Goal: Task Accomplishment & Management: Use online tool/utility

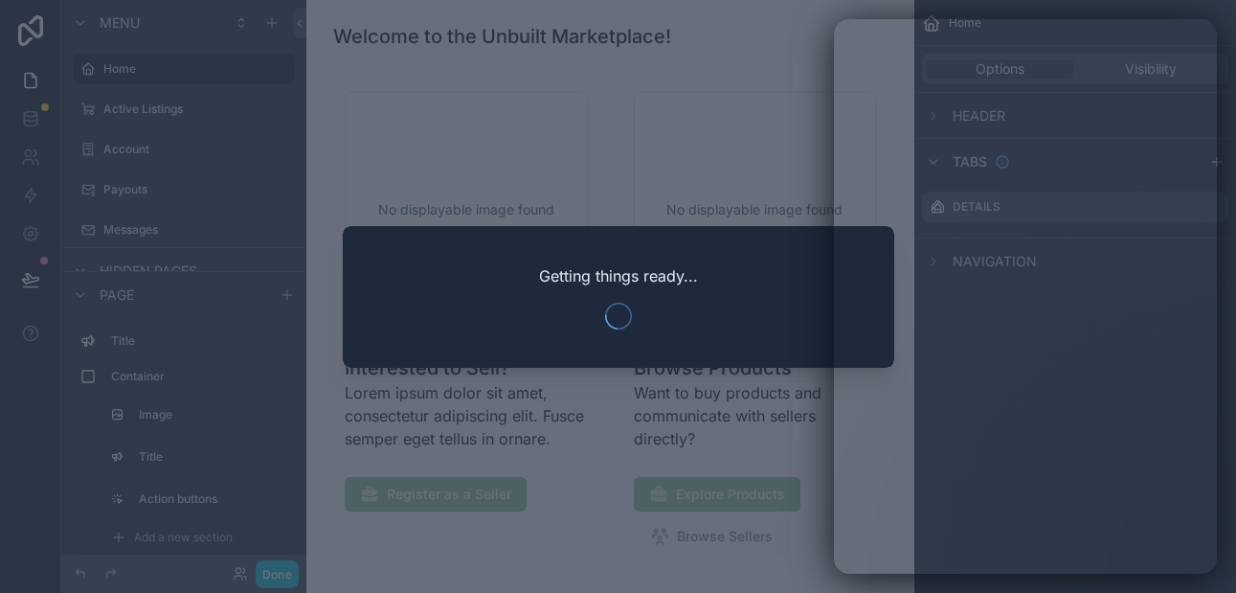
scroll to position [36, 0]
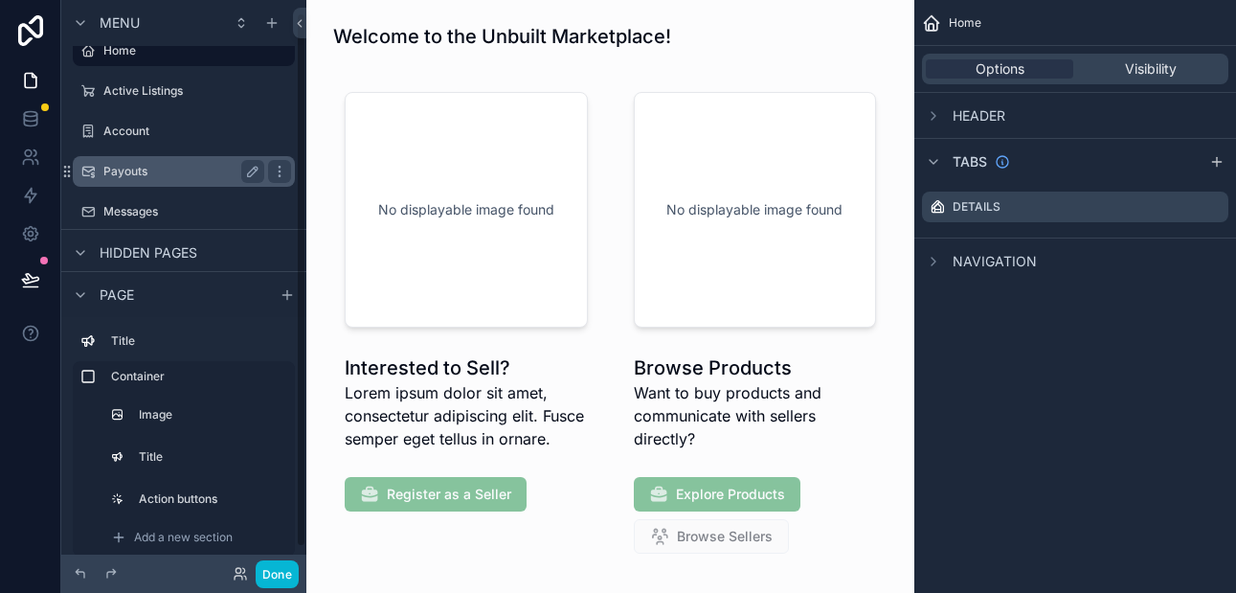
scroll to position [1, 0]
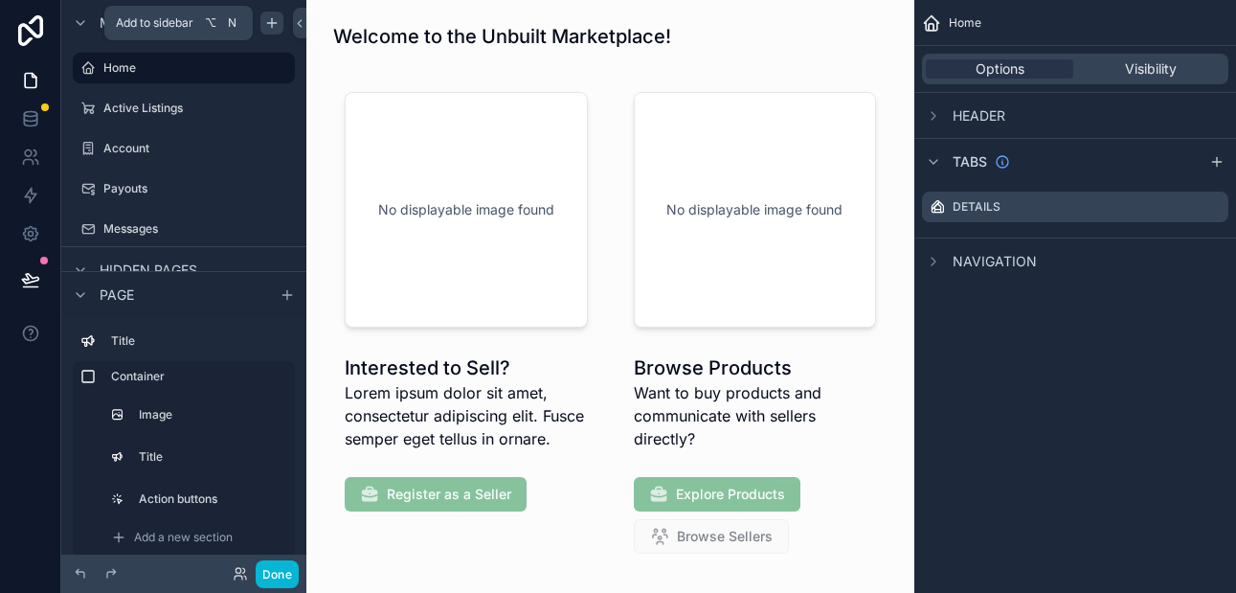
click at [273, 28] on icon "scrollable content" at bounding box center [271, 22] width 15 height 15
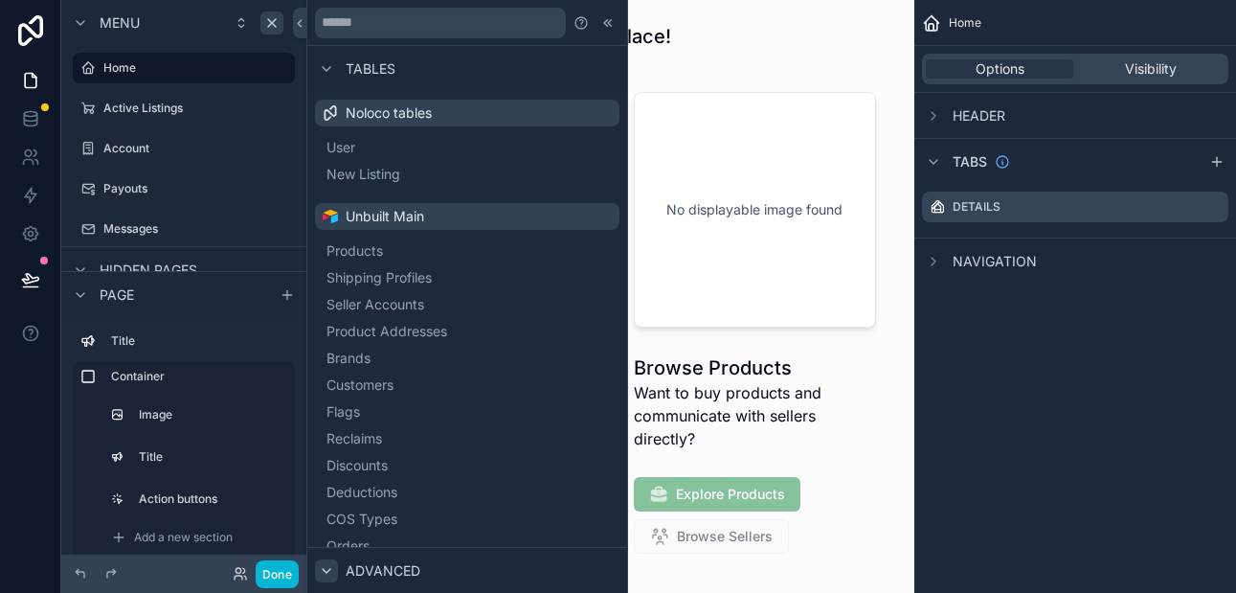
click at [332, 563] on icon at bounding box center [326, 570] width 15 height 15
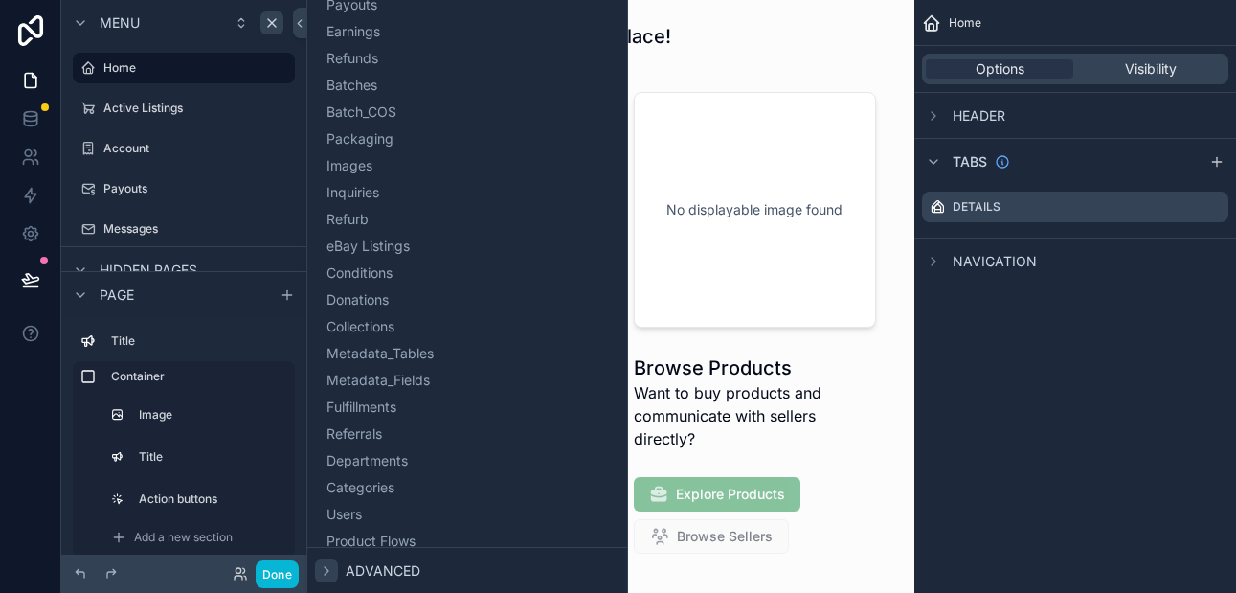
scroll to position [617, 0]
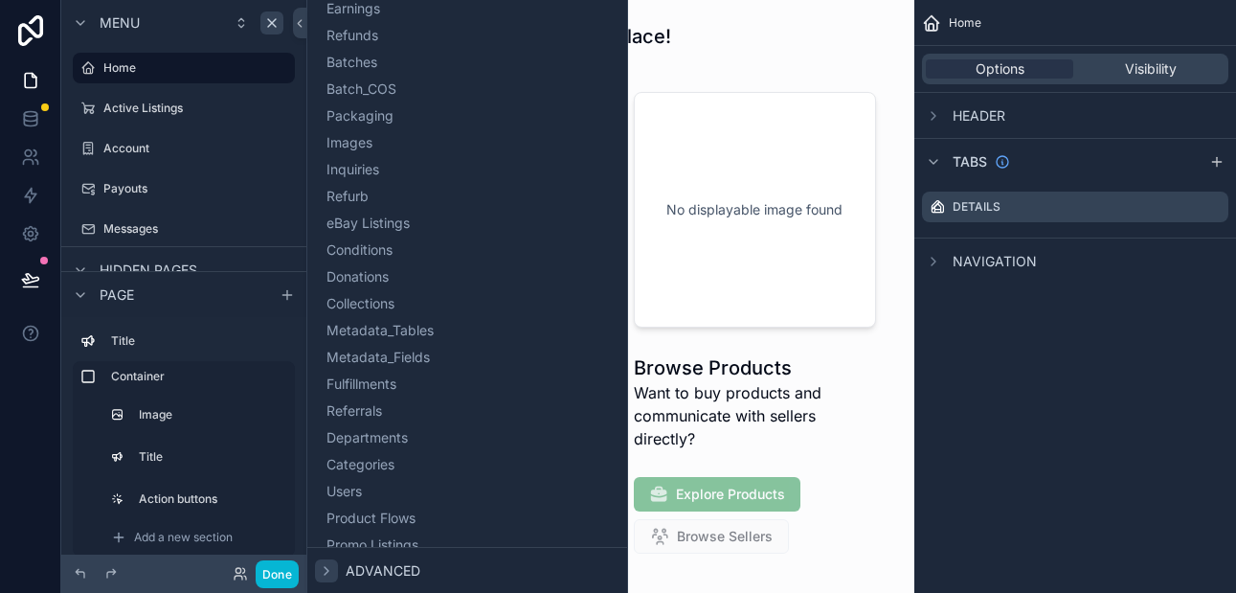
click at [325, 570] on icon at bounding box center [326, 570] width 15 height 15
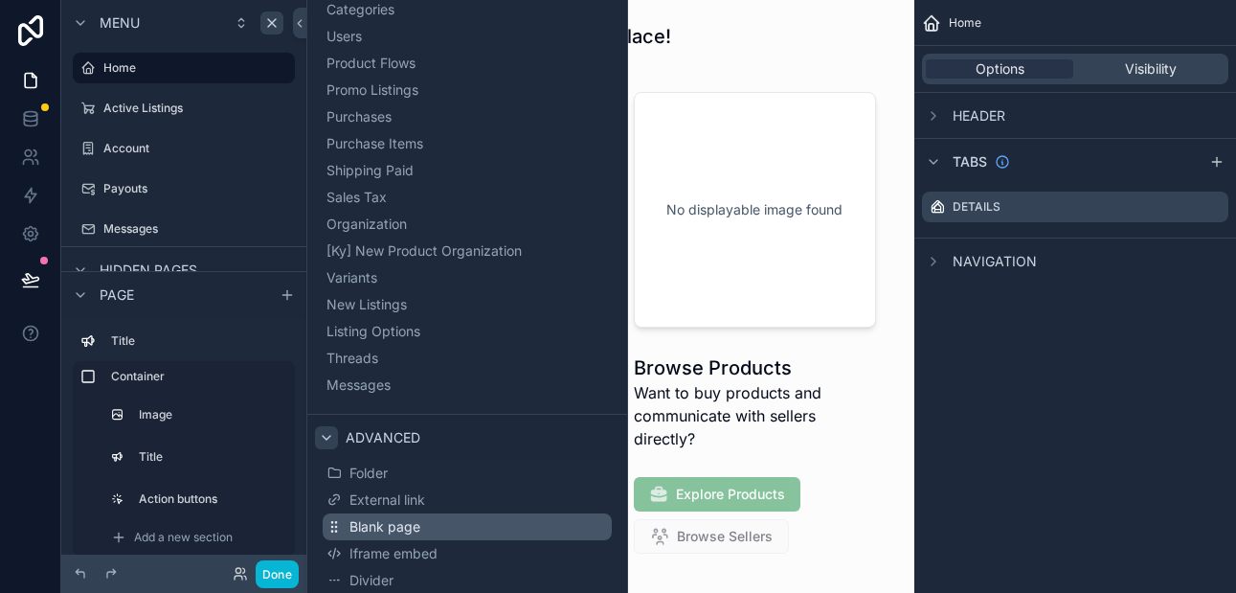
scroll to position [1073, 0]
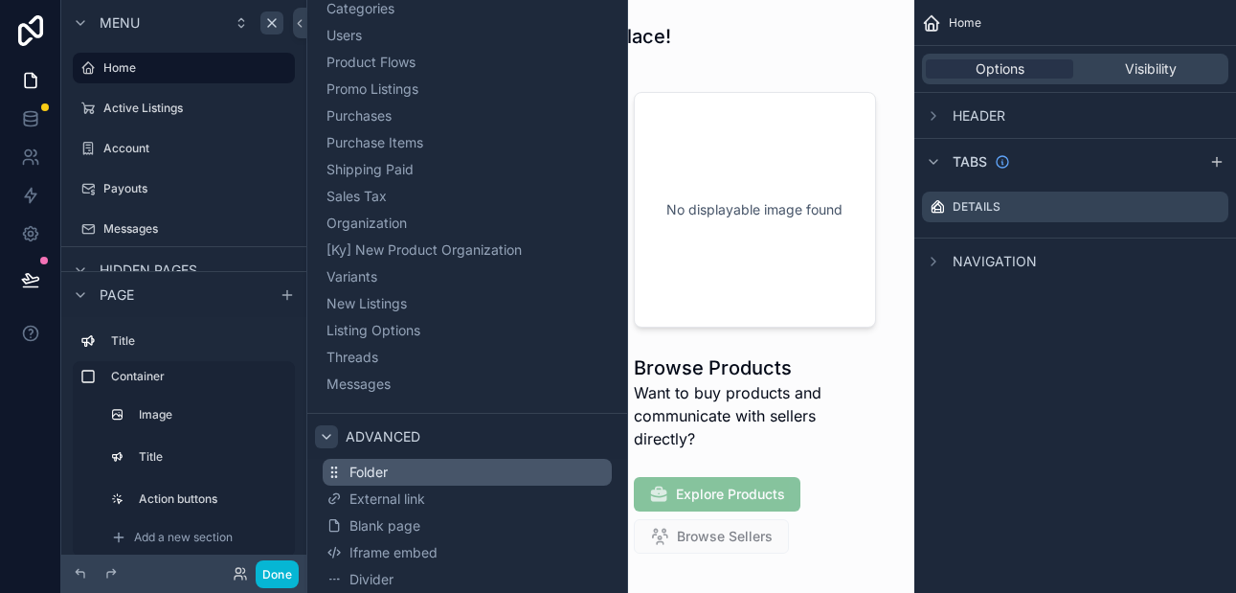
click at [366, 474] on span "Folder" at bounding box center [368, 471] width 38 height 19
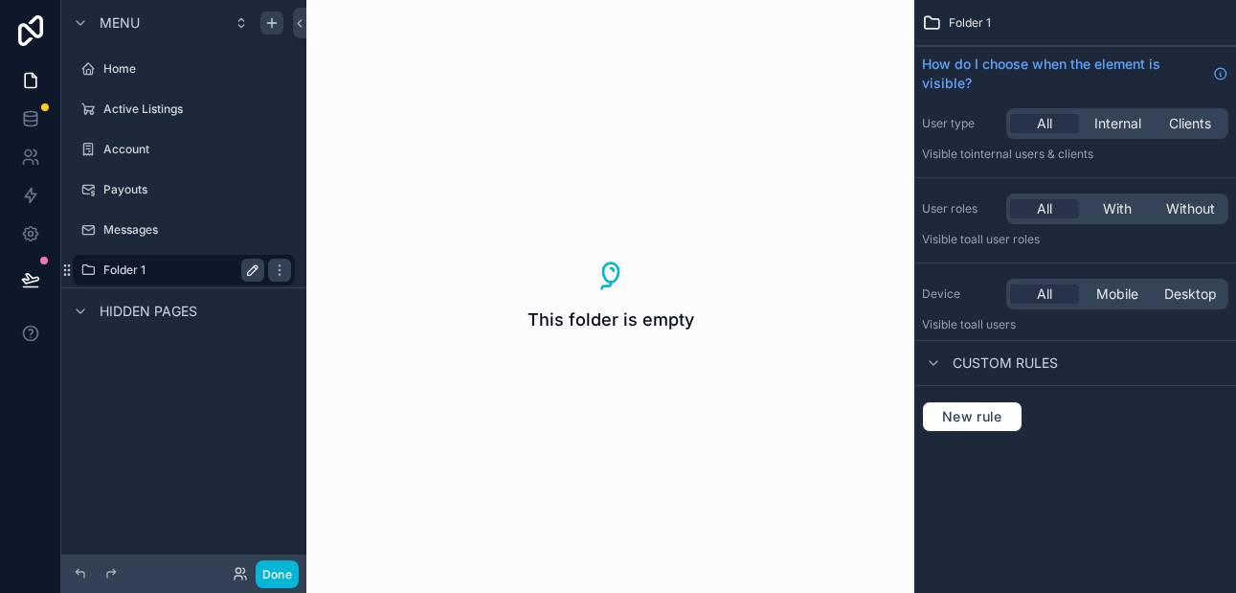
click at [246, 270] on icon "scrollable content" at bounding box center [252, 269] width 15 height 15
click at [168, 266] on input "********" at bounding box center [168, 269] width 130 height 23
click at [156, 271] on input "********" at bounding box center [168, 269] width 130 height 23
type input "*"
type input "********"
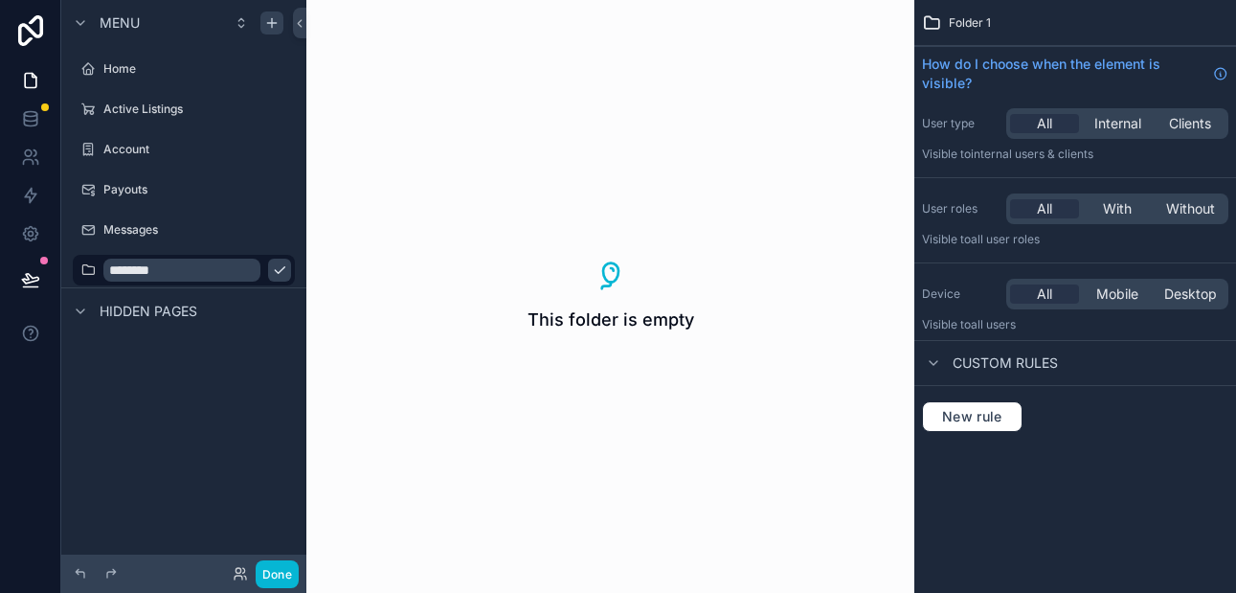
click at [272, 264] on icon "scrollable content" at bounding box center [279, 269] width 15 height 15
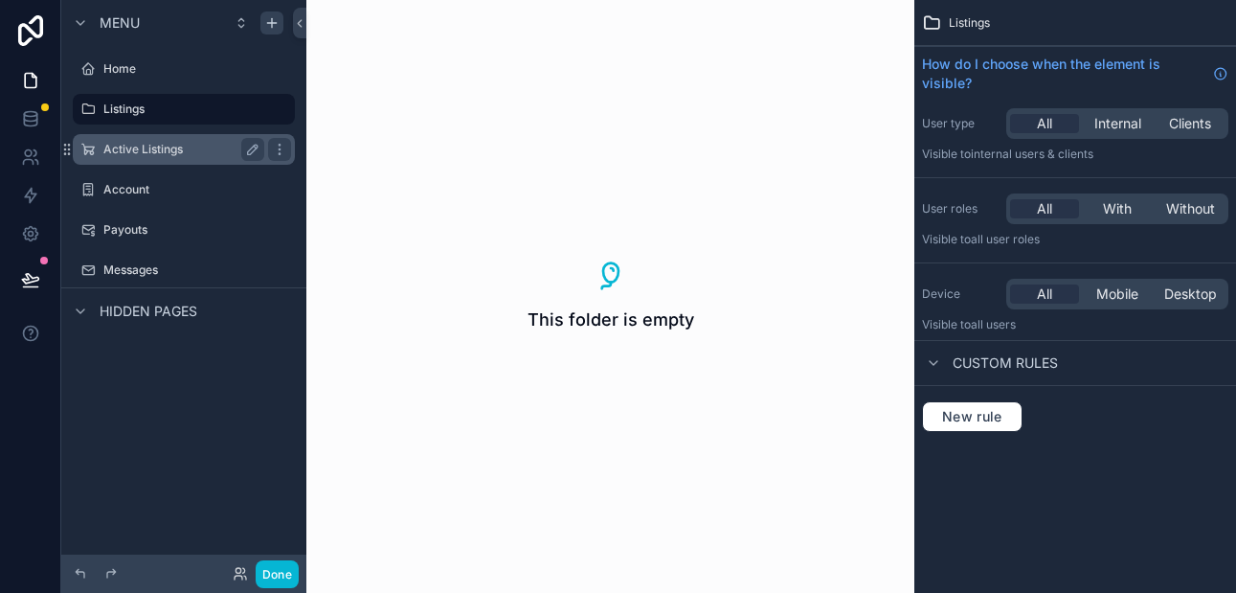
click at [180, 155] on label "Active Listings" at bounding box center [179, 149] width 153 height 15
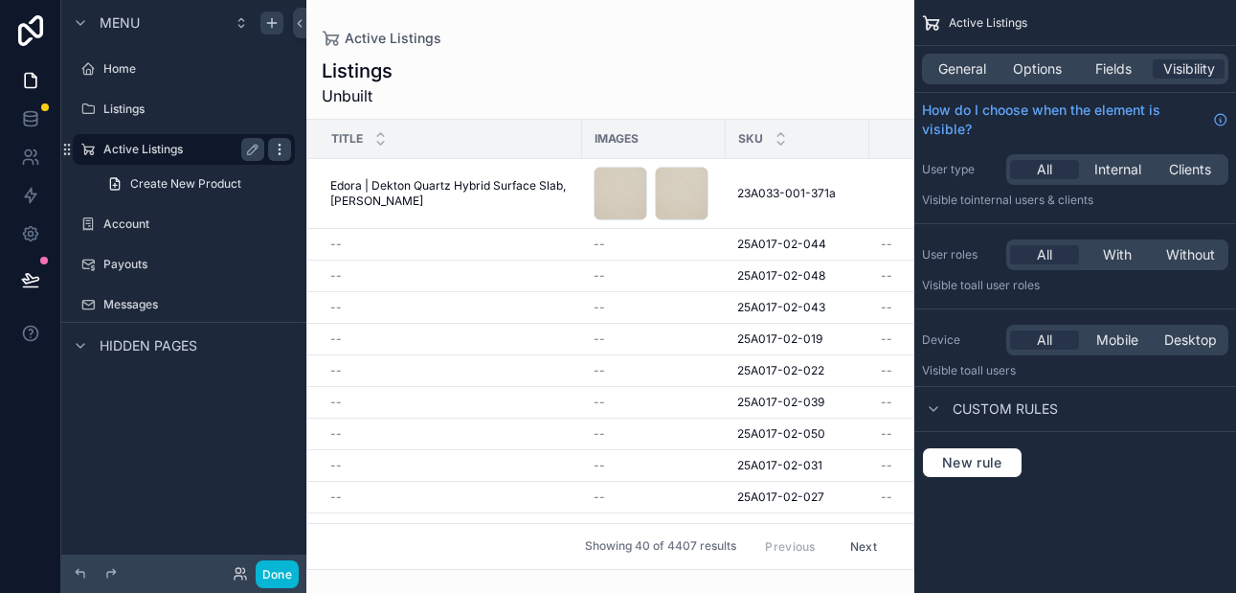
click at [276, 149] on icon "scrollable content" at bounding box center [279, 149] width 15 height 15
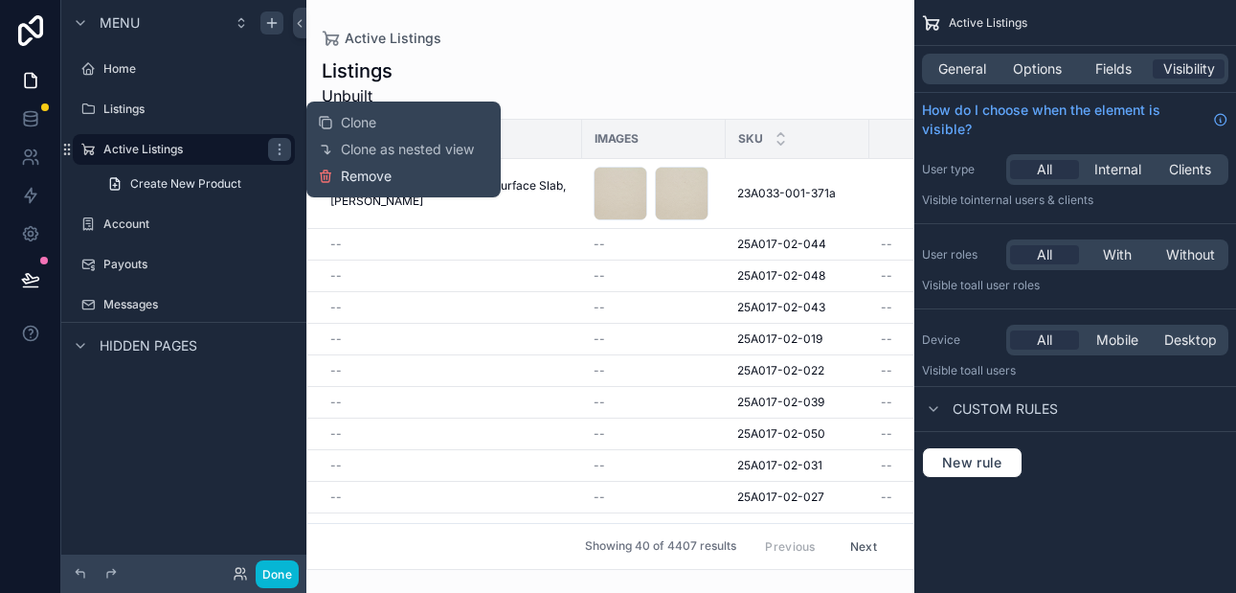
click at [347, 181] on span "Remove" at bounding box center [366, 176] width 51 height 19
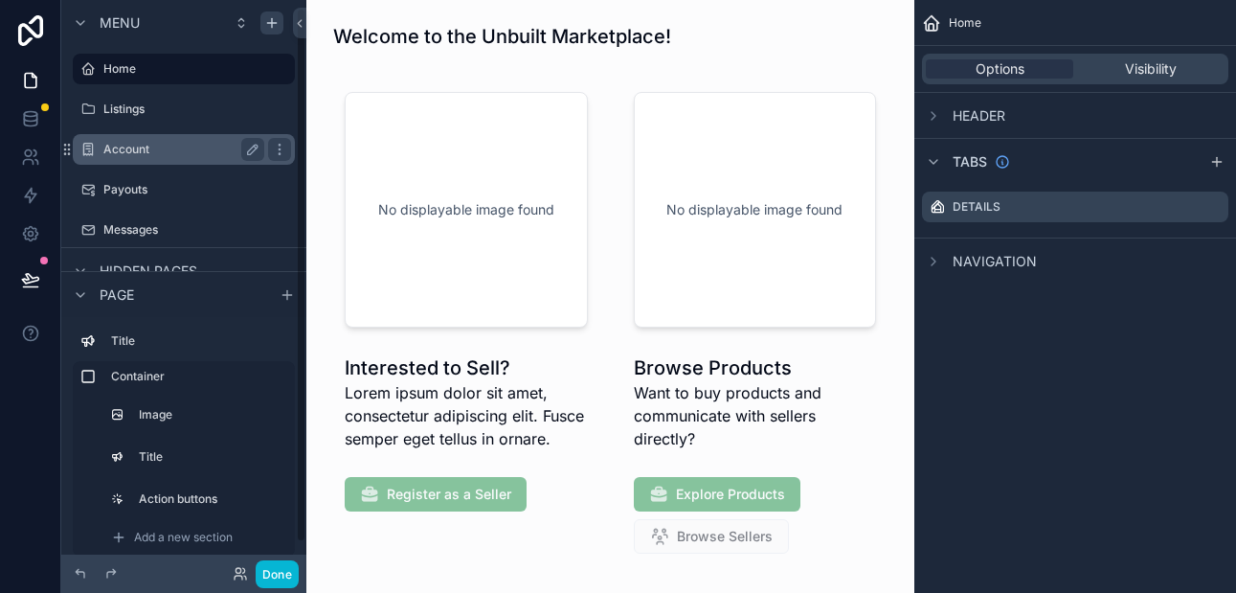
scroll to position [36, 0]
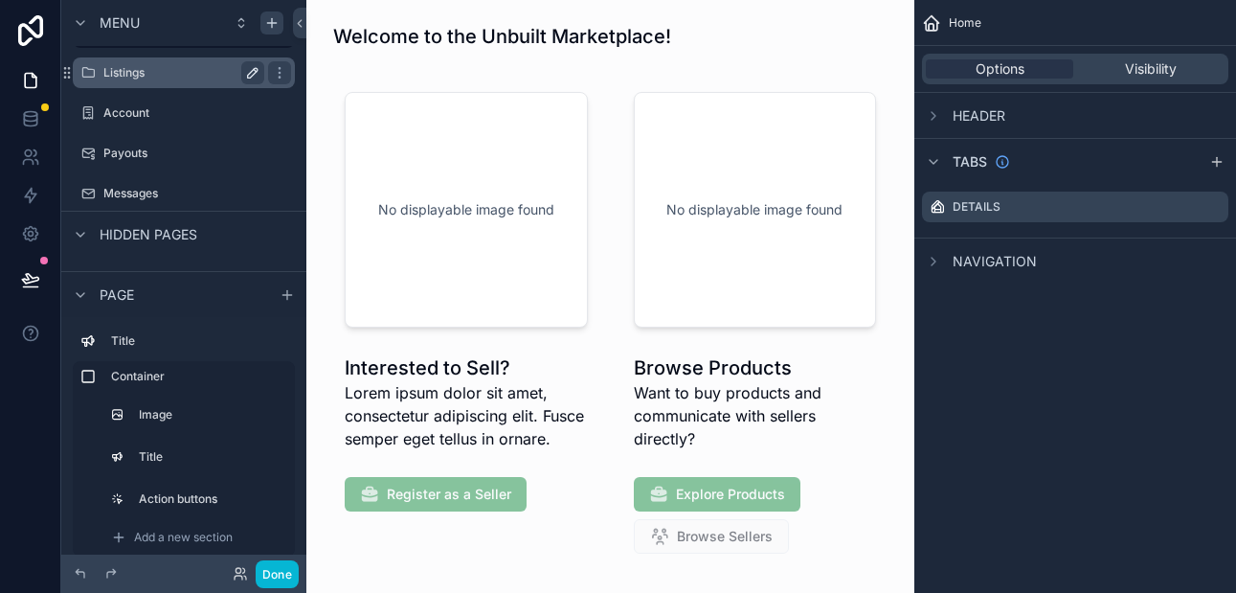
click at [203, 71] on label "Listings" at bounding box center [179, 72] width 153 height 15
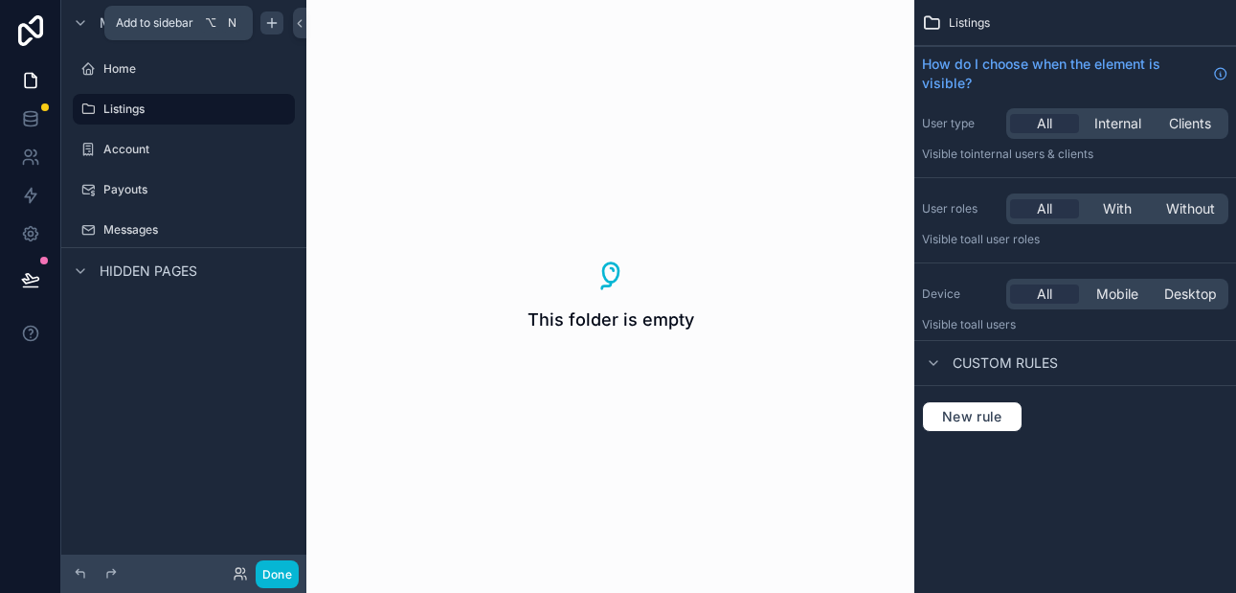
click at [268, 20] on icon "scrollable content" at bounding box center [271, 22] width 15 height 15
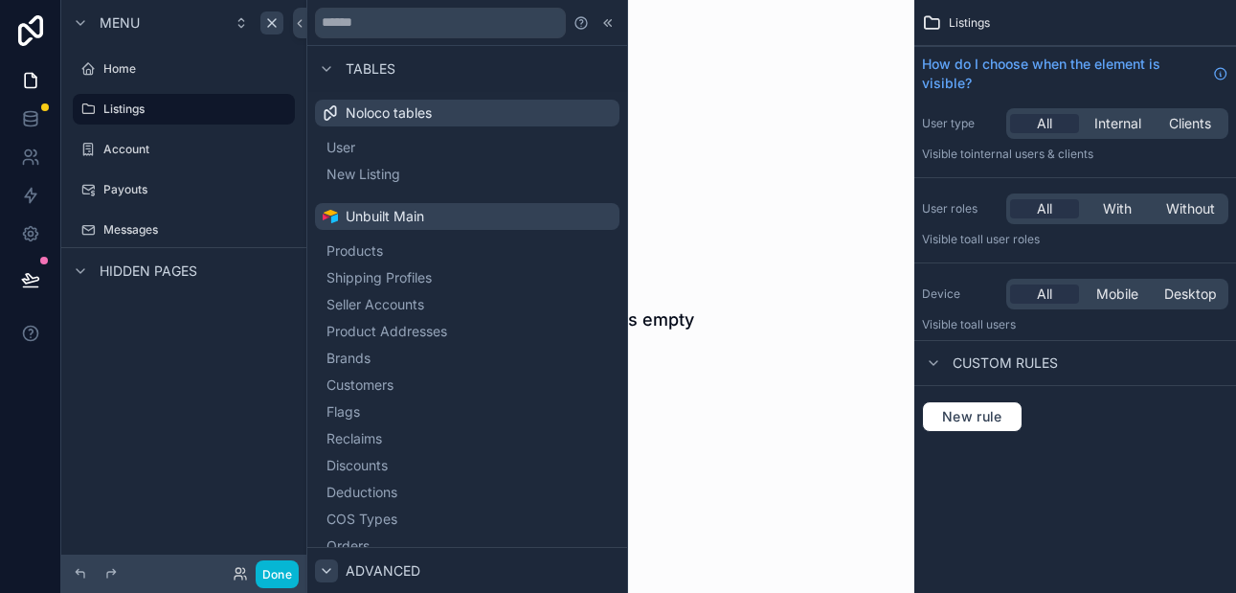
click at [322, 565] on icon at bounding box center [326, 570] width 15 height 15
click at [324, 568] on icon at bounding box center [326, 570] width 15 height 15
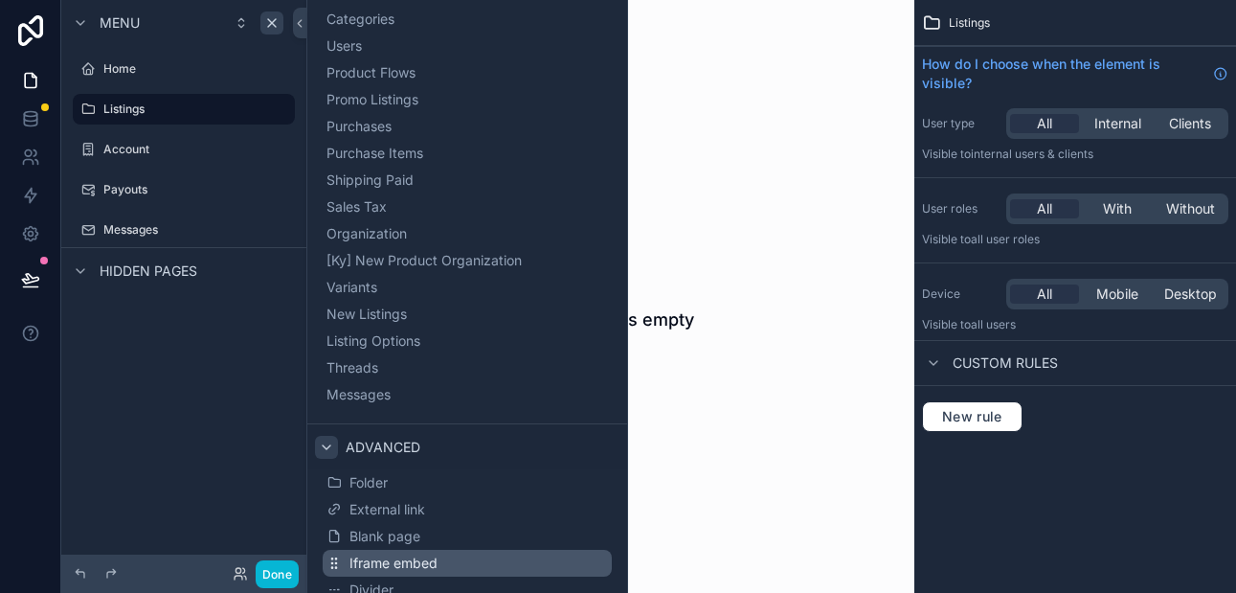
scroll to position [1073, 0]
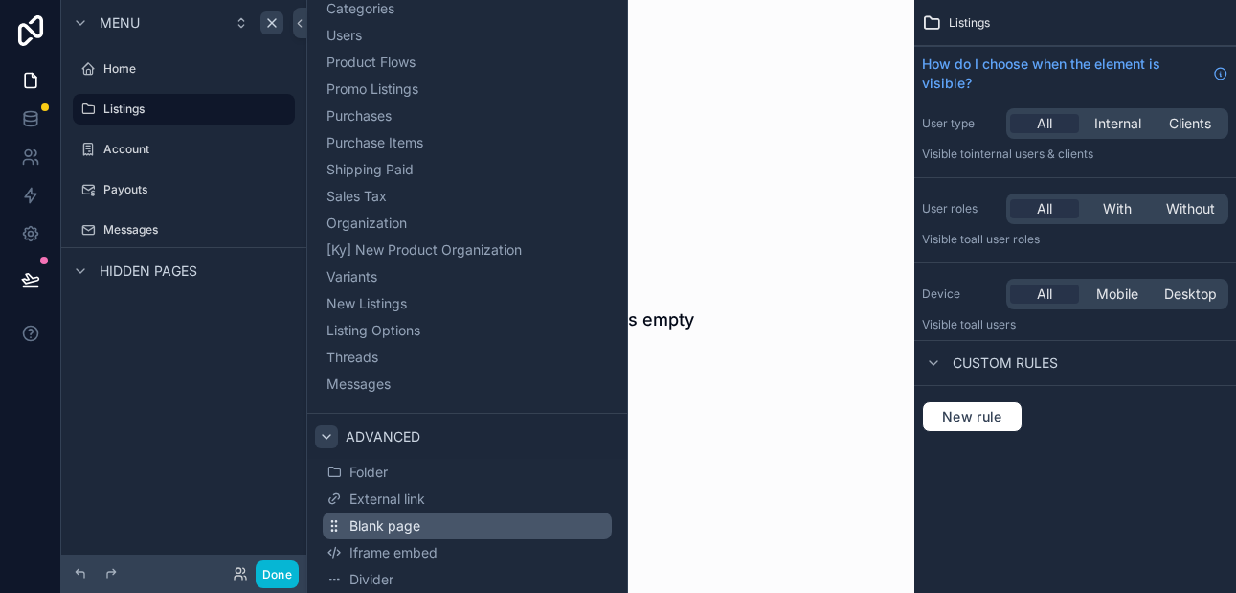
click at [372, 518] on span "Blank page" at bounding box center [384, 525] width 71 height 19
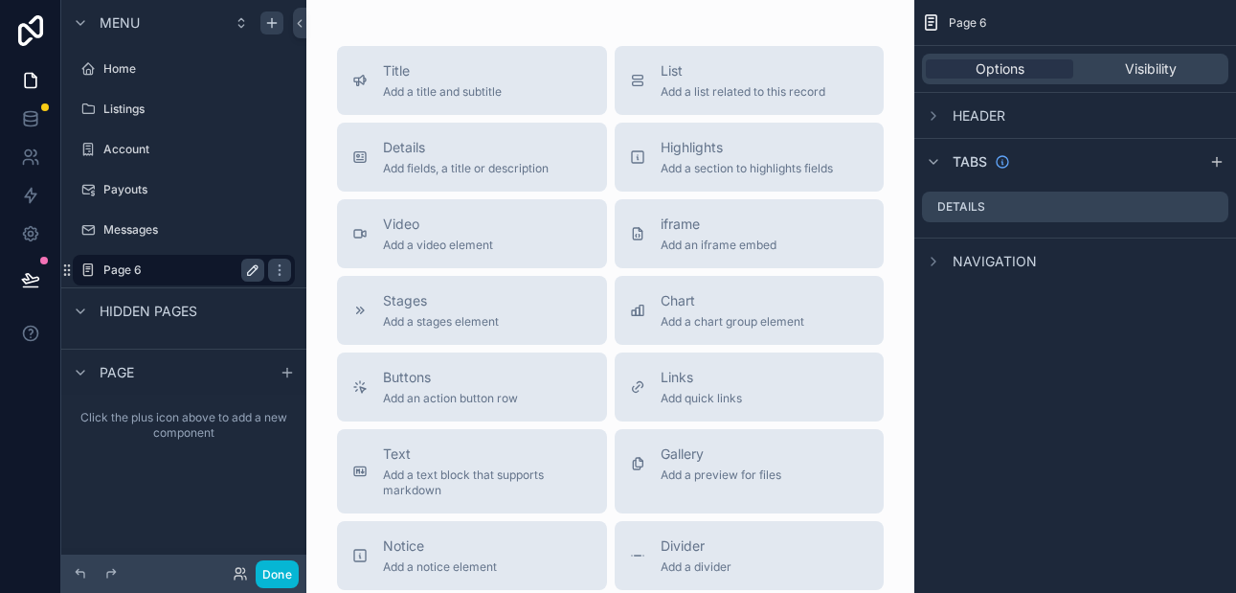
click at [249, 274] on icon "scrollable content" at bounding box center [253, 270] width 10 height 10
click at [169, 264] on input "******" at bounding box center [168, 269] width 130 height 23
click at [157, 267] on input "******" at bounding box center [168, 269] width 130 height 23
type input "*"
type input "**********"
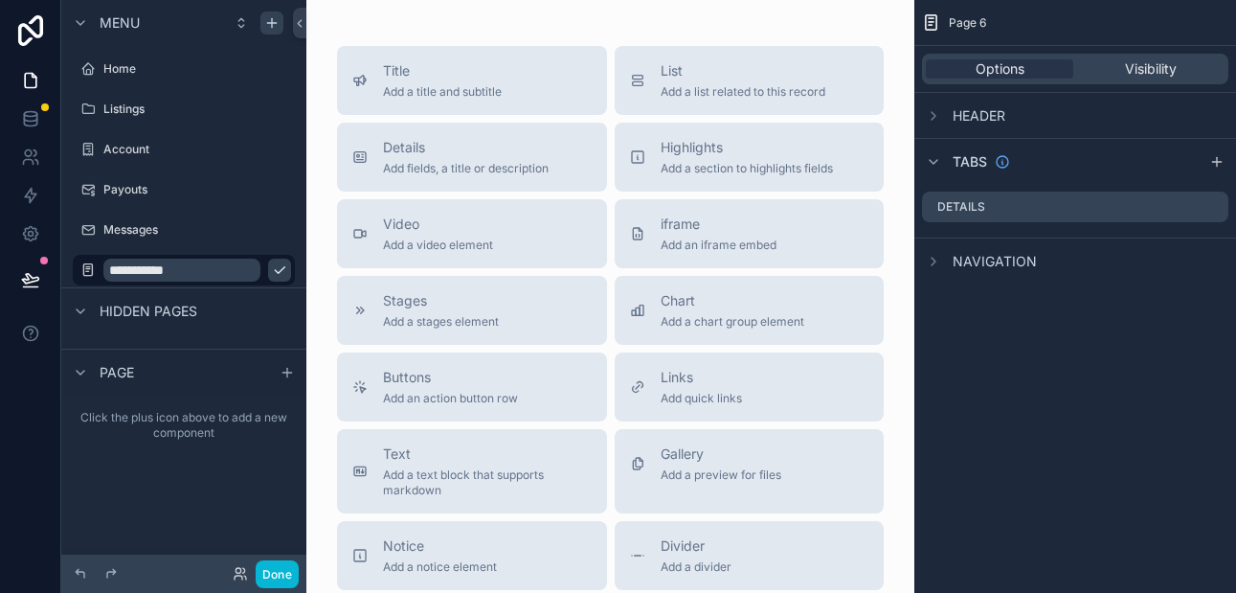
click at [275, 271] on icon "scrollable content" at bounding box center [280, 270] width 10 height 7
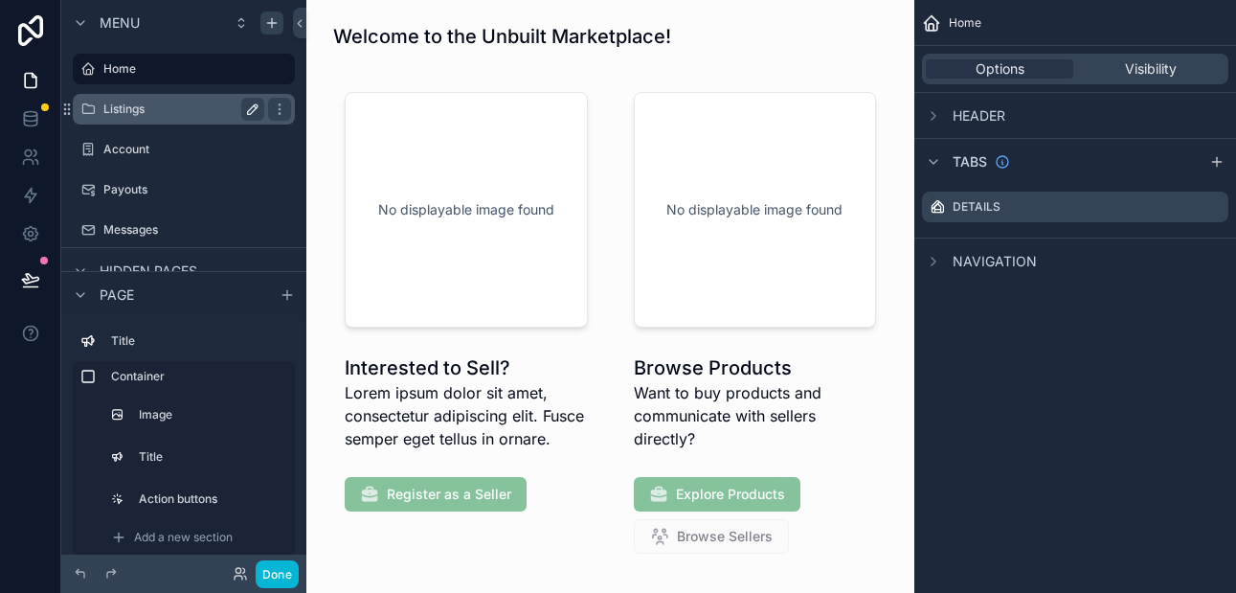
click at [209, 110] on label "Listings" at bounding box center [179, 108] width 153 height 15
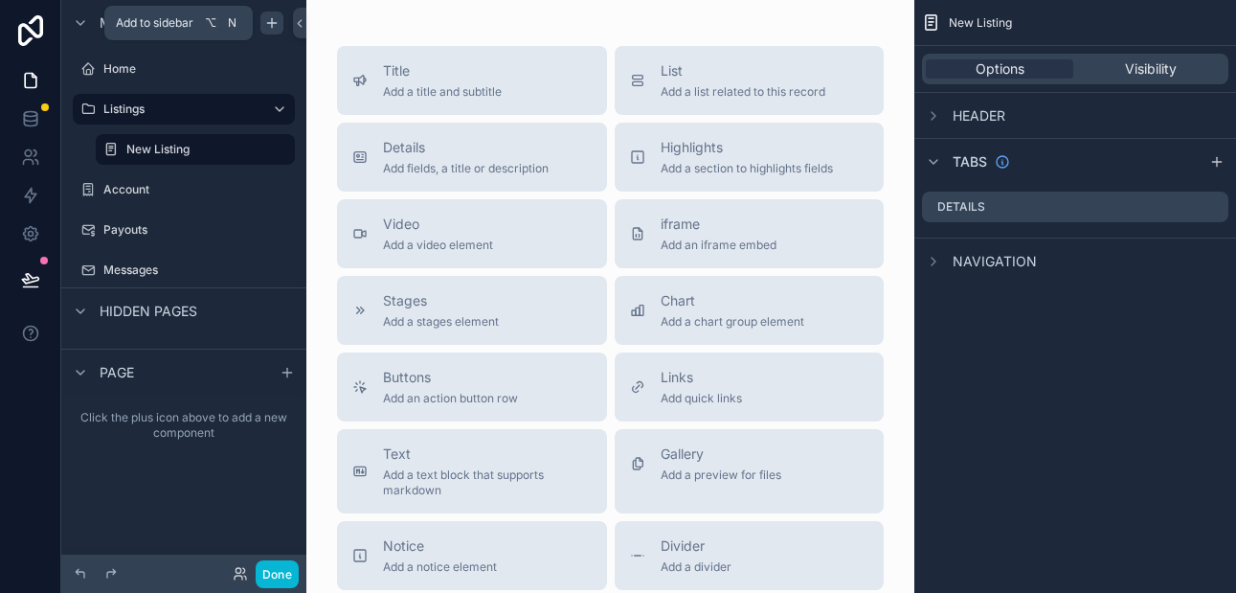
click at [268, 21] on icon "scrollable content" at bounding box center [271, 22] width 15 height 15
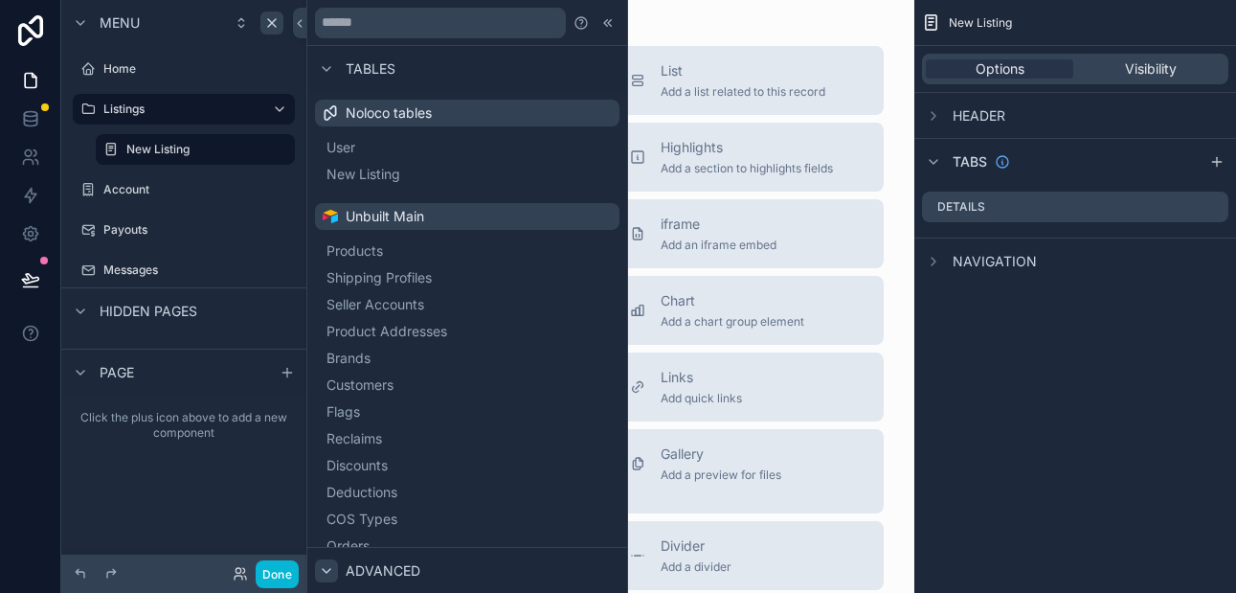
click at [331, 566] on icon at bounding box center [326, 570] width 15 height 15
click at [327, 570] on icon at bounding box center [326, 571] width 4 height 8
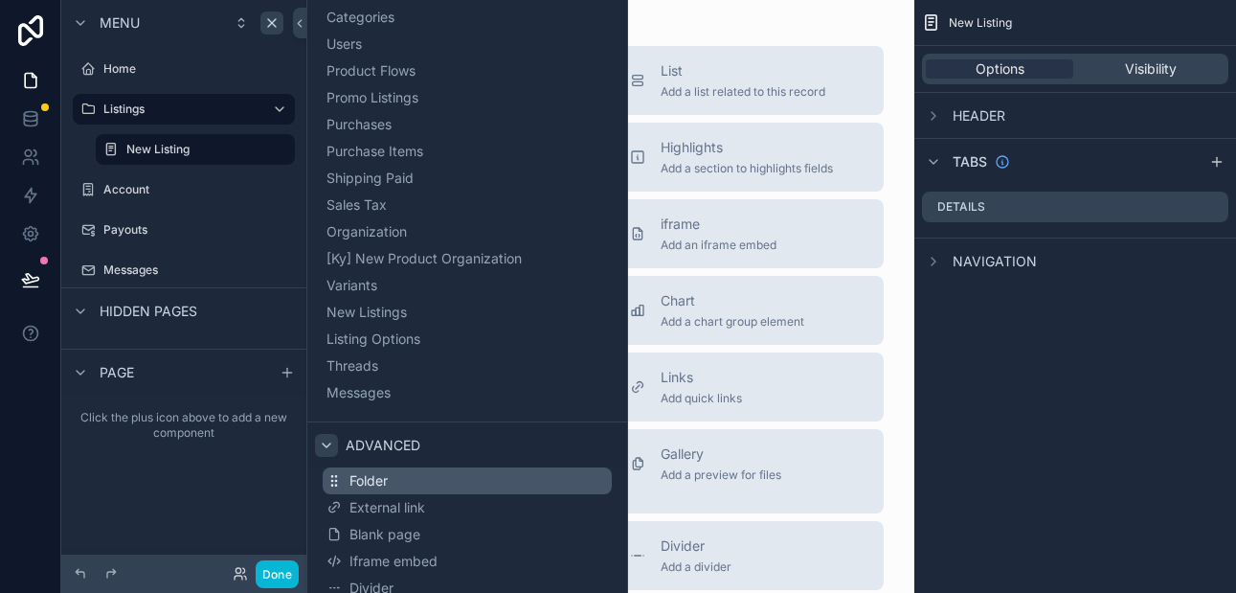
scroll to position [1073, 0]
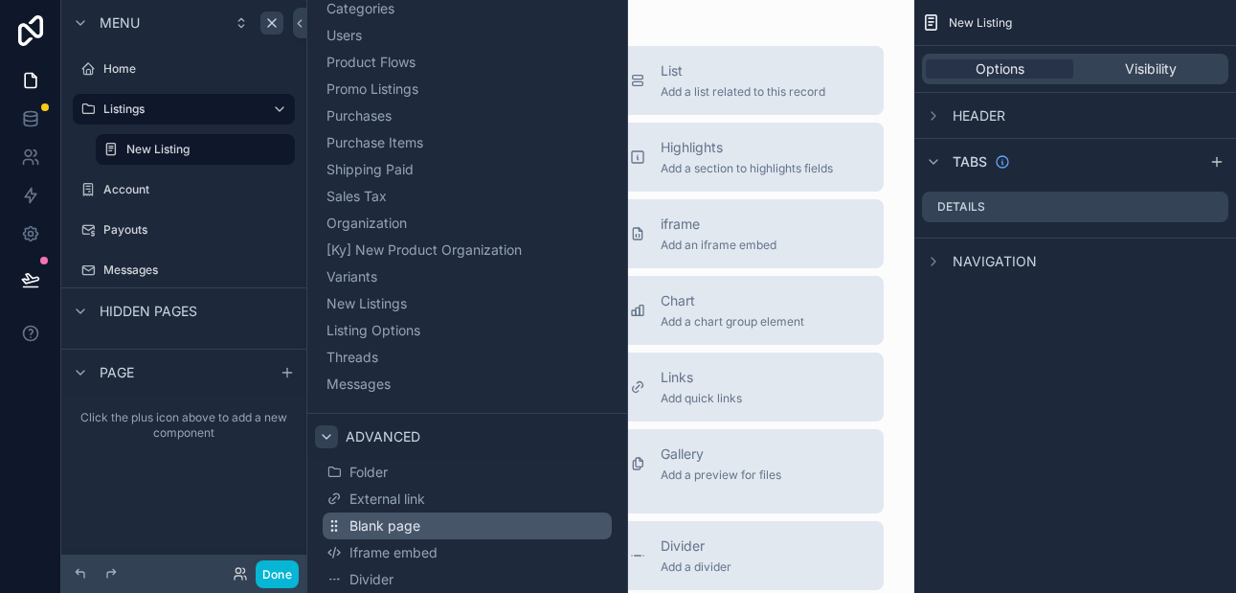
click at [374, 518] on span "Blank page" at bounding box center [384, 525] width 71 height 19
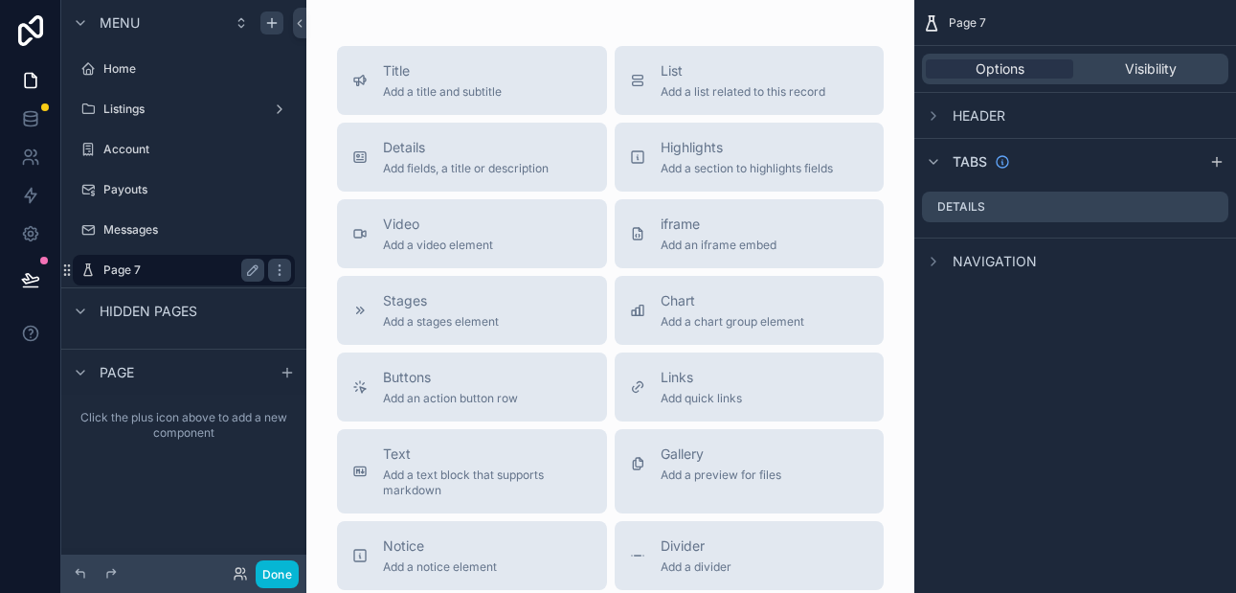
click at [149, 265] on label "Page 7" at bounding box center [179, 269] width 153 height 15
click at [245, 264] on icon "scrollable content" at bounding box center [252, 269] width 15 height 15
click at [164, 271] on input "******" at bounding box center [168, 269] width 130 height 23
click at [164, 267] on input "******" at bounding box center [168, 269] width 130 height 23
type input "*"
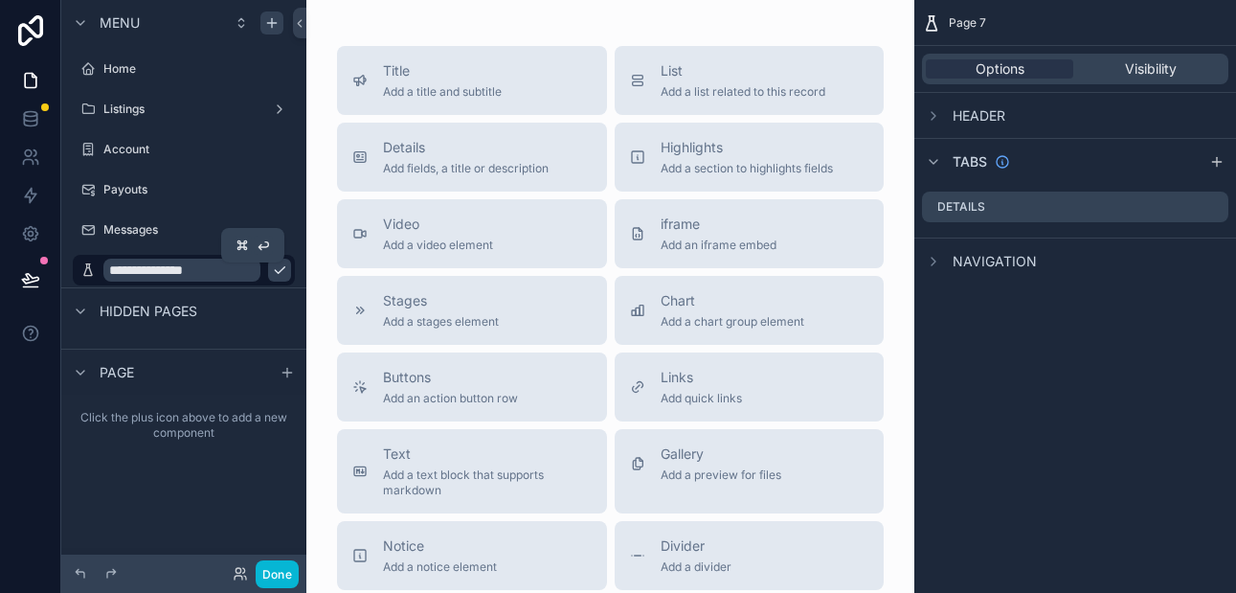
type input "**********"
click at [272, 271] on icon "scrollable content" at bounding box center [279, 269] width 15 height 15
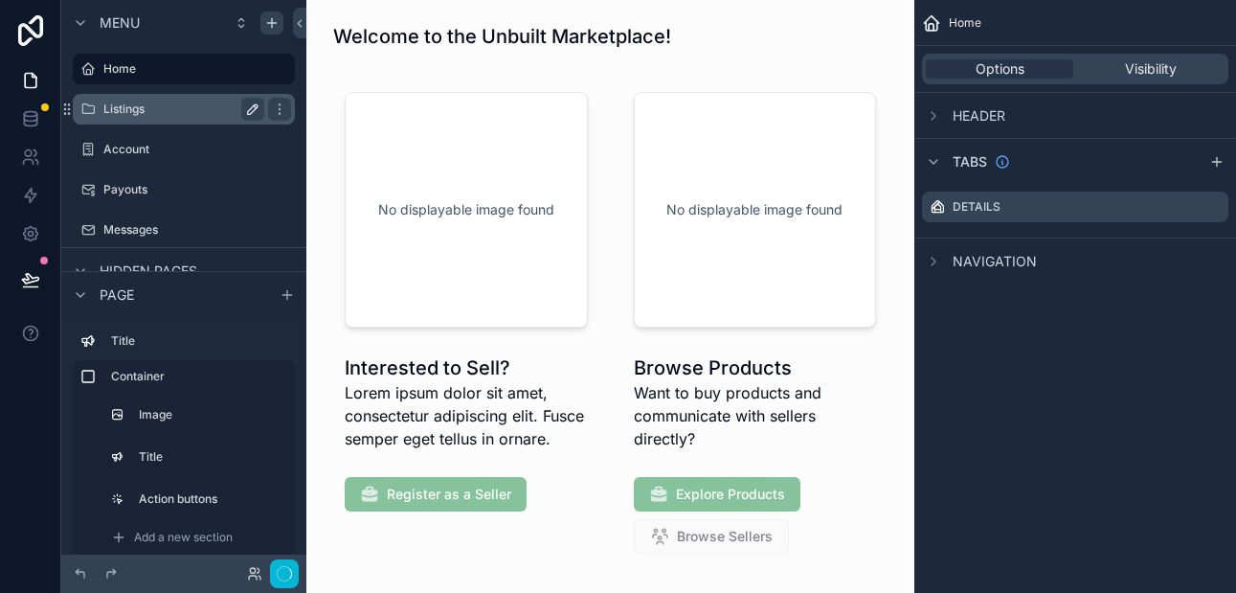
click at [182, 107] on label "Listings" at bounding box center [179, 108] width 153 height 15
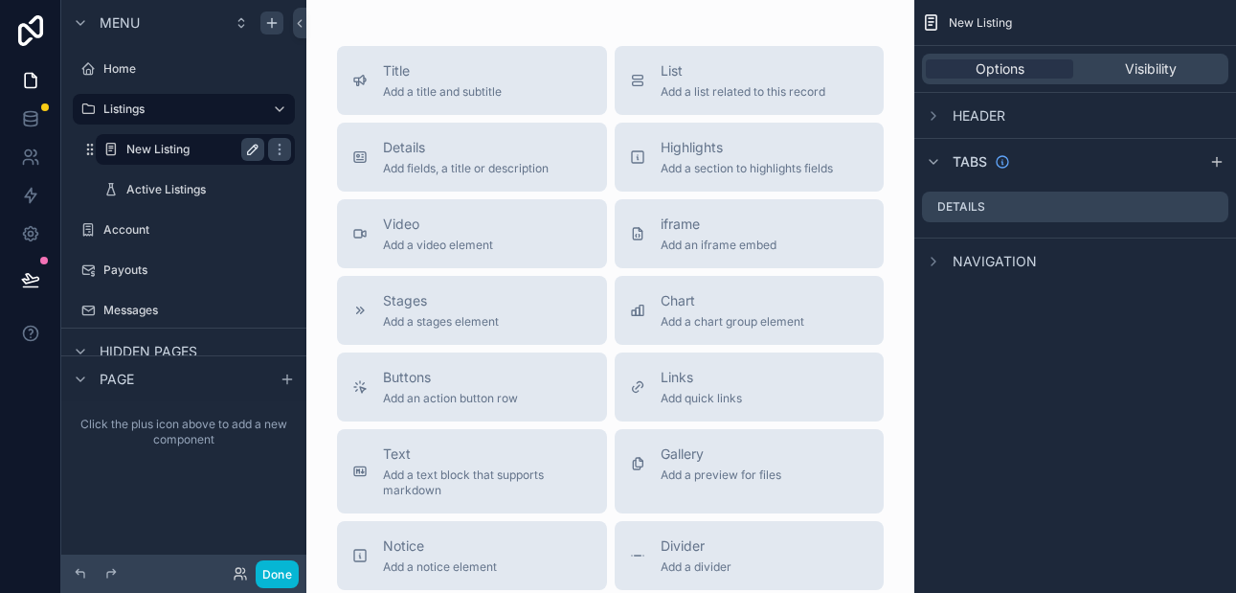
click at [253, 152] on icon "scrollable content" at bounding box center [253, 150] width 10 height 10
click at [162, 149] on input "**********" at bounding box center [179, 149] width 107 height 23
type input "**********"
click at [0, 0] on icon "scrollable content" at bounding box center [0, 0] width 0 height 0
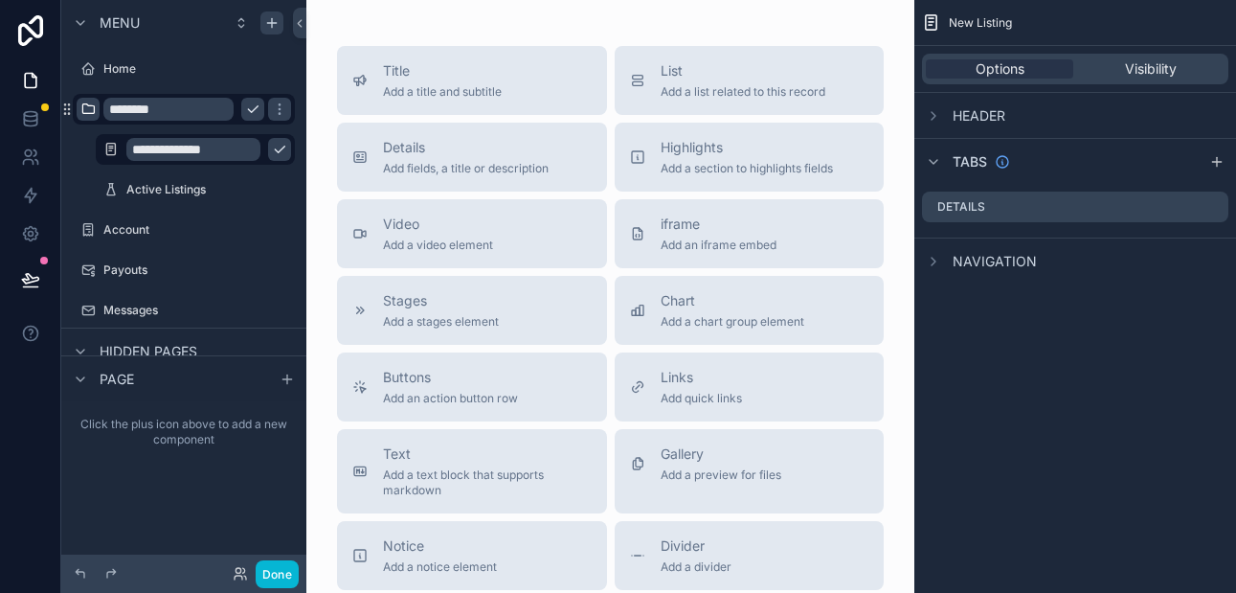
click at [88, 106] on icon "scrollable content" at bounding box center [87, 108] width 15 height 15
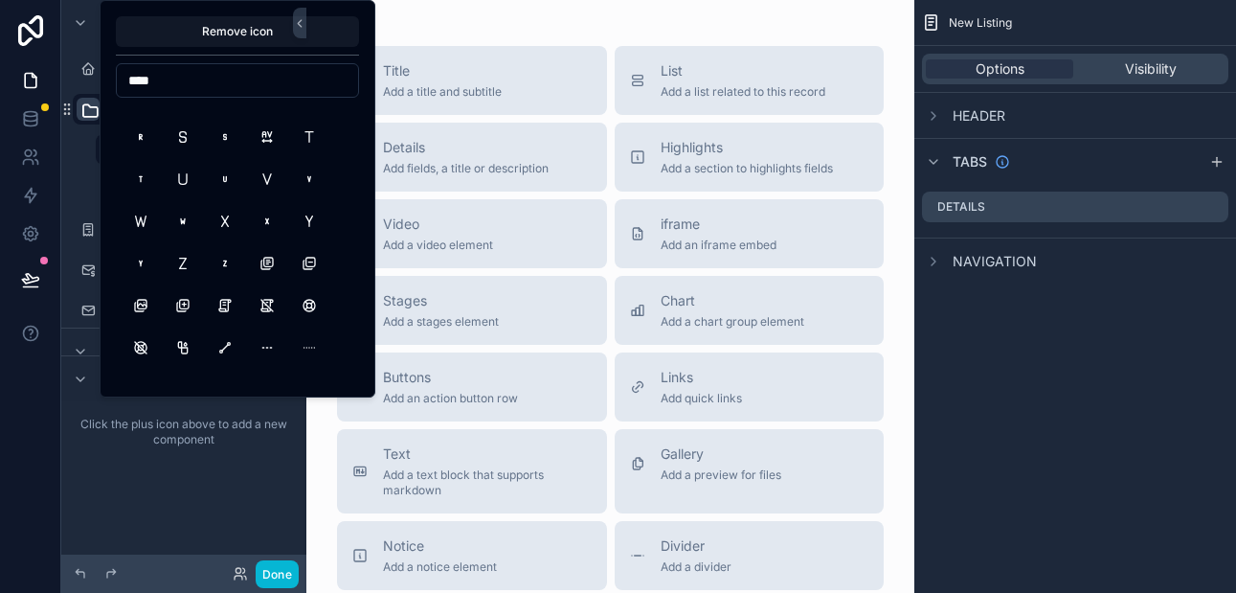
scroll to position [1420, 0]
type input "****"
click at [272, 258] on button "Library" at bounding box center [267, 261] width 34 height 34
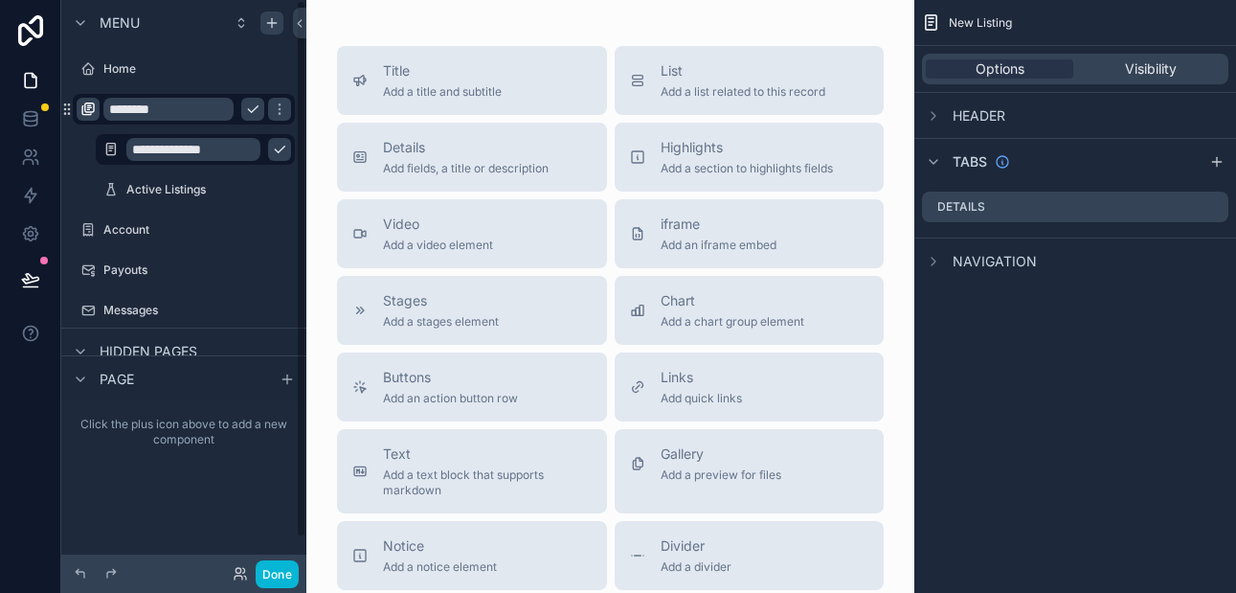
click at [74, 182] on div "**********" at bounding box center [183, 148] width 245 height 117
click at [272, 148] on icon "scrollable content" at bounding box center [279, 149] width 15 height 15
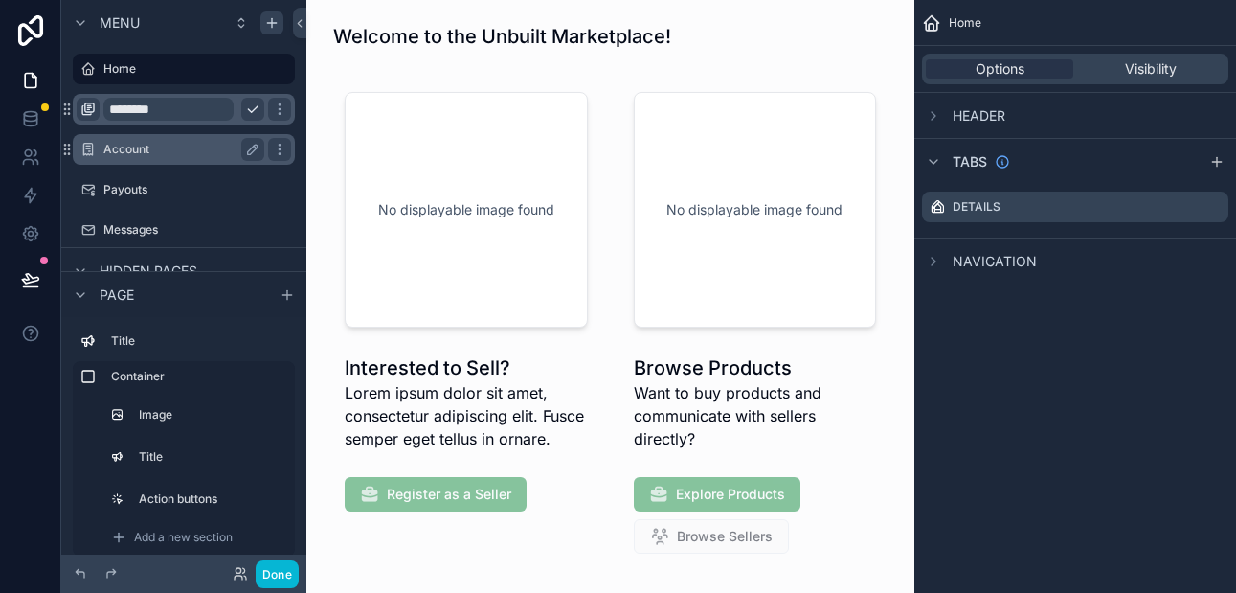
click at [129, 149] on label "Account" at bounding box center [179, 149] width 153 height 15
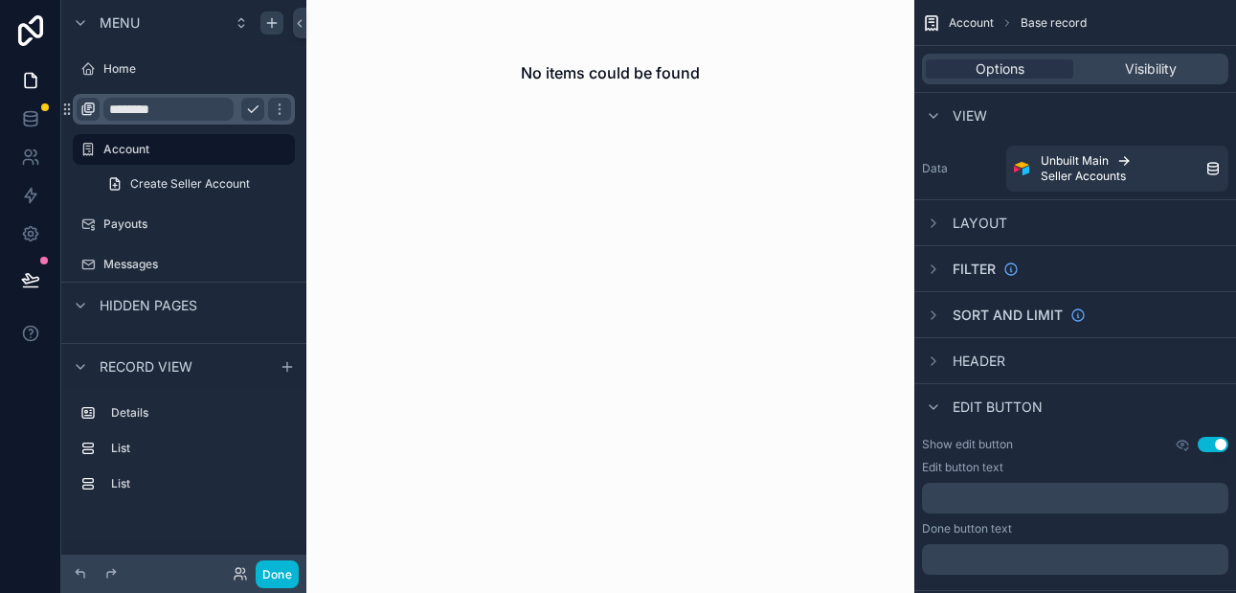
click at [182, 113] on input "********" at bounding box center [168, 109] width 130 height 23
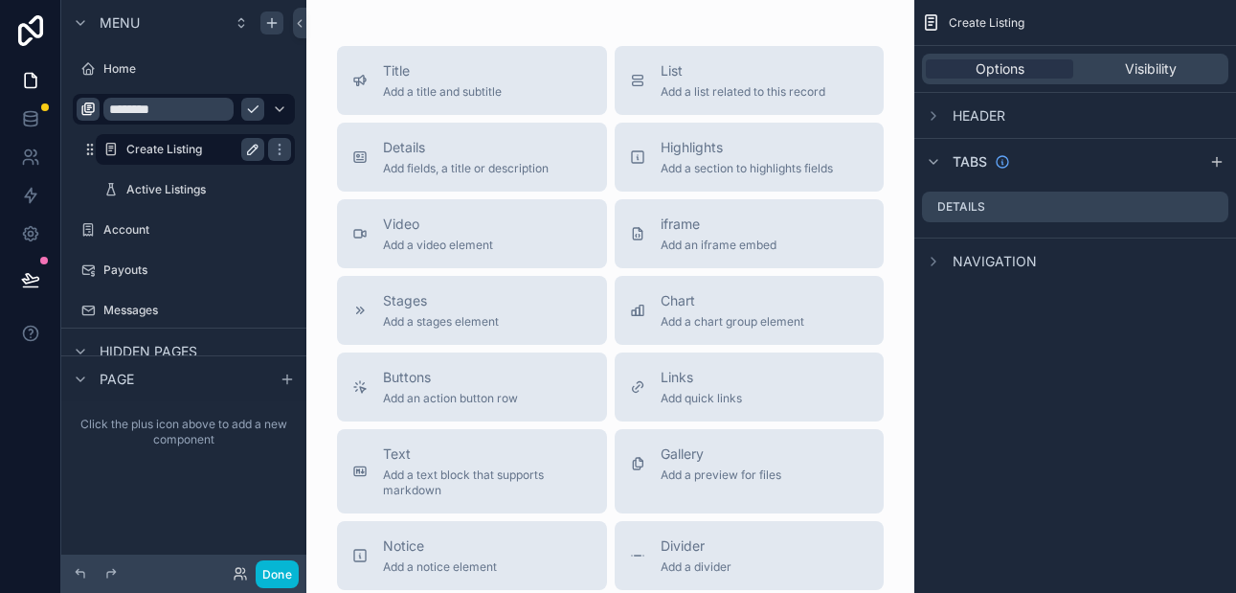
click at [255, 152] on icon "scrollable content" at bounding box center [252, 149] width 15 height 15
click at [107, 141] on div "scrollable content" at bounding box center [111, 149] width 23 height 23
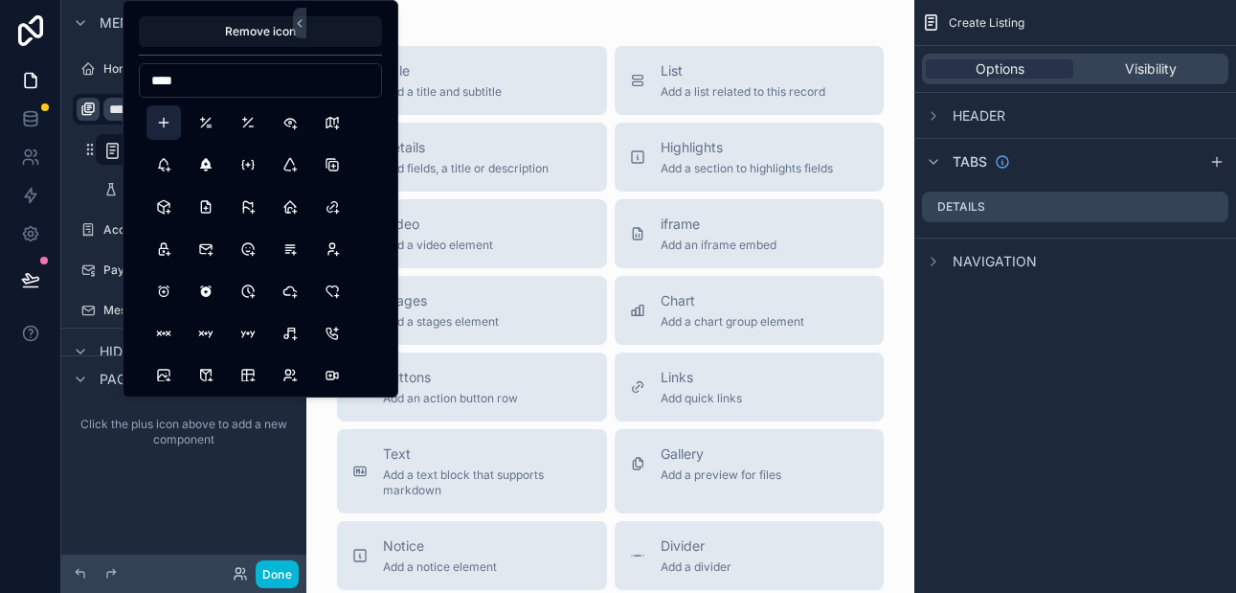
type input "****"
click at [165, 123] on button "Plus" at bounding box center [163, 122] width 34 height 34
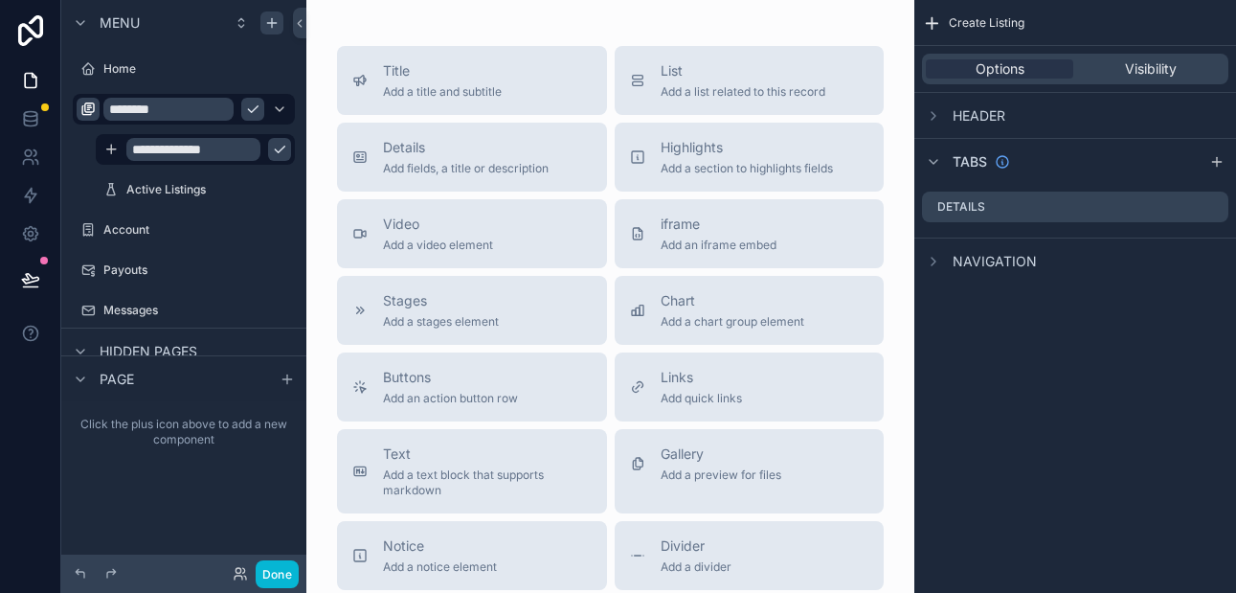
click at [75, 177] on div "**********" at bounding box center [183, 148] width 245 height 117
click at [272, 149] on icon "scrollable content" at bounding box center [279, 149] width 15 height 15
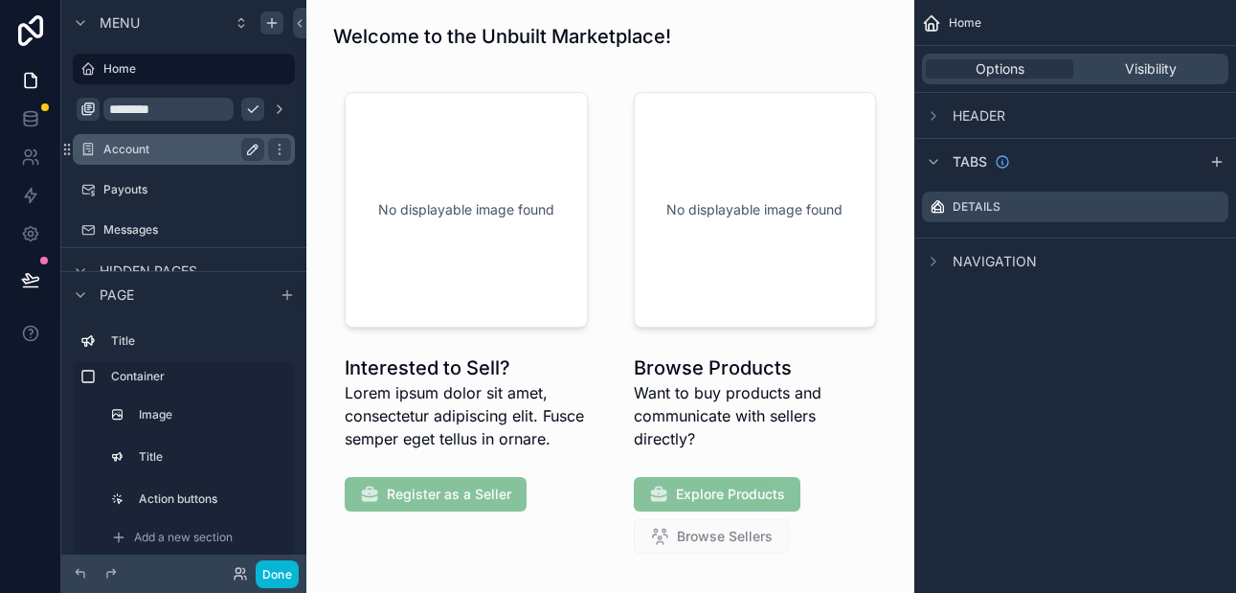
click at [255, 147] on icon "scrollable content" at bounding box center [252, 149] width 15 height 15
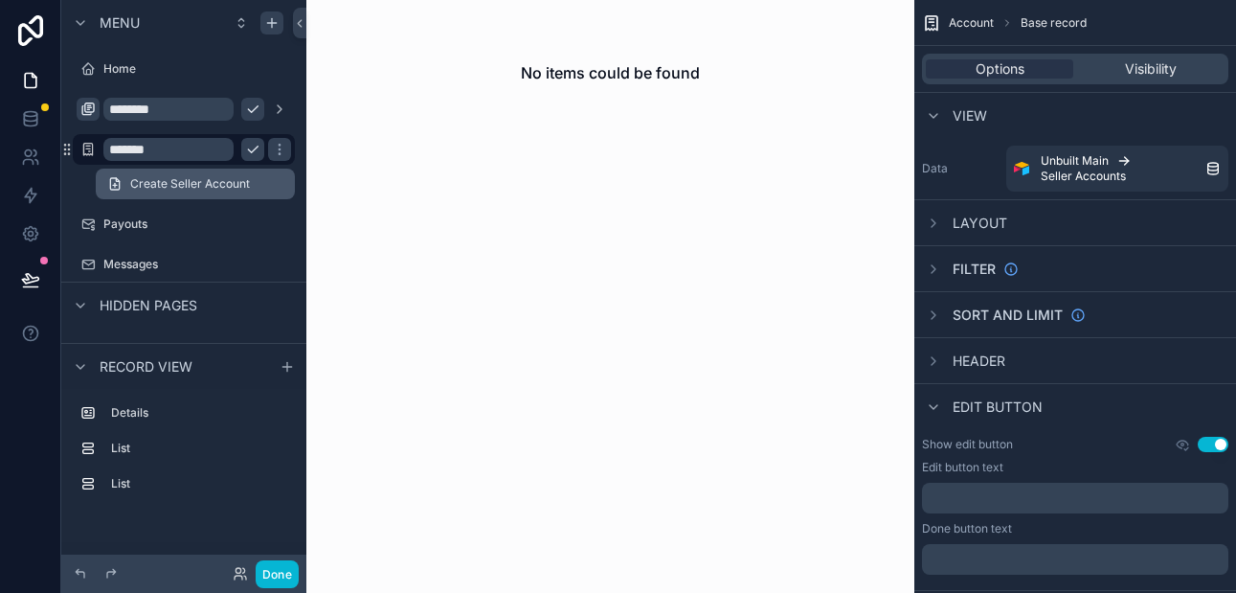
click at [187, 182] on span "Create Seller Account" at bounding box center [190, 183] width 120 height 15
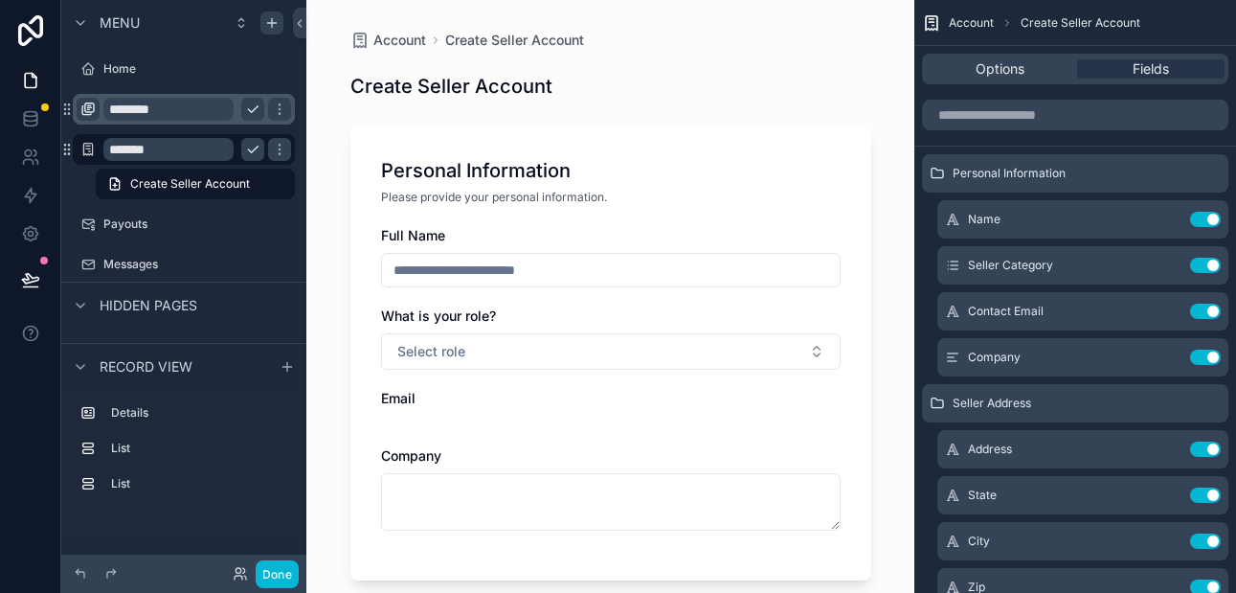
click at [199, 109] on input "********" at bounding box center [168, 109] width 130 height 23
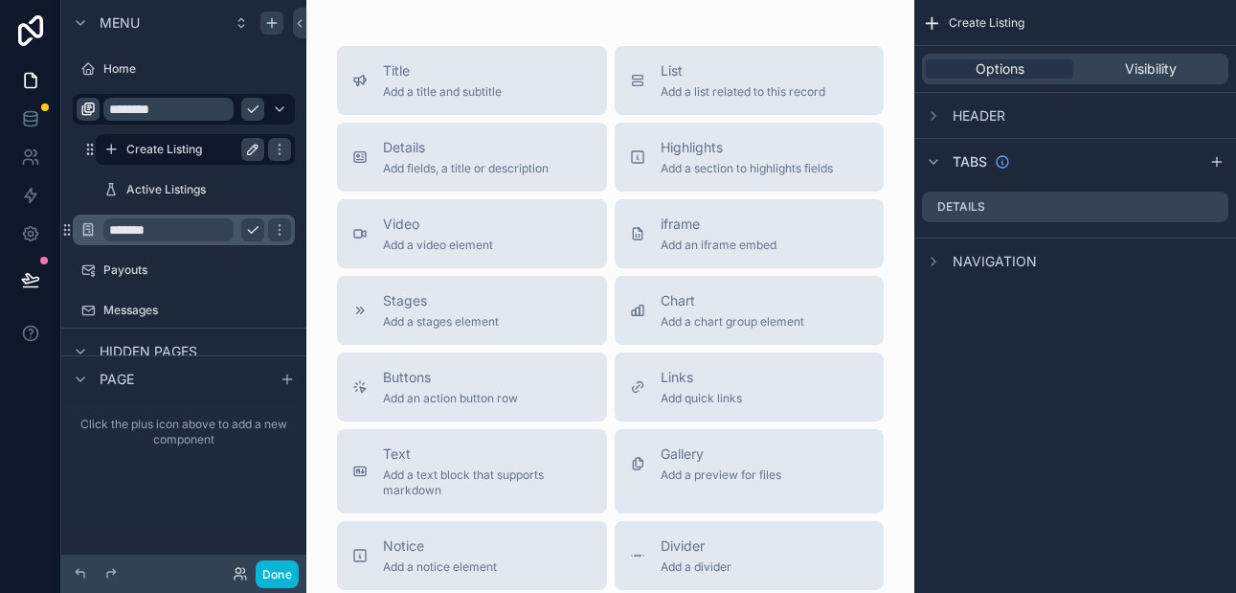
click at [246, 148] on icon "scrollable content" at bounding box center [252, 149] width 15 height 15
click at [225, 149] on input "**********" at bounding box center [179, 149] width 107 height 23
click at [175, 151] on input "**********" at bounding box center [179, 149] width 107 height 23
type input "**********"
click at [272, 147] on icon "scrollable content" at bounding box center [279, 149] width 15 height 15
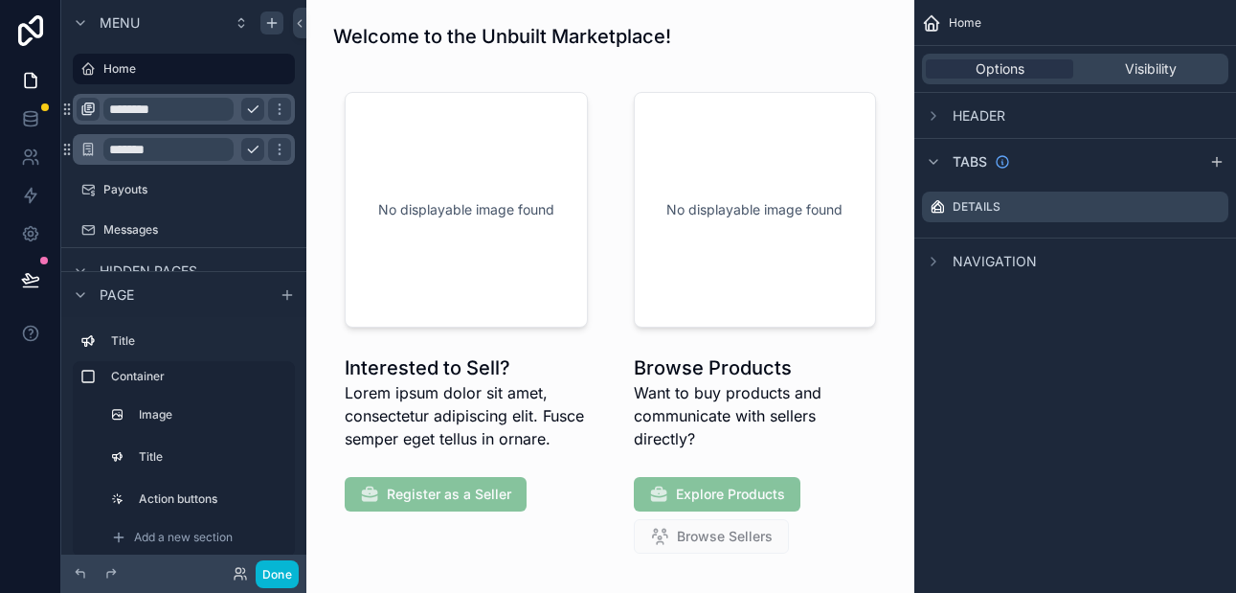
click at [101, 116] on div "********" at bounding box center [184, 109] width 214 height 31
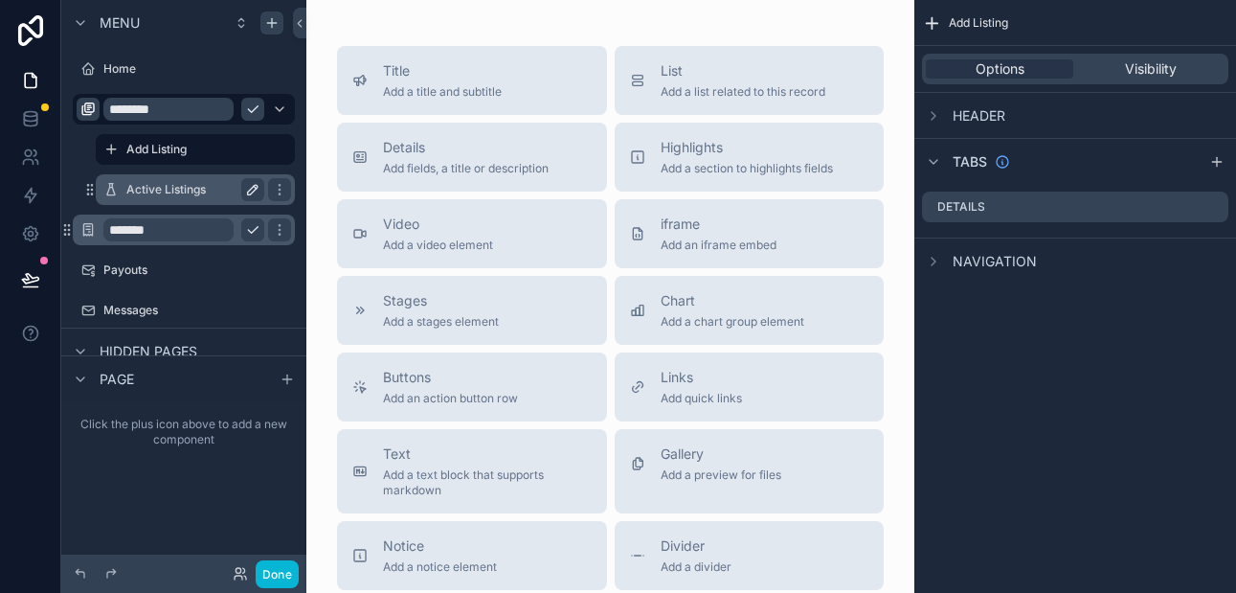
click at [251, 190] on icon "scrollable content" at bounding box center [252, 189] width 15 height 15
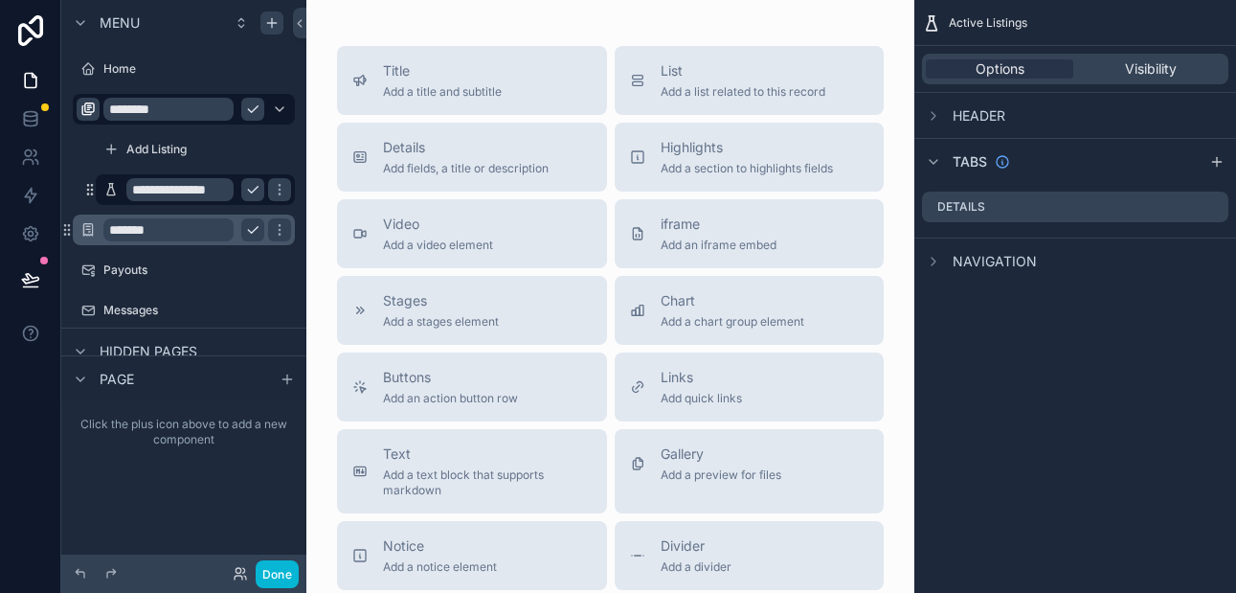
click at [250, 191] on icon "scrollable content" at bounding box center [253, 190] width 10 height 7
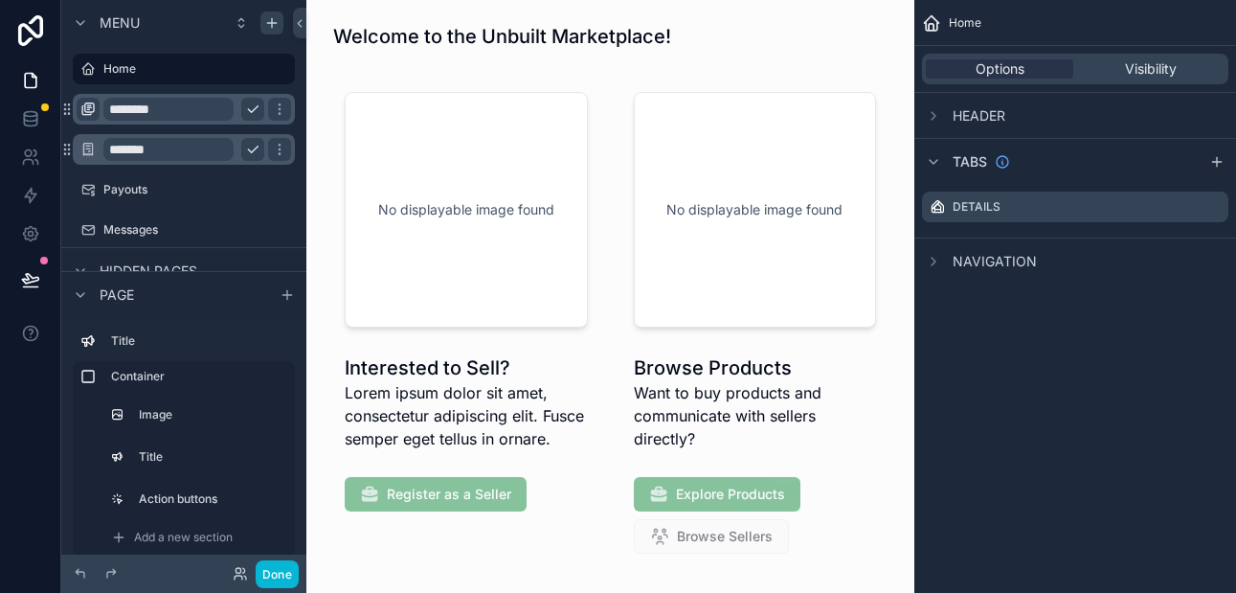
click at [101, 105] on div "********" at bounding box center [184, 109] width 214 height 31
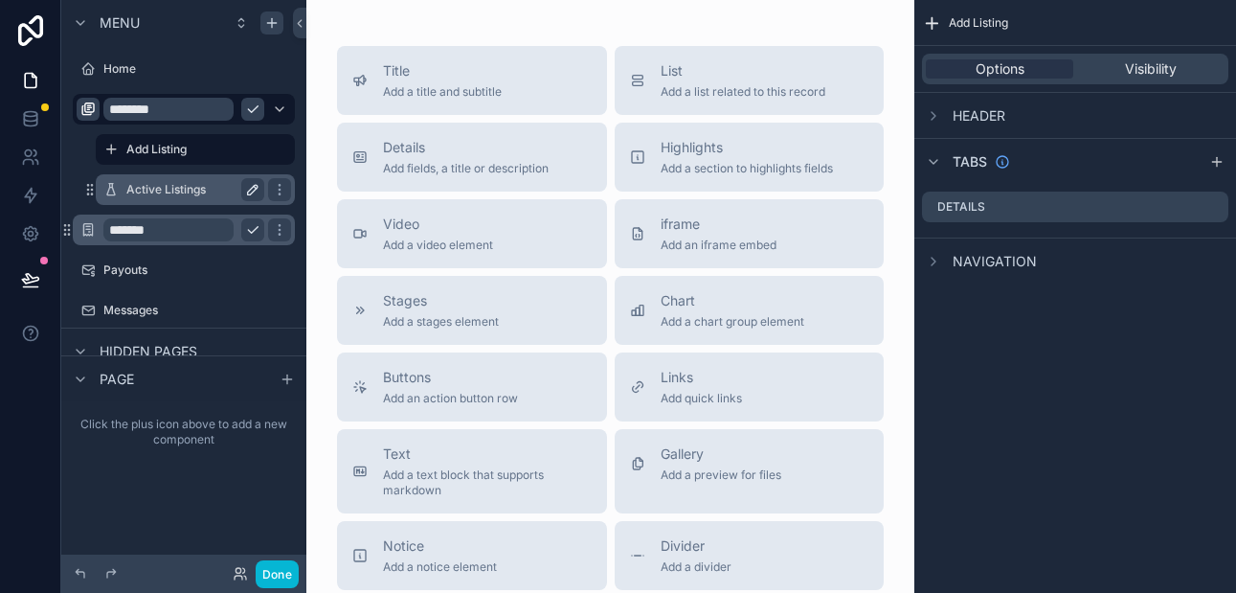
click at [255, 190] on icon "scrollable content" at bounding box center [252, 189] width 15 height 15
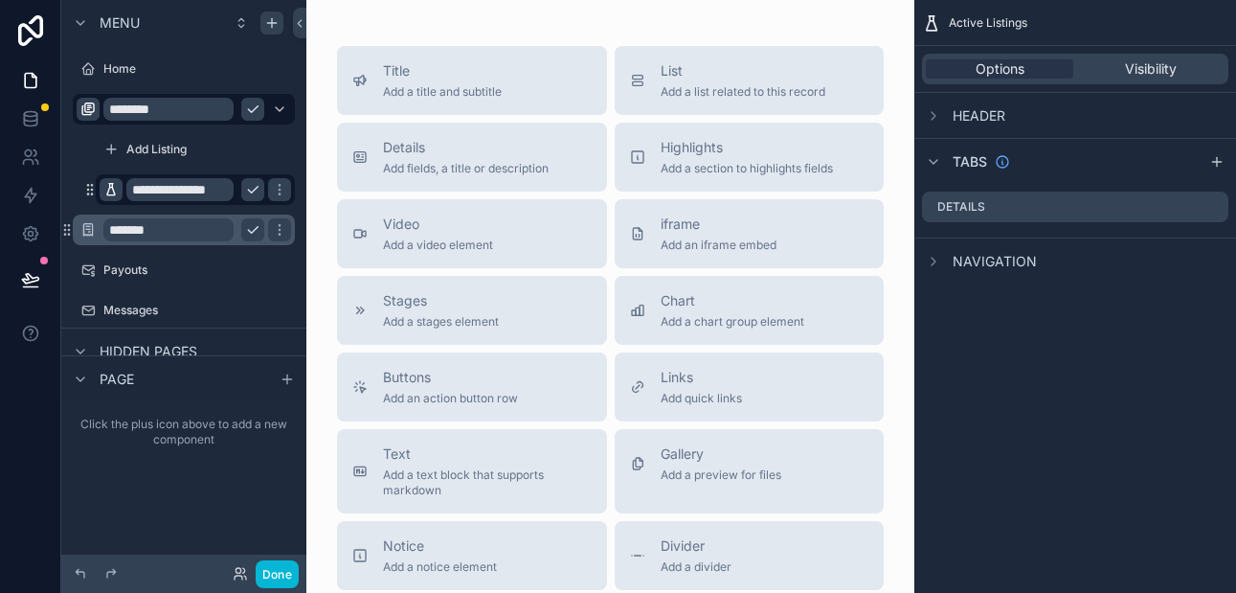
click at [112, 190] on icon "scrollable content" at bounding box center [110, 189] width 15 height 15
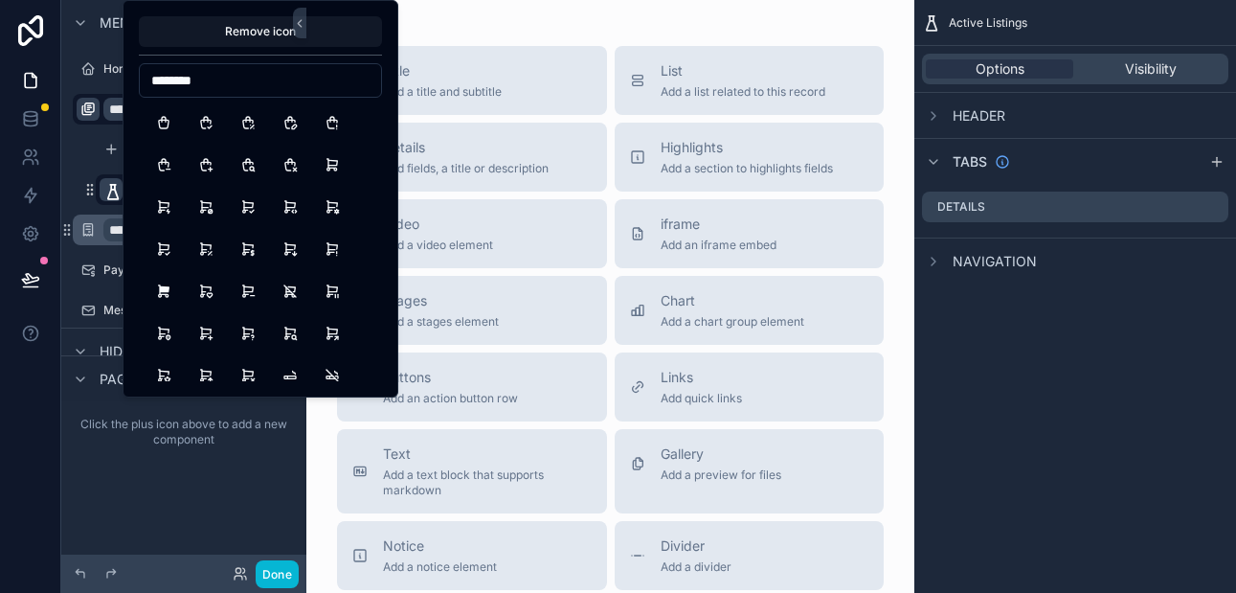
drag, startPoint x: 184, startPoint y: 80, endPoint x: 208, endPoint y: 81, distance: 23.9
click at [208, 81] on input "********" at bounding box center [260, 80] width 241 height 27
type input "*"
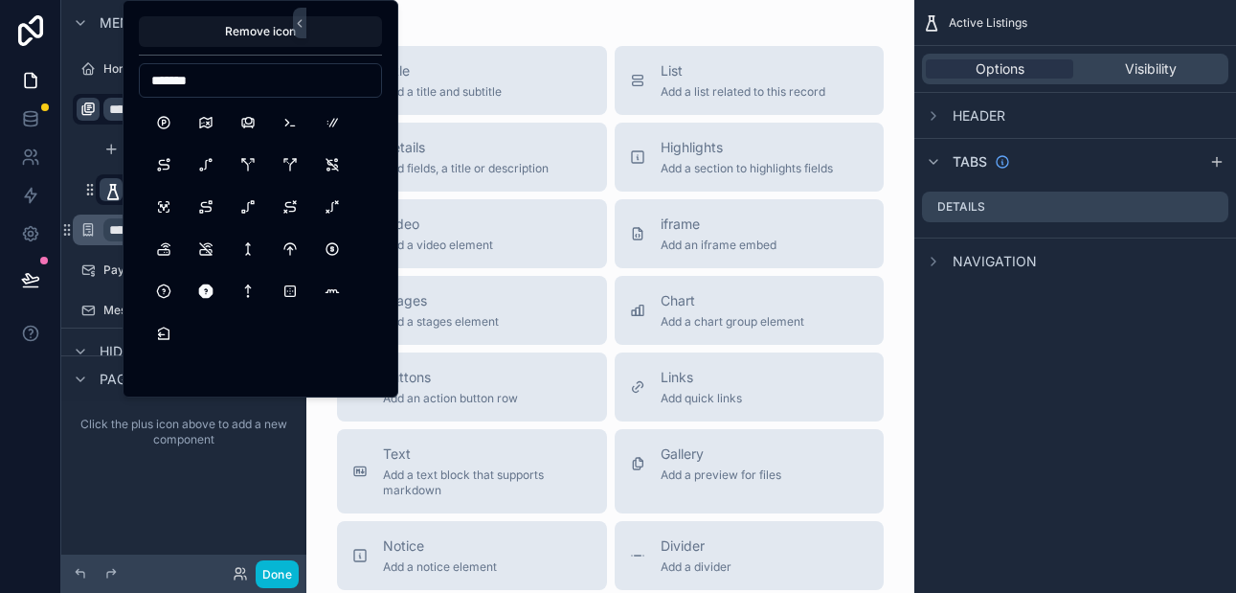
drag, startPoint x: 207, startPoint y: 81, endPoint x: 153, endPoint y: 80, distance: 53.6
click at [153, 80] on input "*******" at bounding box center [260, 80] width 241 height 27
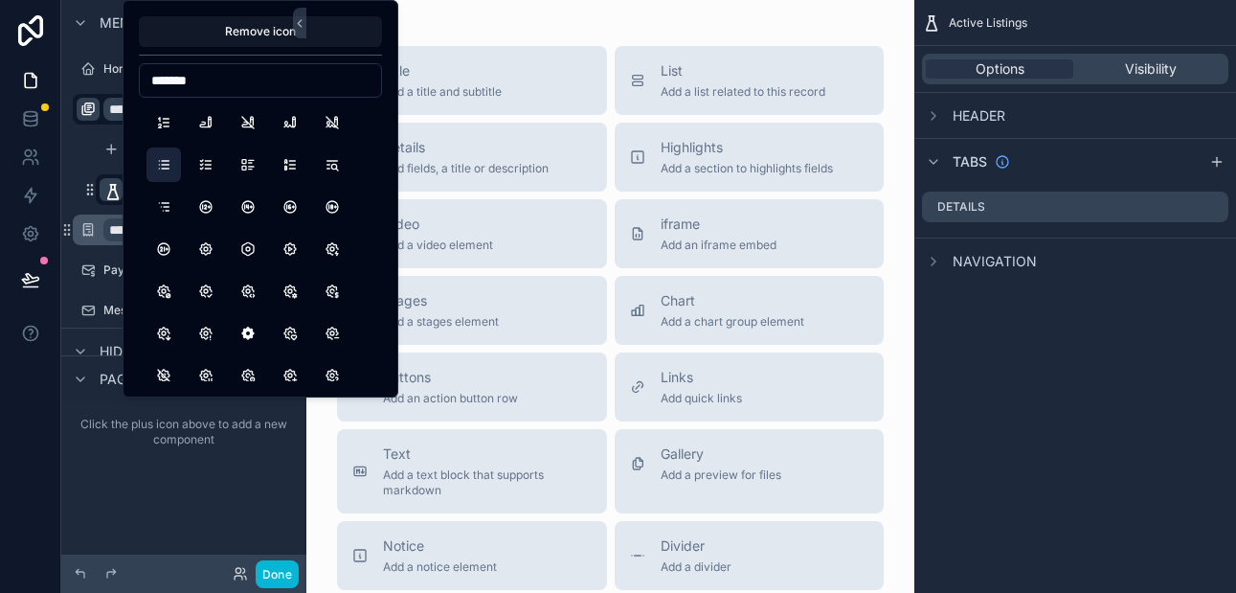
type input "*******"
click at [166, 166] on button "List" at bounding box center [163, 164] width 34 height 34
click at [61, 164] on div "**********" at bounding box center [183, 148] width 245 height 117
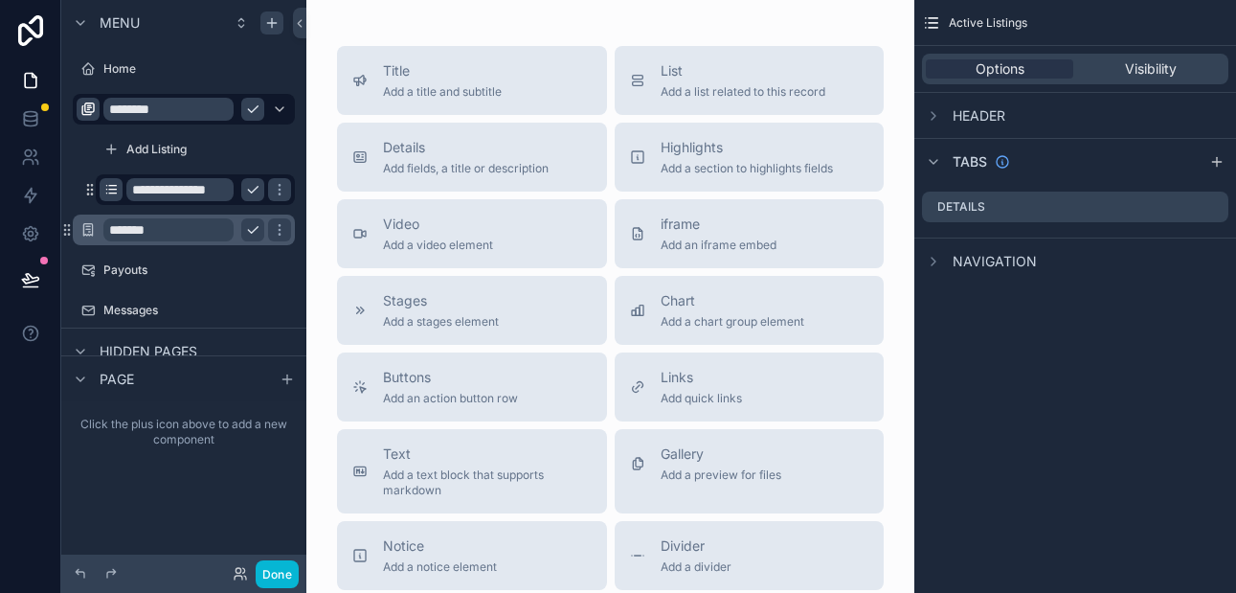
click at [249, 230] on icon "scrollable content" at bounding box center [253, 230] width 10 height 7
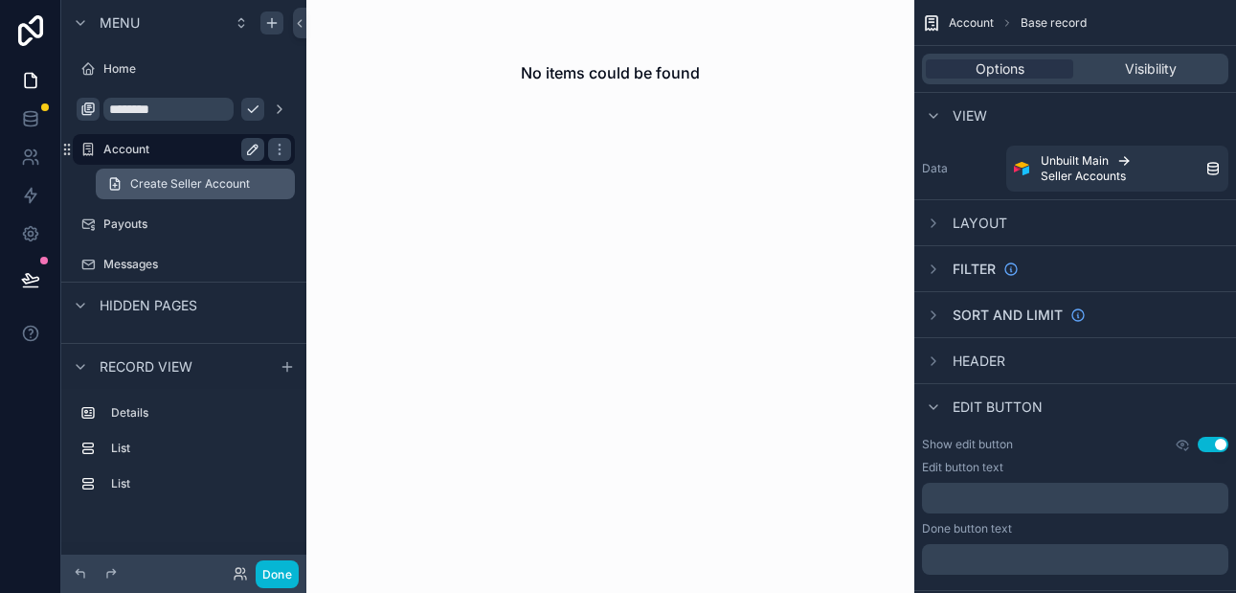
click at [189, 183] on span "Create Seller Account" at bounding box center [190, 183] width 120 height 15
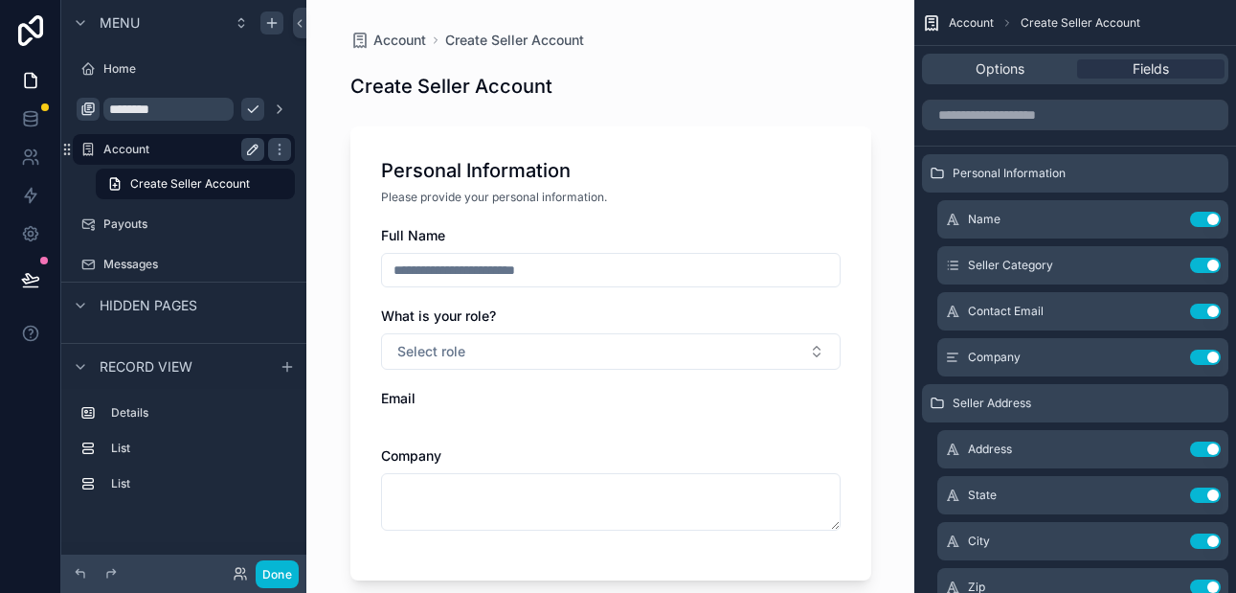
click at [166, 154] on label "Account" at bounding box center [179, 149] width 153 height 15
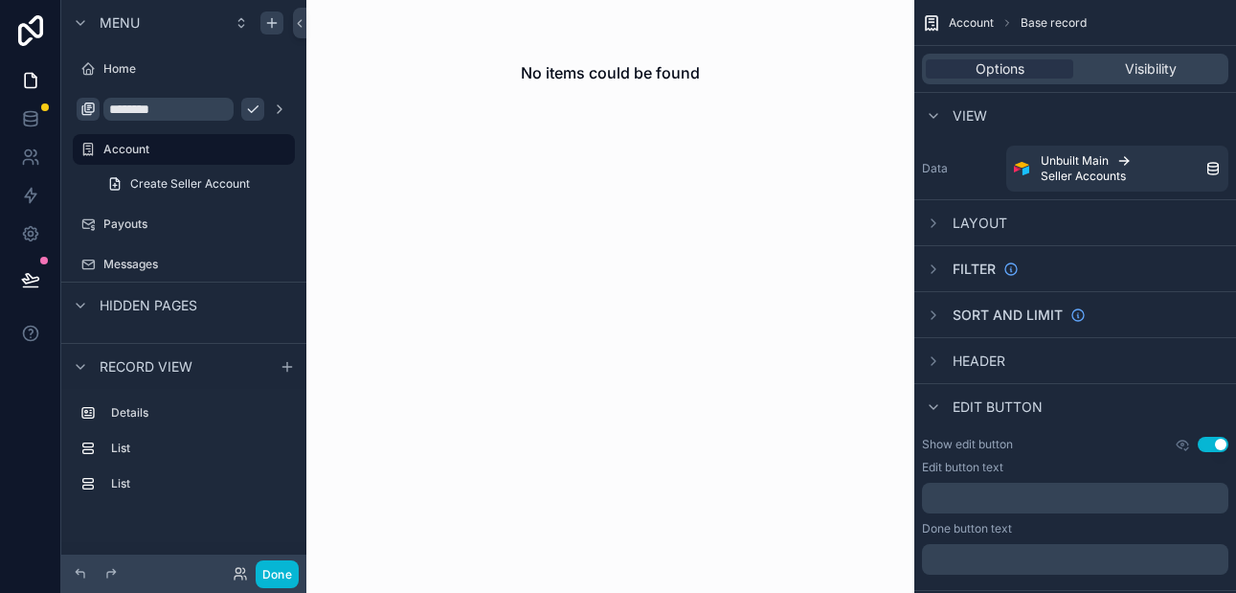
click at [0, 0] on icon "scrollable content" at bounding box center [0, 0] width 0 height 0
click at [272, 154] on icon "scrollable content" at bounding box center [279, 149] width 15 height 15
click at [275, 149] on icon "scrollable content" at bounding box center [279, 149] width 15 height 15
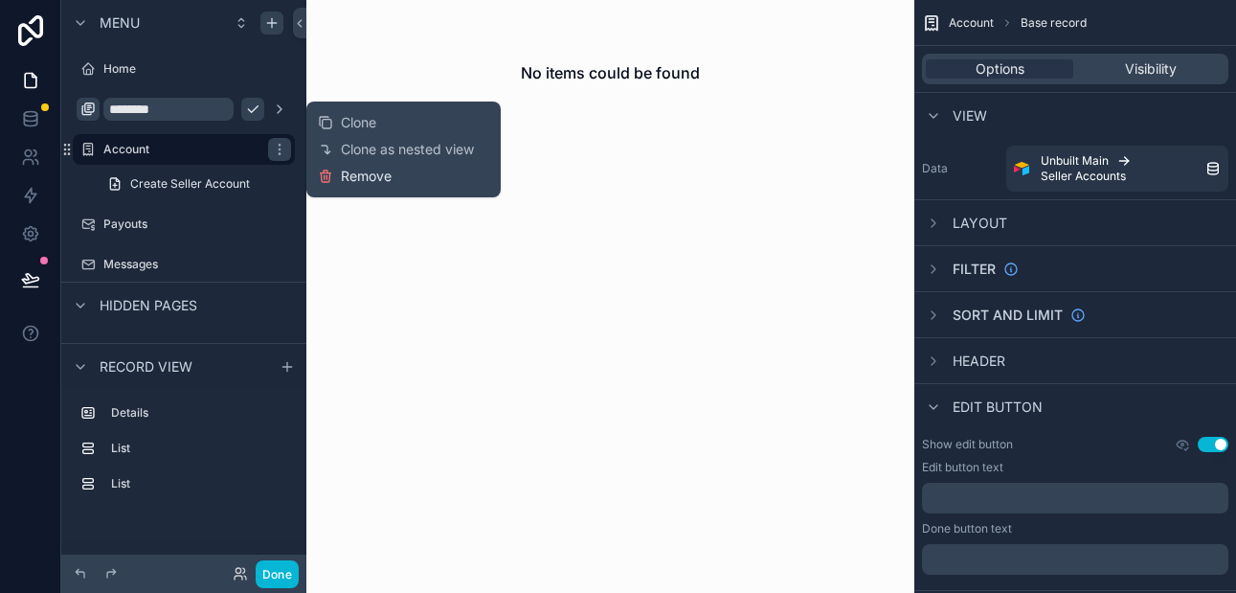
click at [332, 173] on icon at bounding box center [325, 175] width 15 height 15
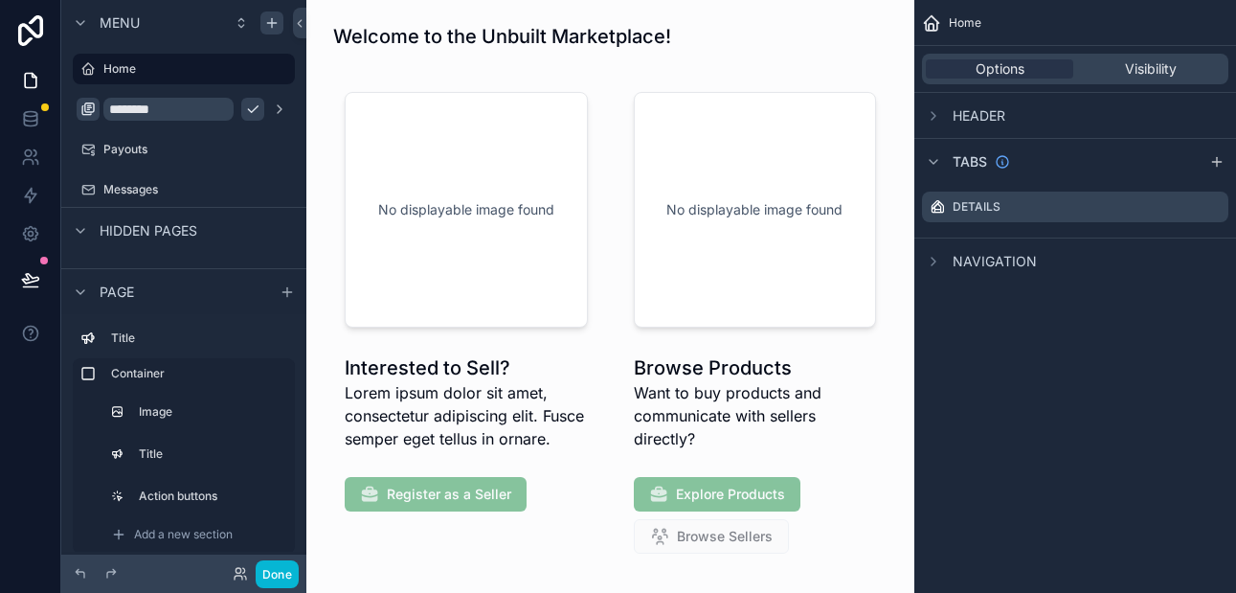
click at [250, 114] on icon "scrollable content" at bounding box center [252, 108] width 15 height 15
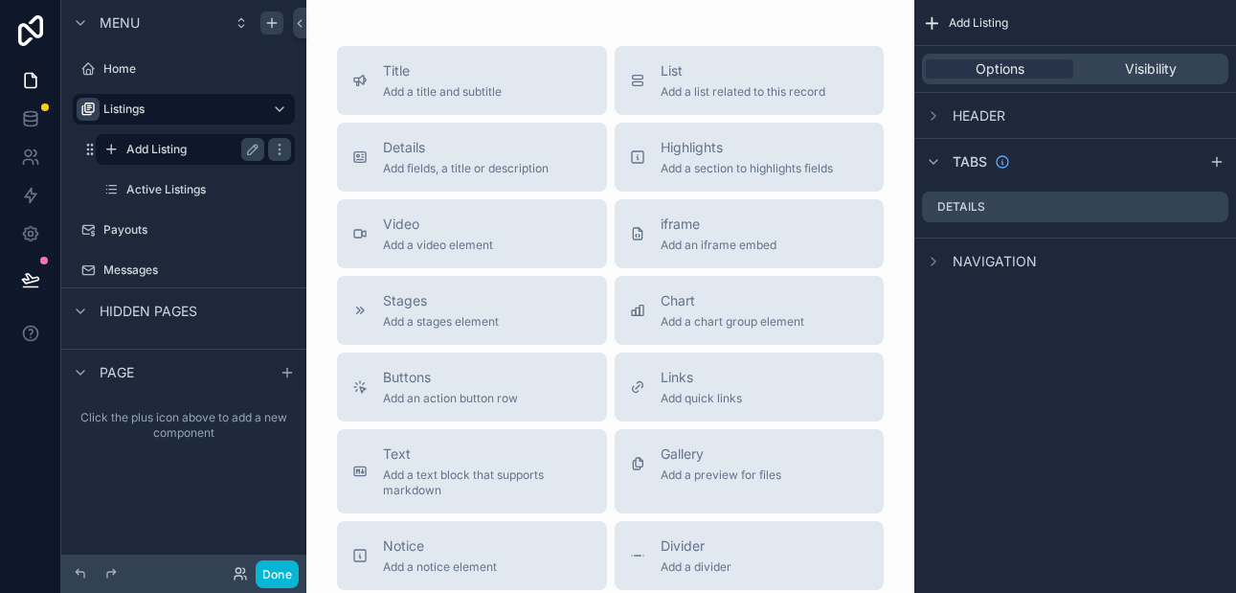
click at [172, 148] on label "Add Listing" at bounding box center [191, 149] width 130 height 15
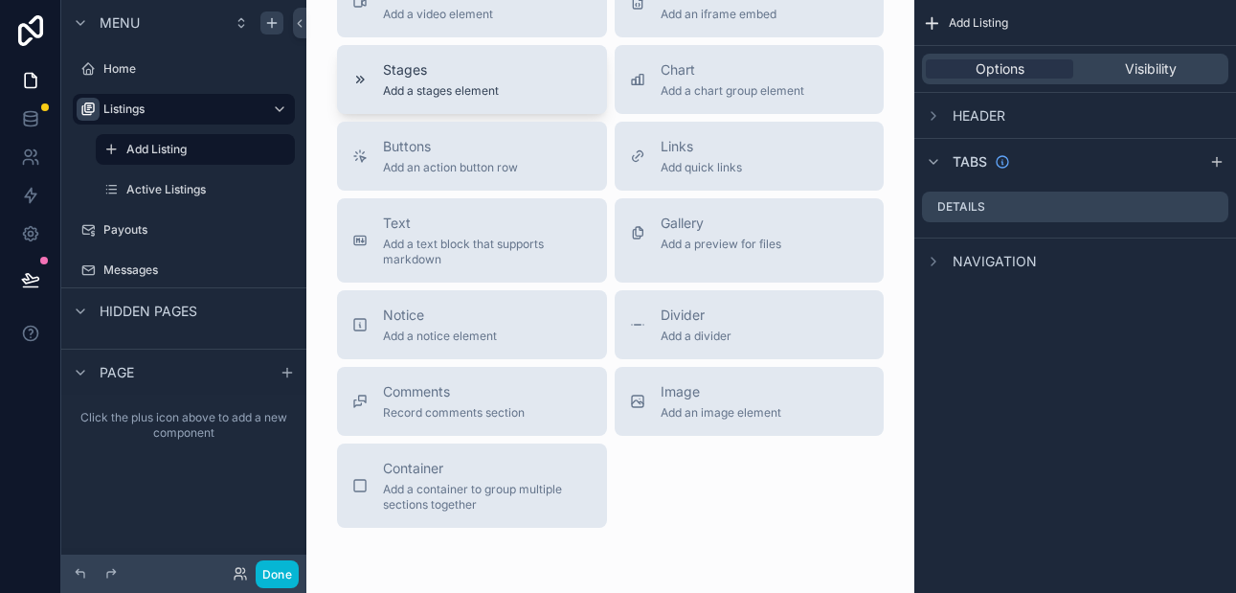
scroll to position [232, 0]
click at [432, 484] on span "Add a container to group multiple sections together" at bounding box center [487, 496] width 209 height 31
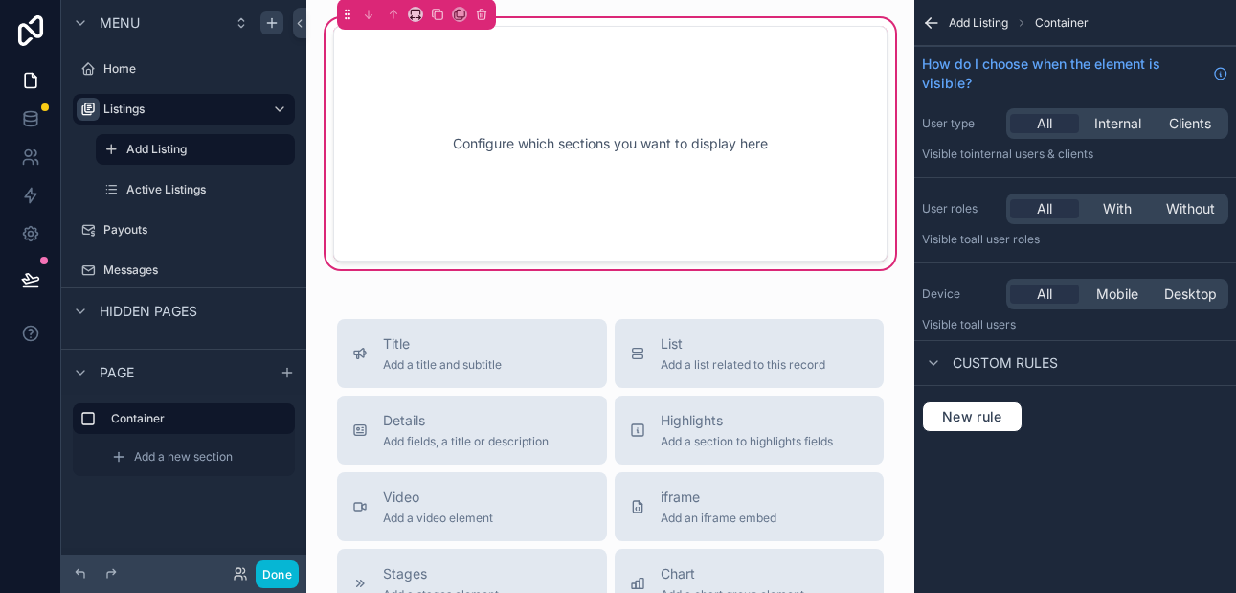
scroll to position [0, 0]
click at [447, 340] on span "Title" at bounding box center [442, 344] width 119 height 19
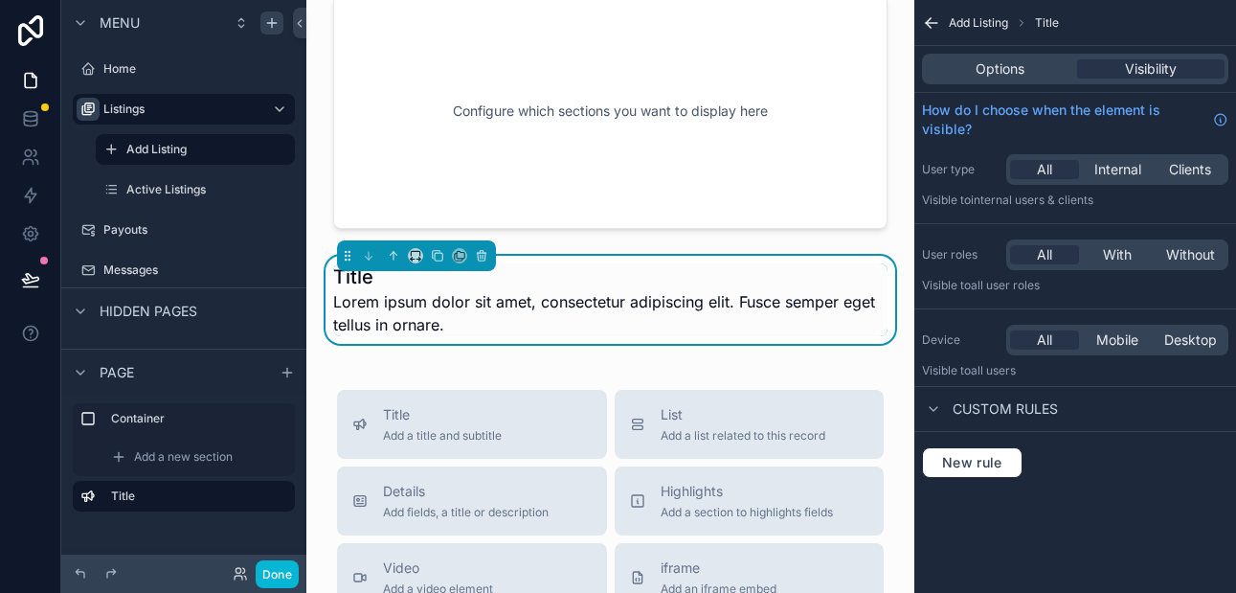
scroll to position [36, 0]
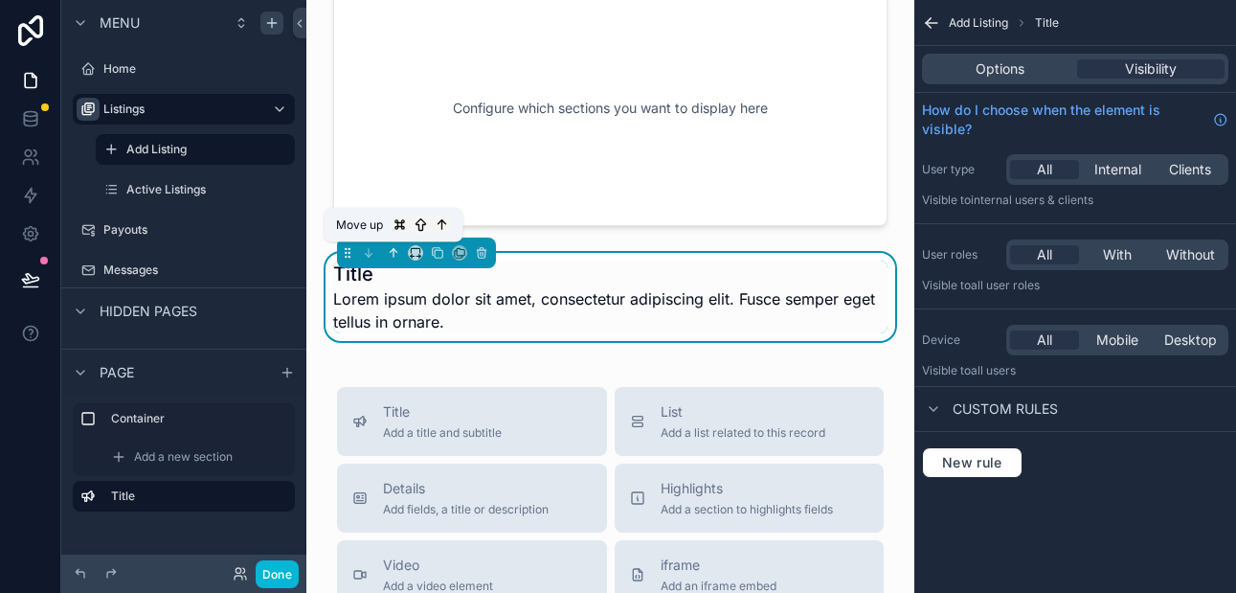
click at [390, 255] on icon "scrollable content" at bounding box center [393, 252] width 13 height 13
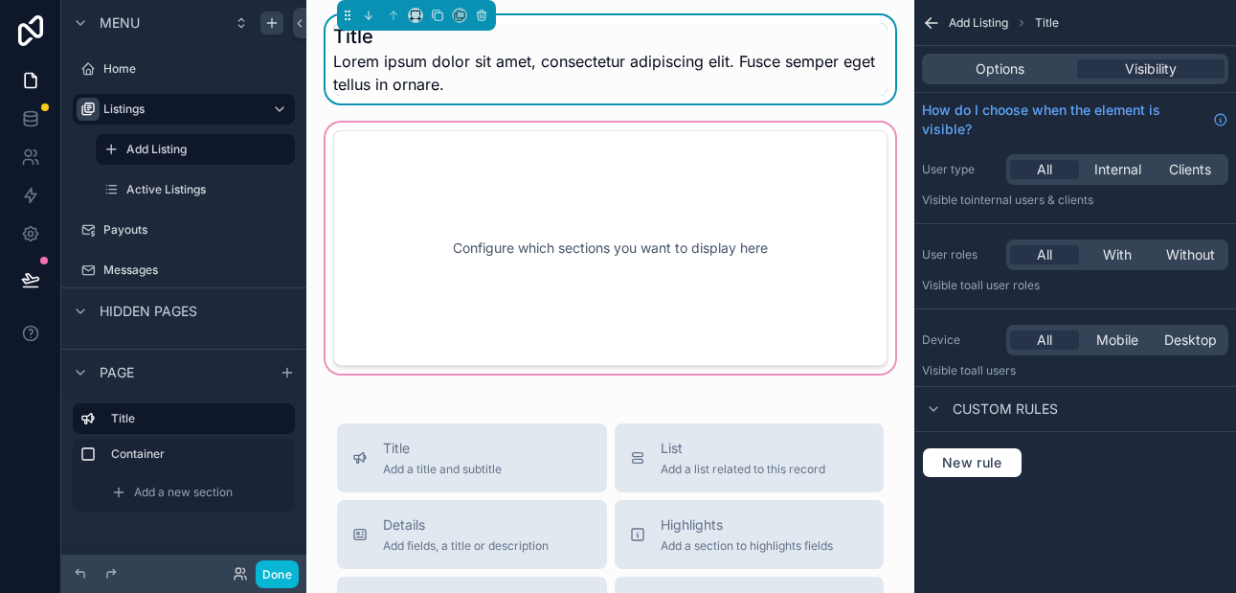
scroll to position [14, 0]
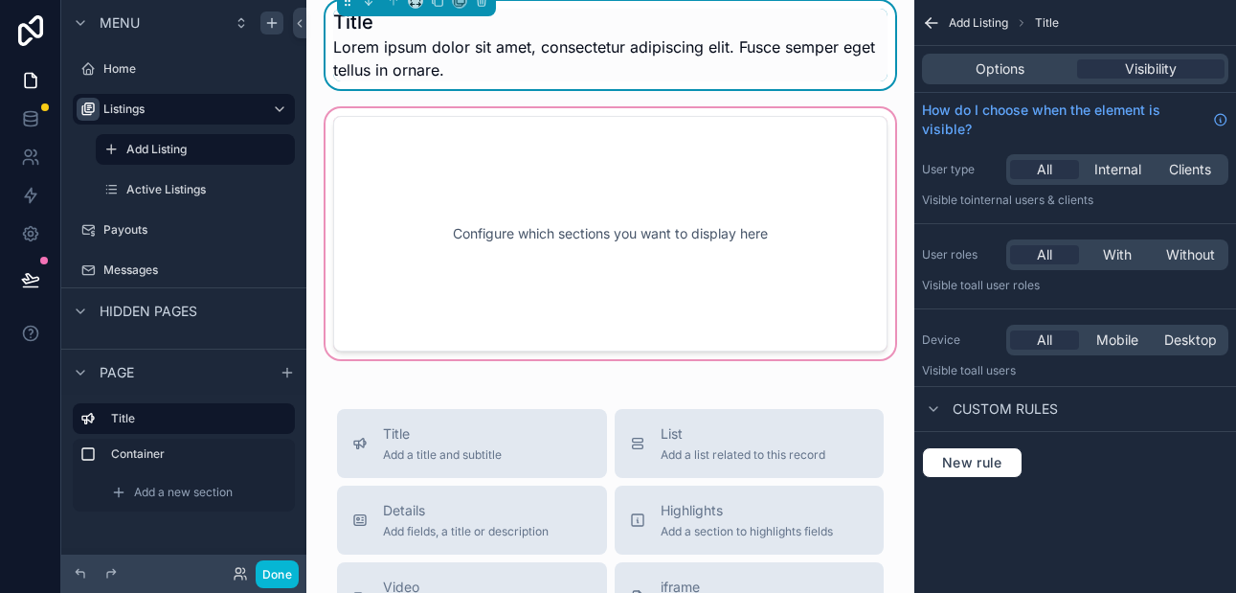
click at [446, 270] on div "scrollable content" at bounding box center [610, 233] width 577 height 258
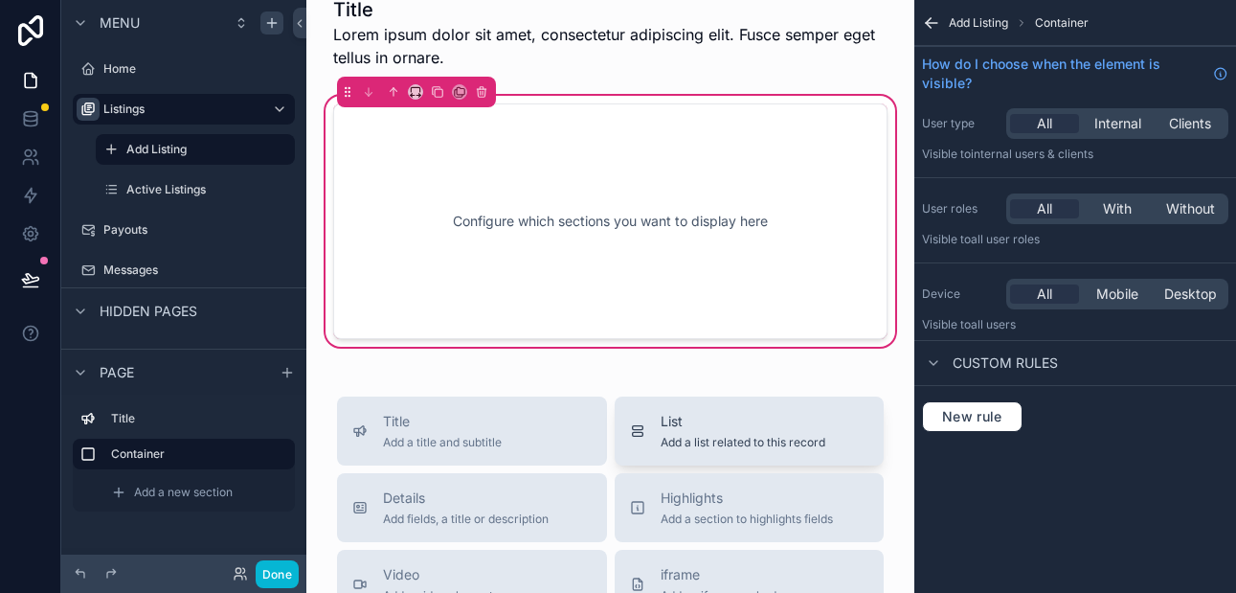
scroll to position [0, 0]
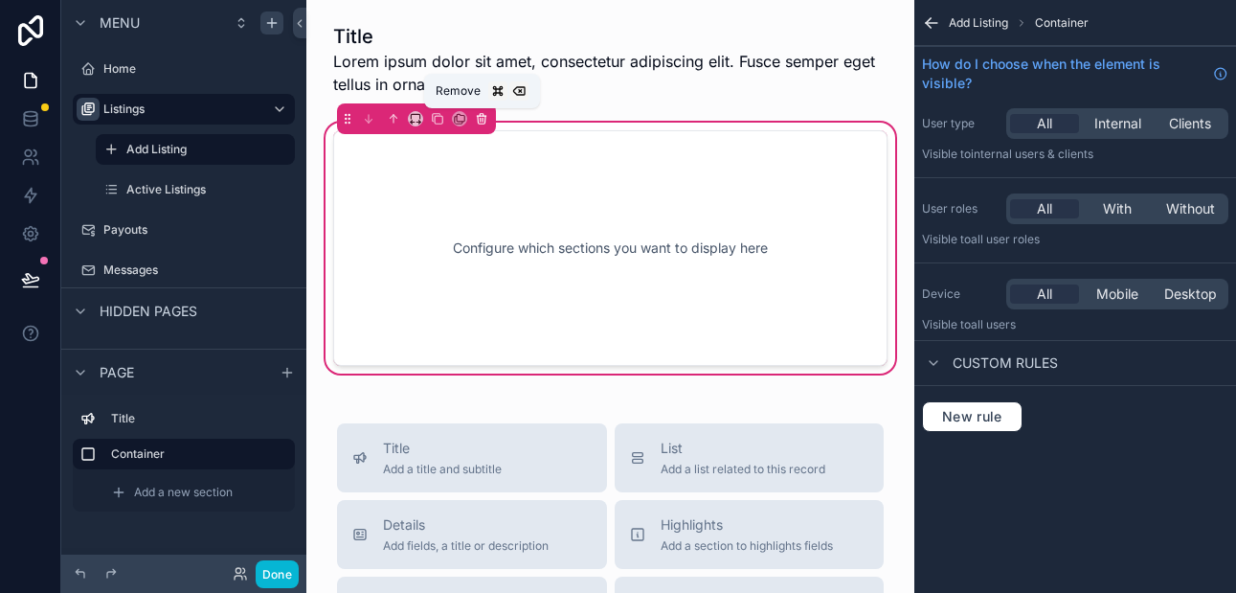
click at [478, 121] on icon "scrollable content" at bounding box center [481, 118] width 13 height 13
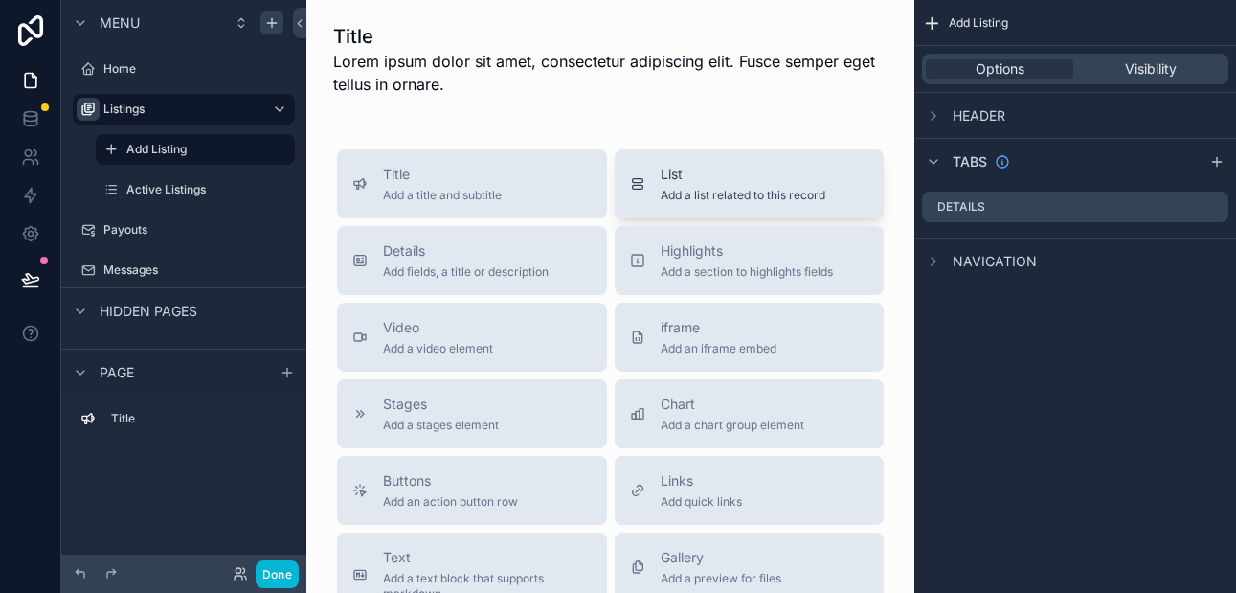
click at [666, 176] on span "List" at bounding box center [742, 174] width 165 height 19
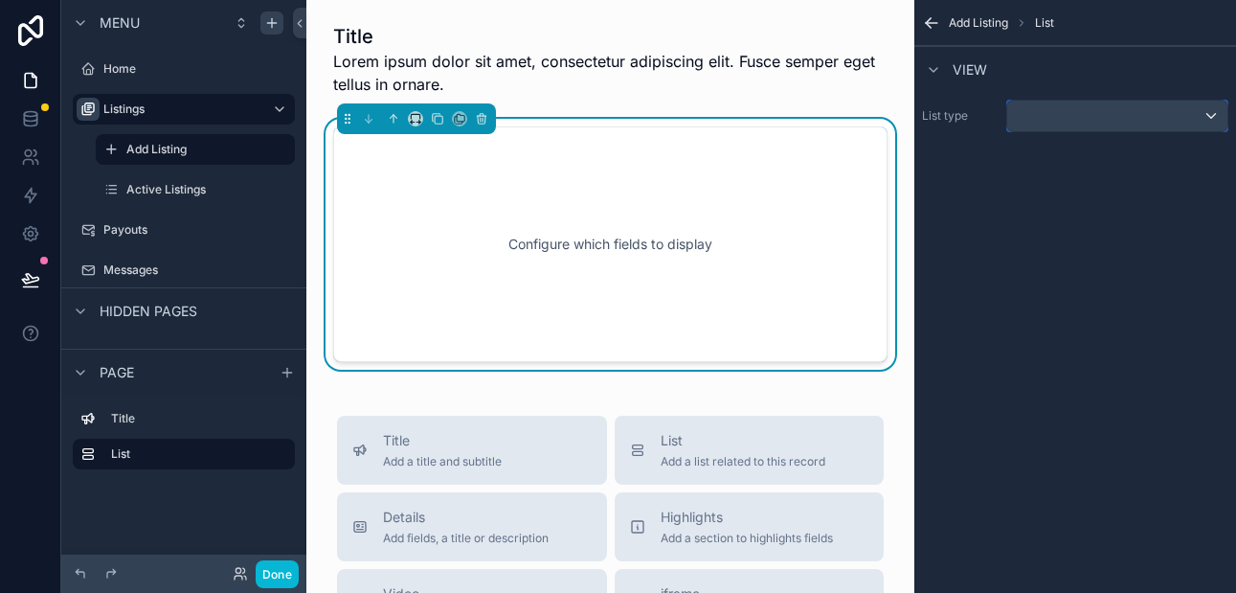
click at [1062, 122] on div "scrollable content" at bounding box center [1117, 116] width 220 height 31
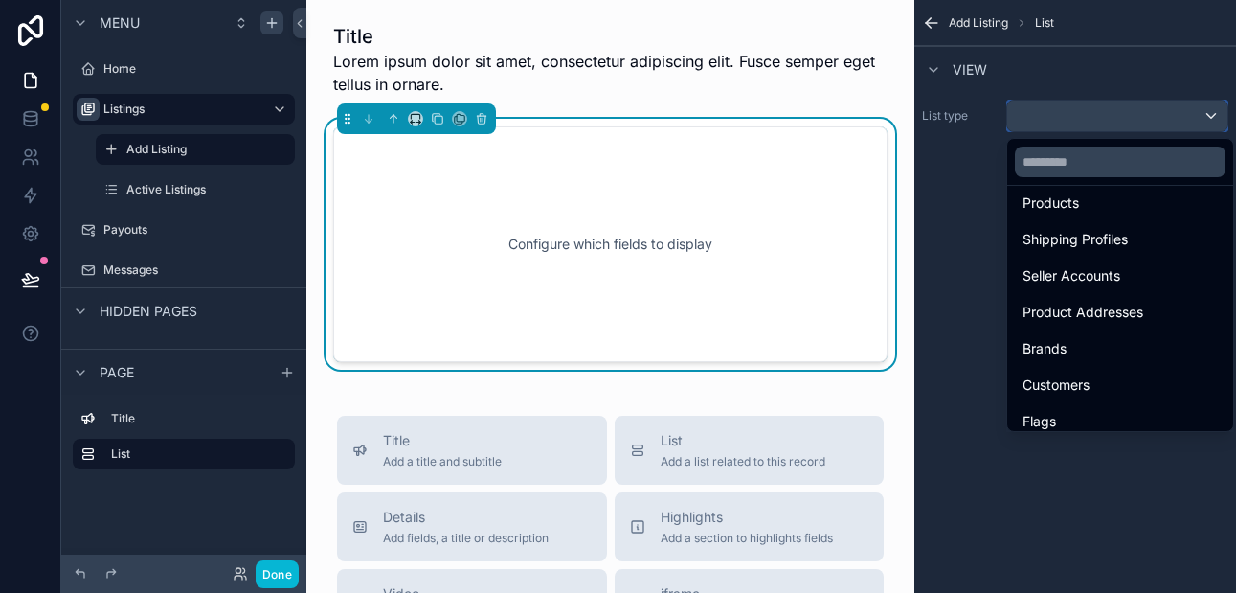
scroll to position [171, 0]
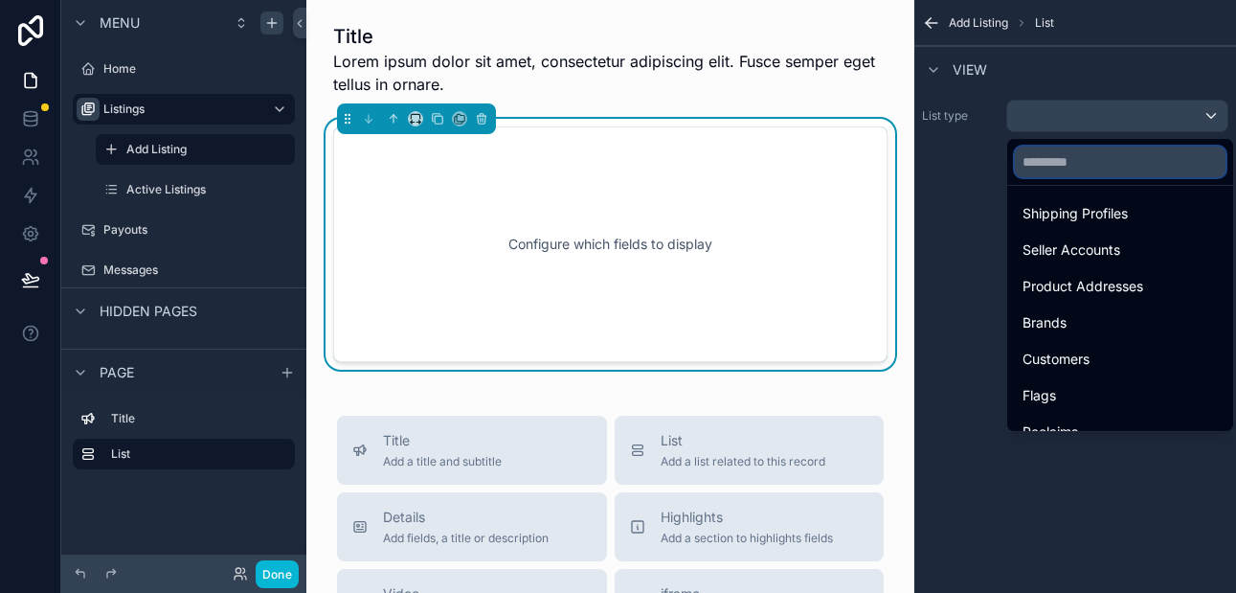
click at [1063, 169] on input "text" at bounding box center [1120, 161] width 211 height 31
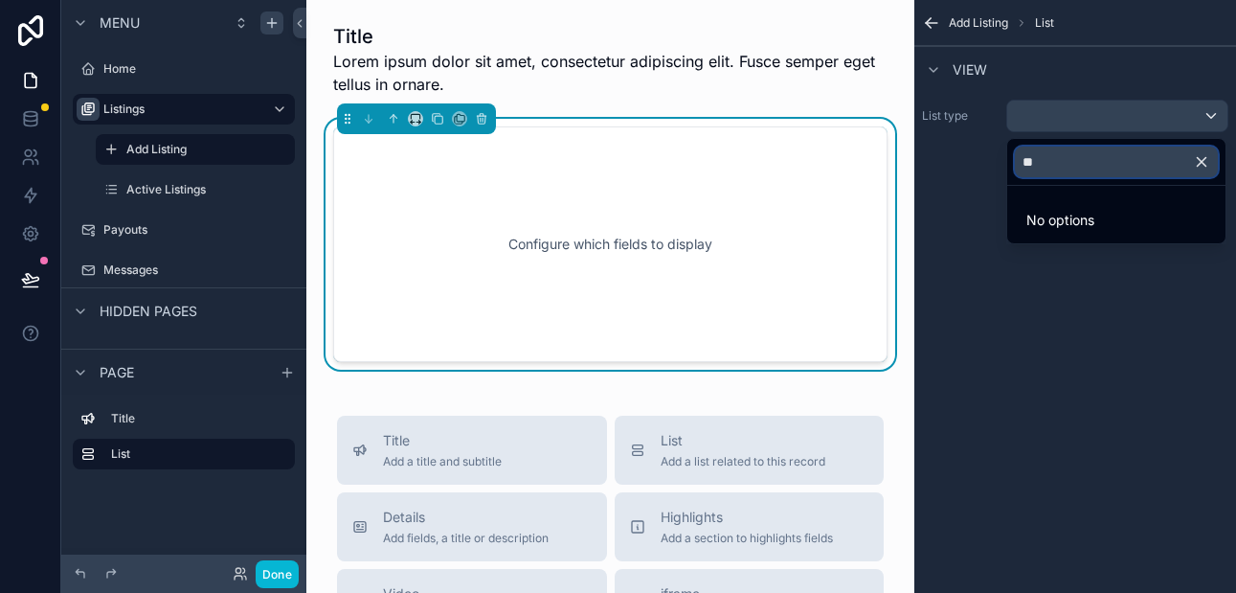
type input "*"
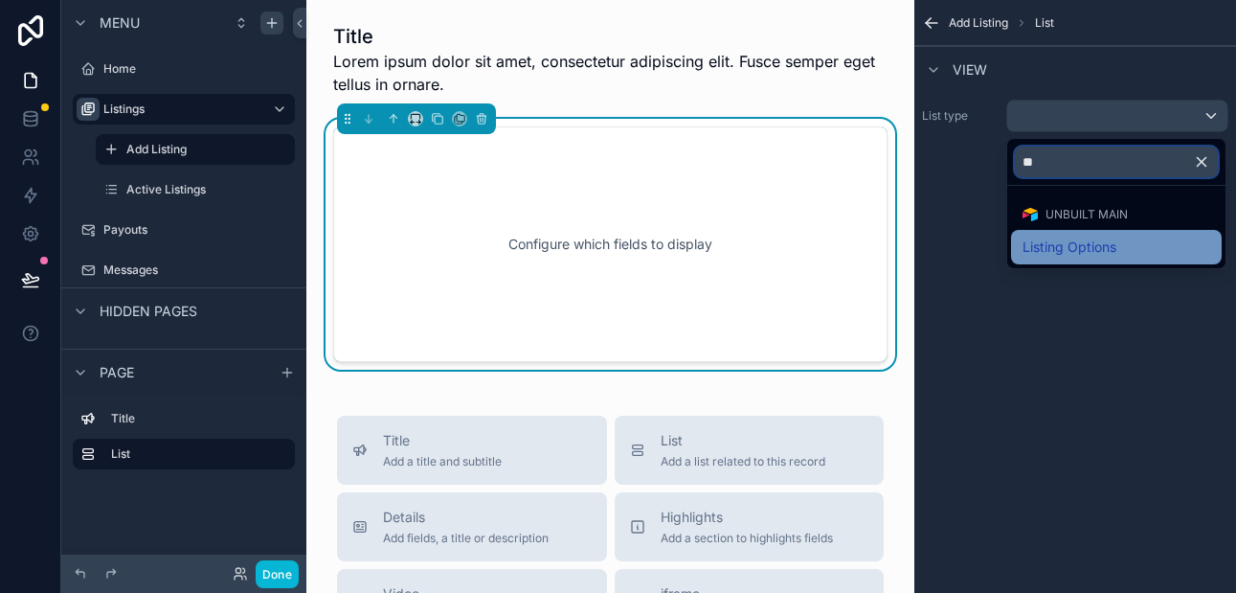
type input "**"
click at [1047, 244] on span "Listing Options" at bounding box center [1069, 246] width 94 height 23
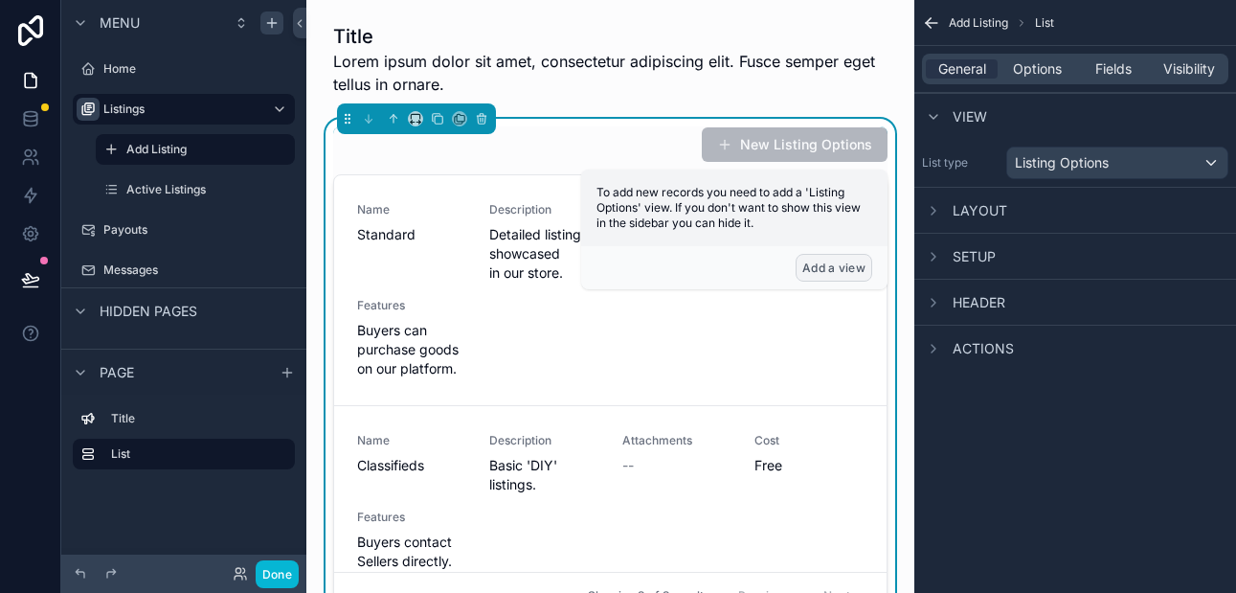
click at [832, 265] on button "Add a view" at bounding box center [833, 268] width 77 height 28
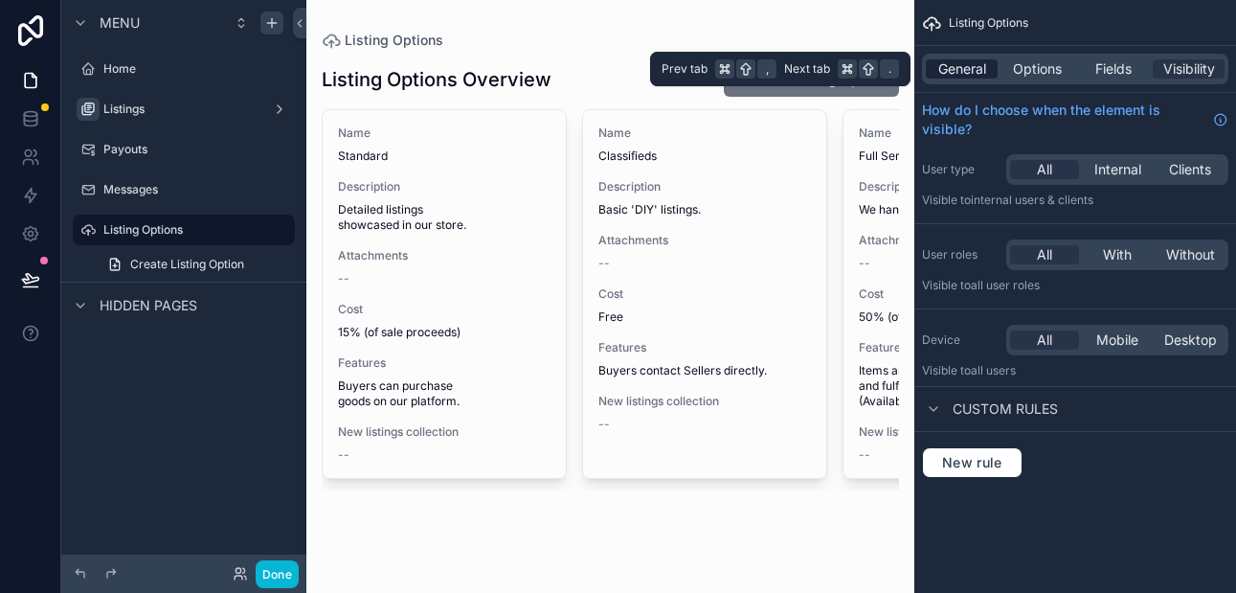
click at [970, 67] on span "General" at bounding box center [962, 68] width 48 height 19
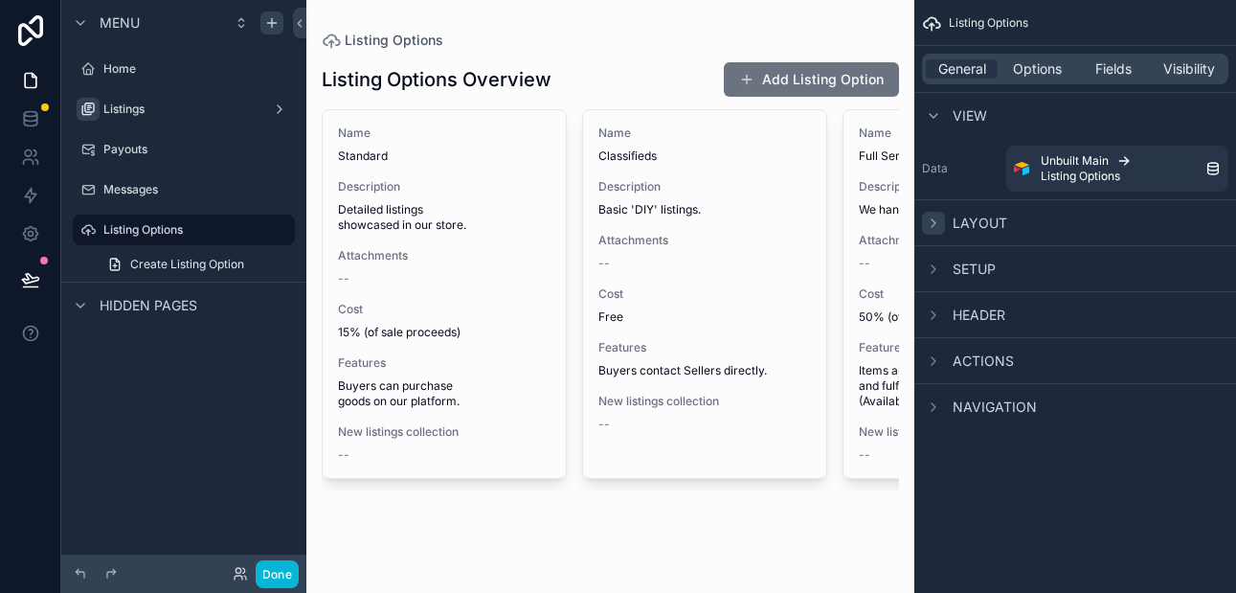
click at [932, 222] on icon "scrollable content" at bounding box center [933, 222] width 15 height 15
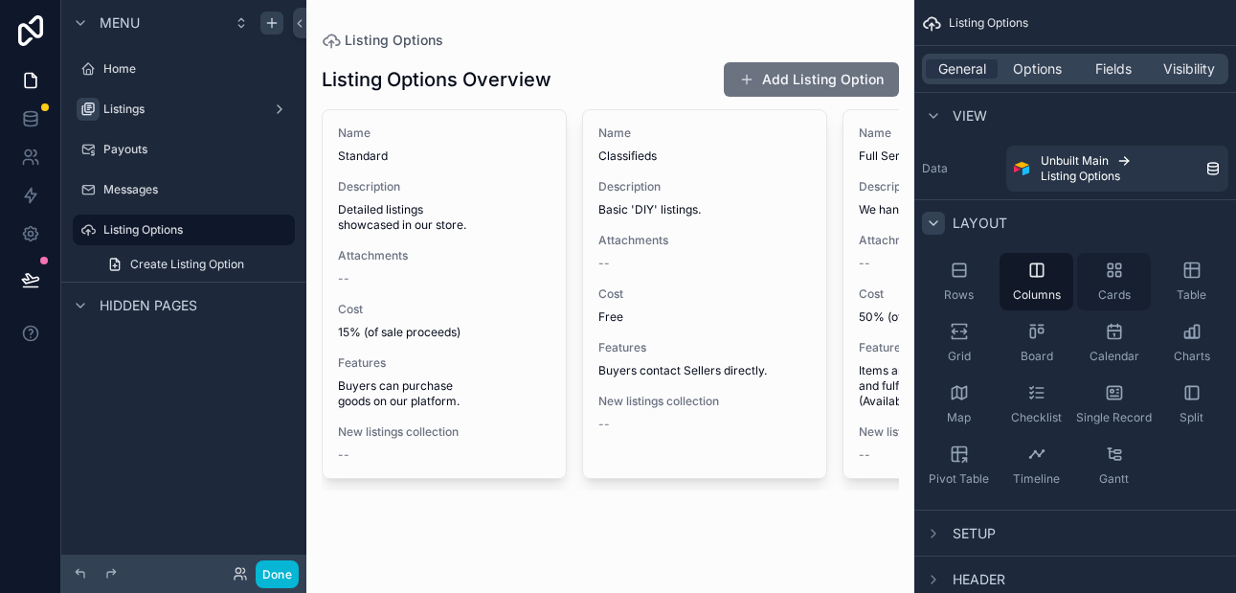
click at [1112, 273] on icon "scrollable content" at bounding box center [1109, 274] width 5 height 5
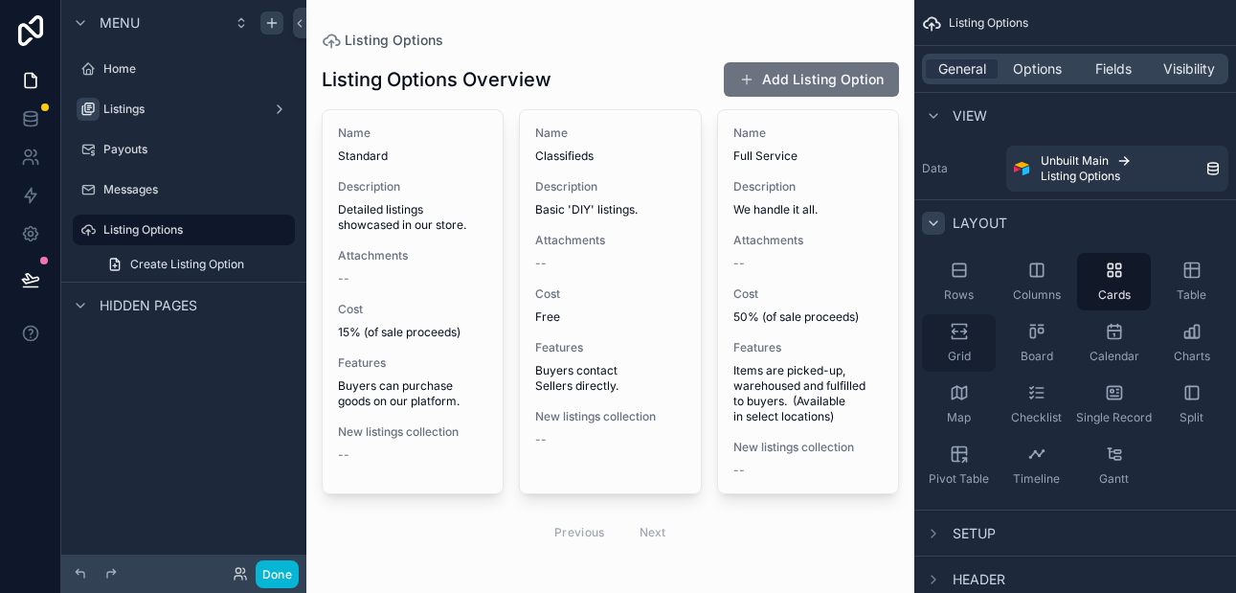
click at [963, 327] on icon "scrollable content" at bounding box center [959, 331] width 19 height 19
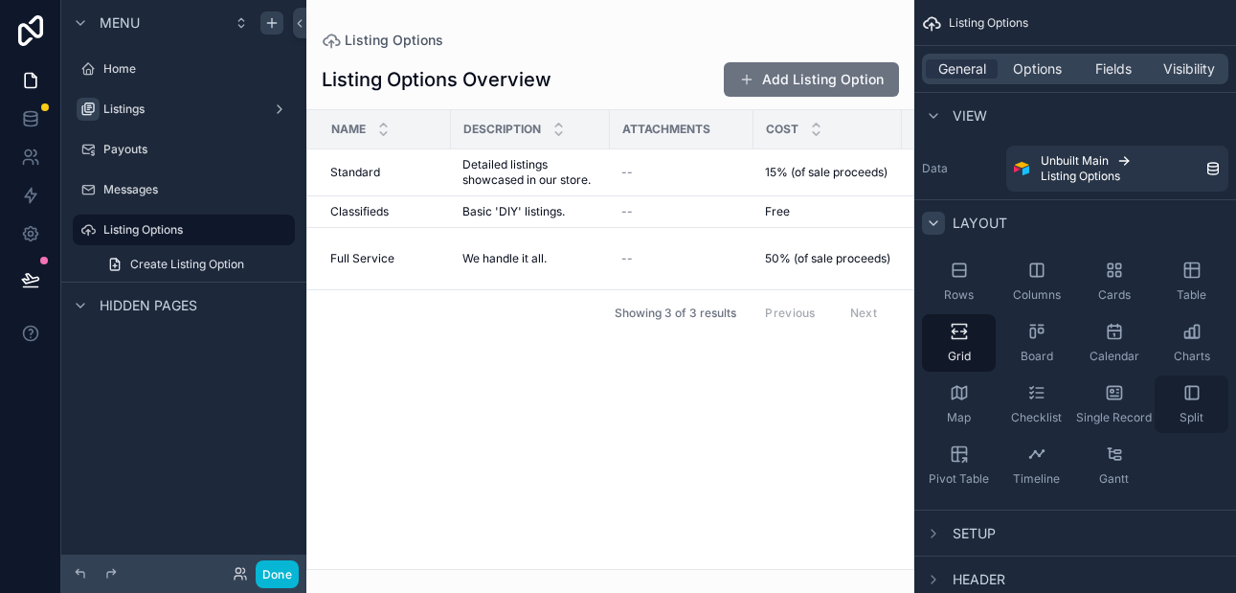
click at [1193, 398] on icon "scrollable content" at bounding box center [1191, 392] width 12 height 12
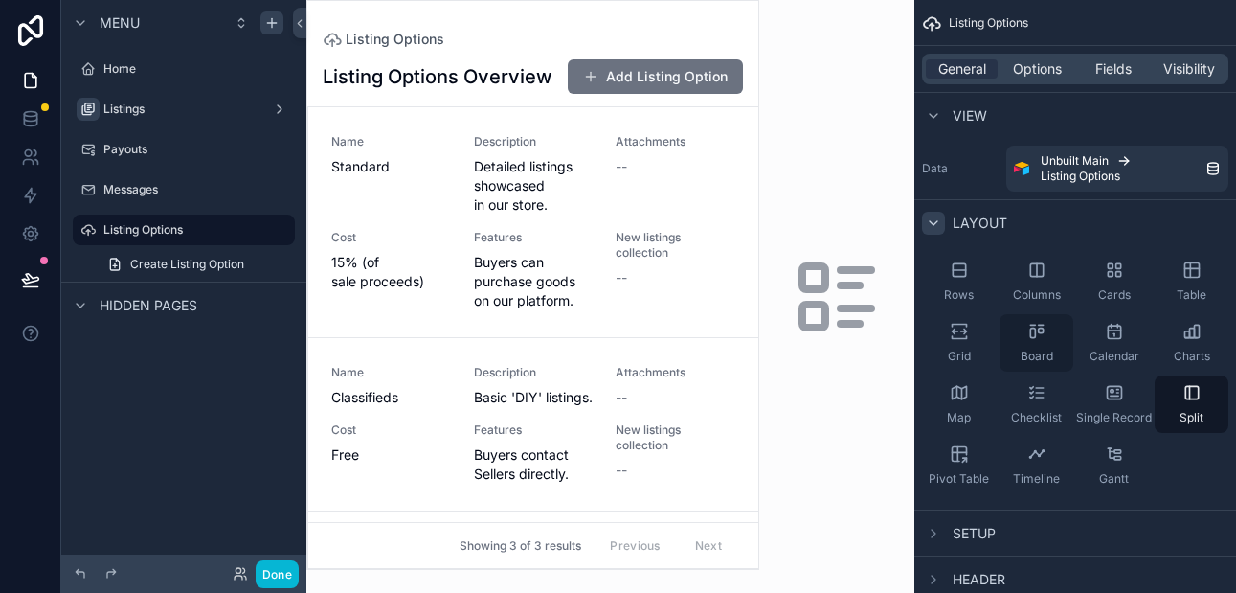
click at [1041, 339] on icon "scrollable content" at bounding box center [1036, 331] width 19 height 19
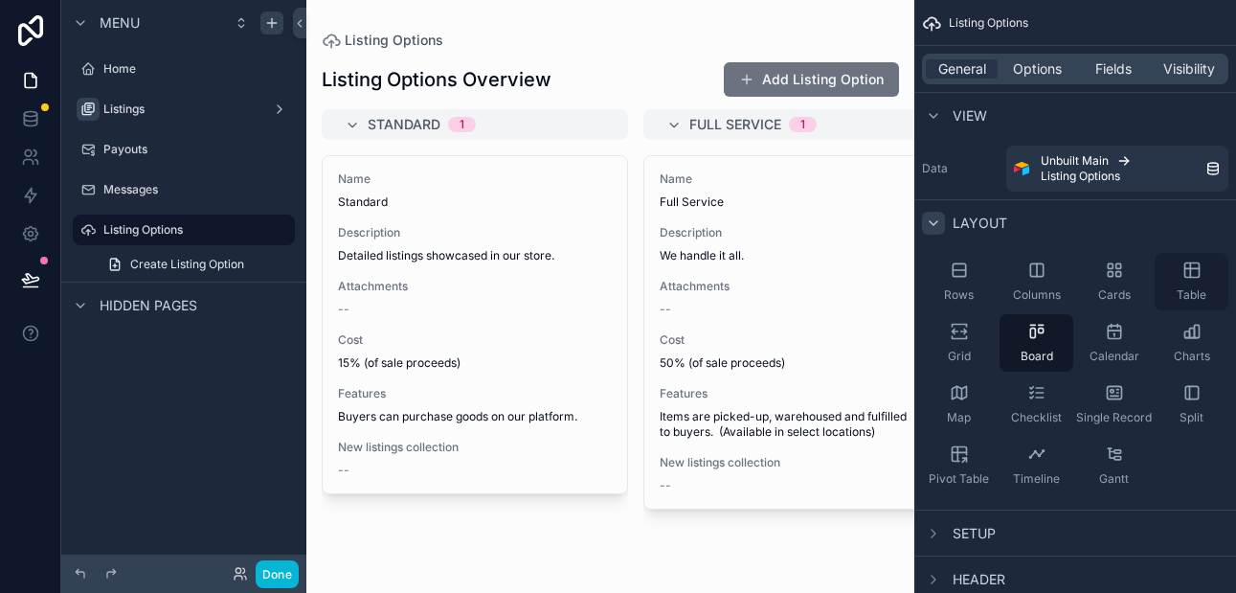
click at [1184, 275] on icon "scrollable content" at bounding box center [1191, 269] width 19 height 19
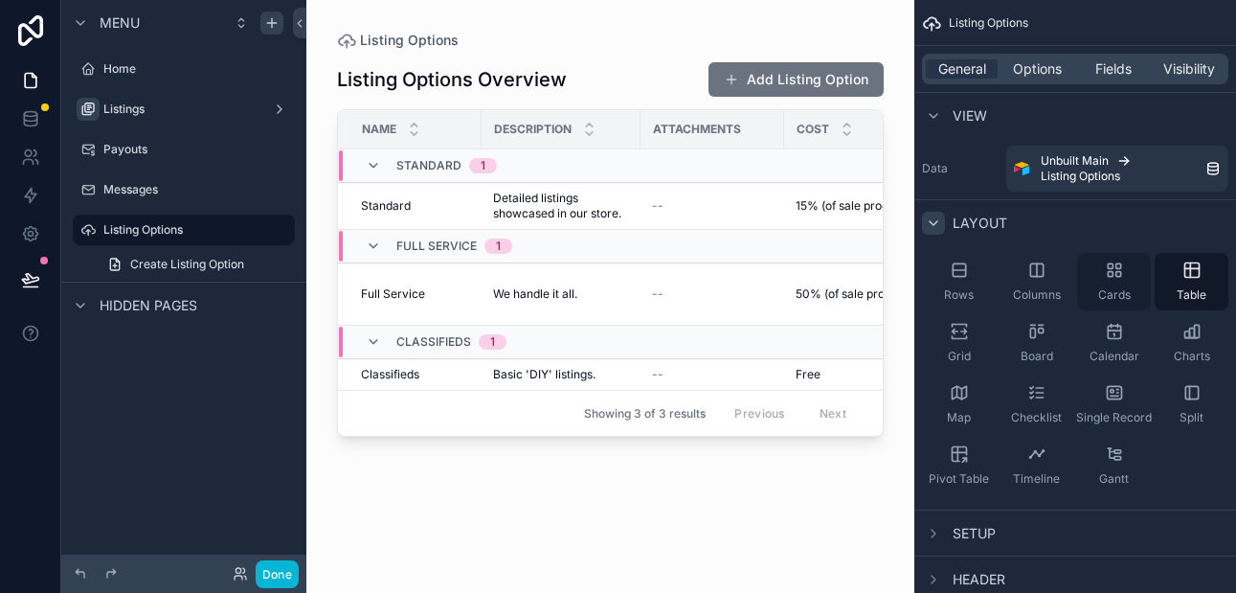
click at [1113, 273] on icon "scrollable content" at bounding box center [1114, 269] width 19 height 19
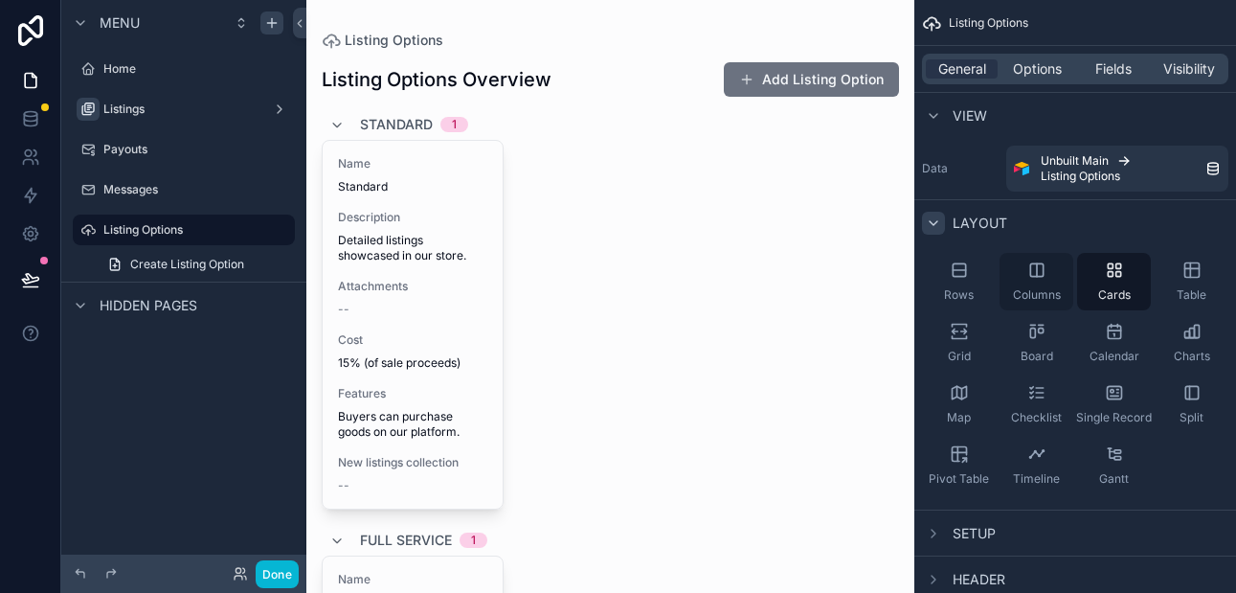
click at [1040, 275] on icon "scrollable content" at bounding box center [1036, 269] width 19 height 19
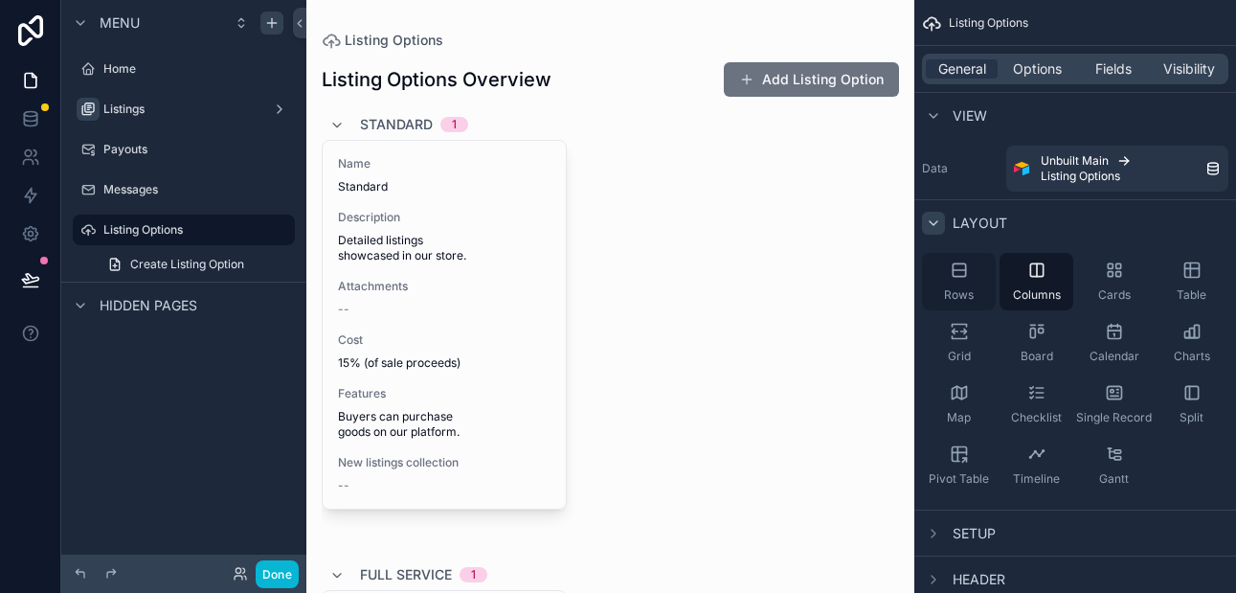
click at [965, 271] on icon "scrollable content" at bounding box center [958, 269] width 12 height 12
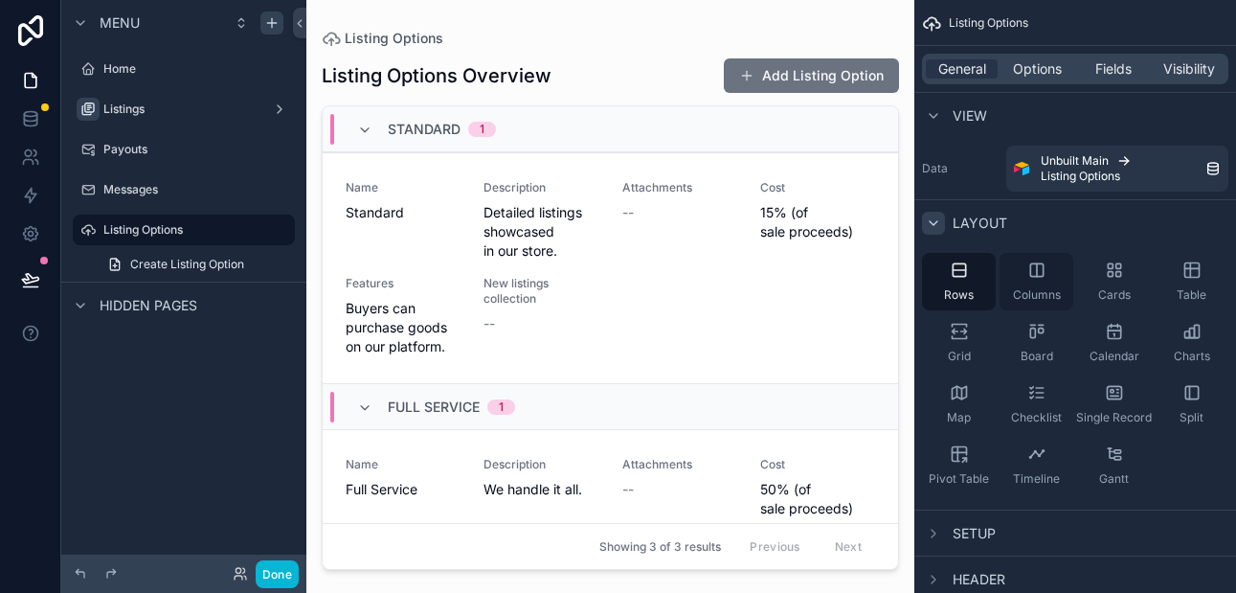
click at [1031, 268] on icon "scrollable content" at bounding box center [1036, 269] width 19 height 19
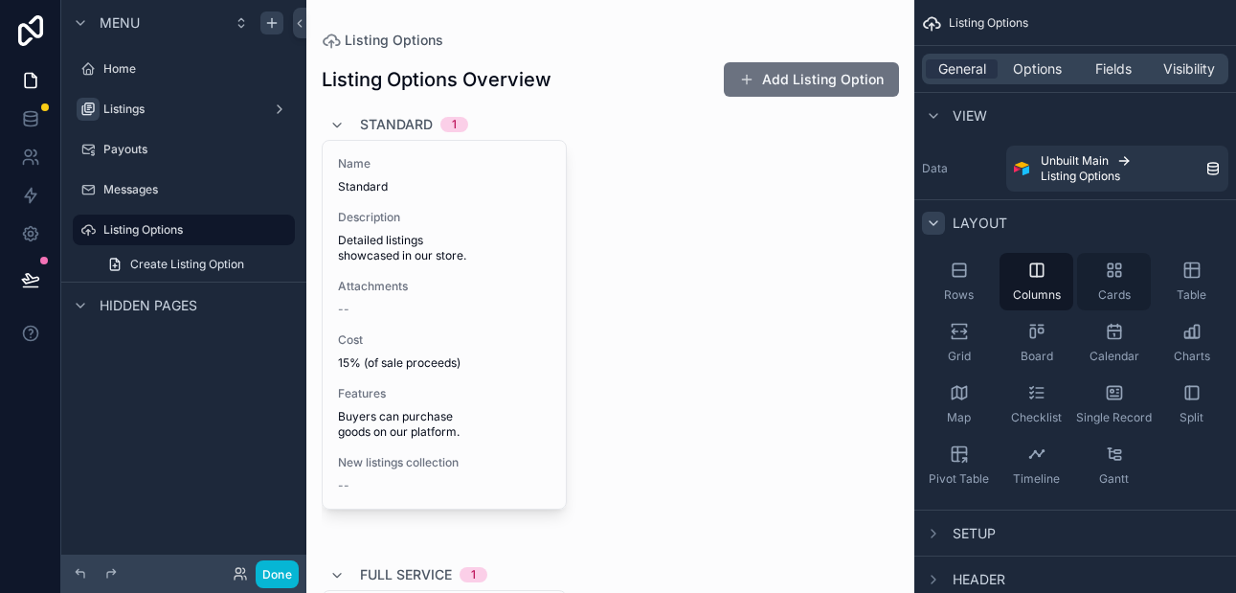
click at [1112, 271] on icon "scrollable content" at bounding box center [1114, 269] width 19 height 19
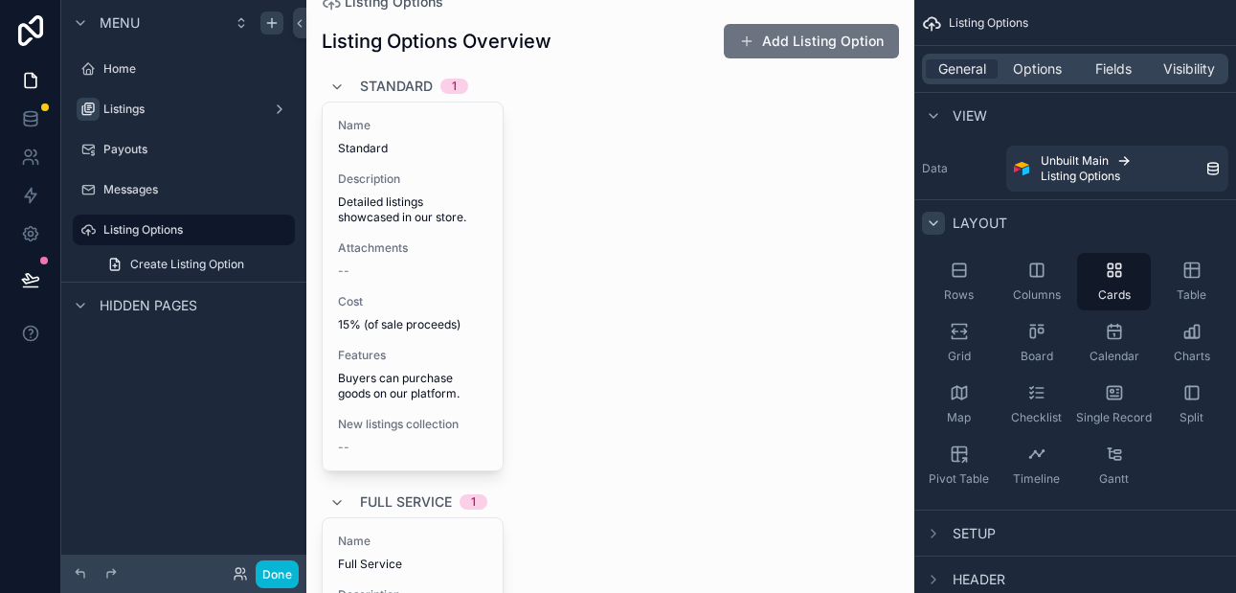
scroll to position [35, 0]
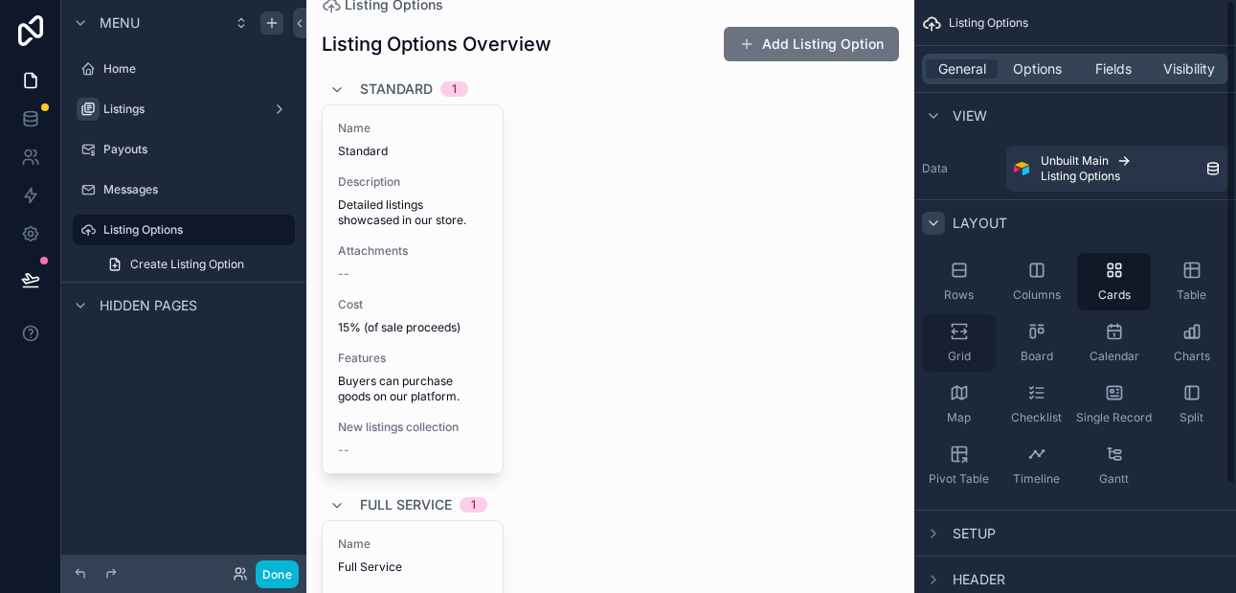
click at [955, 324] on icon "scrollable content" at bounding box center [959, 331] width 19 height 19
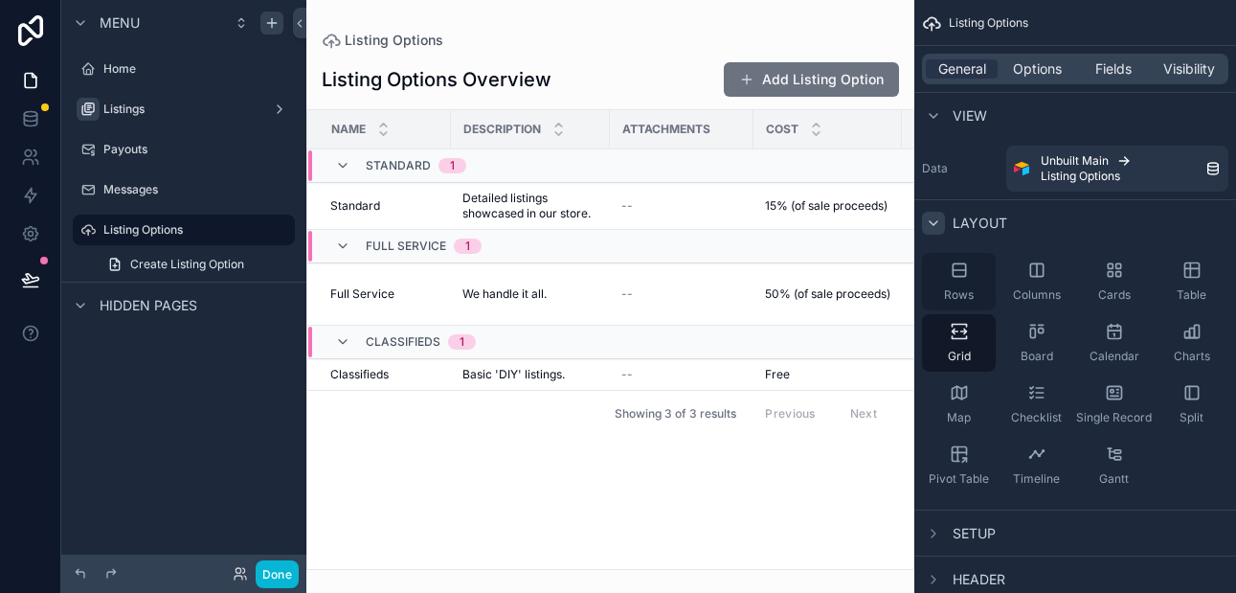
click at [953, 273] on icon "scrollable content" at bounding box center [959, 269] width 19 height 19
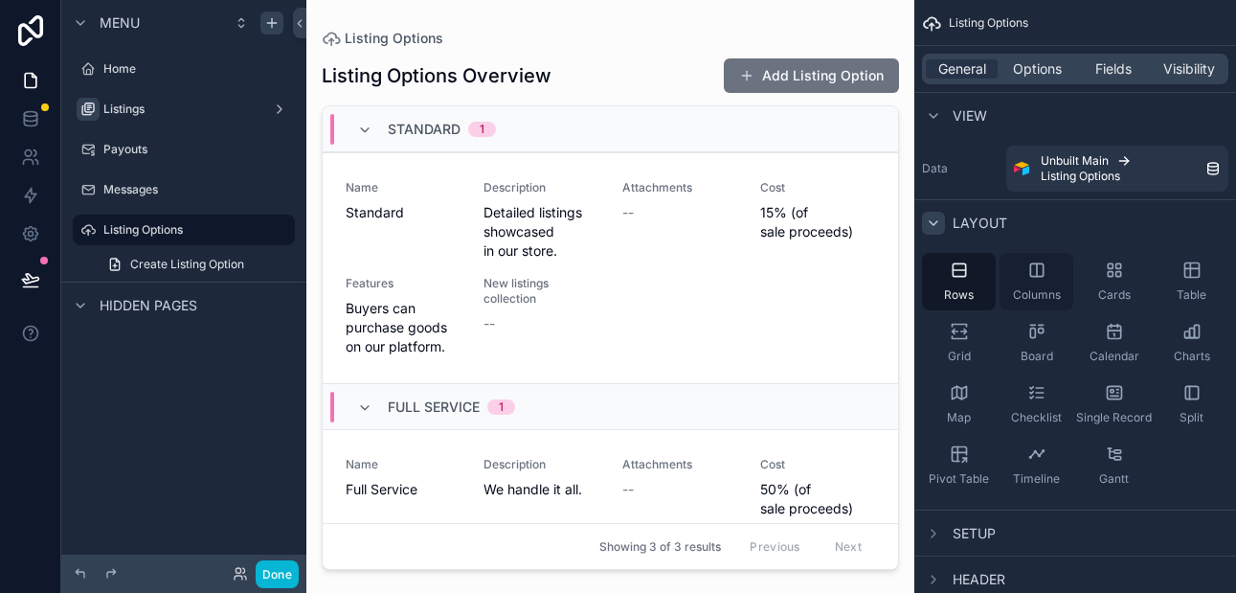
click at [1037, 274] on icon "scrollable content" at bounding box center [1037, 269] width 0 height 12
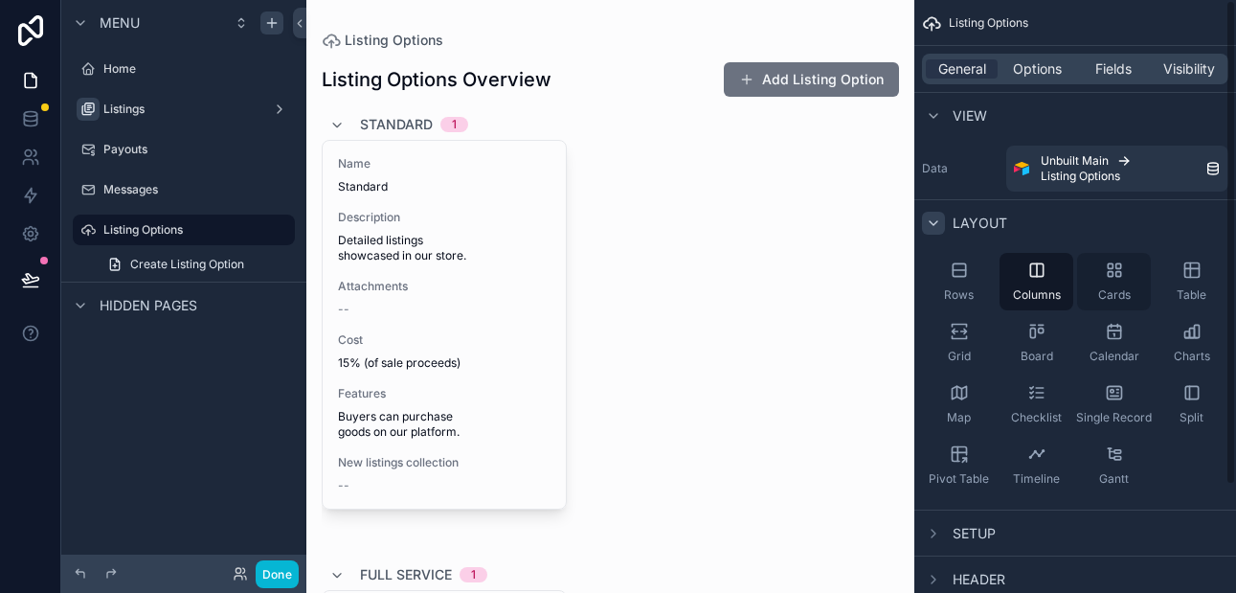
click at [1115, 274] on icon "scrollable content" at bounding box center [1117, 274] width 5 height 5
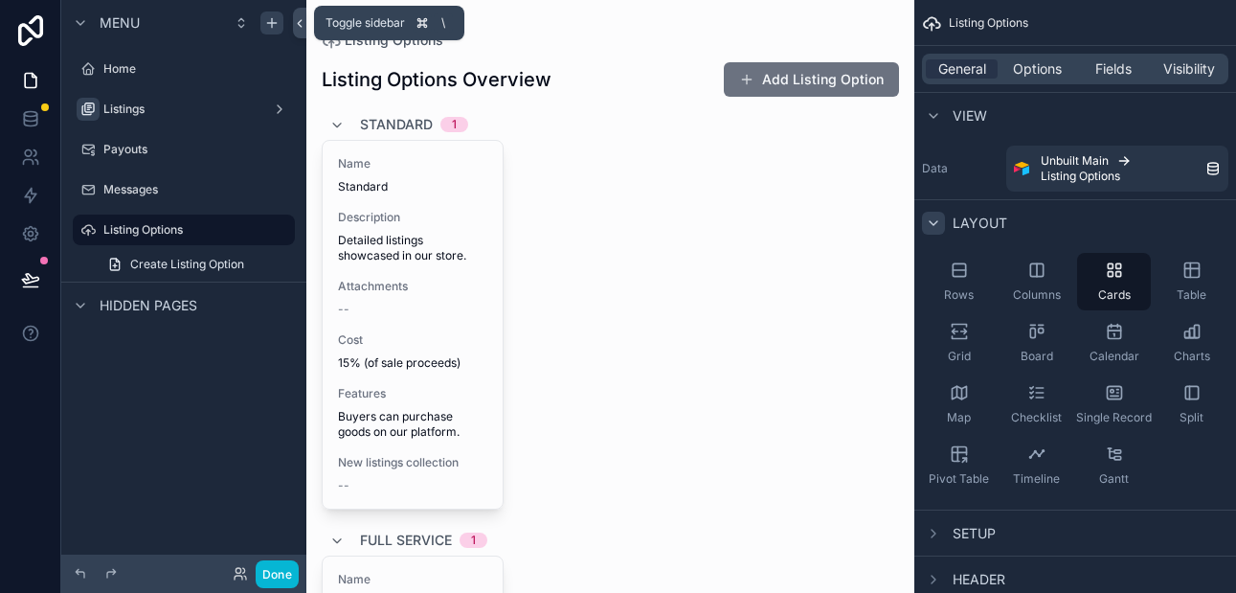
click at [300, 24] on icon at bounding box center [300, 23] width 4 height 7
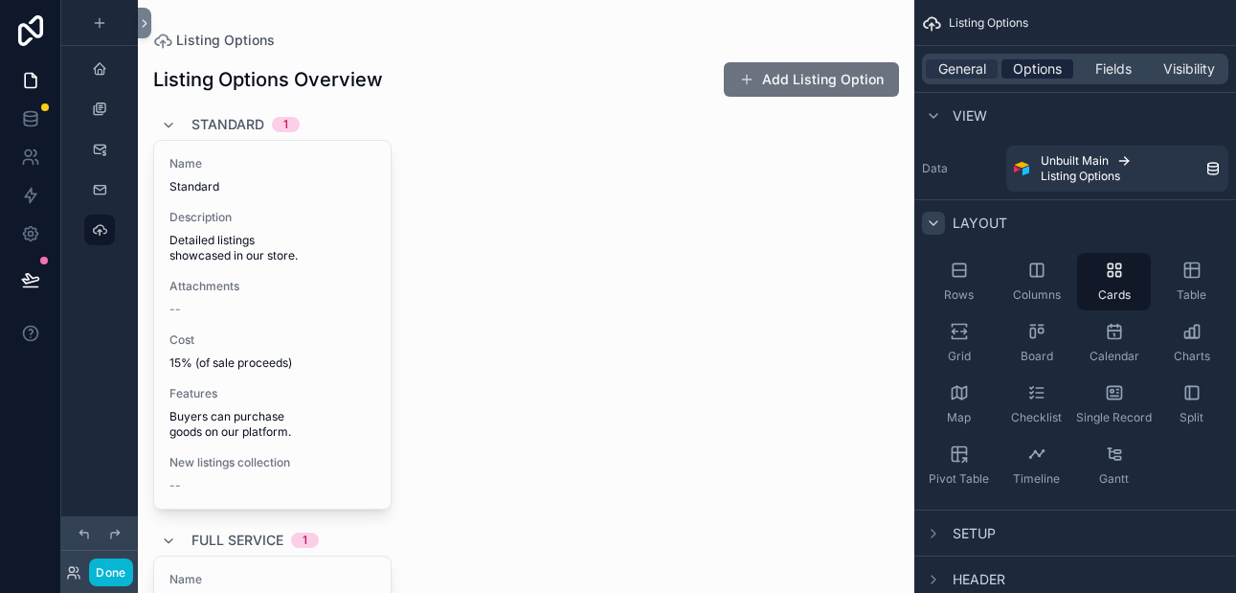
click at [1034, 74] on span "Options" at bounding box center [1037, 68] width 49 height 19
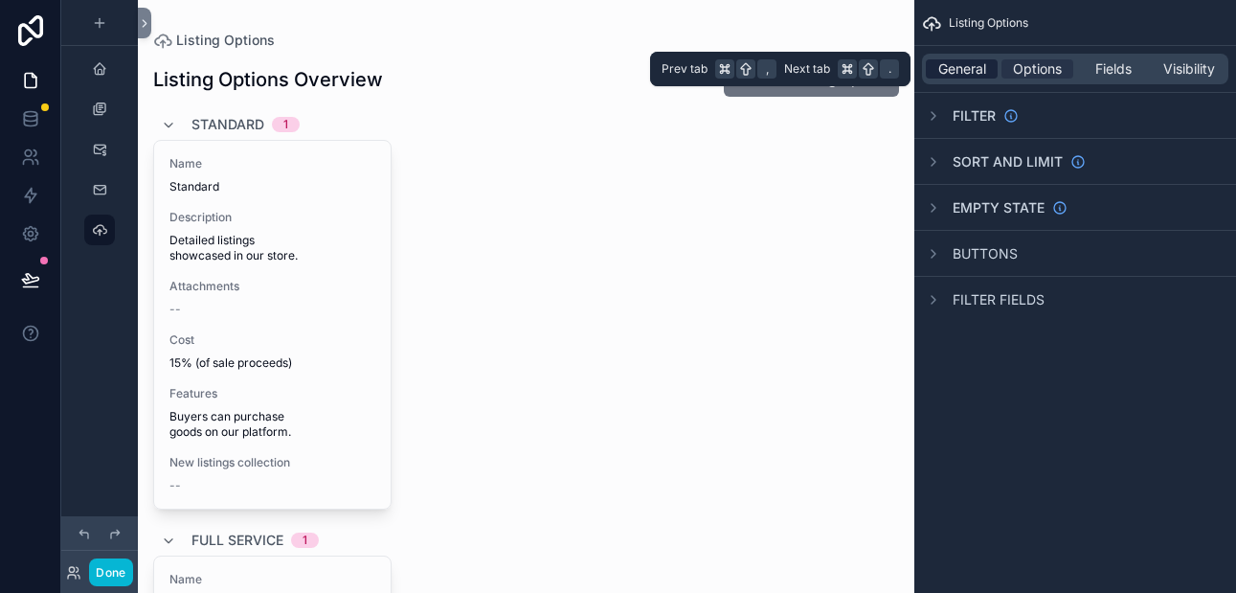
click at [977, 73] on span "General" at bounding box center [962, 68] width 48 height 19
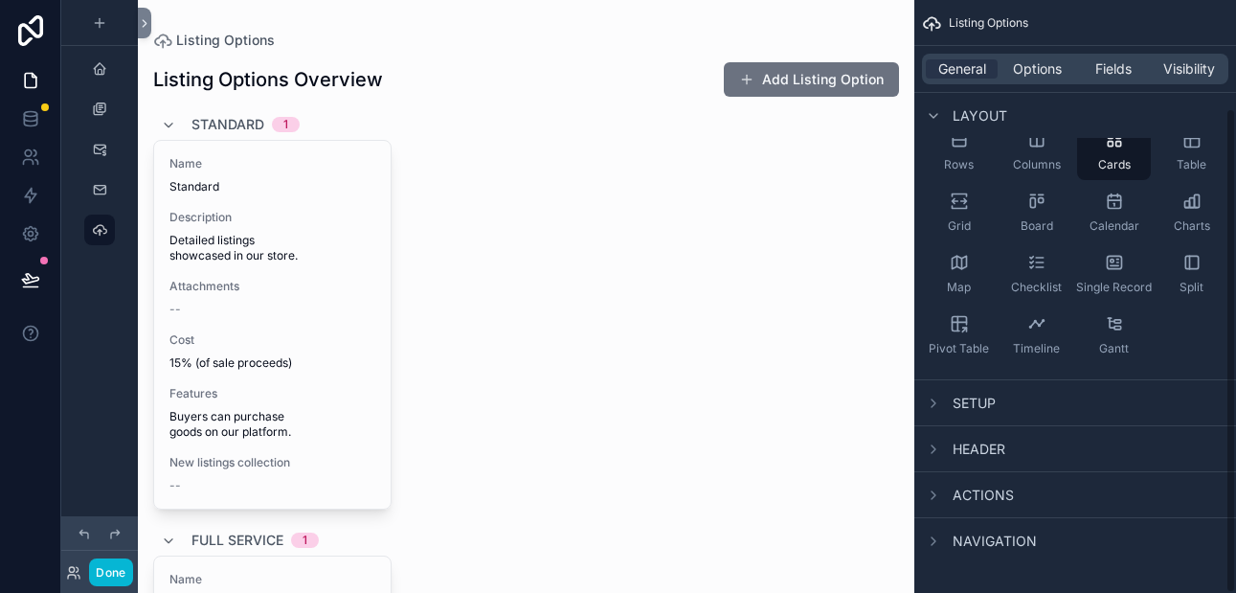
scroll to position [131, 0]
click at [933, 400] on icon "scrollable content" at bounding box center [933, 402] width 4 height 8
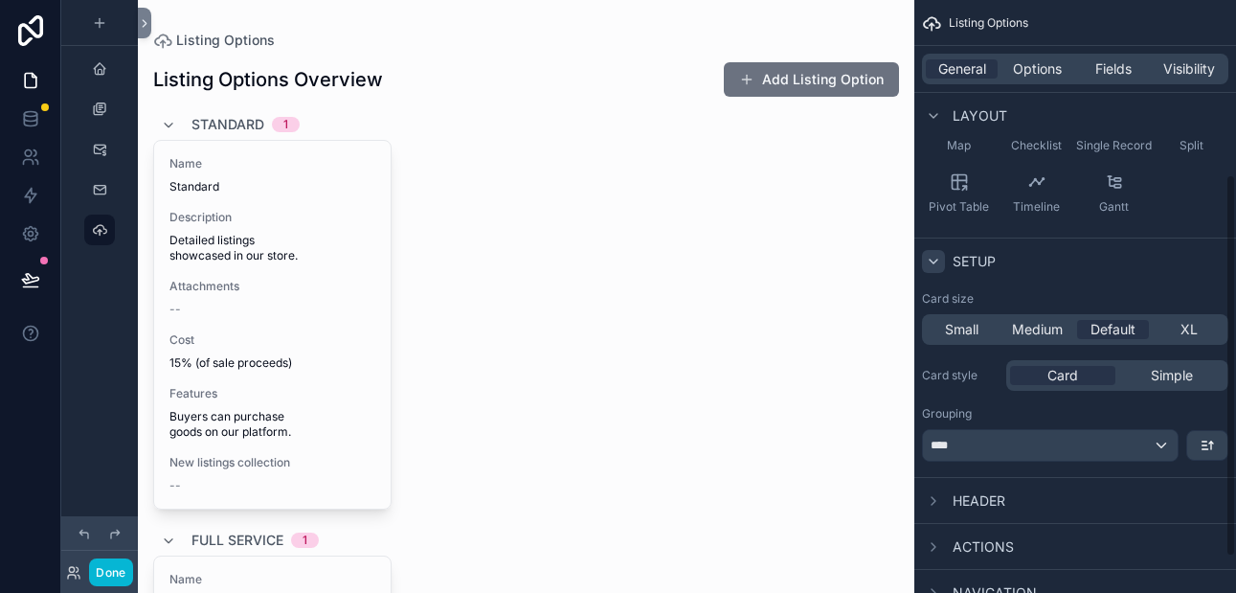
scroll to position [273, 0]
click at [969, 328] on span "Small" at bounding box center [962, 328] width 34 height 19
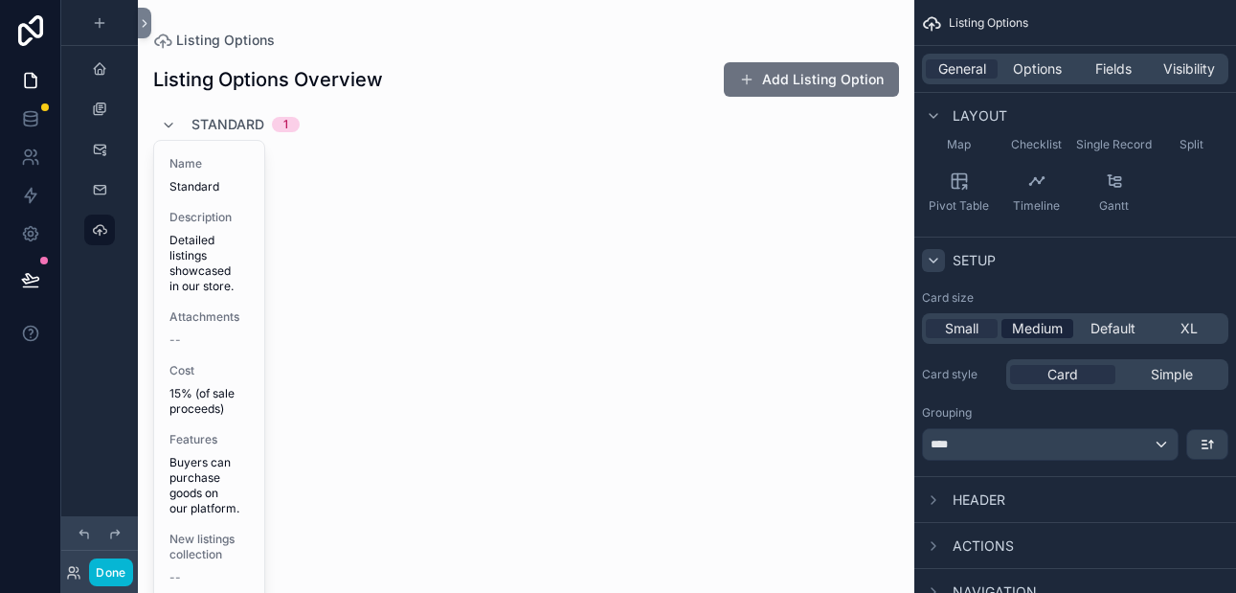
click at [1020, 326] on span "Medium" at bounding box center [1037, 328] width 51 height 19
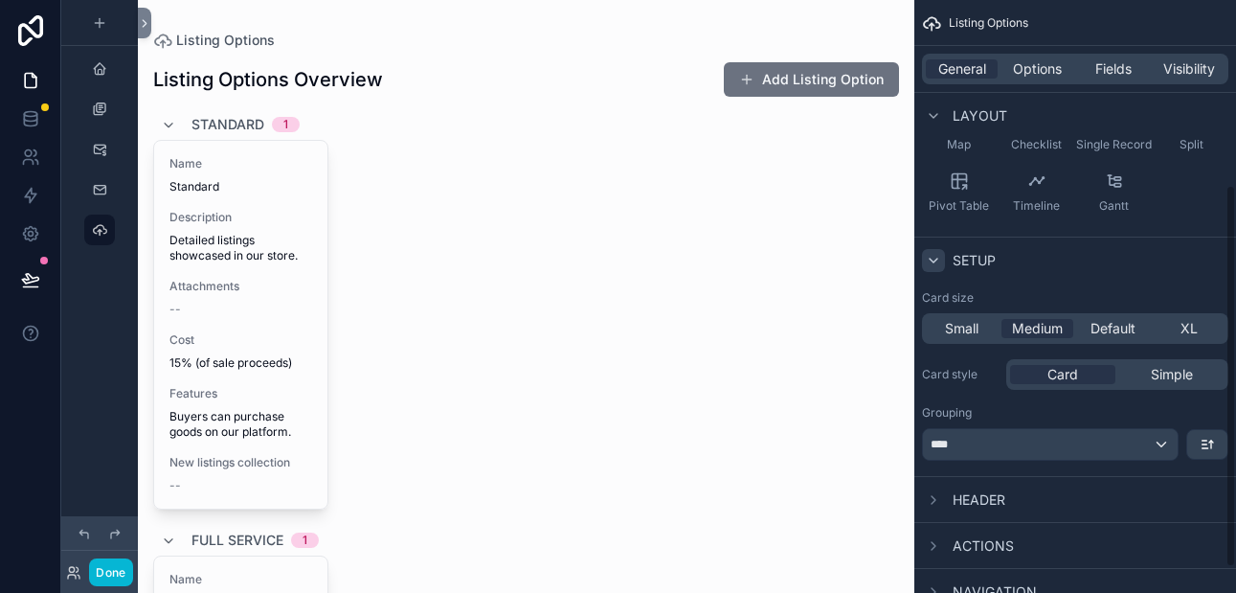
scroll to position [305, 0]
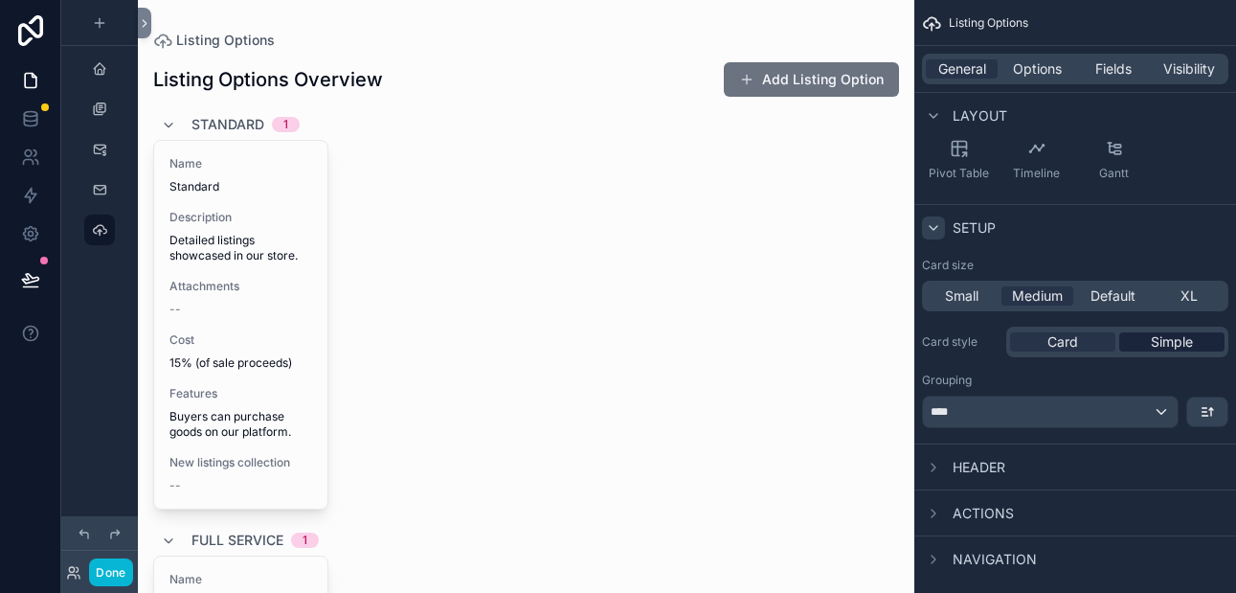
click at [1160, 342] on span "Simple" at bounding box center [1172, 341] width 42 height 19
click at [1075, 343] on span "Card" at bounding box center [1062, 341] width 31 height 19
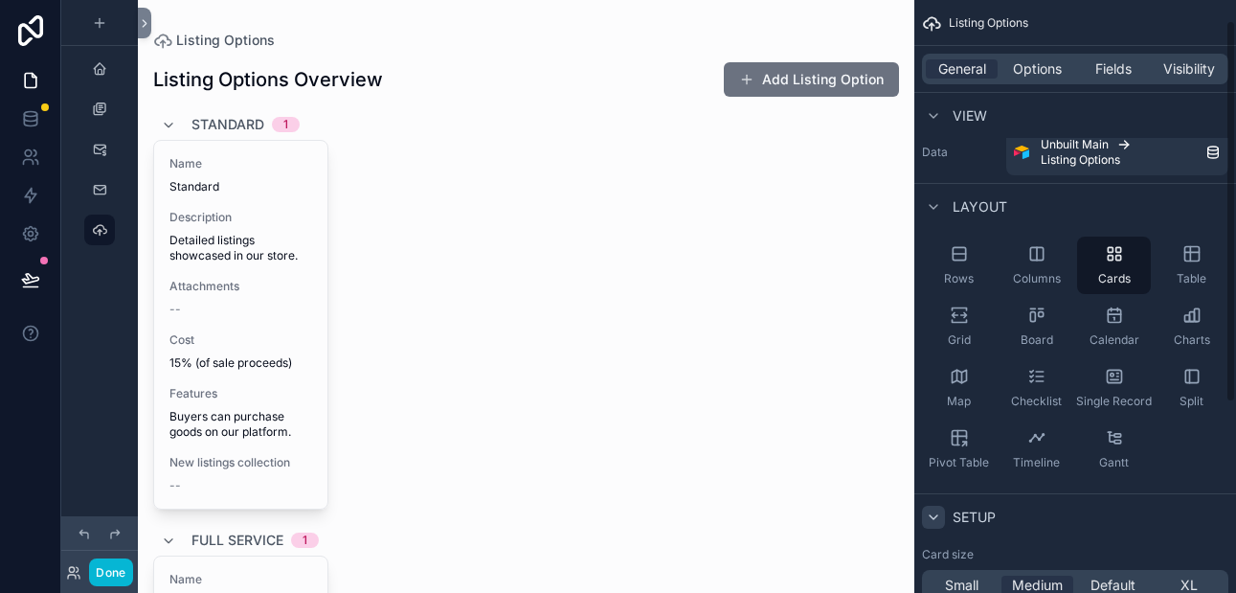
scroll to position [11, 0]
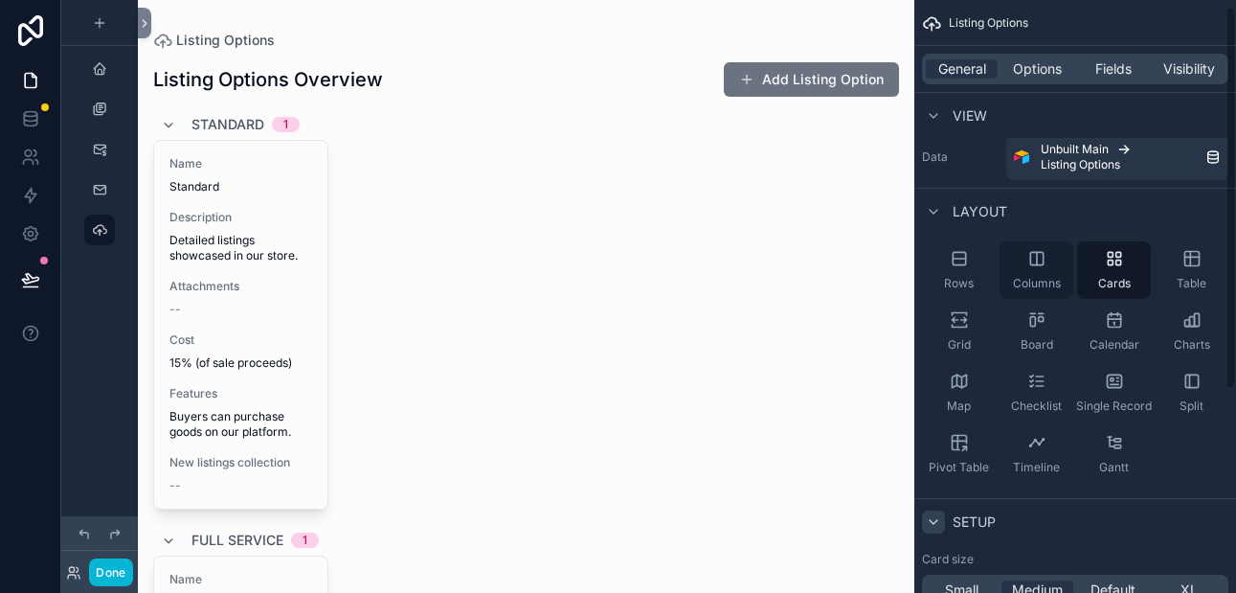
click at [1033, 258] on icon "scrollable content" at bounding box center [1036, 258] width 19 height 19
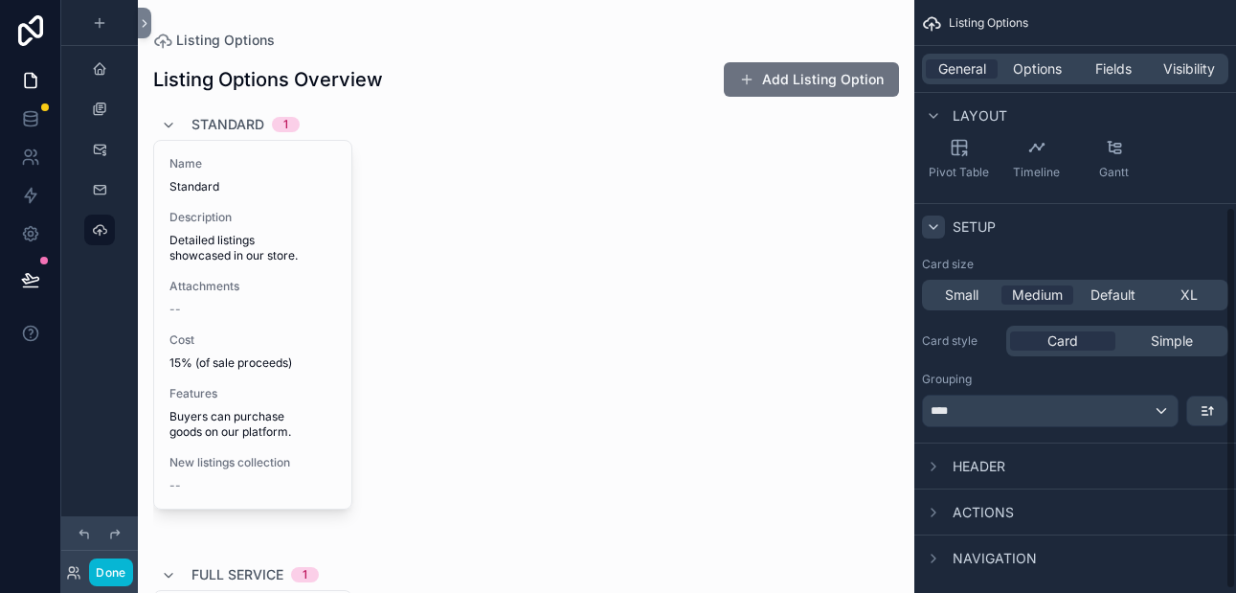
scroll to position [324, 0]
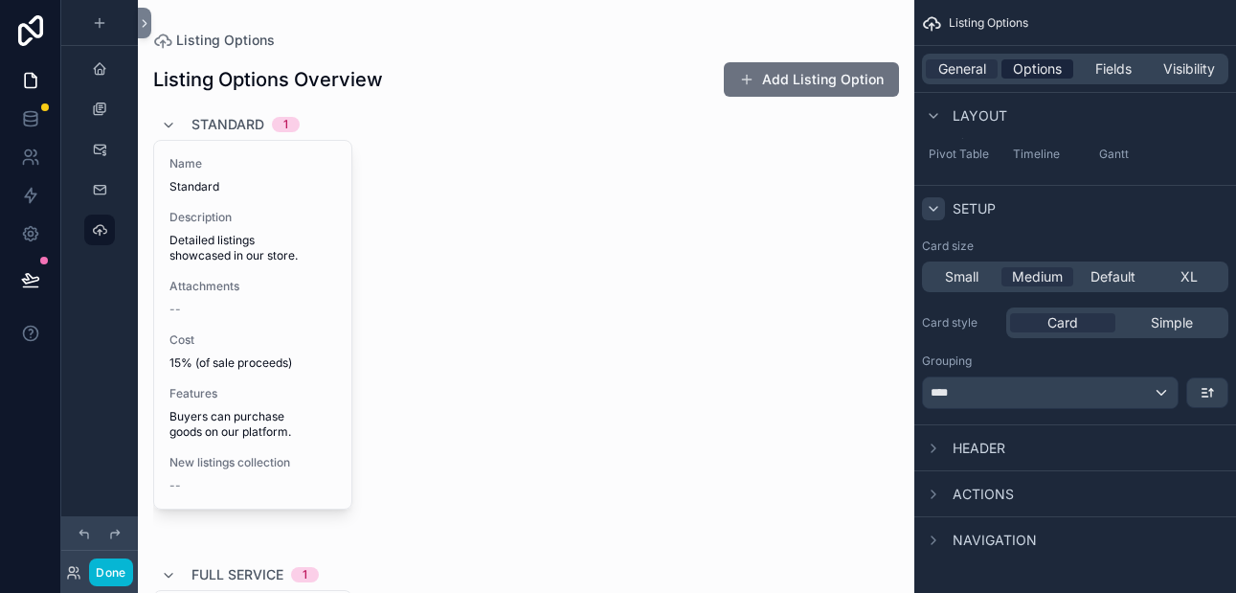
click at [1040, 71] on span "Options" at bounding box center [1037, 68] width 49 height 19
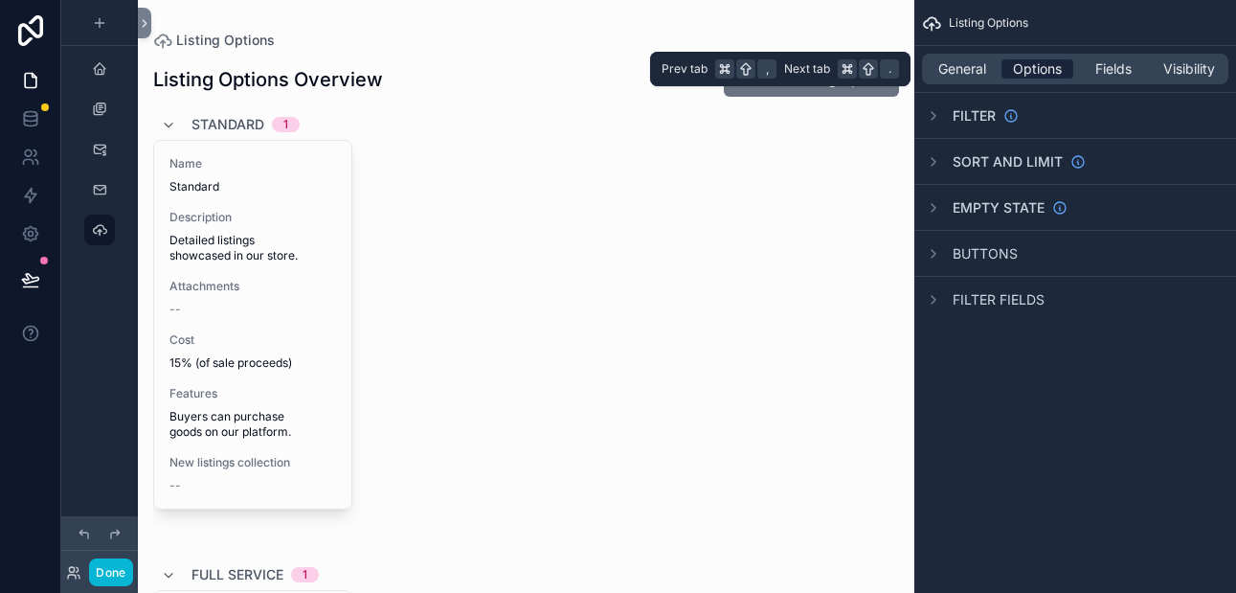
scroll to position [0, 0]
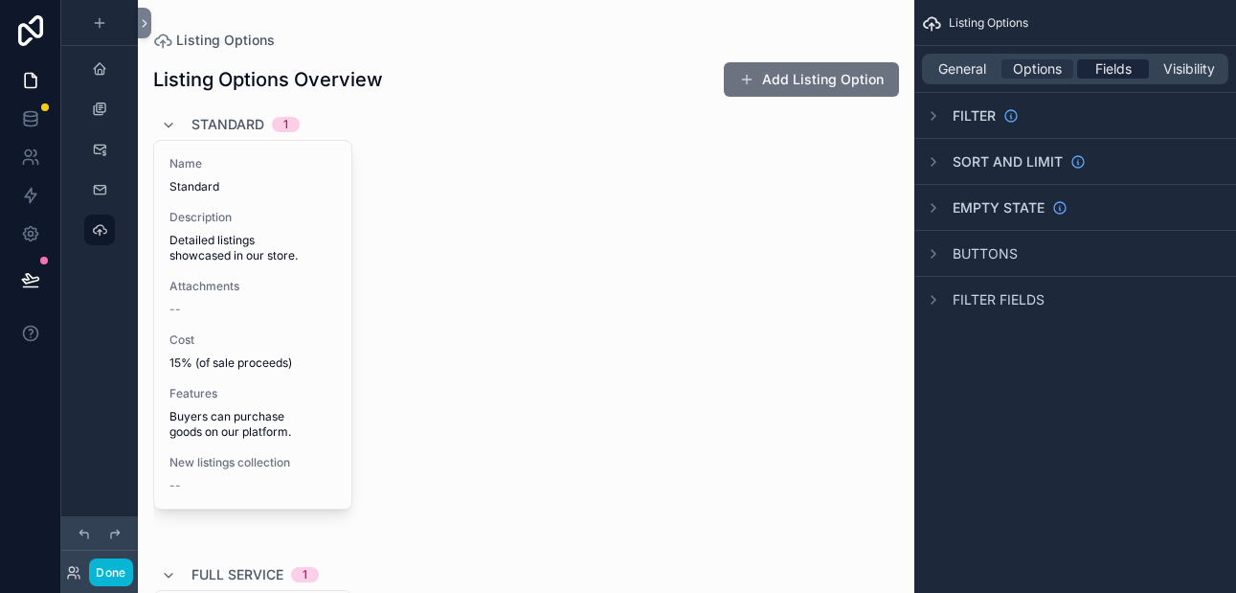
click at [1107, 67] on span "Fields" at bounding box center [1113, 68] width 36 height 19
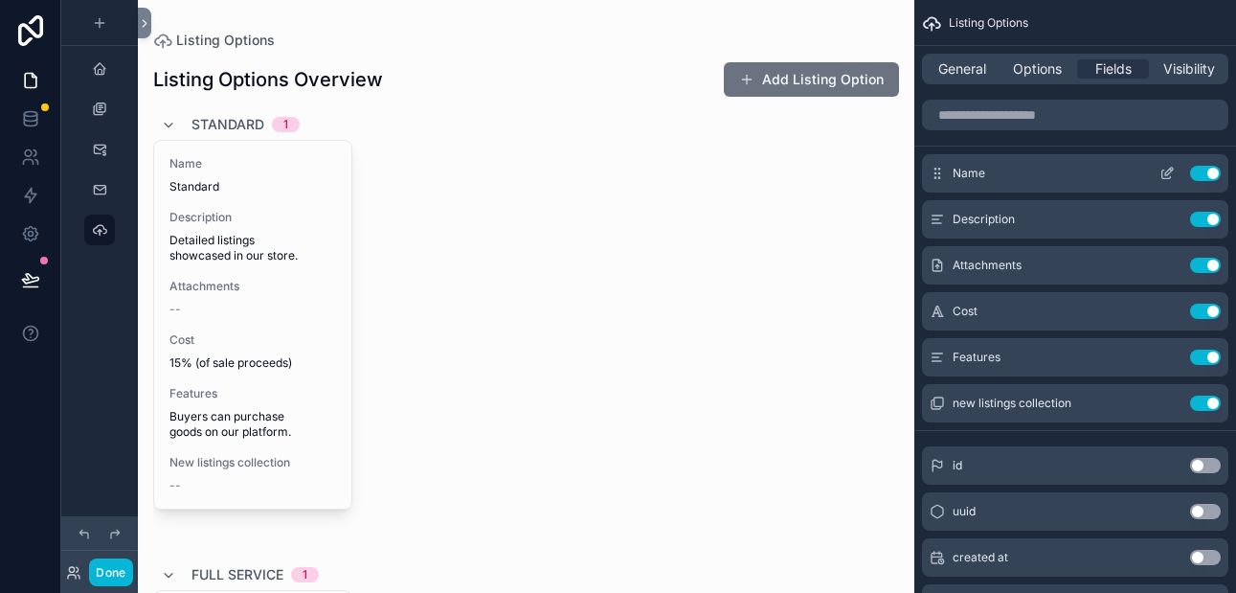
click at [1169, 178] on icon "scrollable content" at bounding box center [1166, 174] width 9 height 9
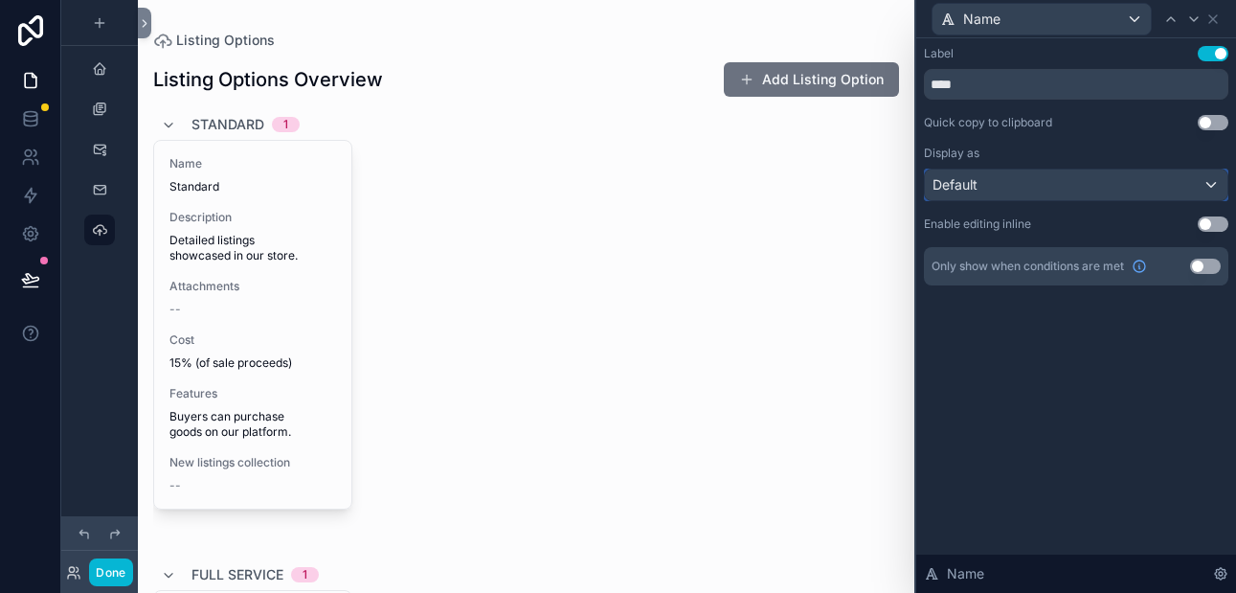
click at [1215, 186] on div "Default" at bounding box center [1076, 184] width 302 height 31
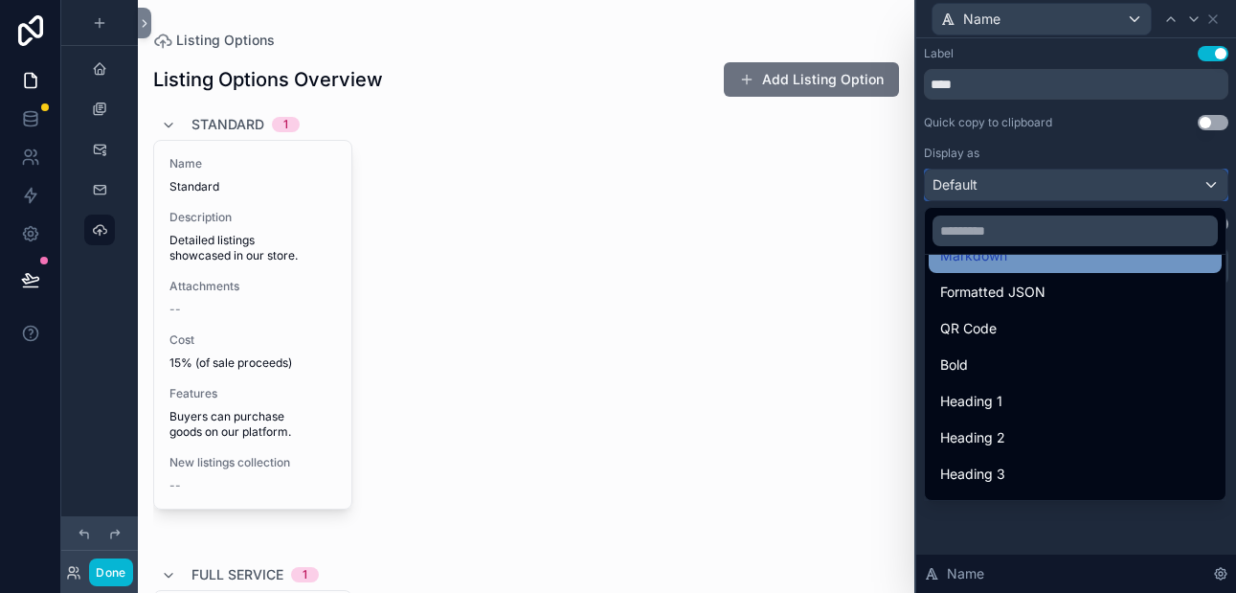
scroll to position [179, 0]
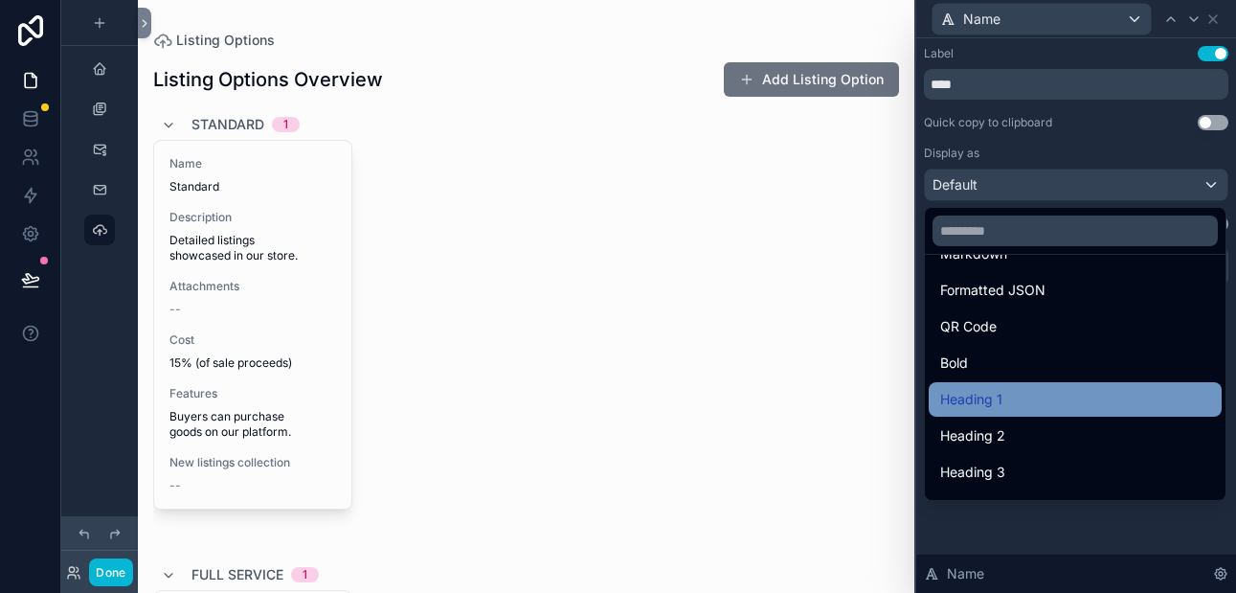
click at [1002, 401] on div "Heading 1" at bounding box center [1075, 399] width 270 height 23
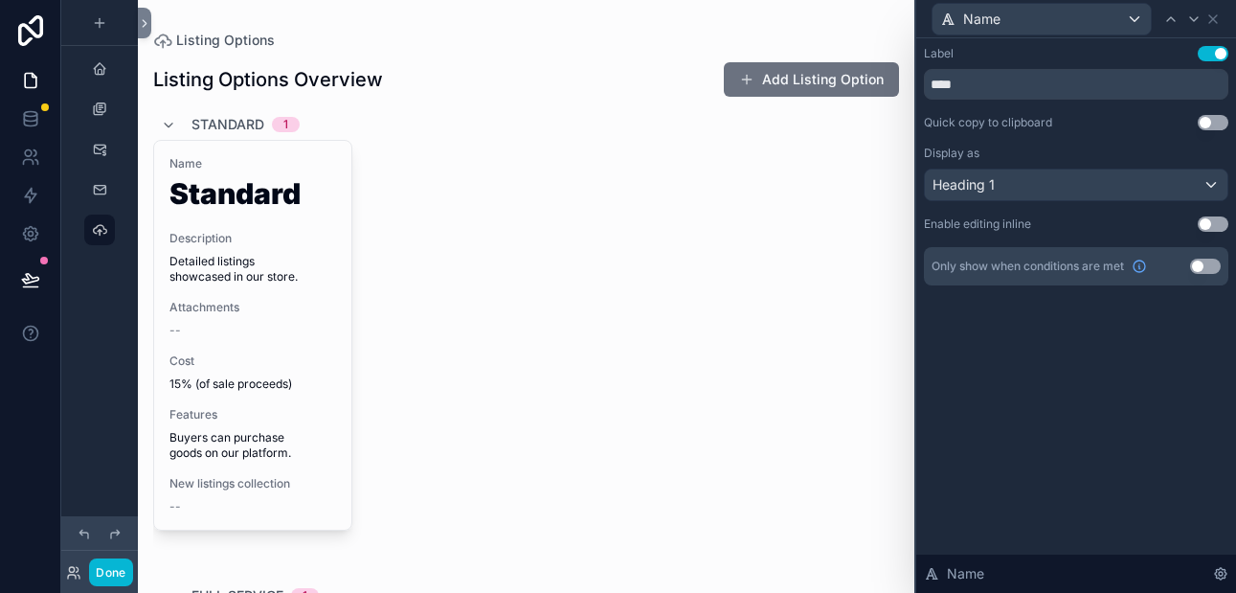
click at [1208, 56] on button "Use setting" at bounding box center [1212, 53] width 31 height 15
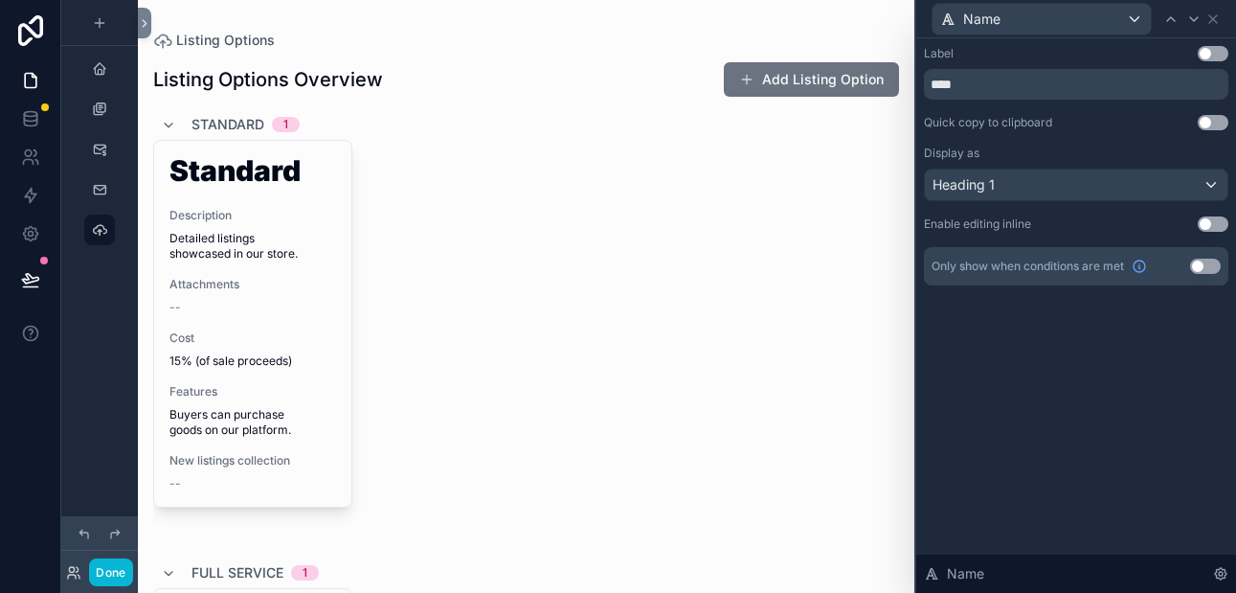
click at [206, 122] on span "Standard" at bounding box center [227, 124] width 73 height 19
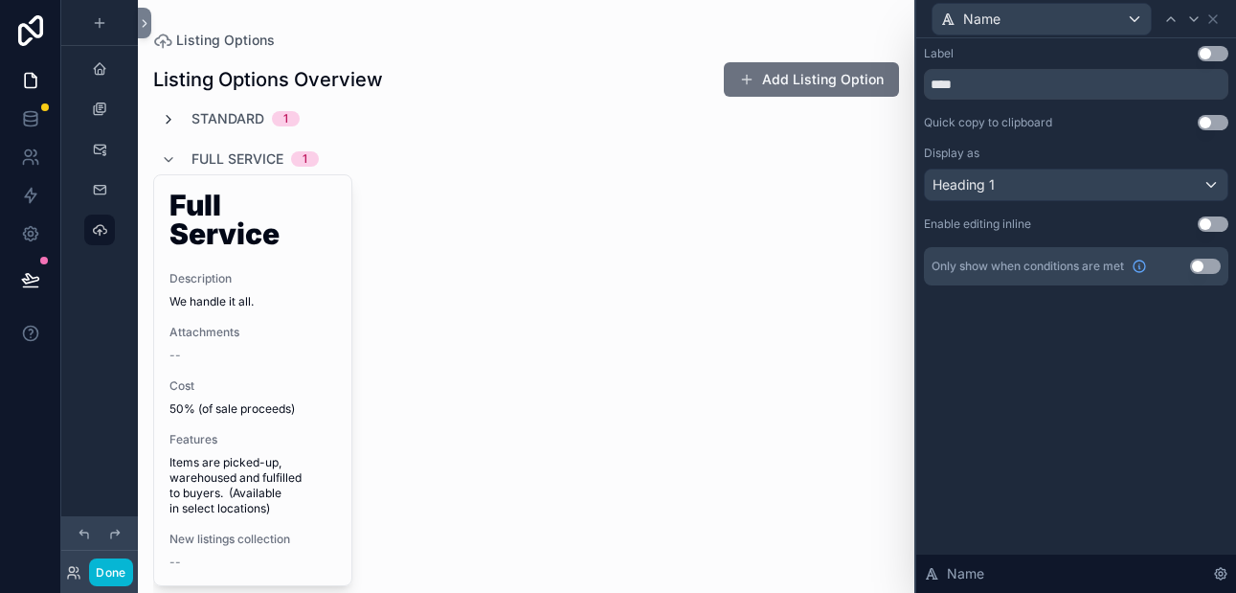
click at [170, 120] on icon "scrollable content" at bounding box center [168, 119] width 15 height 15
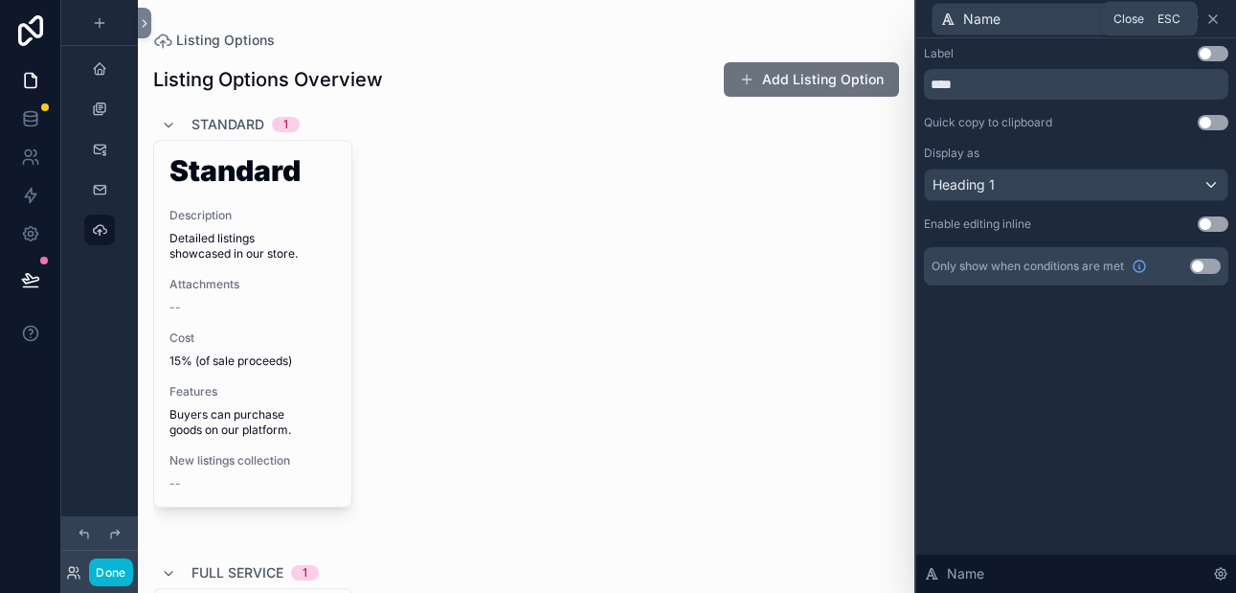
click at [1215, 22] on icon at bounding box center [1212, 18] width 15 height 15
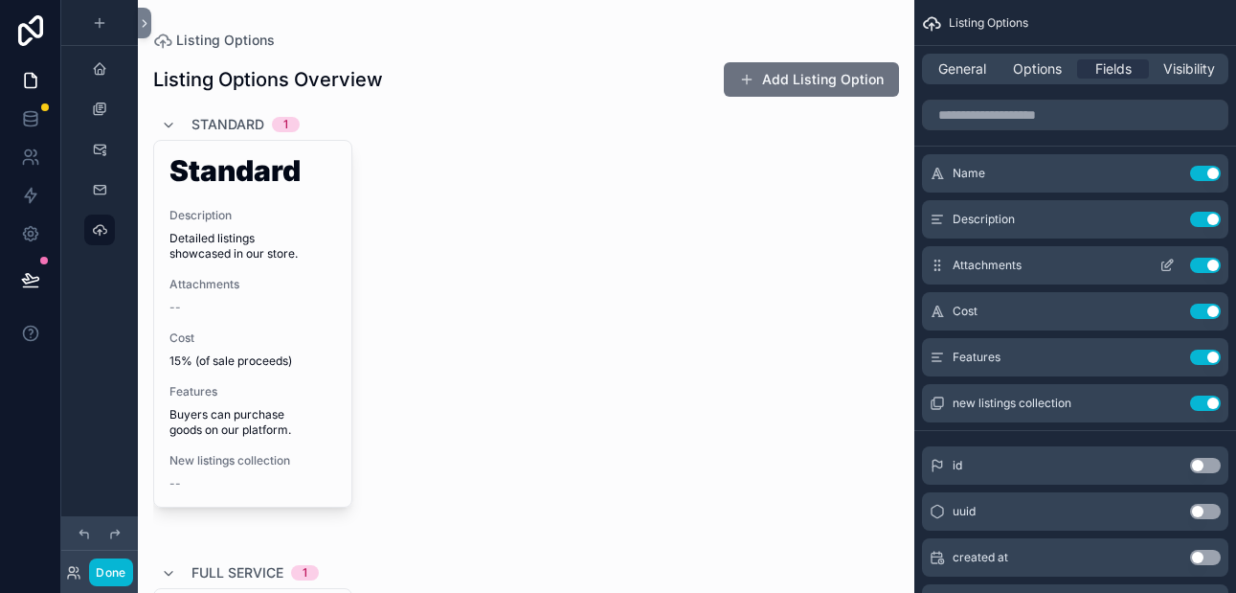
click at [1205, 266] on button "Use setting" at bounding box center [1205, 264] width 31 height 15
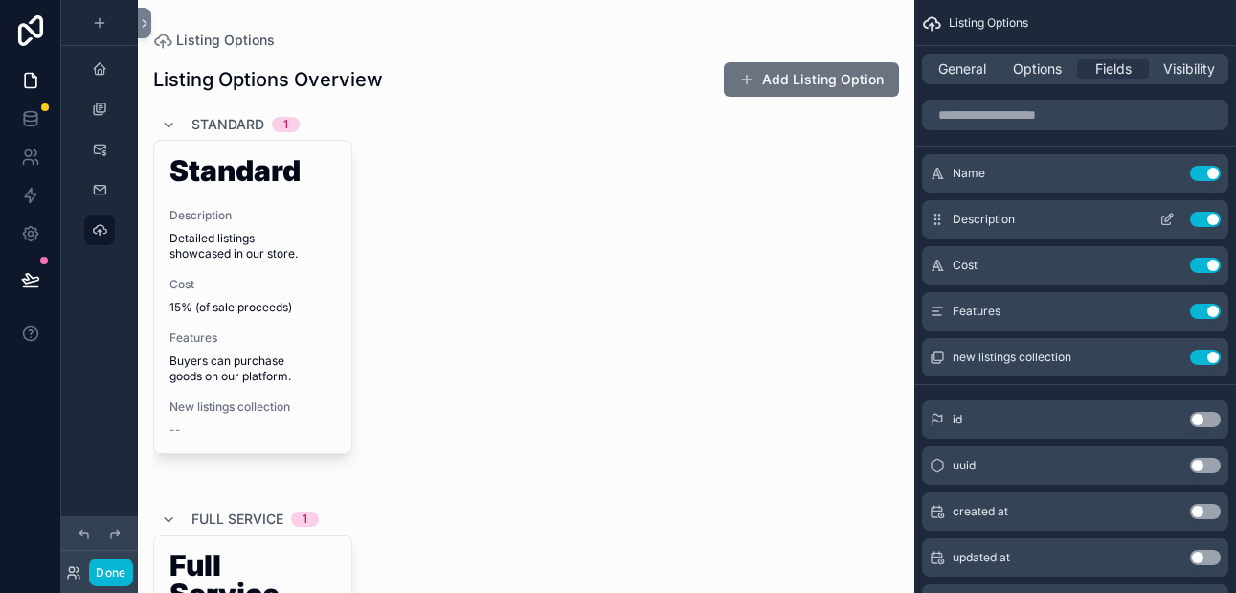
click at [1167, 218] on icon "scrollable content" at bounding box center [1166, 219] width 15 height 15
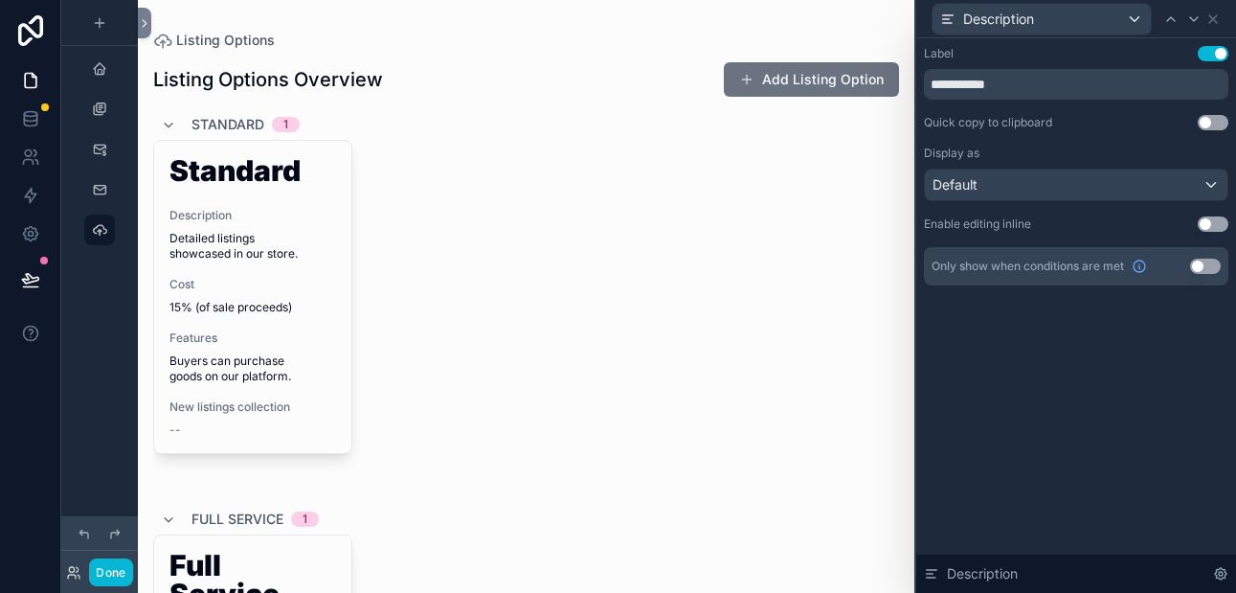
click at [1200, 55] on button "Use setting" at bounding box center [1212, 53] width 31 height 15
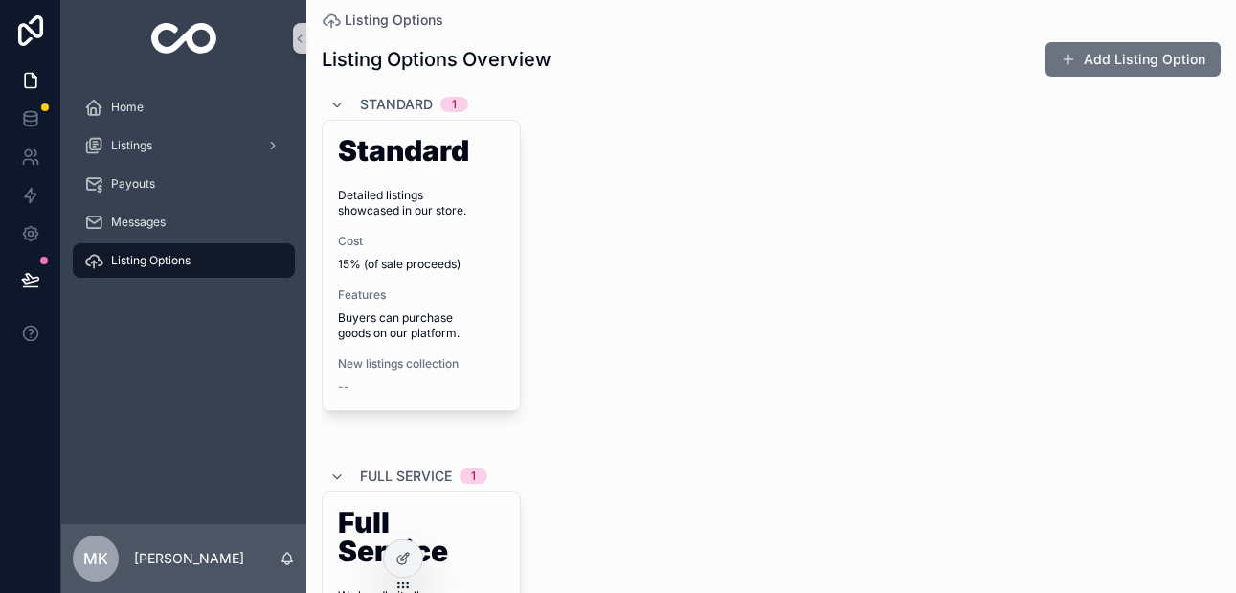
scroll to position [0, 0]
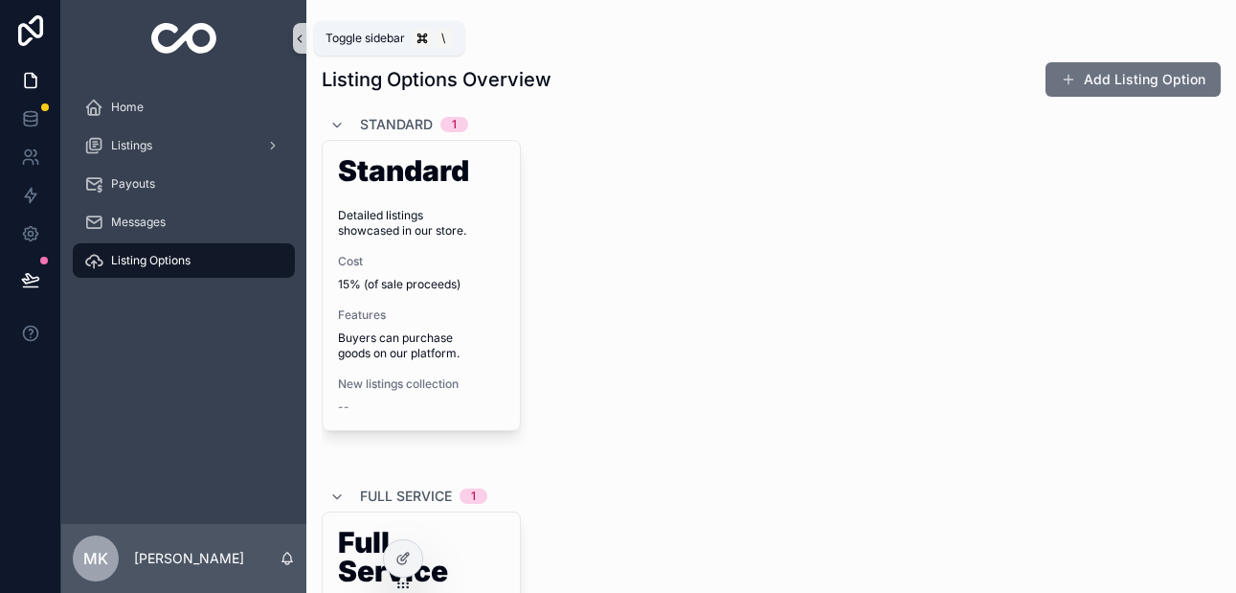
click at [298, 41] on icon "scrollable content" at bounding box center [299, 39] width 13 height 14
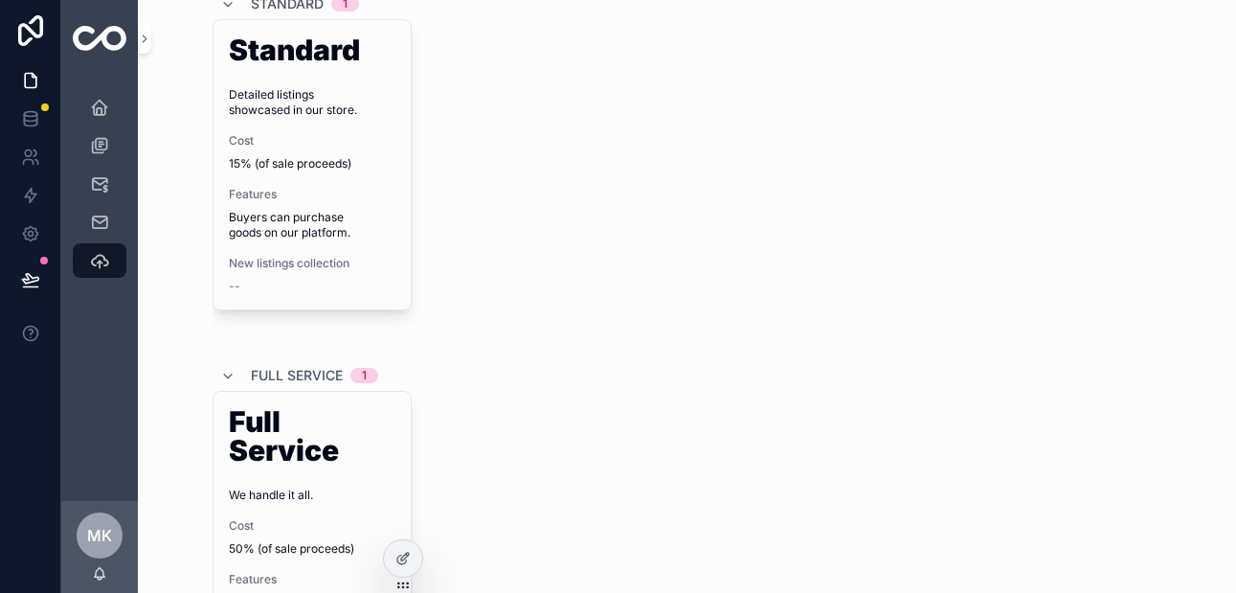
scroll to position [130, 0]
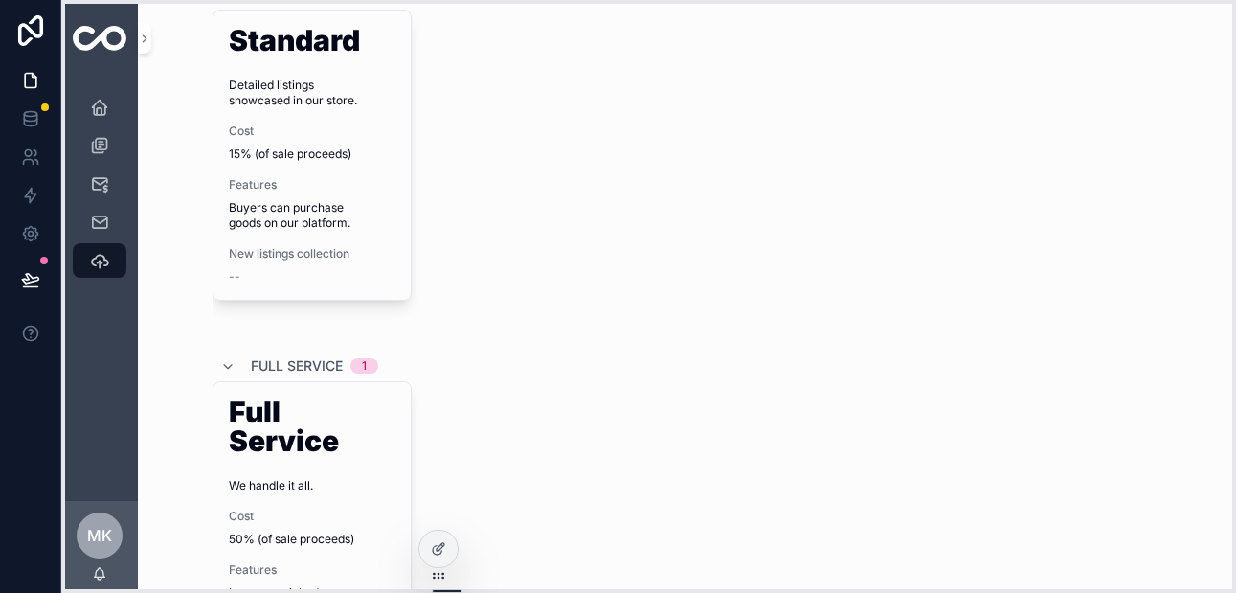
drag, startPoint x: 408, startPoint y: 582, endPoint x: 442, endPoint y: 572, distance: 35.8
click at [443, 572] on icon at bounding box center [442, 572] width 1 height 1
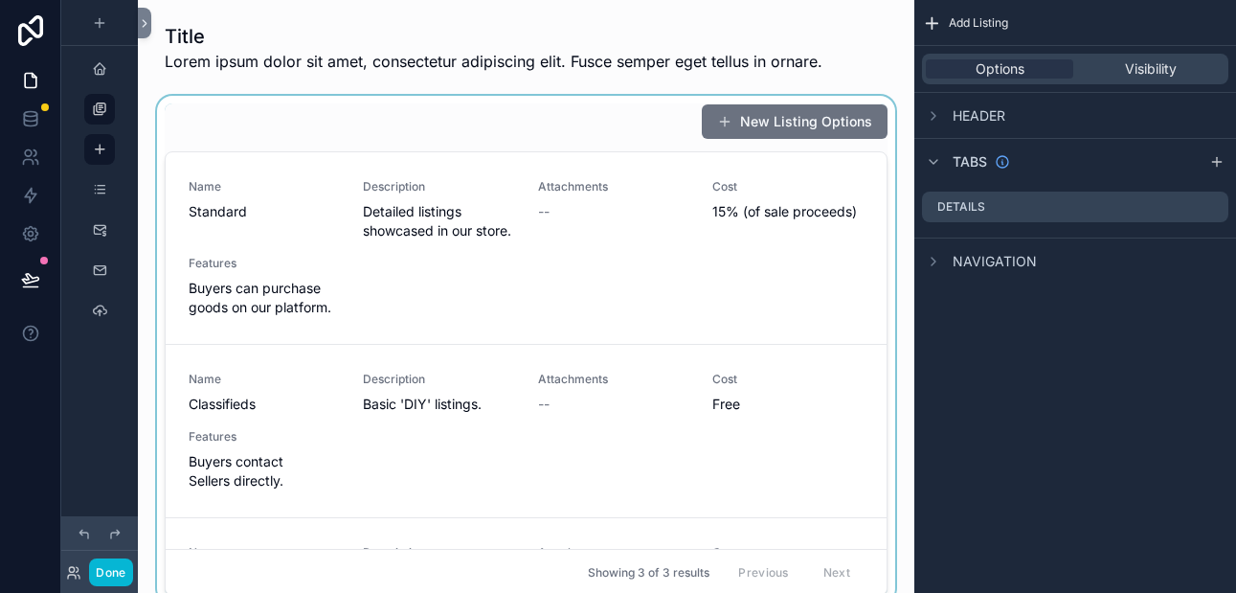
click at [712, 245] on div "scrollable content" at bounding box center [526, 349] width 746 height 507
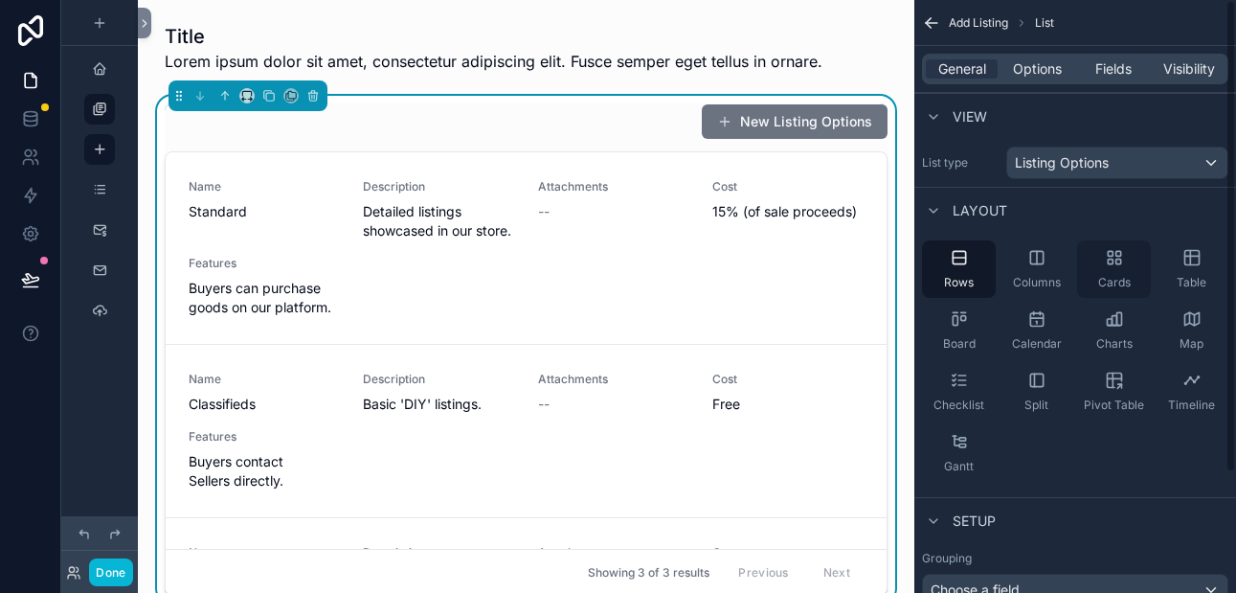
click at [1113, 262] on icon "scrollable content" at bounding box center [1114, 257] width 19 height 19
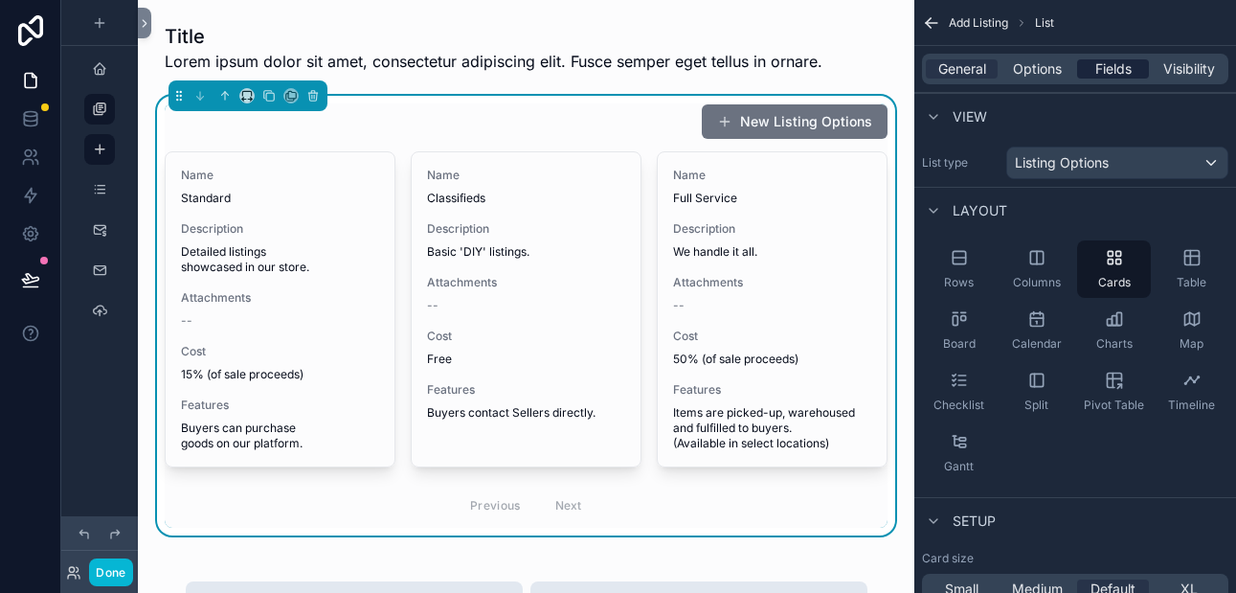
click at [1101, 71] on span "Fields" at bounding box center [1113, 68] width 36 height 19
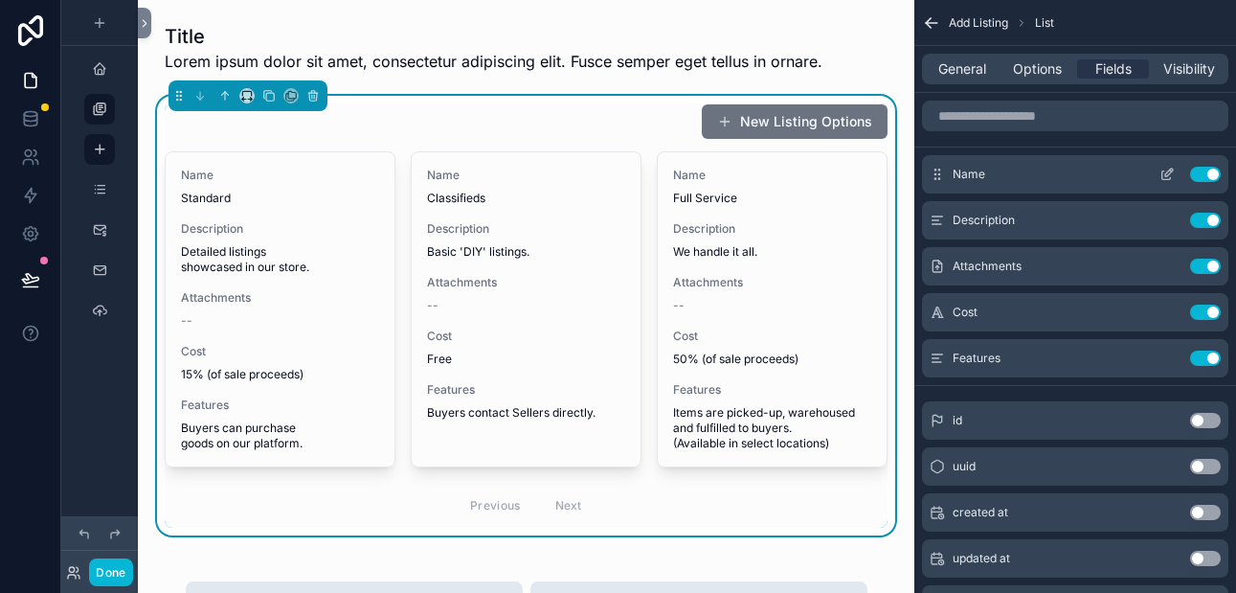
click at [1163, 179] on icon "scrollable content" at bounding box center [1166, 175] width 9 height 9
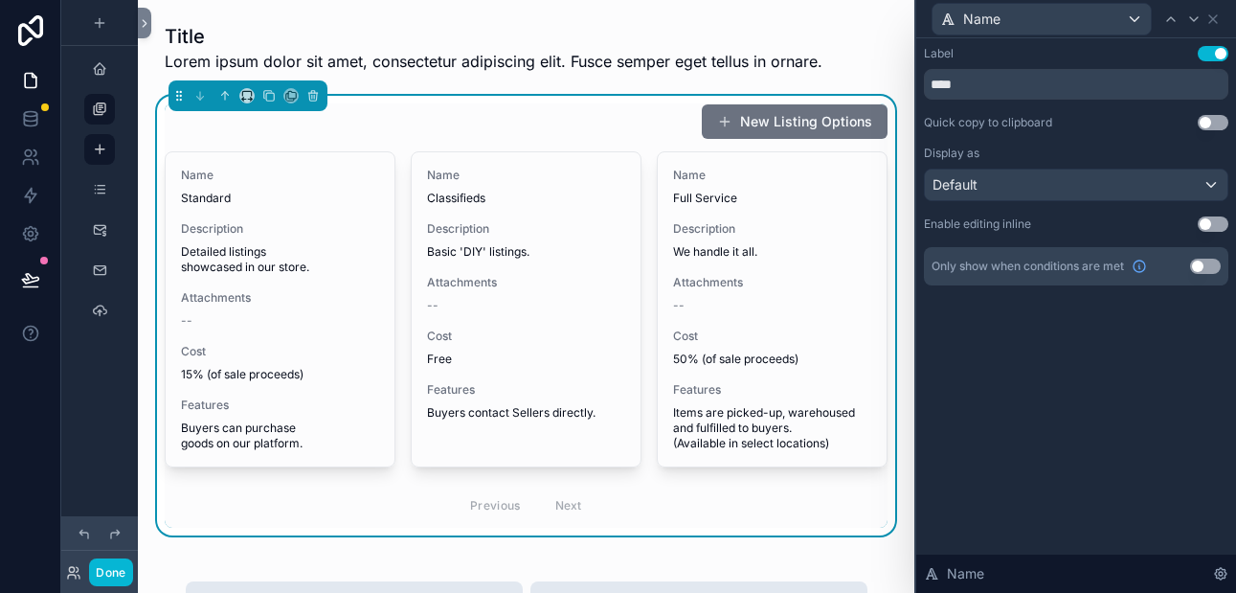
click at [1203, 54] on button "Use setting" at bounding box center [1212, 53] width 31 height 15
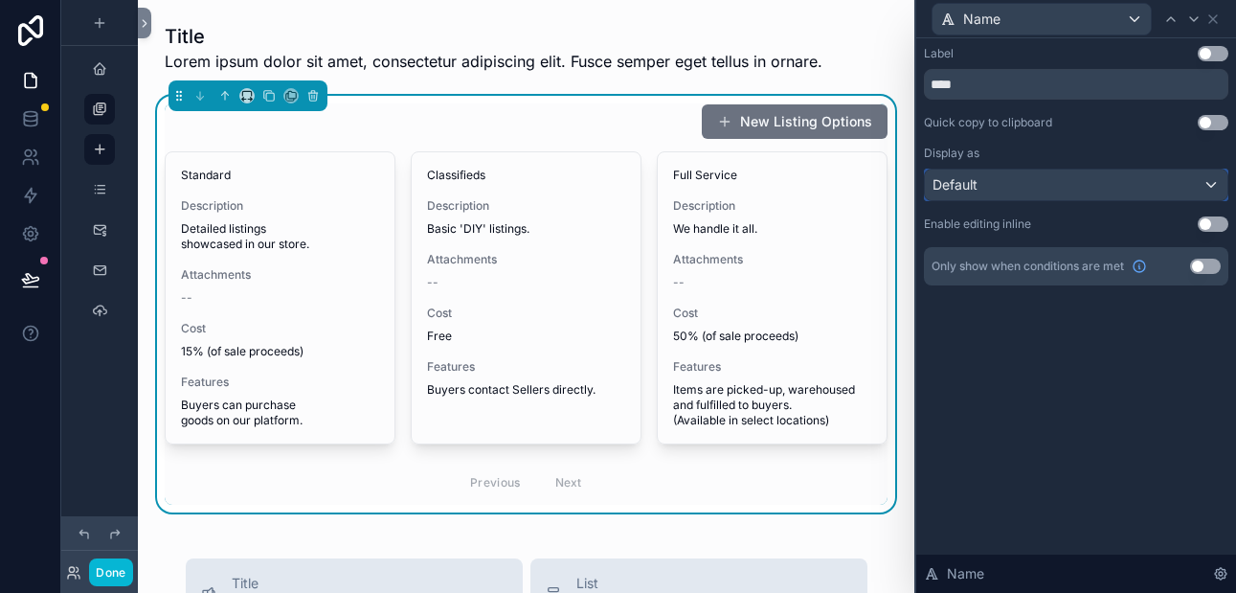
click at [1050, 182] on div "Default" at bounding box center [1076, 184] width 302 height 31
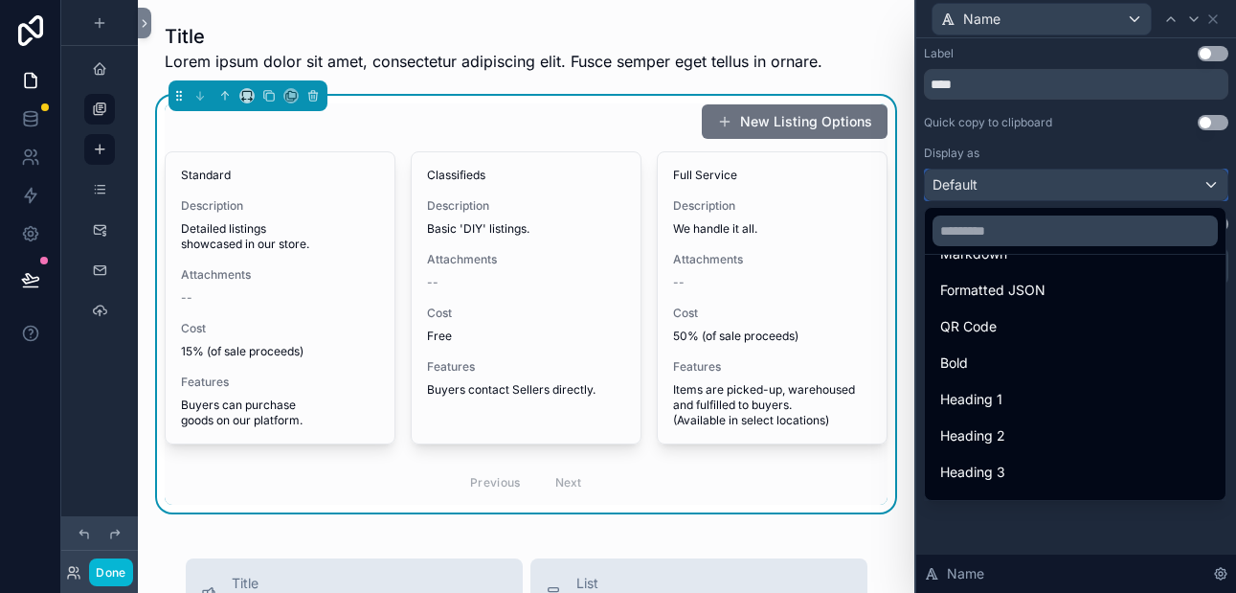
scroll to position [198, 0]
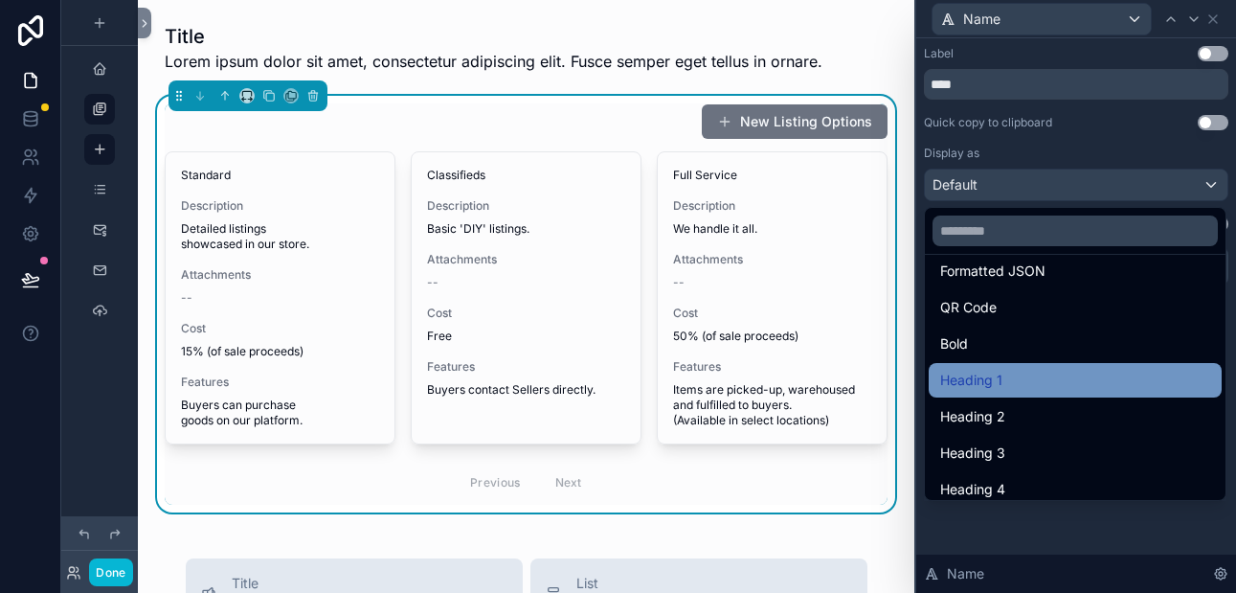
click at [1019, 380] on div "Heading 1" at bounding box center [1075, 380] width 270 height 23
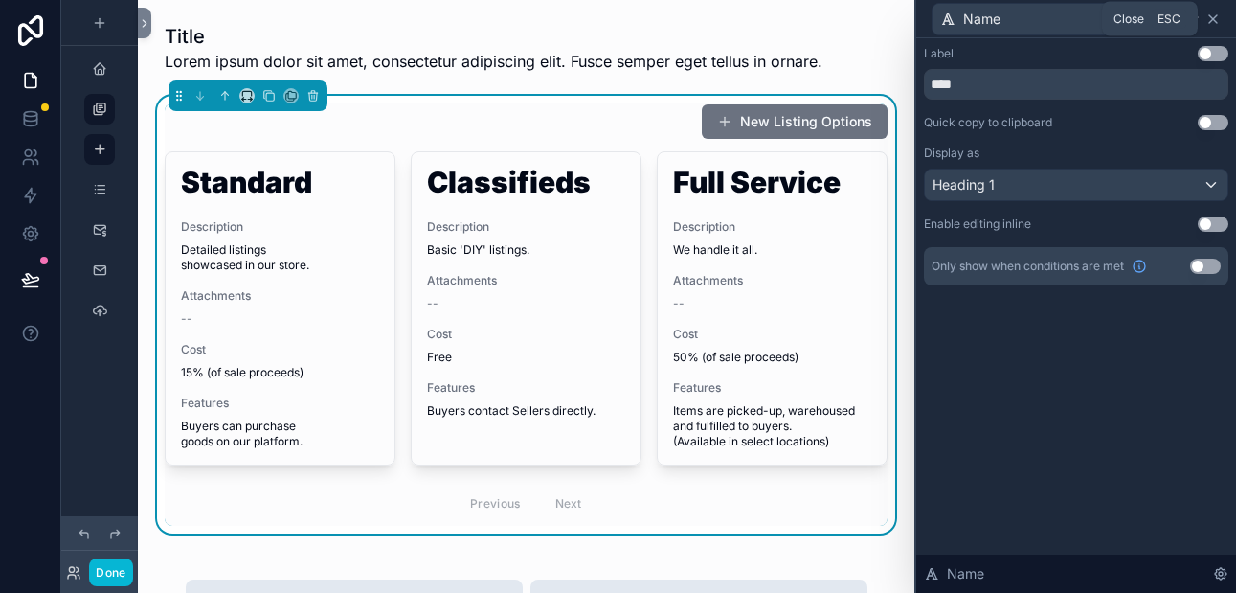
click at [1214, 12] on icon at bounding box center [1212, 18] width 15 height 15
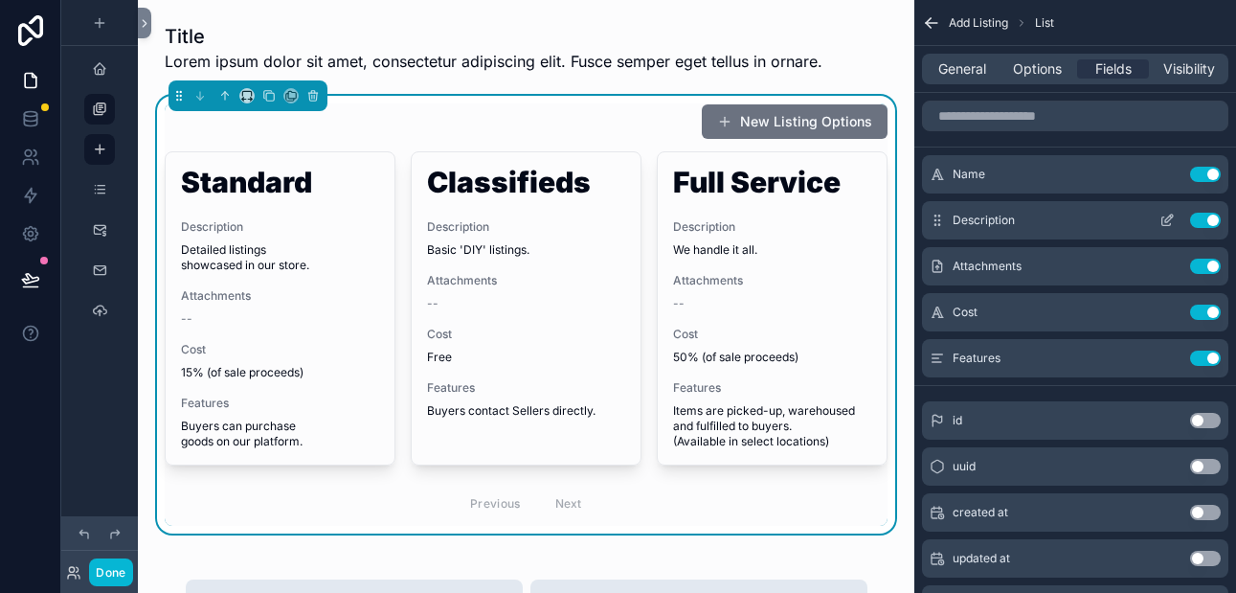
click at [1165, 224] on icon "scrollable content" at bounding box center [1166, 219] width 15 height 15
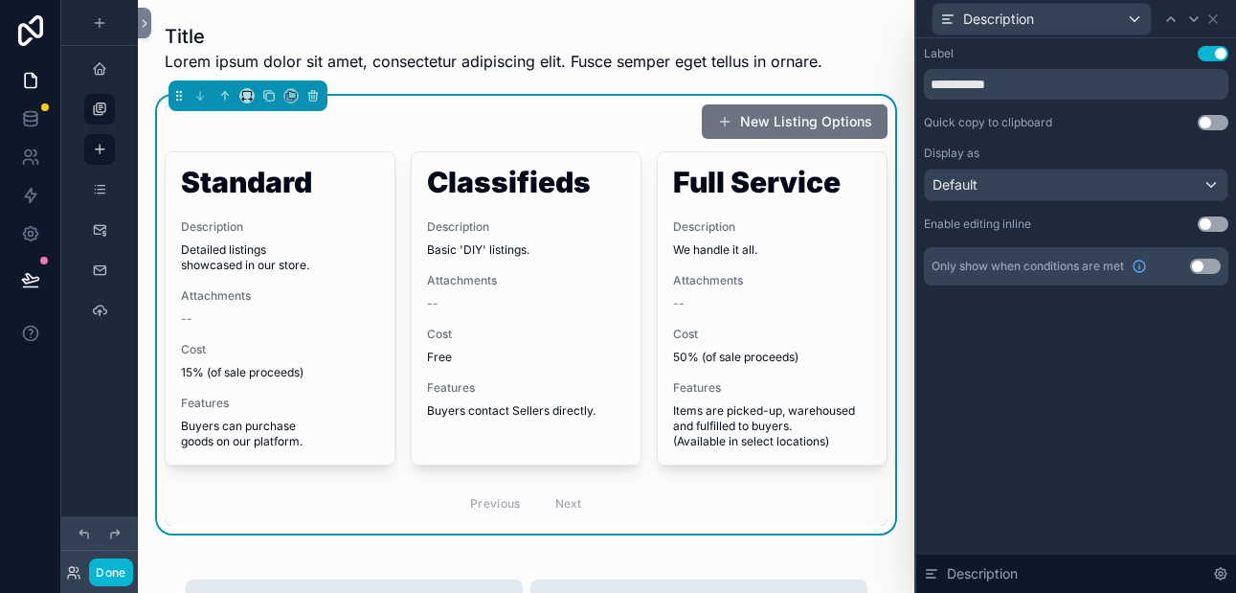
click at [1205, 57] on button "Use setting" at bounding box center [1212, 53] width 31 height 15
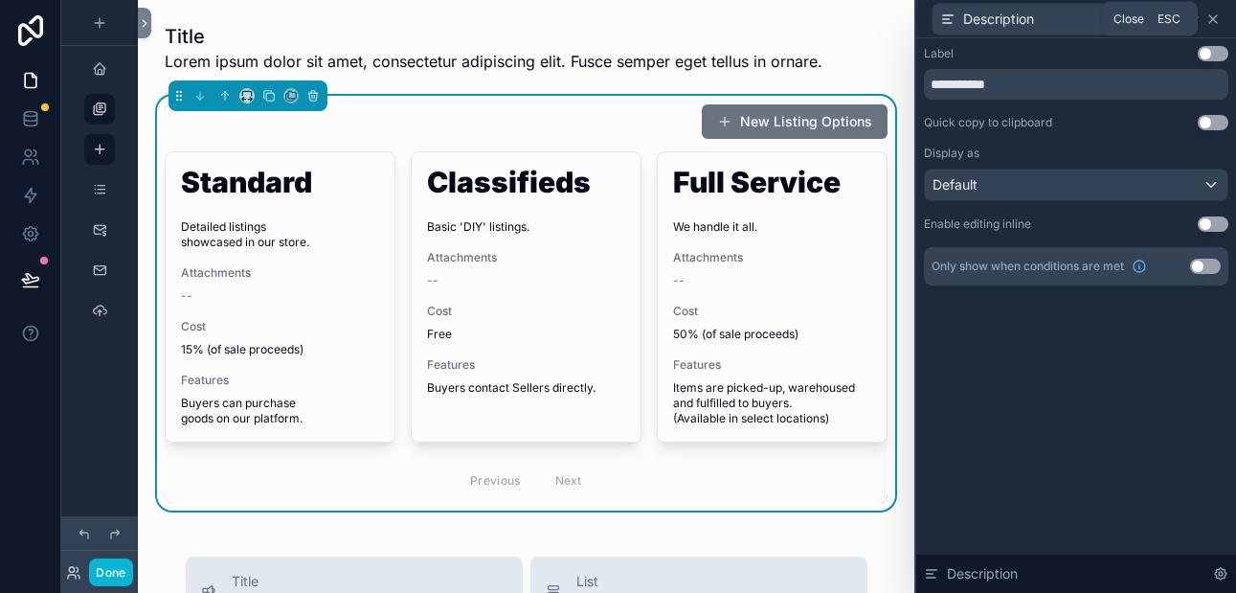
click at [1215, 19] on icon at bounding box center [1212, 18] width 15 height 15
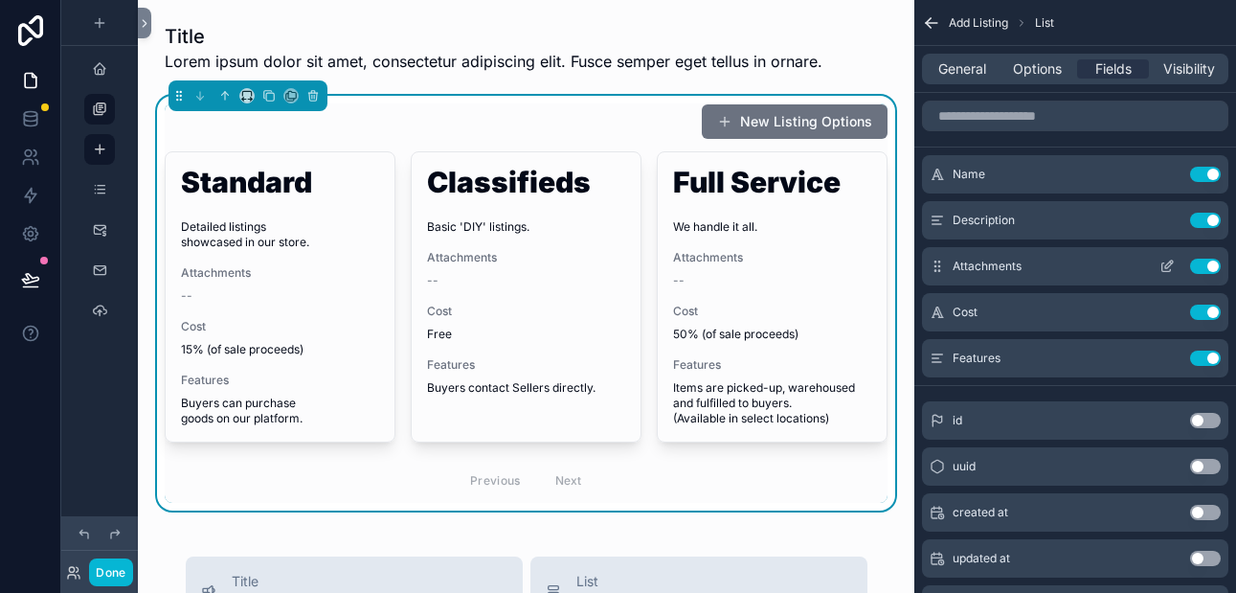
click at [1204, 269] on button "Use setting" at bounding box center [1205, 265] width 31 height 15
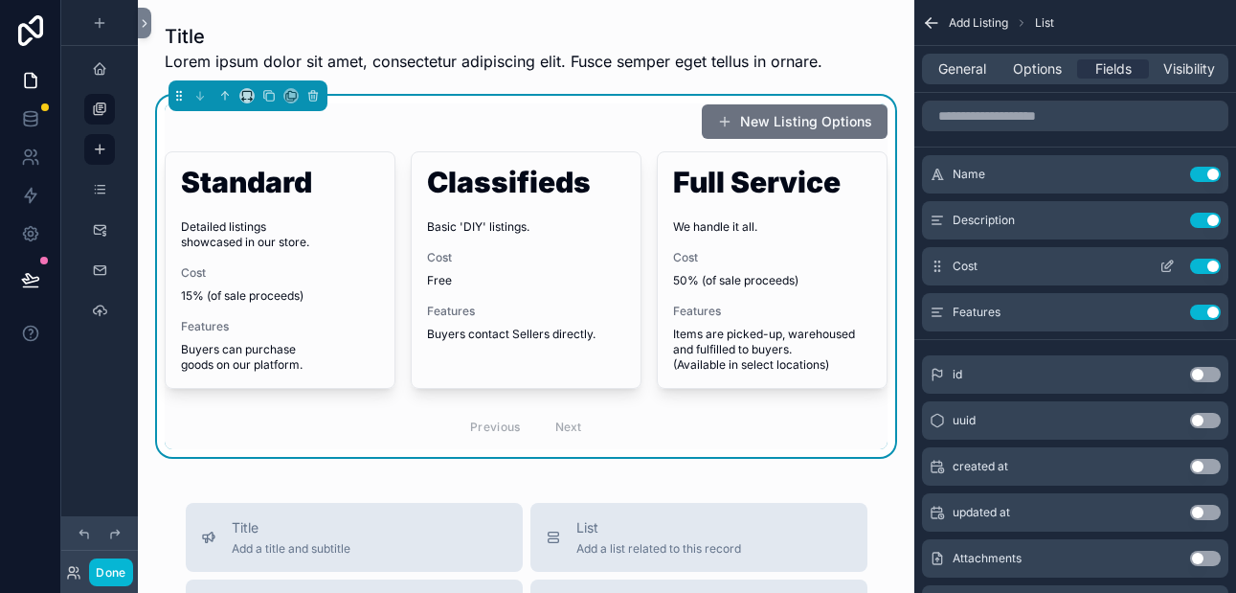
click at [1170, 269] on icon "scrollable content" at bounding box center [1166, 267] width 9 height 9
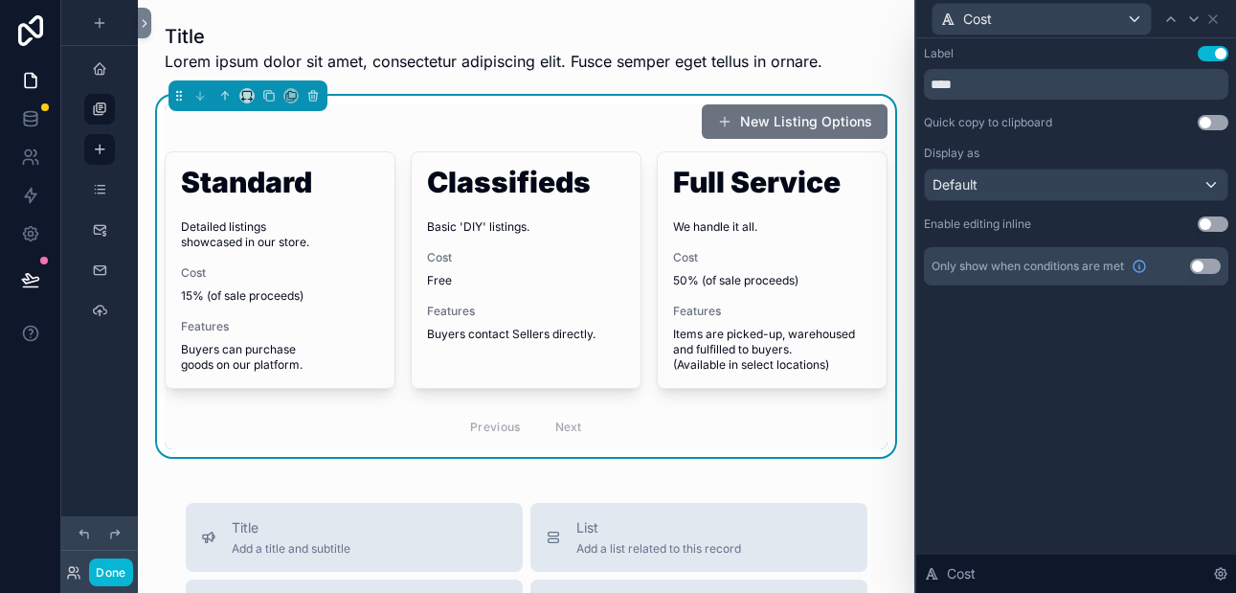
click at [1204, 58] on button "Use setting" at bounding box center [1212, 53] width 31 height 15
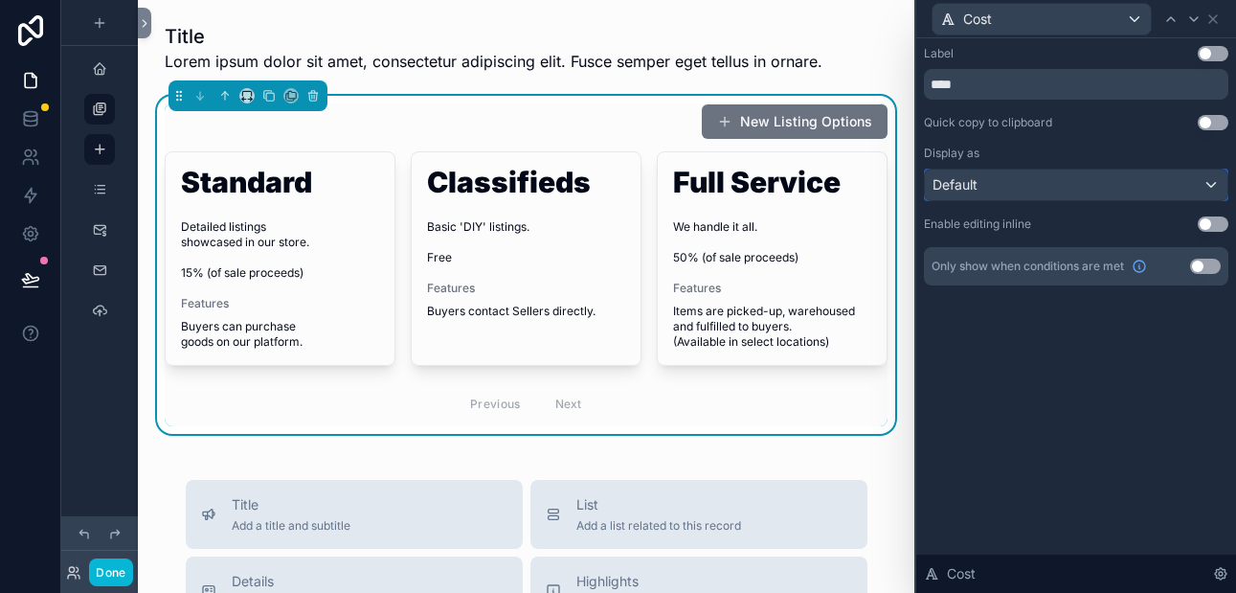
click at [1059, 180] on div "Default" at bounding box center [1076, 184] width 302 height 31
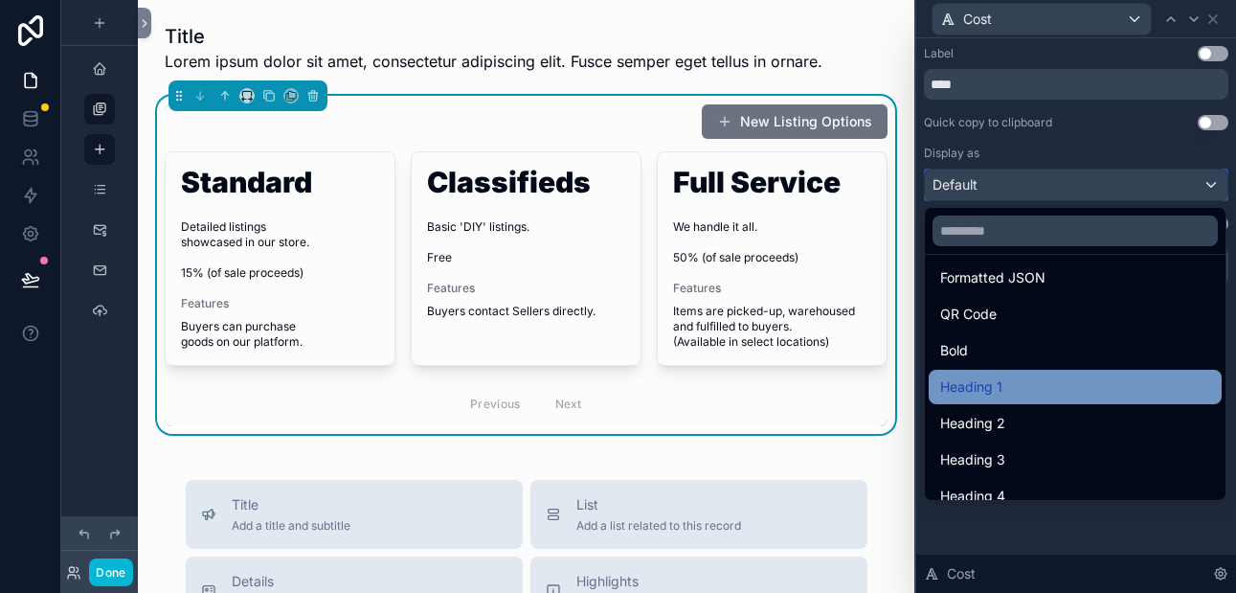
scroll to position [199, 0]
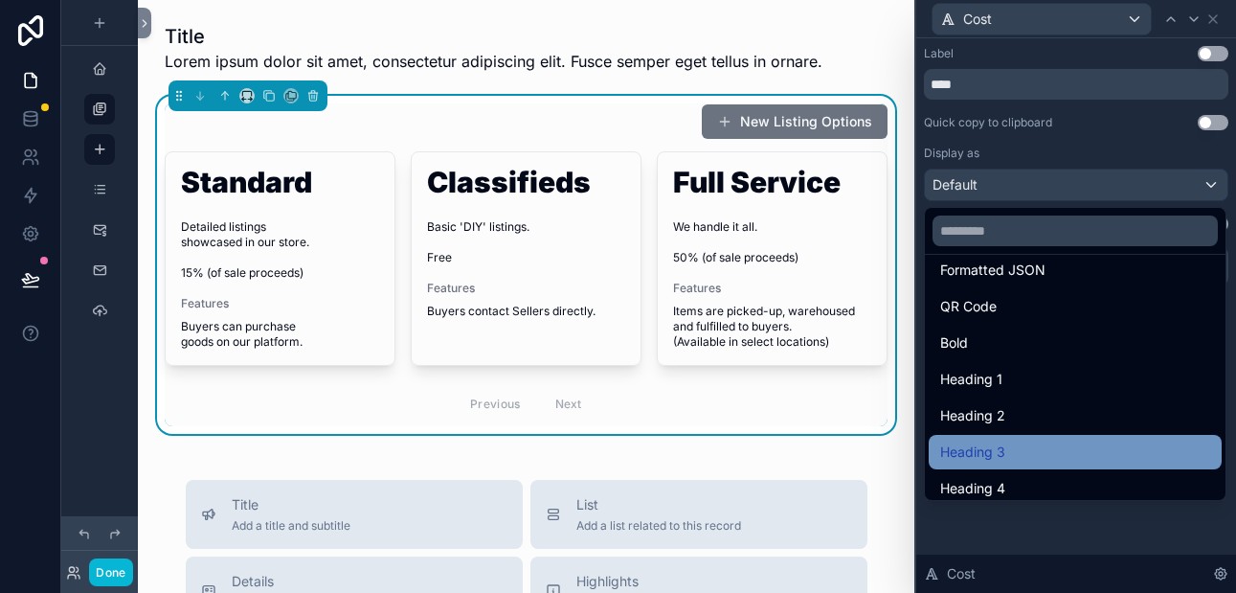
click at [1002, 440] on span "Heading 3" at bounding box center [972, 451] width 65 height 23
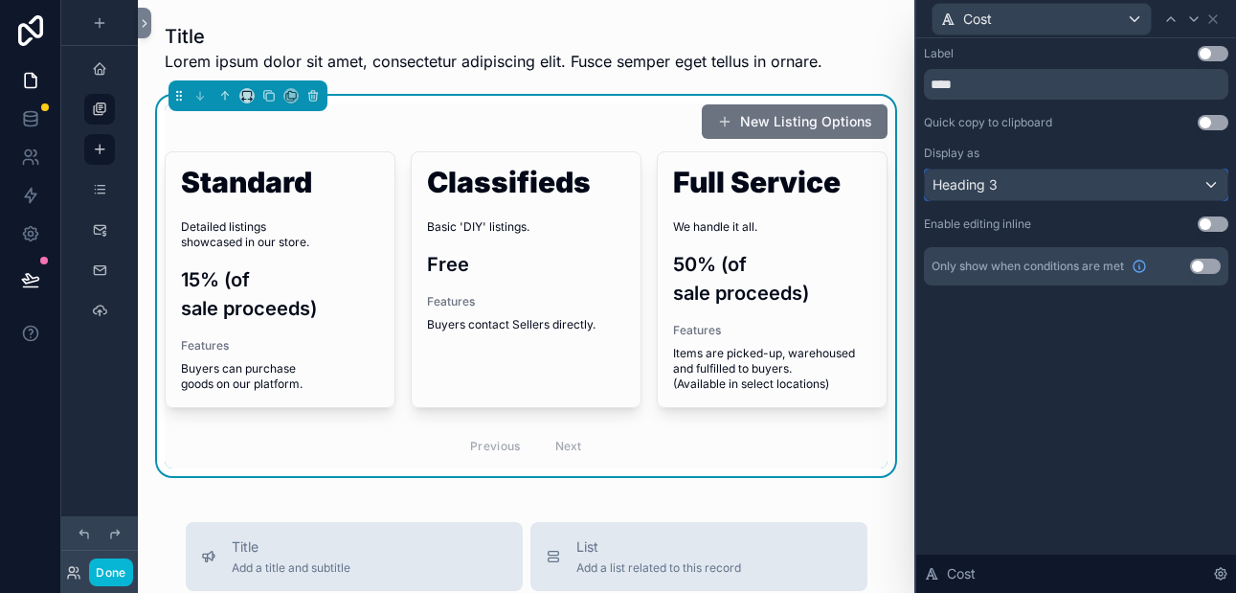
click at [1067, 191] on div "Heading 3" at bounding box center [1076, 184] width 302 height 31
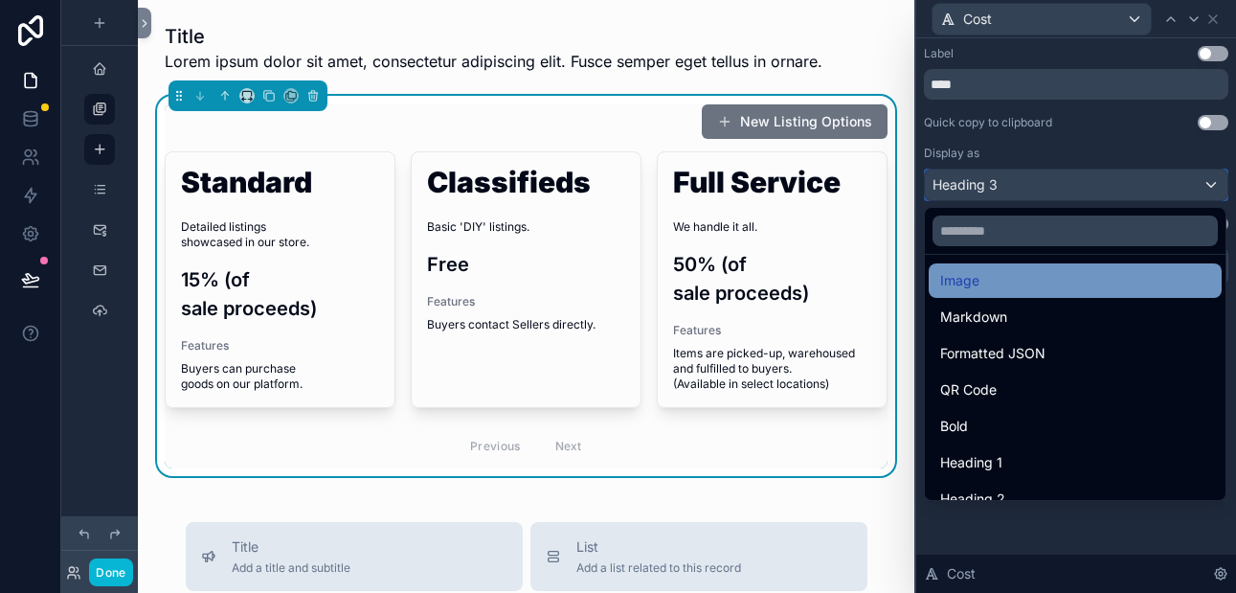
scroll to position [209, 0]
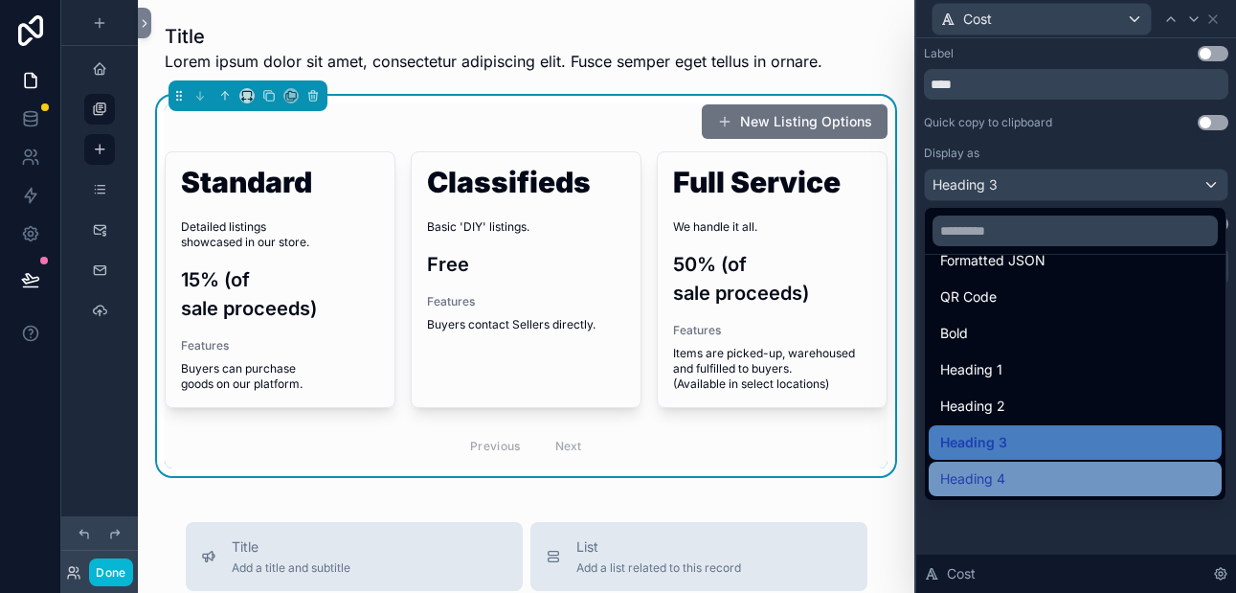
click at [999, 474] on span "Heading 4" at bounding box center [972, 478] width 65 height 23
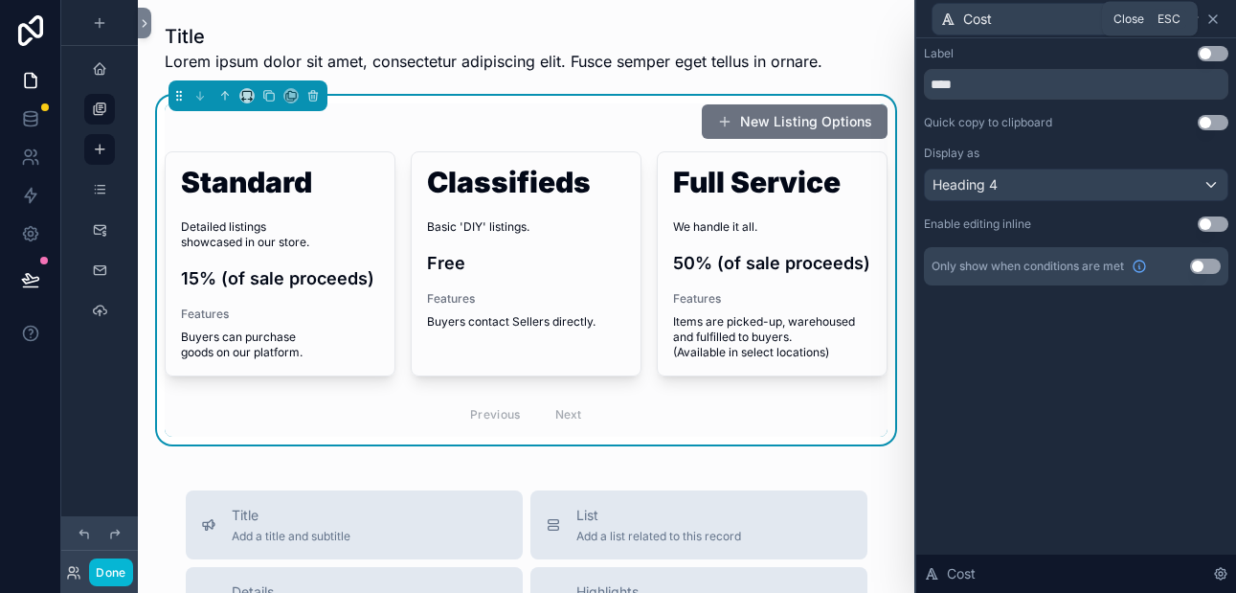
click at [1214, 18] on icon at bounding box center [1212, 18] width 15 height 15
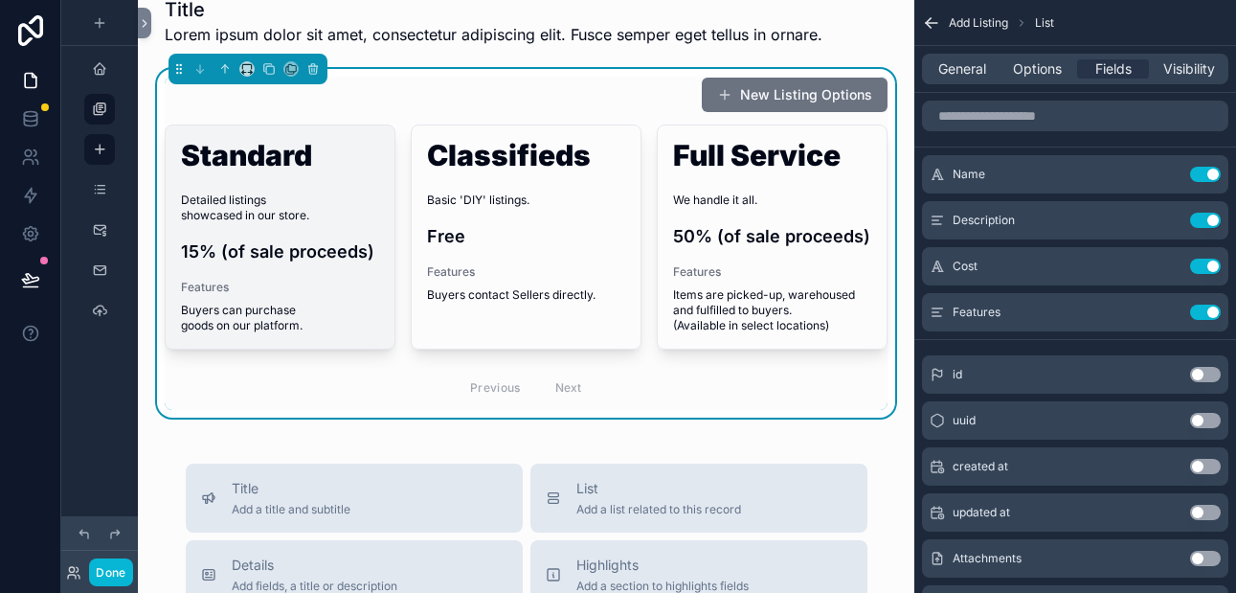
scroll to position [0, 0]
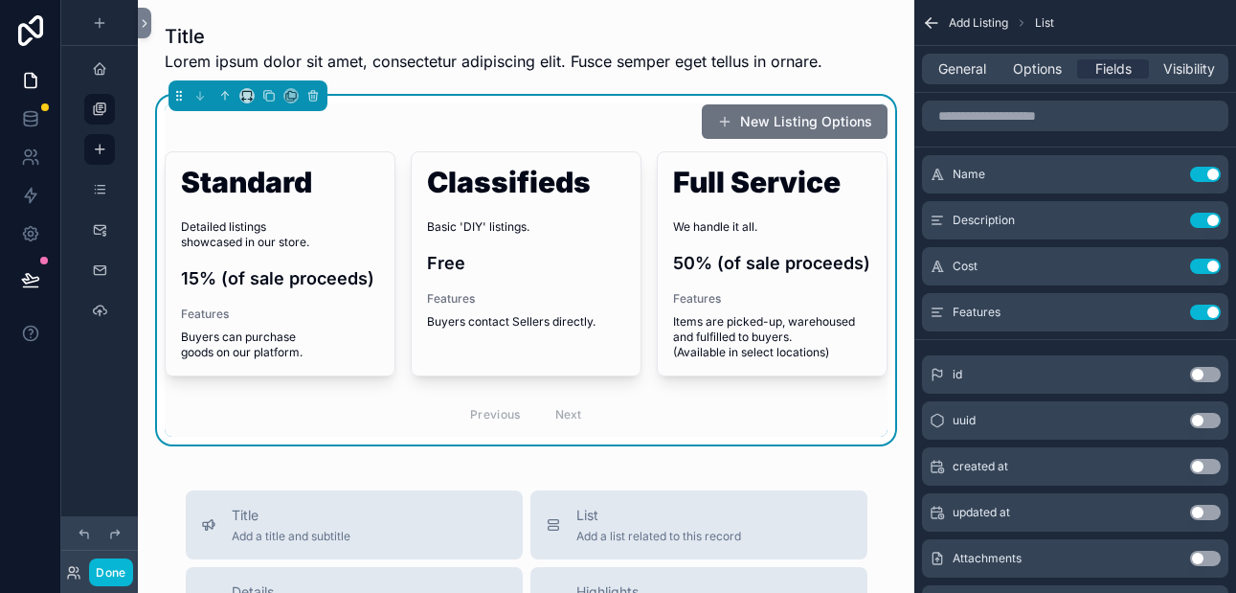
click at [103, 112] on icon "scrollable content" at bounding box center [99, 108] width 15 height 15
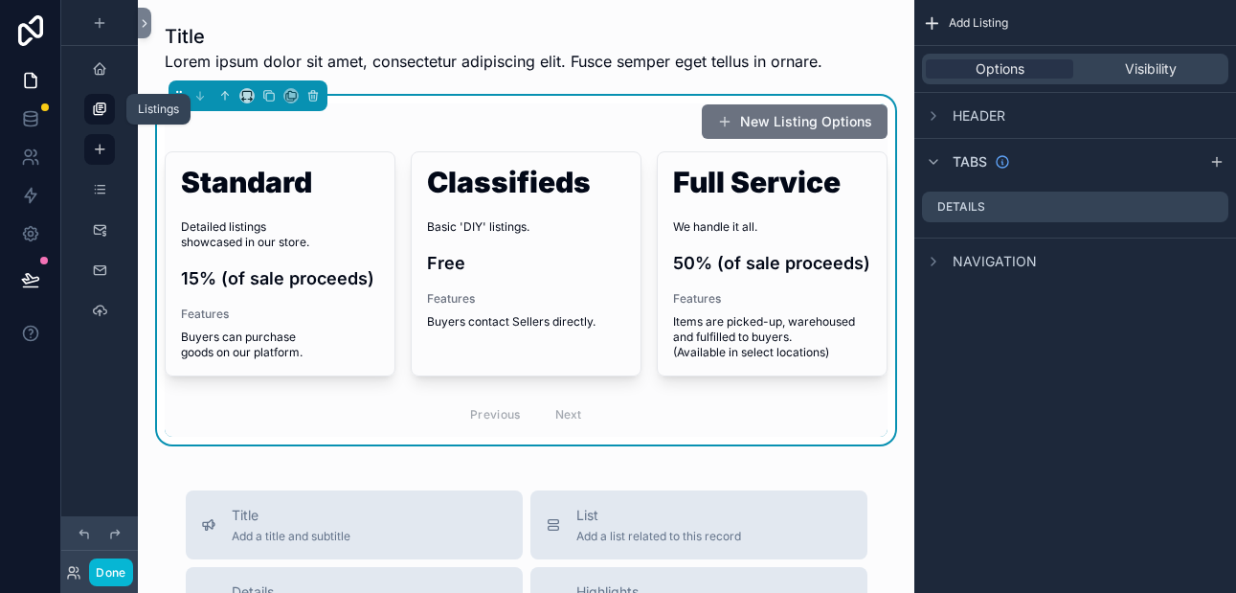
click at [101, 110] on icon "scrollable content" at bounding box center [99, 108] width 15 height 15
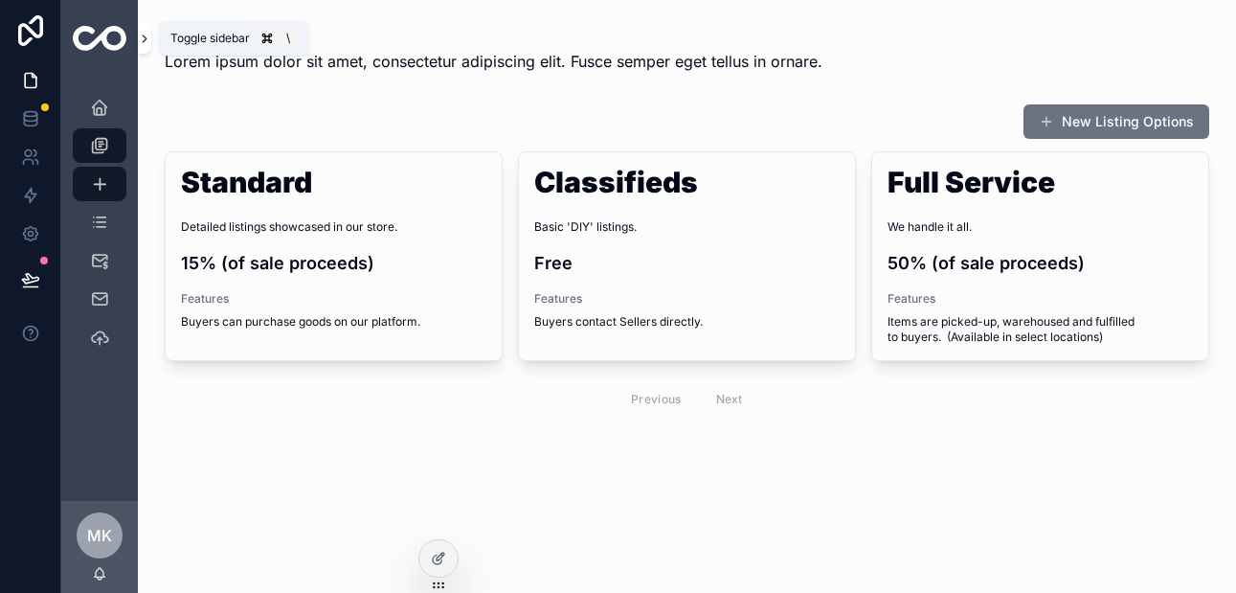
click at [145, 40] on icon "scrollable content" at bounding box center [145, 38] width 4 height 7
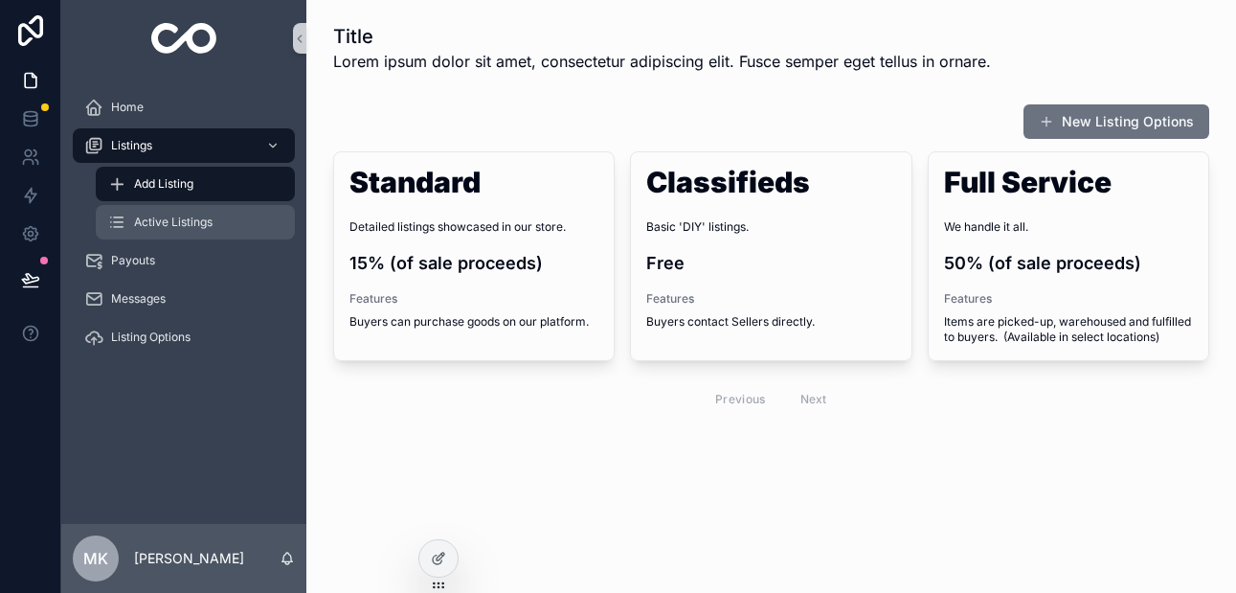
click at [145, 226] on span "Active Listings" at bounding box center [173, 221] width 78 height 15
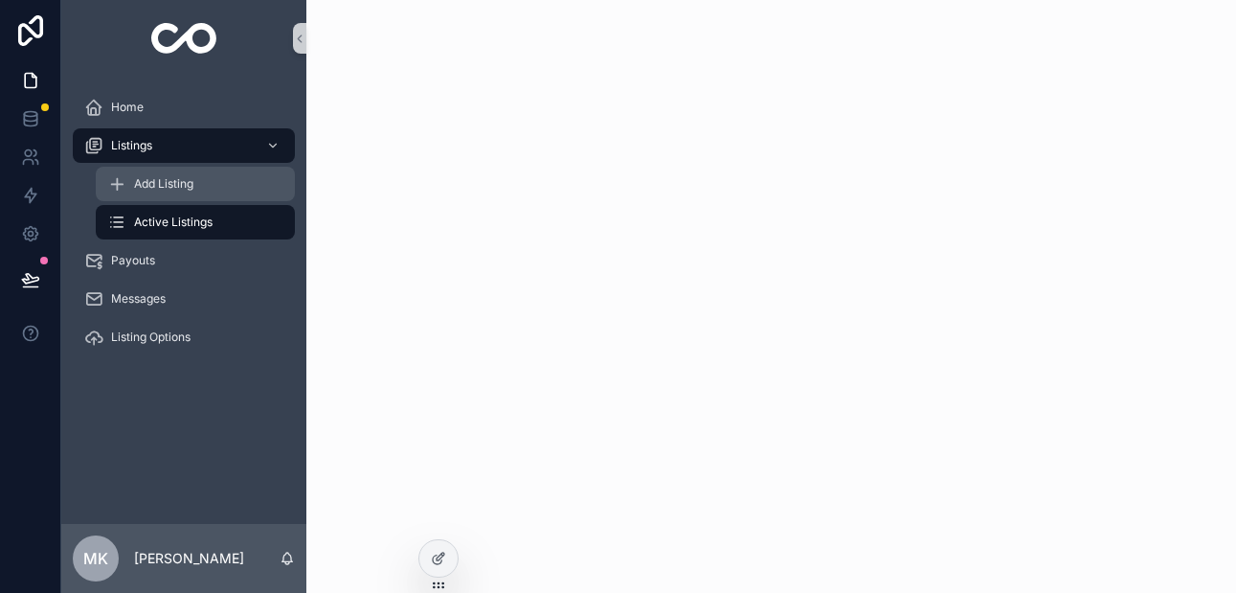
click at [146, 179] on span "Add Listing" at bounding box center [163, 183] width 59 height 15
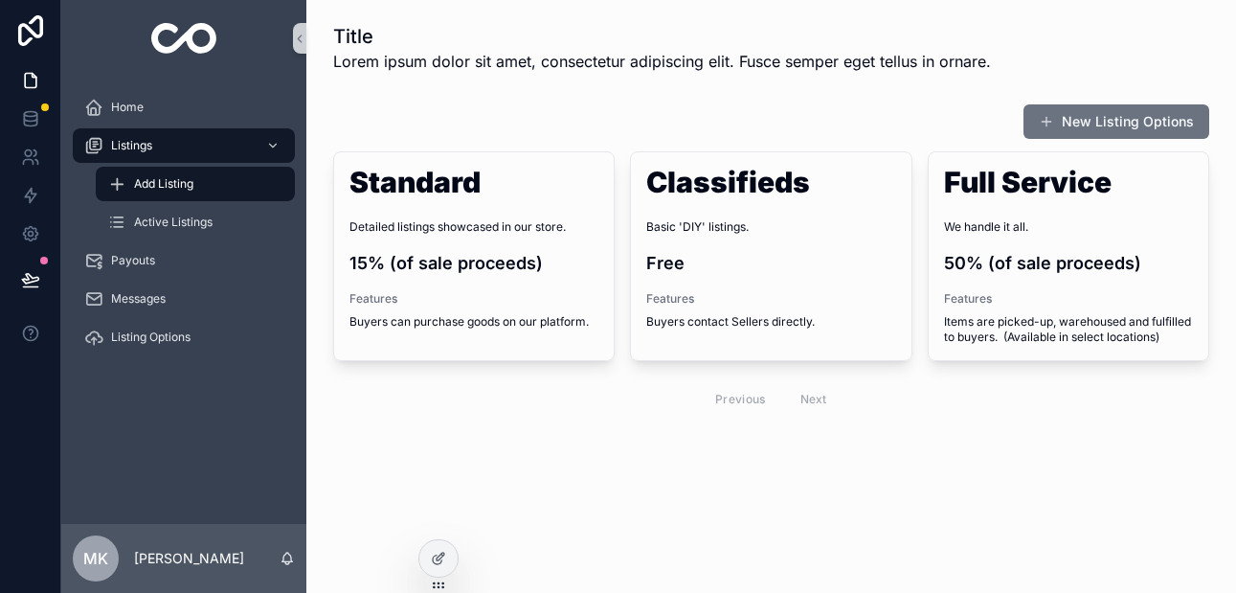
click at [349, 42] on h1 "Title" at bounding box center [662, 36] width 658 height 27
click at [357, 97] on div "New Listing Options Standard Detailed listings showcased in our store. 15% (of …" at bounding box center [771, 262] width 899 height 333
click at [363, 58] on span "Lorem ipsum dolor sit amet, consectetur adipiscing elit. Fusce semper eget tell…" at bounding box center [662, 61] width 658 height 23
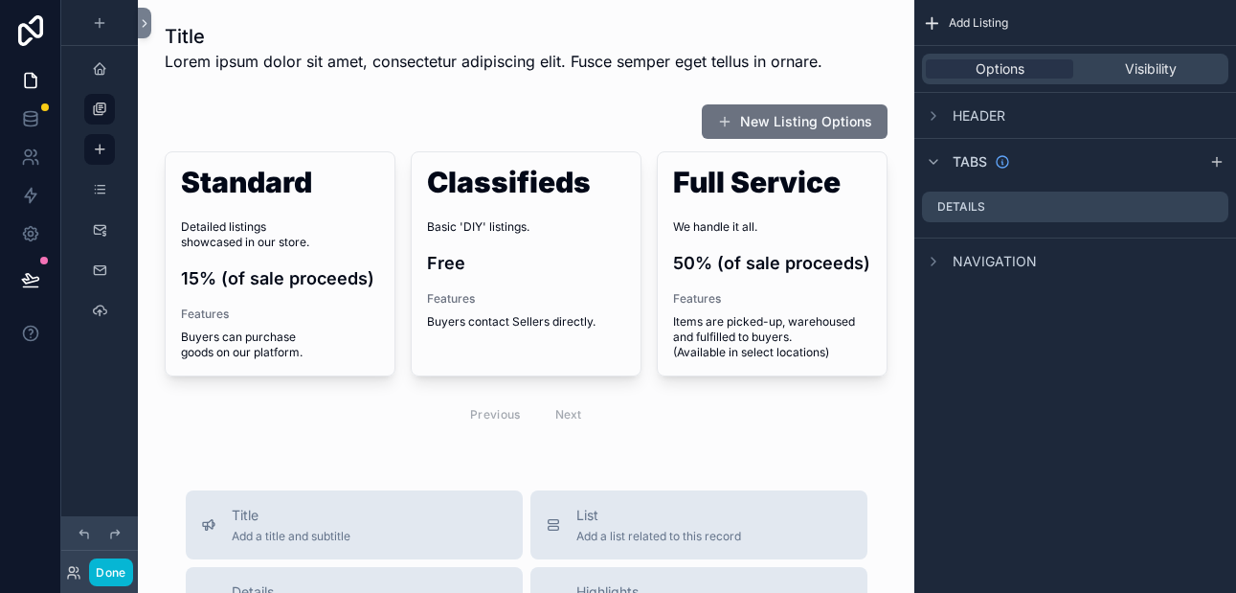
click at [378, 55] on div "scrollable content" at bounding box center [526, 47] width 746 height 65
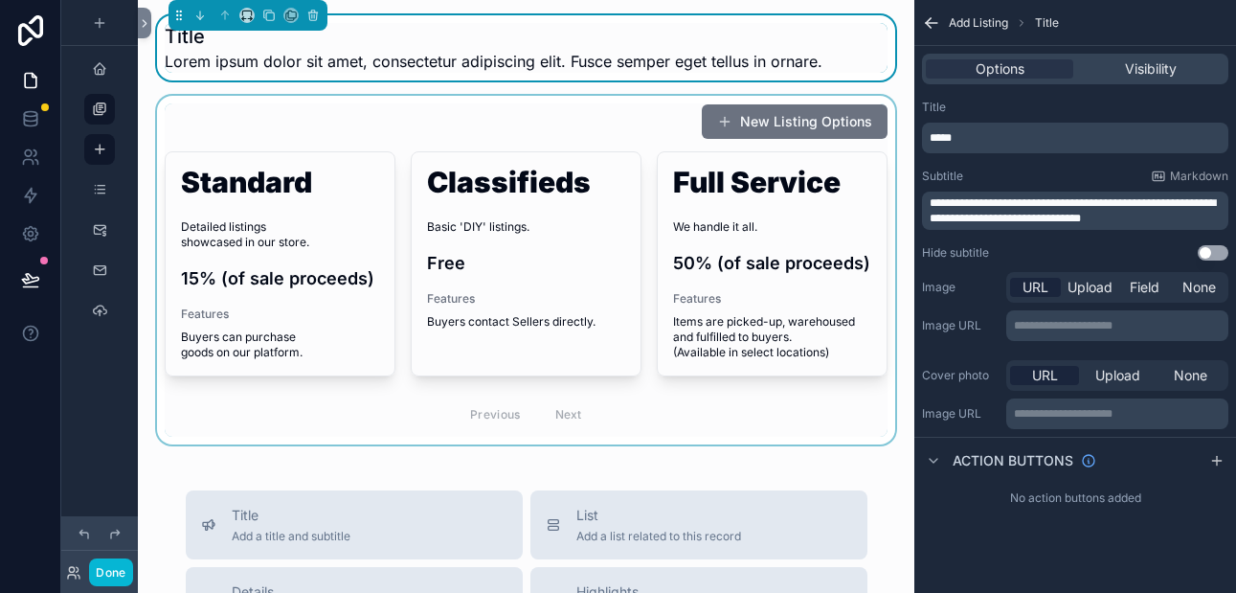
click at [657, 129] on div "scrollable content" at bounding box center [526, 270] width 746 height 348
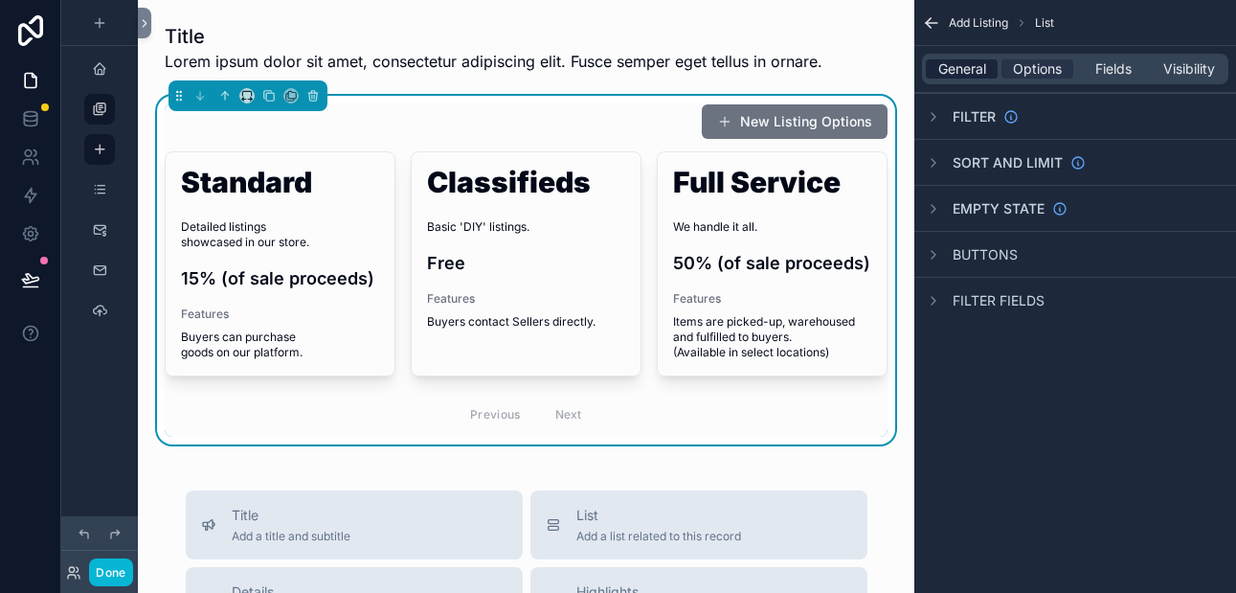
click at [968, 72] on span "General" at bounding box center [962, 68] width 48 height 19
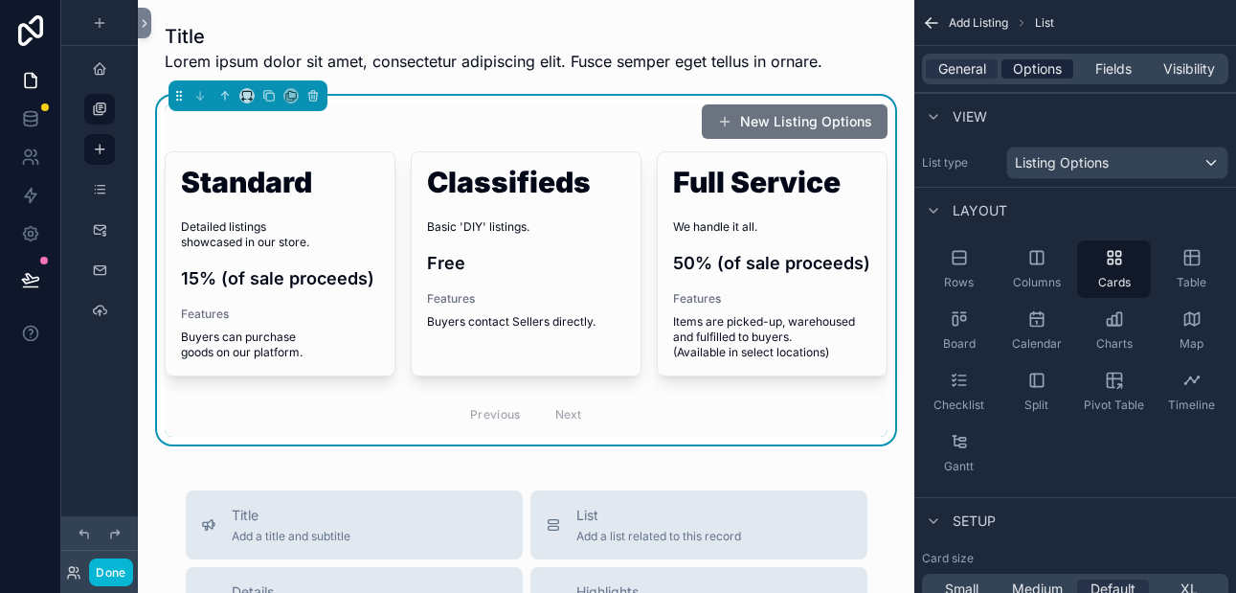
click at [1031, 74] on span "Options" at bounding box center [1037, 68] width 49 height 19
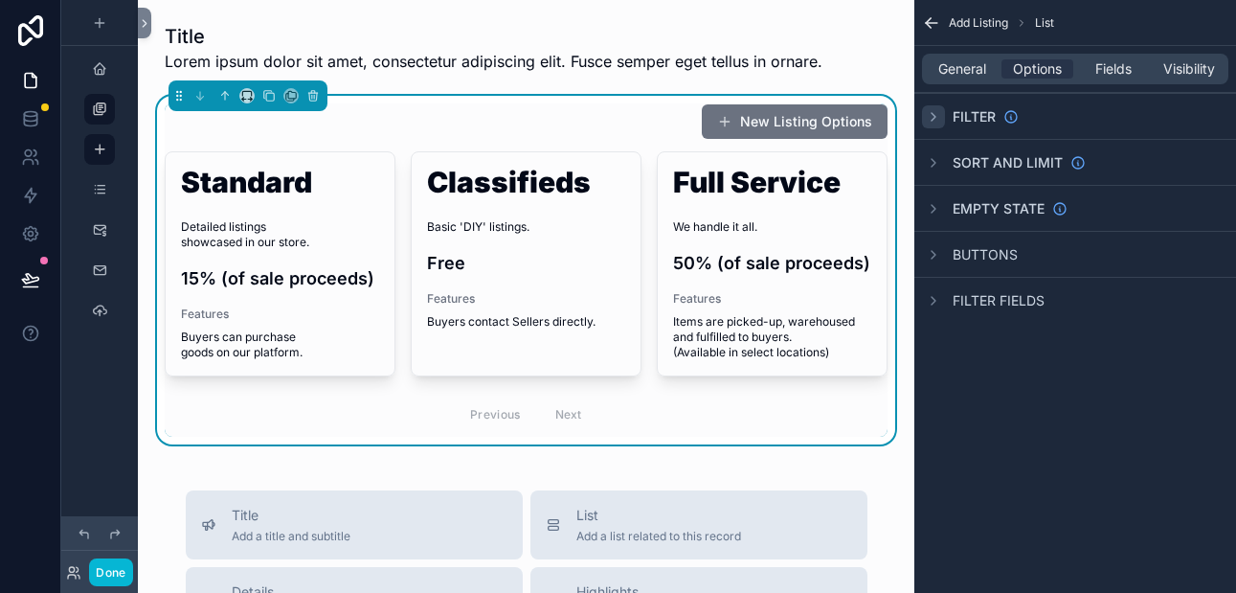
click at [937, 116] on icon "scrollable content" at bounding box center [933, 116] width 15 height 15
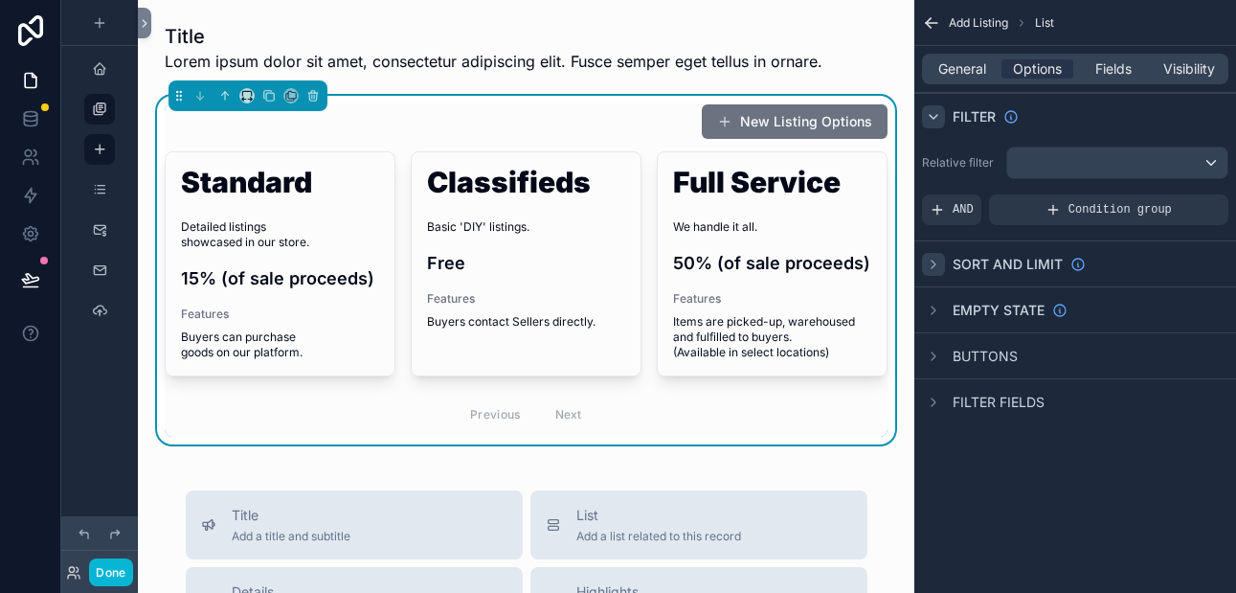
click at [936, 262] on icon "scrollable content" at bounding box center [933, 264] width 15 height 15
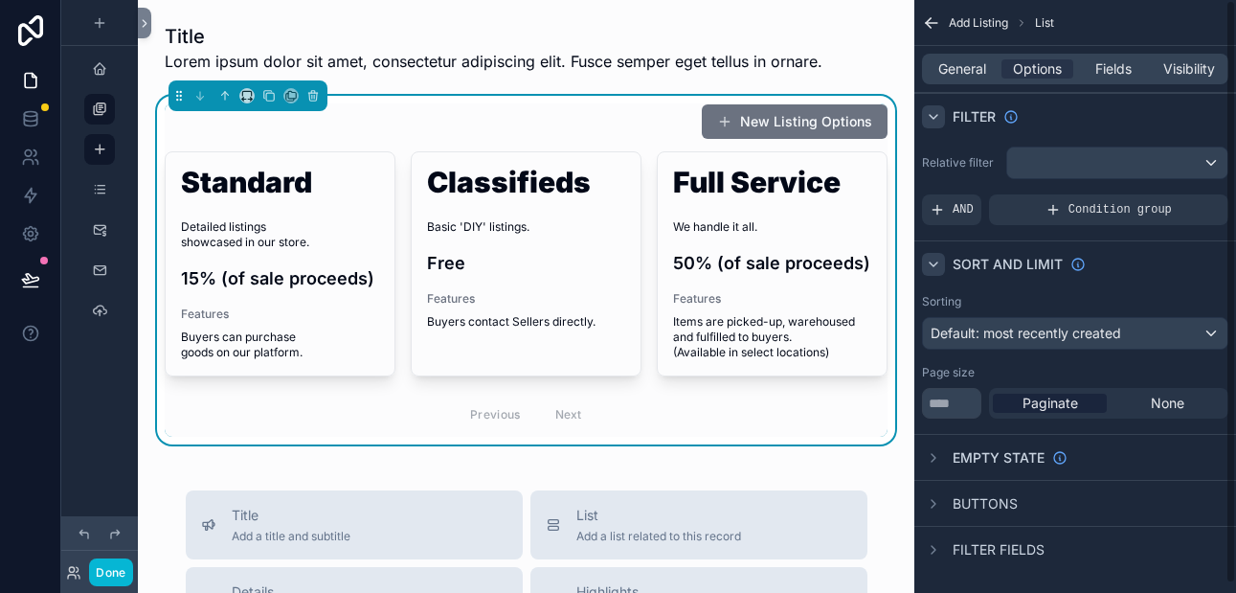
scroll to position [10, 0]
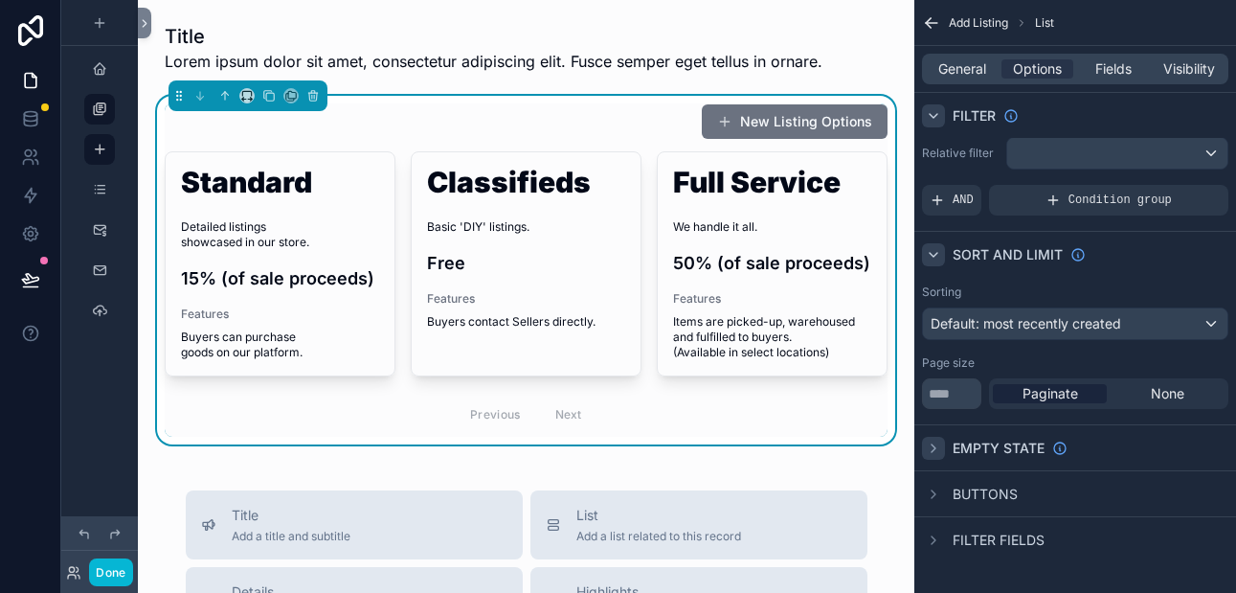
click at [931, 442] on icon "scrollable content" at bounding box center [933, 447] width 15 height 15
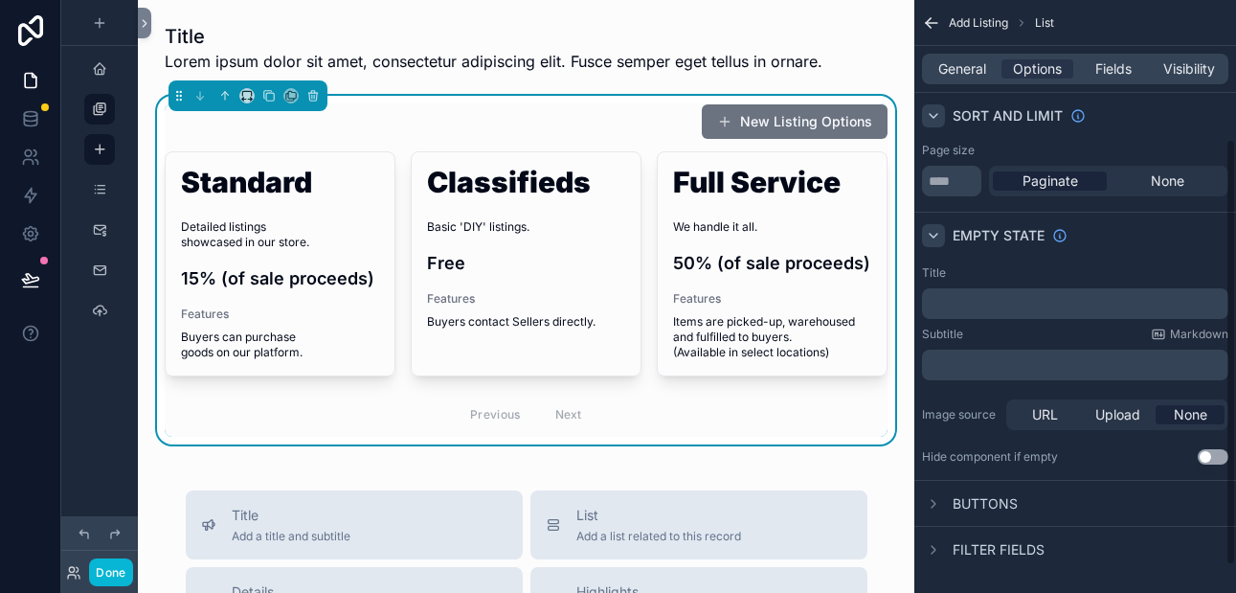
scroll to position [232, 0]
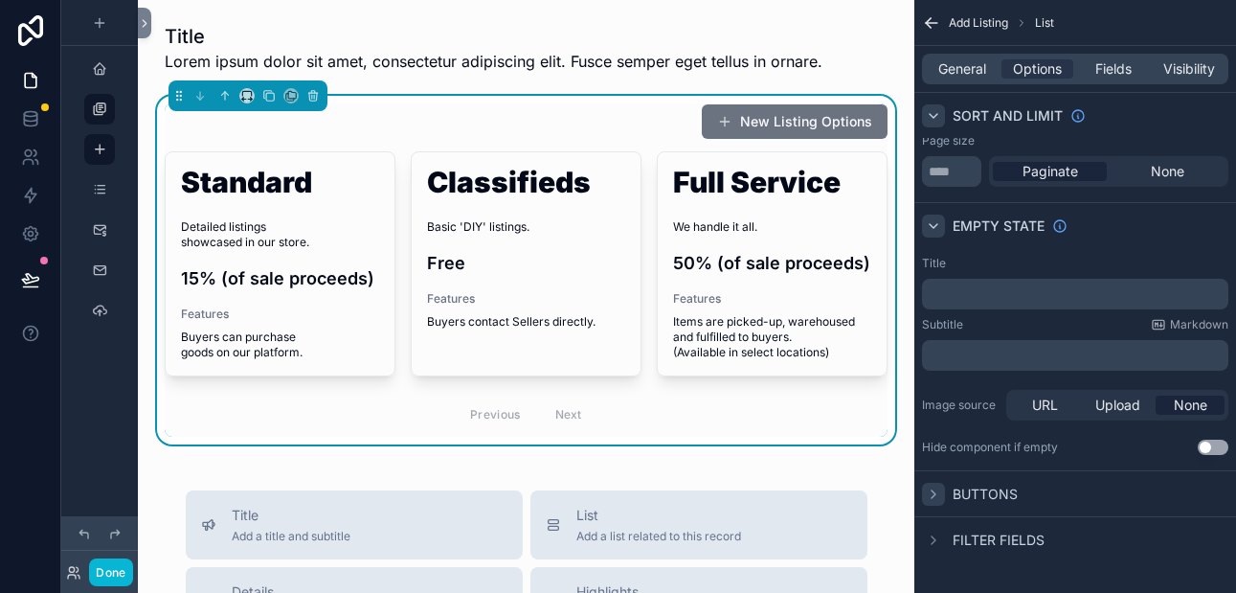
click at [929, 489] on icon "scrollable content" at bounding box center [933, 493] width 15 height 15
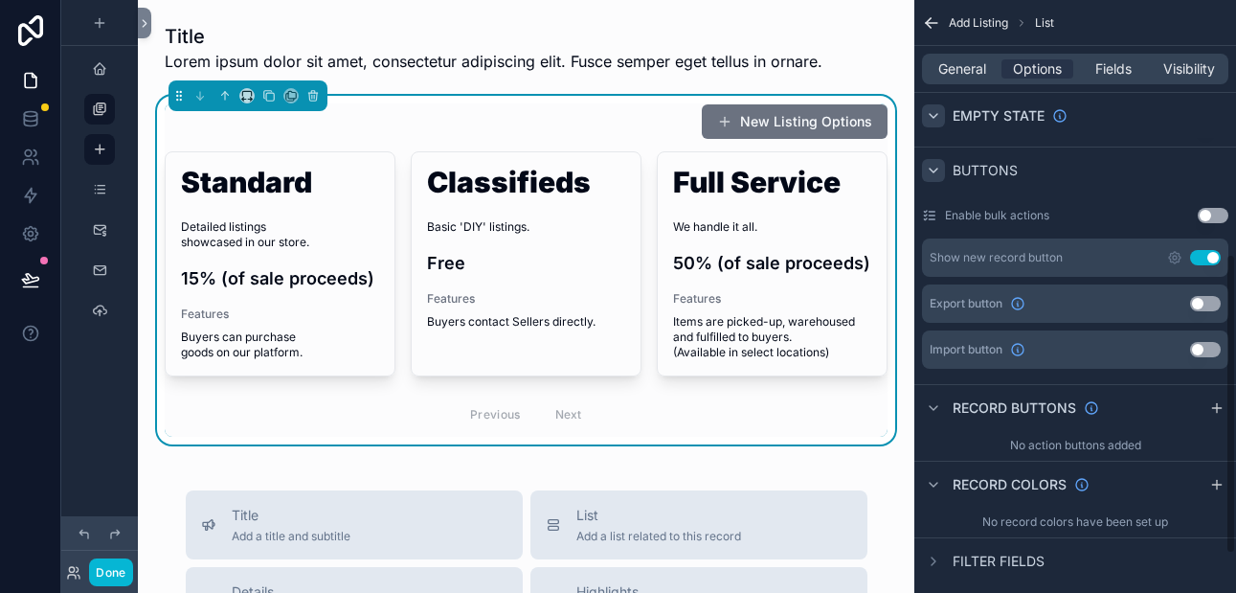
scroll to position [576, 0]
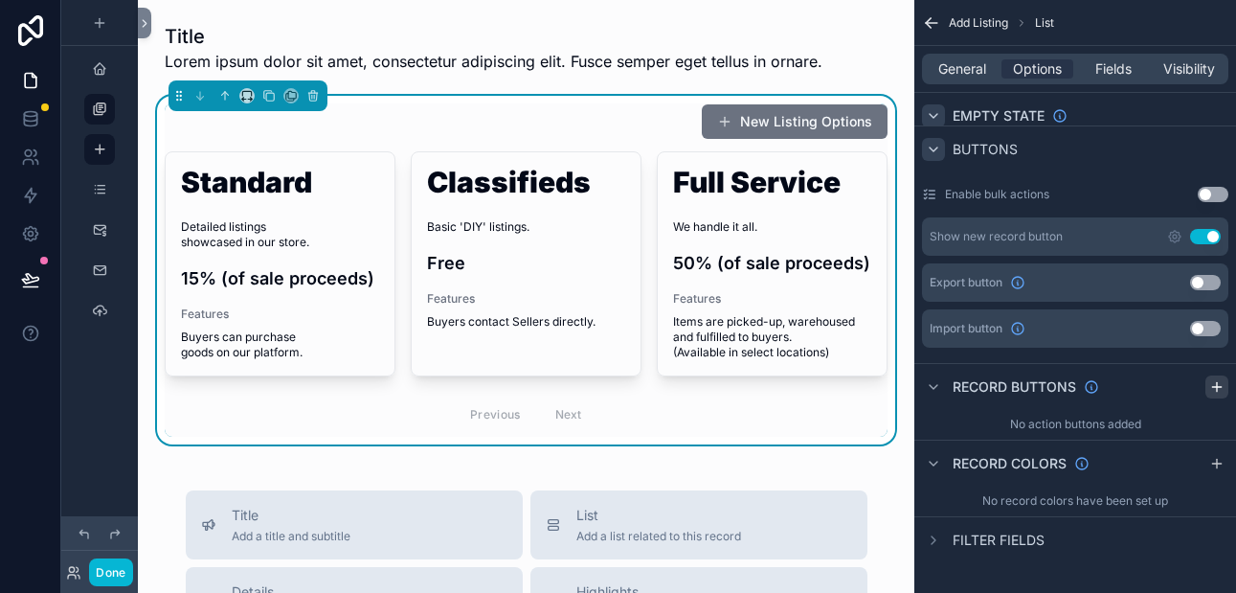
click at [1217, 384] on icon "scrollable content" at bounding box center [1217, 386] width 0 height 9
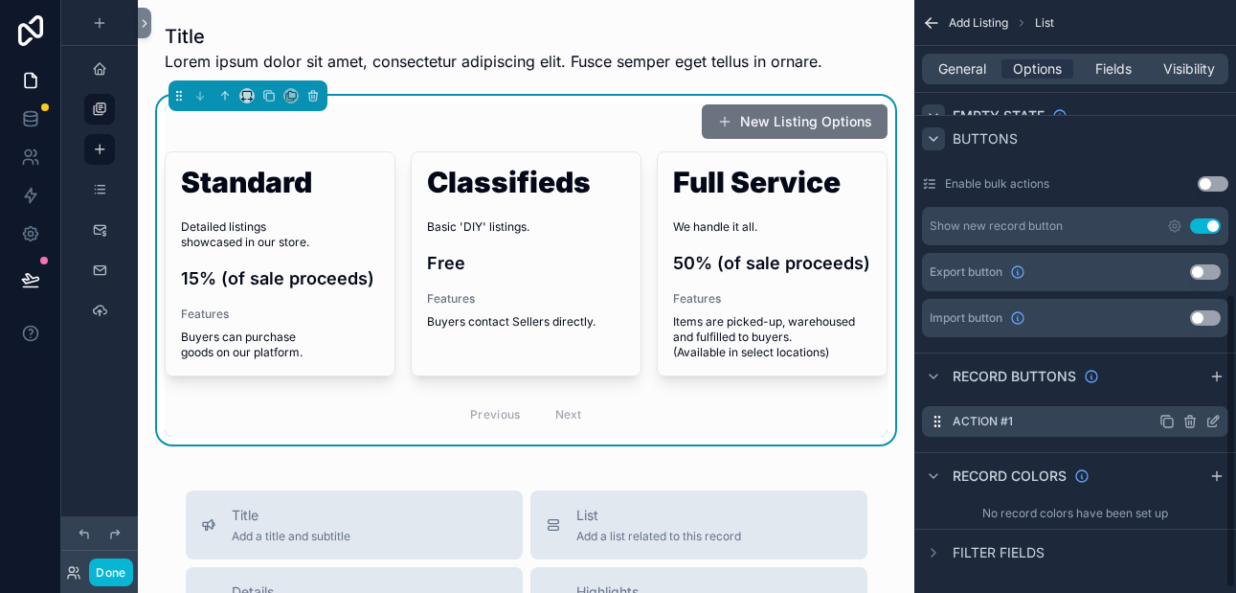
scroll to position [599, 0]
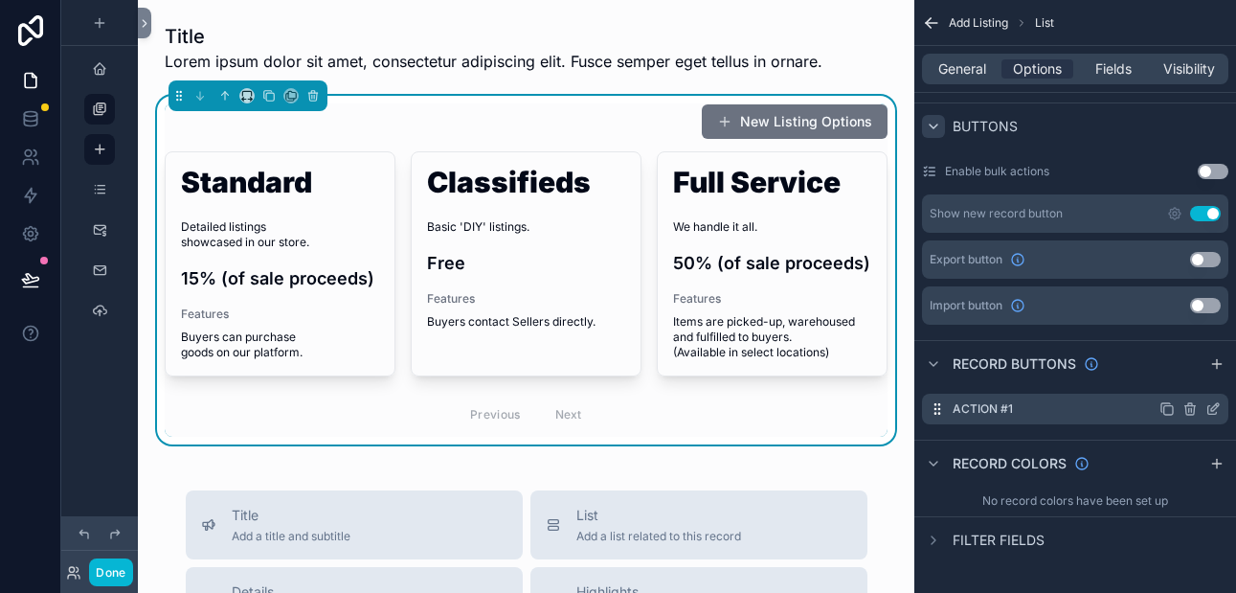
click at [995, 410] on label "Action #1" at bounding box center [982, 408] width 60 height 15
click at [1196, 211] on button "Use setting" at bounding box center [1205, 213] width 31 height 15
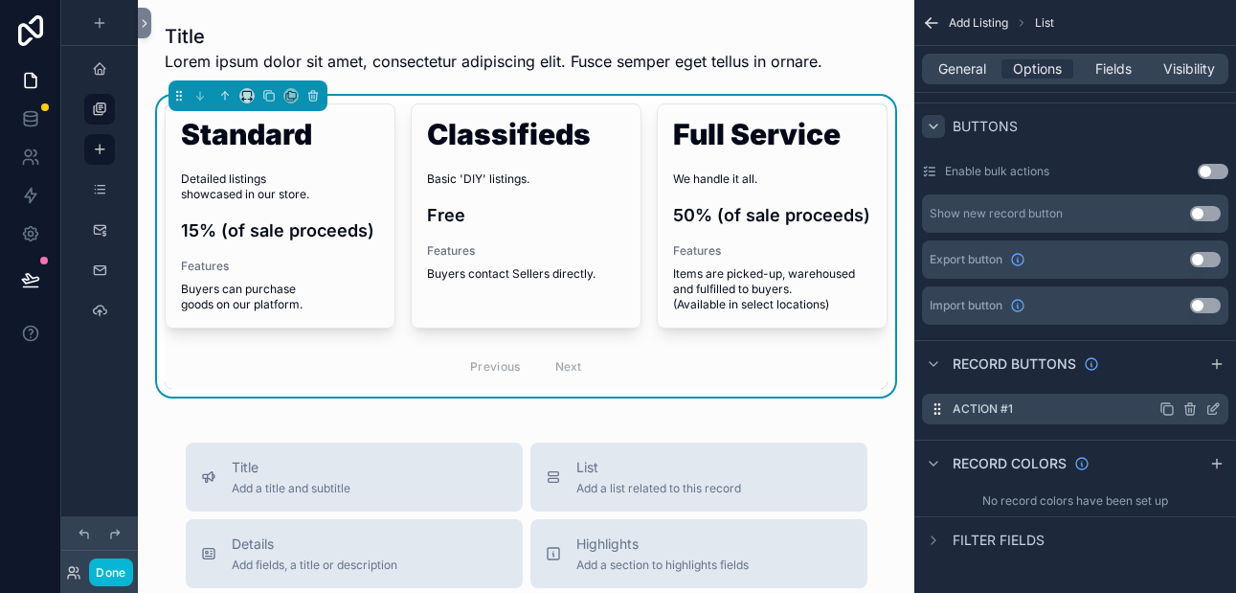
click at [1210, 406] on icon "scrollable content" at bounding box center [1212, 408] width 15 height 15
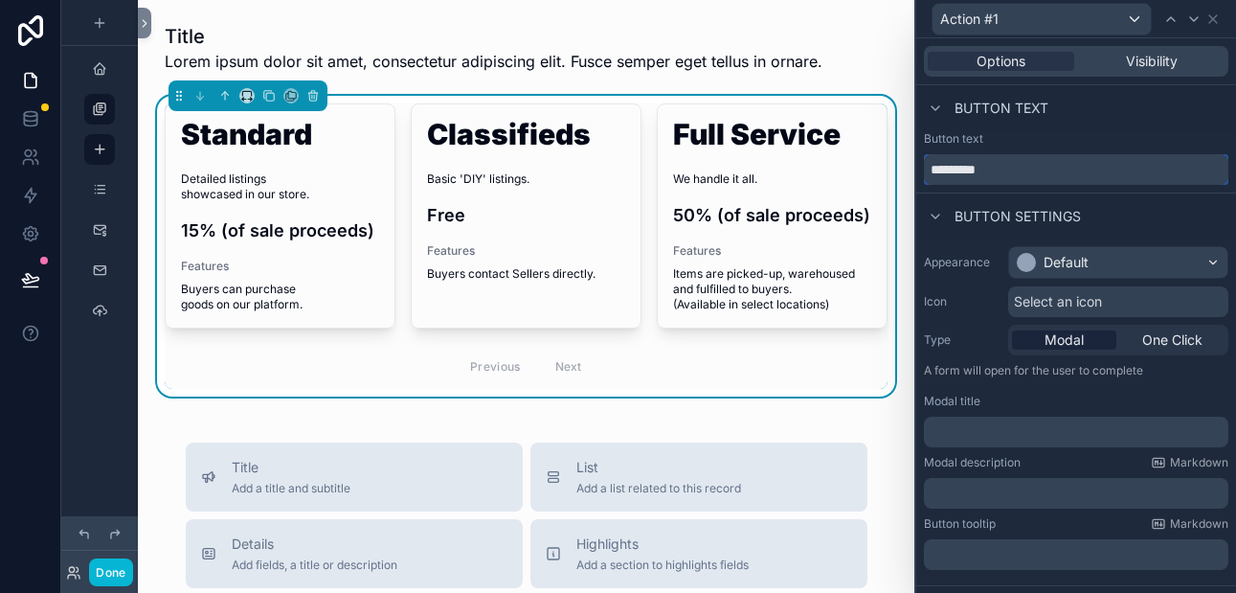
drag, startPoint x: 996, startPoint y: 171, endPoint x: 933, endPoint y: 174, distance: 63.2
click at [933, 174] on input "*********" at bounding box center [1076, 169] width 304 height 31
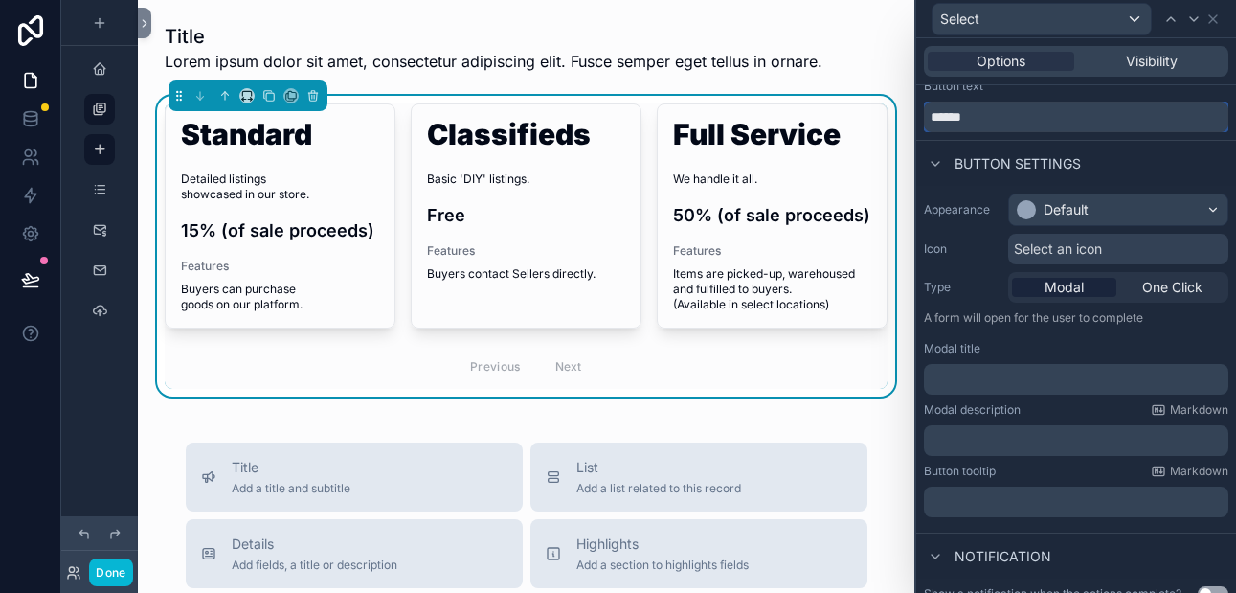
scroll to position [48, 0]
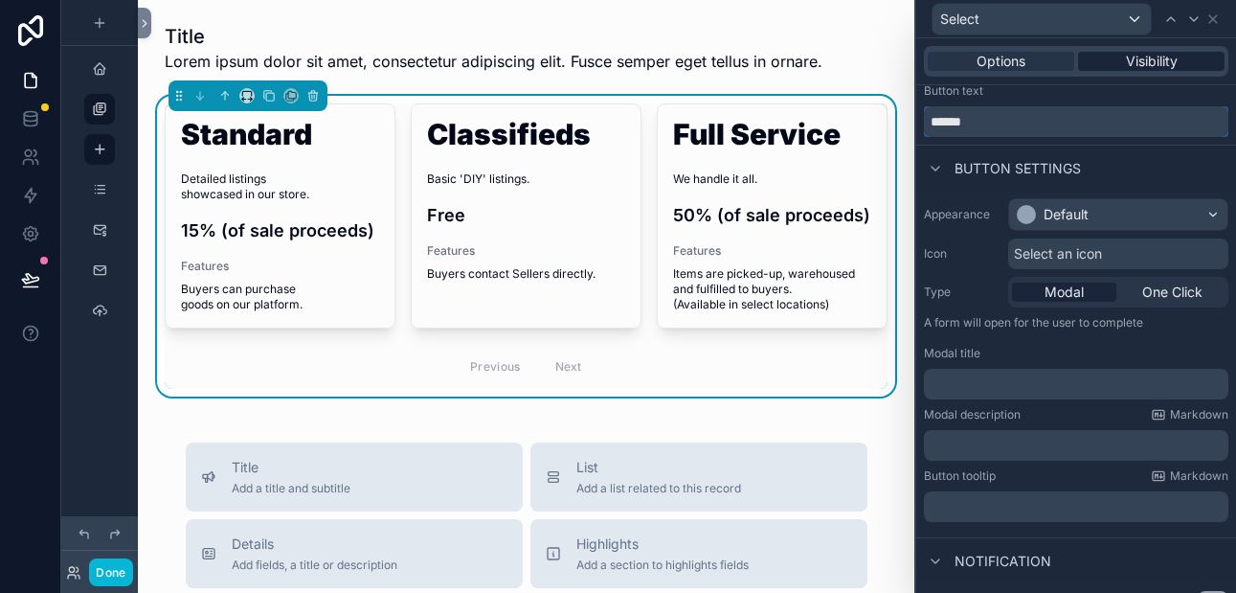
type input "******"
click at [1129, 59] on span "Visibility" at bounding box center [1152, 61] width 52 height 19
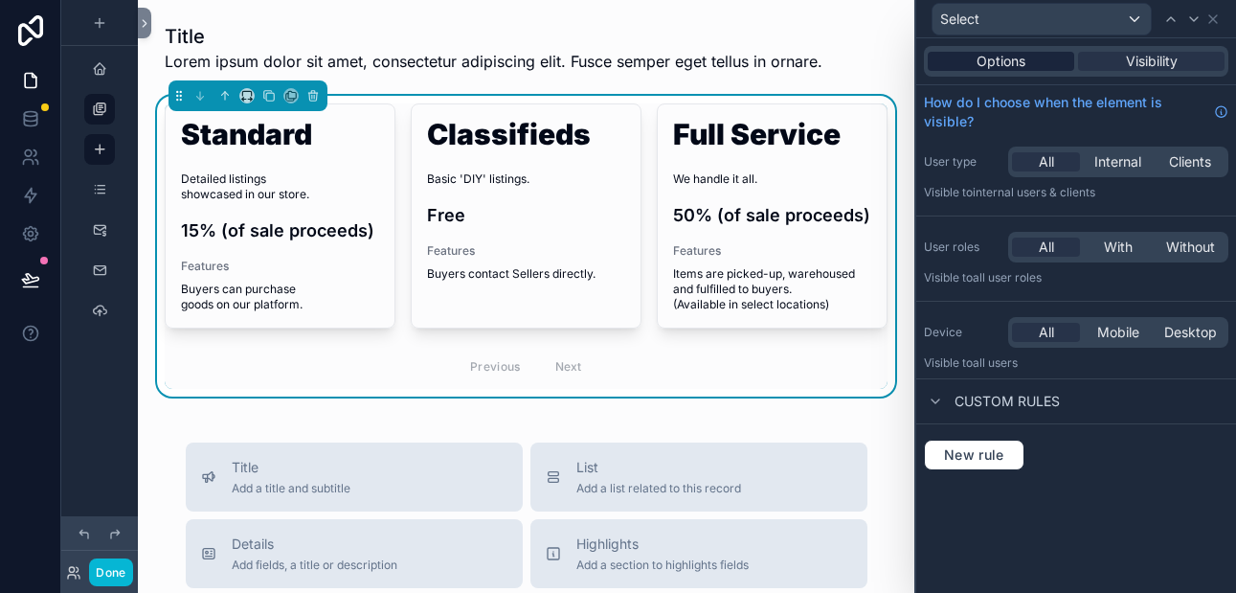
click at [1016, 64] on span "Options" at bounding box center [1000, 61] width 49 height 19
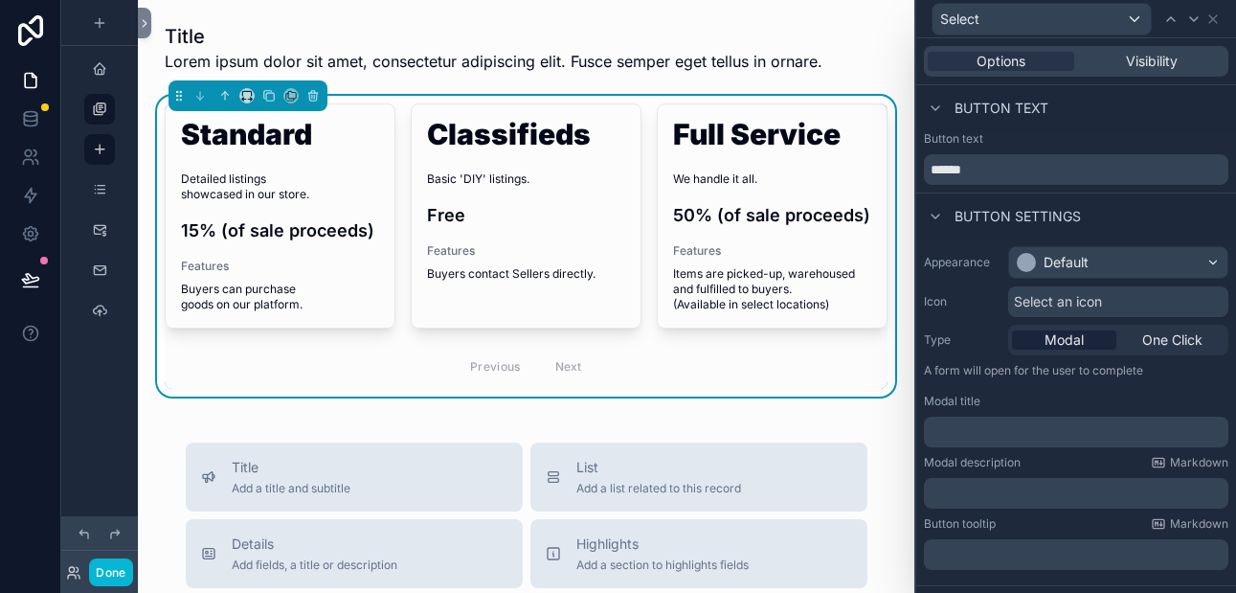
click at [462, 368] on div "Previous Next" at bounding box center [526, 366] width 139 height 30
click at [390, 458] on div "Title Add a title and subtitle" at bounding box center [354, 477] width 306 height 38
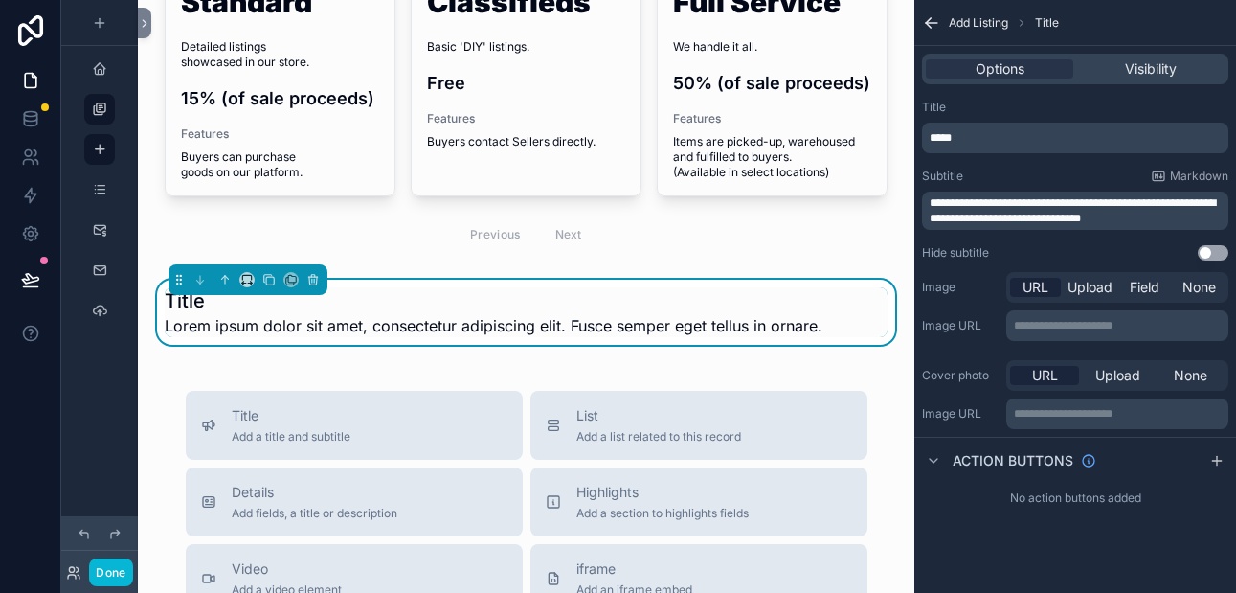
scroll to position [147, 0]
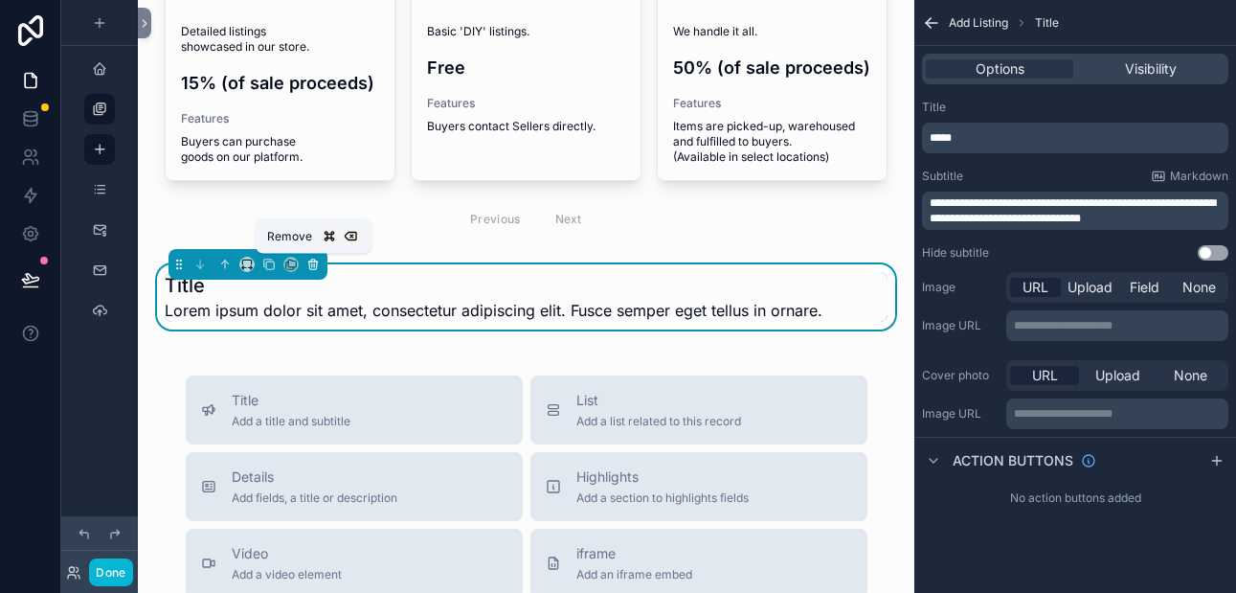
click at [312, 261] on icon "scrollable content" at bounding box center [312, 263] width 13 height 13
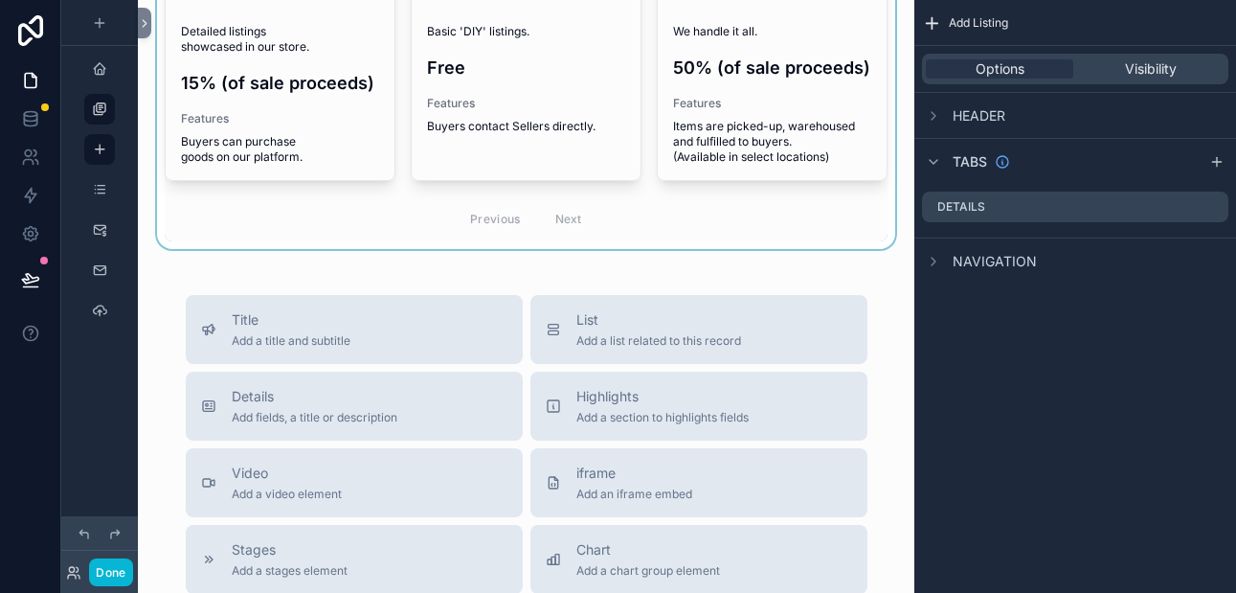
click at [335, 215] on div "scrollable content" at bounding box center [526, 98] width 746 height 301
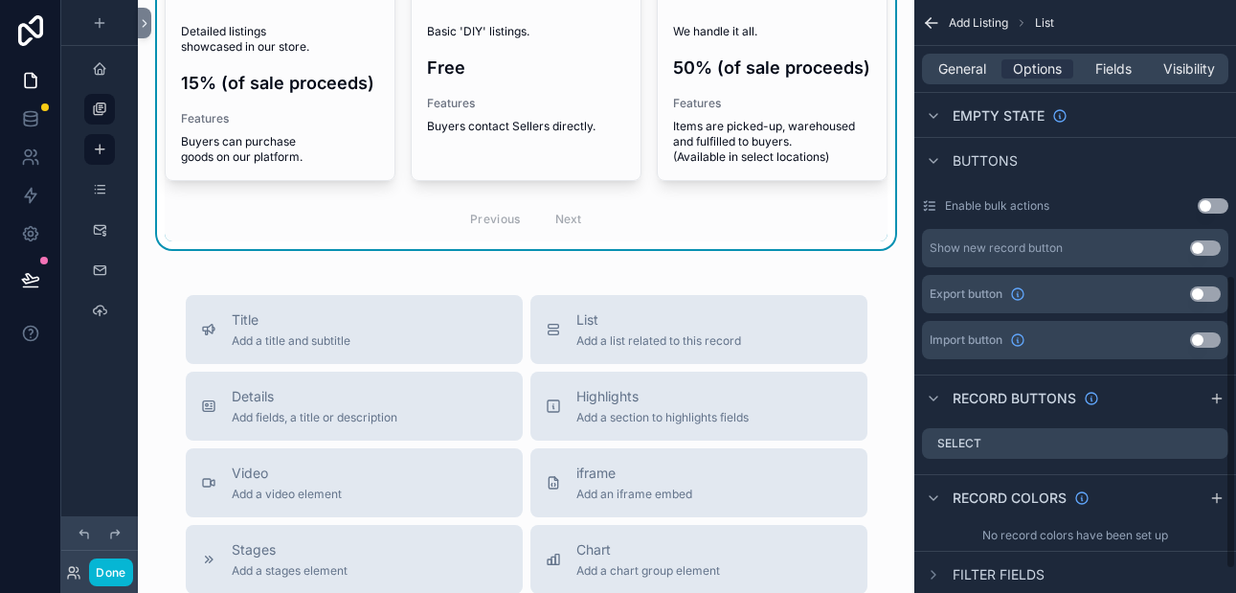
scroll to position [599, 0]
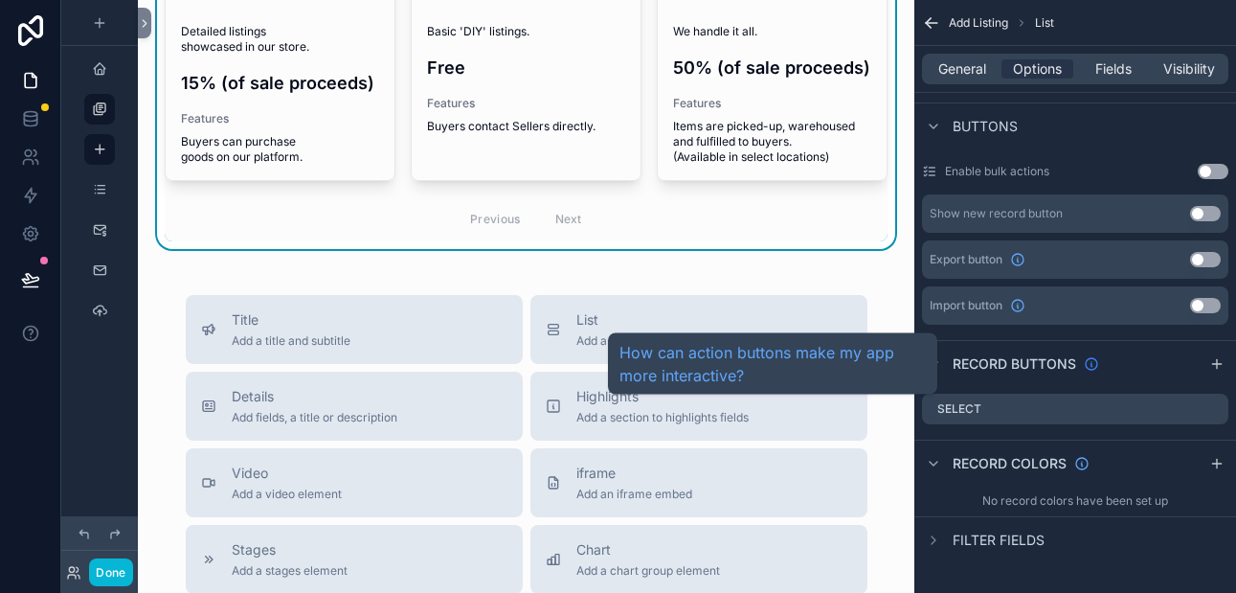
click at [1088, 364] on icon "scrollable content" at bounding box center [1091, 363] width 15 height 15
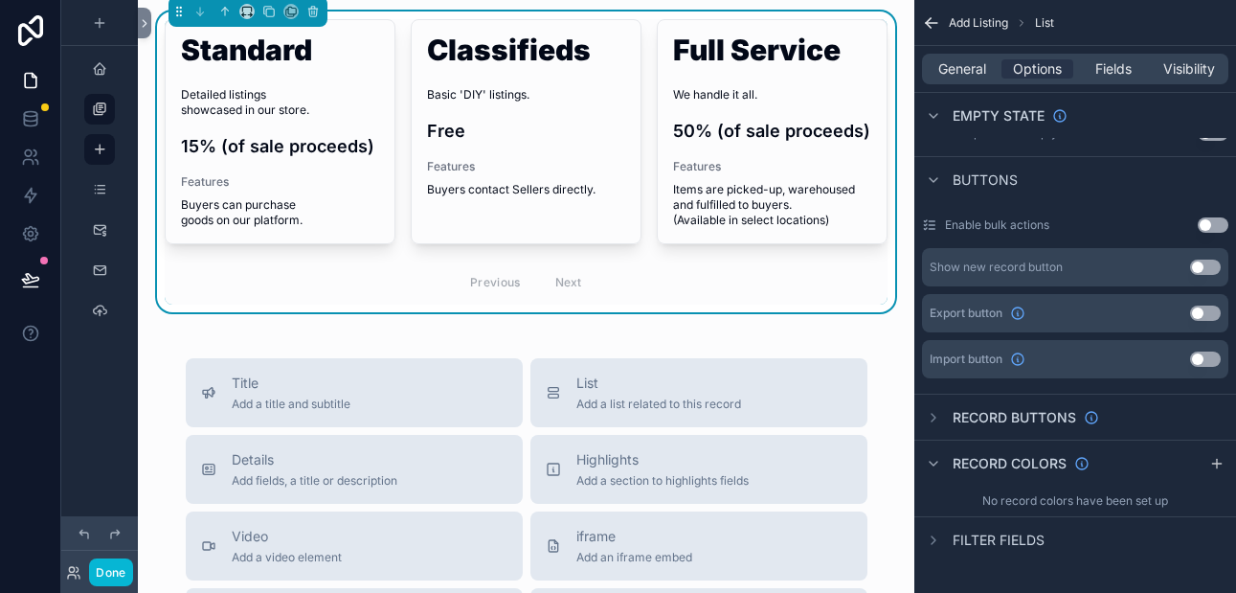
scroll to position [0, 0]
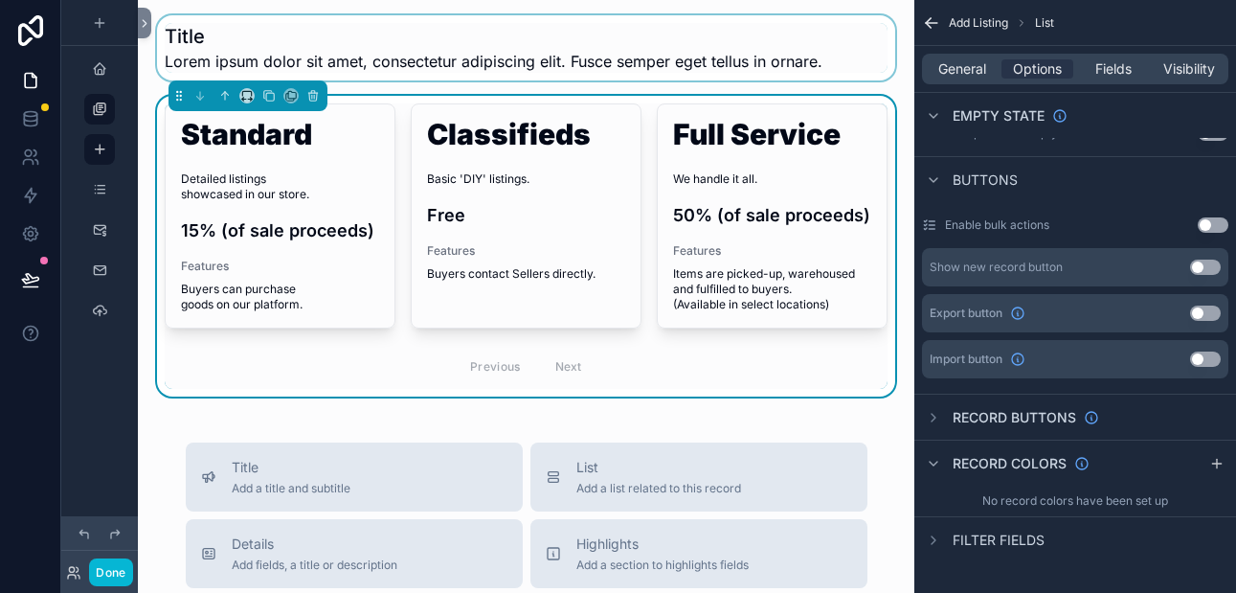
click at [196, 32] on div "scrollable content" at bounding box center [526, 47] width 746 height 65
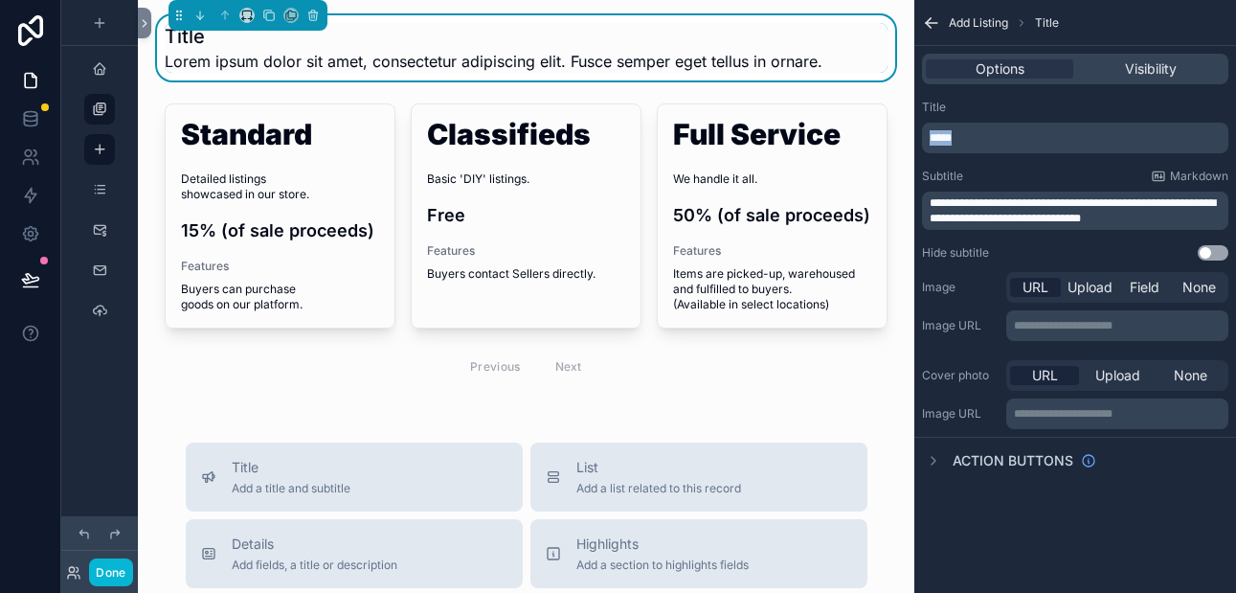
drag, startPoint x: 958, startPoint y: 132, endPoint x: 929, endPoint y: 132, distance: 28.7
click at [929, 132] on p "*****" at bounding box center [1076, 137] width 295 height 15
click at [991, 100] on div "Title" at bounding box center [1075, 107] width 306 height 15
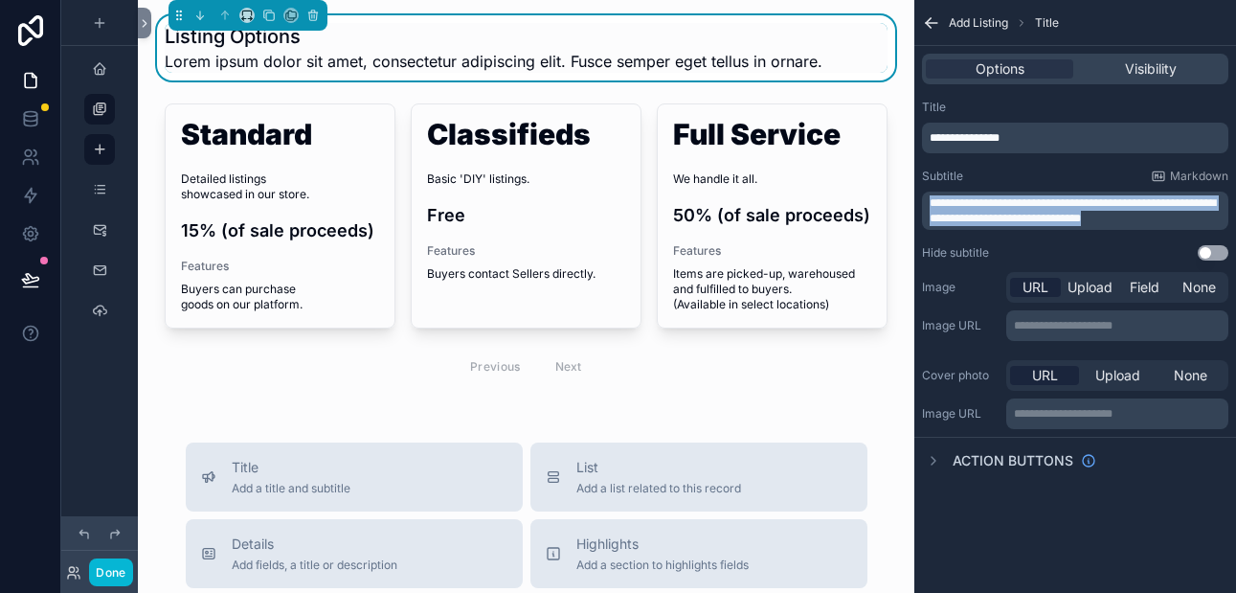
drag, startPoint x: 1146, startPoint y: 215, endPoint x: 930, endPoint y: 206, distance: 215.6
click at [930, 206] on p "**********" at bounding box center [1076, 210] width 295 height 31
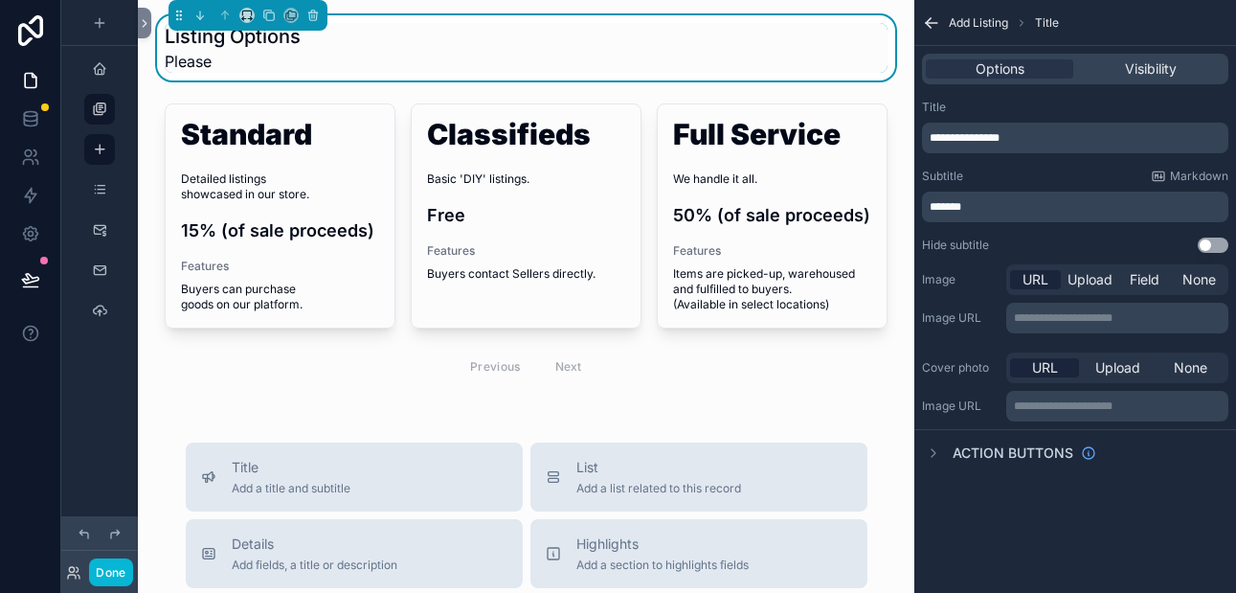
click at [971, 139] on span "**********" at bounding box center [964, 137] width 70 height 11
click at [1002, 498] on div "**********" at bounding box center [1075, 252] width 322 height 505
click at [976, 206] on p "******" at bounding box center [1076, 206] width 295 height 15
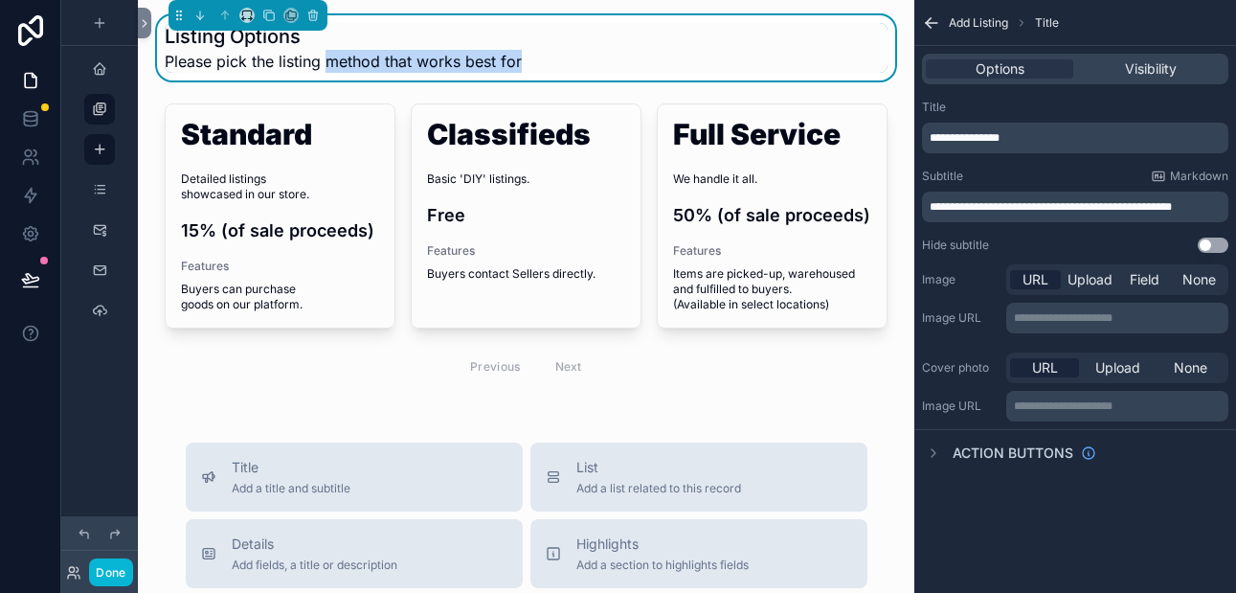
drag, startPoint x: 328, startPoint y: 60, endPoint x: 525, endPoint y: 66, distance: 196.3
click at [525, 66] on div "Listing Options Please pick the listing method that works best for" at bounding box center [526, 48] width 723 height 50
click at [1031, 217] on div "**********" at bounding box center [1075, 206] width 306 height 31
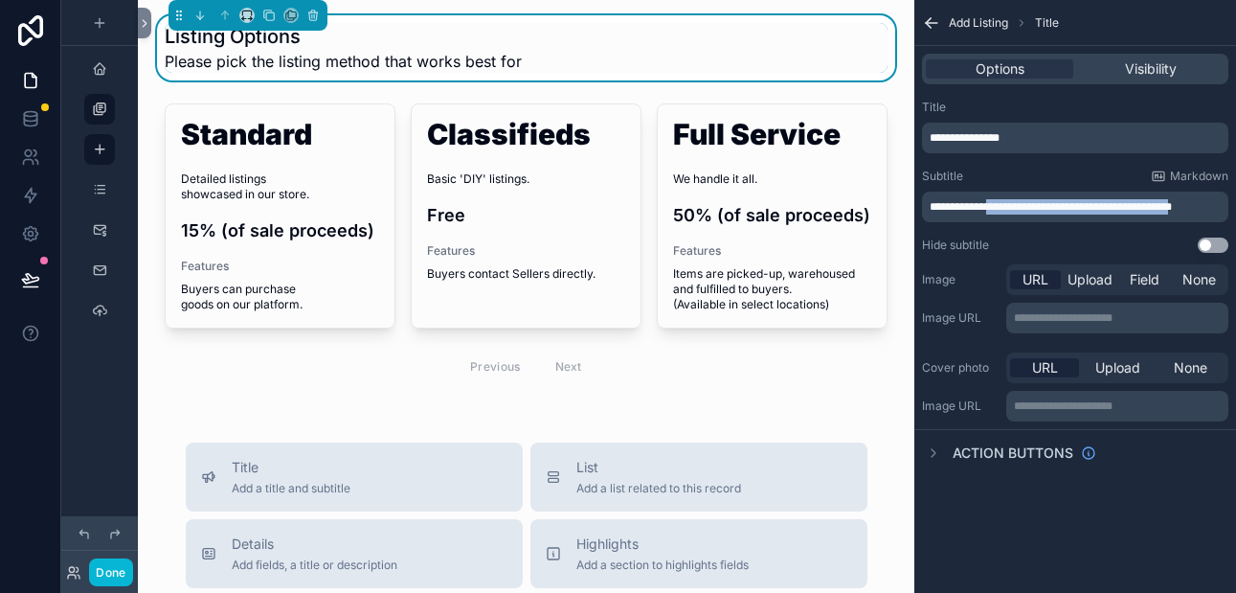
drag, startPoint x: 995, startPoint y: 207, endPoint x: 1196, endPoint y: 201, distance: 202.0
click at [1172, 201] on span "**********" at bounding box center [1050, 206] width 242 height 11
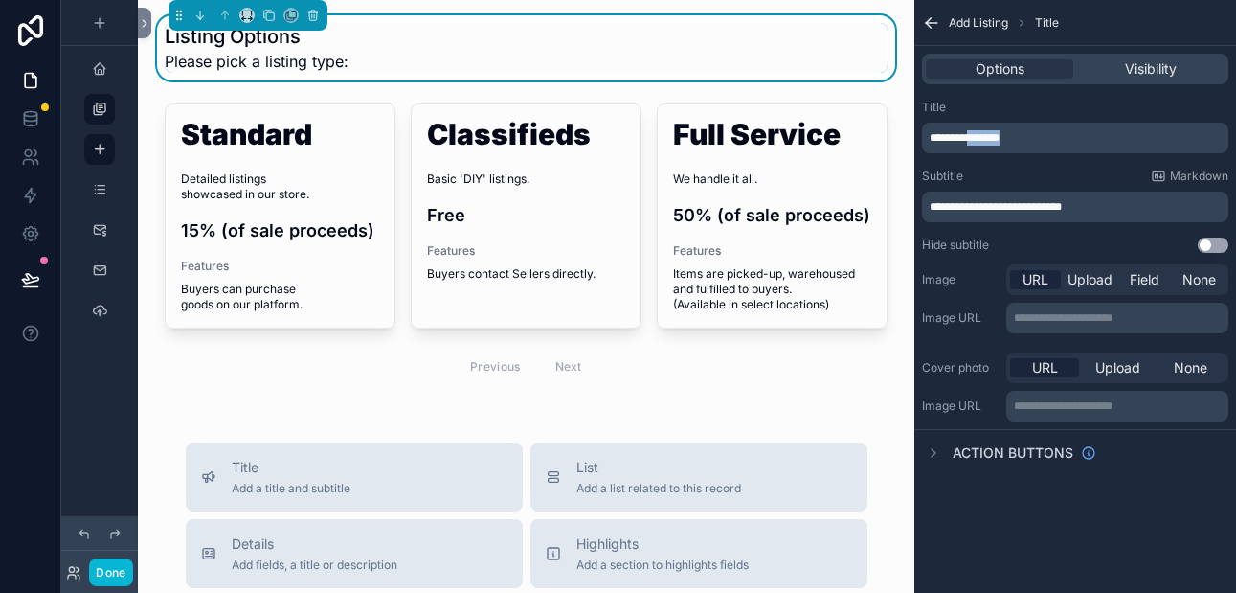
drag, startPoint x: 972, startPoint y: 139, endPoint x: 1015, endPoint y: 139, distance: 43.1
click at [1015, 139] on p "**********" at bounding box center [1076, 137] width 295 height 15
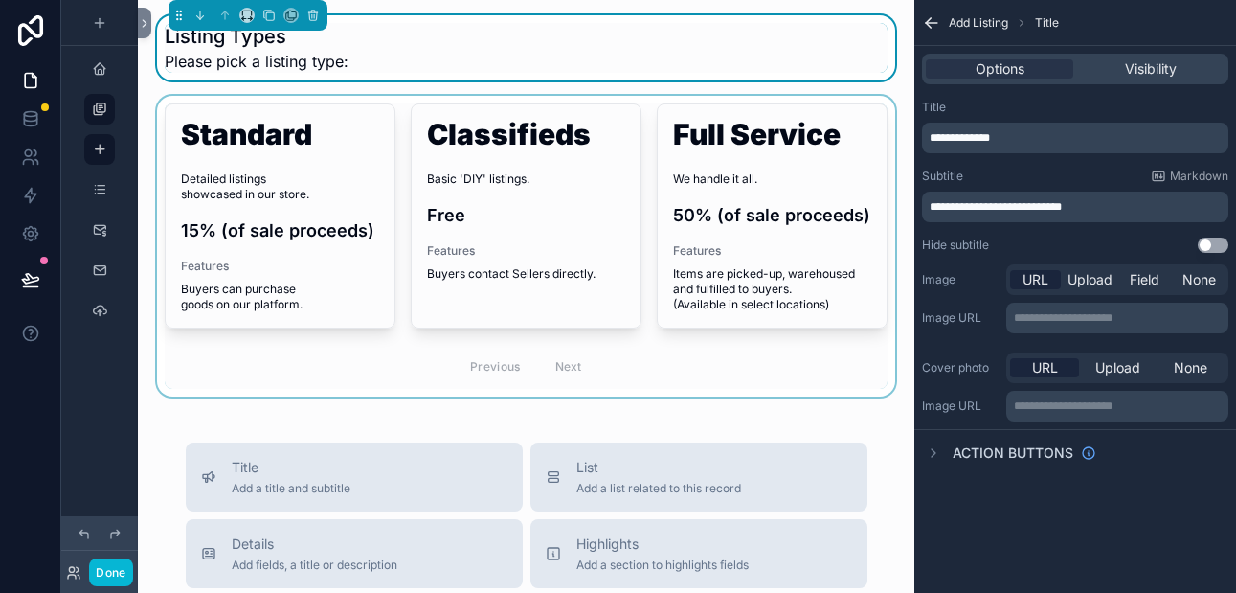
click at [637, 363] on div "scrollable content" at bounding box center [526, 246] width 746 height 301
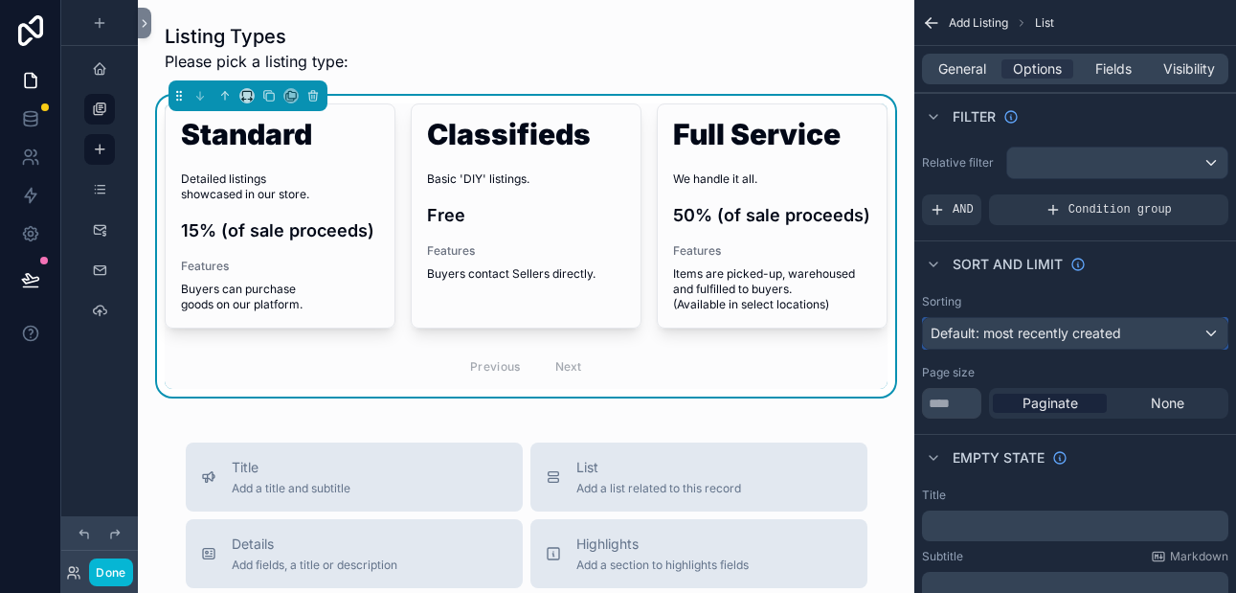
click at [989, 328] on span "Default: most recently created" at bounding box center [1025, 332] width 190 height 16
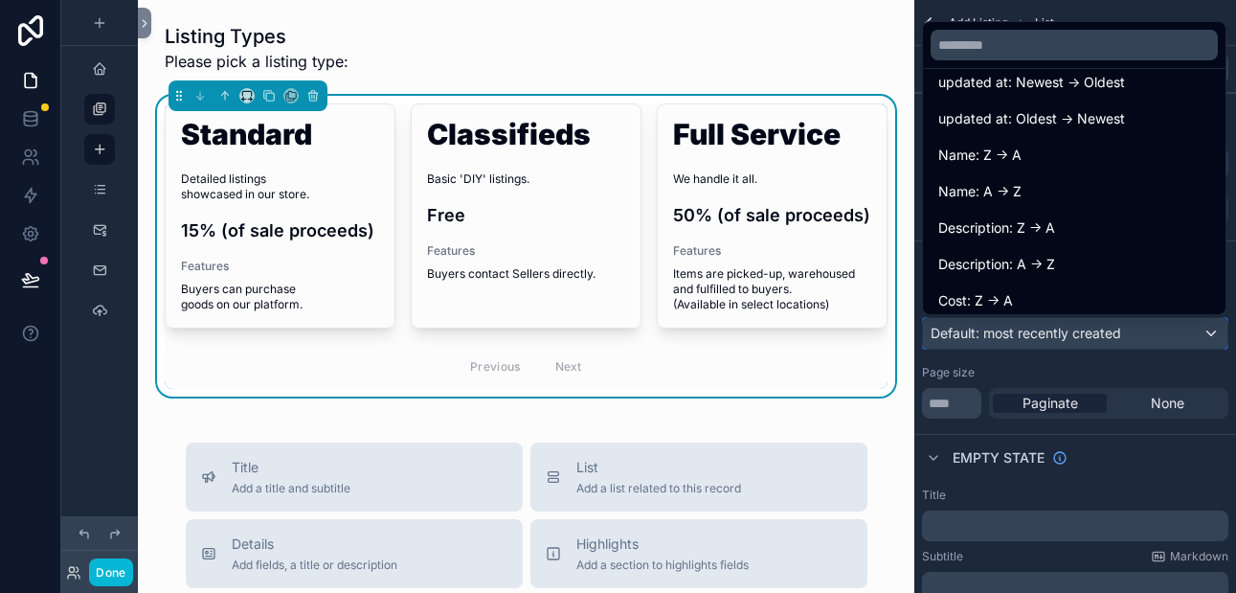
scroll to position [122, 0]
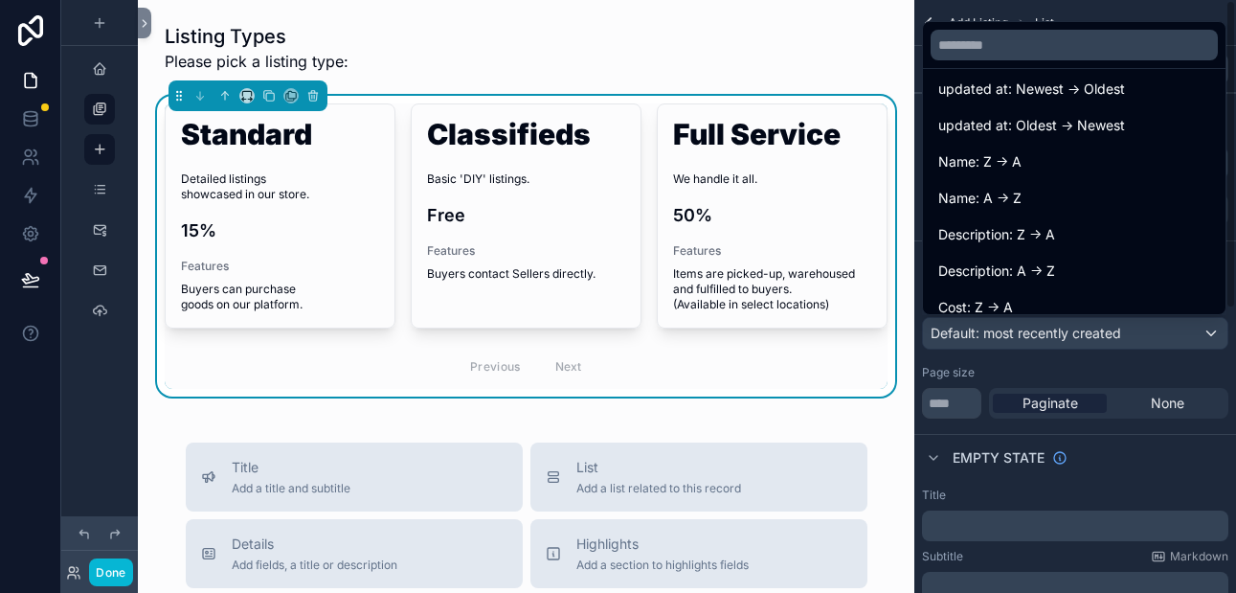
click at [30, 119] on div "scrollable content" at bounding box center [618, 296] width 1236 height 593
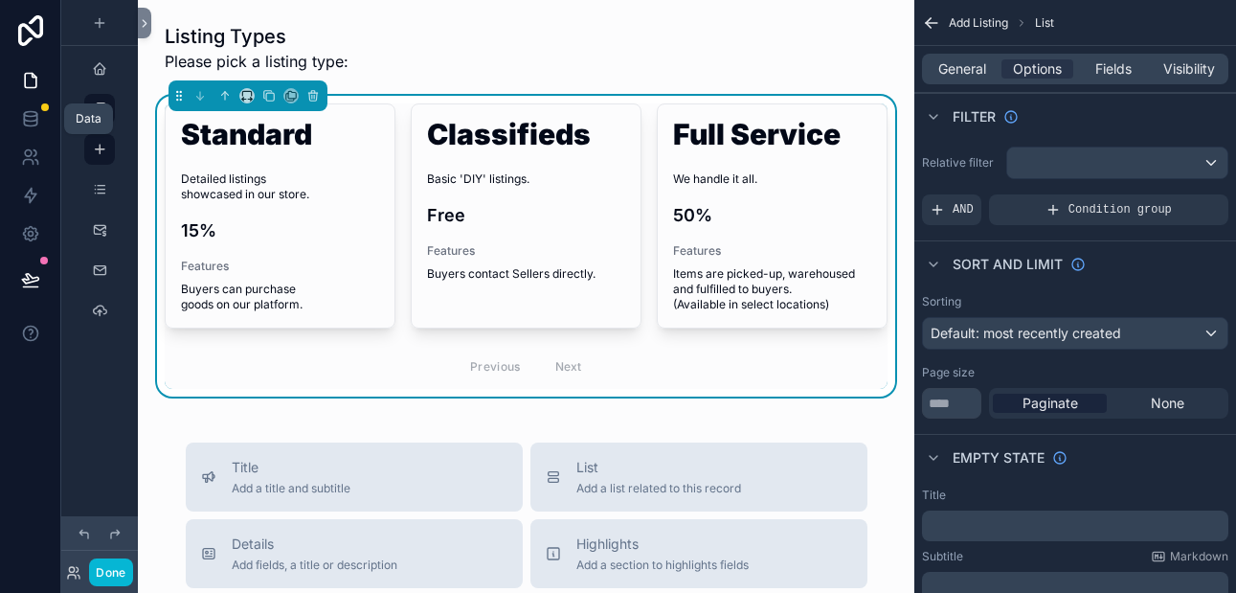
click at [30, 119] on icon at bounding box center [30, 118] width 19 height 19
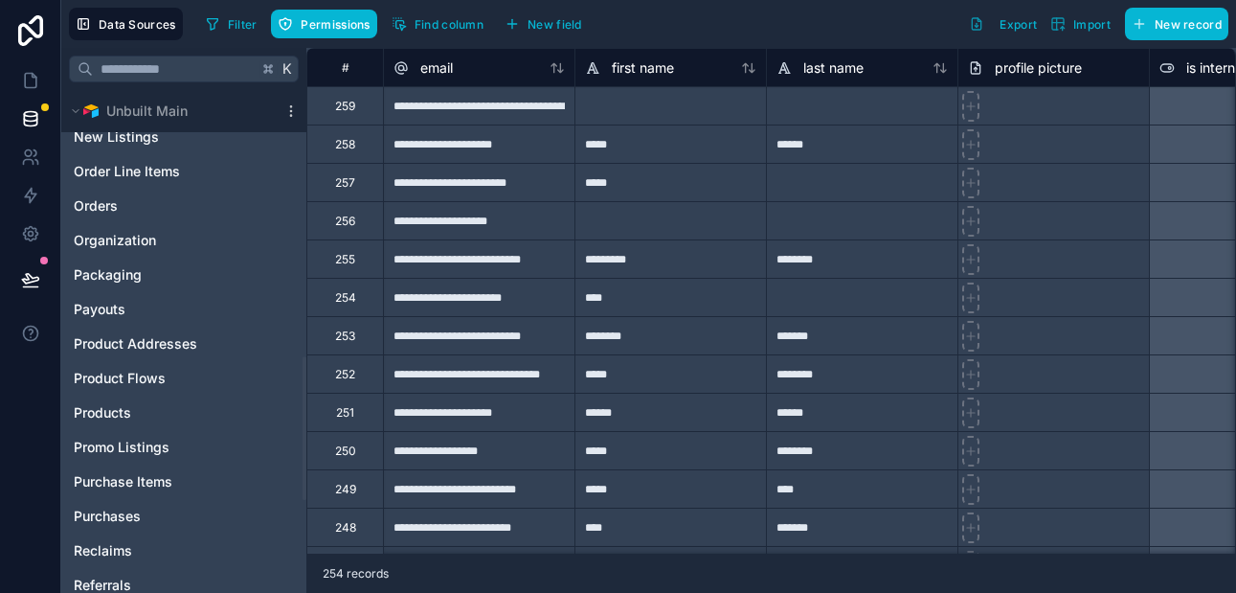
scroll to position [925, 0]
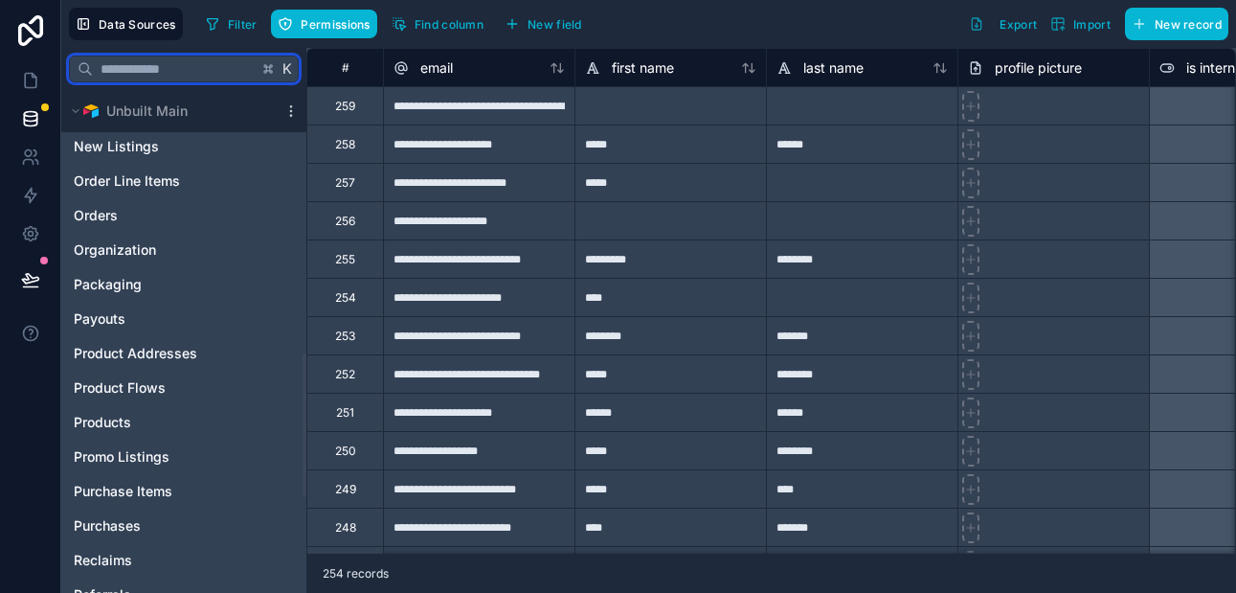
click at [138, 69] on input "text" at bounding box center [175, 69] width 165 height 34
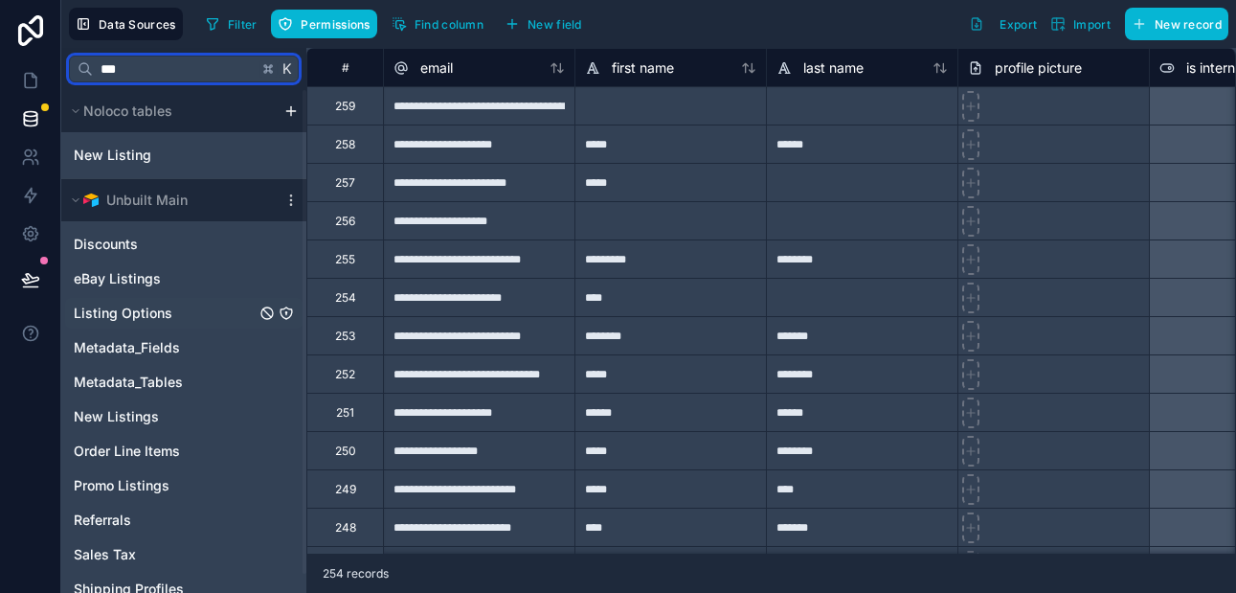
type input "***"
click at [109, 306] on span "Listing Options" at bounding box center [123, 312] width 99 height 19
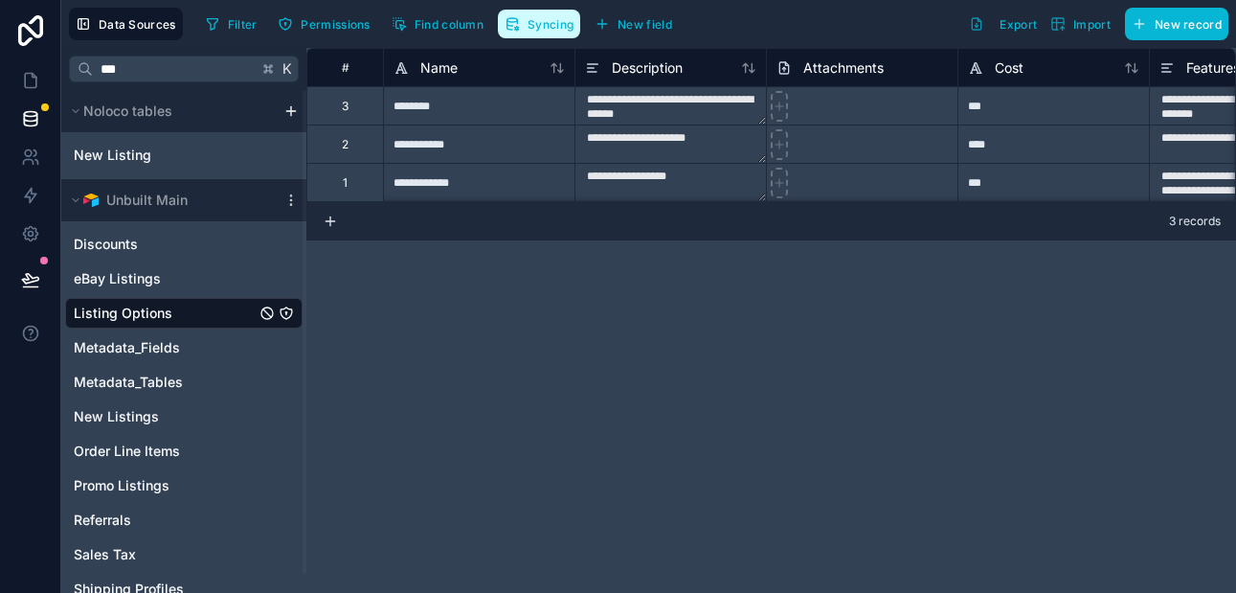
click at [535, 22] on span "Syncing" at bounding box center [550, 24] width 46 height 14
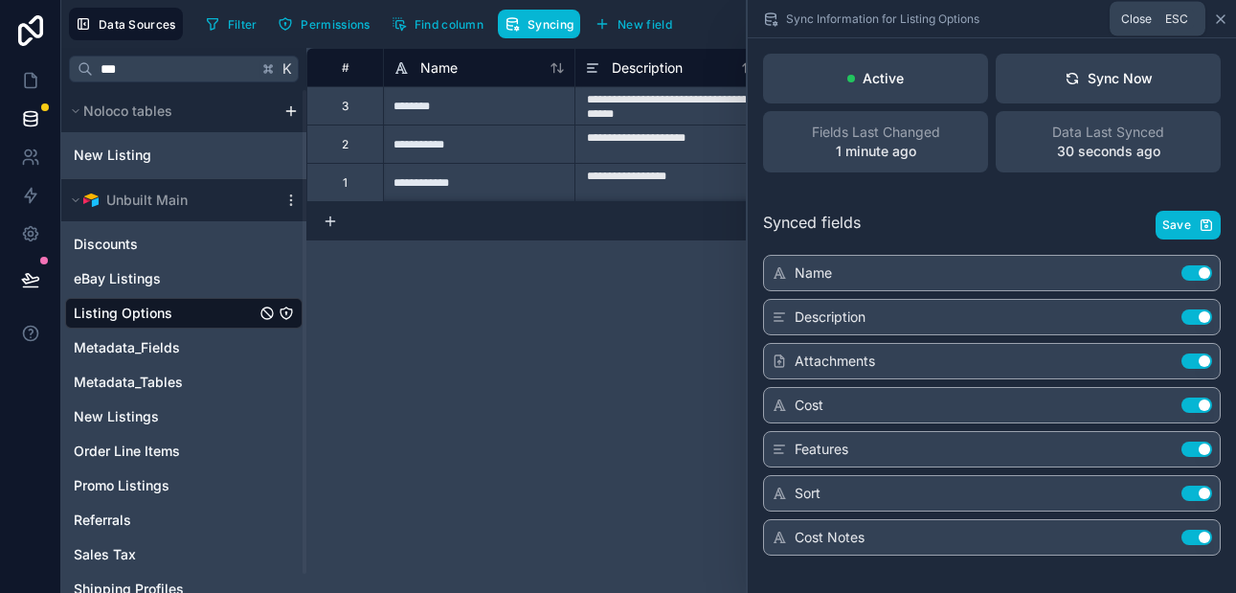
click at [1223, 20] on icon at bounding box center [1221, 19] width 8 height 8
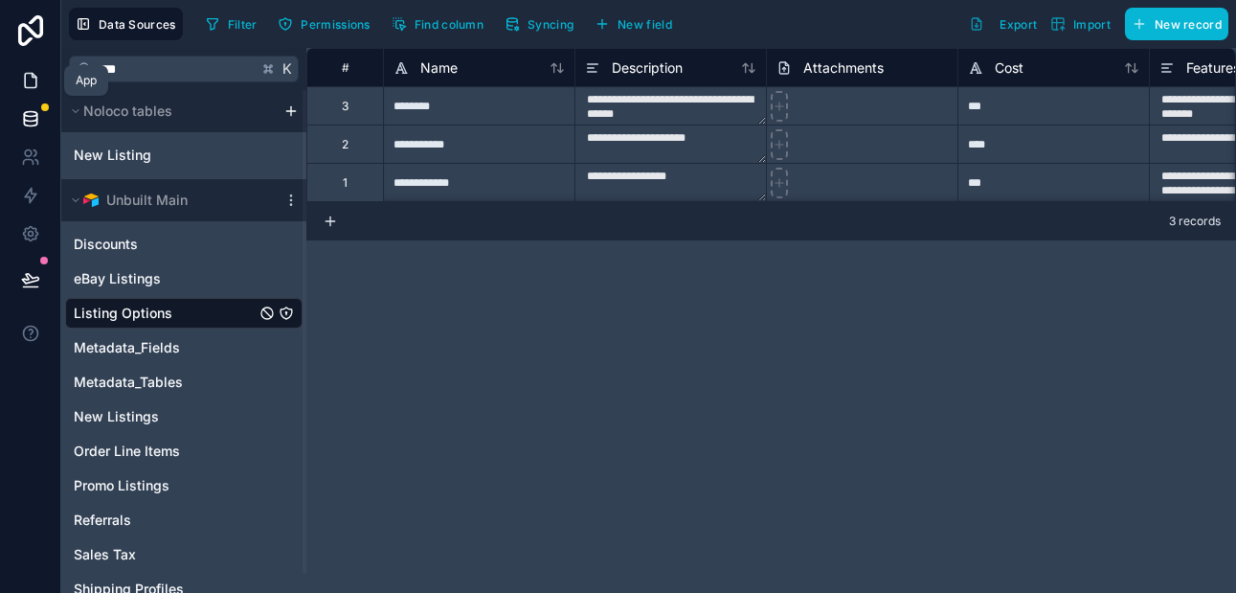
click at [28, 75] on icon at bounding box center [30, 80] width 19 height 19
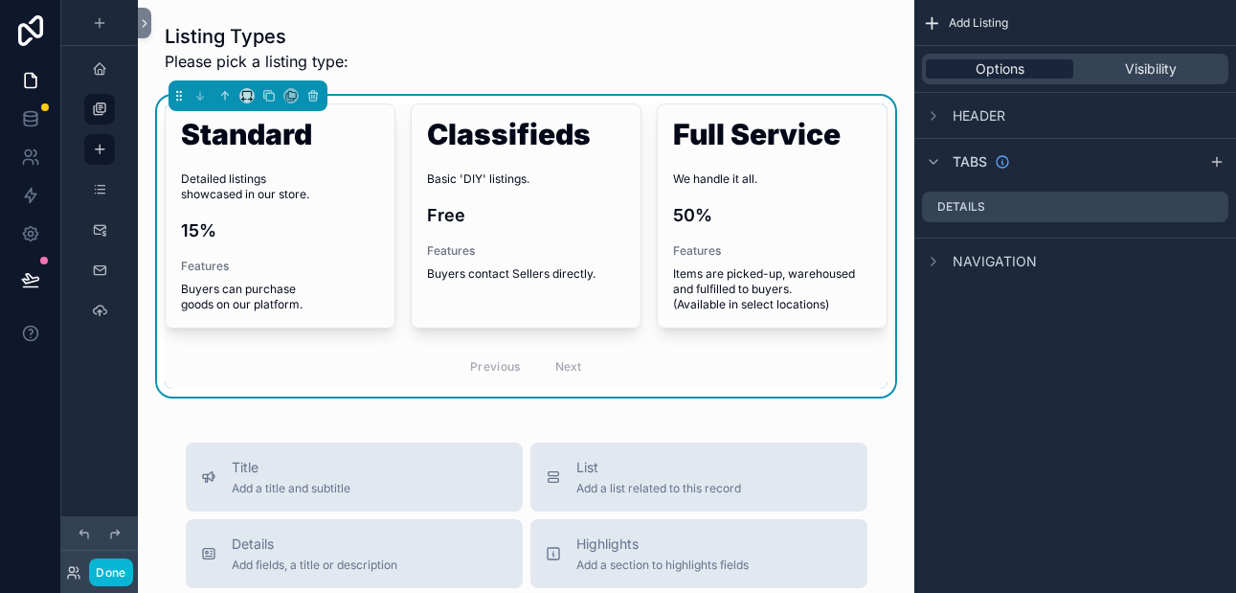
click at [957, 65] on div "Options" at bounding box center [999, 68] width 147 height 19
click at [101, 150] on icon "scrollable content" at bounding box center [99, 149] width 15 height 15
click at [101, 112] on icon "scrollable content" at bounding box center [99, 108] width 15 height 15
click at [100, 148] on icon "scrollable content" at bounding box center [99, 149] width 15 height 15
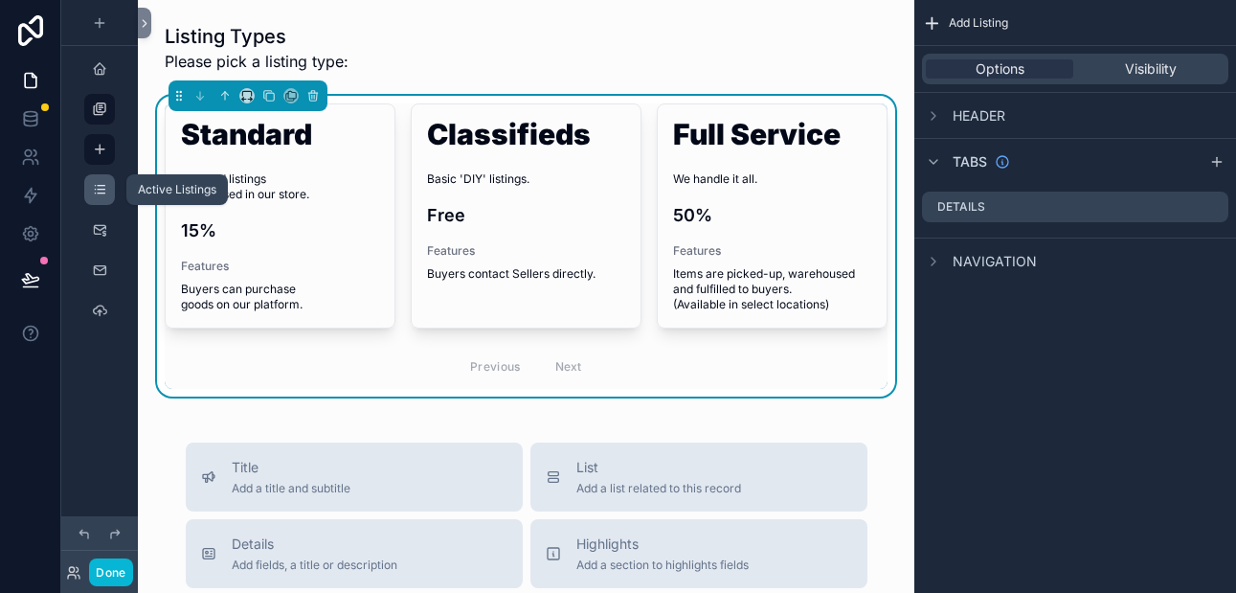
click at [98, 190] on icon "scrollable content" at bounding box center [99, 189] width 15 height 15
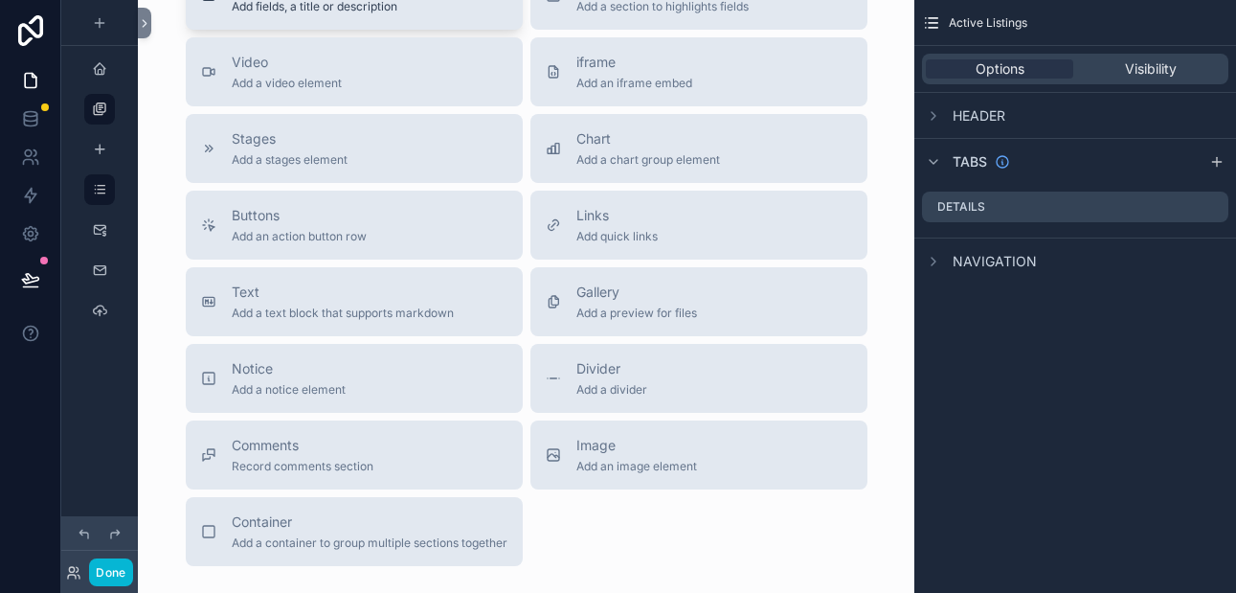
scroll to position [122, 0]
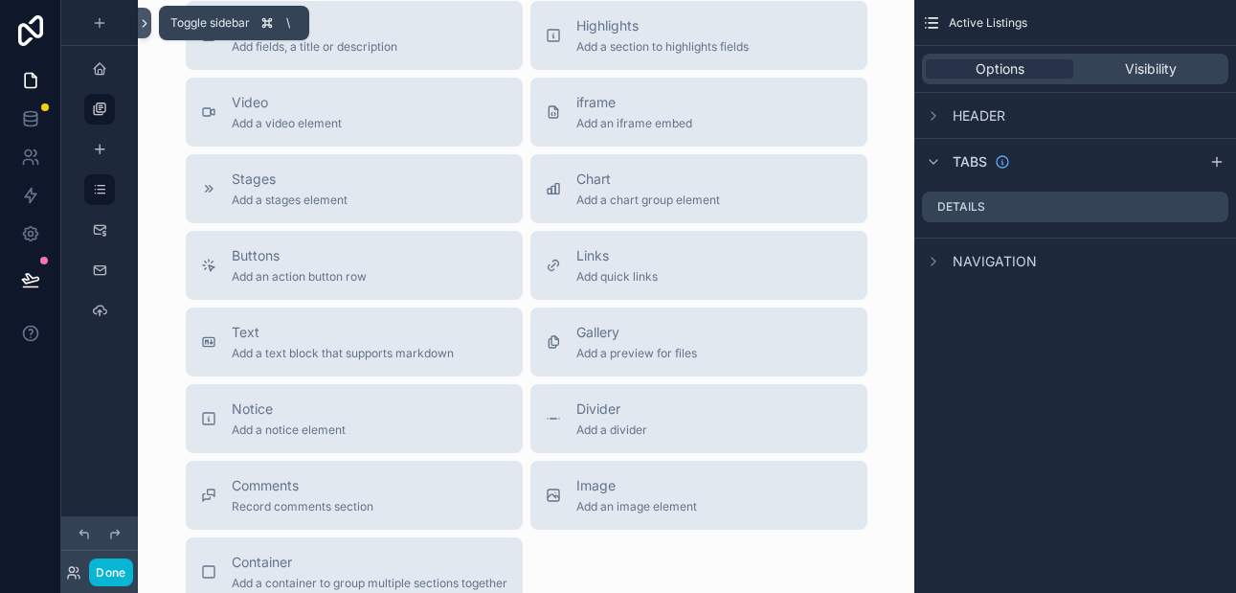
click at [144, 22] on icon at bounding box center [144, 23] width 13 height 14
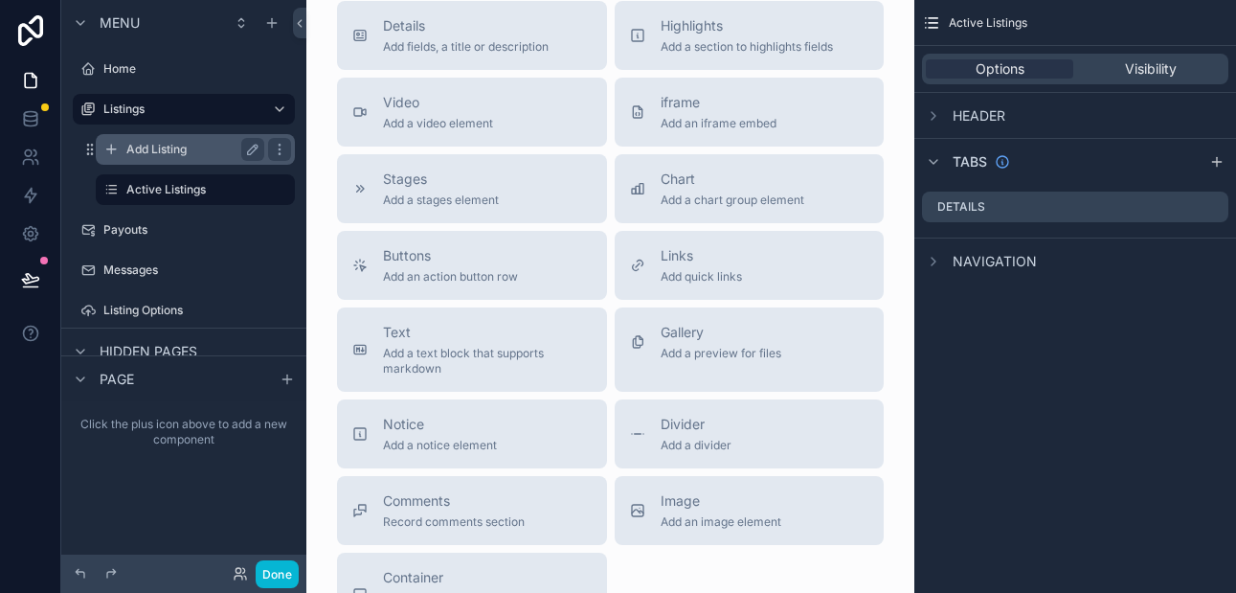
click at [177, 147] on label "Add Listing" at bounding box center [191, 149] width 130 height 15
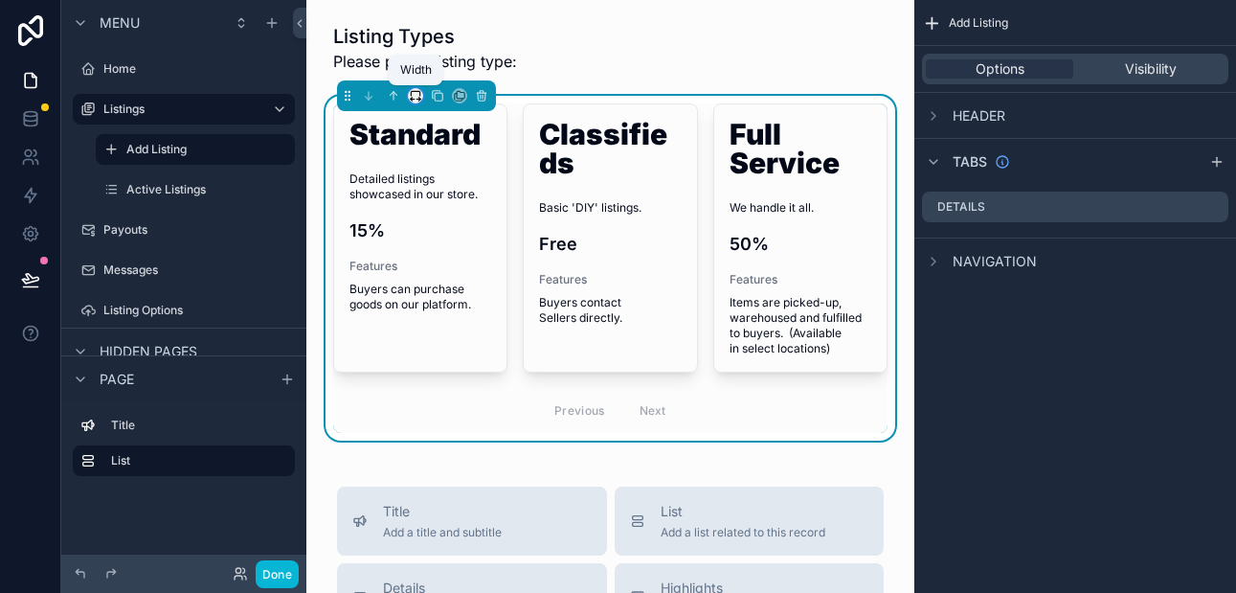
click at [417, 96] on icon "scrollable content" at bounding box center [415, 95] width 13 height 13
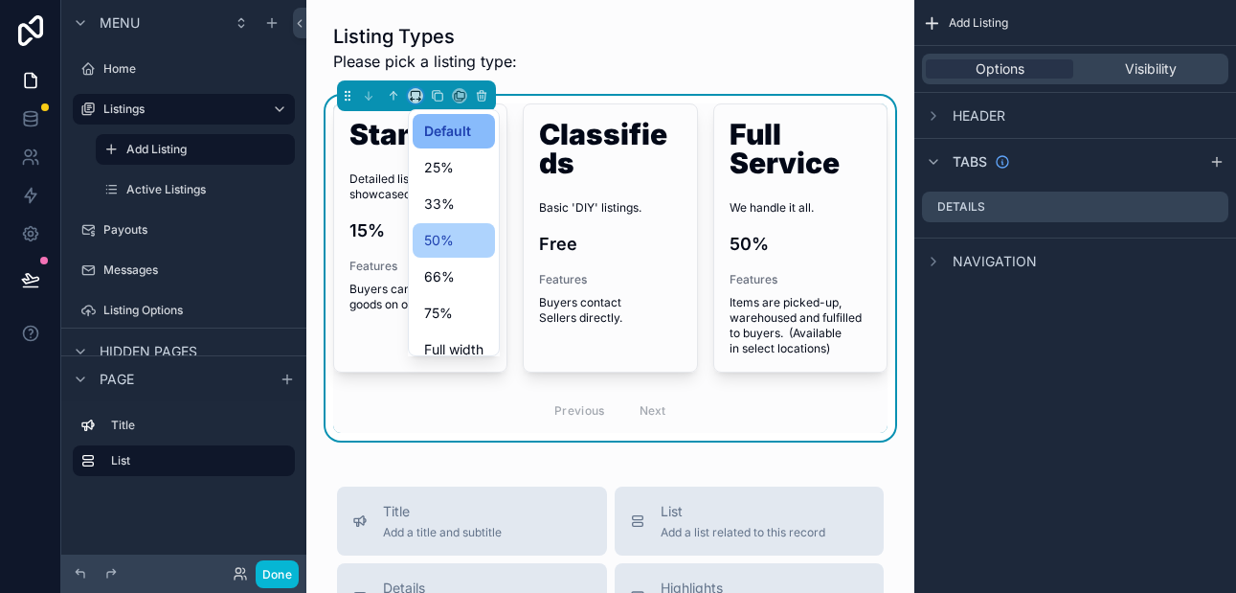
scroll to position [22, 0]
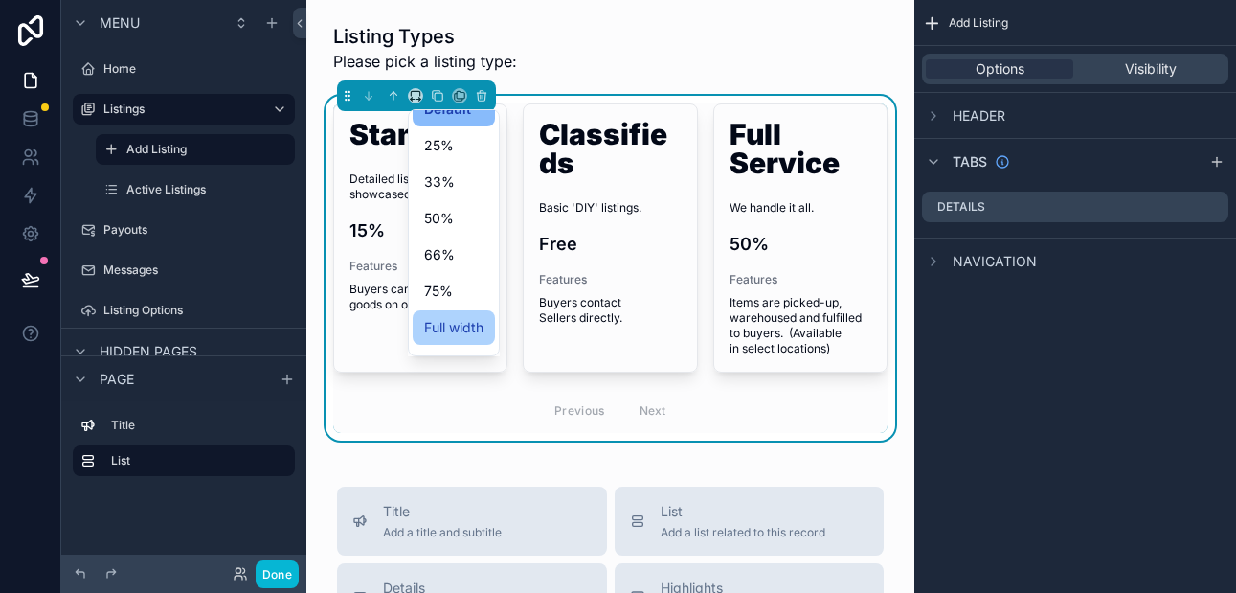
click at [433, 322] on span "Full width" at bounding box center [453, 327] width 59 height 23
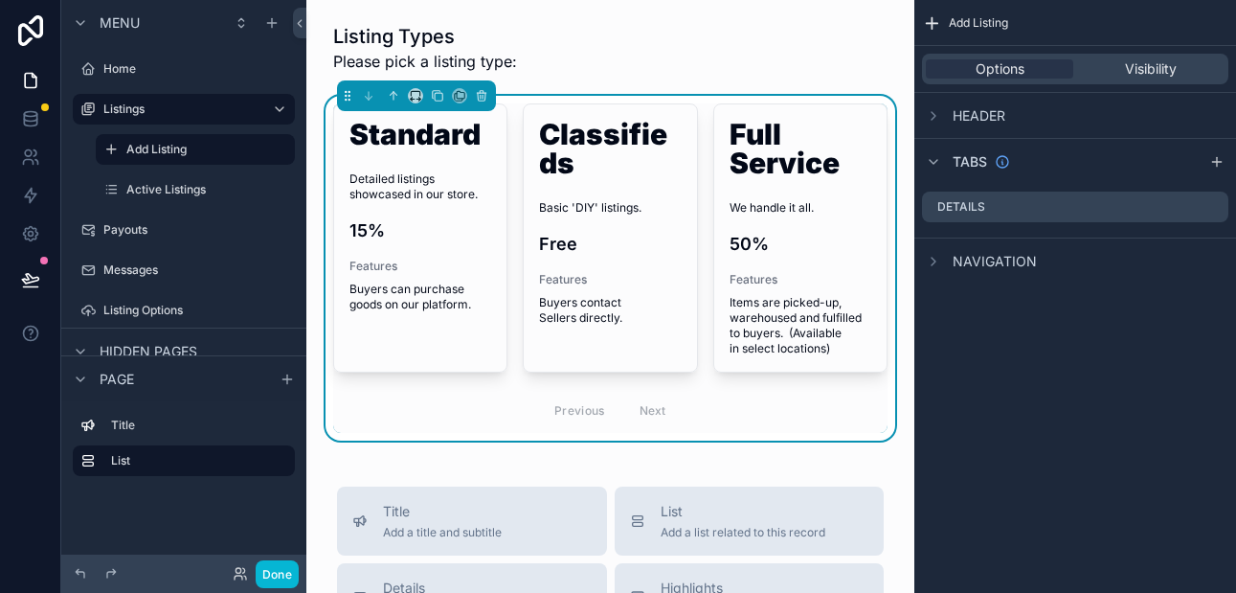
click at [968, 23] on span "Add Listing" at bounding box center [978, 22] width 59 height 15
click at [1114, 63] on div "Visibility" at bounding box center [1150, 68] width 147 height 19
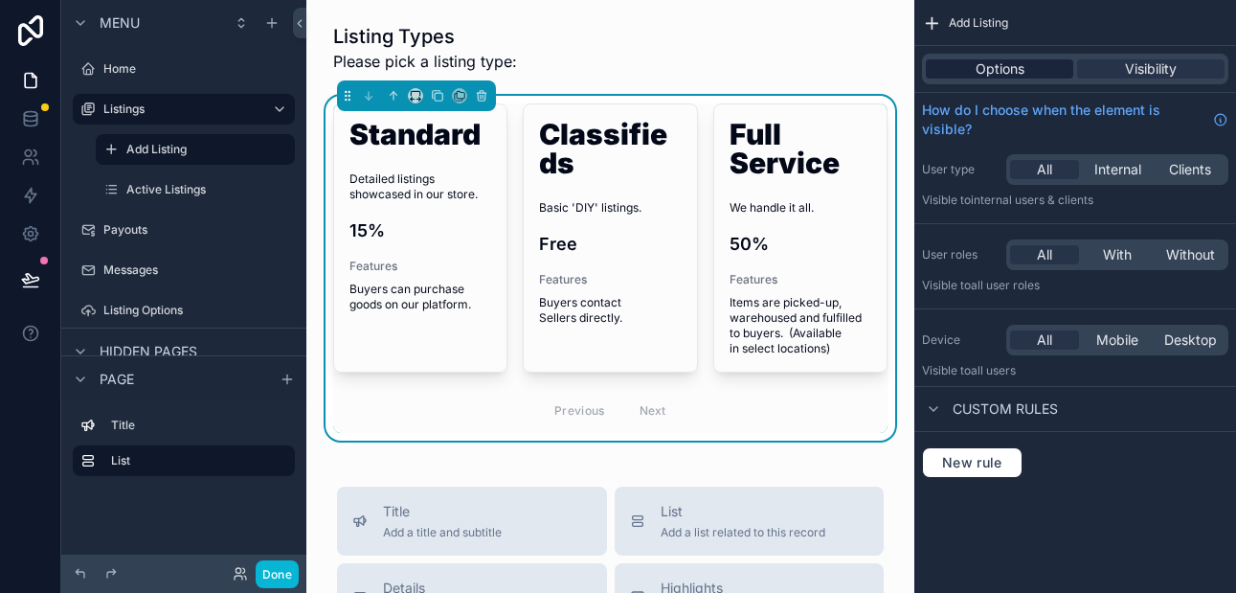
click at [1031, 72] on div "Options" at bounding box center [999, 68] width 147 height 19
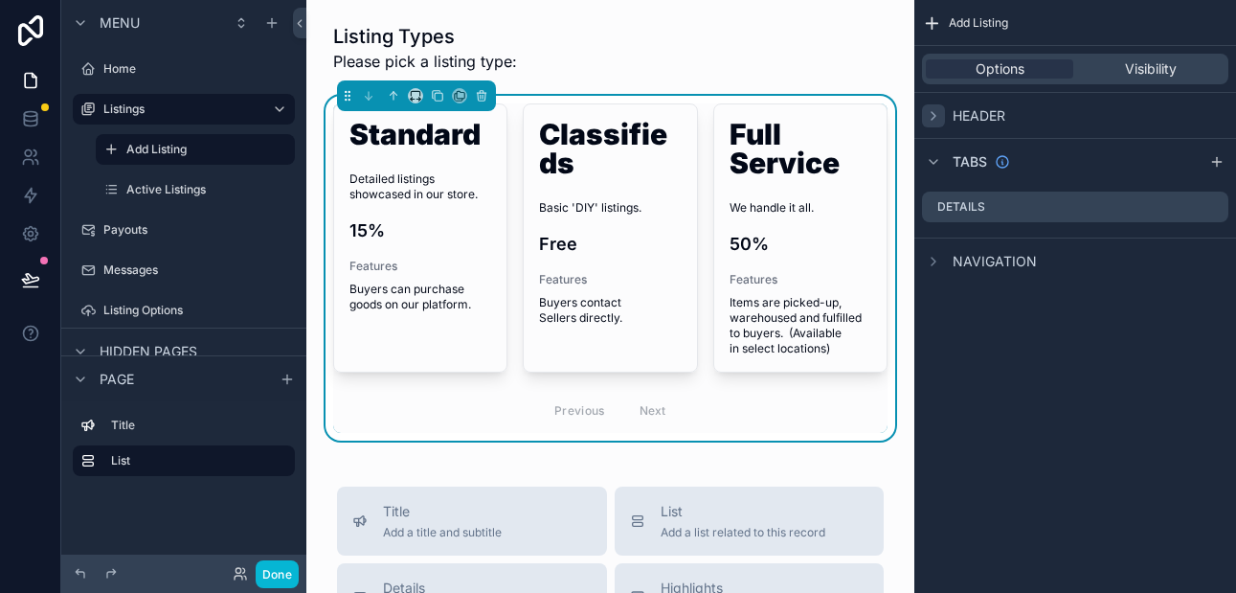
click at [937, 115] on icon "scrollable content" at bounding box center [933, 115] width 15 height 15
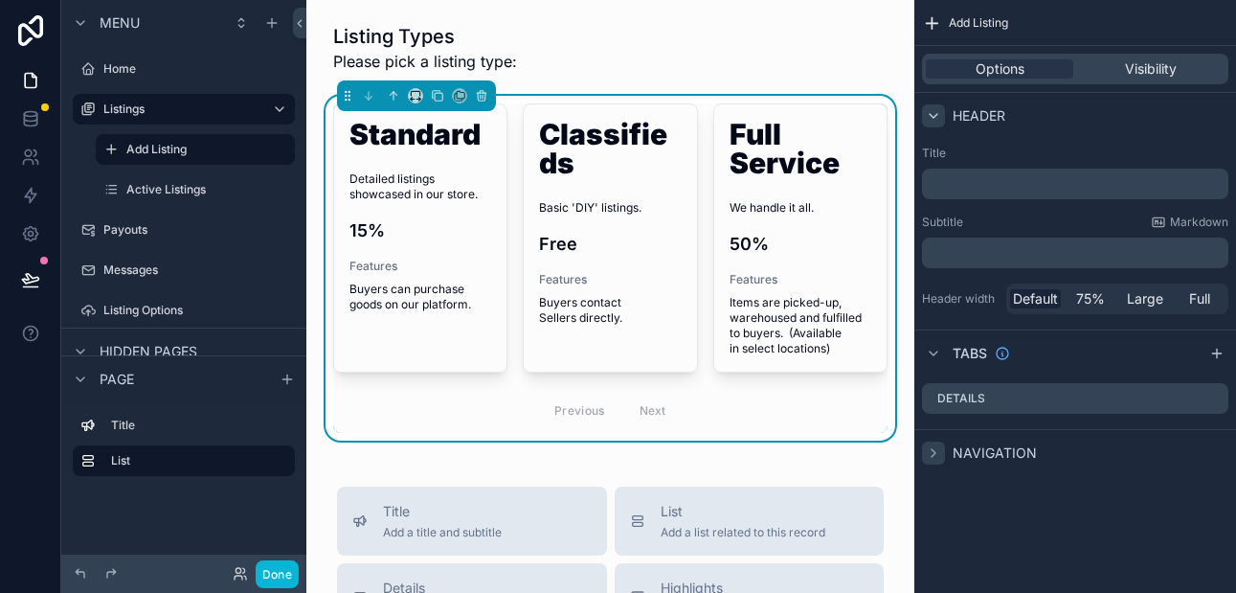
click at [937, 449] on icon "scrollable content" at bounding box center [933, 452] width 15 height 15
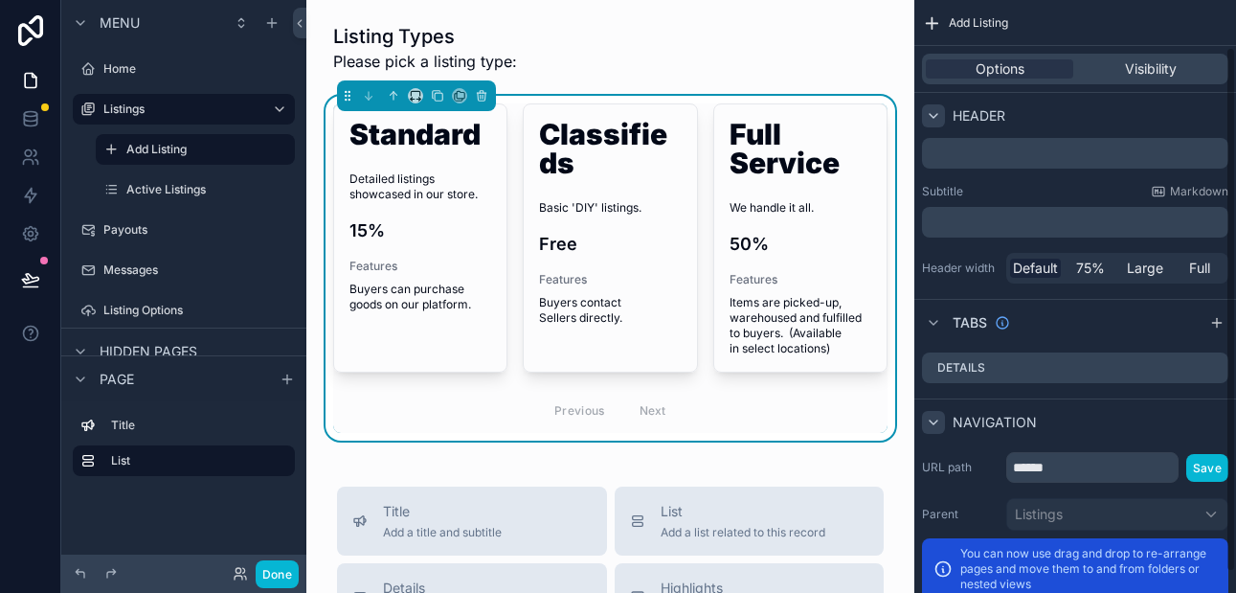
scroll to position [0, 0]
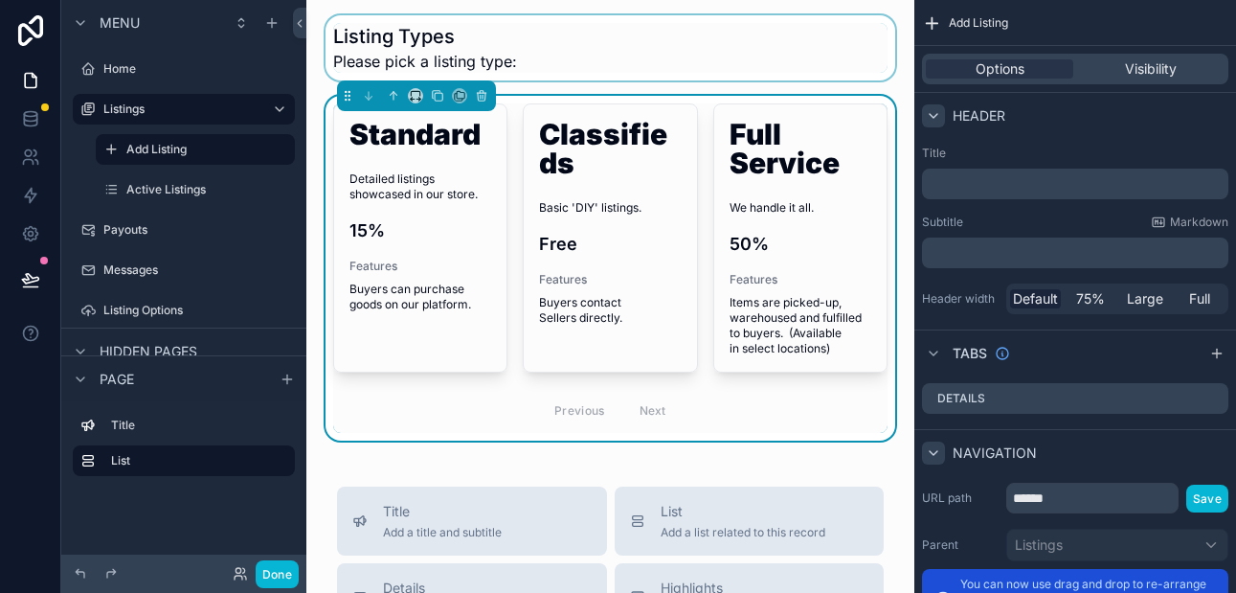
click at [740, 27] on div "scrollable content" at bounding box center [610, 47] width 577 height 65
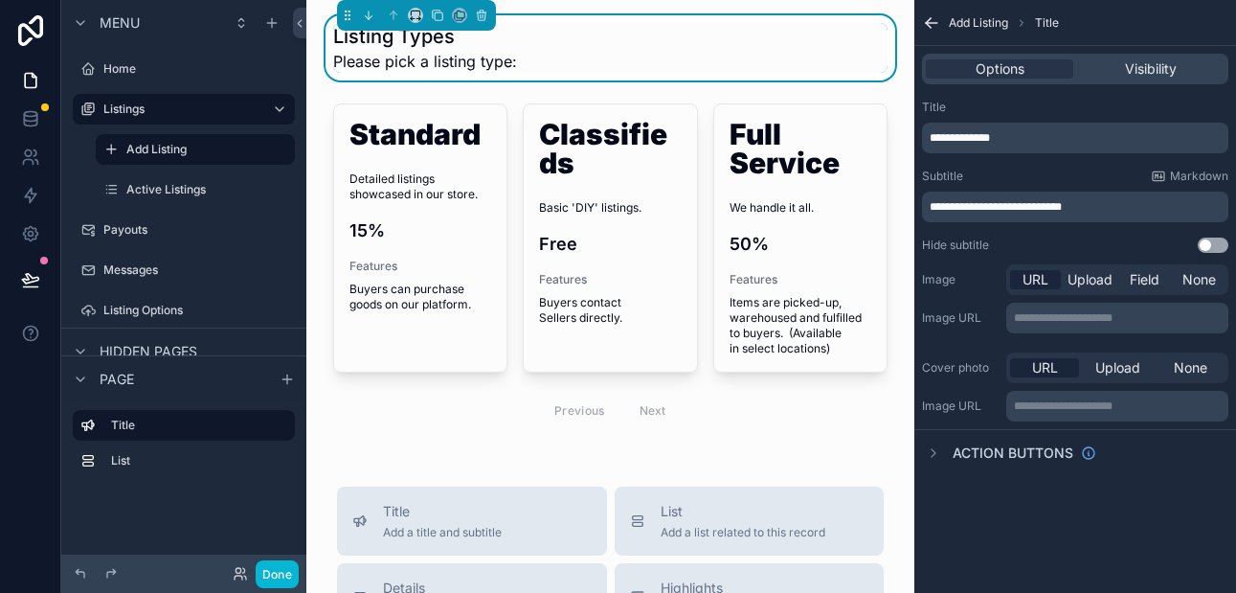
click at [931, 21] on icon "scrollable content" at bounding box center [931, 22] width 19 height 19
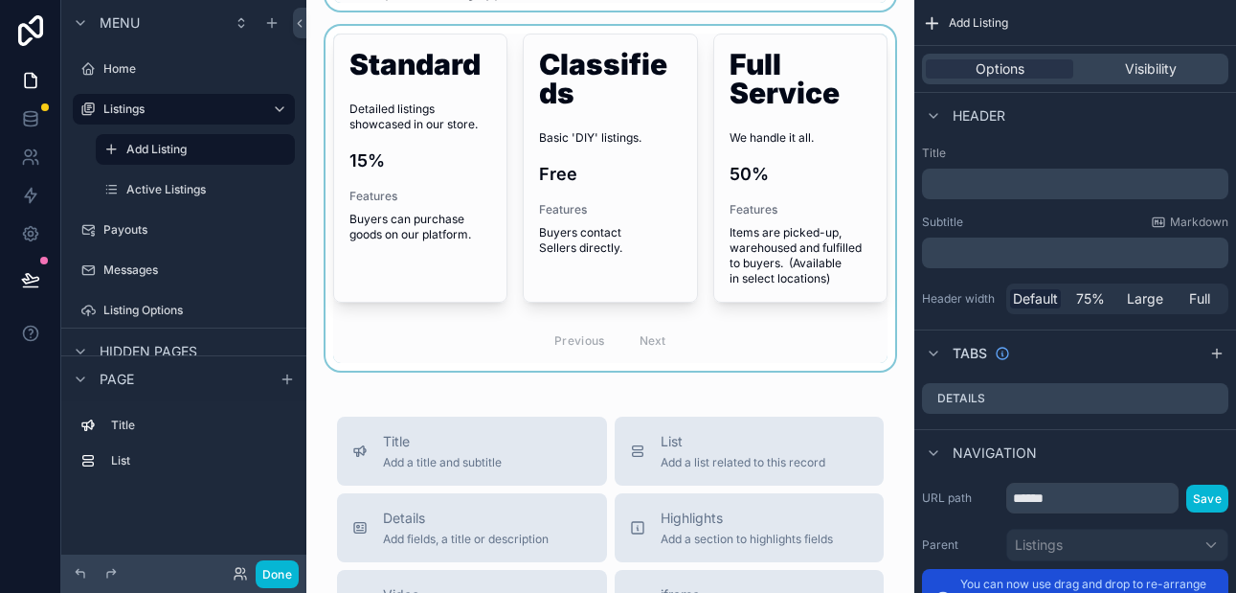
scroll to position [67, 0]
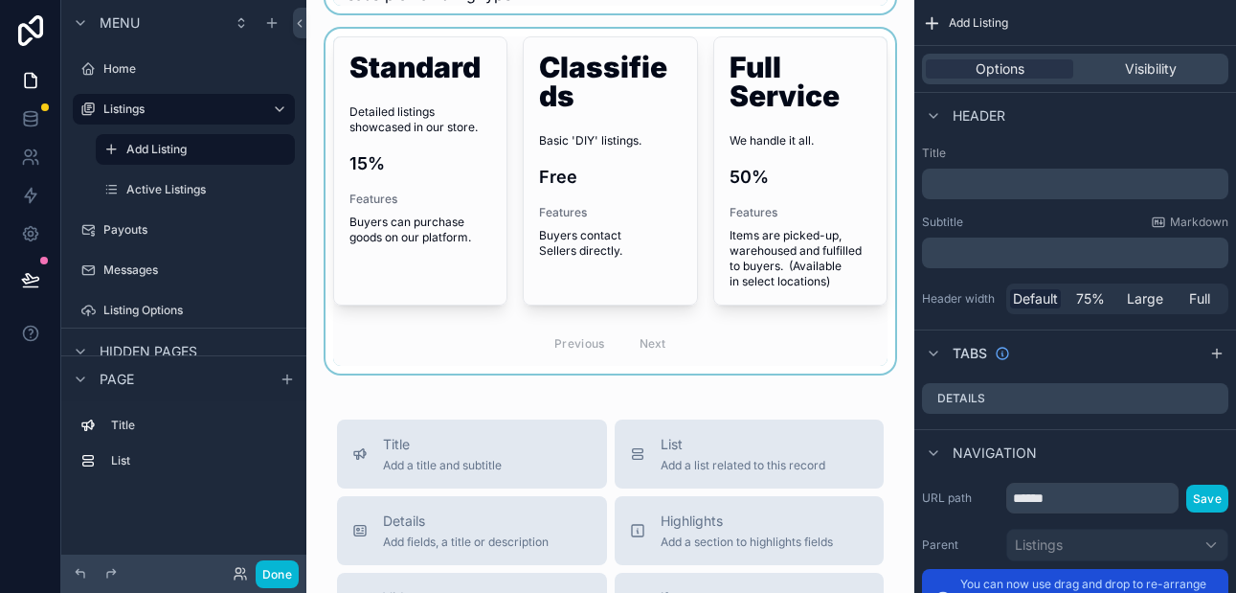
click at [809, 348] on div "scrollable content" at bounding box center [610, 201] width 577 height 345
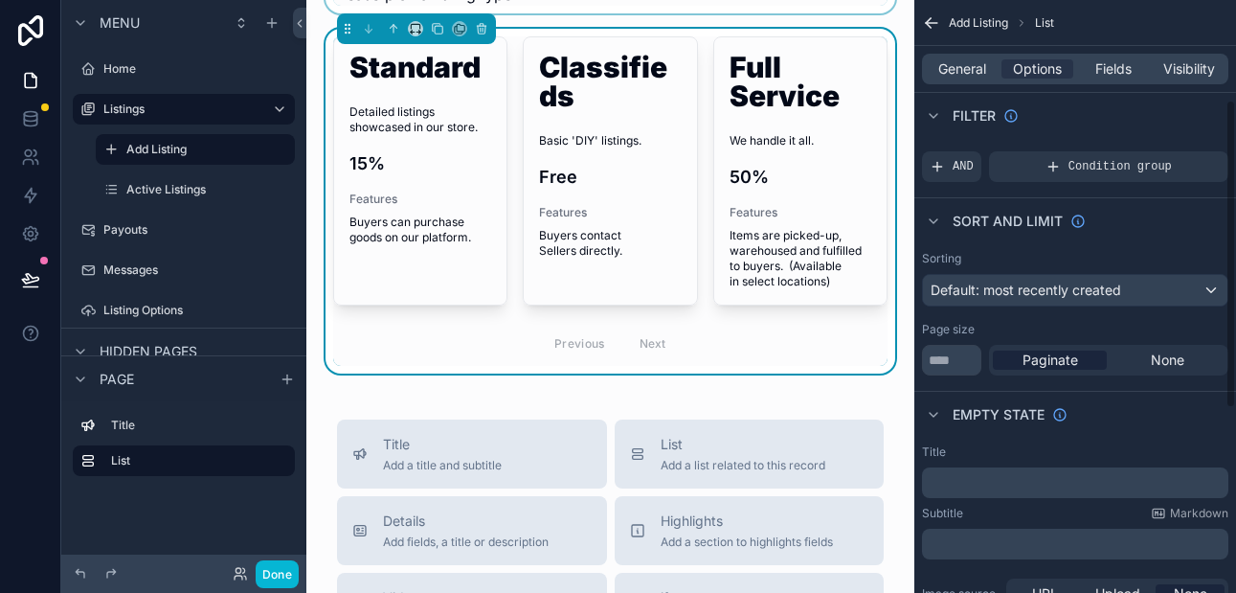
scroll to position [0, 0]
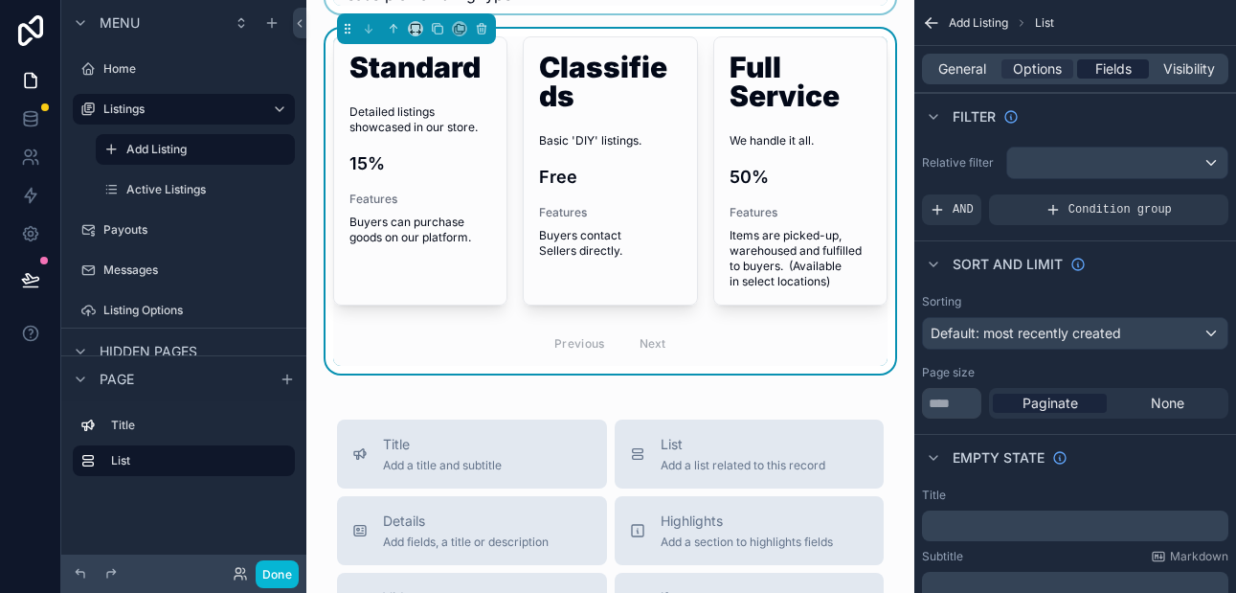
click at [1107, 74] on span "Fields" at bounding box center [1113, 68] width 36 height 19
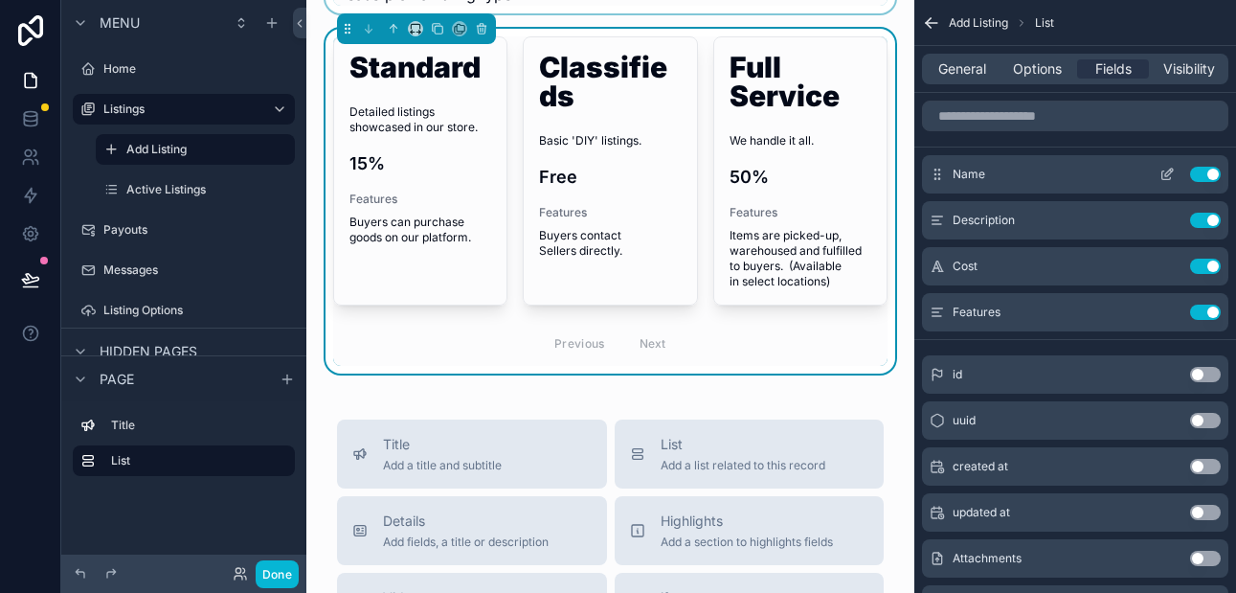
click at [1169, 179] on icon "scrollable content" at bounding box center [1166, 175] width 9 height 9
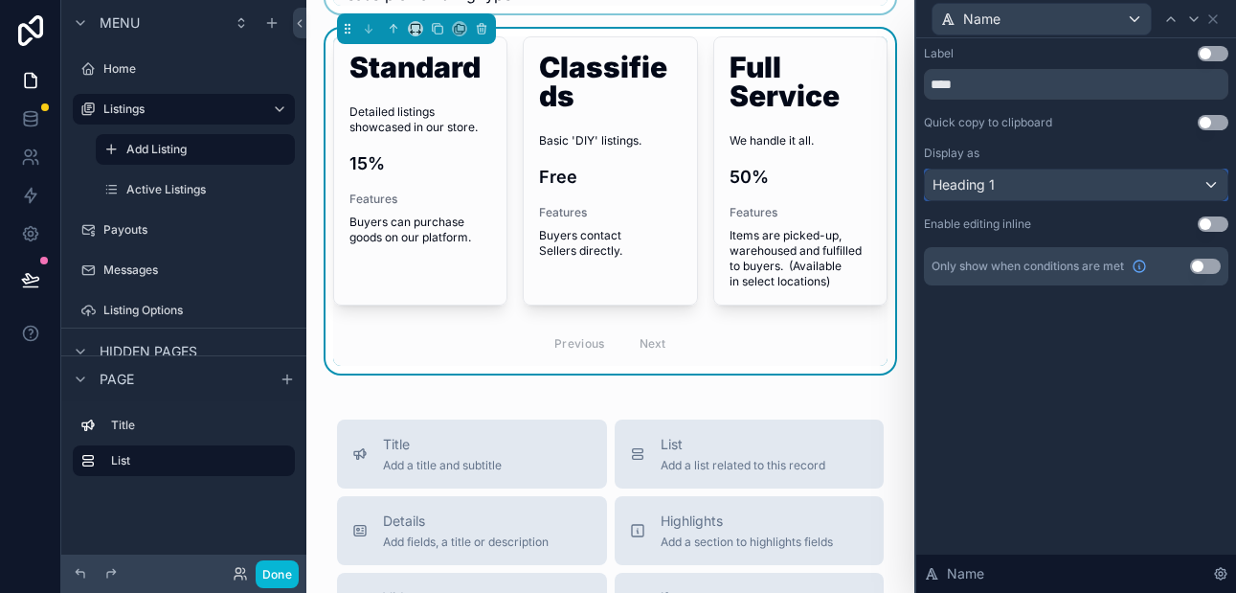
click at [1155, 183] on div "Heading 1" at bounding box center [1076, 184] width 302 height 31
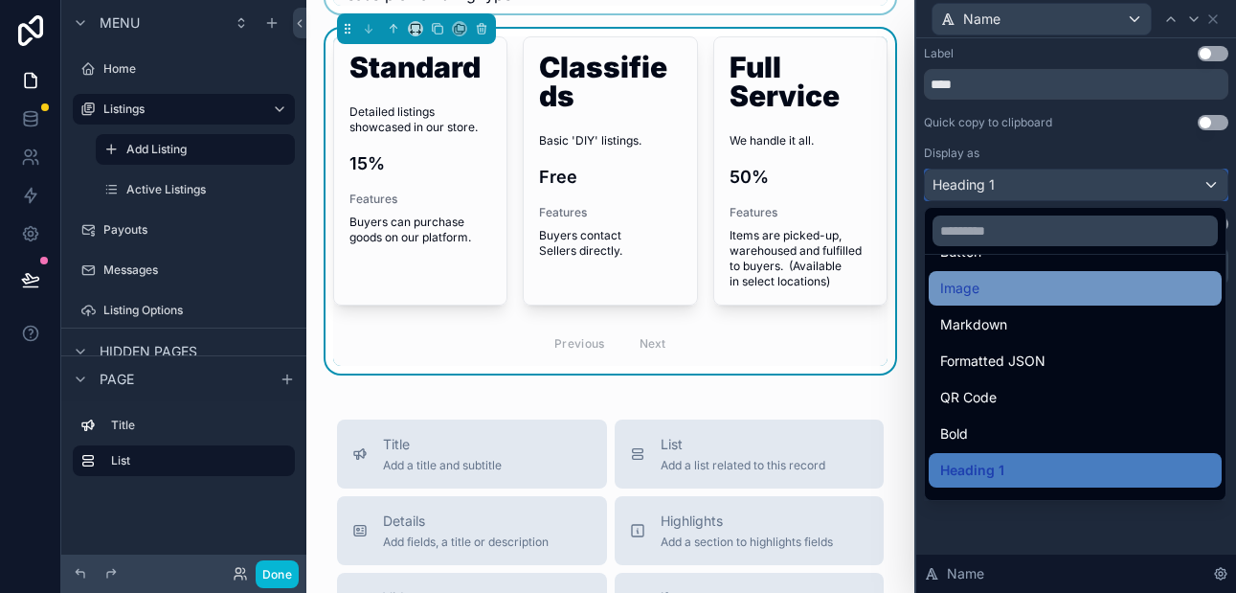
scroll to position [209, 0]
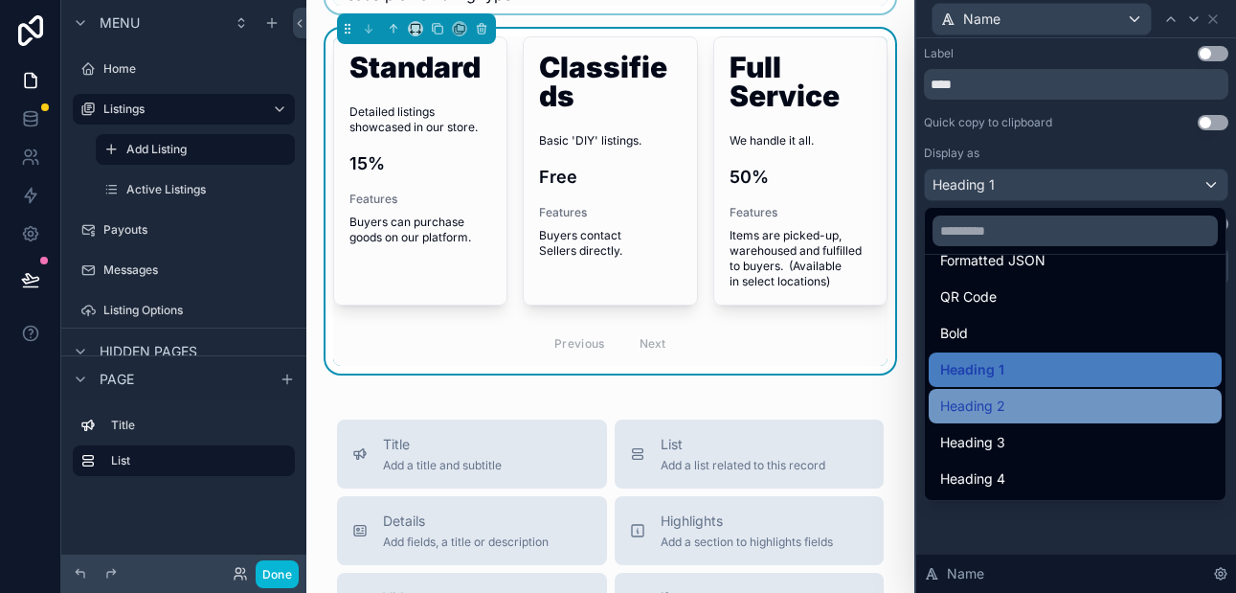
click at [1041, 407] on div "Heading 2" at bounding box center [1075, 405] width 270 height 23
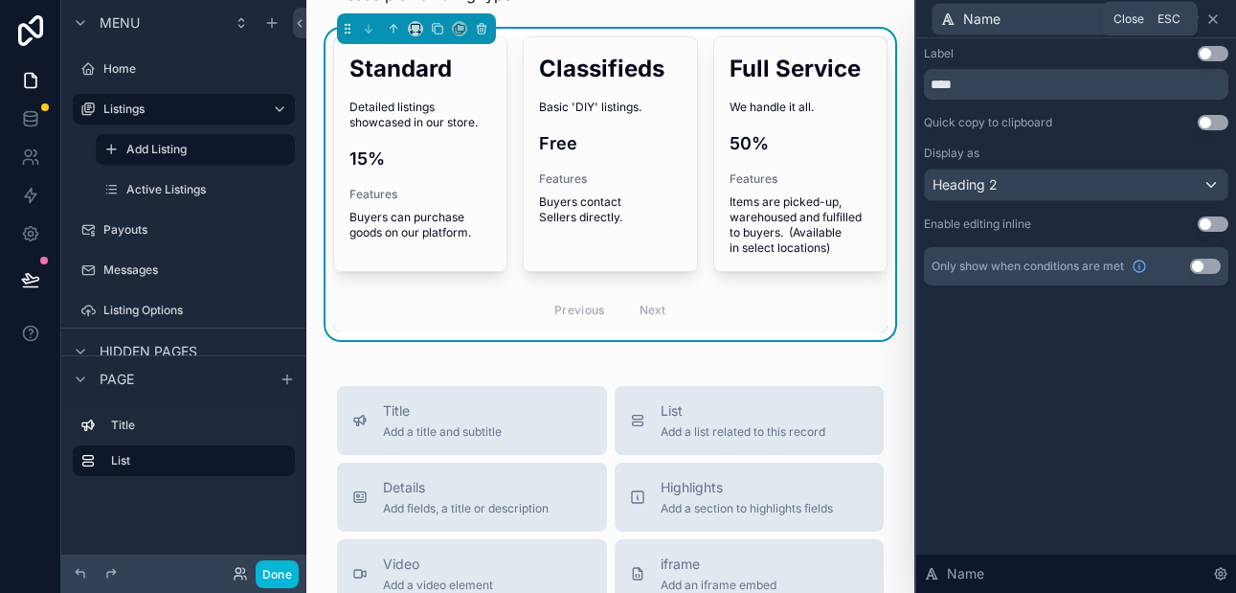
click at [1214, 17] on icon at bounding box center [1213, 19] width 8 height 8
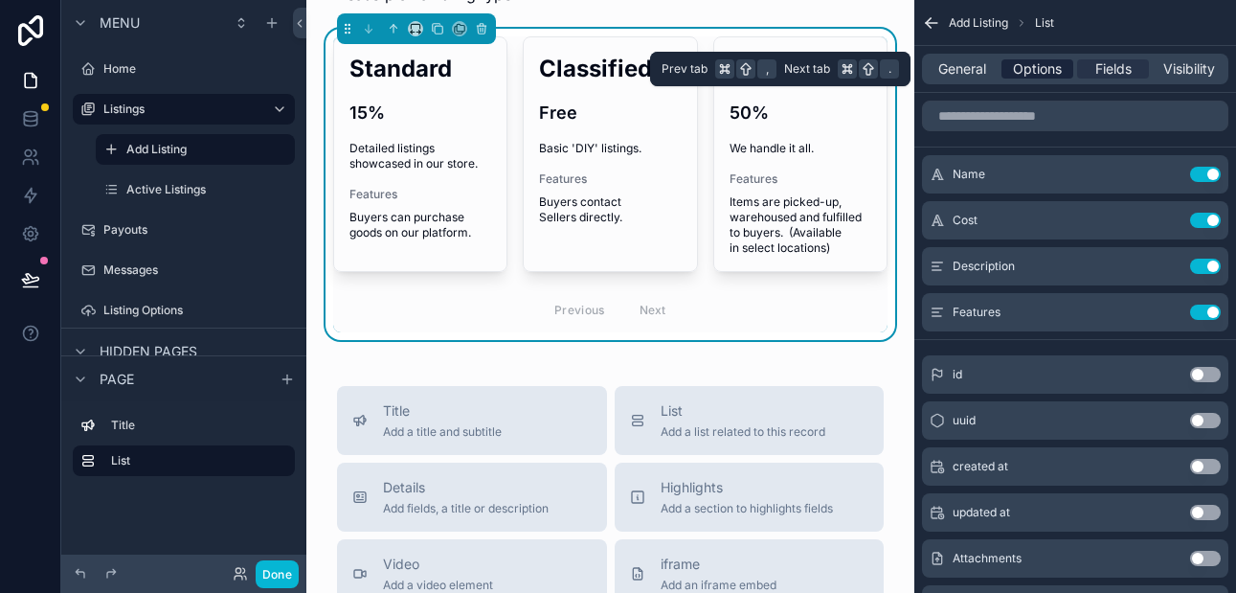
click at [1051, 71] on span "Options" at bounding box center [1037, 68] width 49 height 19
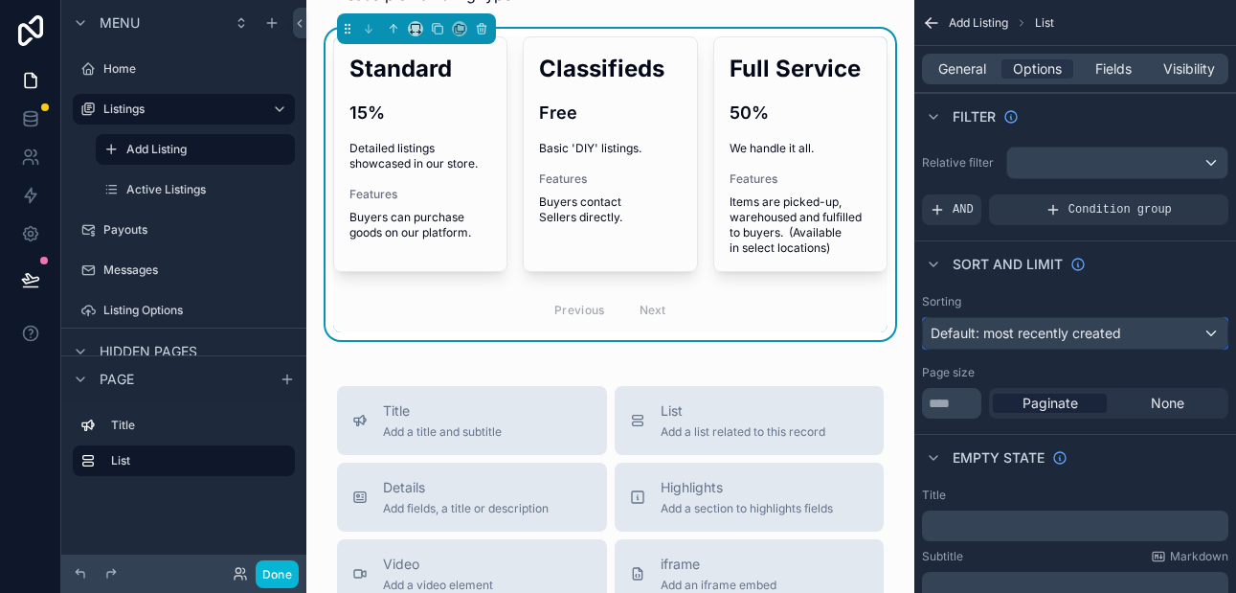
click at [1035, 335] on span "Default: most recently created" at bounding box center [1025, 332] width 190 height 16
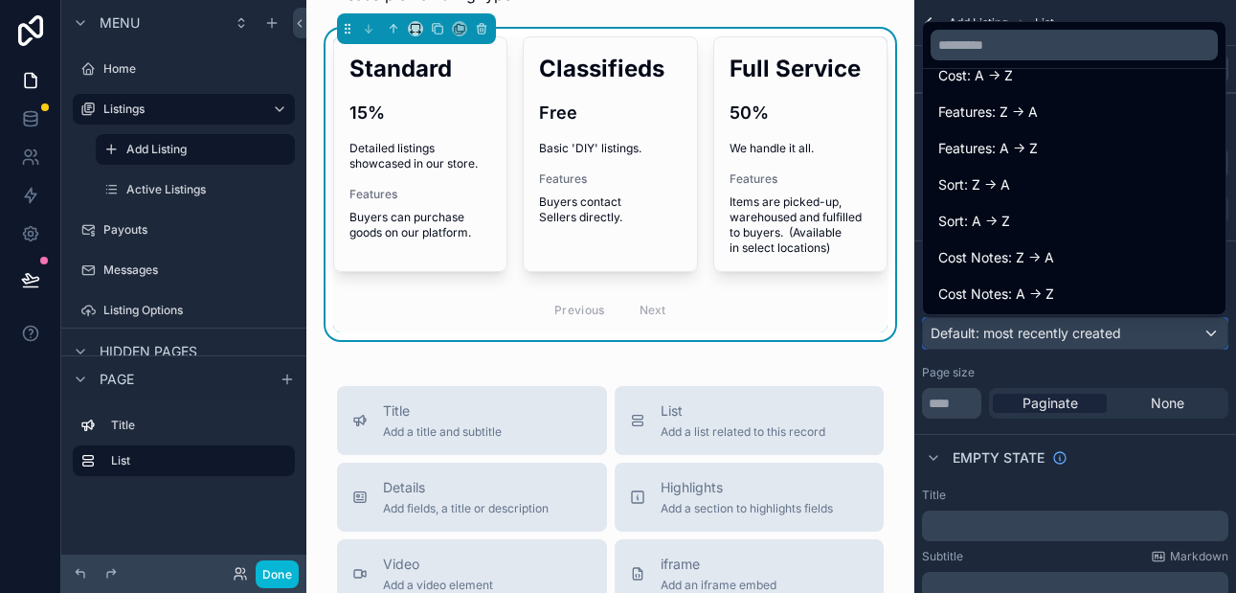
scroll to position [391, 0]
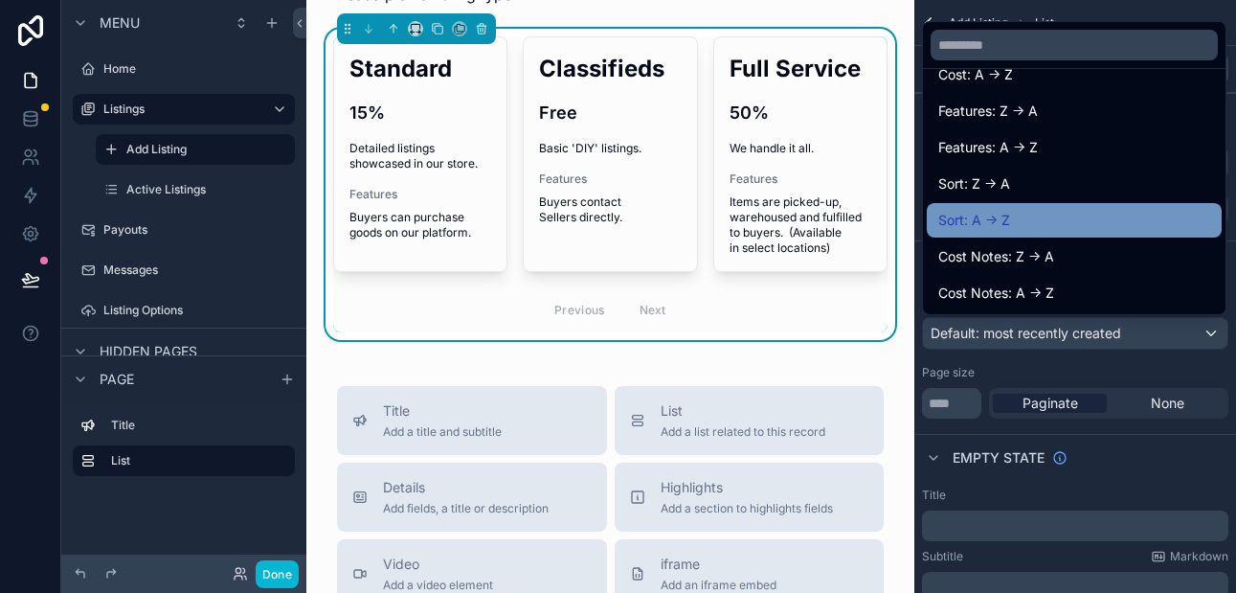
click at [1021, 226] on div "Sort: A -> Z" at bounding box center [1074, 220] width 272 height 23
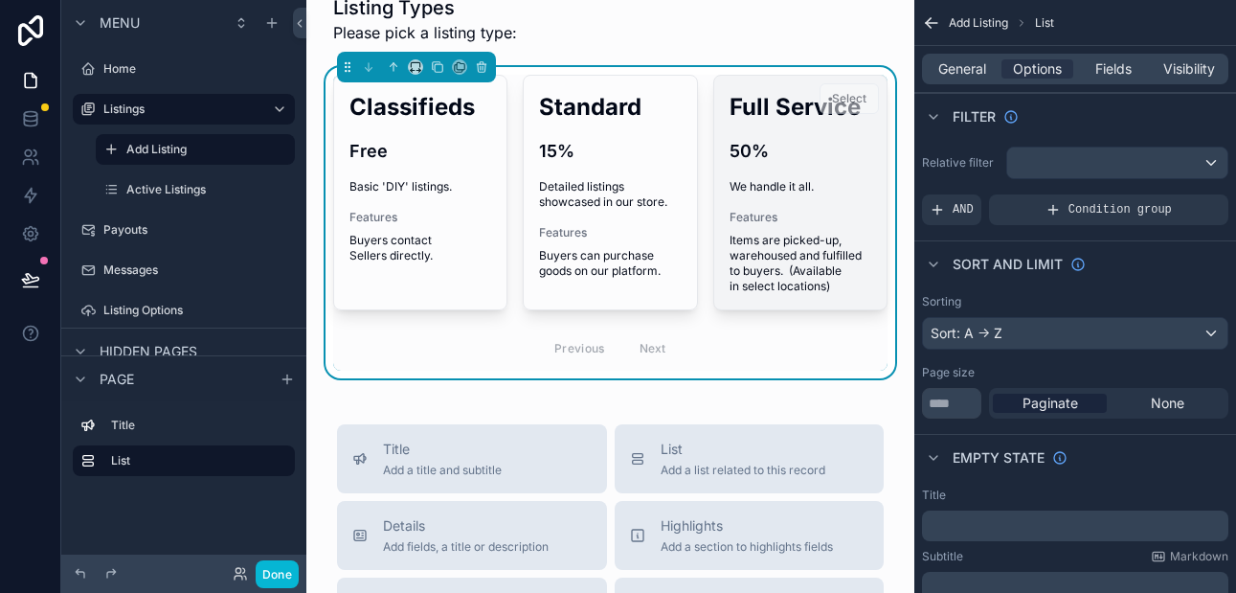
scroll to position [0, 0]
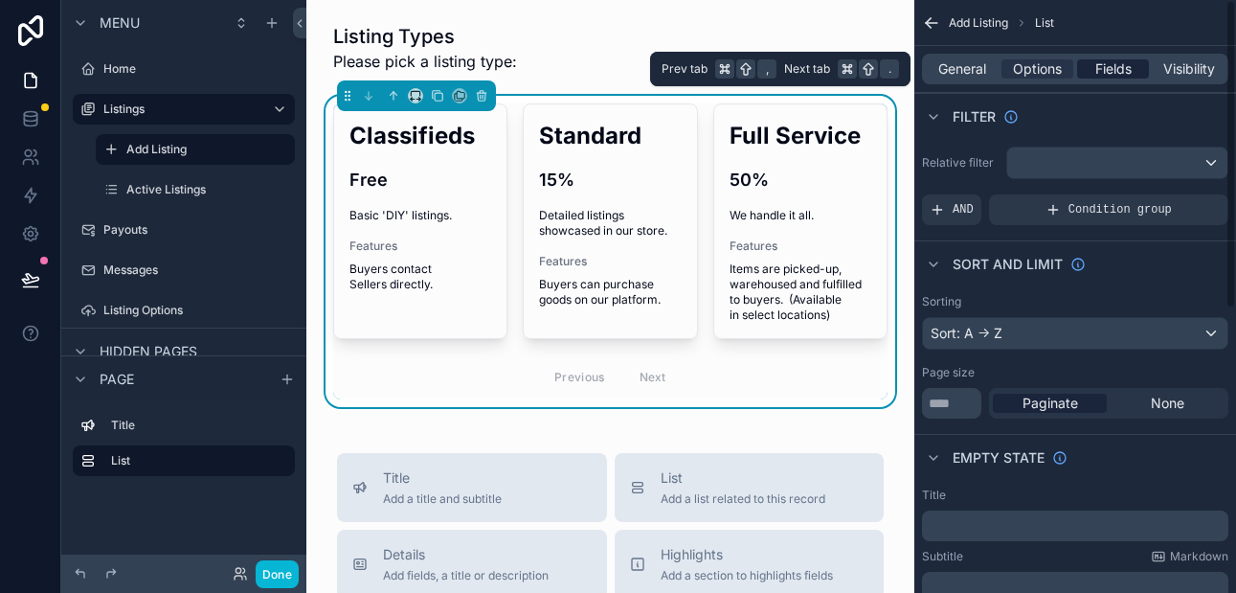
click at [1102, 64] on span "Fields" at bounding box center [1113, 68] width 36 height 19
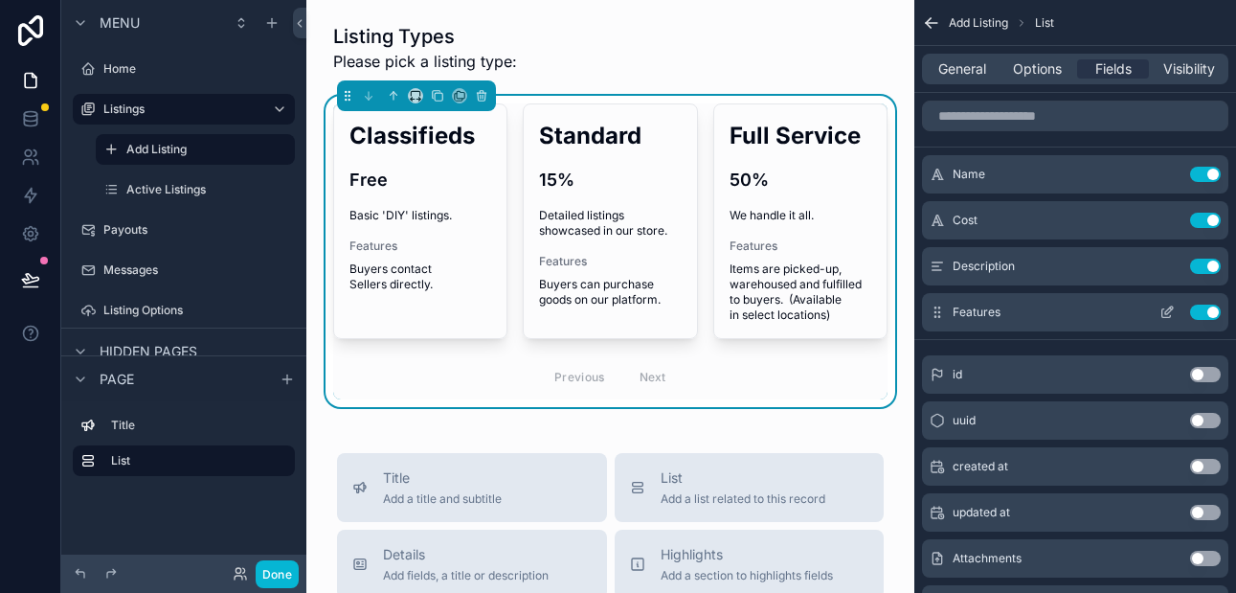
click at [1164, 311] on icon "scrollable content" at bounding box center [1166, 311] width 15 height 15
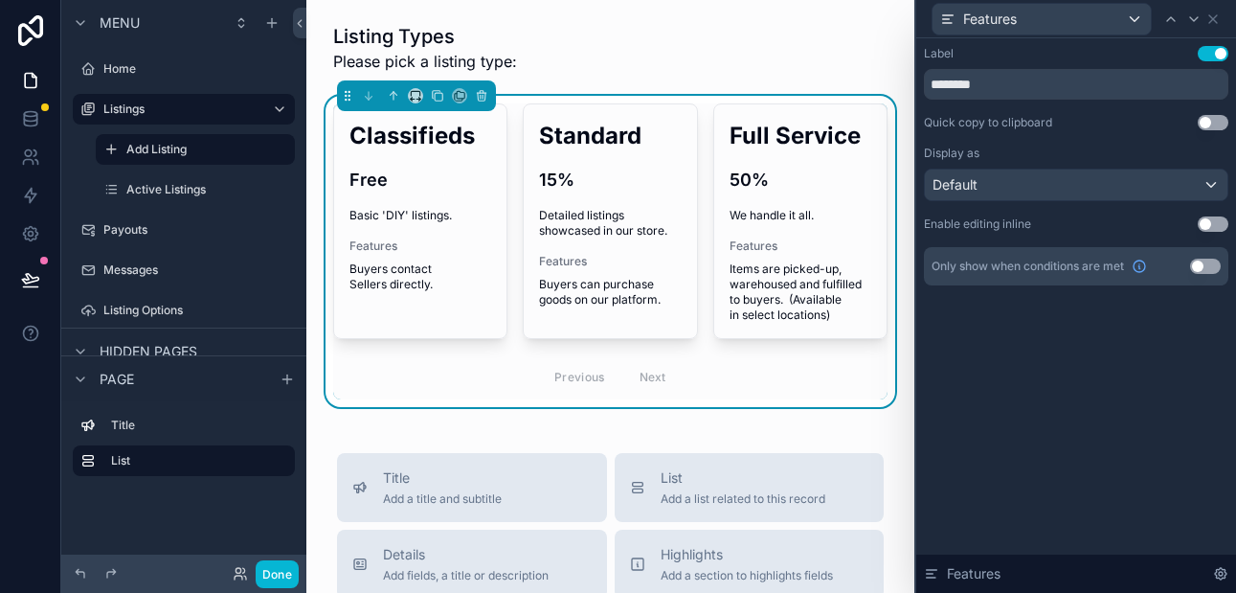
click at [1204, 55] on button "Use setting" at bounding box center [1212, 53] width 31 height 15
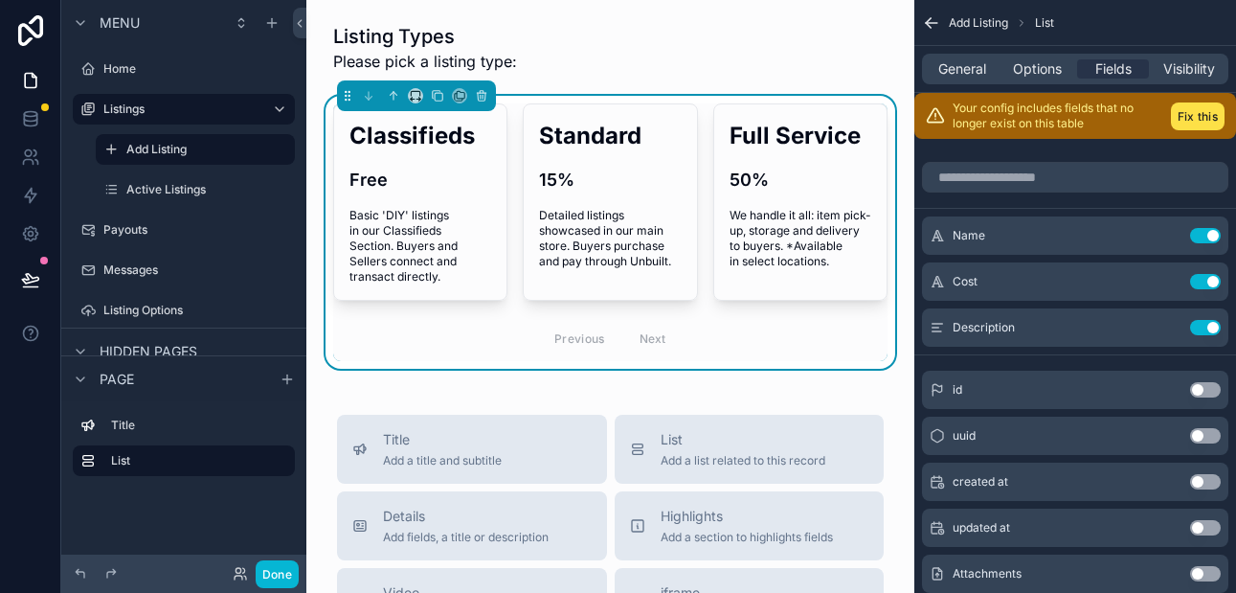
click at [740, 341] on div "Previous Next" at bounding box center [610, 338] width 554 height 45
click at [965, 73] on span "General" at bounding box center [962, 68] width 48 height 19
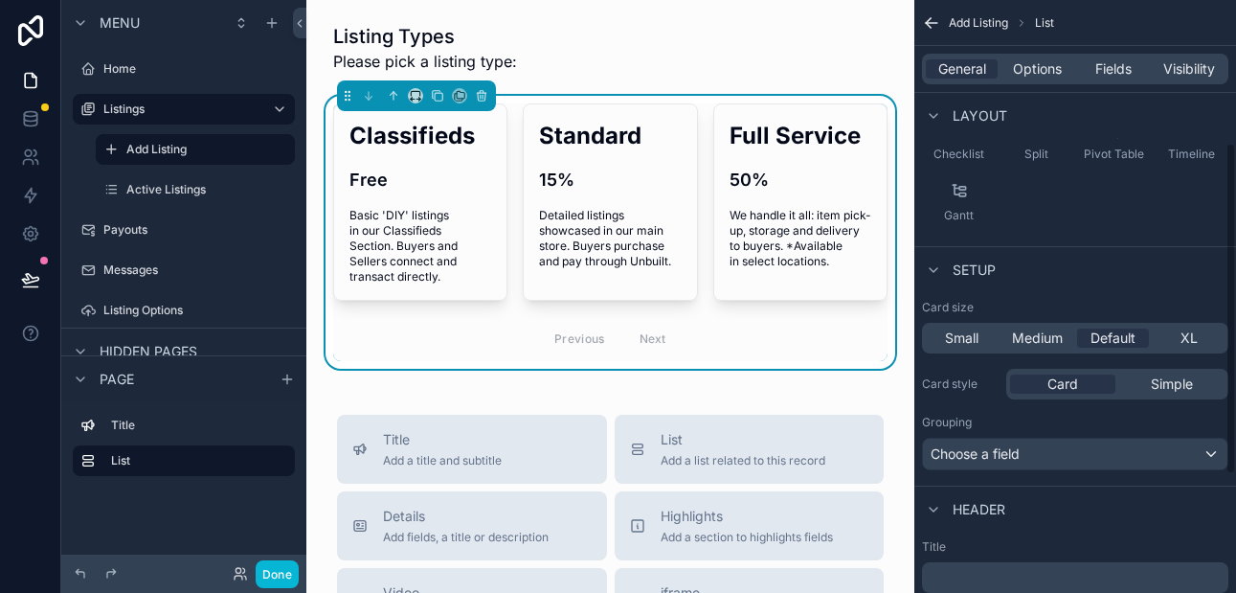
scroll to position [256, 0]
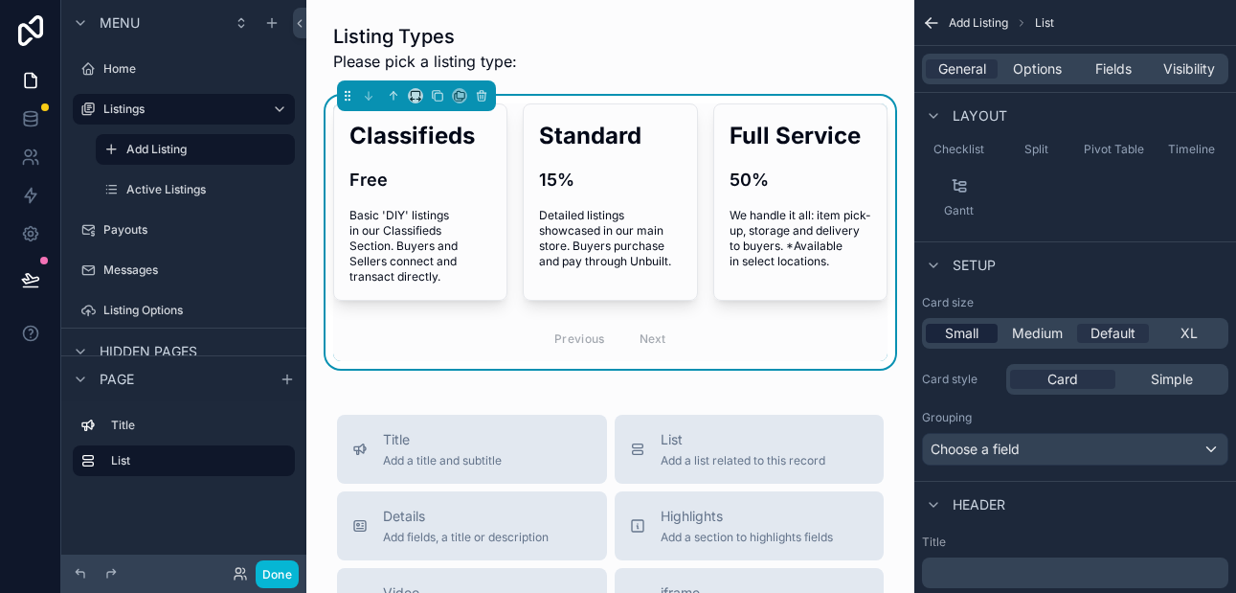
click at [968, 334] on span "Small" at bounding box center [962, 333] width 34 height 19
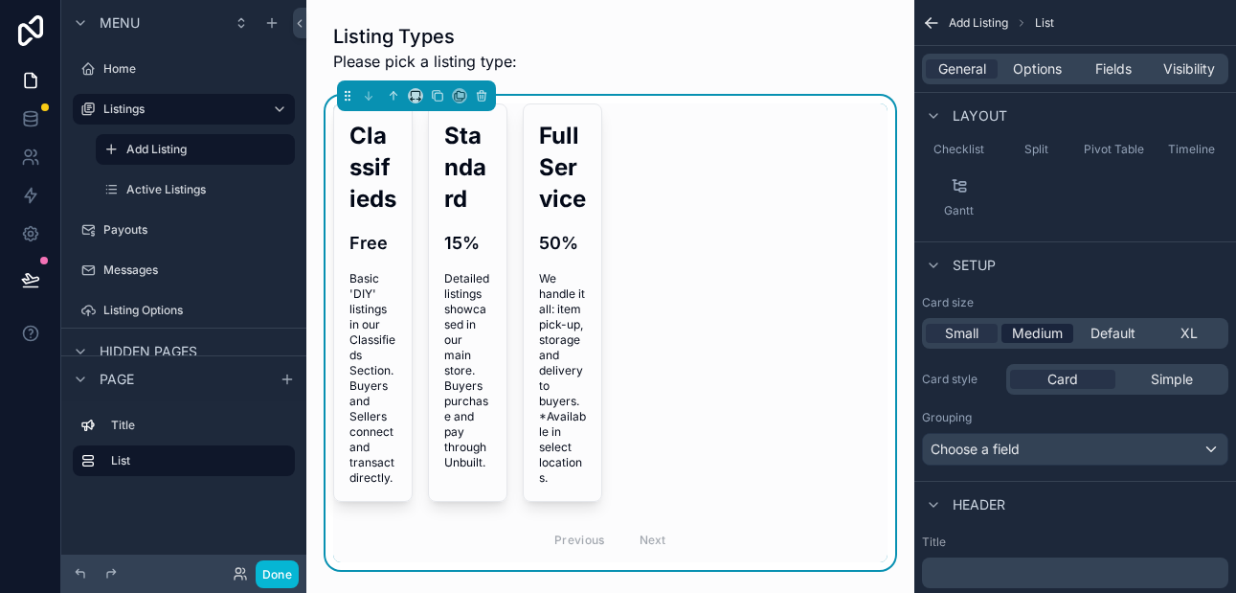
click at [1026, 325] on span "Medium" at bounding box center [1037, 333] width 51 height 19
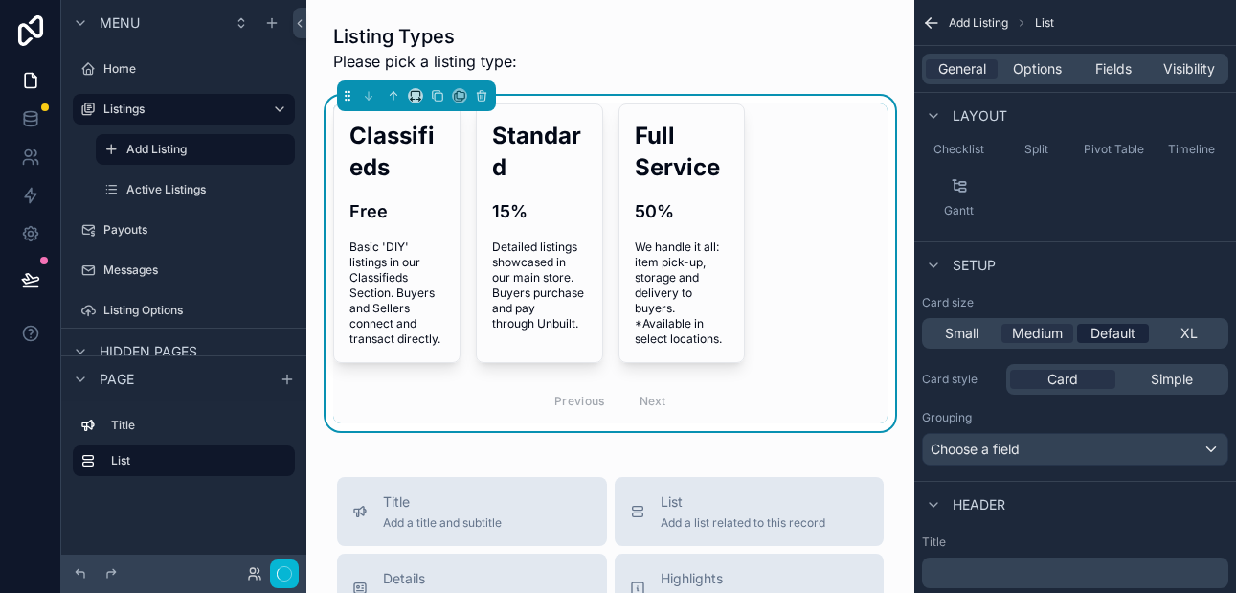
click at [1106, 327] on span "Default" at bounding box center [1112, 333] width 45 height 19
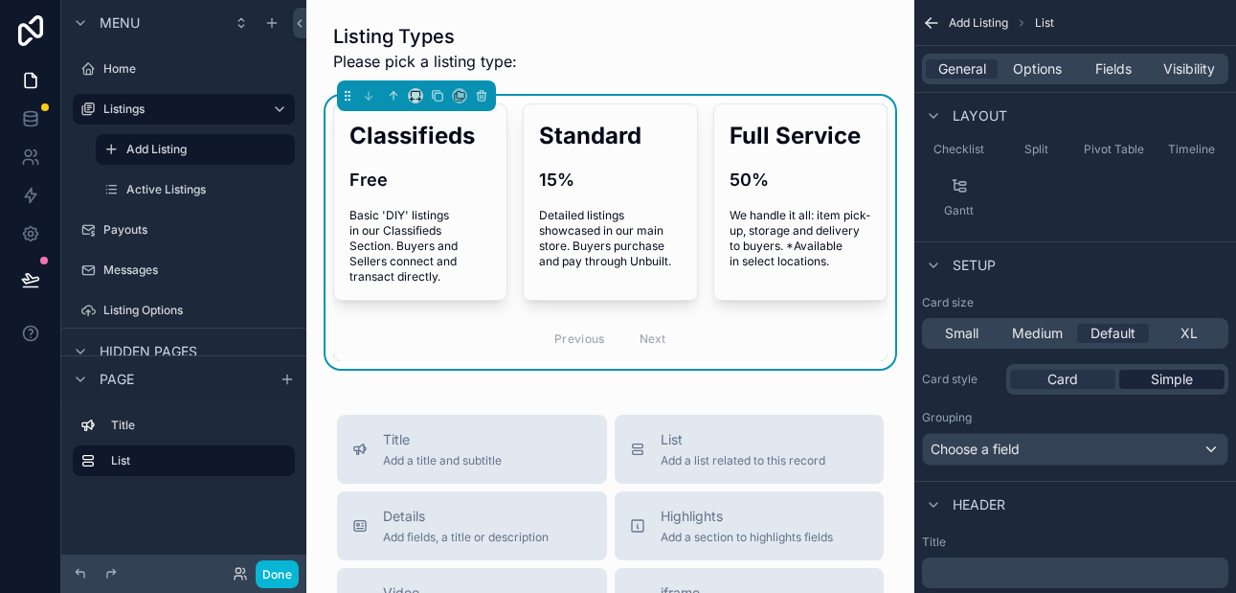
click at [1168, 378] on span "Simple" at bounding box center [1172, 378] width 42 height 19
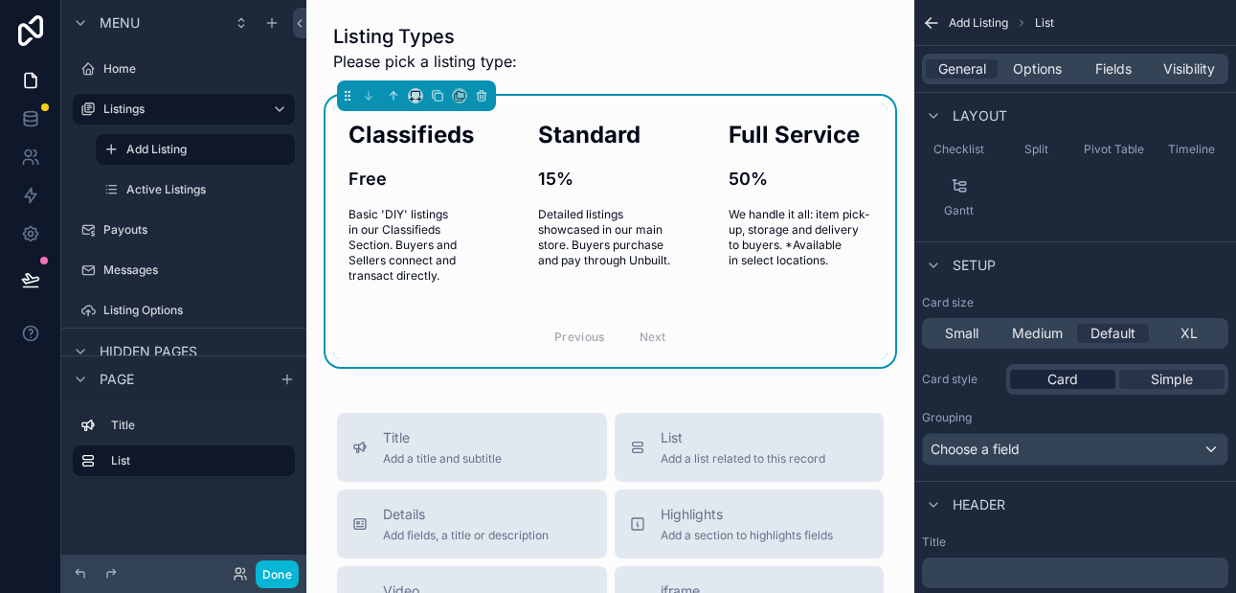
click at [1085, 383] on div "Card" at bounding box center [1062, 378] width 105 height 19
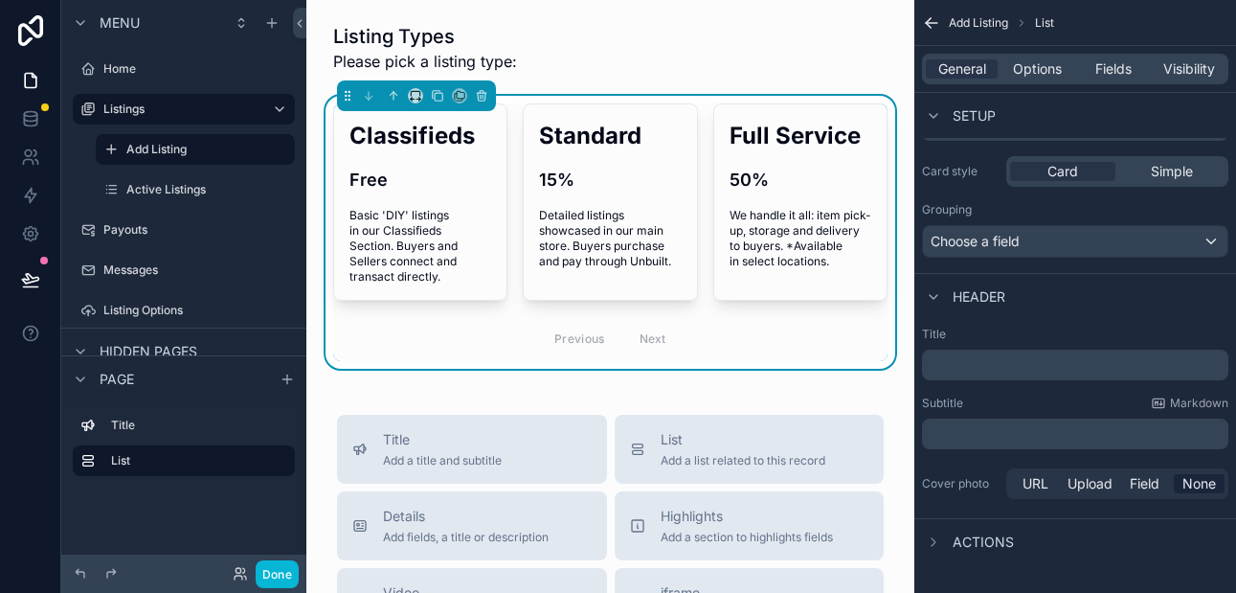
scroll to position [465, 0]
click at [930, 539] on icon "scrollable content" at bounding box center [933, 539] width 15 height 15
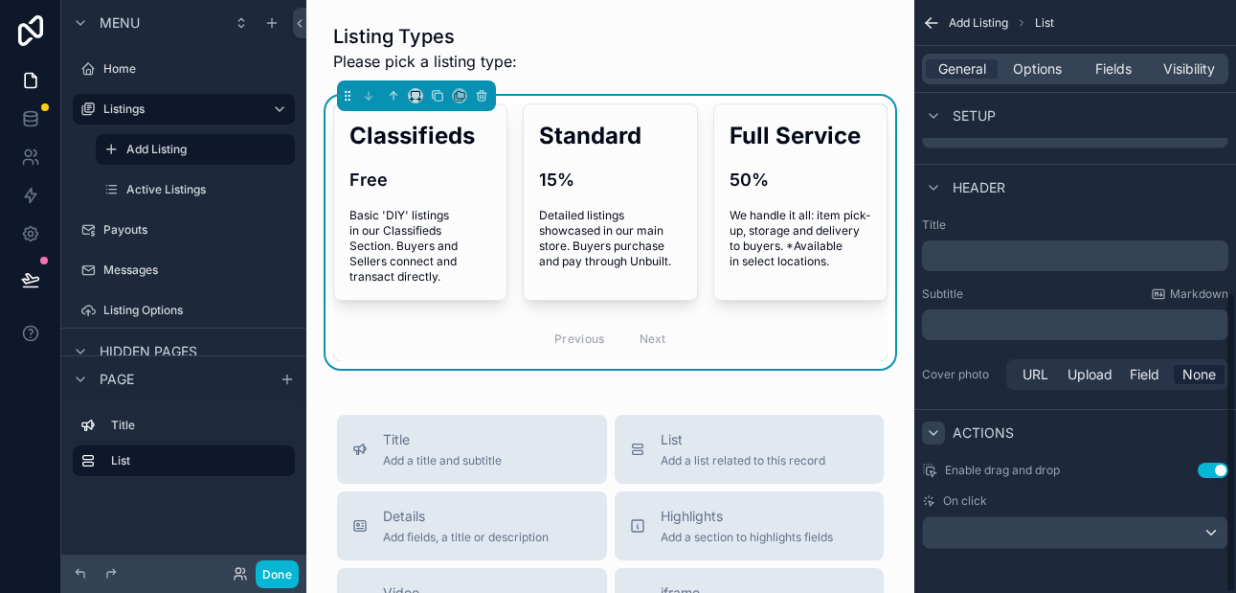
scroll to position [574, 0]
click at [1023, 68] on span "Options" at bounding box center [1037, 68] width 49 height 19
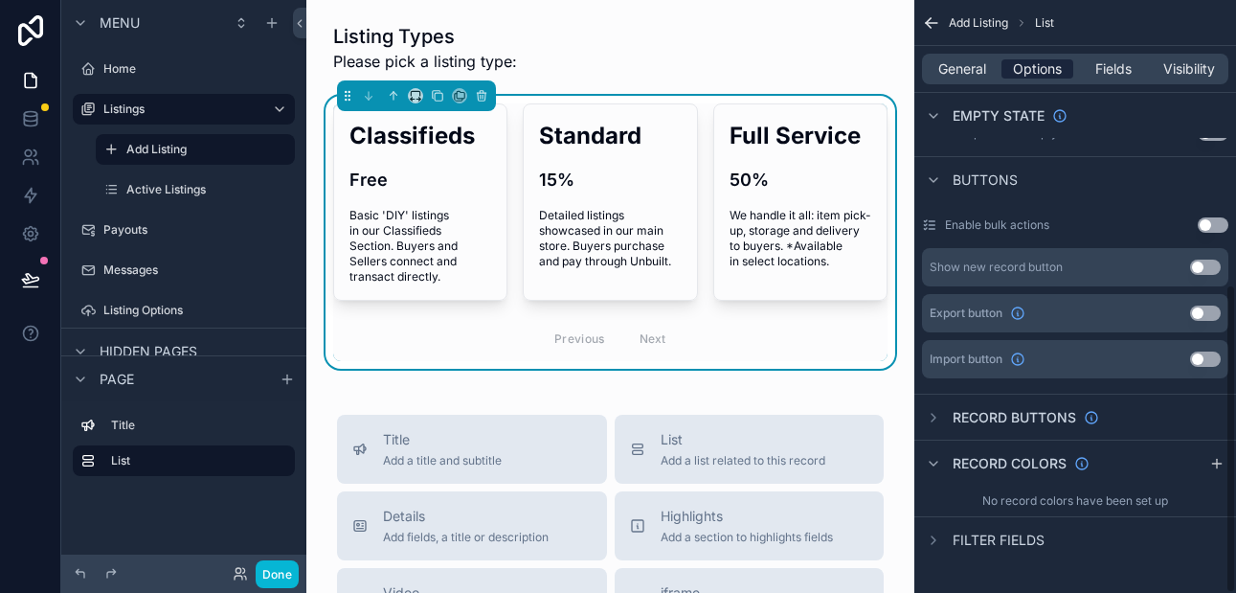
scroll to position [546, 0]
click at [934, 415] on icon "scrollable content" at bounding box center [933, 418] width 4 height 8
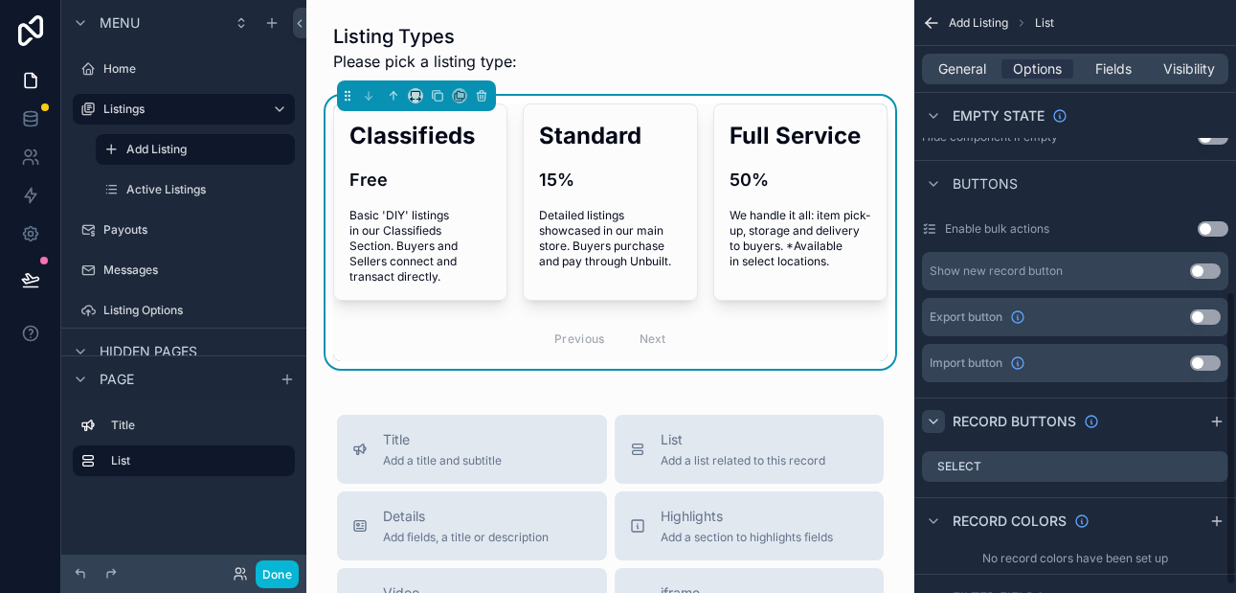
scroll to position [599, 0]
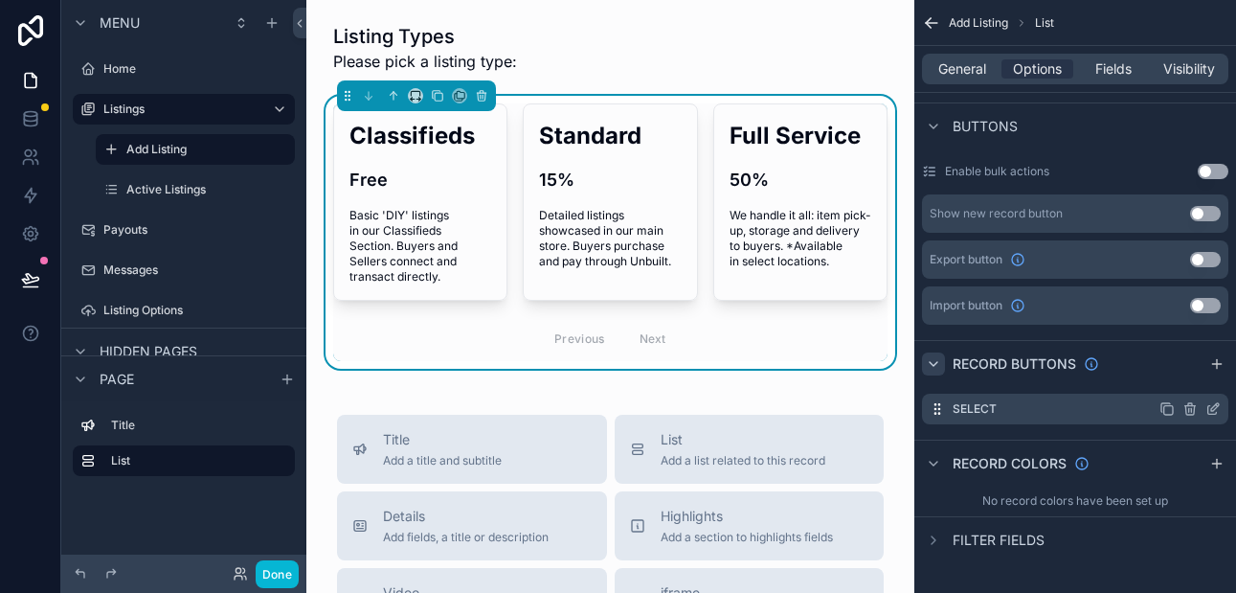
click at [1210, 407] on icon "scrollable content" at bounding box center [1212, 408] width 15 height 15
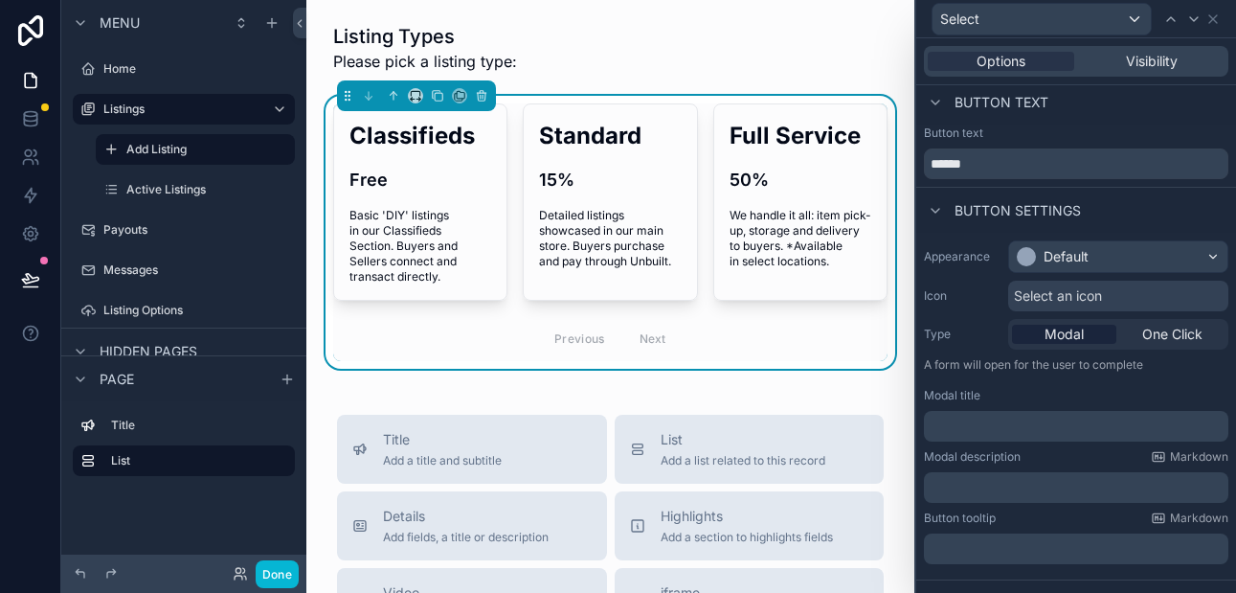
scroll to position [0, 0]
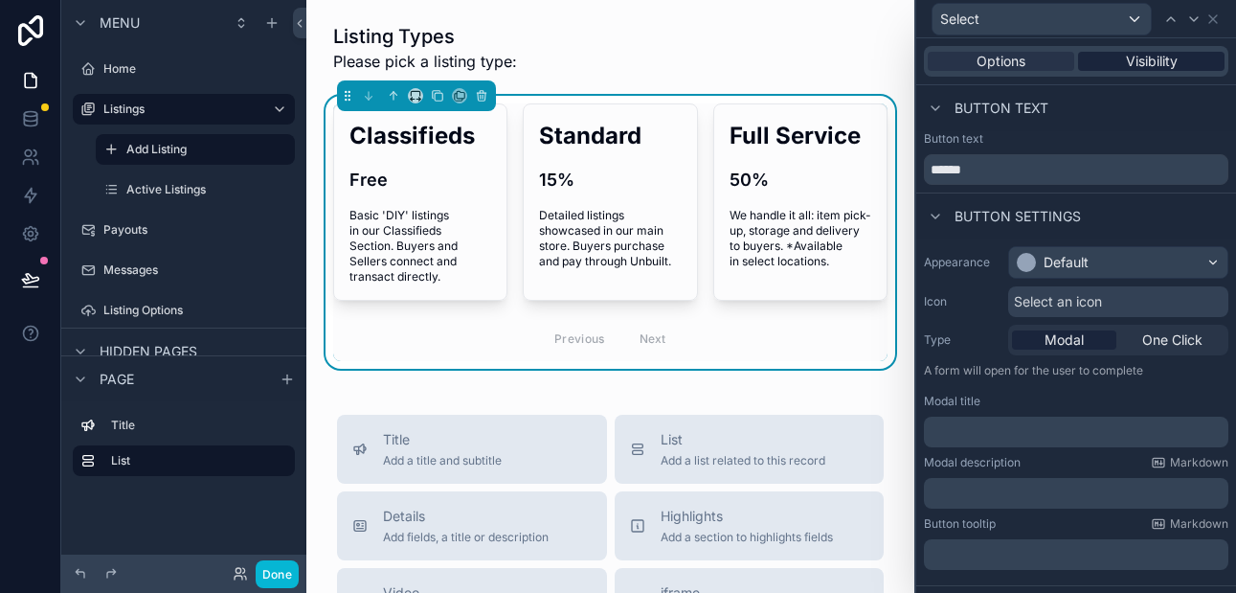
click at [1127, 67] on span "Visibility" at bounding box center [1152, 61] width 52 height 19
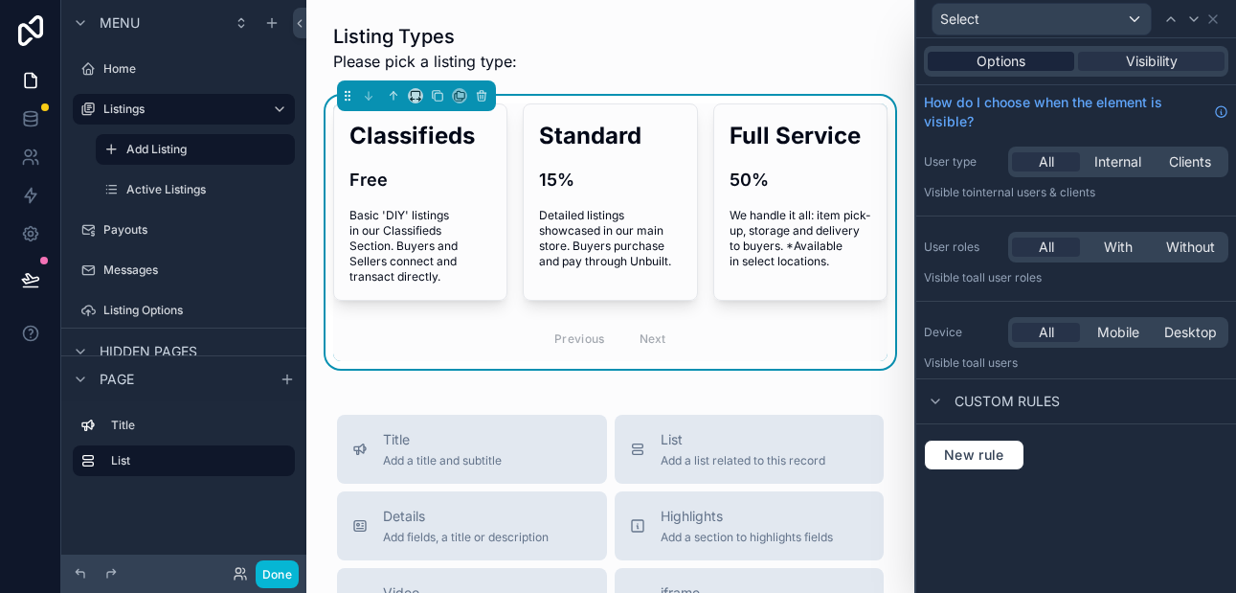
click at [1041, 65] on div "Options" at bounding box center [1001, 61] width 146 height 19
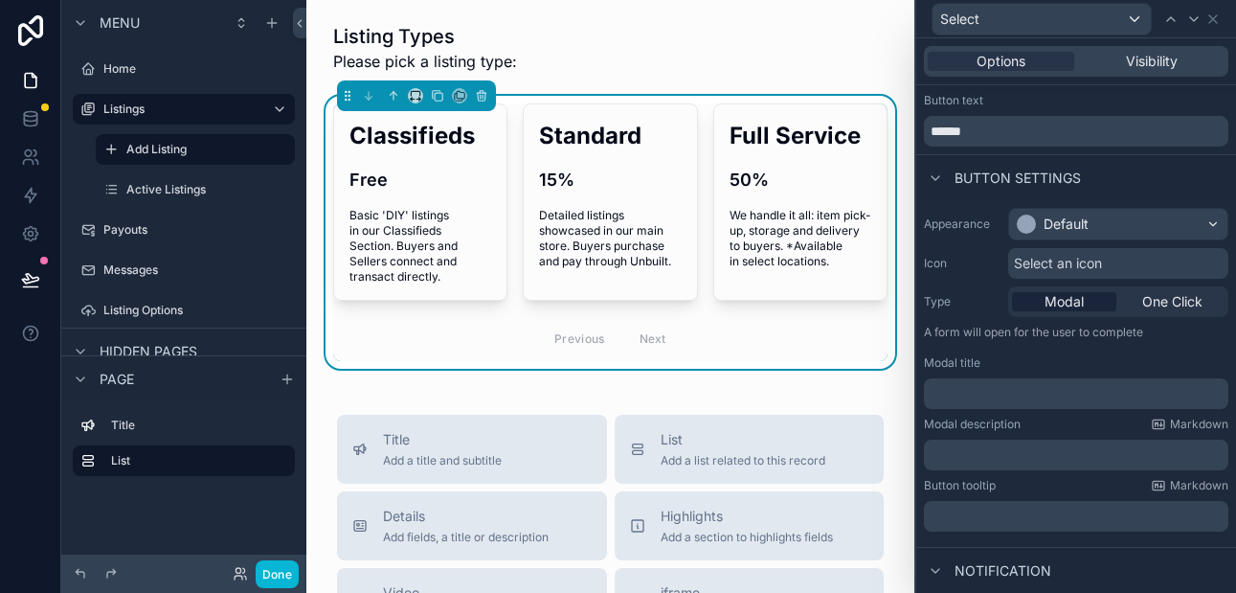
scroll to position [56, 0]
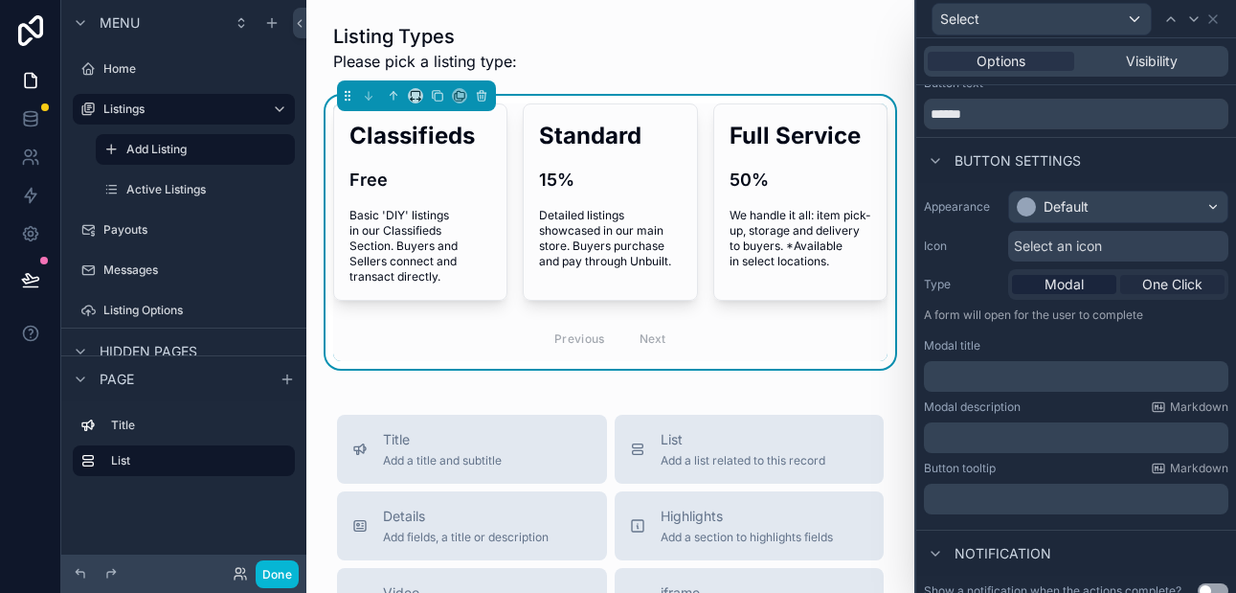
click at [1153, 281] on span "One Click" at bounding box center [1172, 284] width 60 height 19
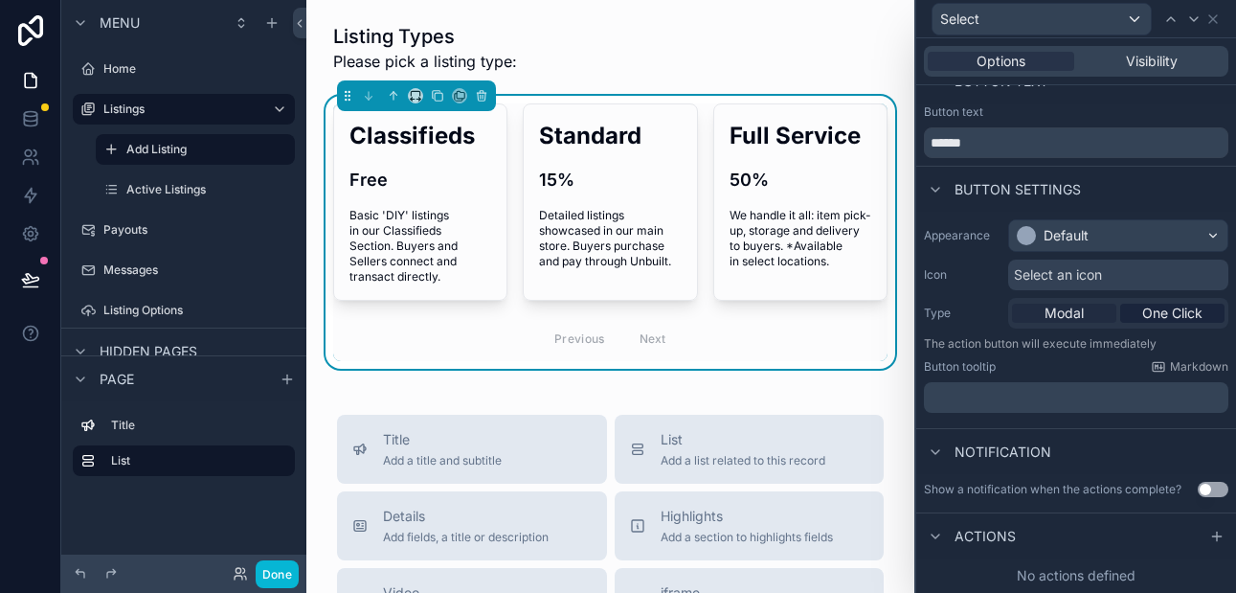
click at [1081, 306] on span "Modal" at bounding box center [1063, 312] width 39 height 19
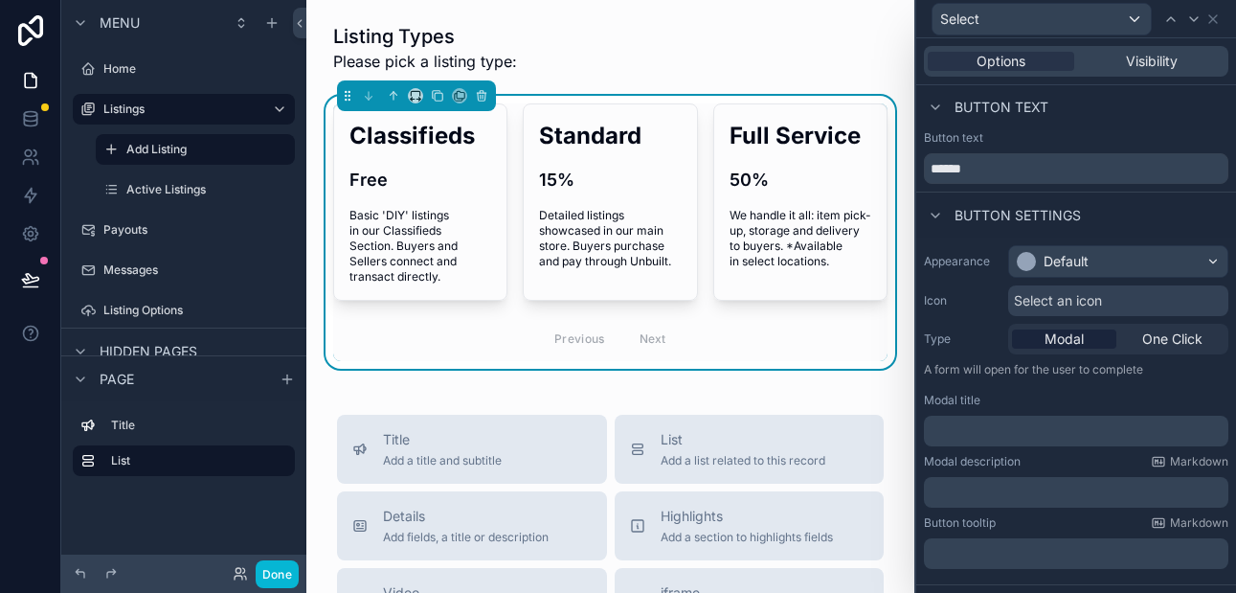
scroll to position [0, 0]
click at [1216, 20] on icon at bounding box center [1212, 18] width 15 height 15
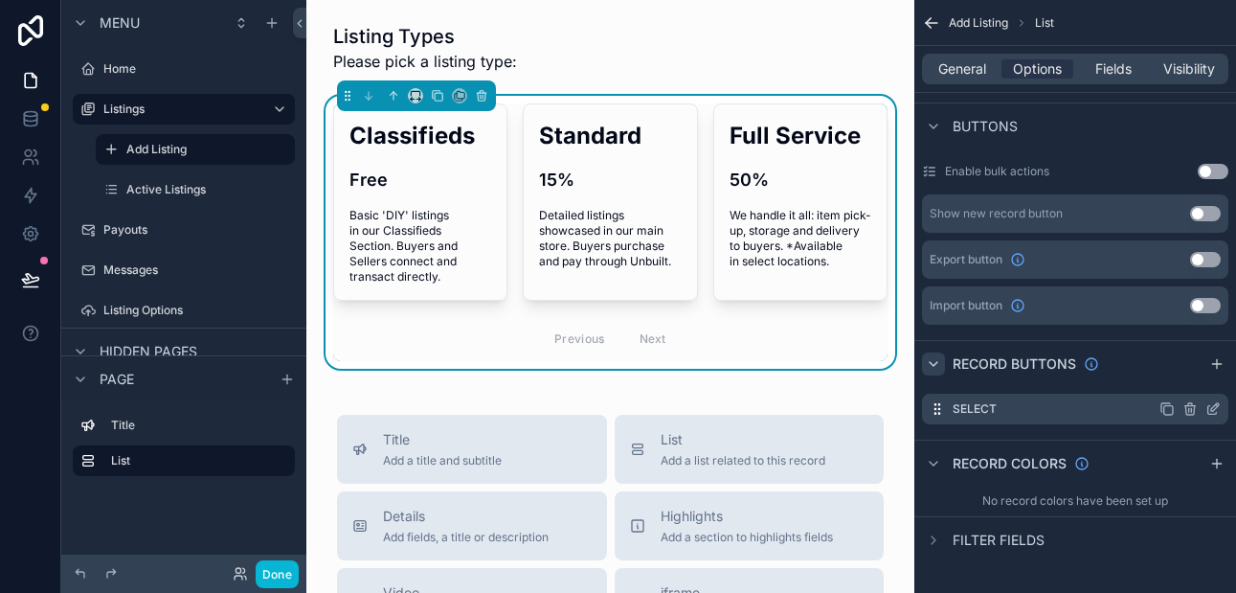
click at [1191, 407] on icon "scrollable content" at bounding box center [1189, 408] width 15 height 15
click at [1179, 377] on icon at bounding box center [1181, 377] width 15 height 15
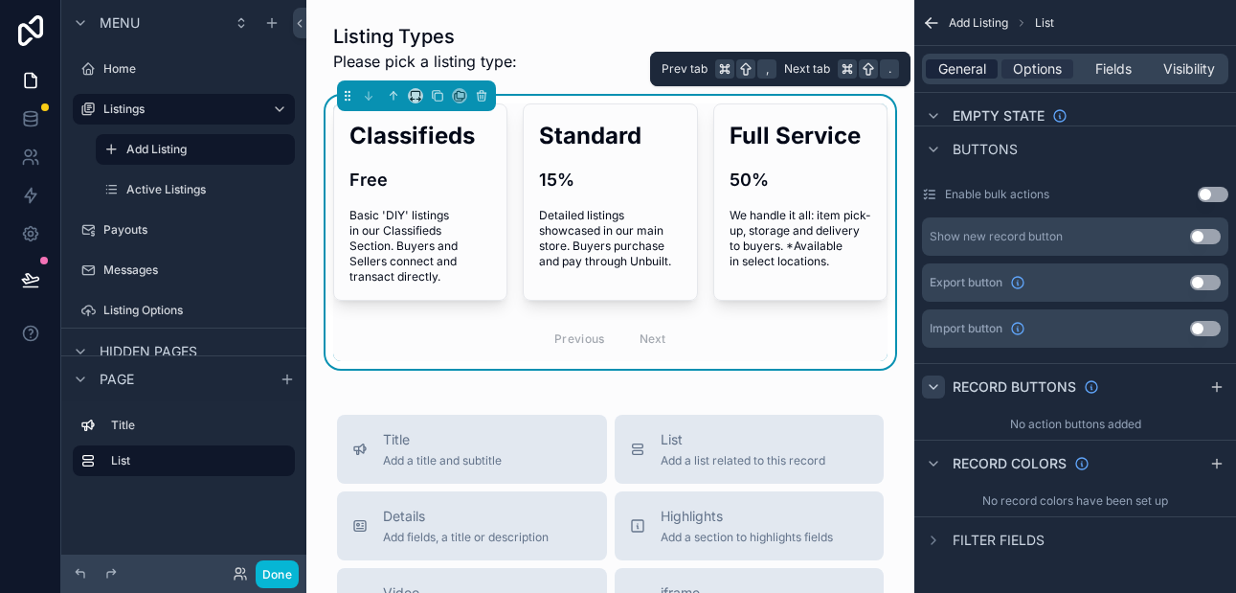
click at [973, 76] on span "General" at bounding box center [962, 68] width 48 height 19
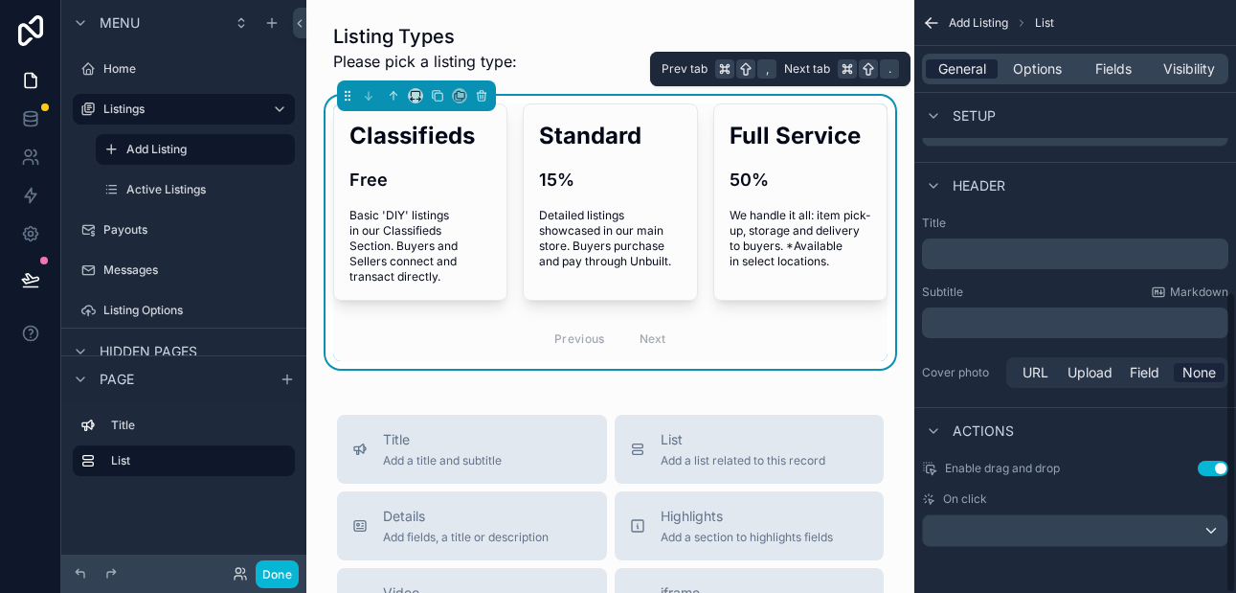
scroll to position [574, 0]
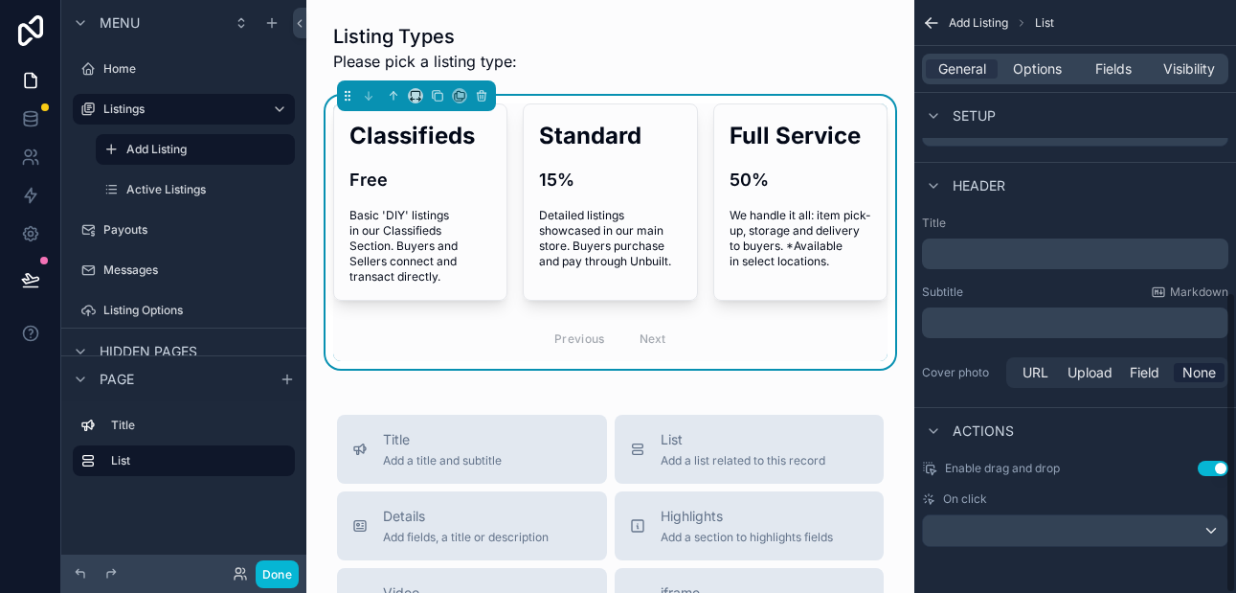
click at [1210, 470] on button "Use setting" at bounding box center [1212, 467] width 31 height 15
click at [1212, 528] on div "scrollable content" at bounding box center [1075, 530] width 304 height 31
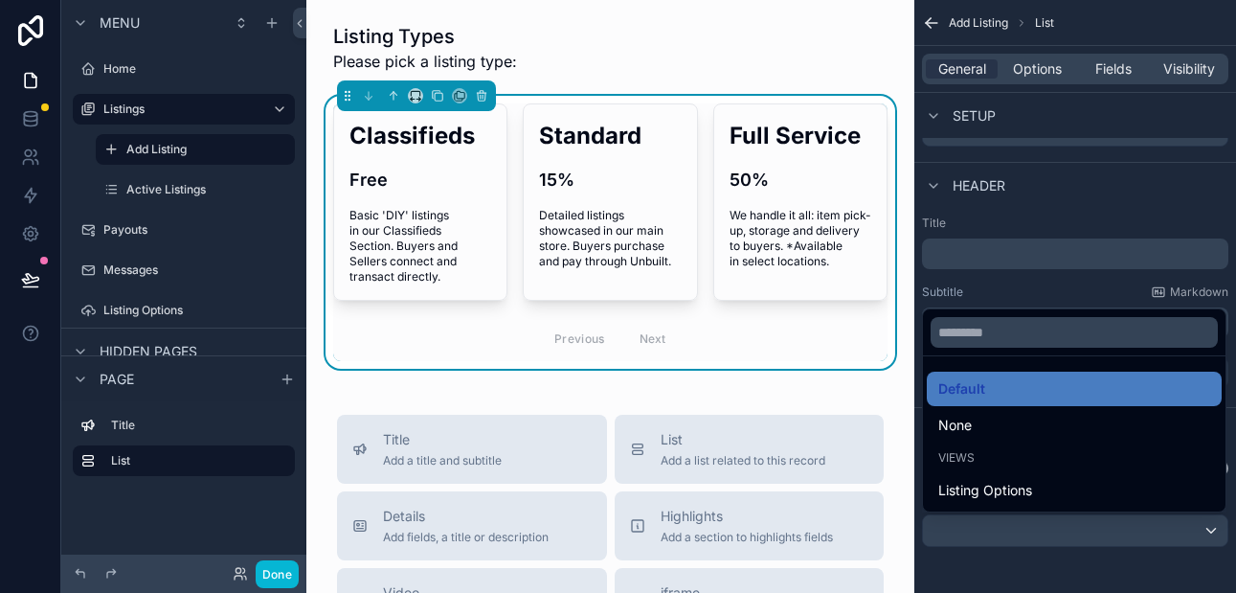
click at [1070, 547] on div "scrollable content" at bounding box center [618, 296] width 1236 height 593
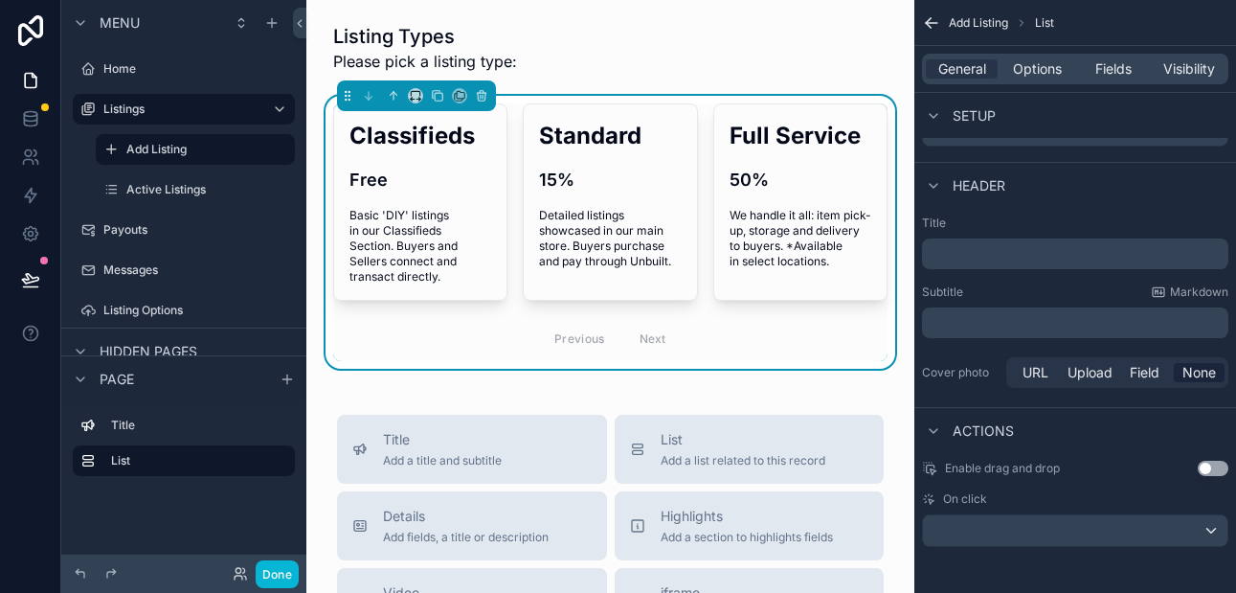
click at [973, 498] on span "On click" at bounding box center [965, 498] width 44 height 15
click at [1206, 526] on div "scrollable content" at bounding box center [1075, 530] width 304 height 31
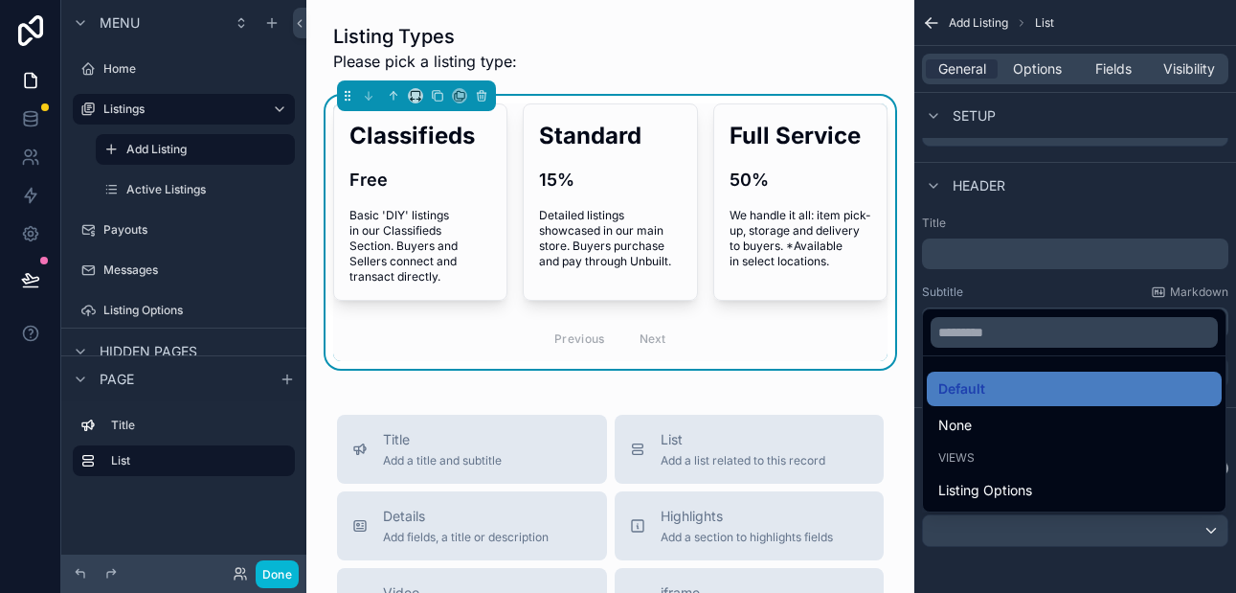
click at [1008, 297] on div "scrollable content" at bounding box center [618, 296] width 1236 height 593
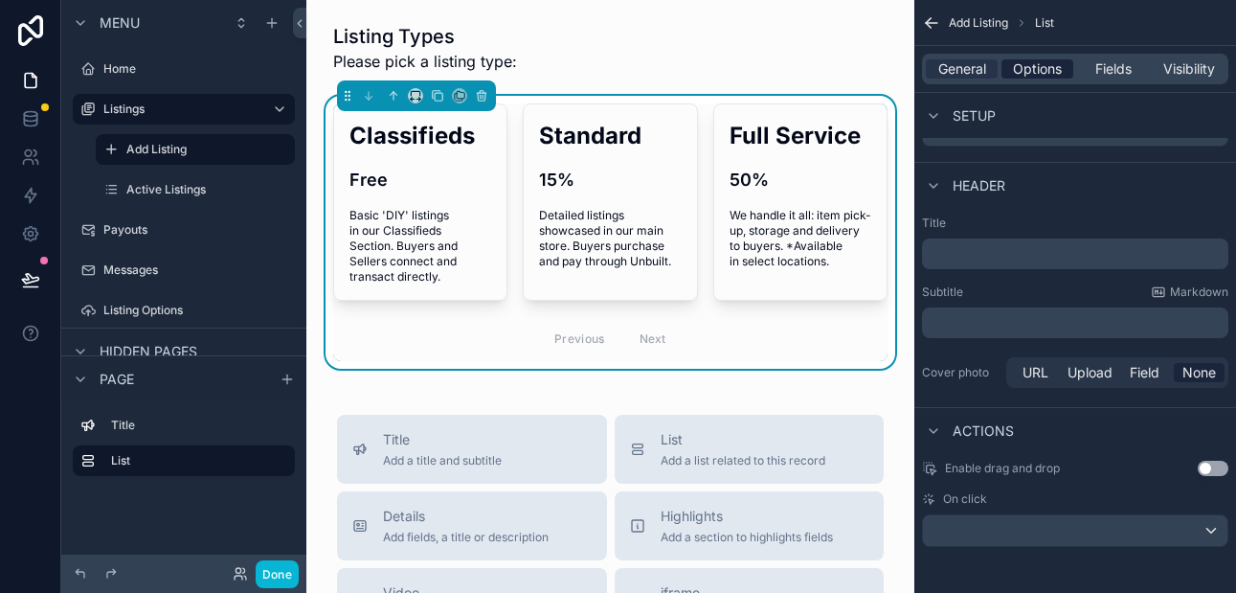
click at [1025, 70] on span "Options" at bounding box center [1037, 68] width 49 height 19
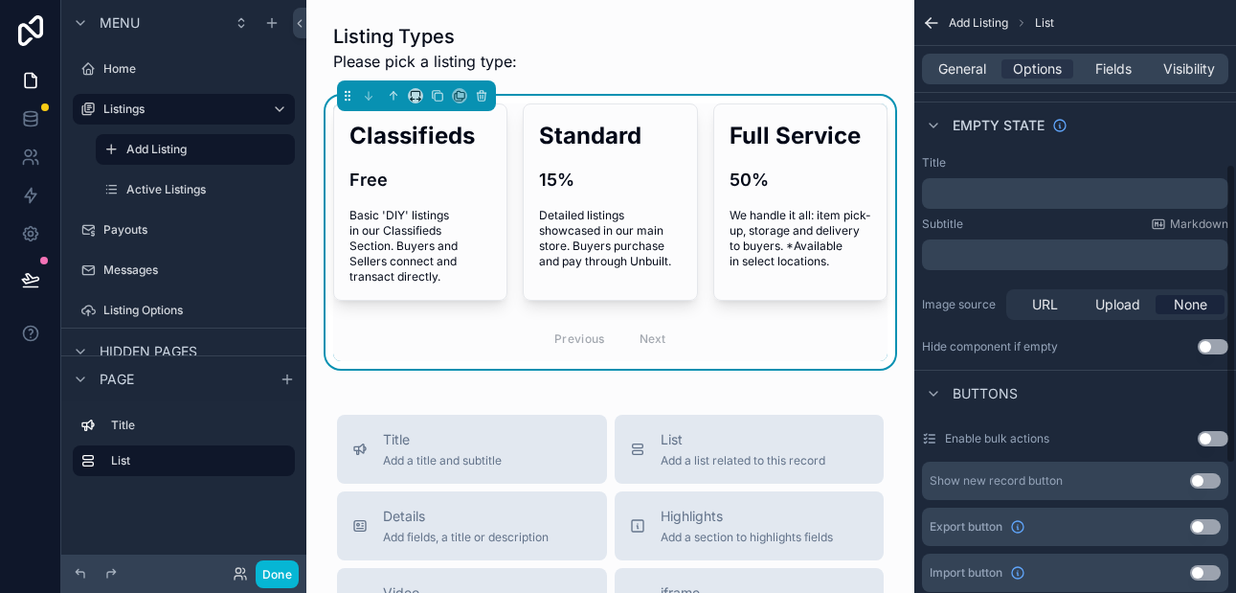
scroll to position [330, 0]
click at [1112, 66] on span "Fields" at bounding box center [1113, 68] width 36 height 19
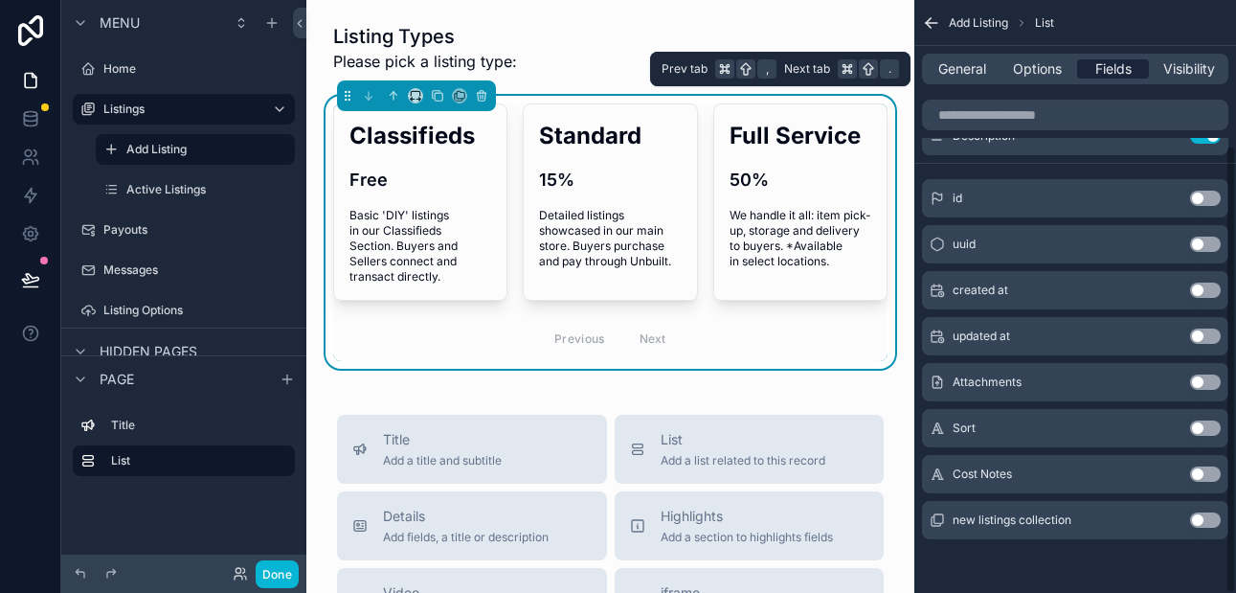
scroll to position [191, 0]
click at [1177, 63] on span "Visibility" at bounding box center [1189, 68] width 52 height 19
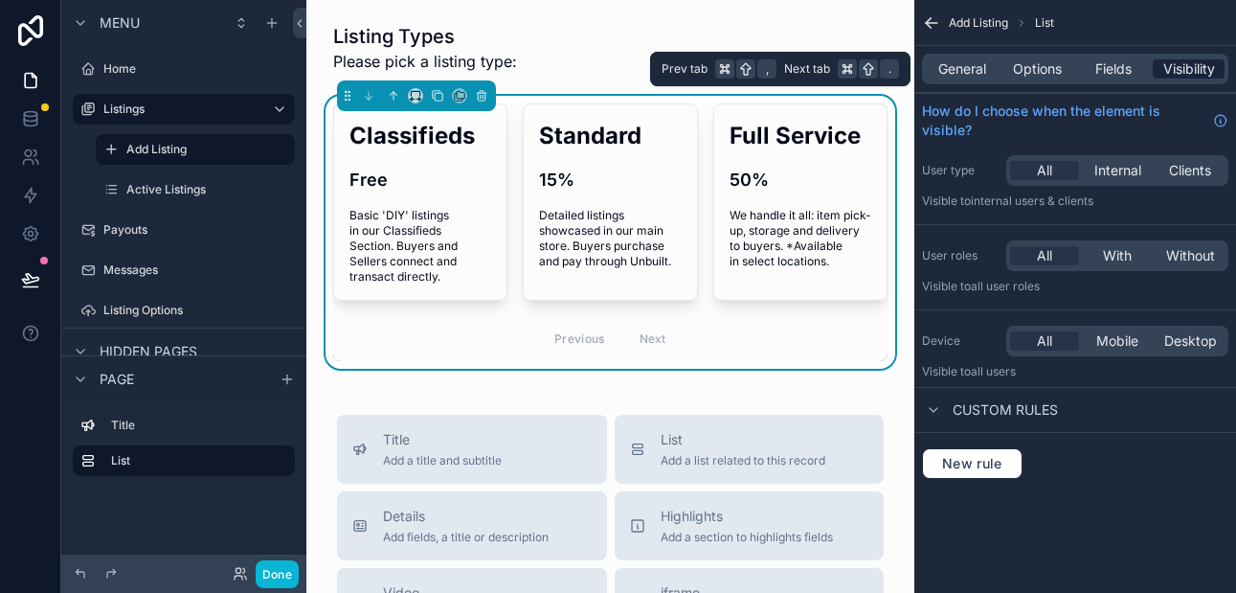
scroll to position [0, 0]
click at [1037, 69] on span "Options" at bounding box center [1037, 68] width 49 height 19
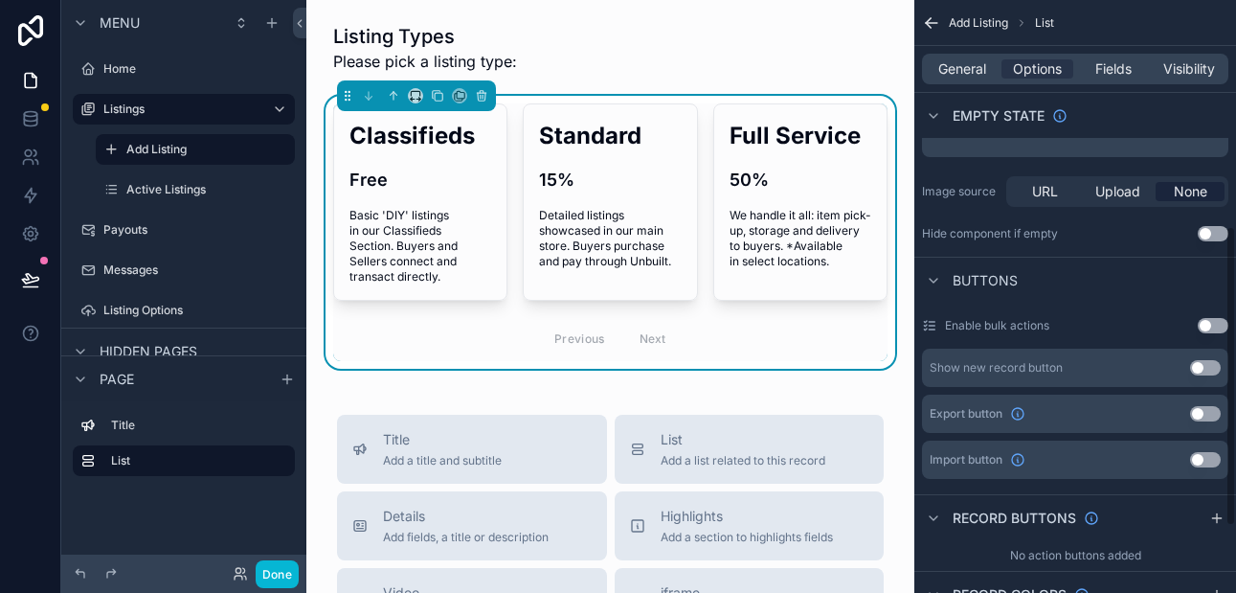
scroll to position [447, 0]
click at [1219, 321] on button "Use setting" at bounding box center [1212, 323] width 31 height 15
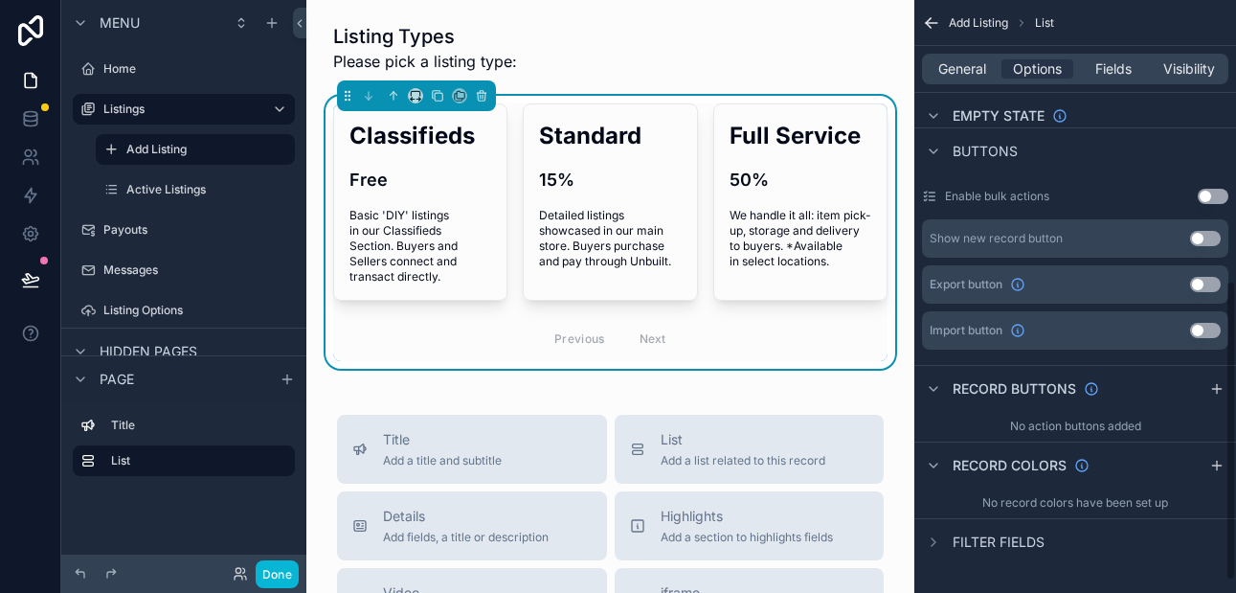
scroll to position [576, 0]
click at [1217, 396] on div "scrollable content" at bounding box center [1216, 386] width 23 height 23
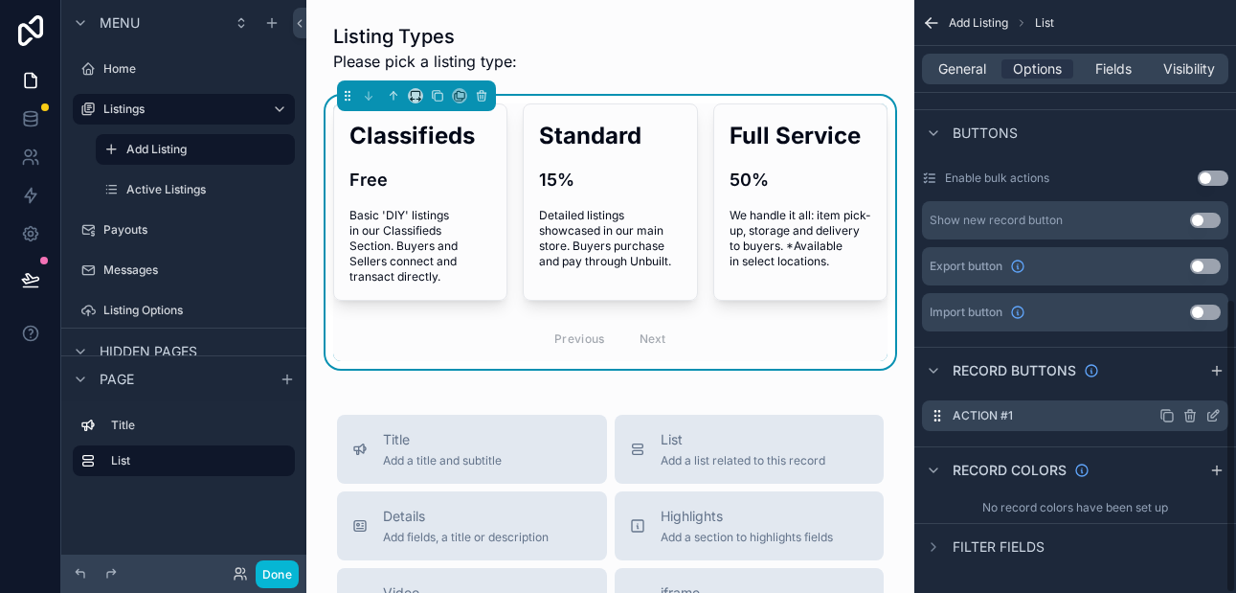
scroll to position [599, 0]
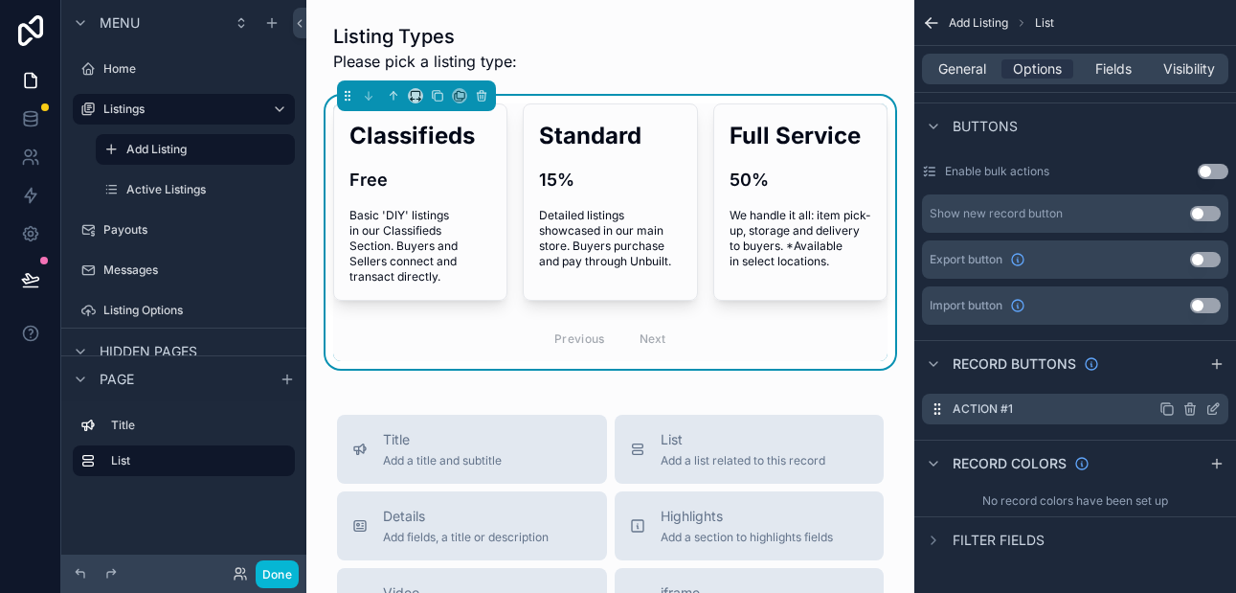
click at [1165, 407] on icon "scrollable content" at bounding box center [1166, 408] width 15 height 15
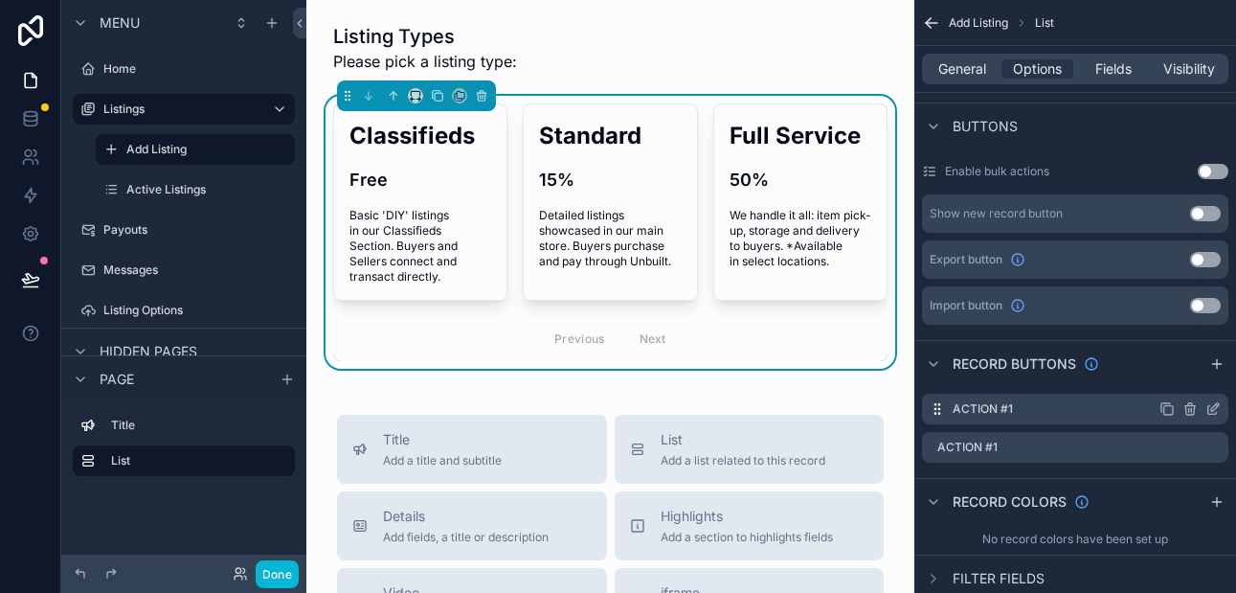
click at [1213, 407] on icon "scrollable content" at bounding box center [1215, 407] width 8 height 8
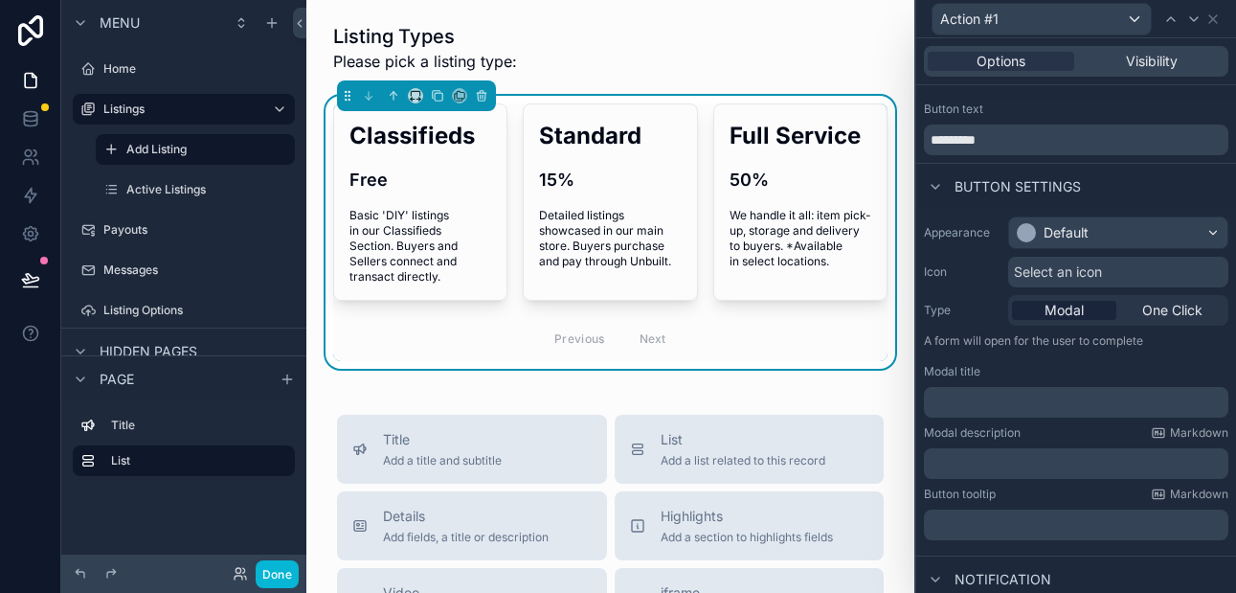
scroll to position [45, 0]
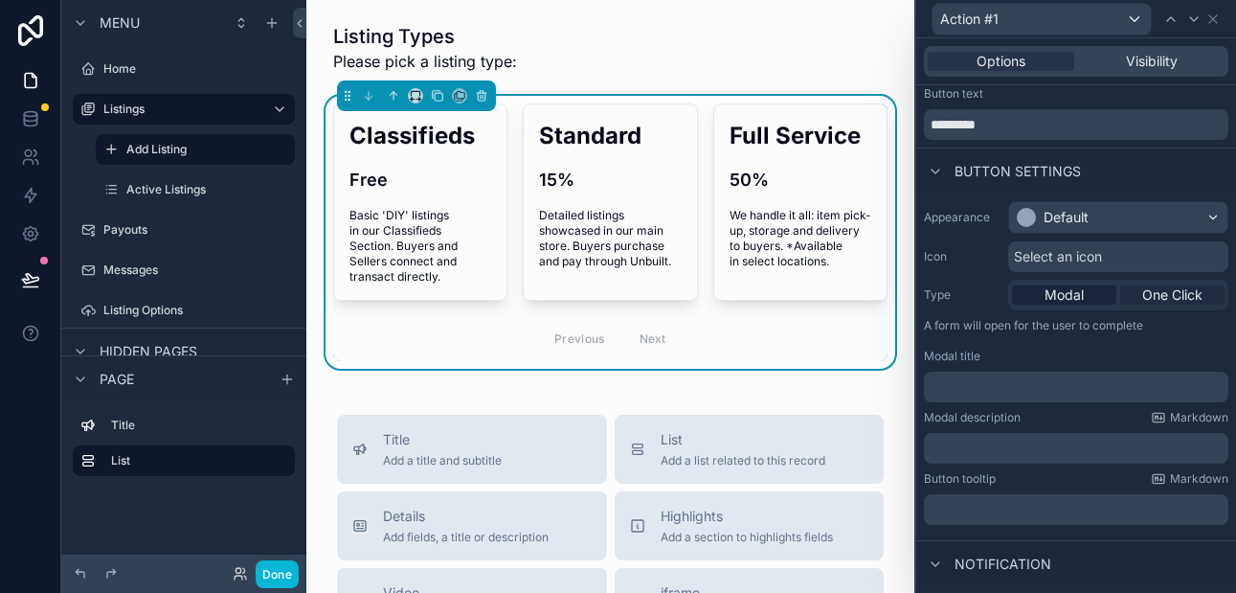
click at [1161, 287] on span "One Click" at bounding box center [1172, 294] width 60 height 19
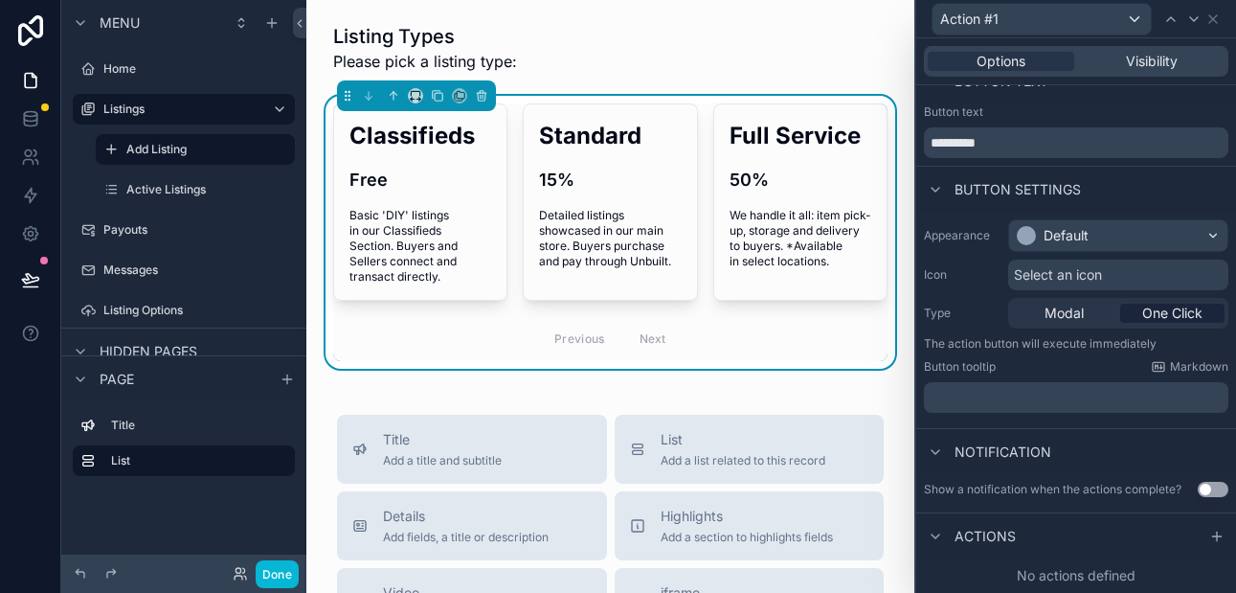
scroll to position [26, 0]
click at [1211, 533] on icon at bounding box center [1216, 536] width 15 height 15
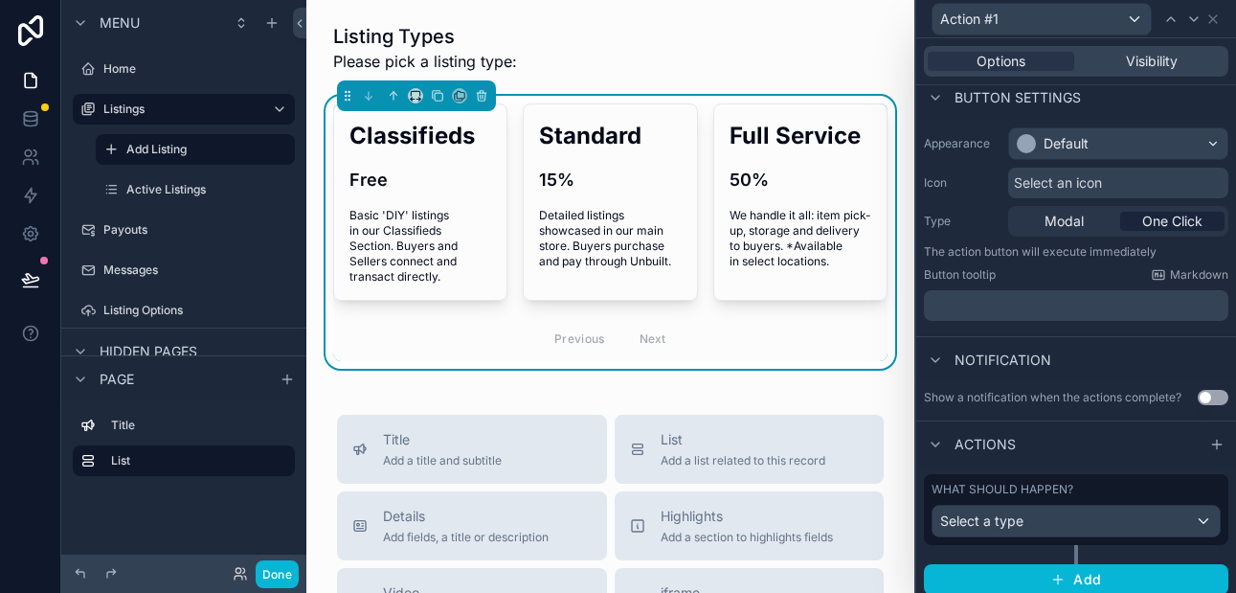
scroll to position [127, 0]
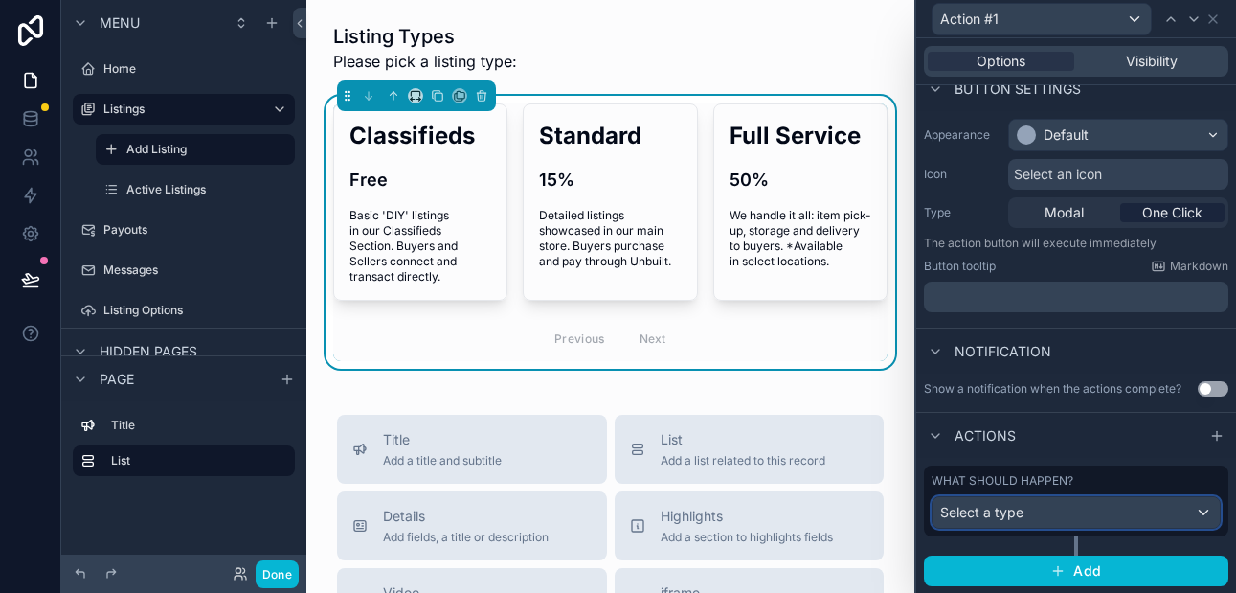
click at [1117, 514] on div "Select a type" at bounding box center [1075, 512] width 287 height 31
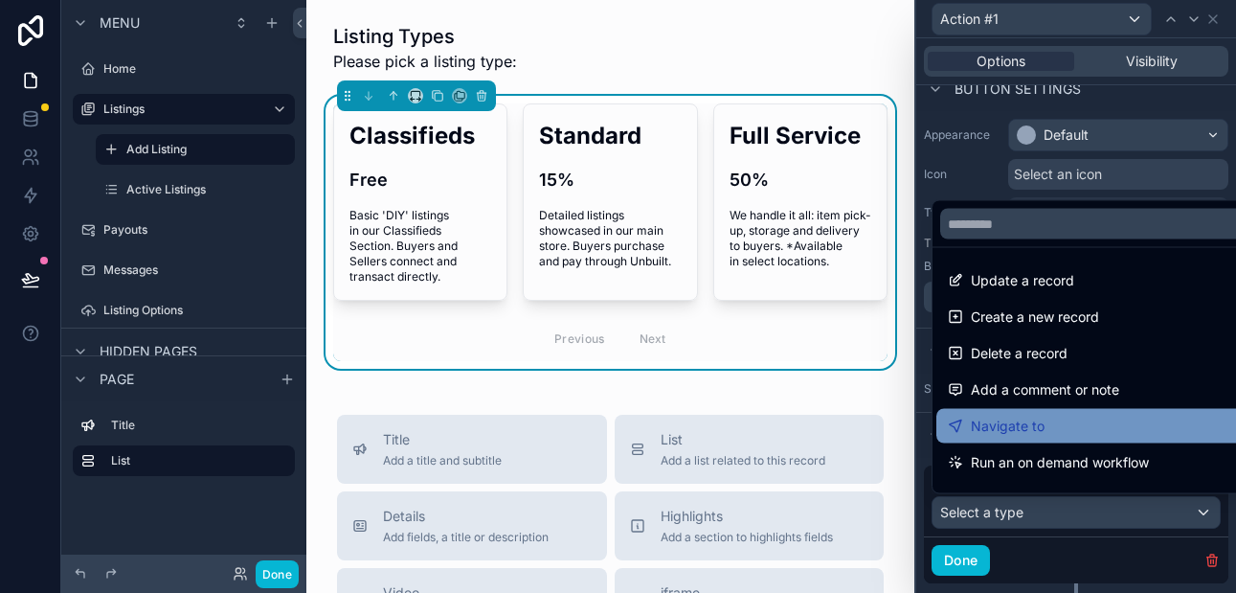
click at [1049, 420] on div "Navigate to" at bounding box center [1098, 425] width 301 height 23
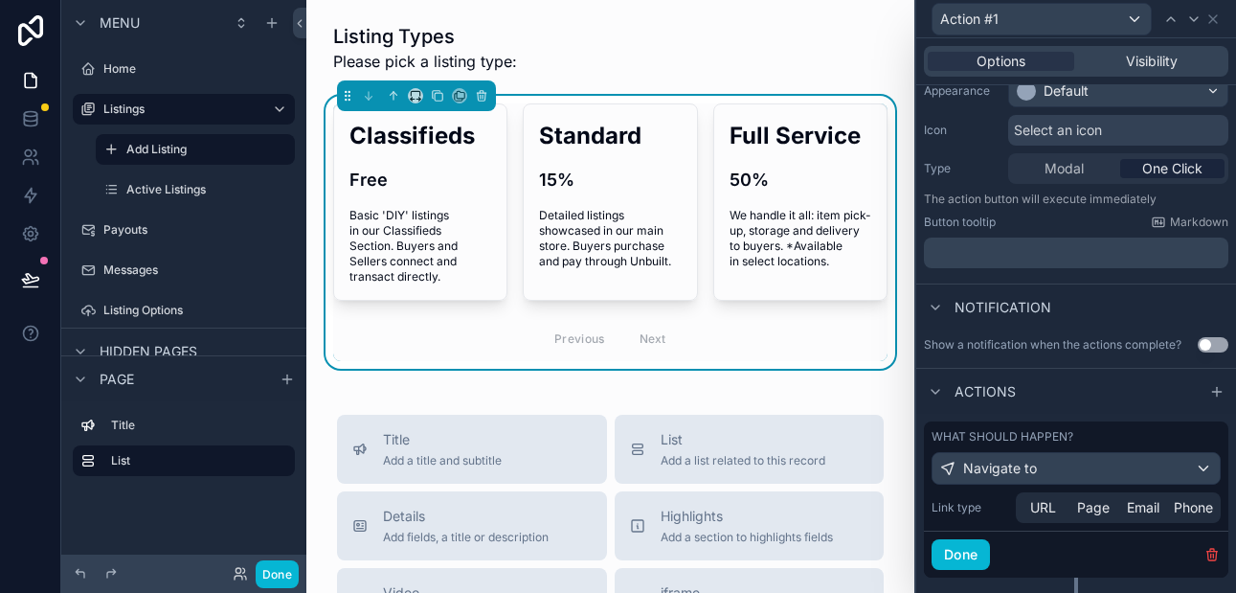
scroll to position [212, 0]
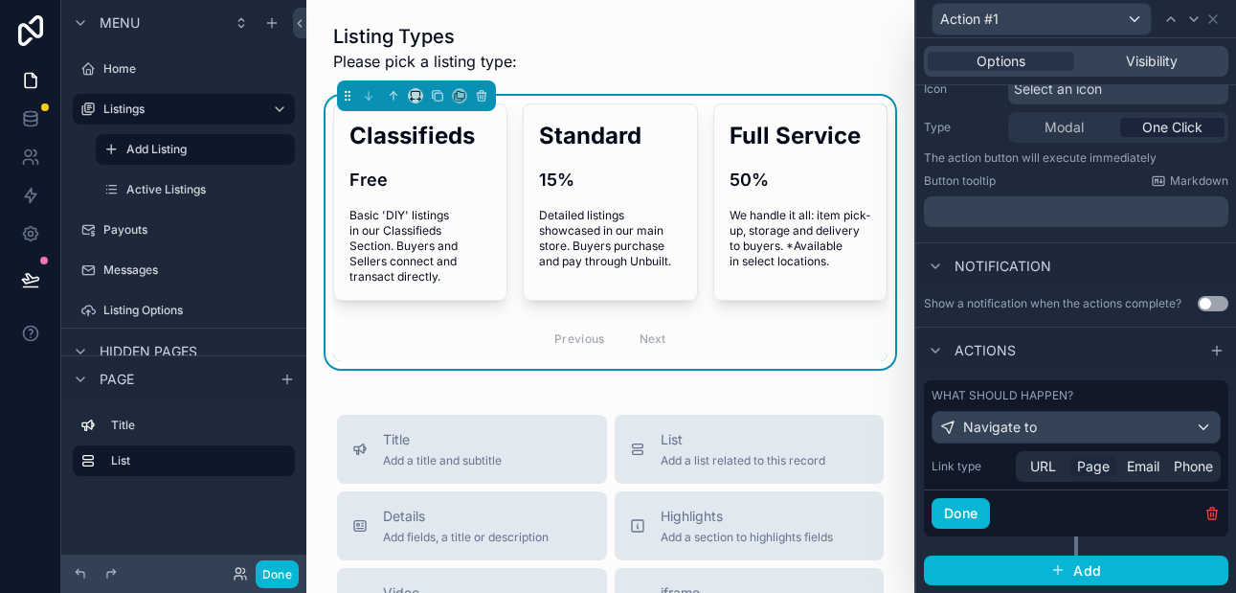
click at [1087, 465] on span "Page" at bounding box center [1093, 466] width 33 height 19
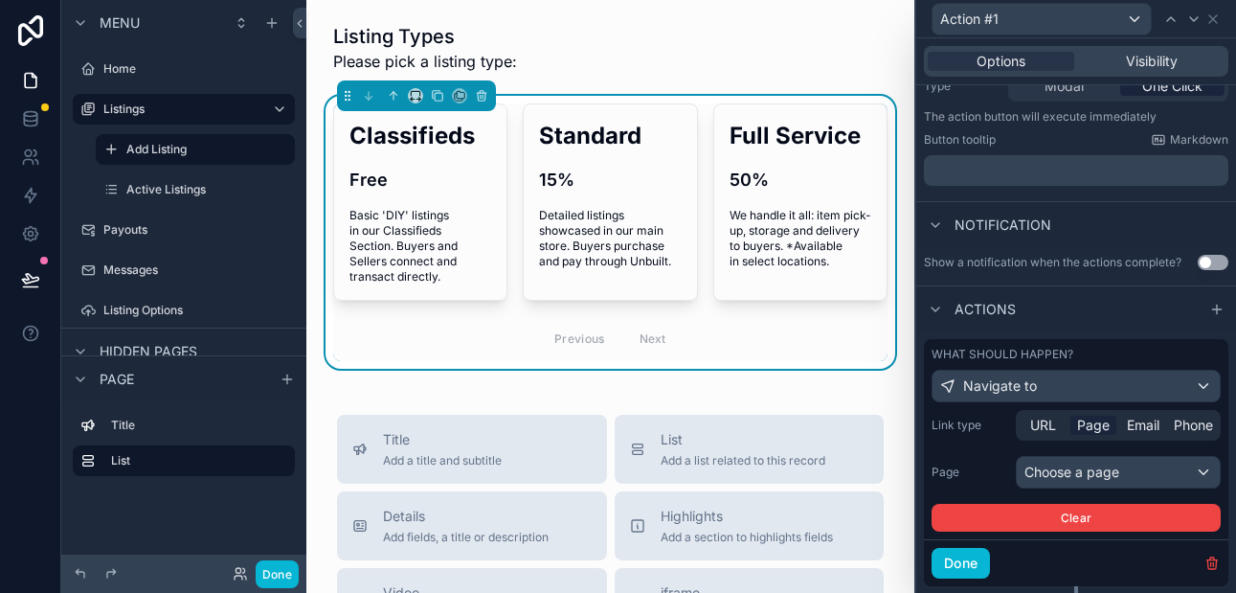
scroll to position [303, 0]
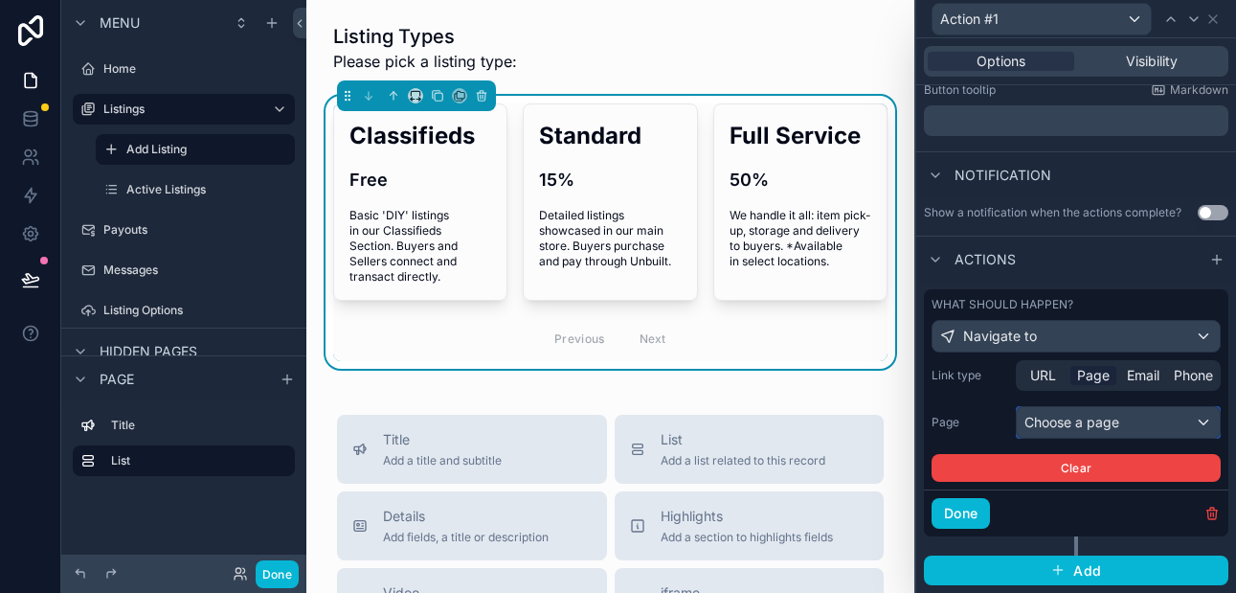
click at [1066, 421] on div "Choose a page" at bounding box center [1118, 422] width 203 height 31
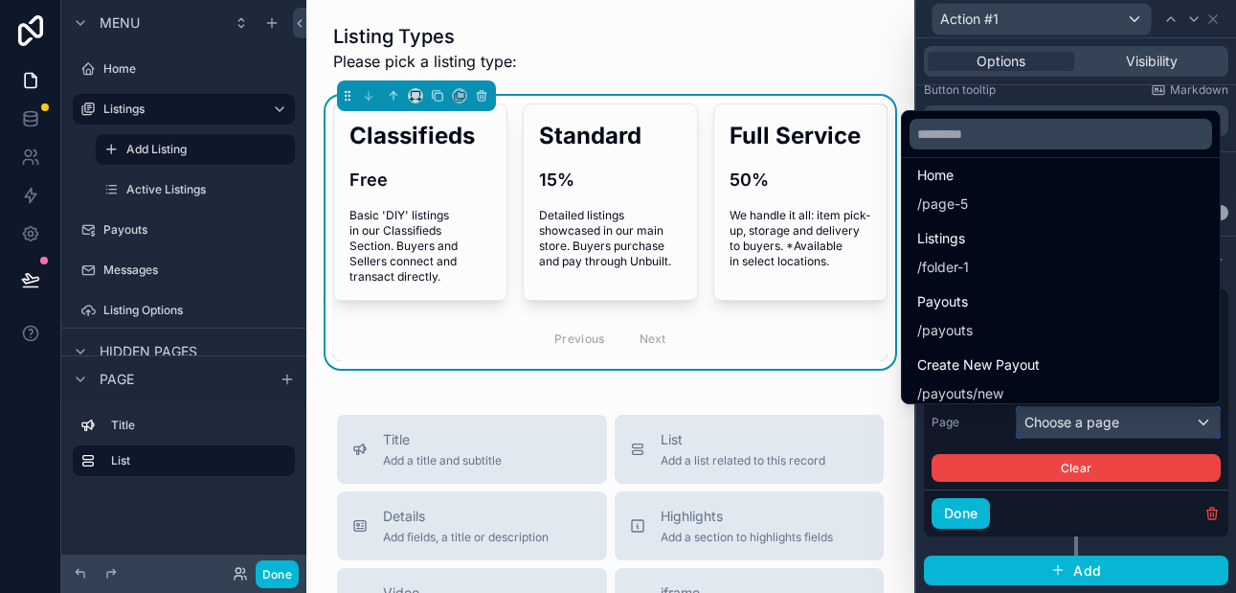
scroll to position [0, 0]
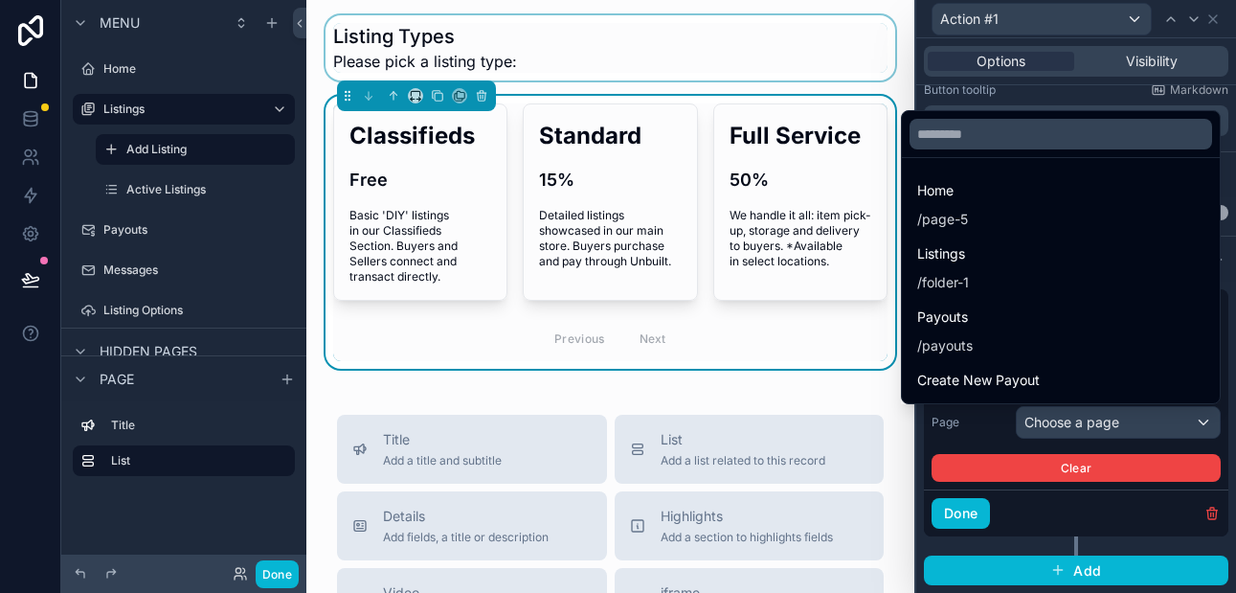
click at [686, 57] on div "scrollable content" at bounding box center [610, 47] width 577 height 65
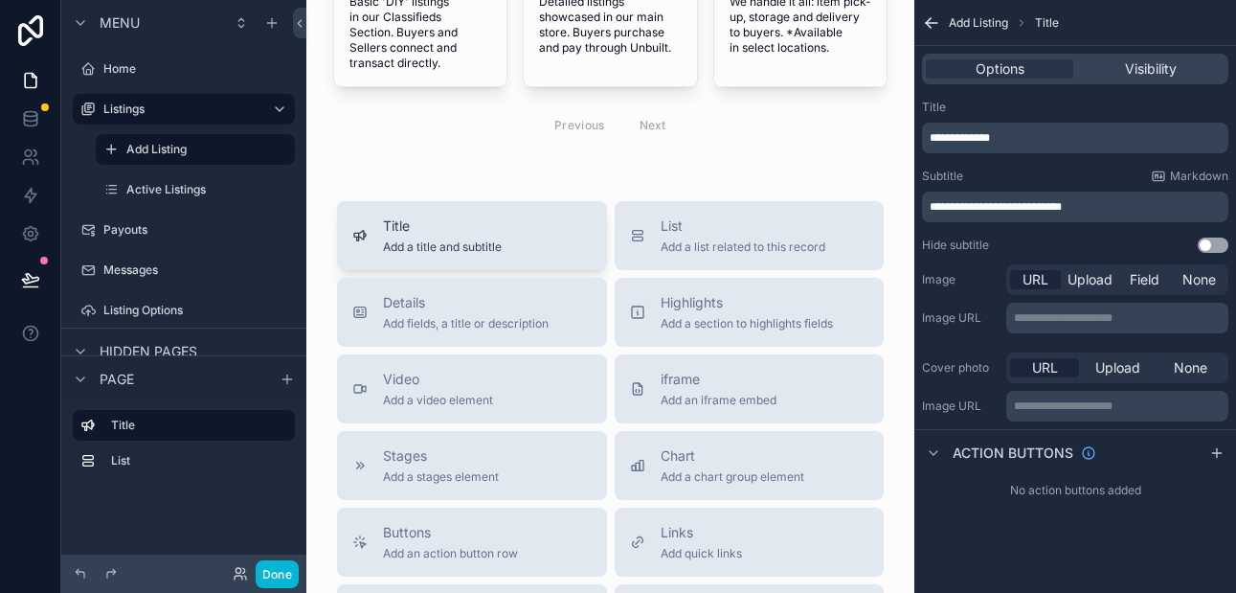
scroll to position [214, 0]
click at [660, 319] on span "Add a section to highlights fields" at bounding box center [746, 322] width 172 height 15
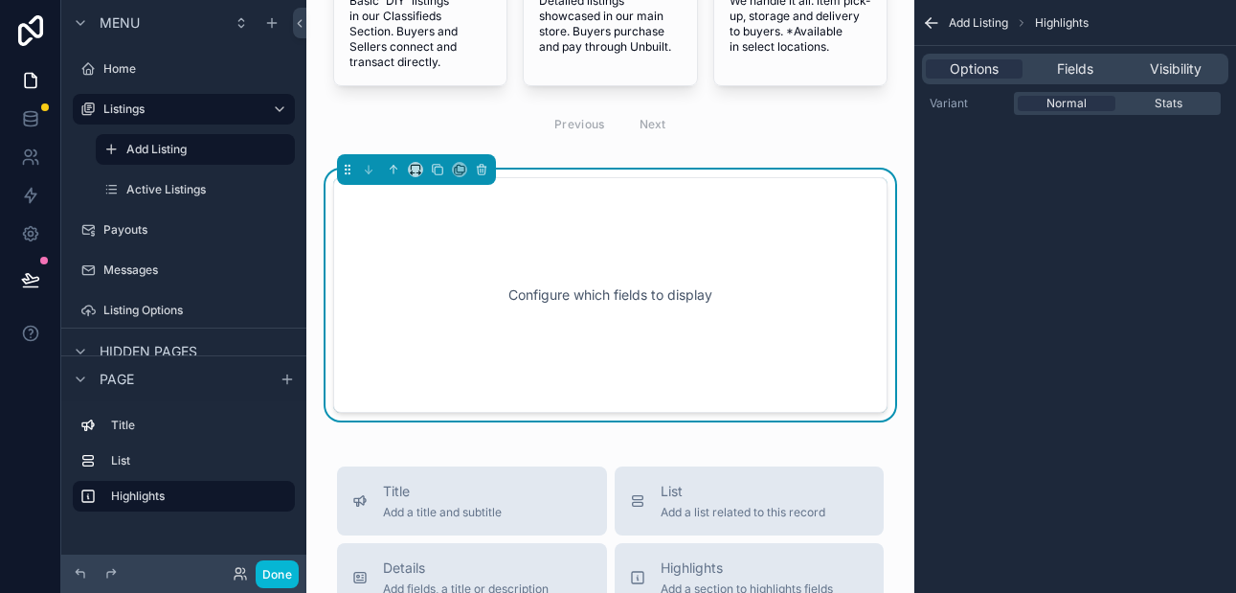
scroll to position [212, 0]
click at [481, 174] on icon "scrollable content" at bounding box center [481, 171] width 13 height 13
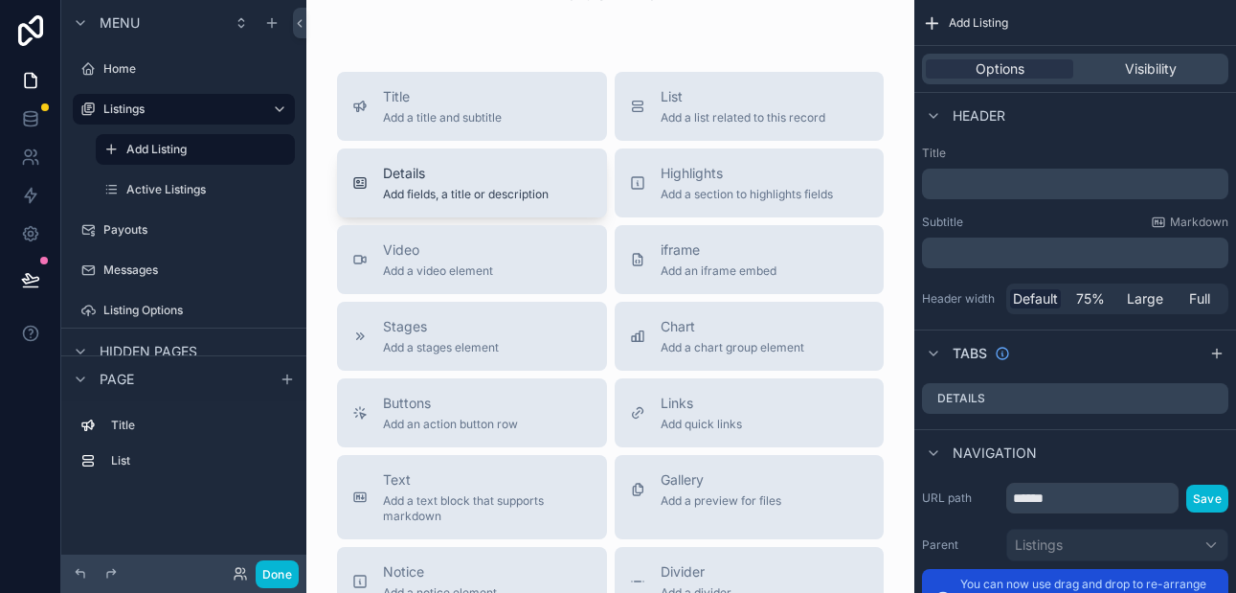
scroll to position [344, 0]
click at [501, 409] on span "Buttons" at bounding box center [450, 401] width 135 height 19
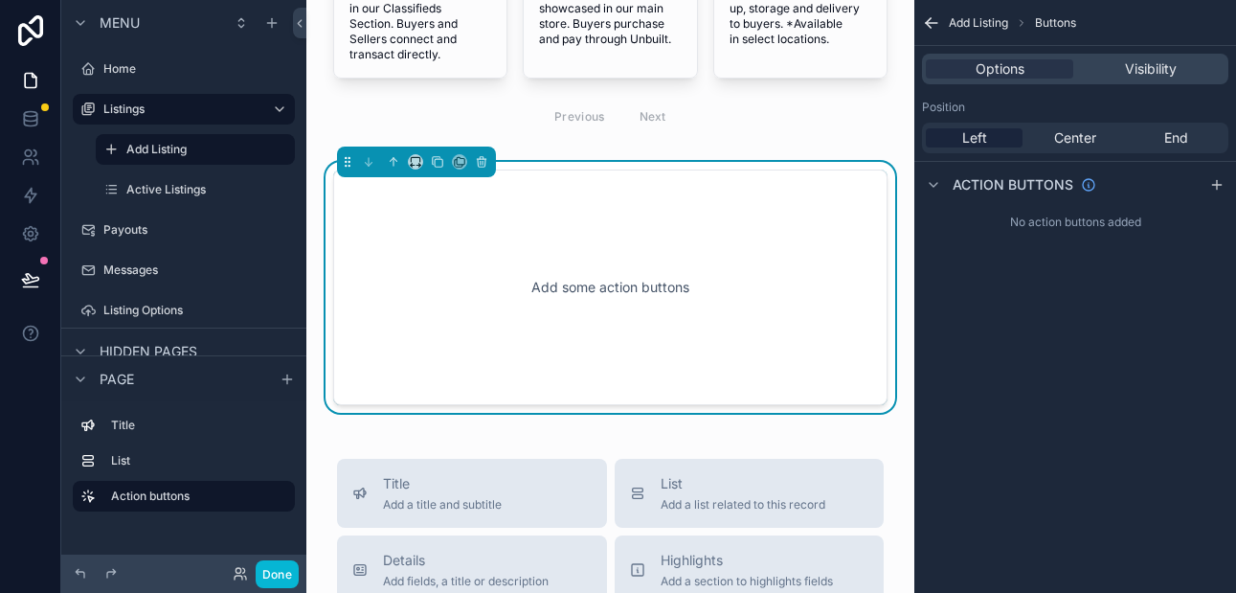
scroll to position [212, 0]
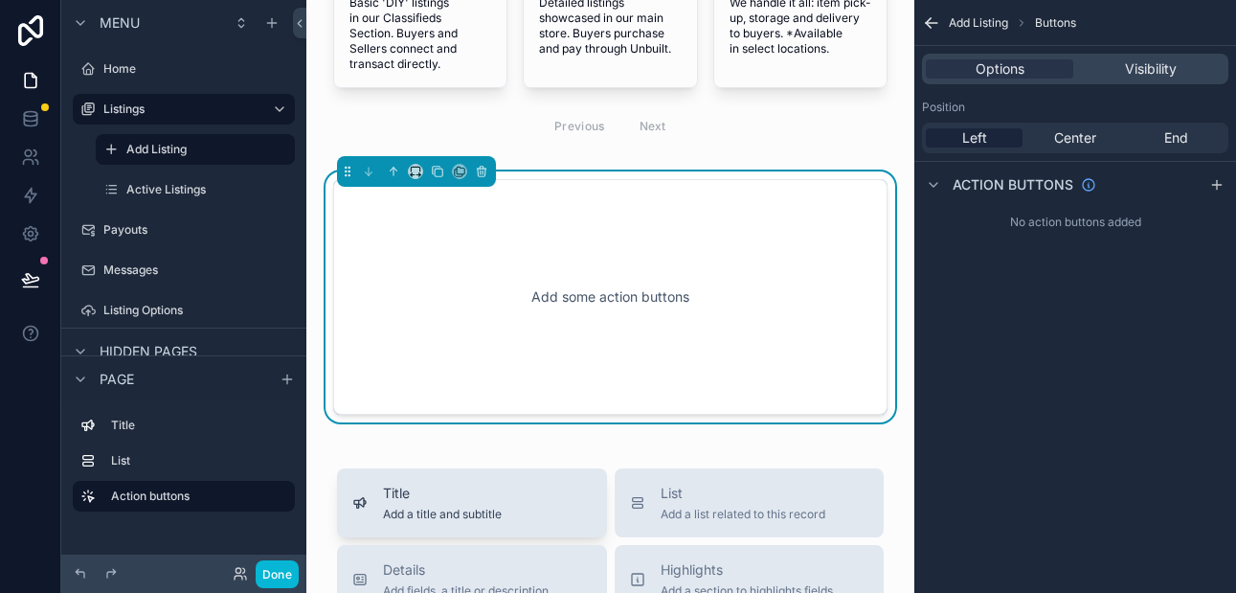
click at [526, 500] on div "Title Add a title and subtitle" at bounding box center [471, 502] width 239 height 38
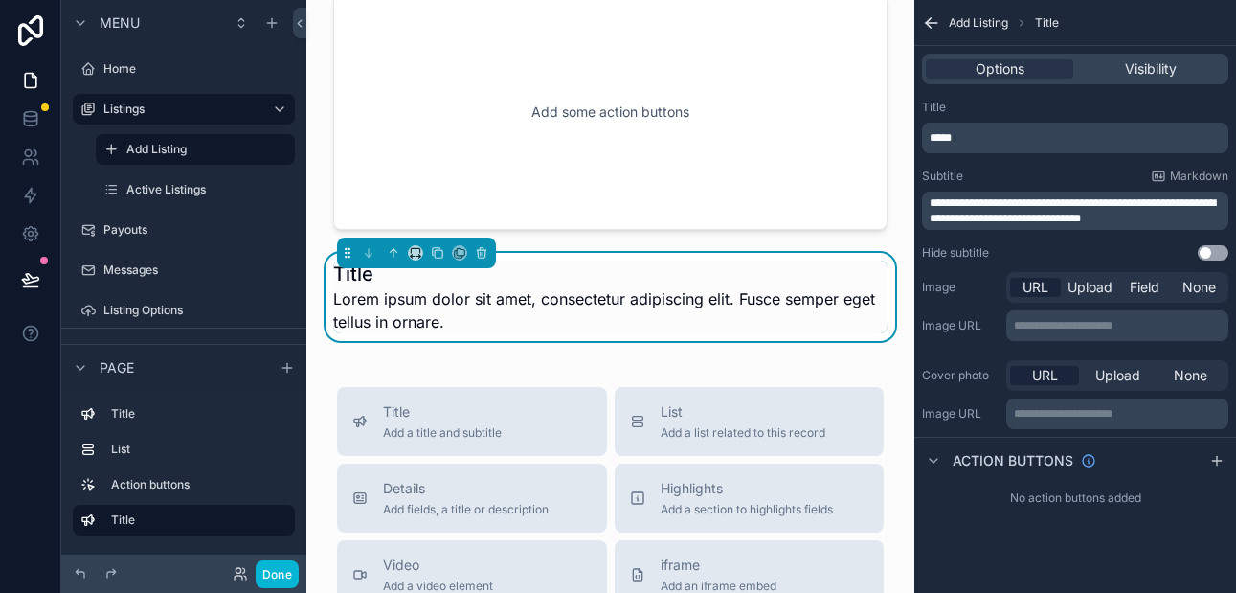
scroll to position [389, 0]
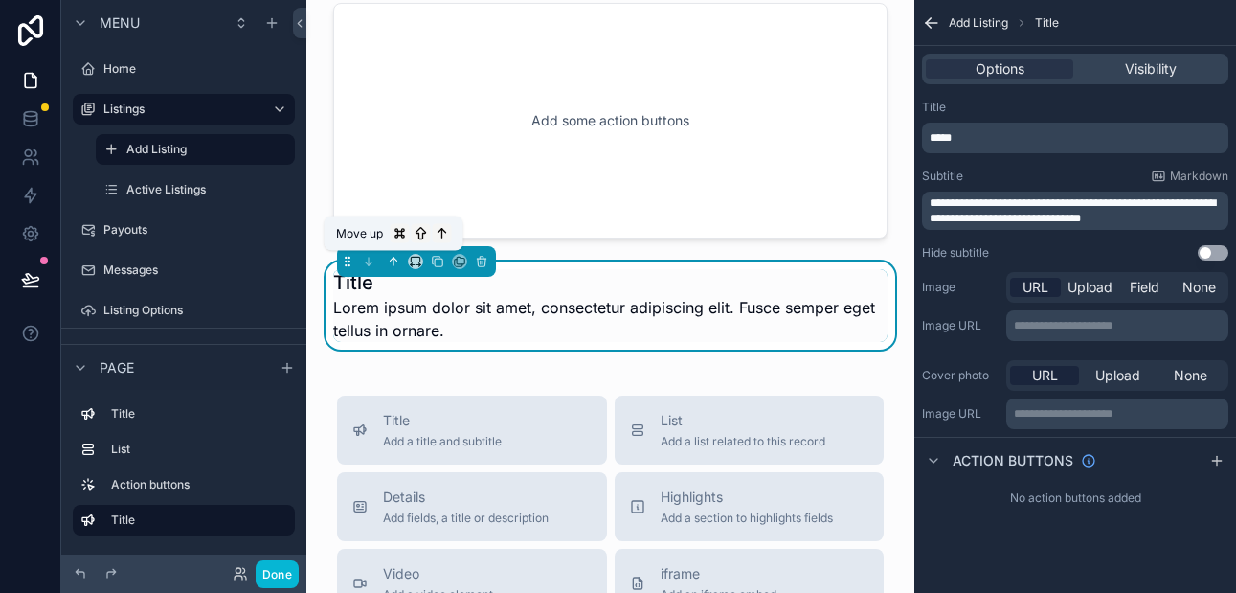
click at [389, 259] on icon "scrollable content" at bounding box center [393, 261] width 13 height 13
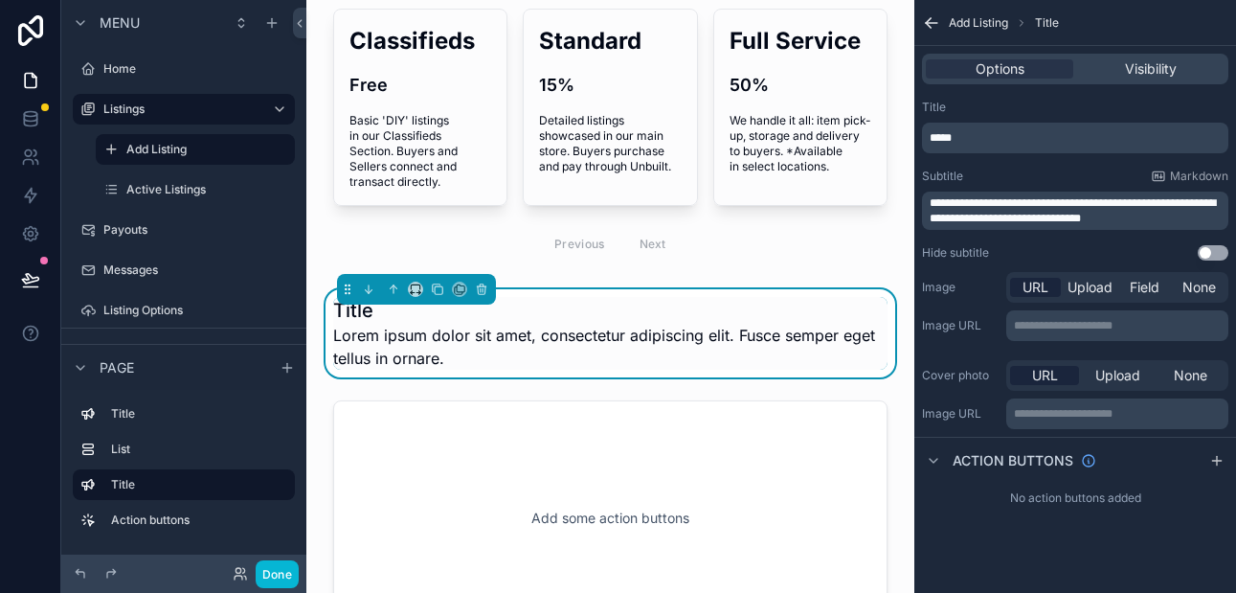
scroll to position [0, 0]
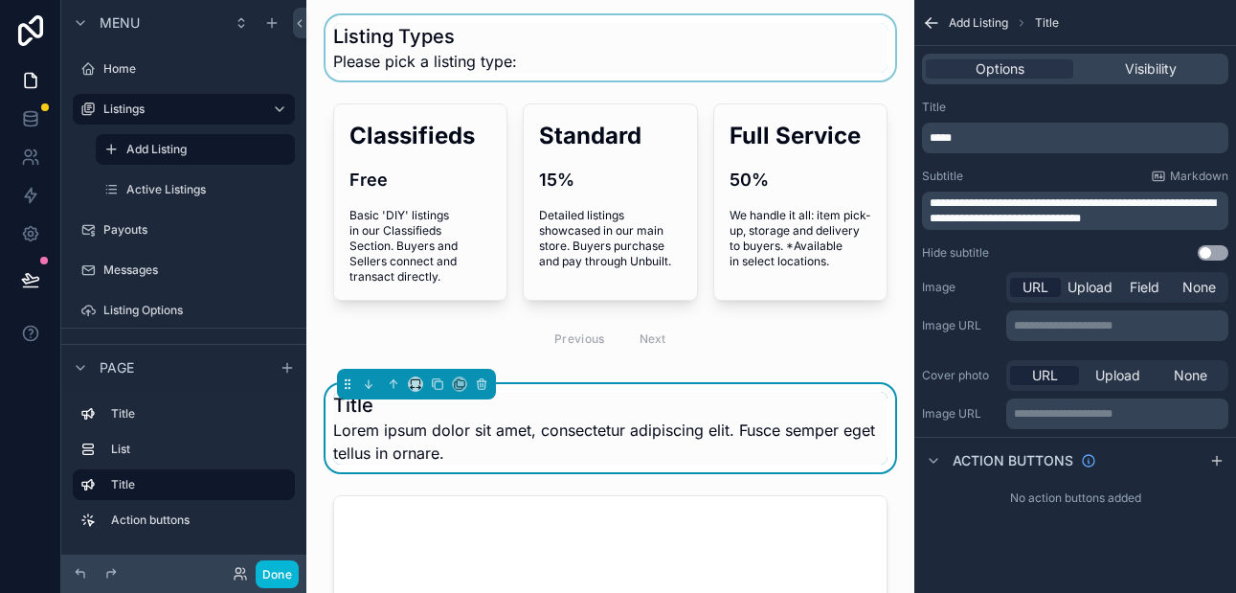
click at [425, 33] on div "scrollable content" at bounding box center [610, 47] width 577 height 65
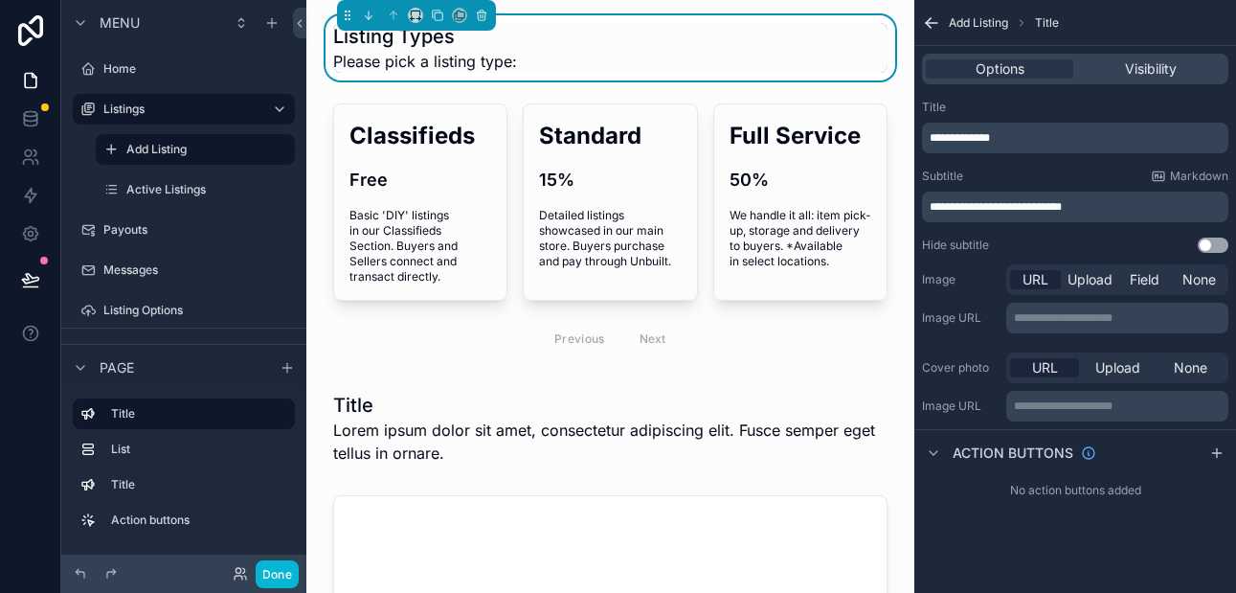
click at [425, 33] on h1 "Listing Types" at bounding box center [425, 36] width 184 height 27
click at [427, 38] on h1 "Listing Types" at bounding box center [425, 36] width 184 height 27
click at [452, 61] on span "Please pick a listing type:" at bounding box center [425, 61] width 184 height 23
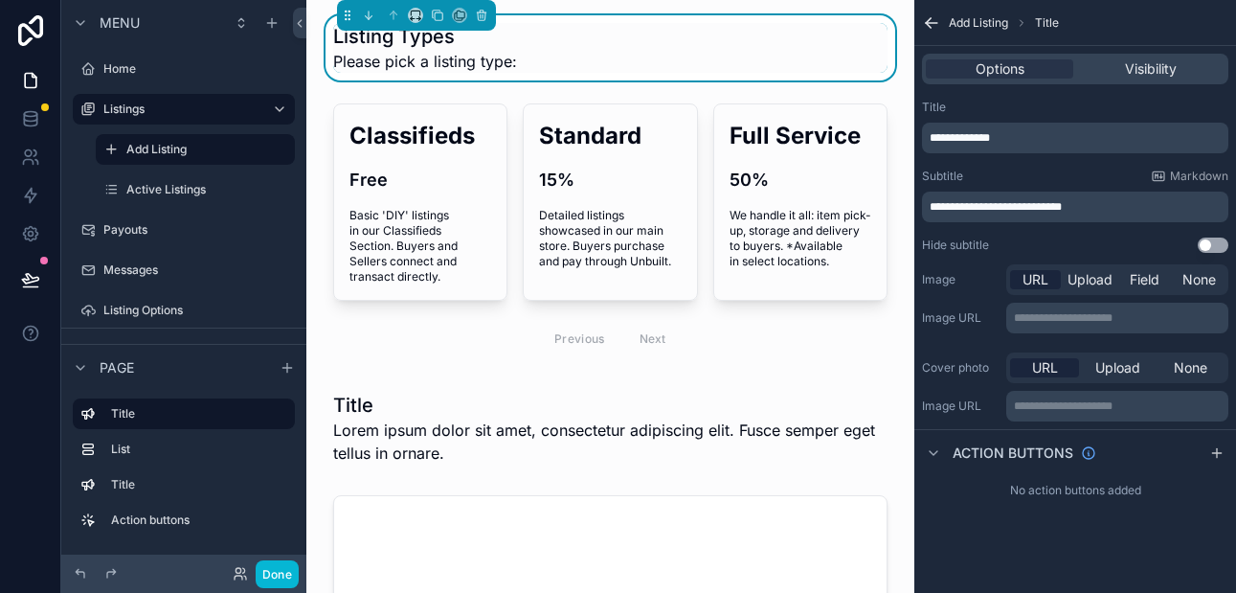
drag, startPoint x: 972, startPoint y: 136, endPoint x: 993, endPoint y: 138, distance: 21.1
click at [990, 138] on span "**********" at bounding box center [959, 137] width 60 height 11
click at [1007, 133] on p "**********" at bounding box center [1076, 137] width 295 height 15
drag, startPoint x: 1006, startPoint y: 135, endPoint x: 973, endPoint y: 136, distance: 33.5
click at [973, 136] on p "**********" at bounding box center [1076, 137] width 295 height 15
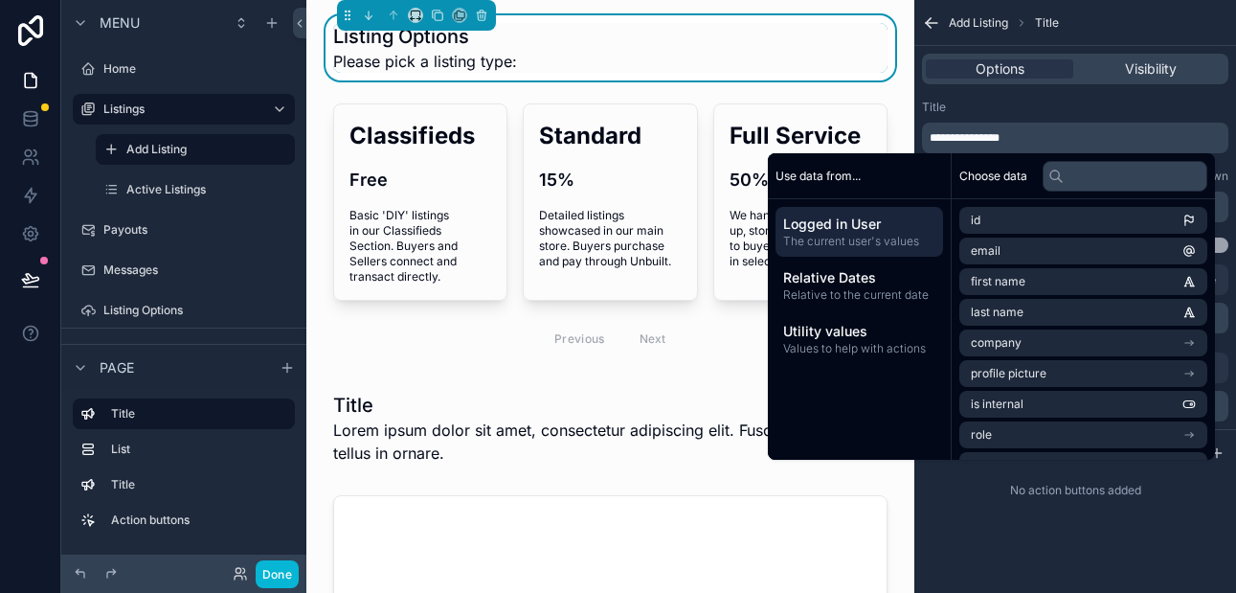
click at [1043, 111] on div "Title" at bounding box center [1075, 107] width 306 height 15
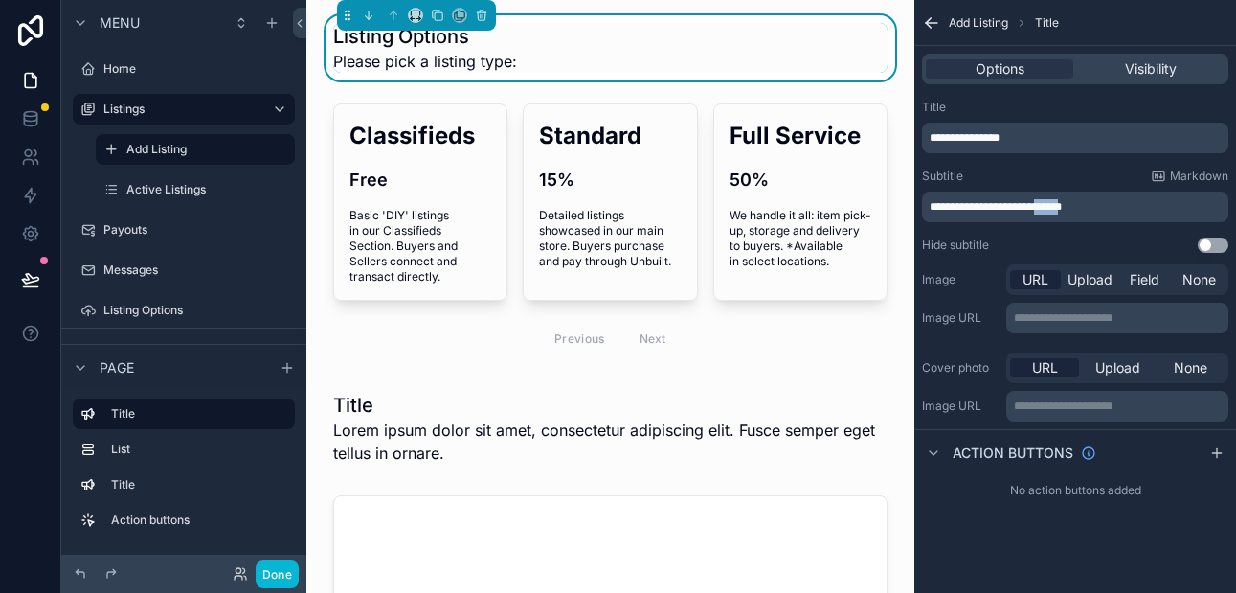
drag, startPoint x: 1040, startPoint y: 204, endPoint x: 1066, endPoint y: 207, distance: 26.0
click at [1062, 207] on span "**********" at bounding box center [995, 206] width 132 height 11
drag, startPoint x: 995, startPoint y: 207, endPoint x: 1094, endPoint y: 205, distance: 99.6
click at [1090, 205] on span "**********" at bounding box center [1009, 206] width 161 height 11
click at [1048, 207] on span "**********" at bounding box center [1026, 206] width 194 height 11
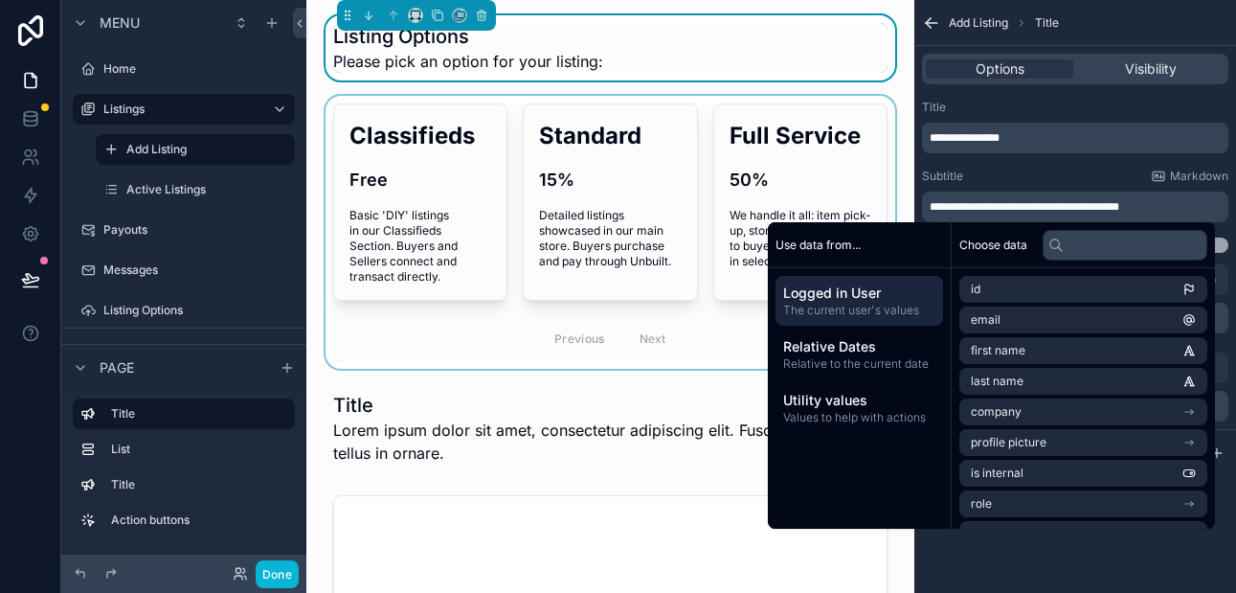
click at [650, 335] on div "scrollable content" at bounding box center [610, 232] width 577 height 273
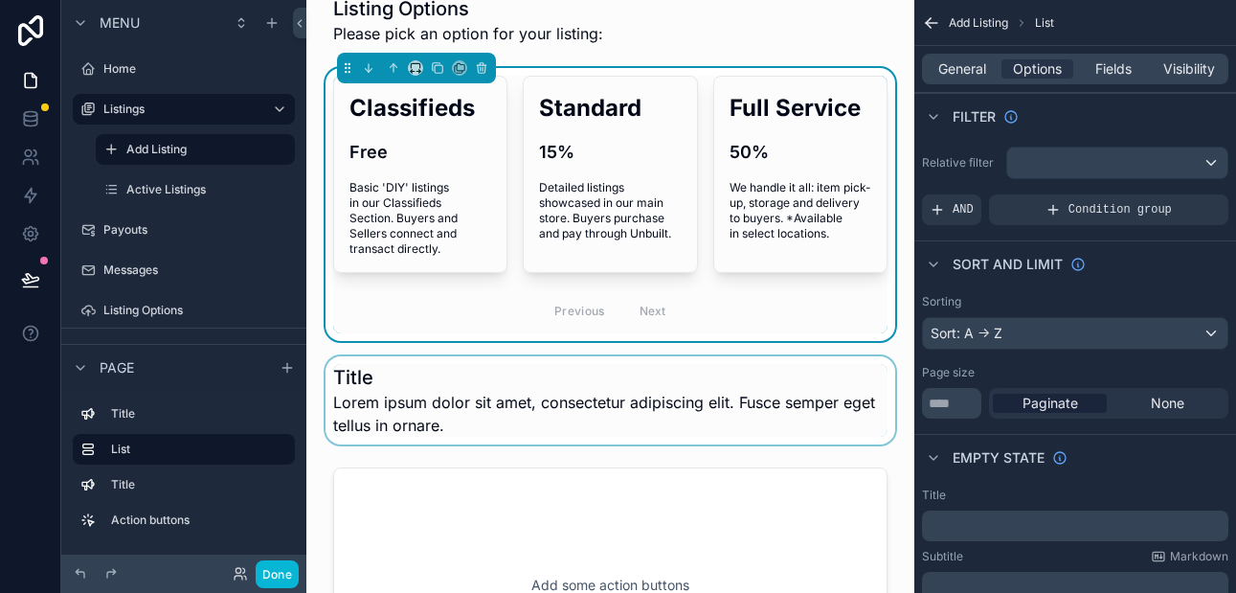
scroll to position [40, 0]
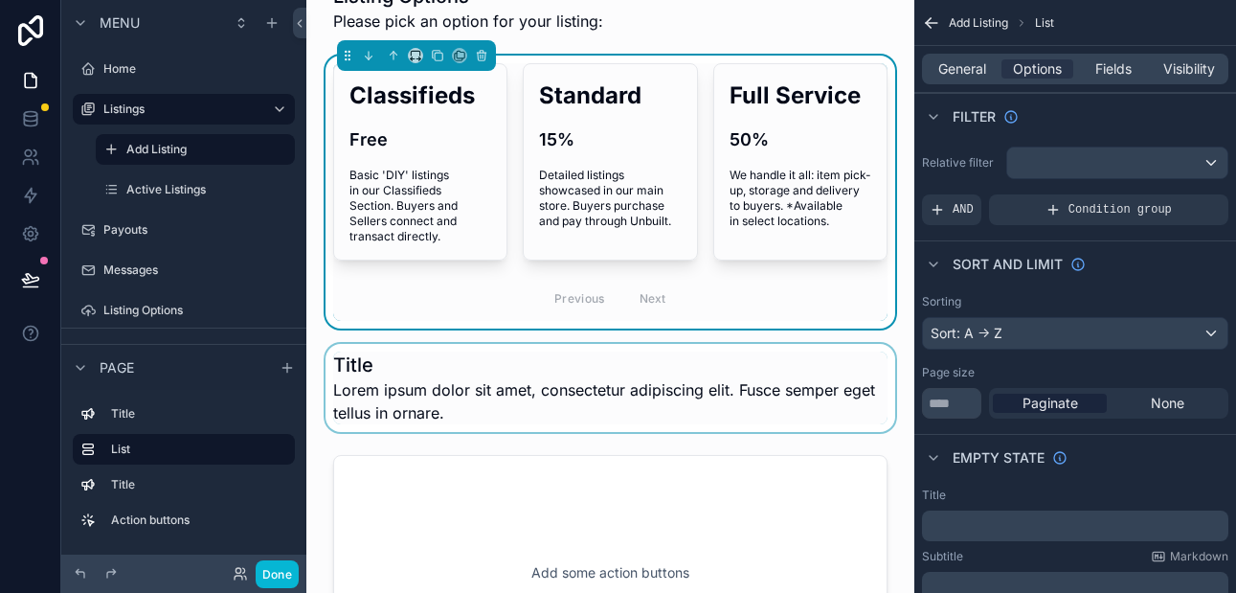
click at [628, 391] on div "scrollable content" at bounding box center [610, 388] width 577 height 88
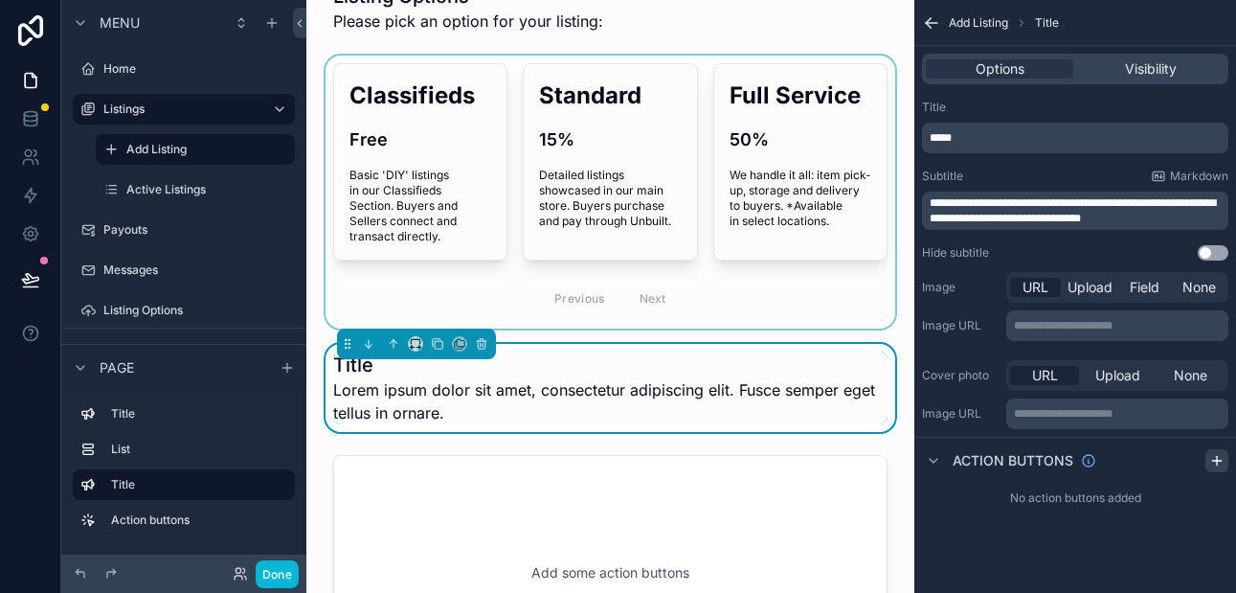
click at [1209, 454] on icon "scrollable content" at bounding box center [1216, 460] width 15 height 15
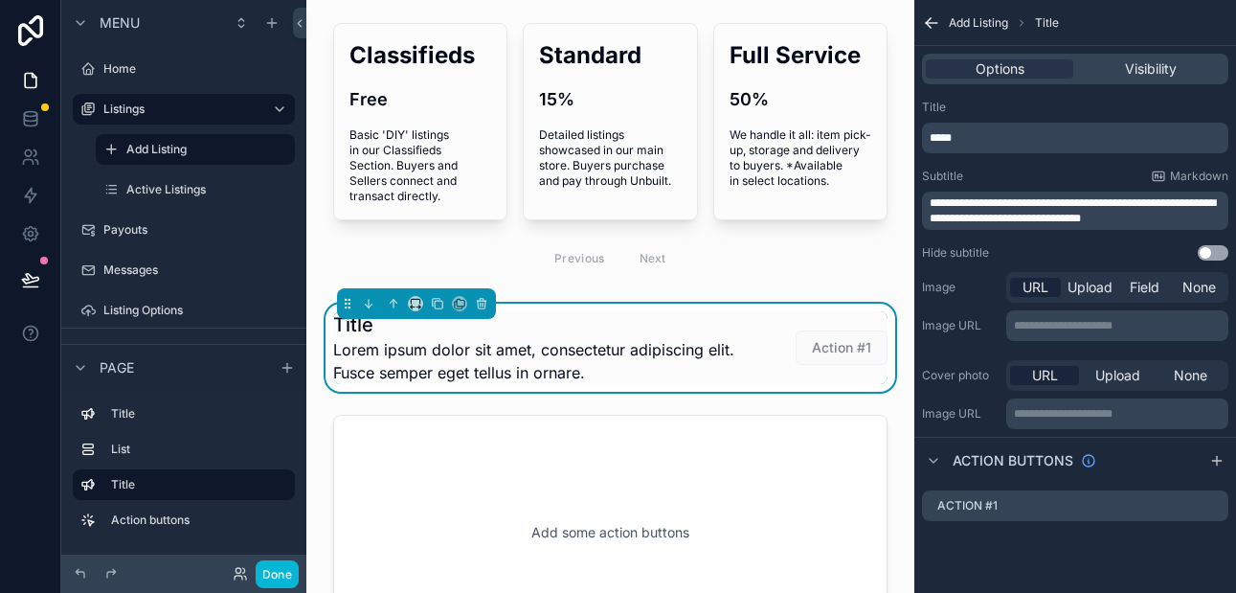
scroll to position [0, 0]
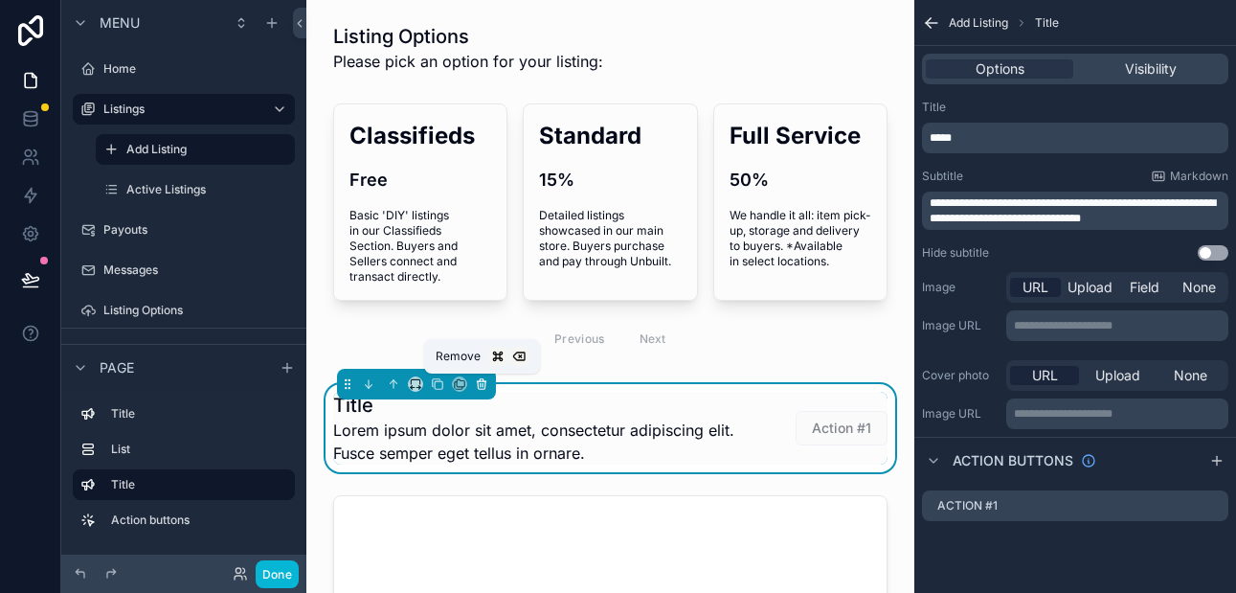
click at [485, 383] on icon "scrollable content" at bounding box center [482, 385] width 8 height 8
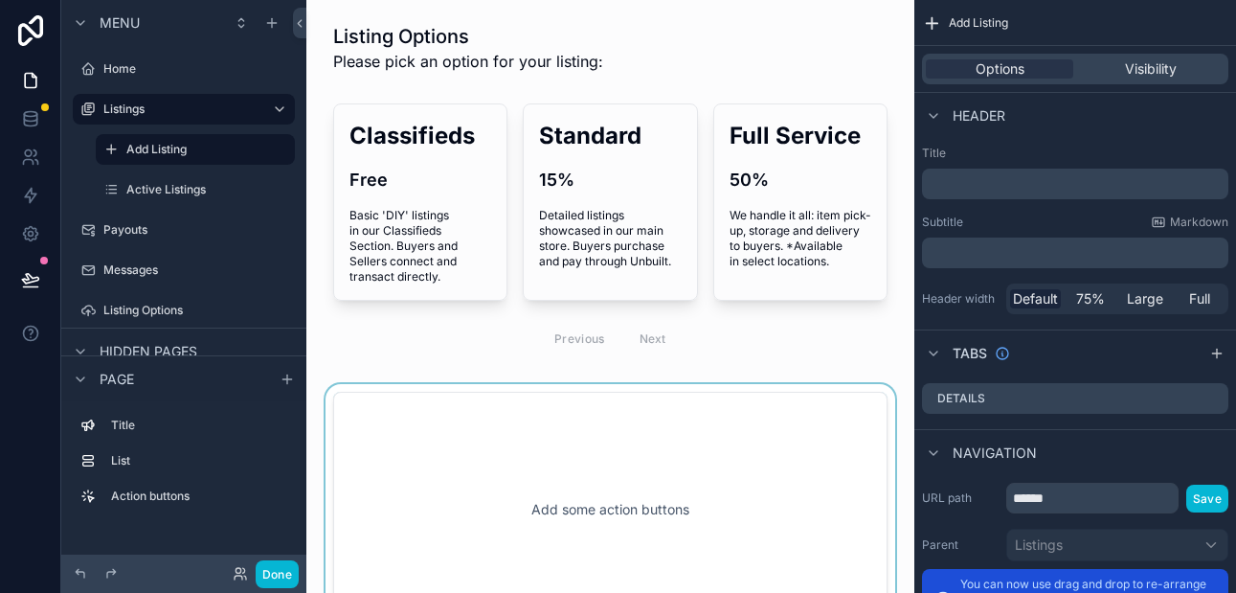
click at [515, 444] on div "scrollable content" at bounding box center [610, 509] width 577 height 251
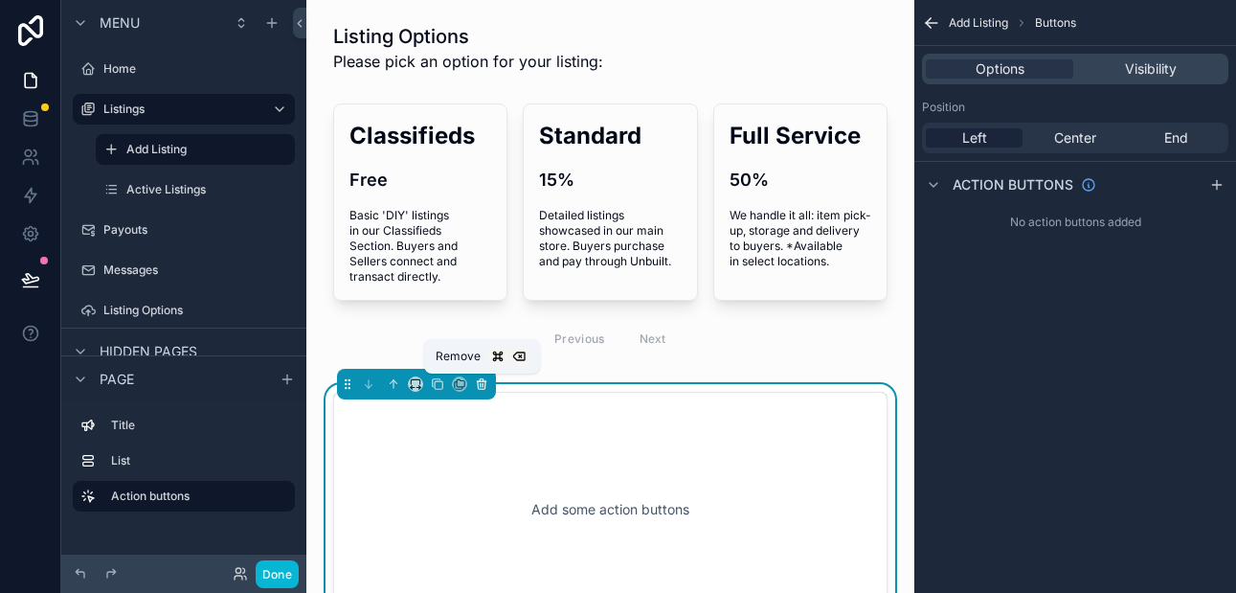
click at [481, 385] on icon "scrollable content" at bounding box center [481, 383] width 13 height 13
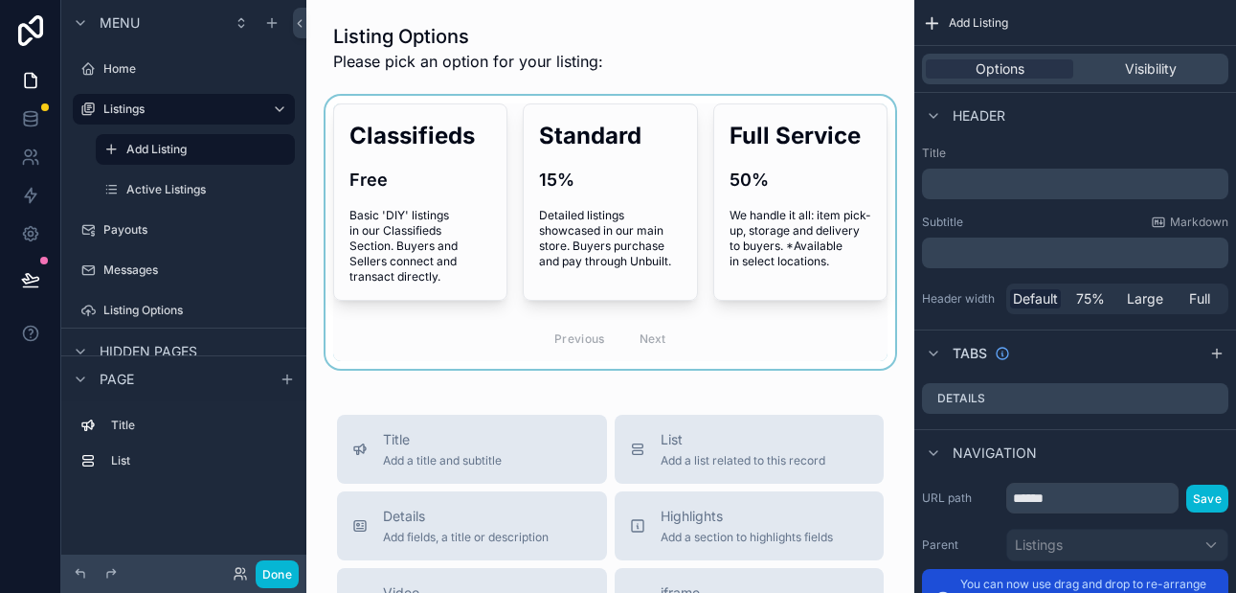
click at [441, 212] on div "scrollable content" at bounding box center [610, 232] width 577 height 273
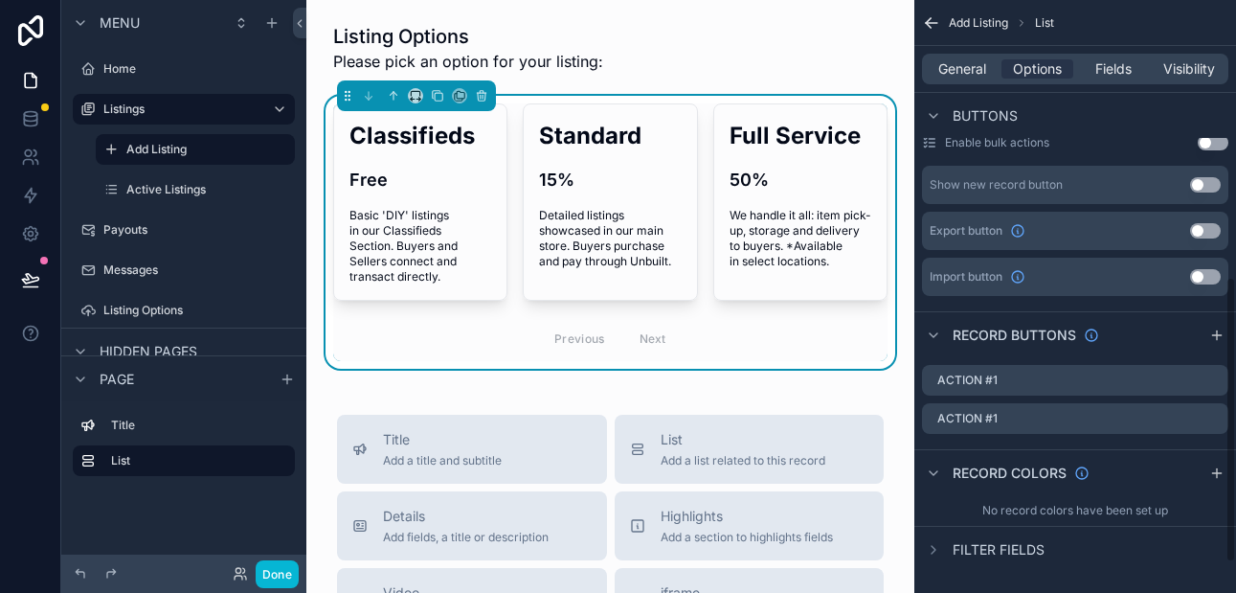
scroll to position [637, 0]
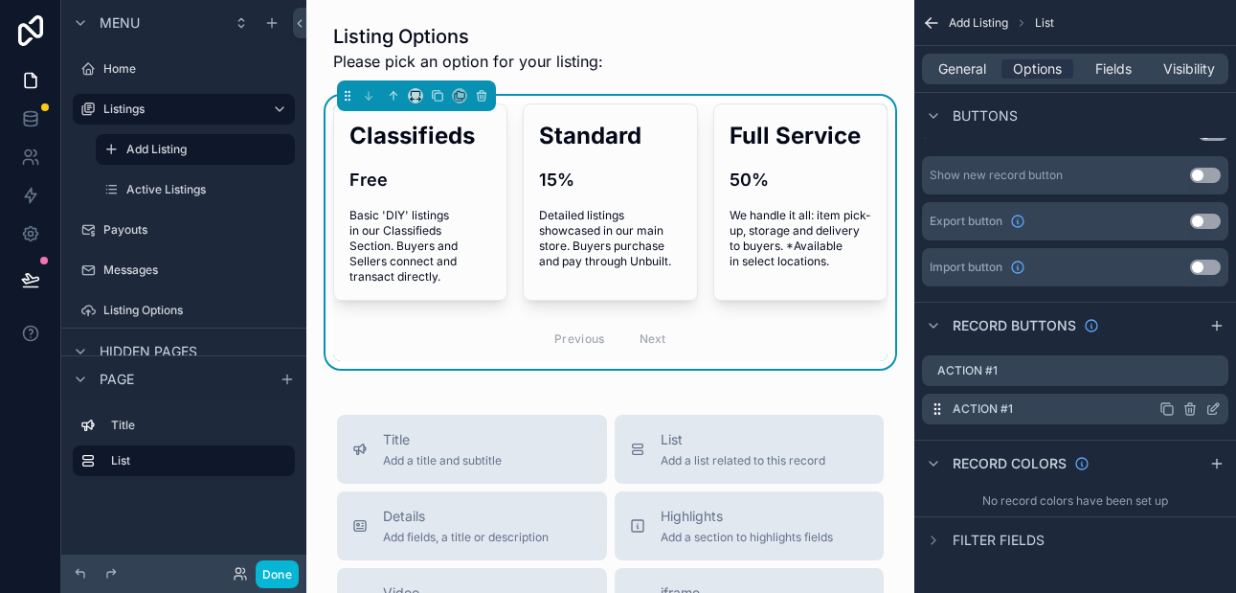
click at [1185, 404] on icon "scrollable content" at bounding box center [1189, 408] width 15 height 15
click at [1189, 409] on icon "scrollable content" at bounding box center [1189, 408] width 15 height 15
click at [1185, 378] on icon at bounding box center [1181, 377] width 15 height 15
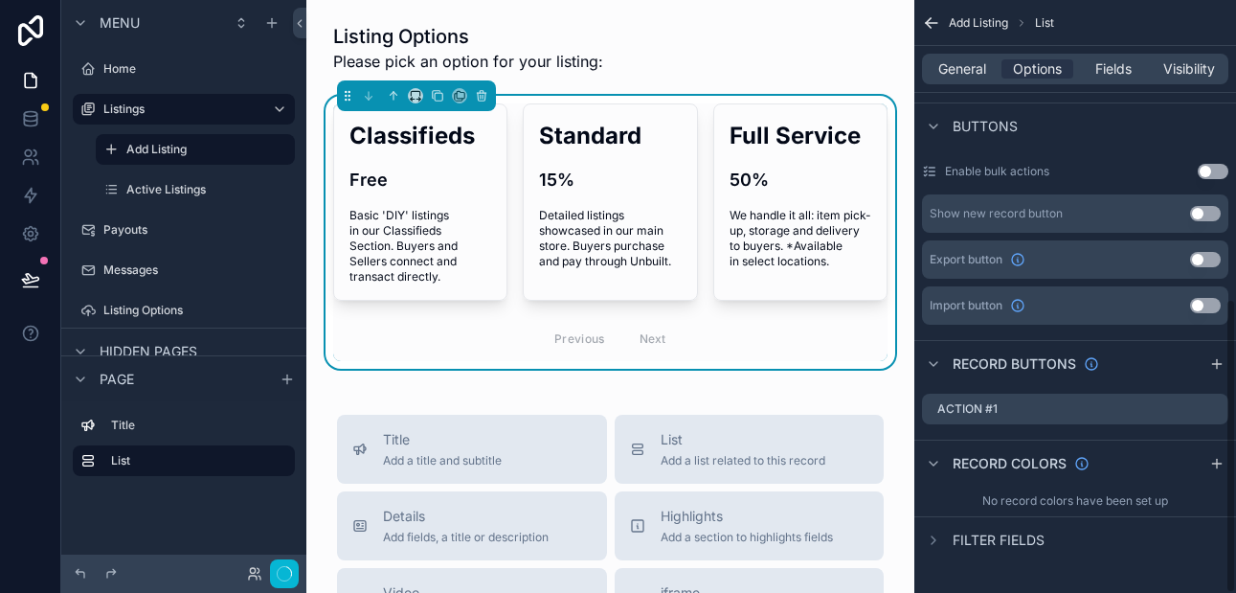
scroll to position [599, 0]
click at [960, 69] on span "General" at bounding box center [962, 68] width 48 height 19
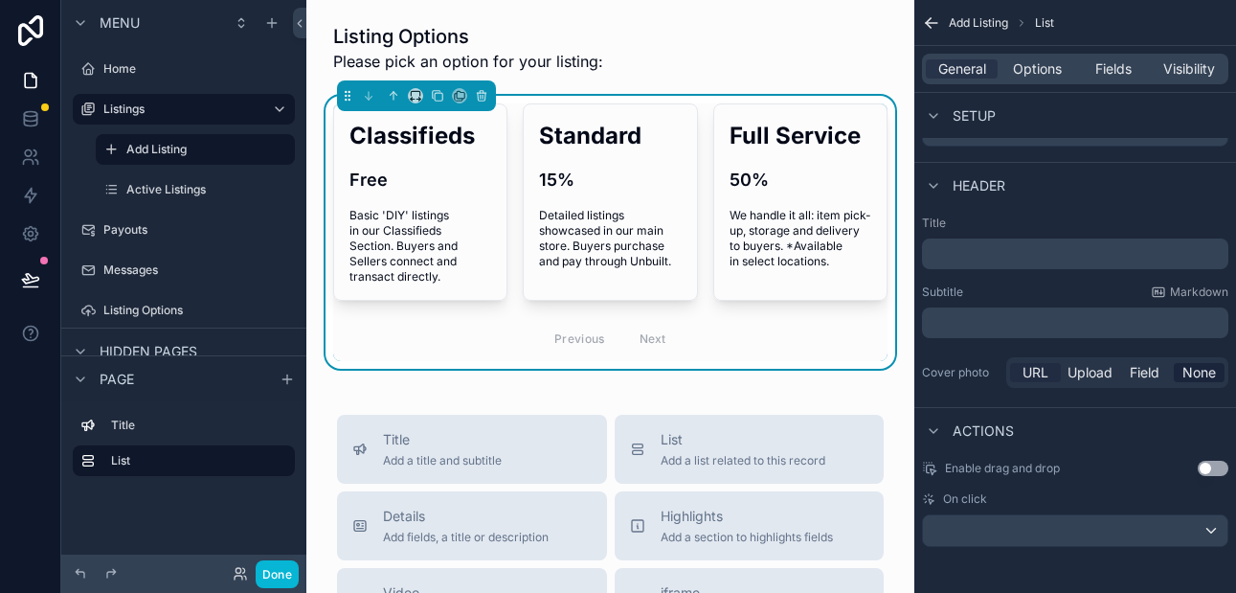
click at [1038, 369] on span "URL" at bounding box center [1035, 372] width 26 height 19
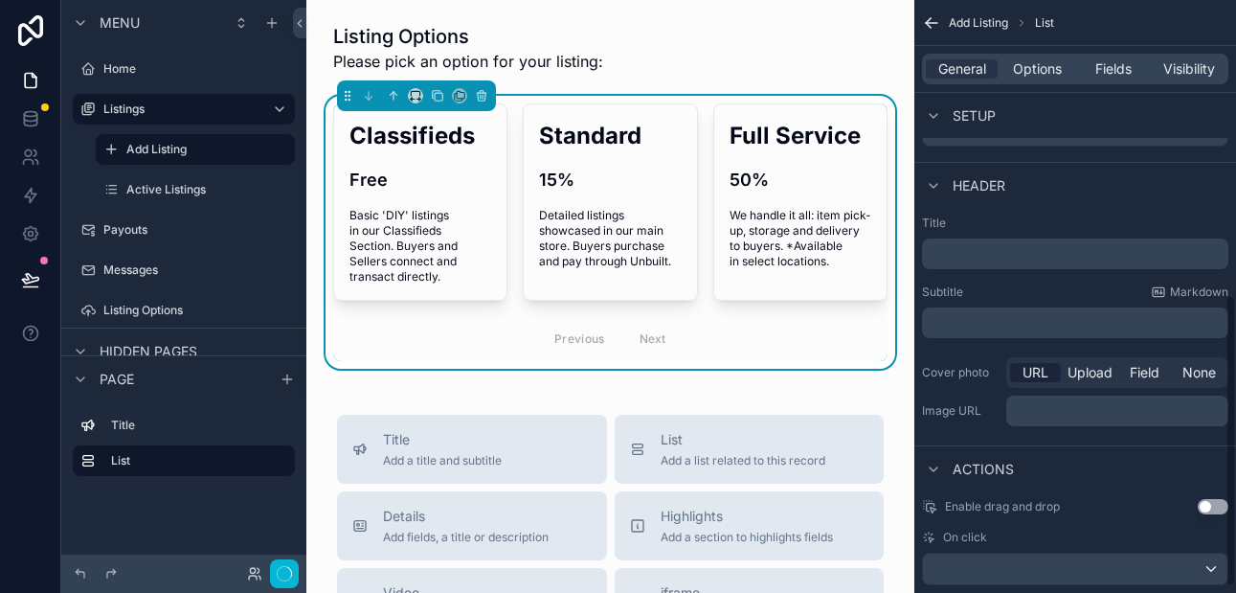
scroll to position [599, 0]
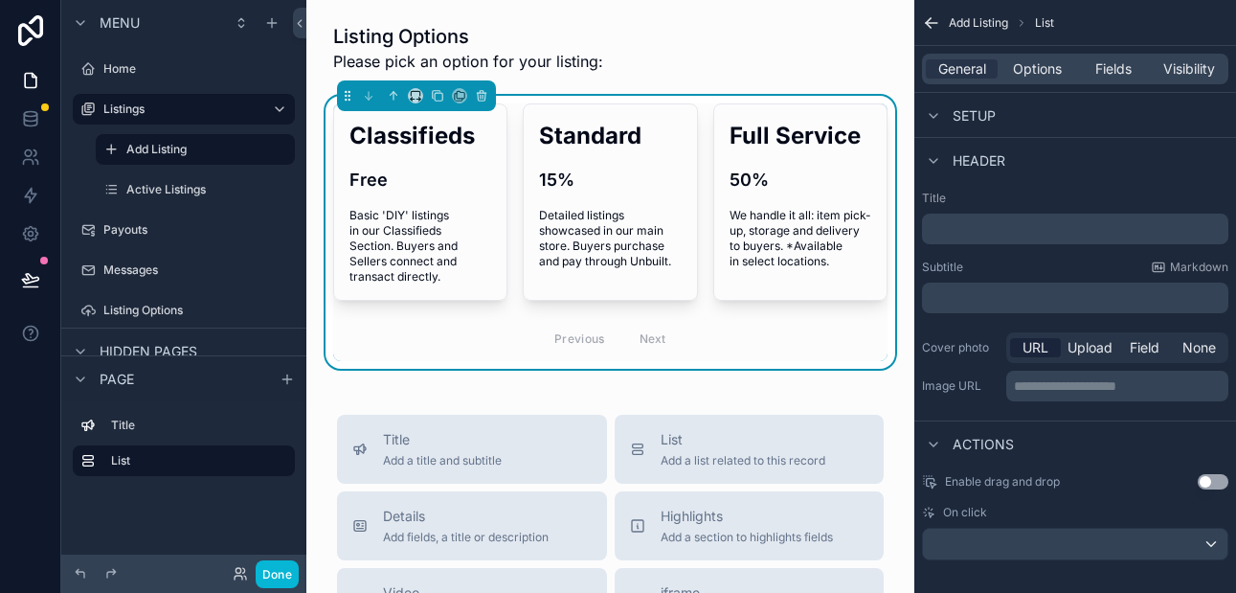
click at [1037, 347] on span "URL" at bounding box center [1035, 347] width 26 height 19
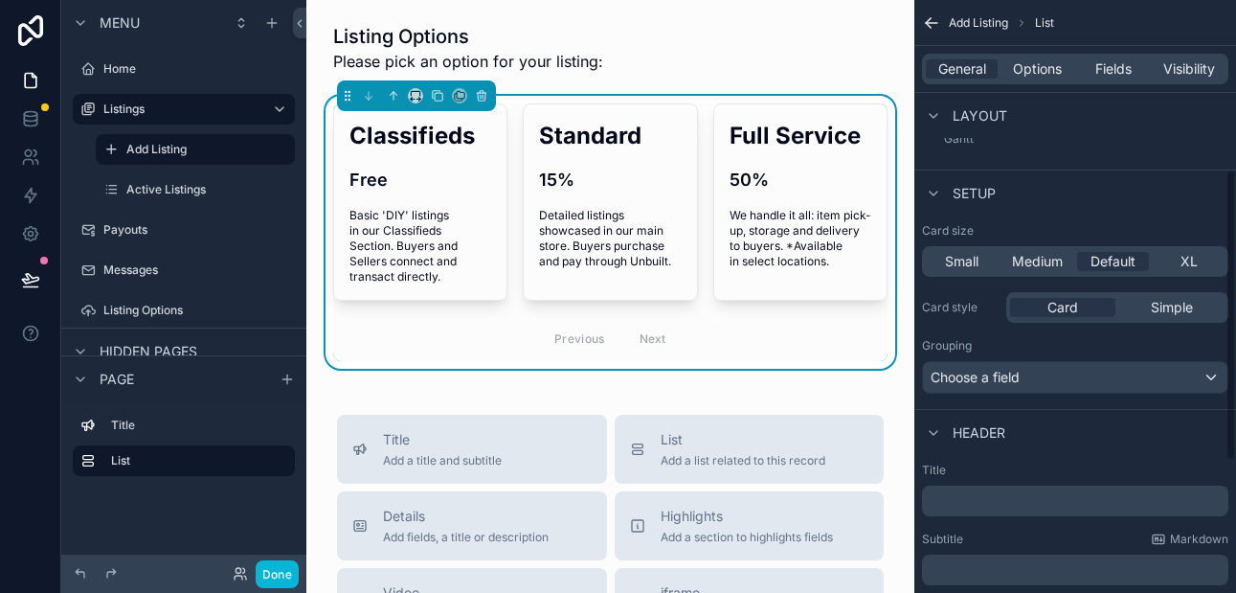
scroll to position [324, 0]
click at [1177, 262] on div "XL" at bounding box center [1188, 264] width 72 height 19
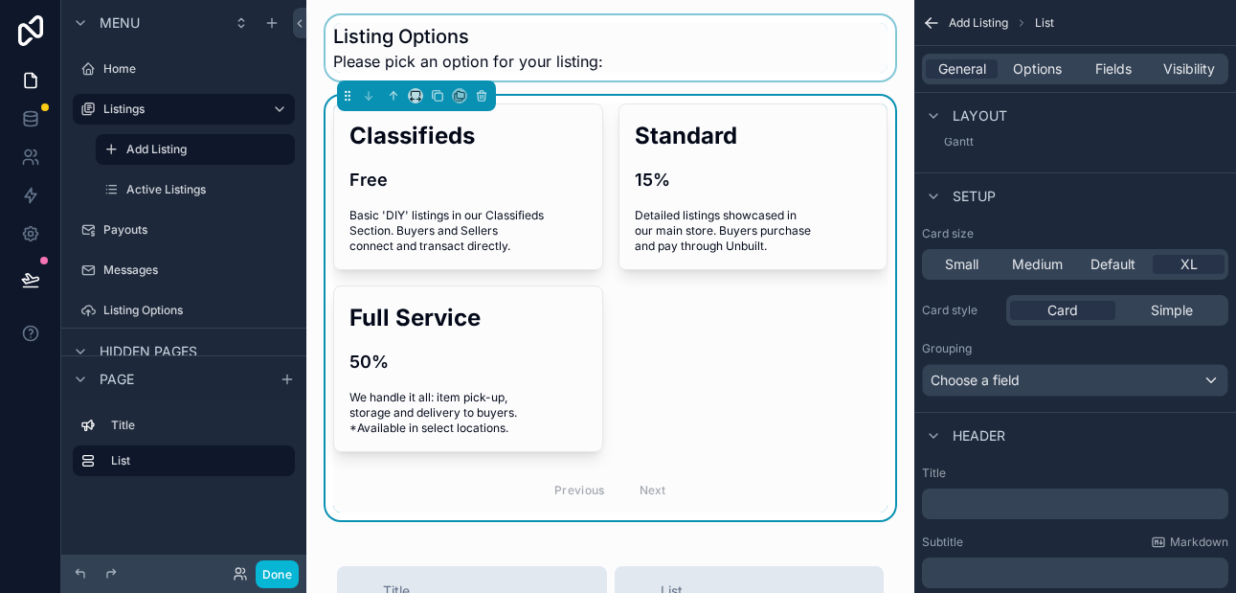
click at [706, 49] on div "scrollable content" at bounding box center [610, 47] width 577 height 65
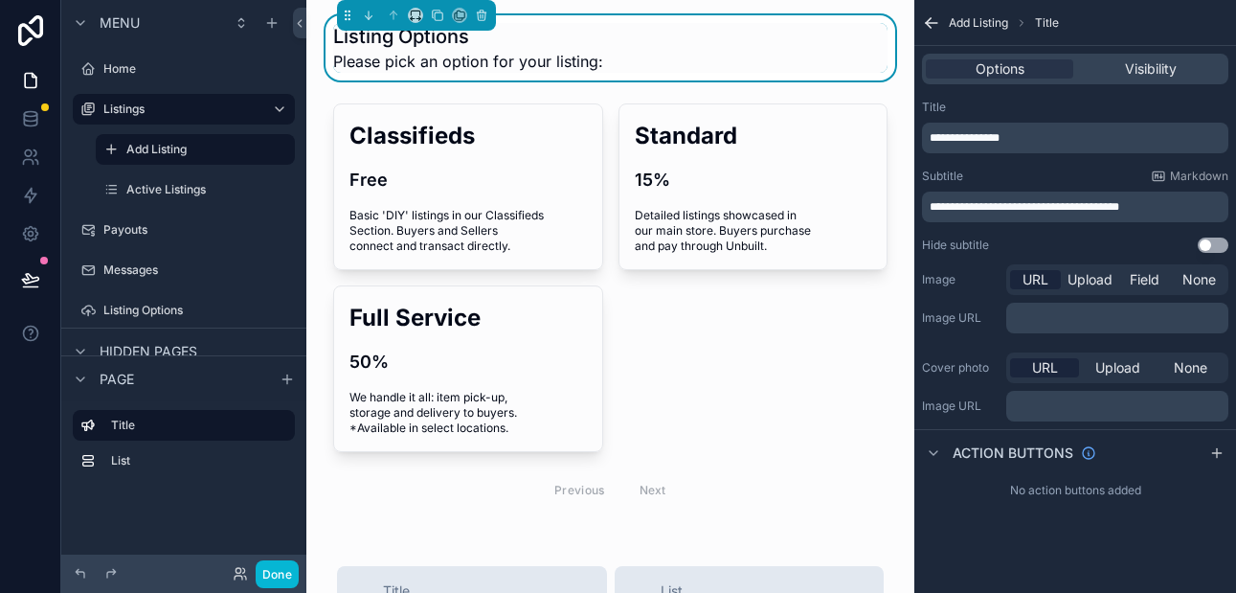
scroll to position [0, 0]
click at [1194, 278] on span "None" at bounding box center [1199, 279] width 34 height 19
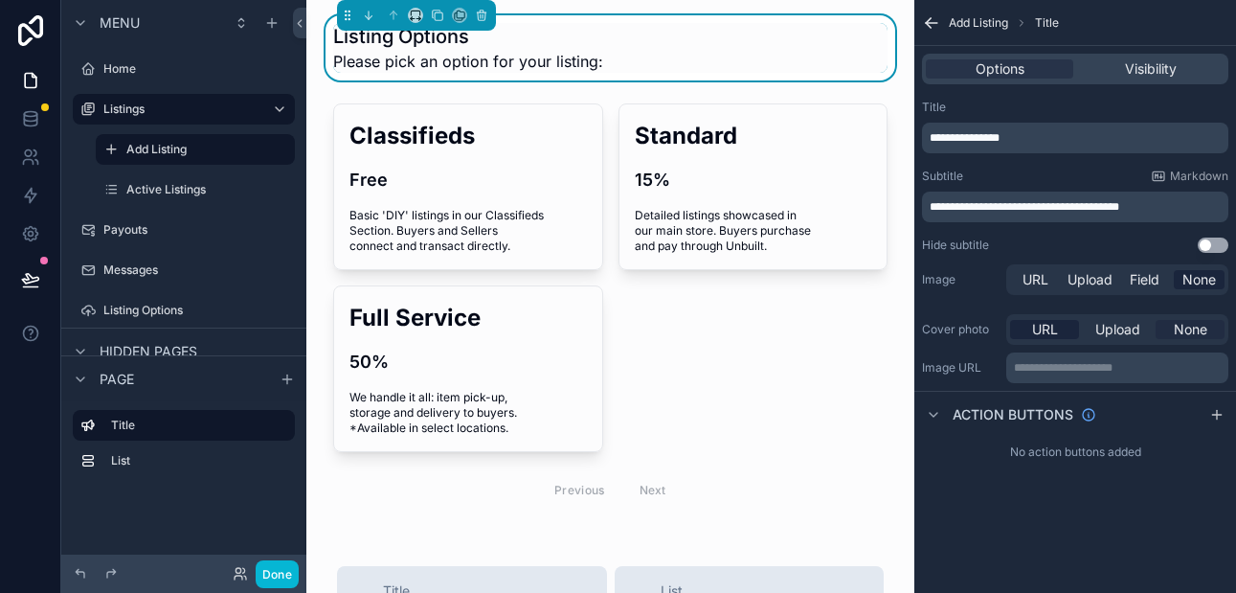
click at [1194, 330] on span "None" at bounding box center [1191, 329] width 34 height 19
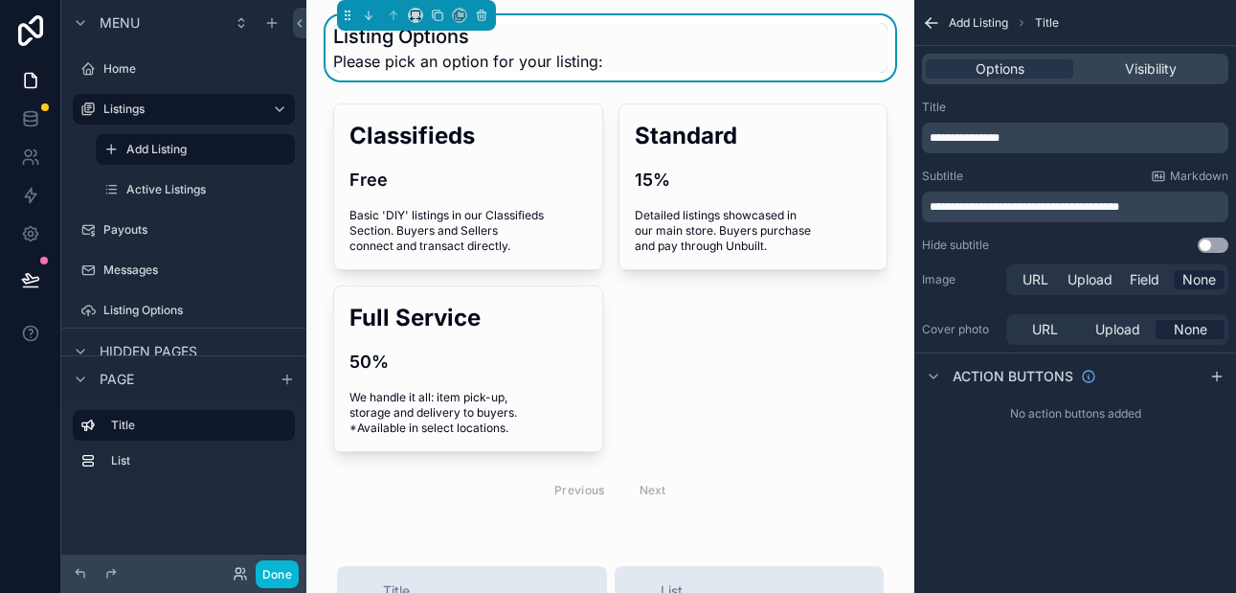
click at [1194, 330] on span "None" at bounding box center [1191, 329] width 34 height 19
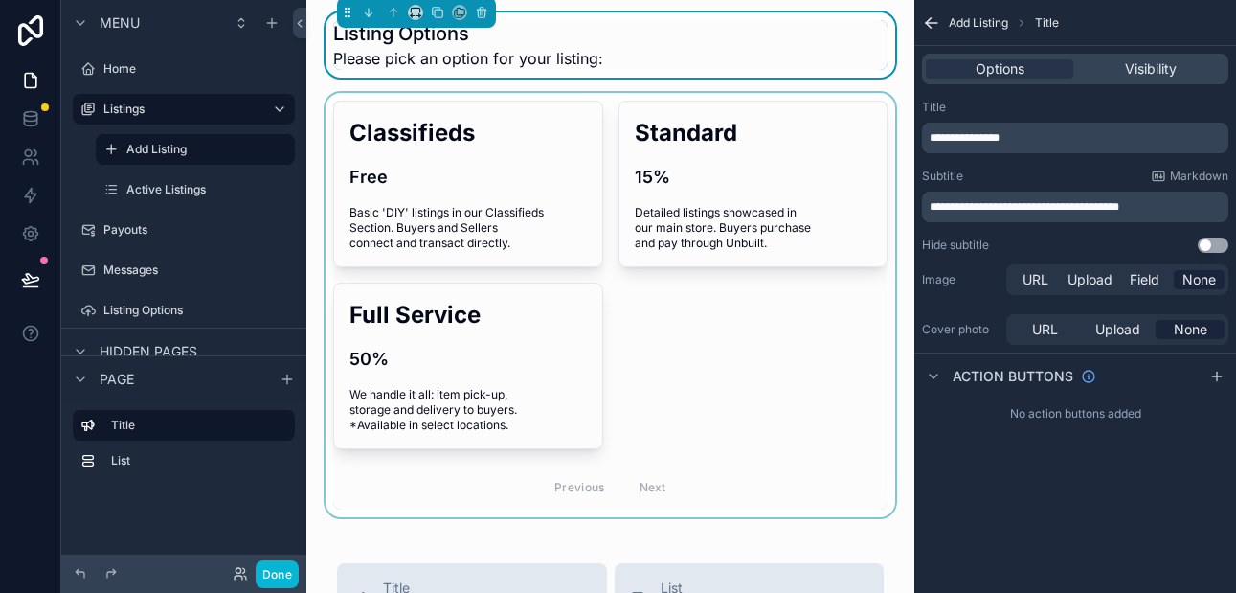
scroll to position [2, 0]
click at [850, 210] on div "scrollable content" at bounding box center [610, 306] width 577 height 424
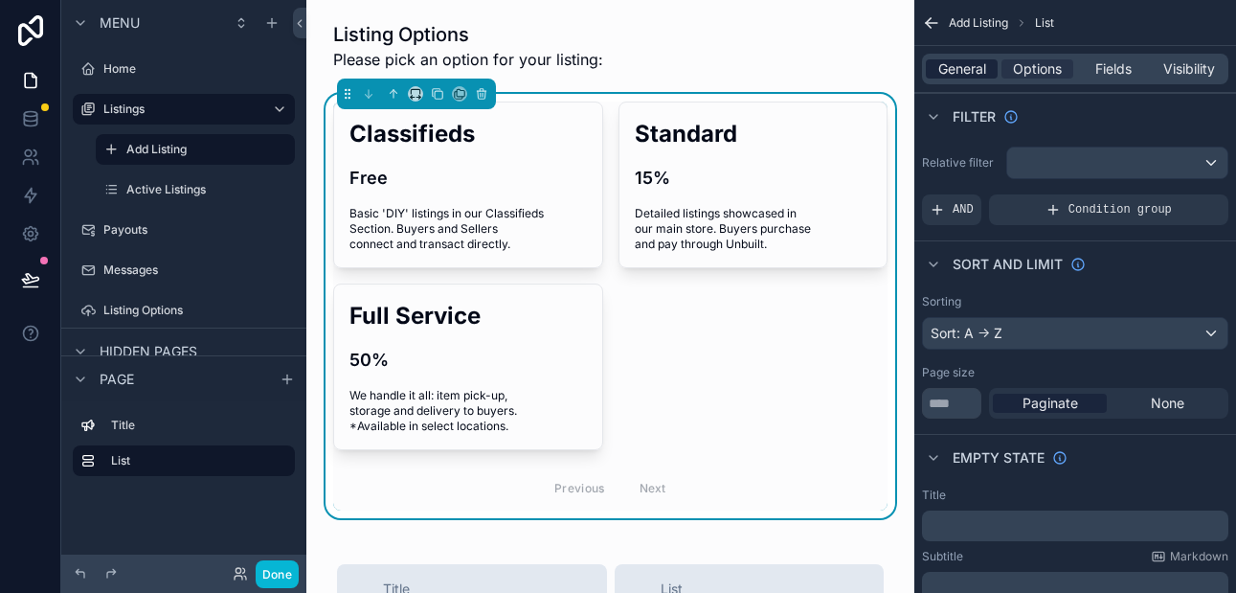
click at [964, 68] on span "General" at bounding box center [962, 68] width 48 height 19
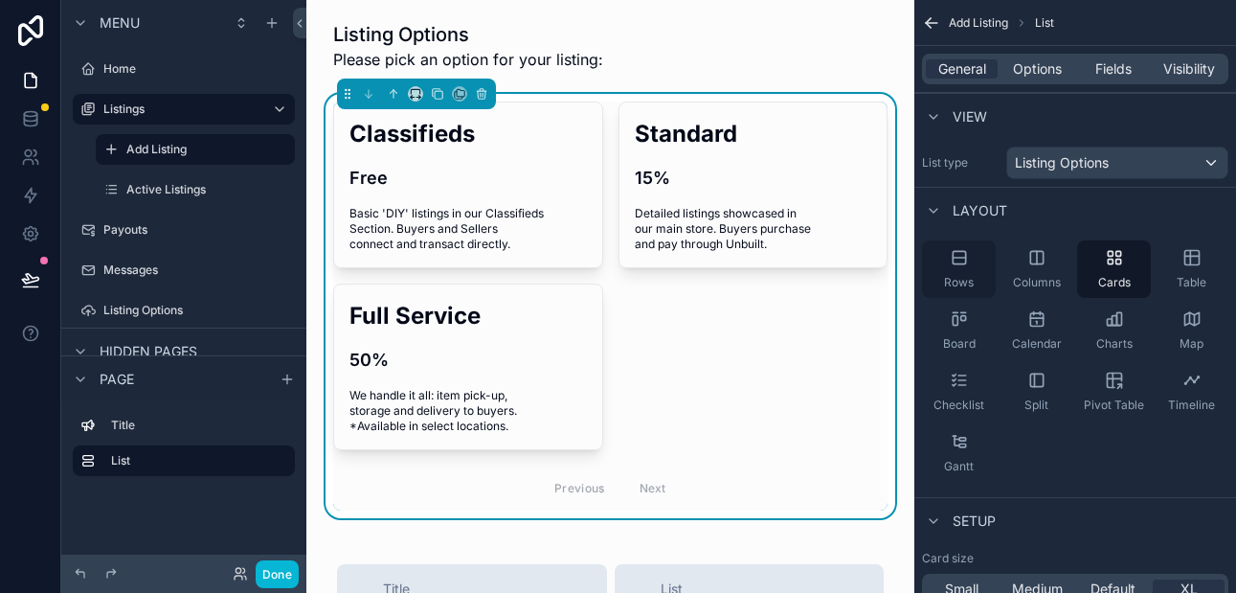
click at [959, 257] on icon "scrollable content" at bounding box center [959, 257] width 19 height 19
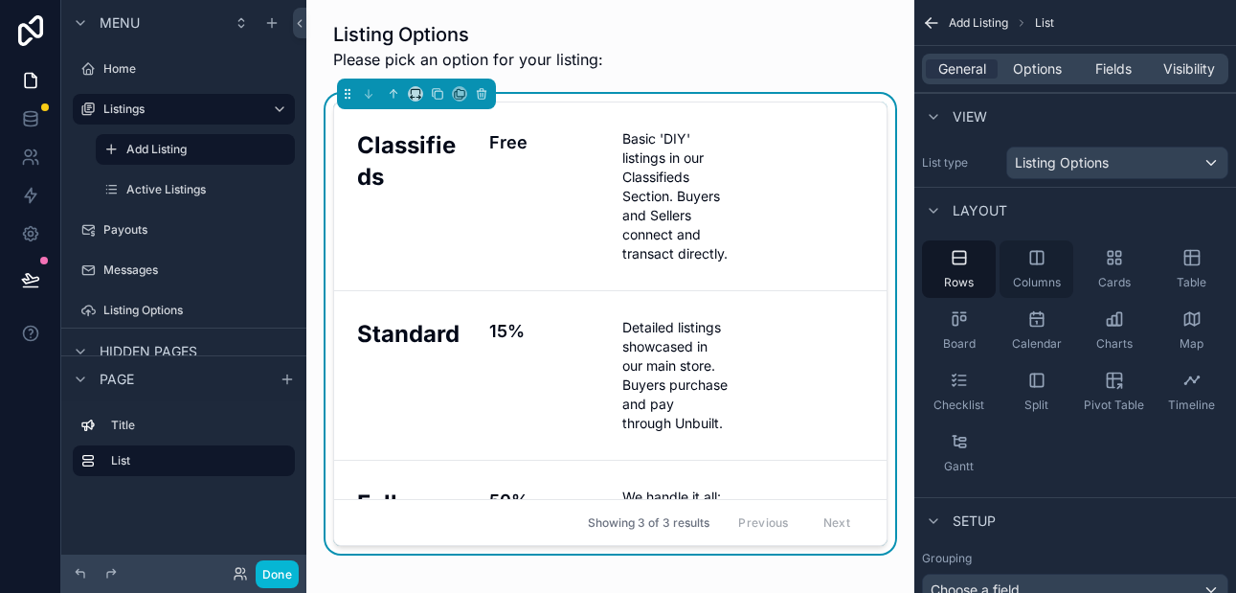
click at [1041, 264] on icon "scrollable content" at bounding box center [1036, 257] width 19 height 19
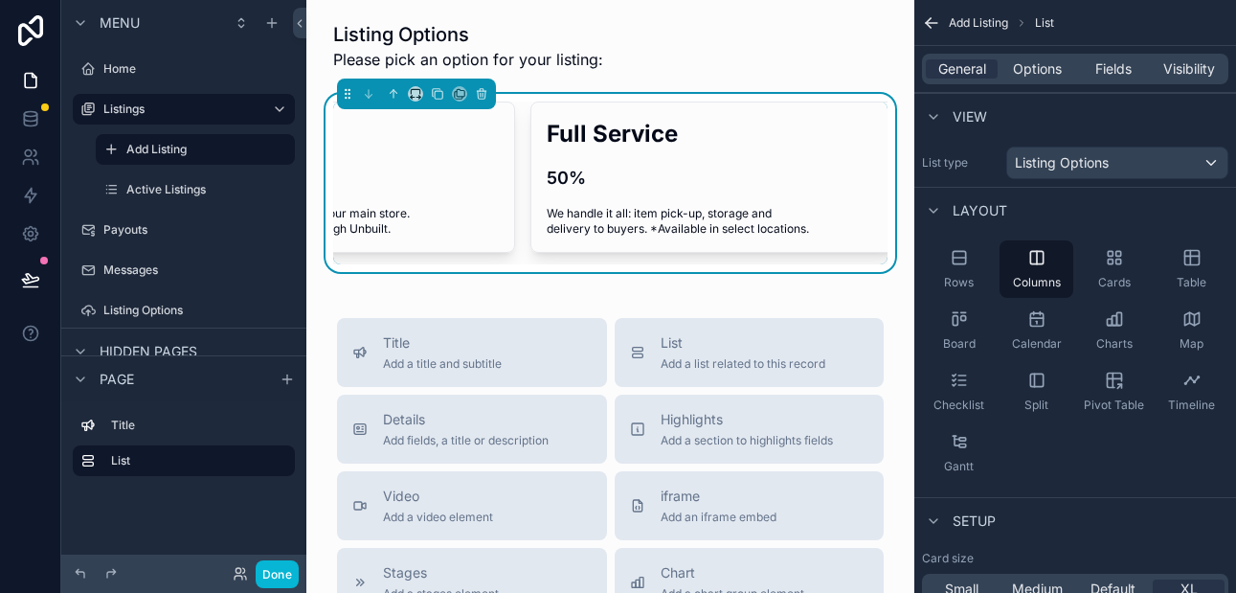
scroll to position [0, 581]
click at [413, 93] on icon "scrollable content" at bounding box center [415, 93] width 13 height 13
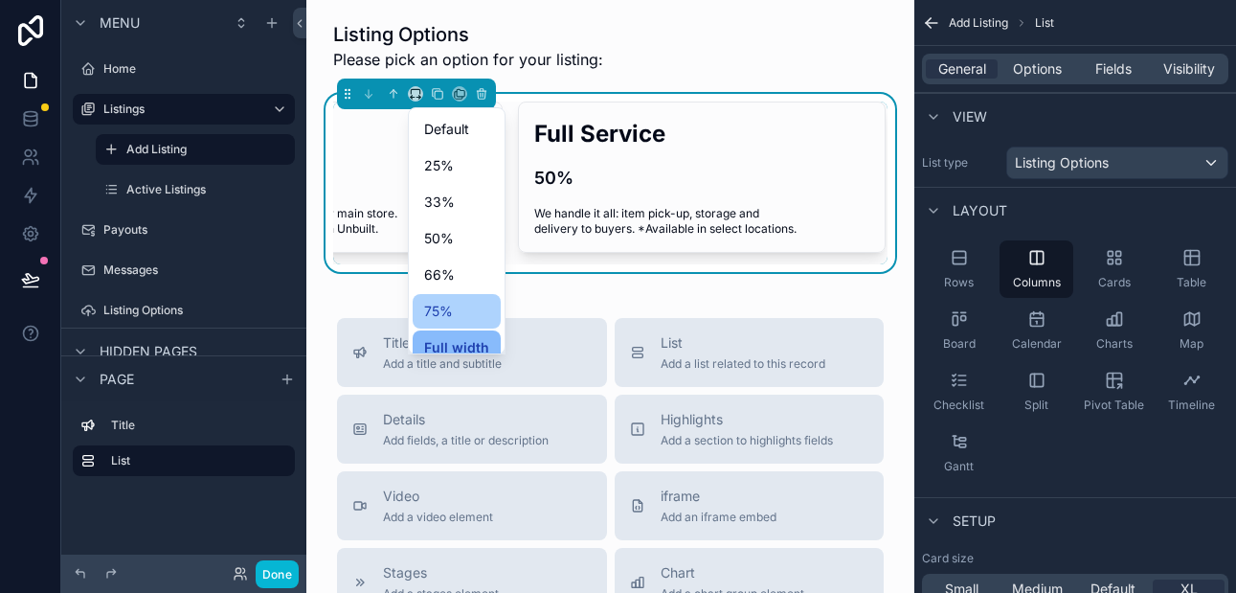
click at [444, 301] on span "75%" at bounding box center [438, 311] width 29 height 23
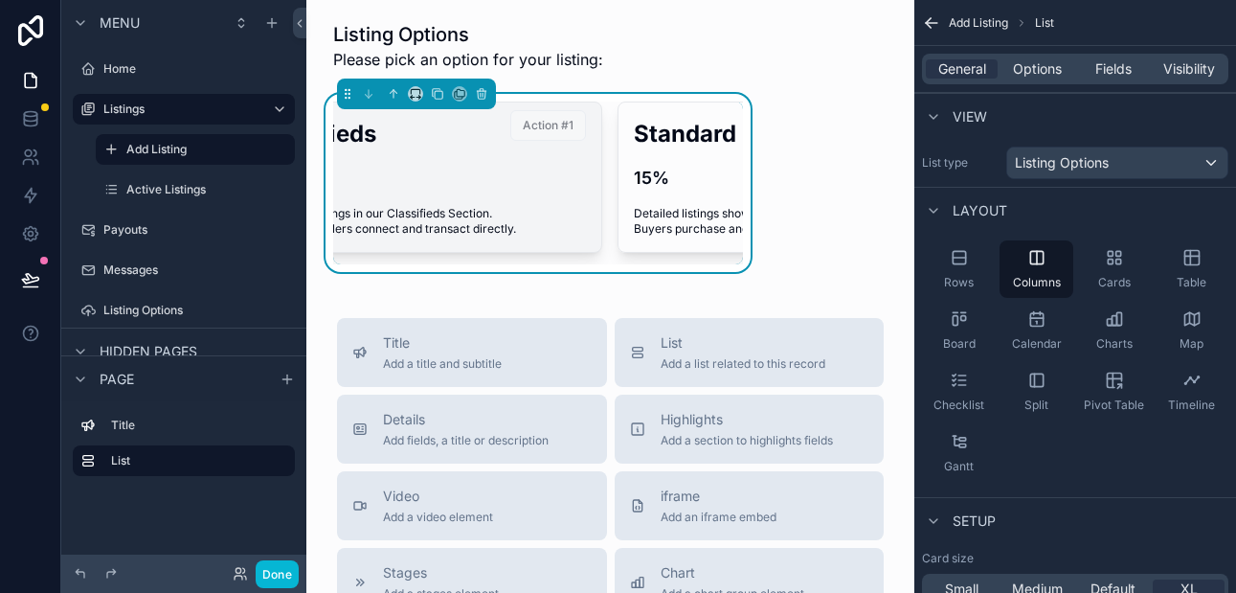
scroll to position [0, 0]
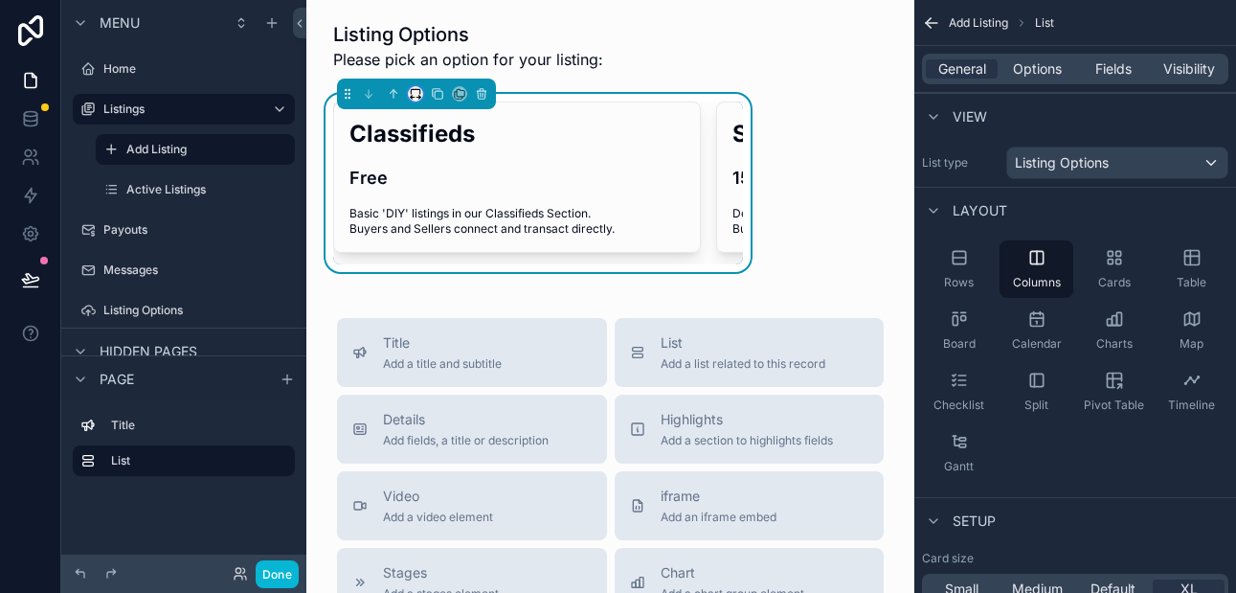
click at [420, 99] on button "scrollable content" at bounding box center [415, 93] width 15 height 15
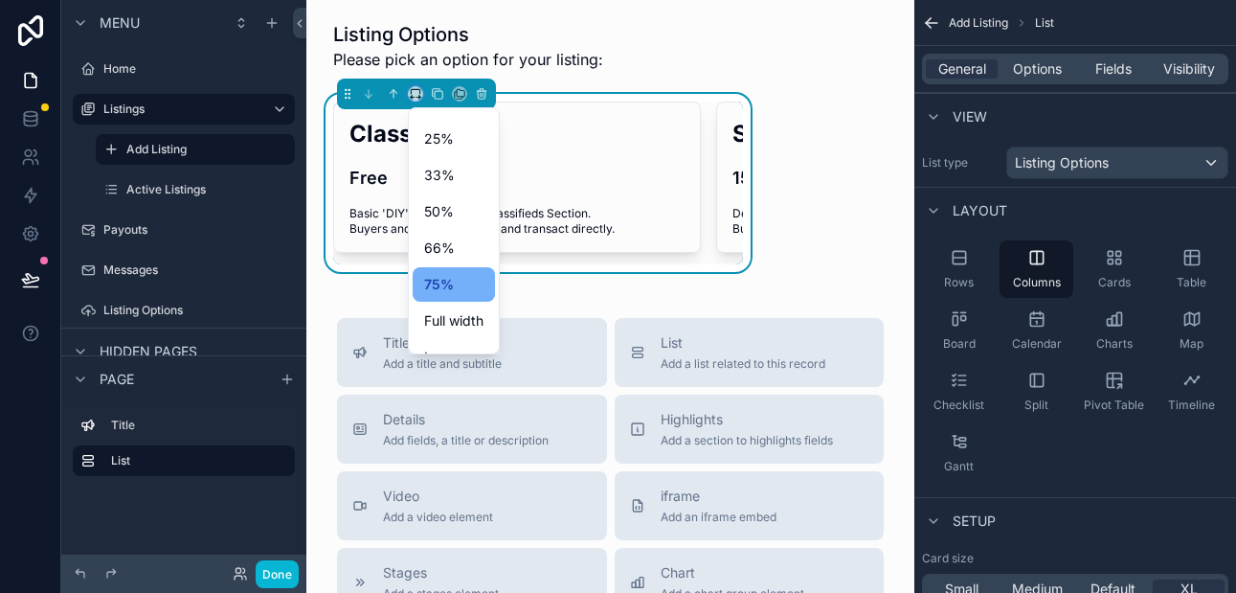
scroll to position [52, 0]
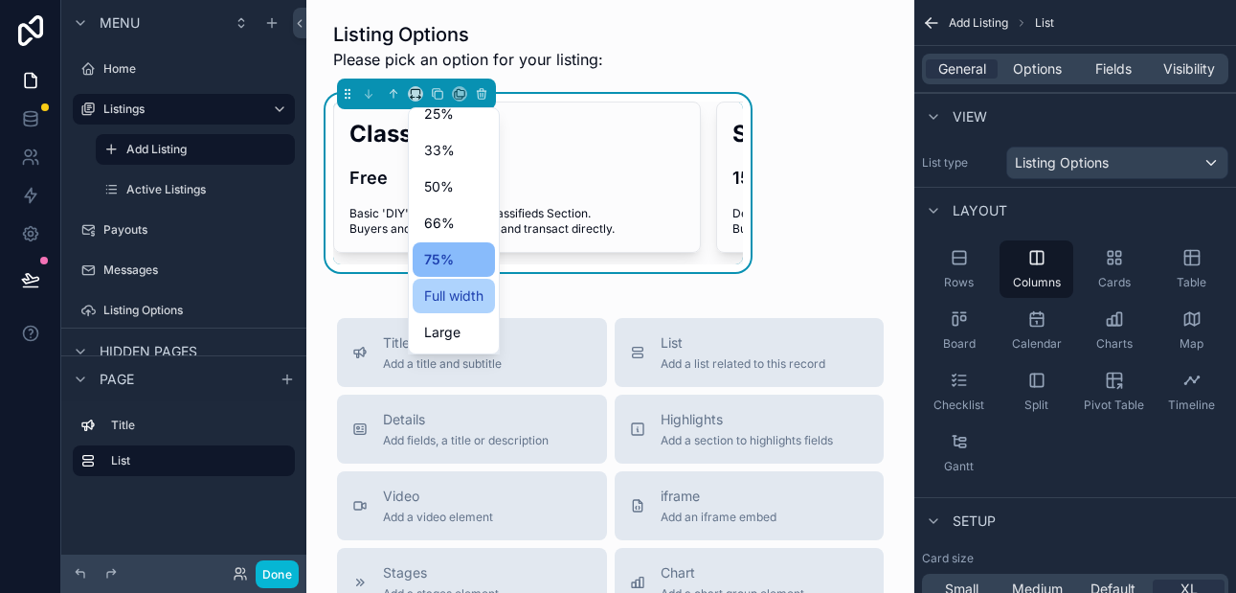
click at [451, 299] on span "Full width" at bounding box center [453, 295] width 59 height 23
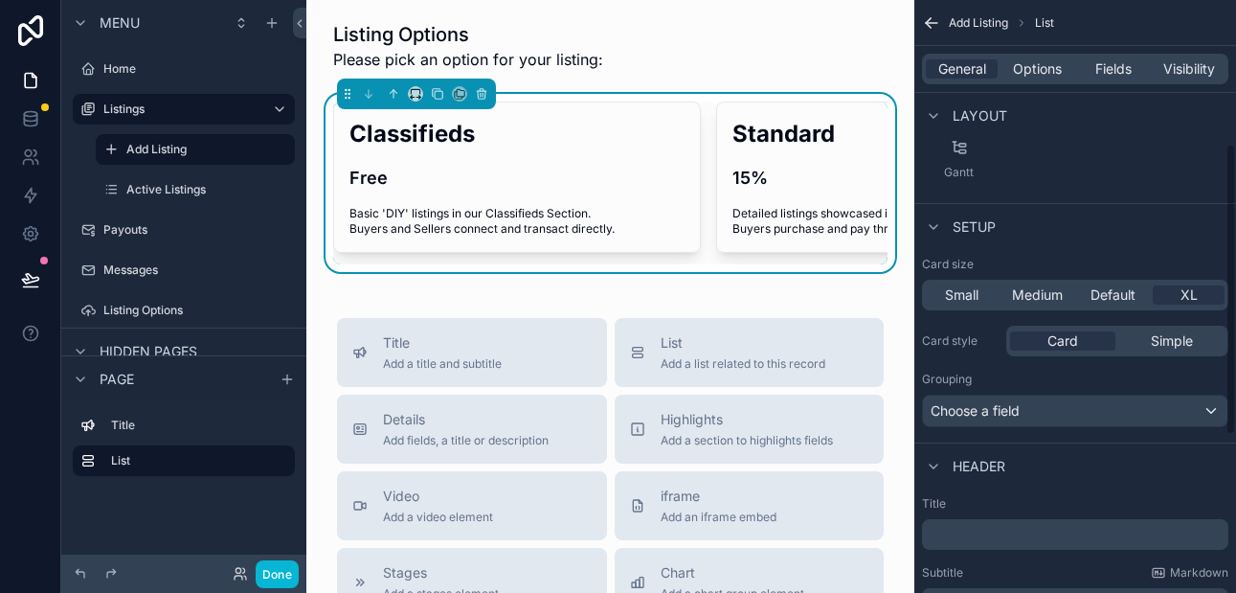
scroll to position [297, 0]
click at [1040, 288] on span "Medium" at bounding box center [1037, 291] width 51 height 19
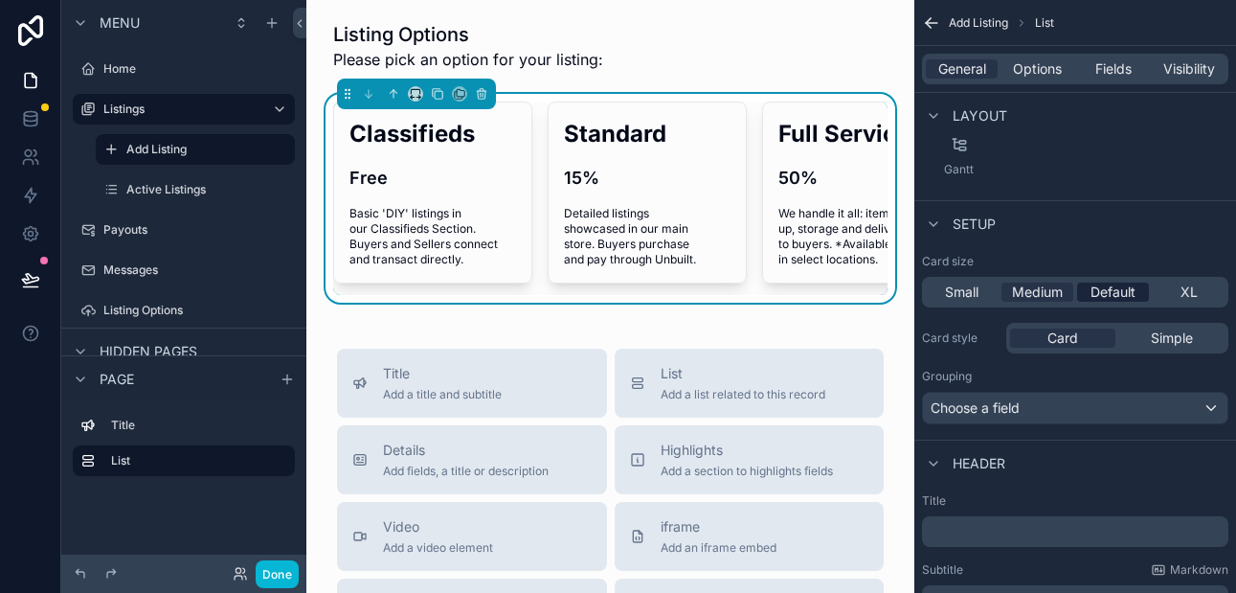
click at [1098, 291] on span "Default" at bounding box center [1112, 291] width 45 height 19
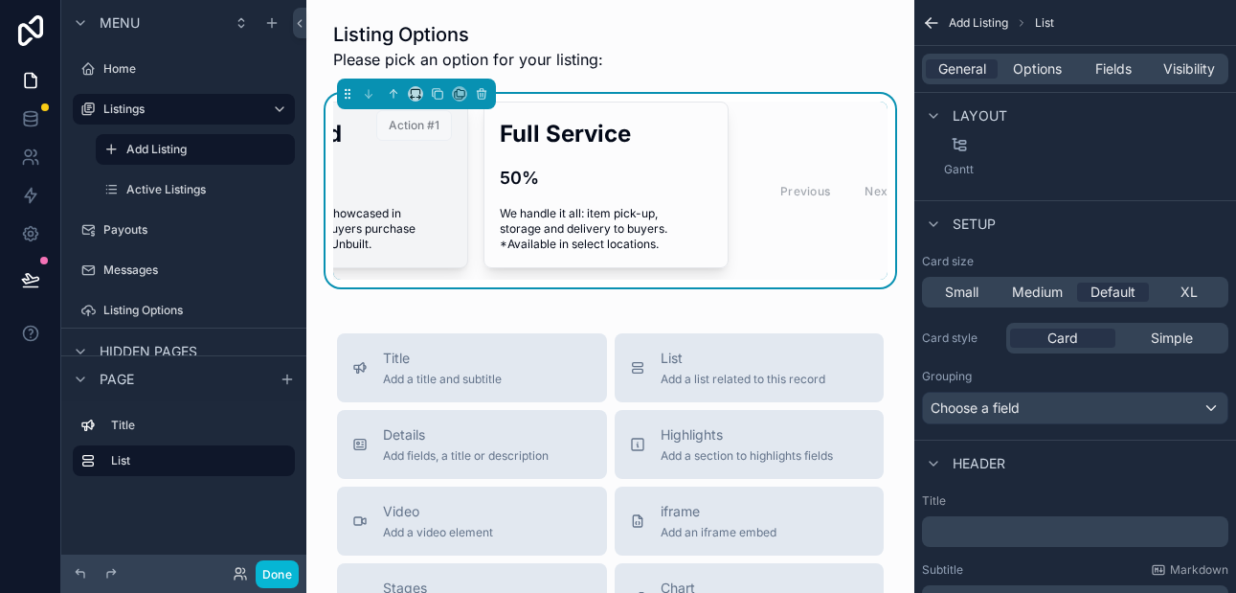
scroll to position [0, 411]
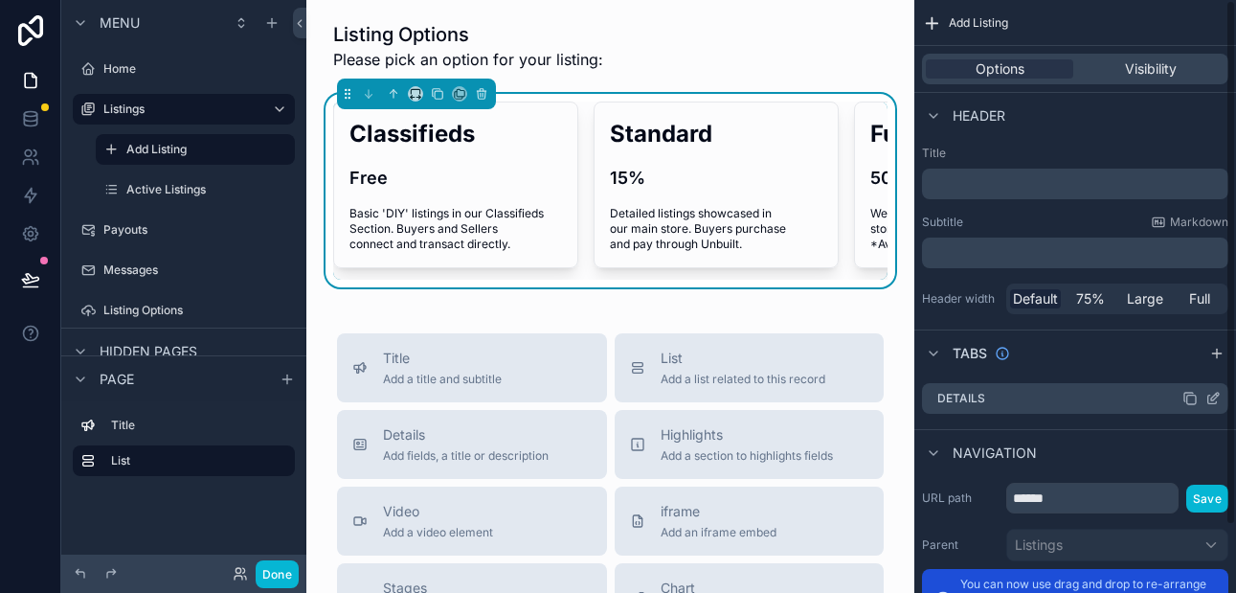
scroll to position [76, 0]
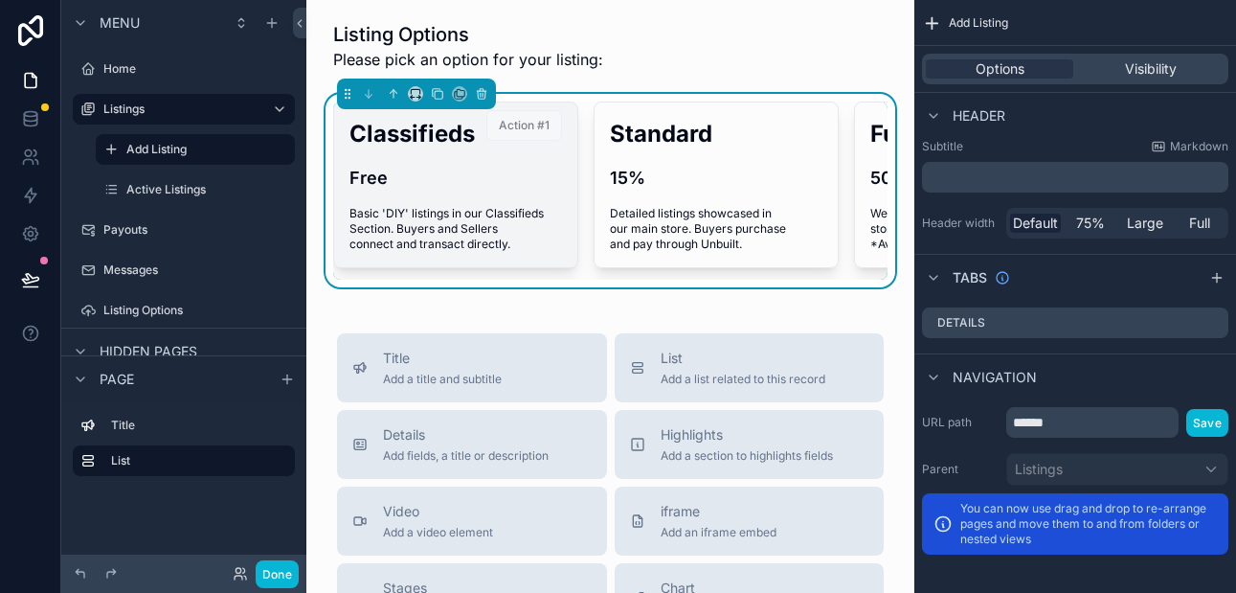
click at [556, 182] on h4 "Free" at bounding box center [455, 178] width 212 height 26
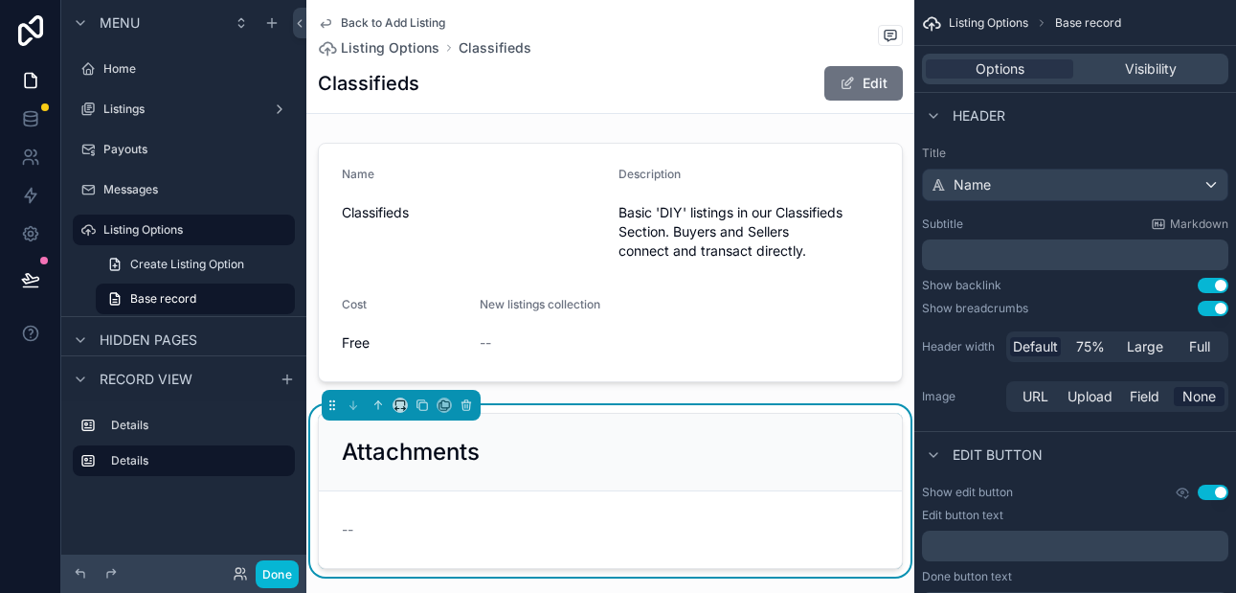
click at [322, 20] on icon "scrollable content" at bounding box center [325, 22] width 15 height 15
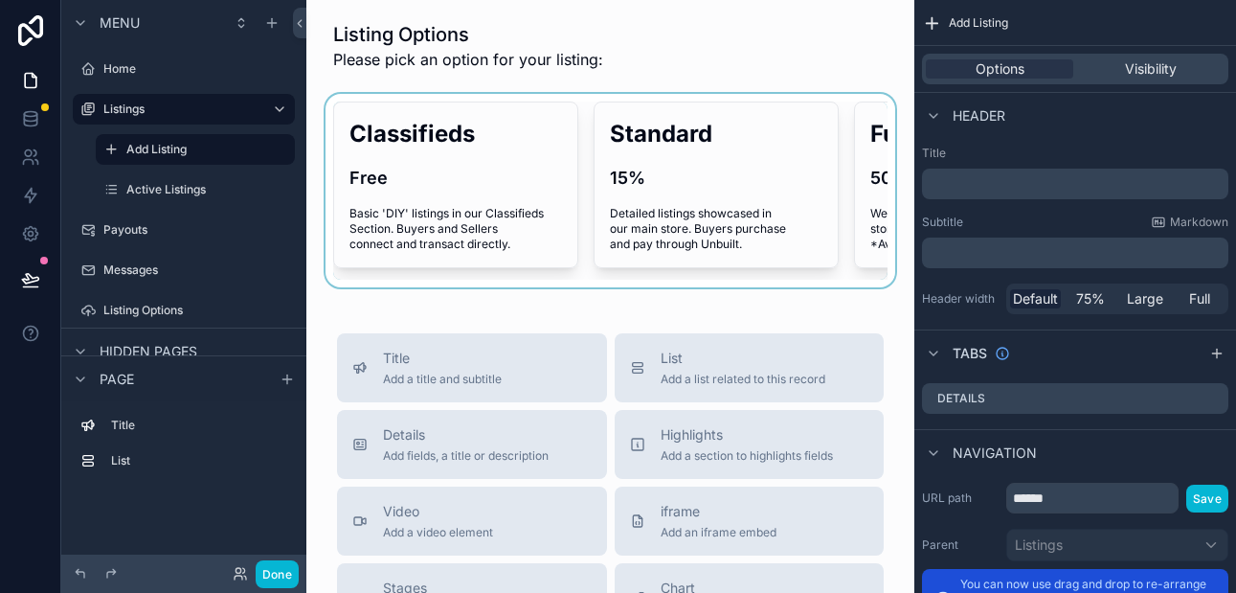
click at [783, 275] on div "scrollable content" at bounding box center [610, 190] width 577 height 193
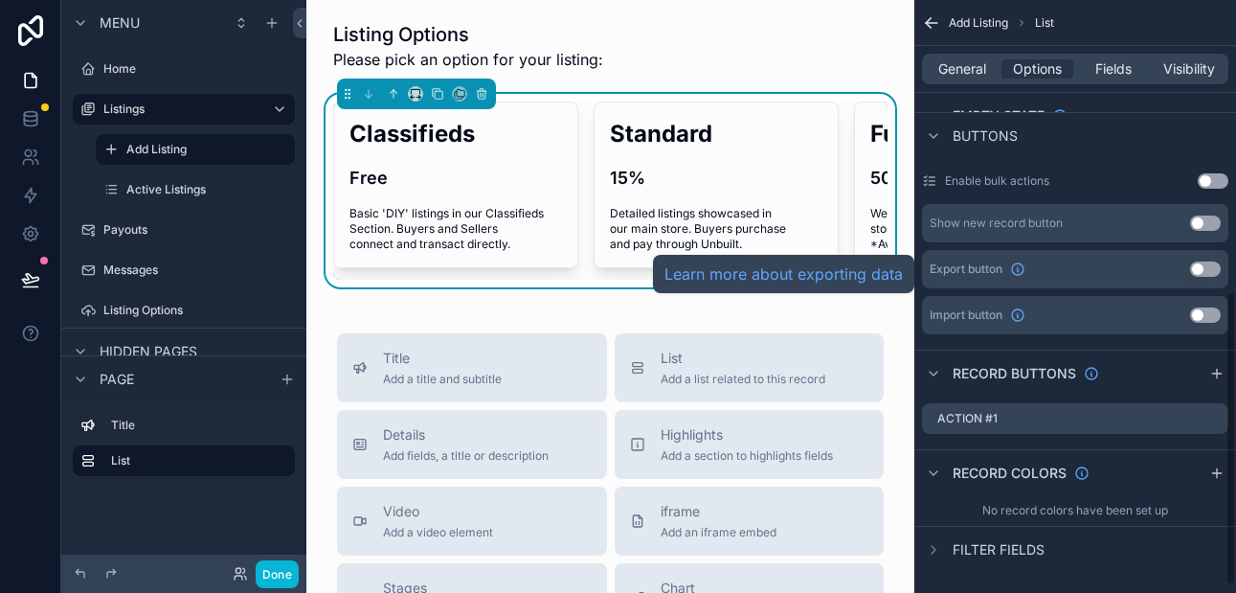
scroll to position [594, 0]
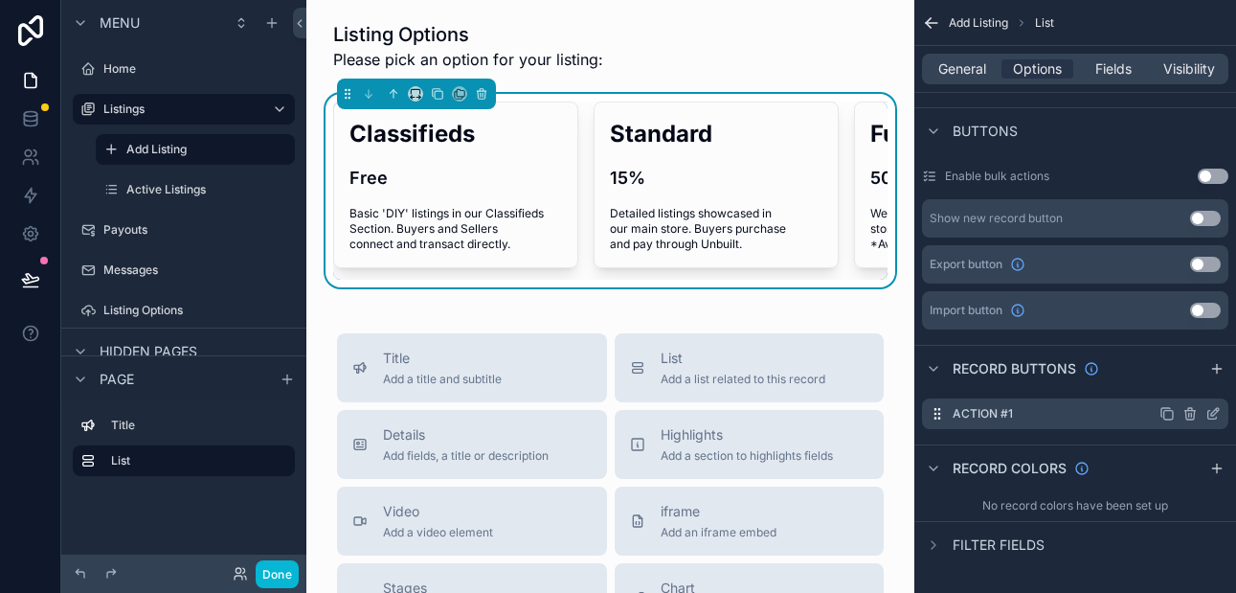
click at [1209, 416] on icon "scrollable content" at bounding box center [1212, 413] width 15 height 15
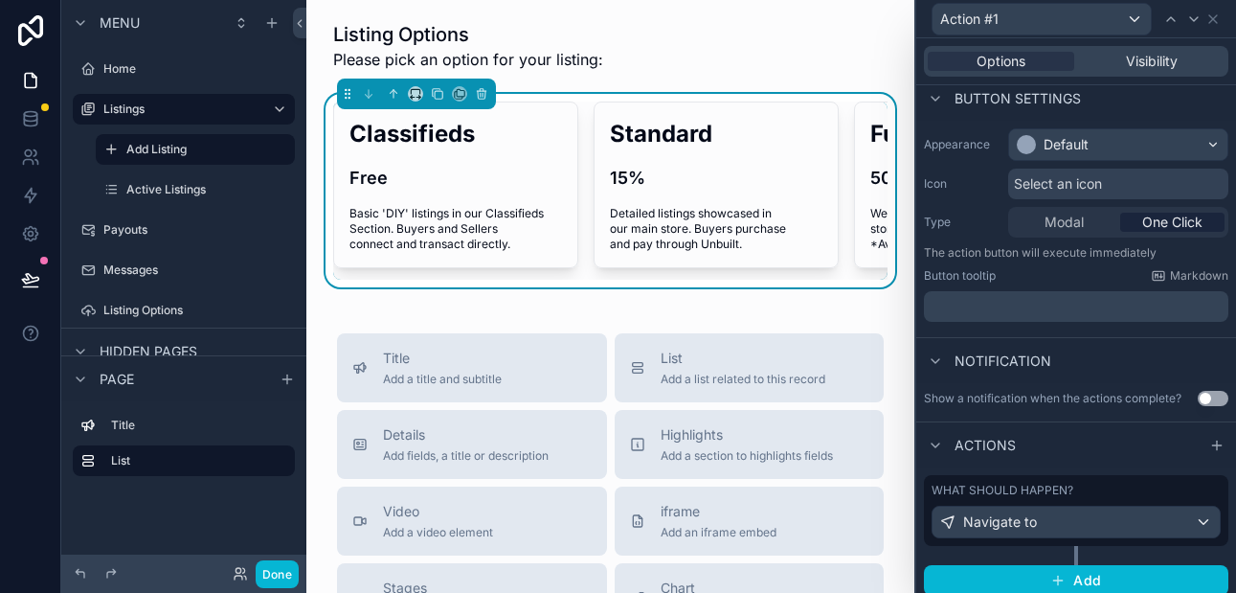
scroll to position [127, 0]
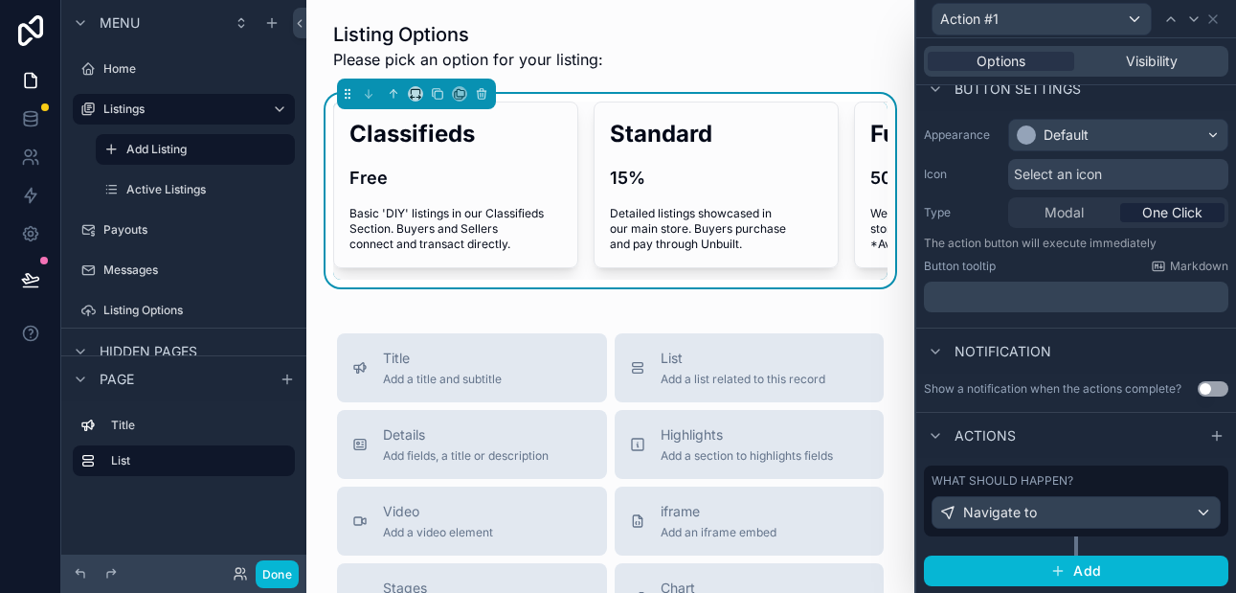
click at [712, 311] on div "Listing Options Please pick an option for your listing: Classifieds Free Basic …" at bounding box center [610, 598] width 608 height 1200
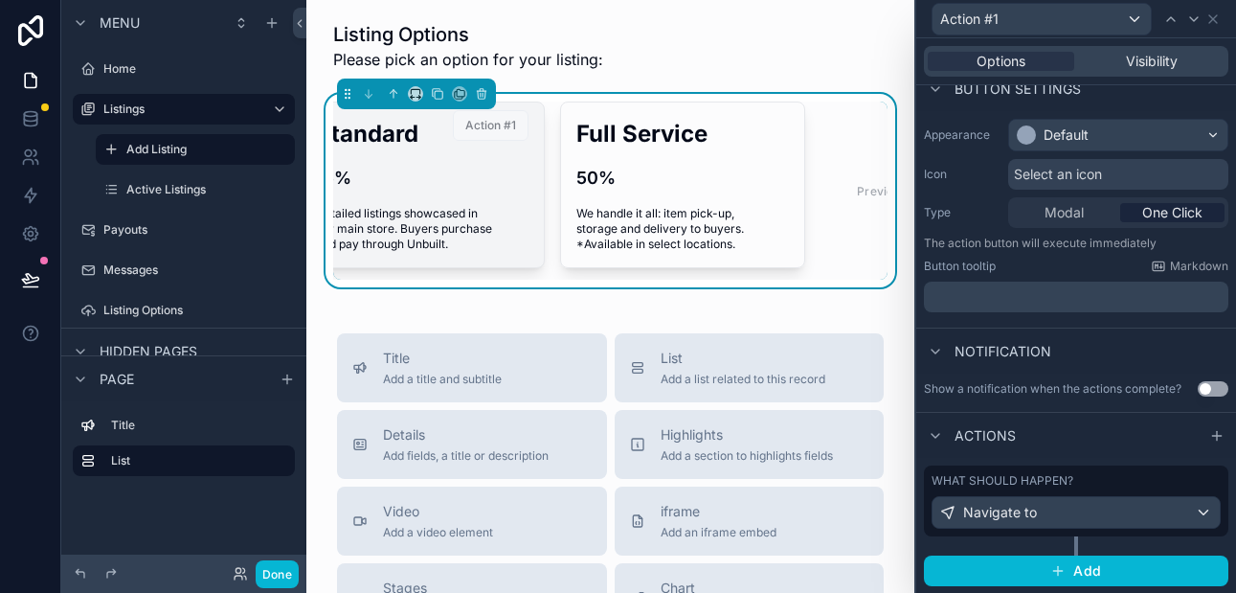
scroll to position [0, 324]
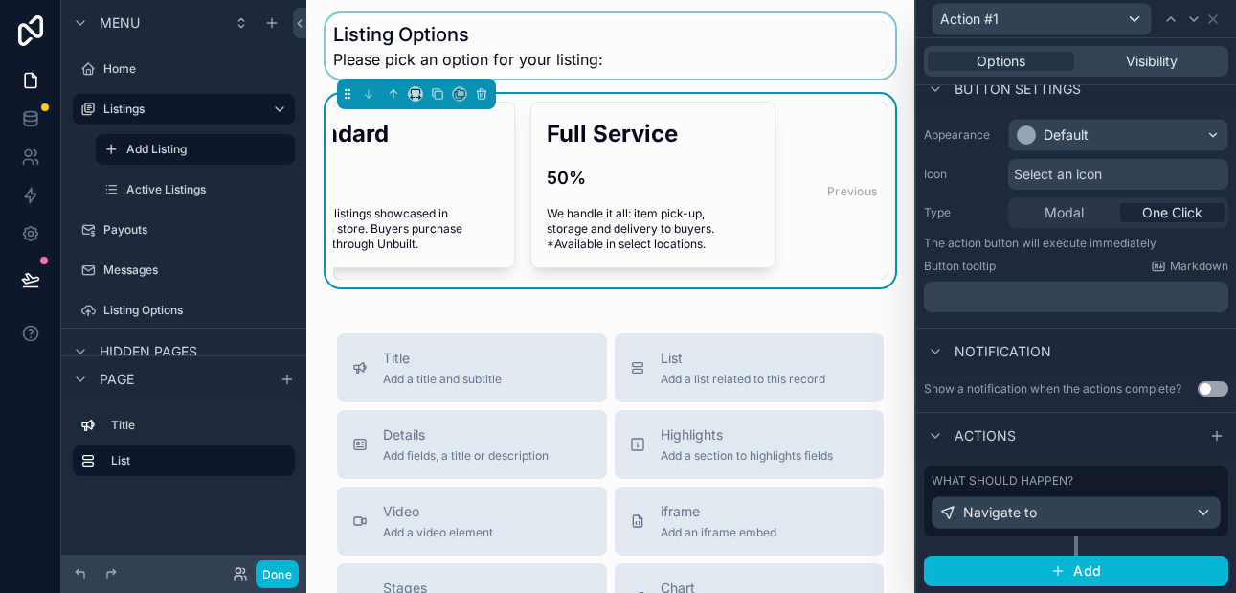
click at [559, 66] on div "scrollable content" at bounding box center [610, 45] width 577 height 65
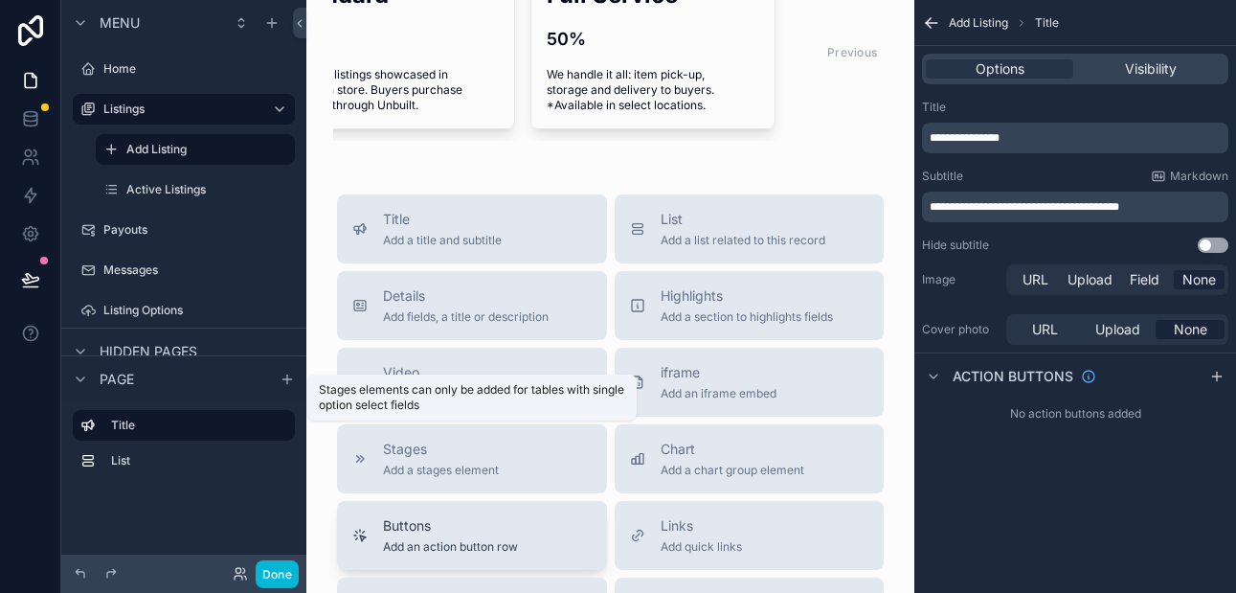
scroll to position [93, 0]
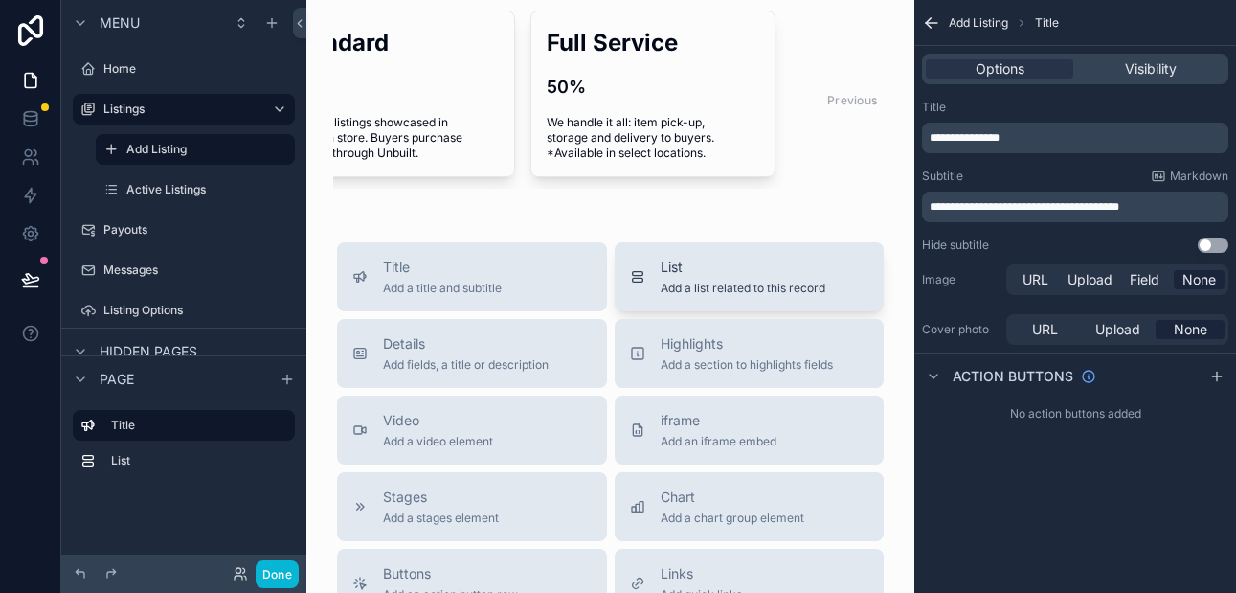
click at [666, 279] on div "List Add a list related to this record" at bounding box center [742, 276] width 165 height 38
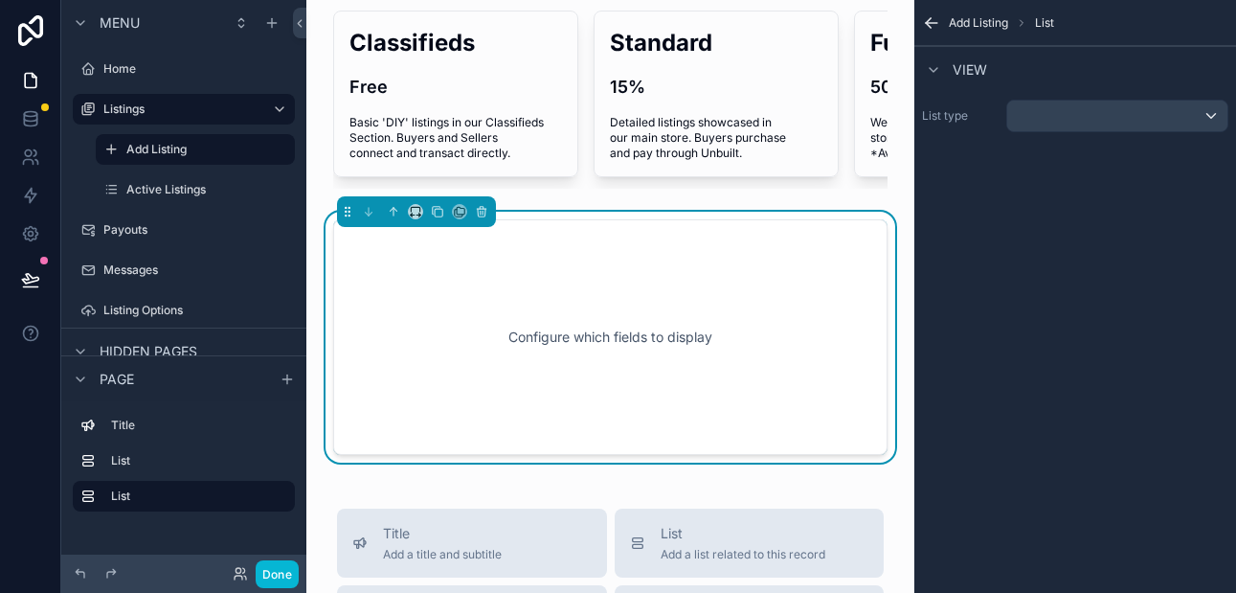
scroll to position [133, 0]
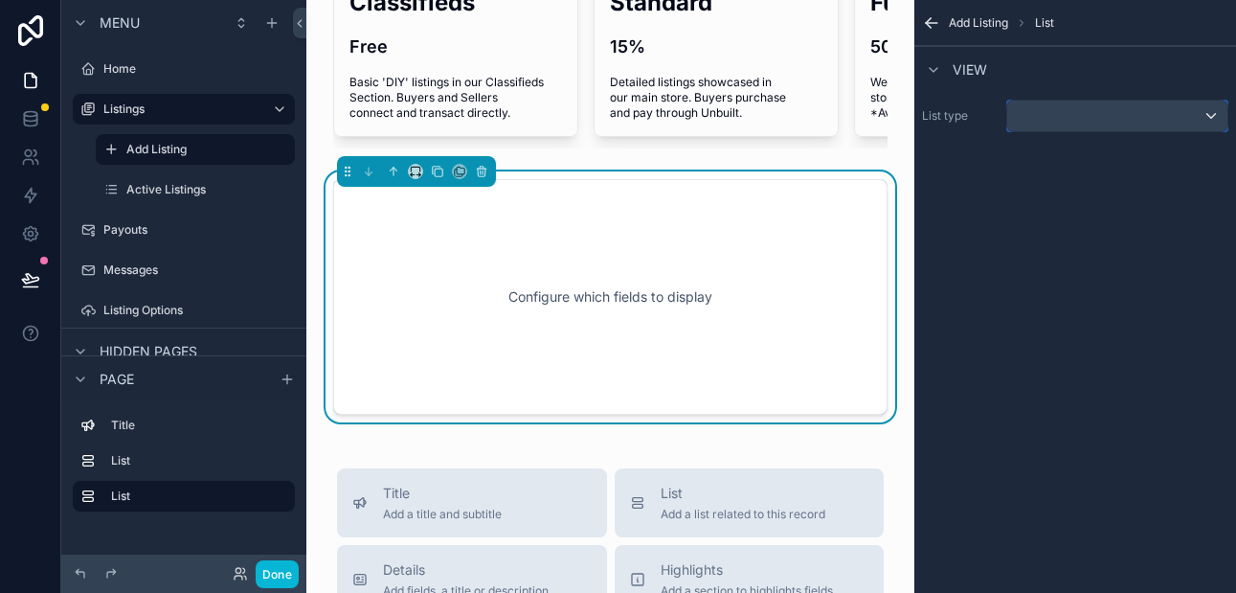
click at [1088, 120] on div "scrollable content" at bounding box center [1117, 116] width 220 height 31
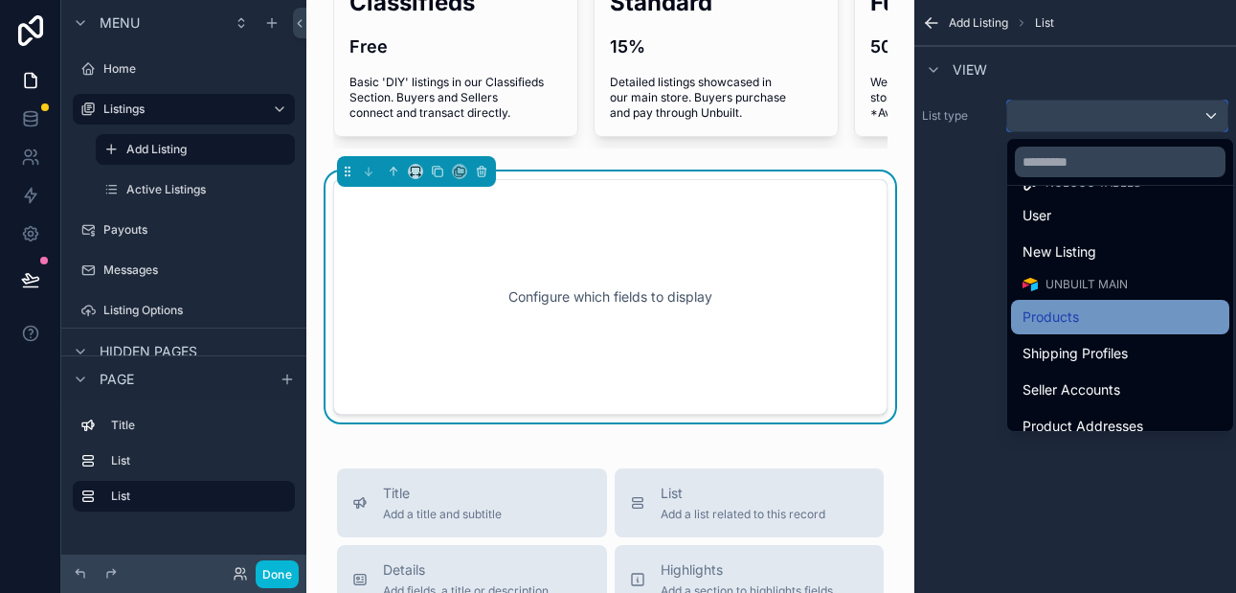
scroll to position [34, 0]
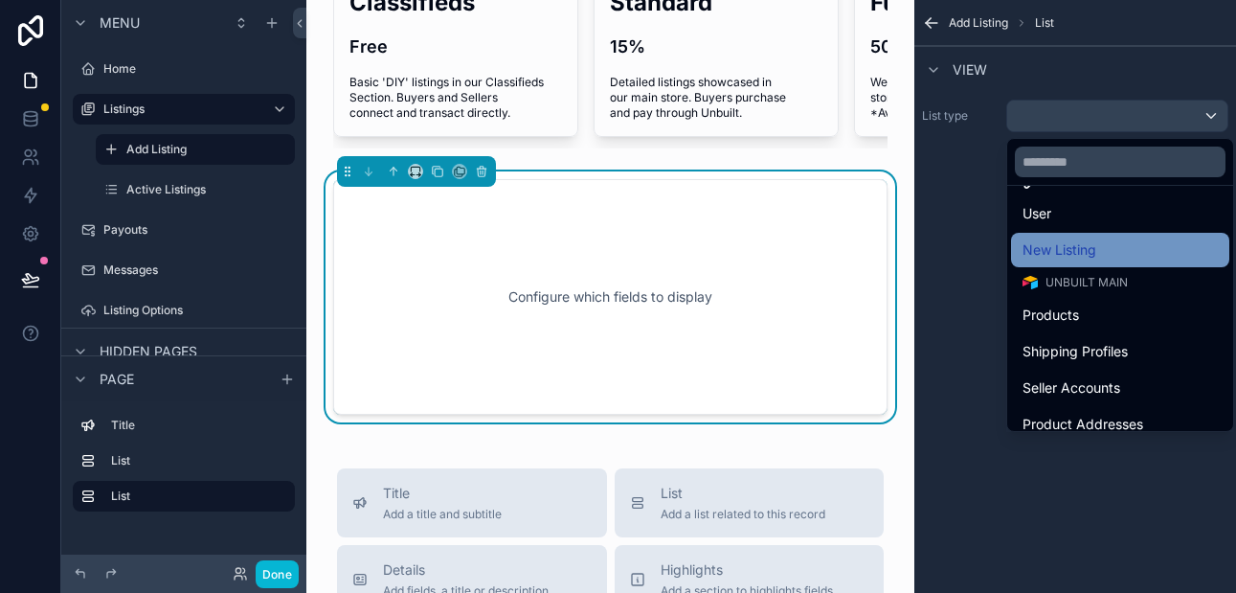
click at [1076, 257] on span "New Listing" at bounding box center [1059, 249] width 74 height 23
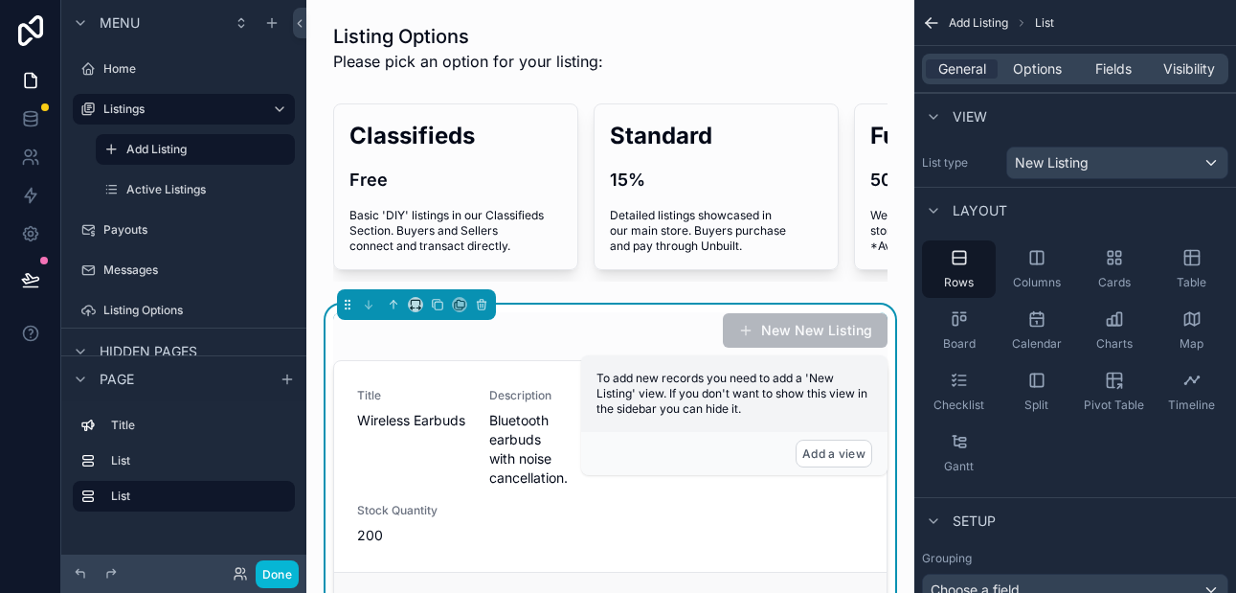
scroll to position [16, 0]
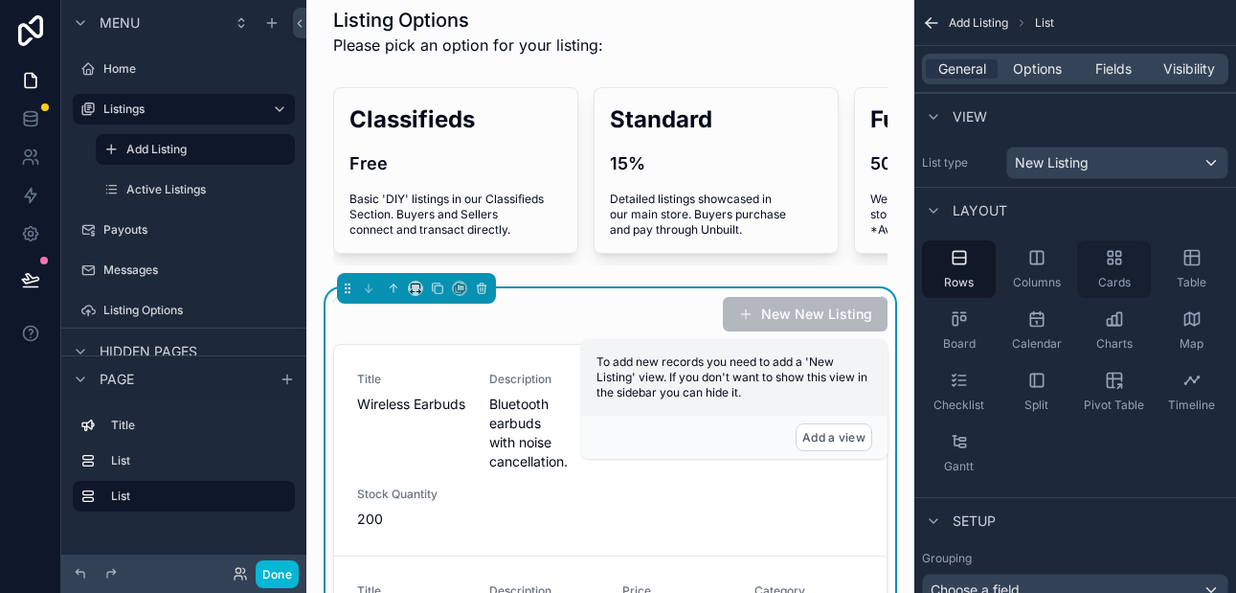
click at [1107, 261] on icon "scrollable content" at bounding box center [1109, 261] width 5 height 5
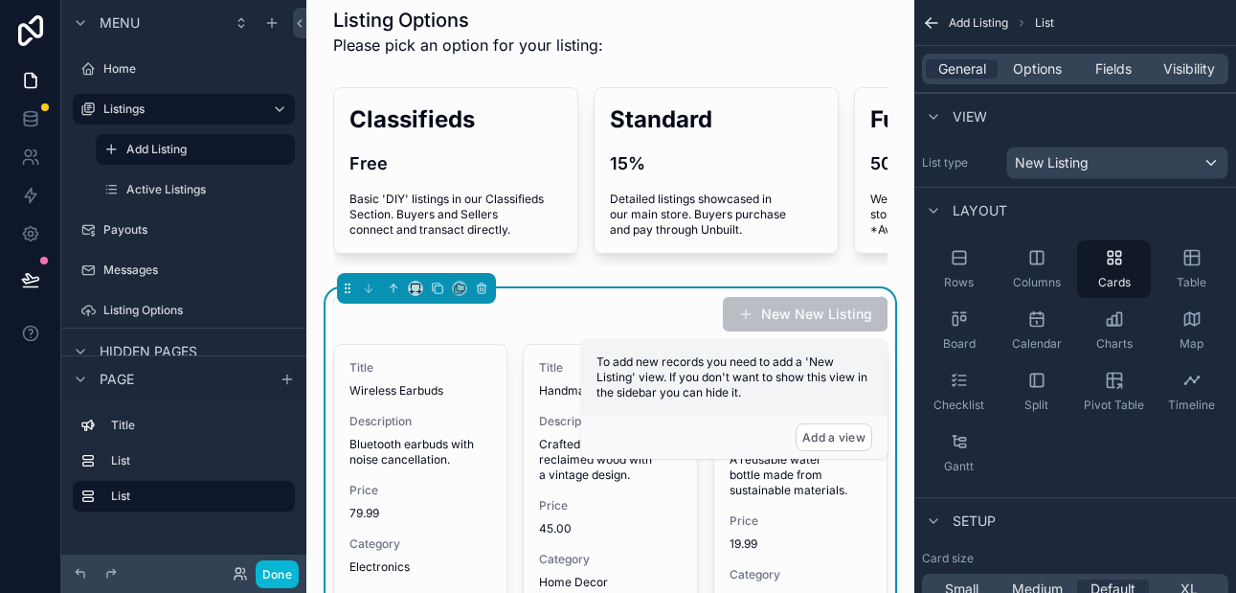
scroll to position [0, 0]
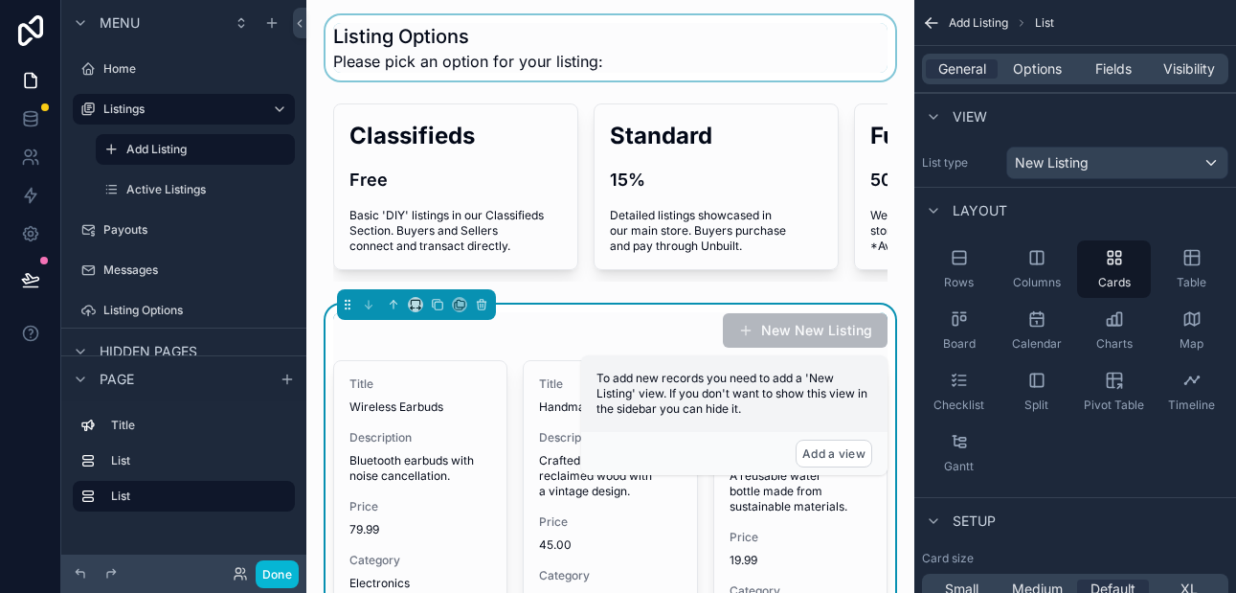
click at [513, 73] on div "scrollable content" at bounding box center [610, 47] width 577 height 65
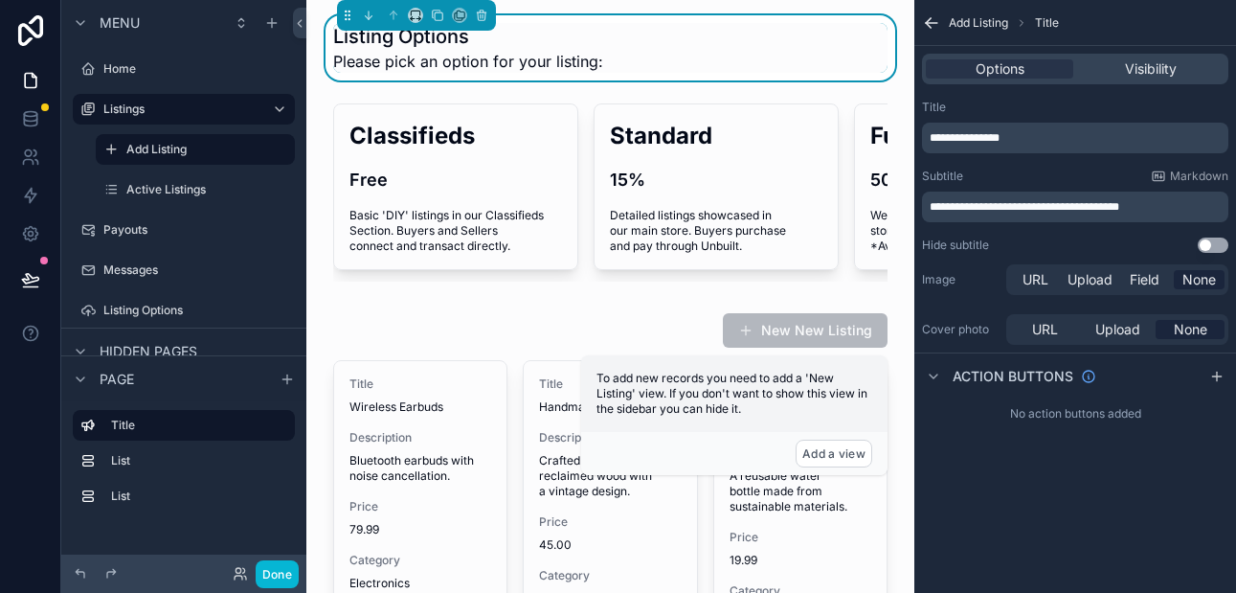
click at [497, 61] on span "Please pick an option for your listing:" at bounding box center [468, 61] width 270 height 23
drag, startPoint x: 969, startPoint y: 203, endPoint x: 1131, endPoint y: 203, distance: 162.7
click at [1119, 203] on span "**********" at bounding box center [1024, 206] width 190 height 11
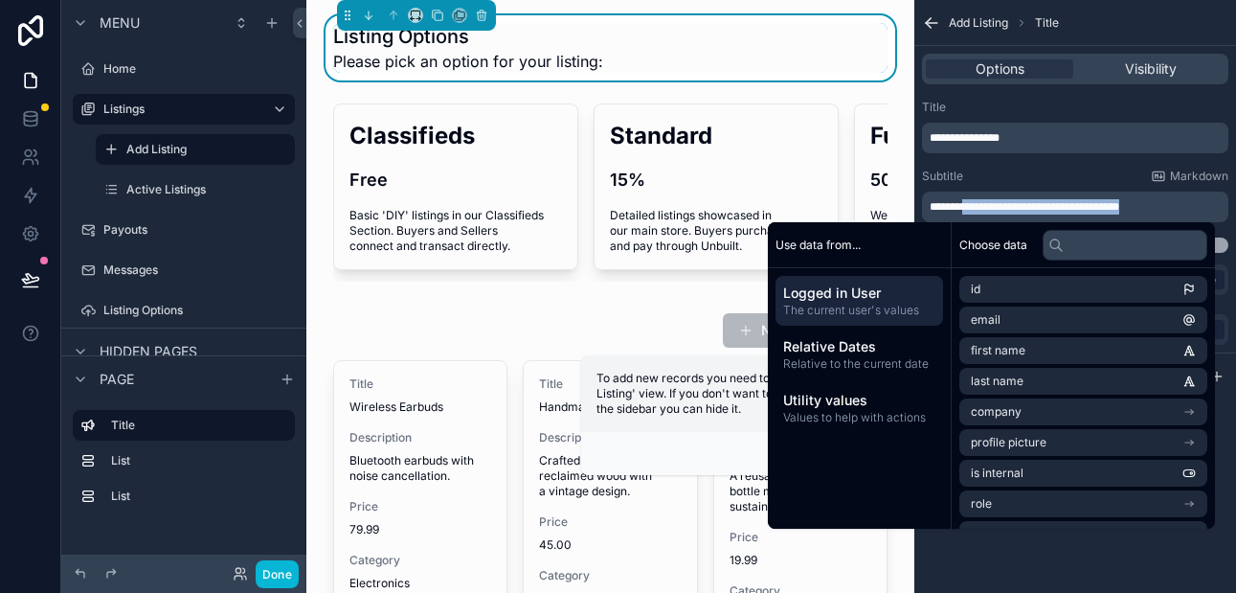
click at [1119, 206] on span "**********" at bounding box center [1024, 206] width 190 height 11
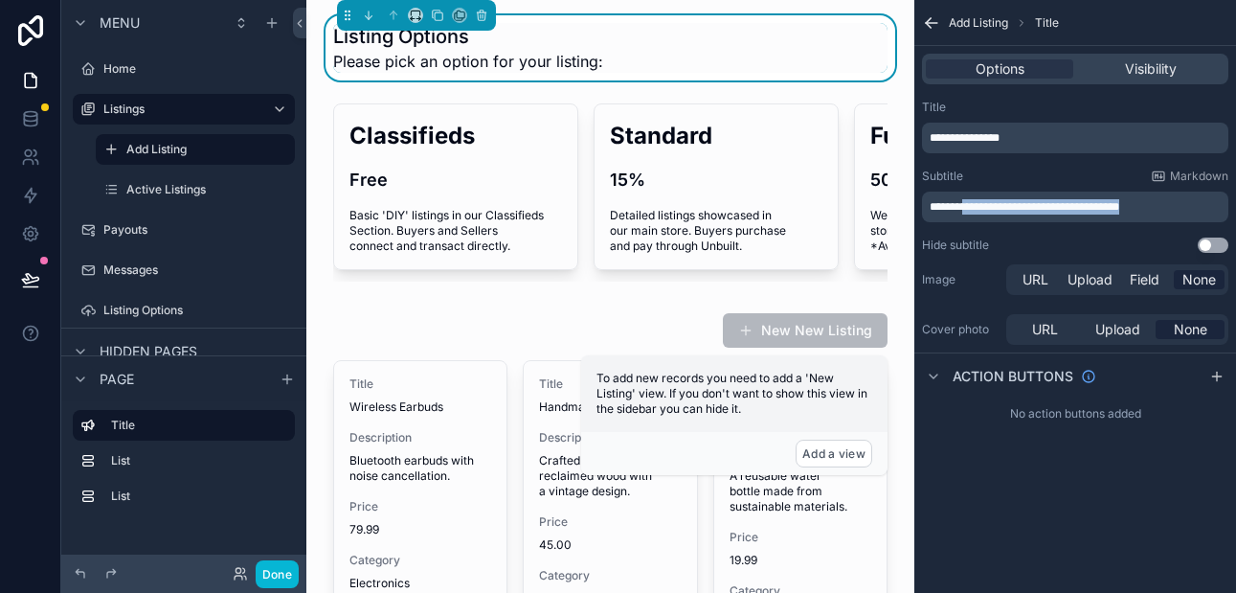
drag, startPoint x: 1139, startPoint y: 208, endPoint x: 971, endPoint y: 210, distance: 168.5
click at [971, 210] on p "**********" at bounding box center [1076, 206] width 295 height 15
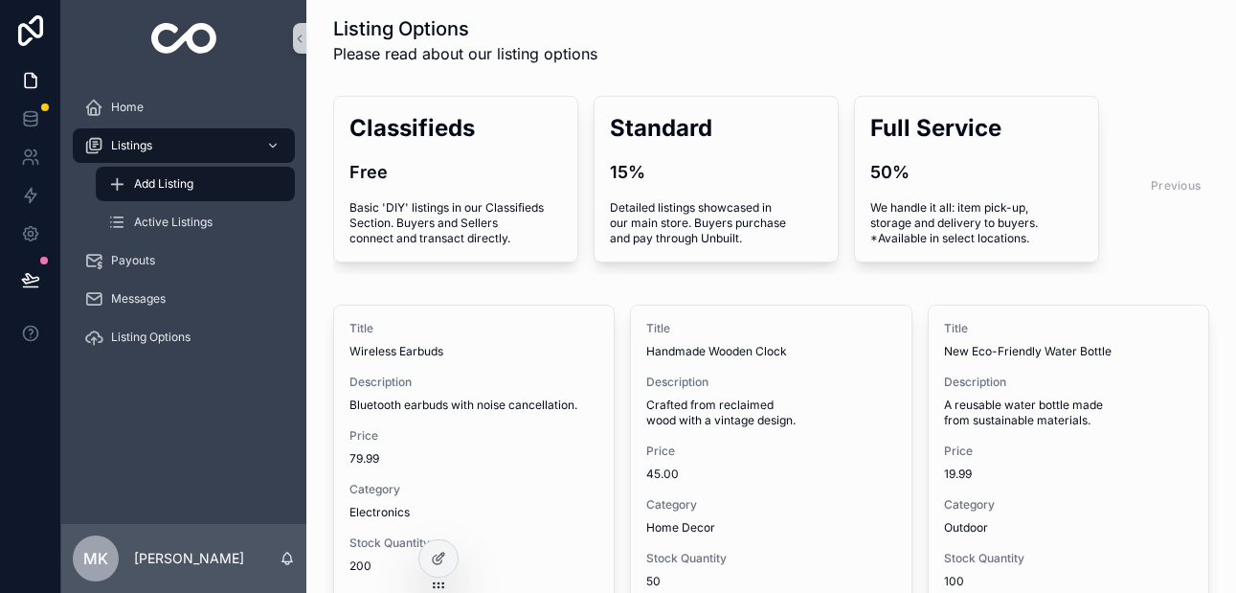
click at [191, 178] on span "Add Listing" at bounding box center [163, 183] width 59 height 15
click at [184, 223] on span "Active Listings" at bounding box center [173, 221] width 78 height 15
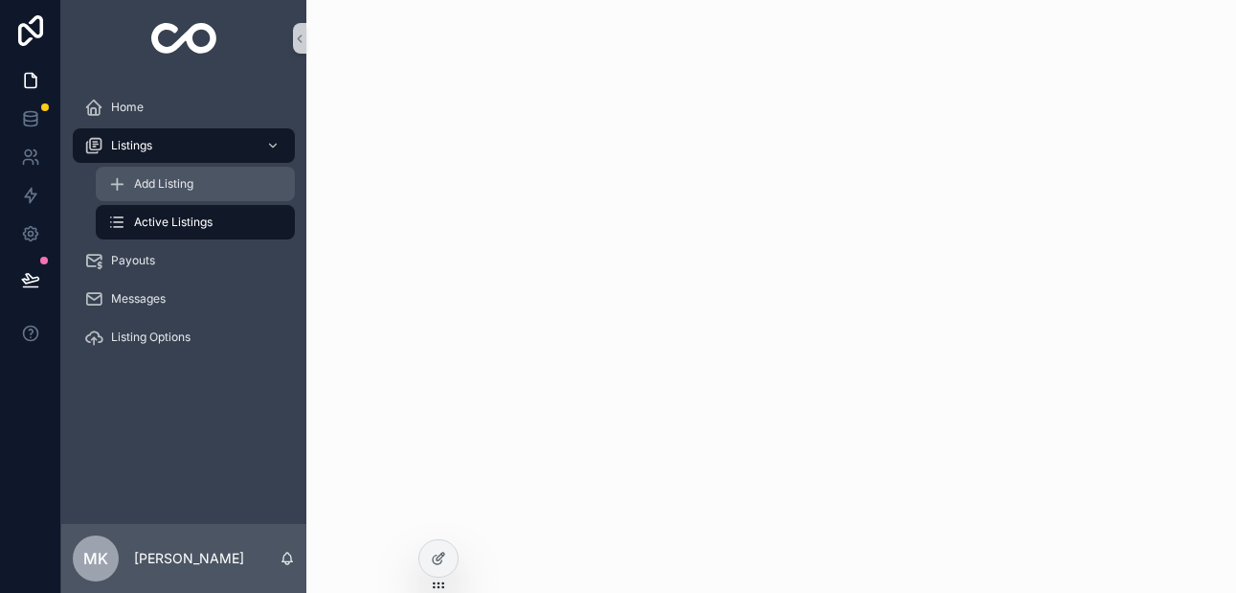
click at [170, 188] on span "Add Listing" at bounding box center [163, 183] width 59 height 15
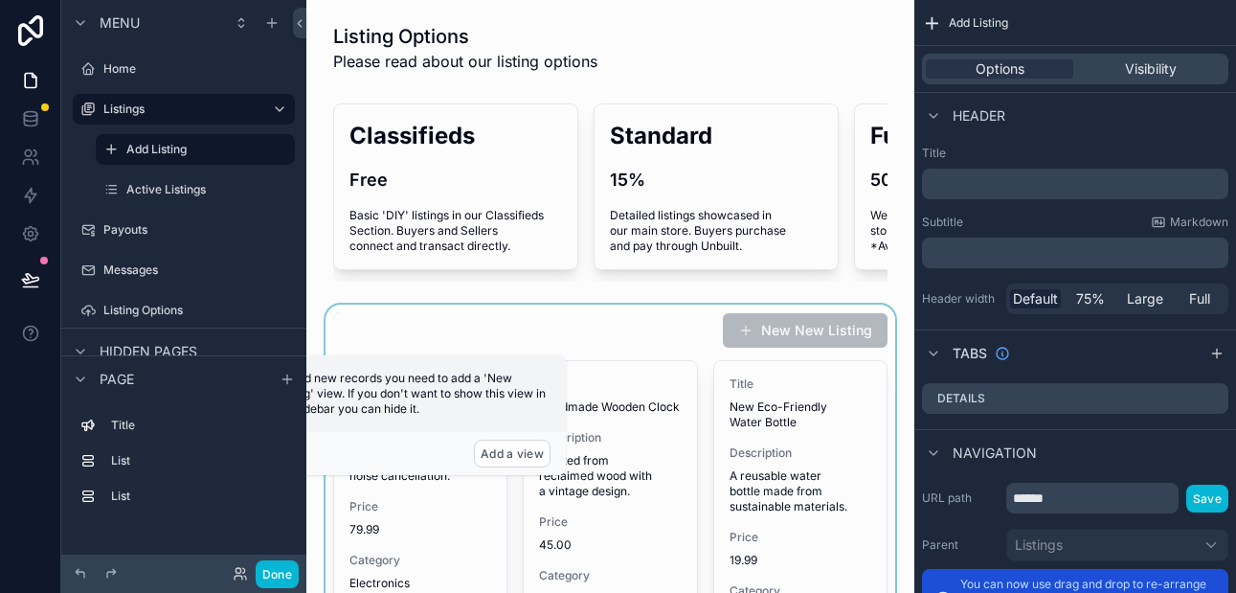
click at [567, 315] on div "scrollable content" at bounding box center [610, 531] width 577 height 455
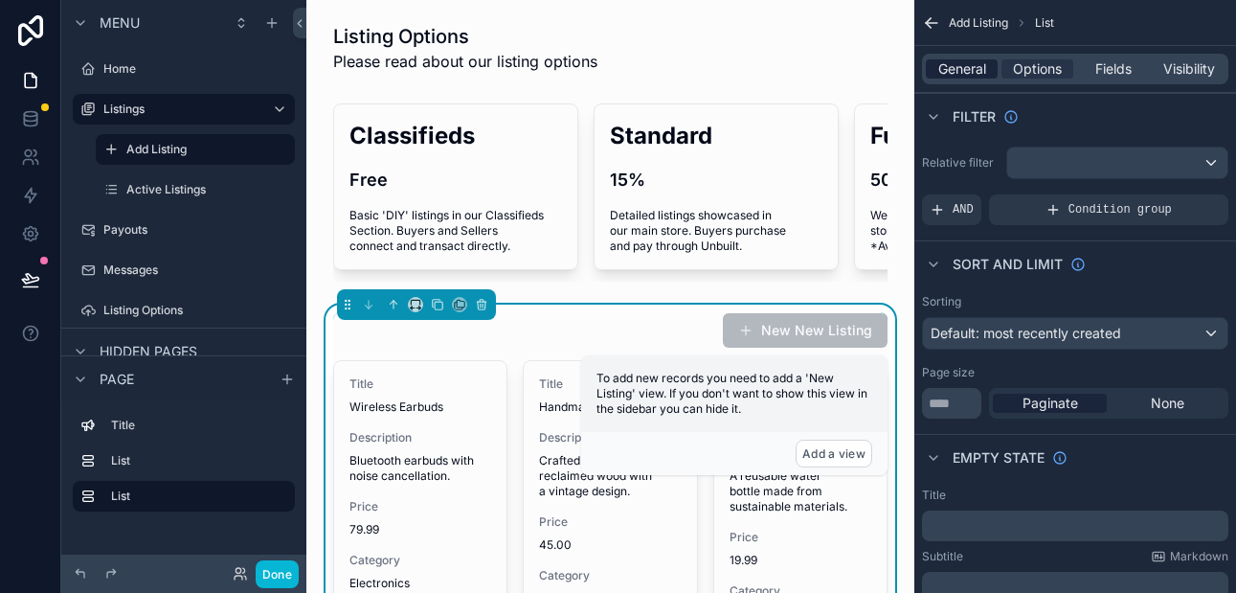
click at [965, 75] on span "General" at bounding box center [962, 68] width 48 height 19
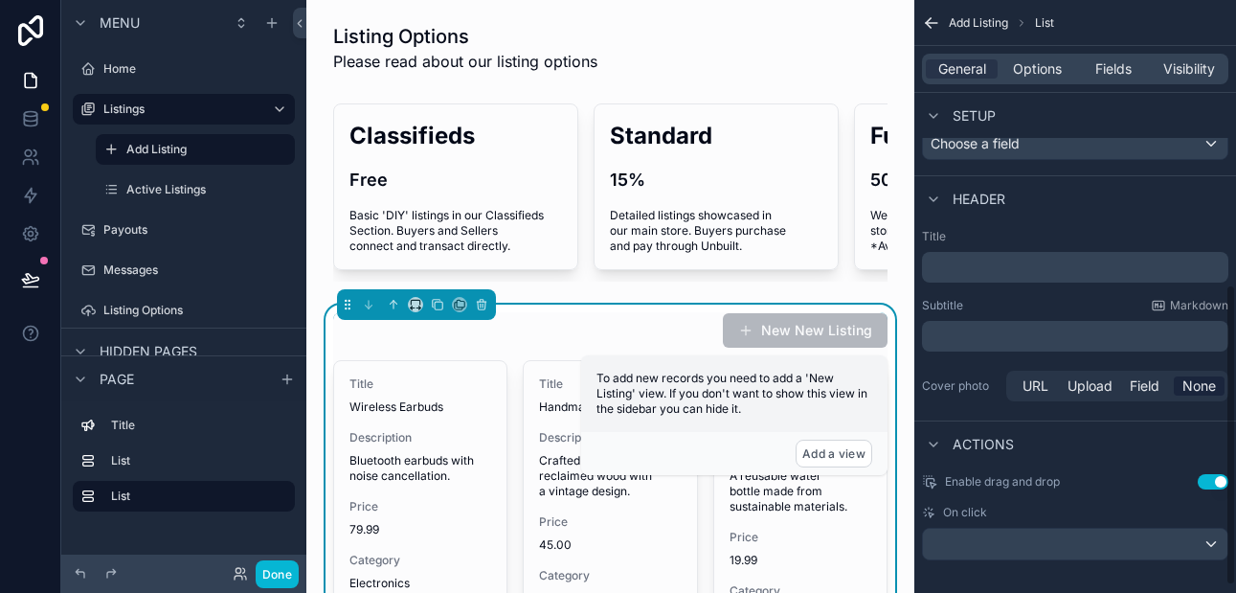
scroll to position [574, 0]
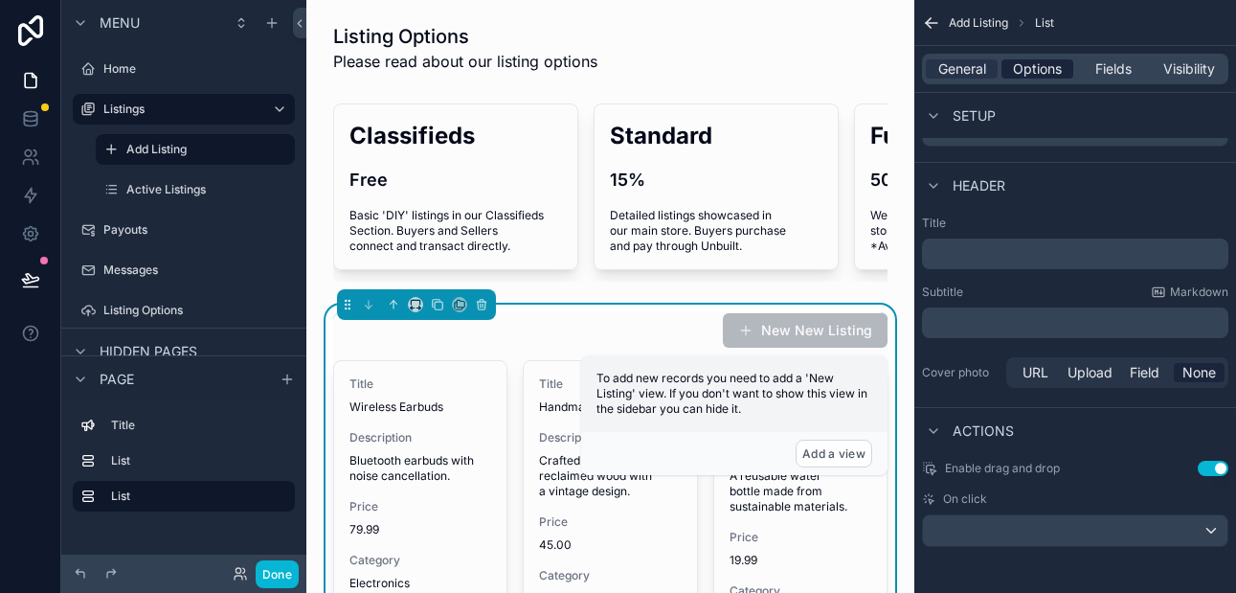
click at [1031, 71] on span "Options" at bounding box center [1037, 68] width 49 height 19
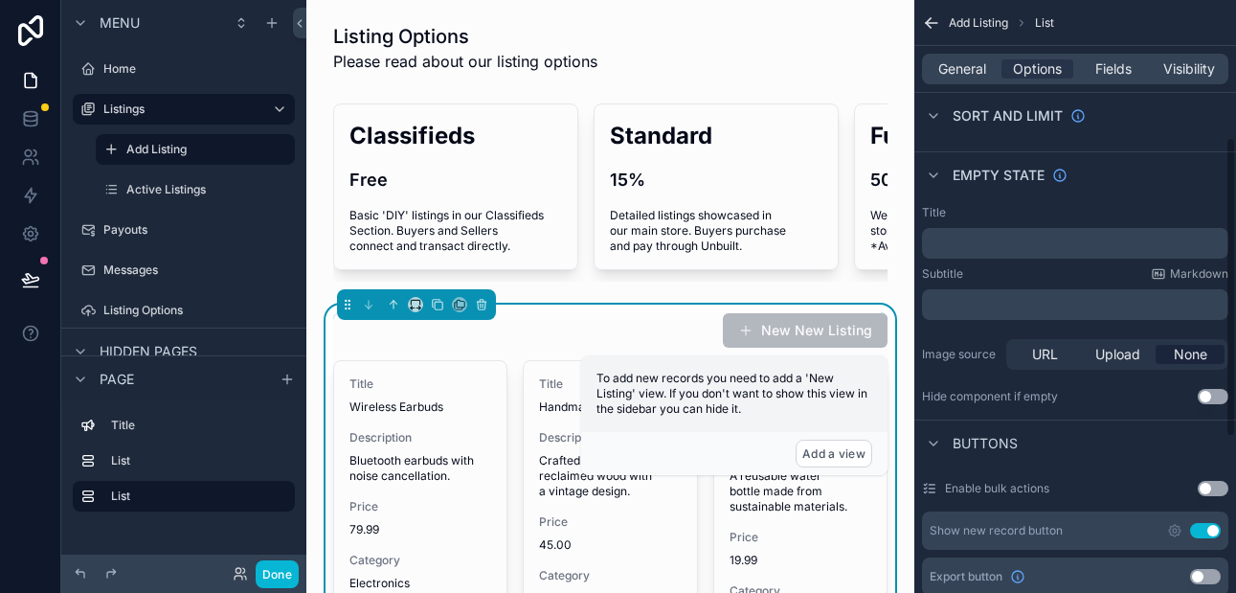
scroll to position [291, 0]
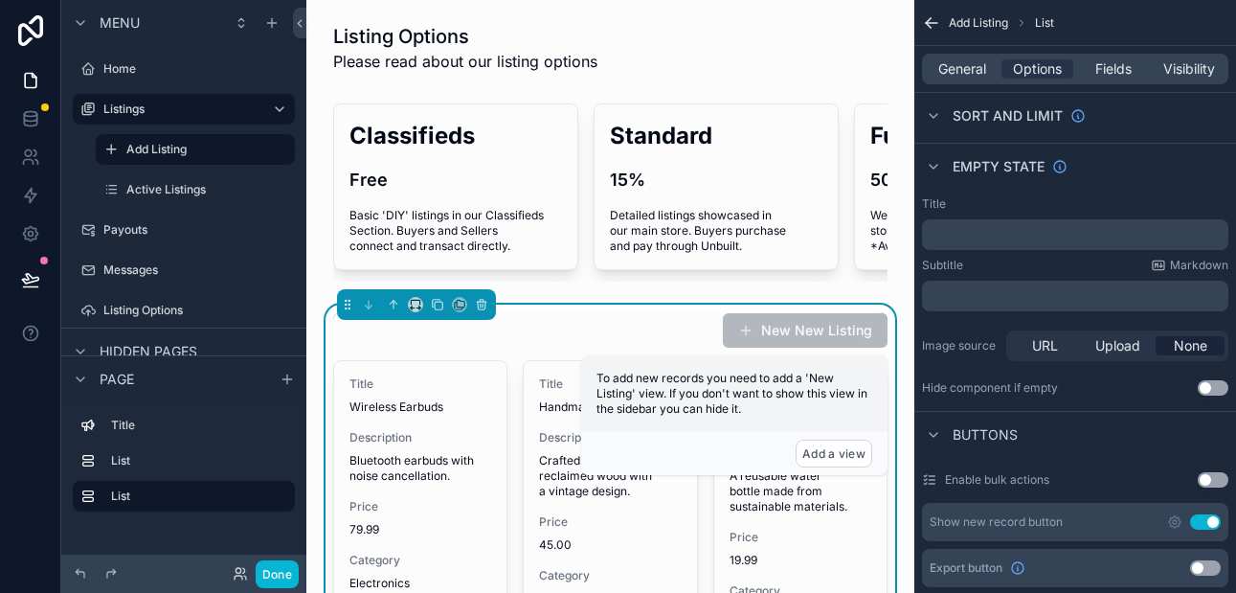
click at [968, 234] on p "﻿" at bounding box center [1076, 234] width 295 height 15
click at [983, 187] on div "Empty state" at bounding box center [1075, 166] width 322 height 46
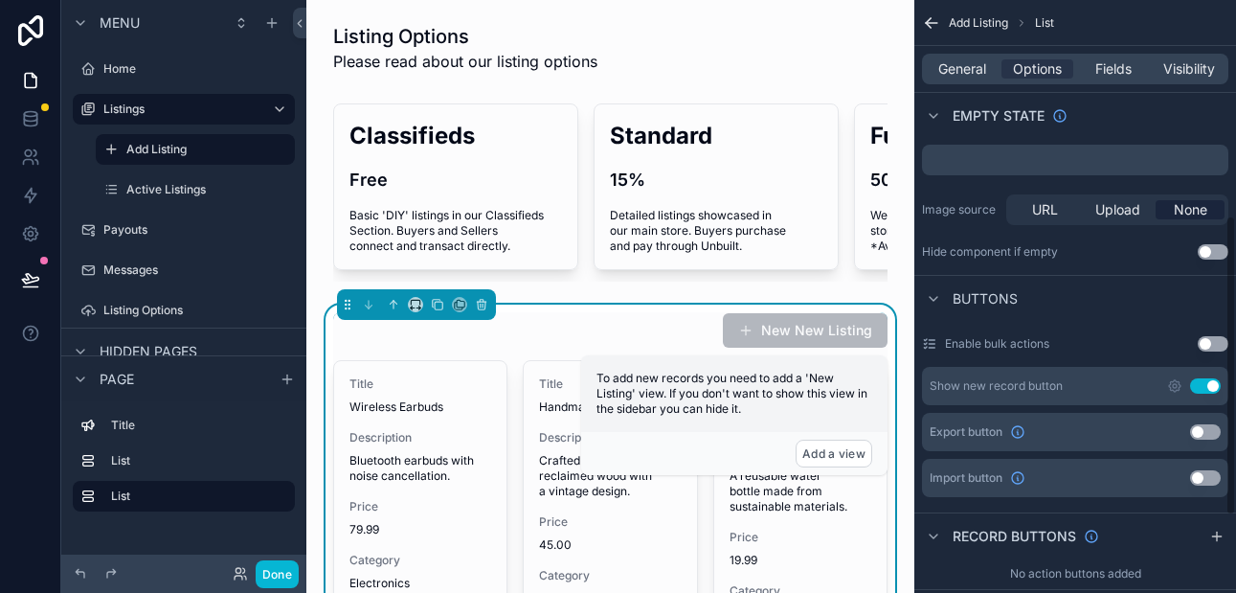
scroll to position [433, 0]
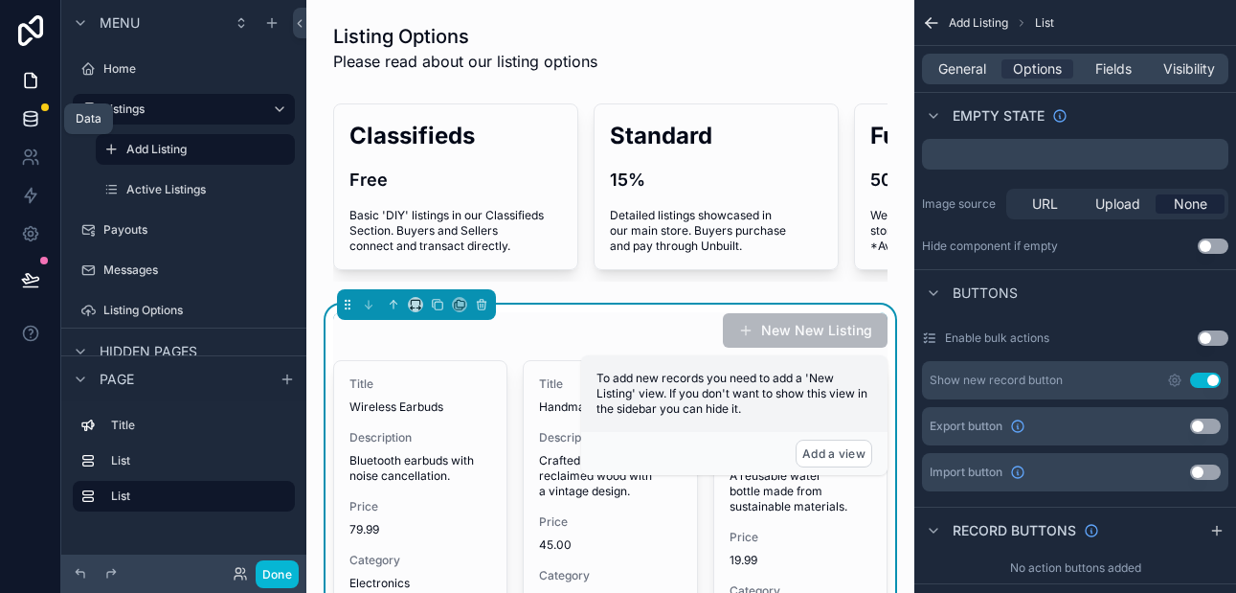
click at [30, 112] on icon at bounding box center [30, 114] width 12 height 5
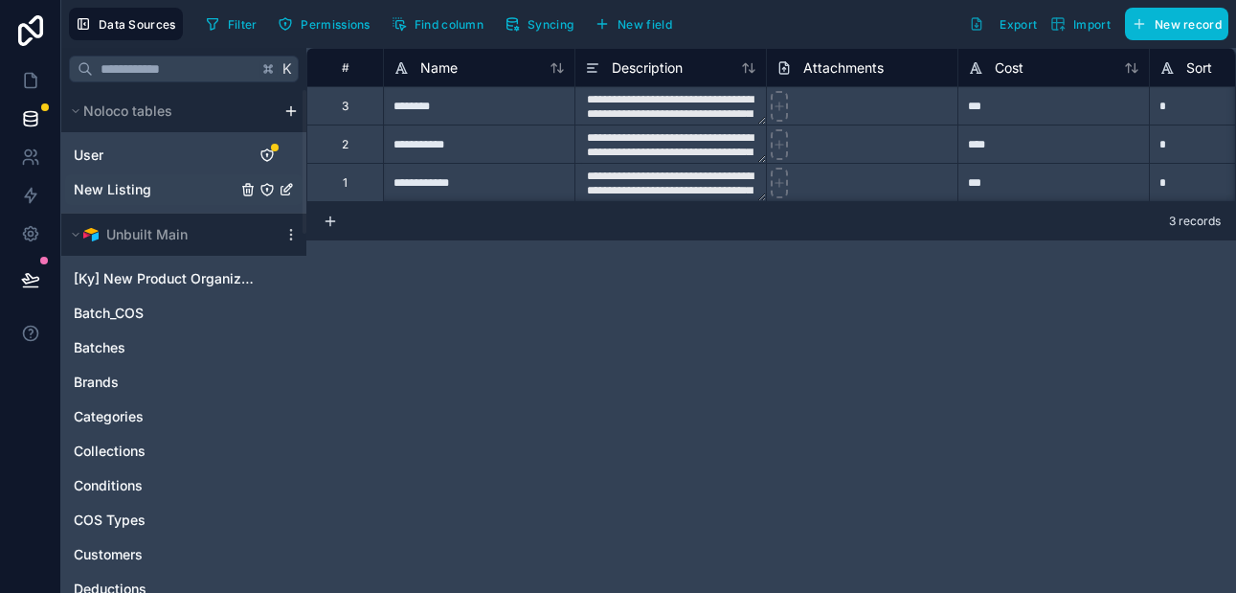
click at [194, 183] on link "New Listing" at bounding box center [155, 189] width 163 height 19
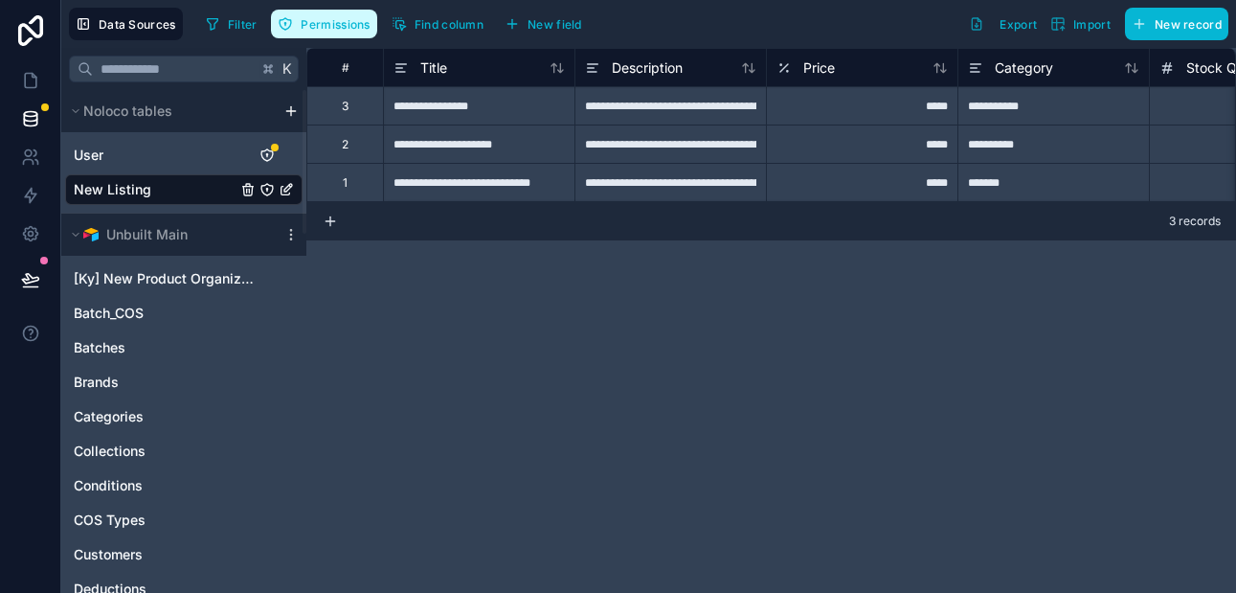
click at [347, 25] on span "Permissions" at bounding box center [335, 24] width 69 height 14
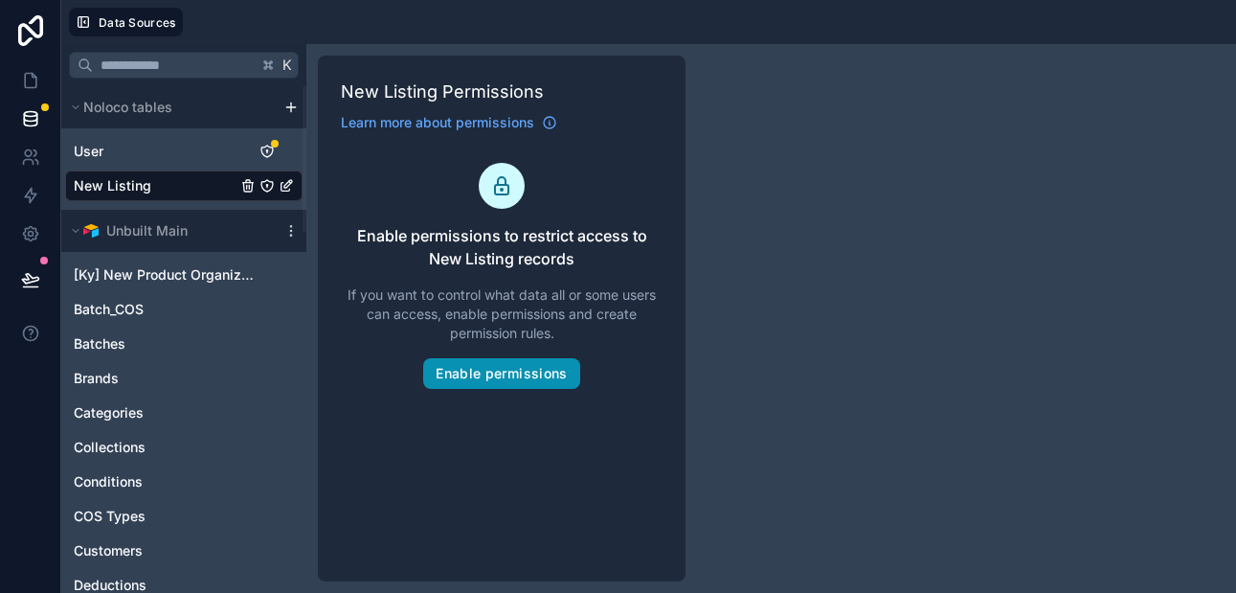
click at [509, 377] on button "Enable permissions" at bounding box center [501, 373] width 156 height 31
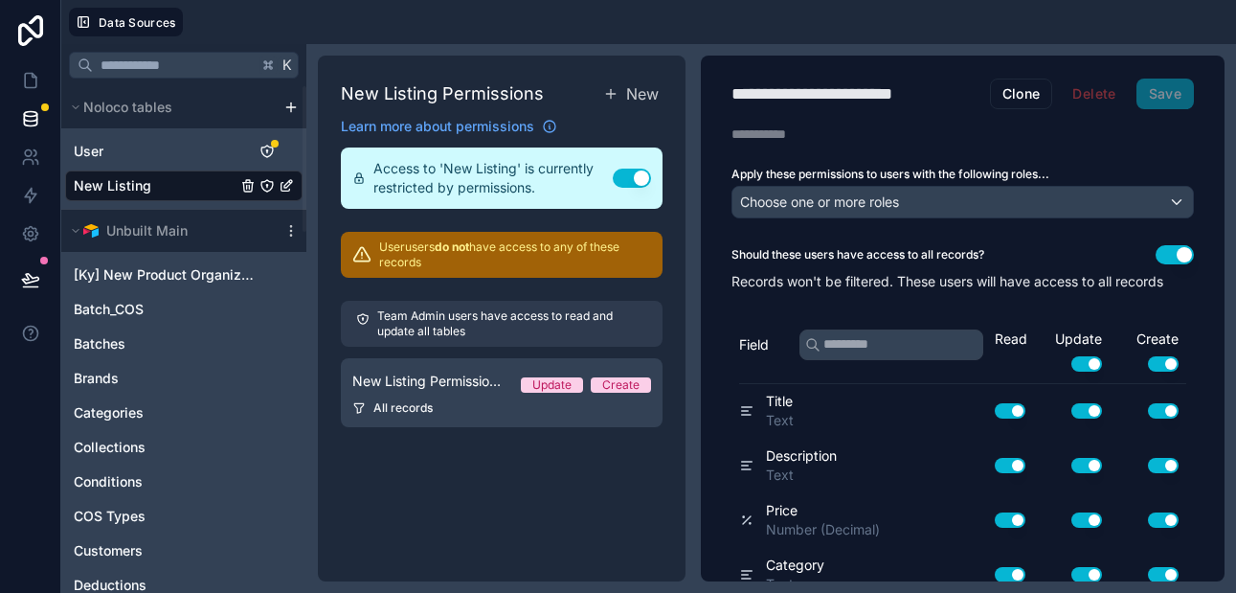
scroll to position [6, 0]
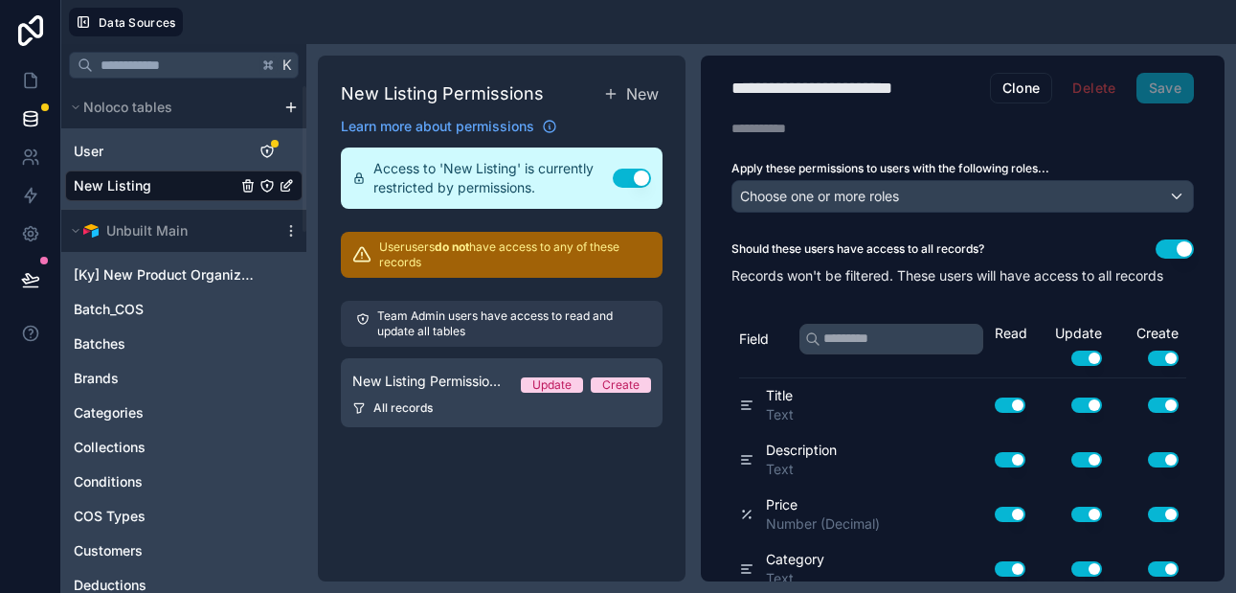
click at [914, 216] on div "**********" at bounding box center [963, 313] width 524 height 526
click at [899, 195] on span "Choose one or more roles" at bounding box center [819, 196] width 159 height 16
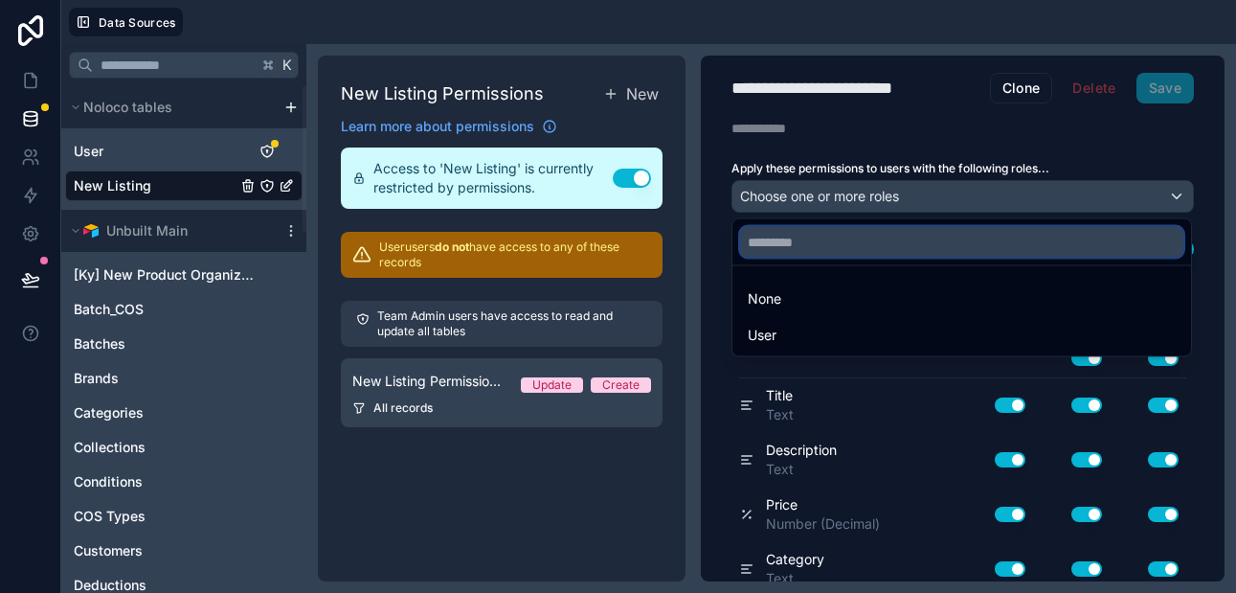
click at [842, 243] on input "text" at bounding box center [961, 242] width 443 height 31
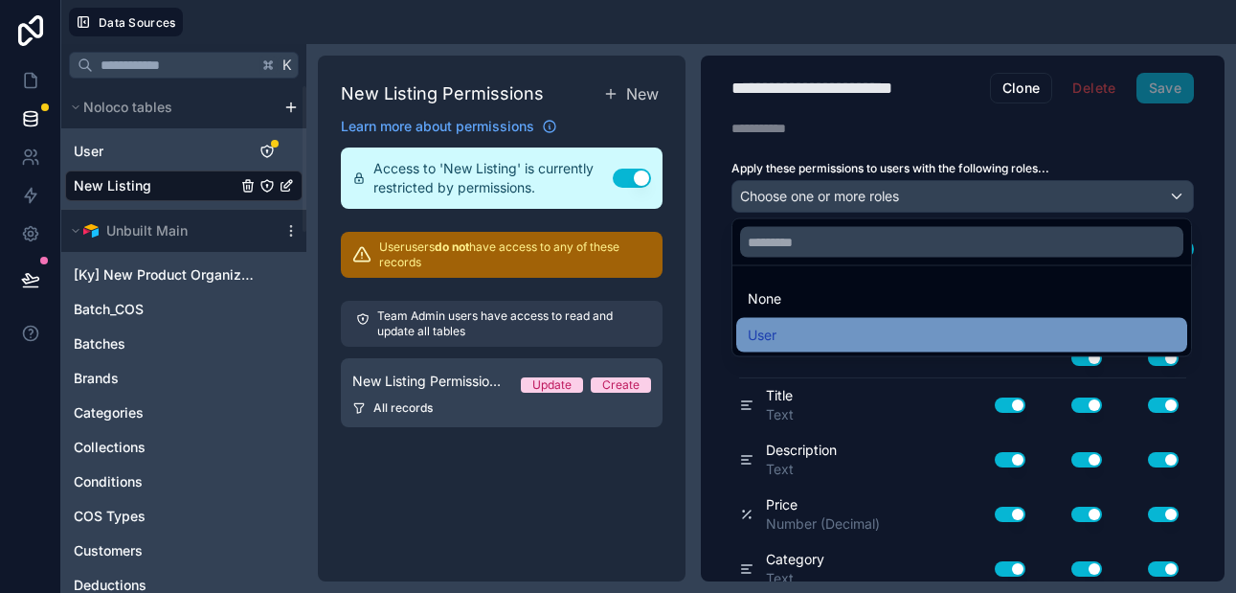
click at [788, 331] on div "User" at bounding box center [962, 335] width 428 height 23
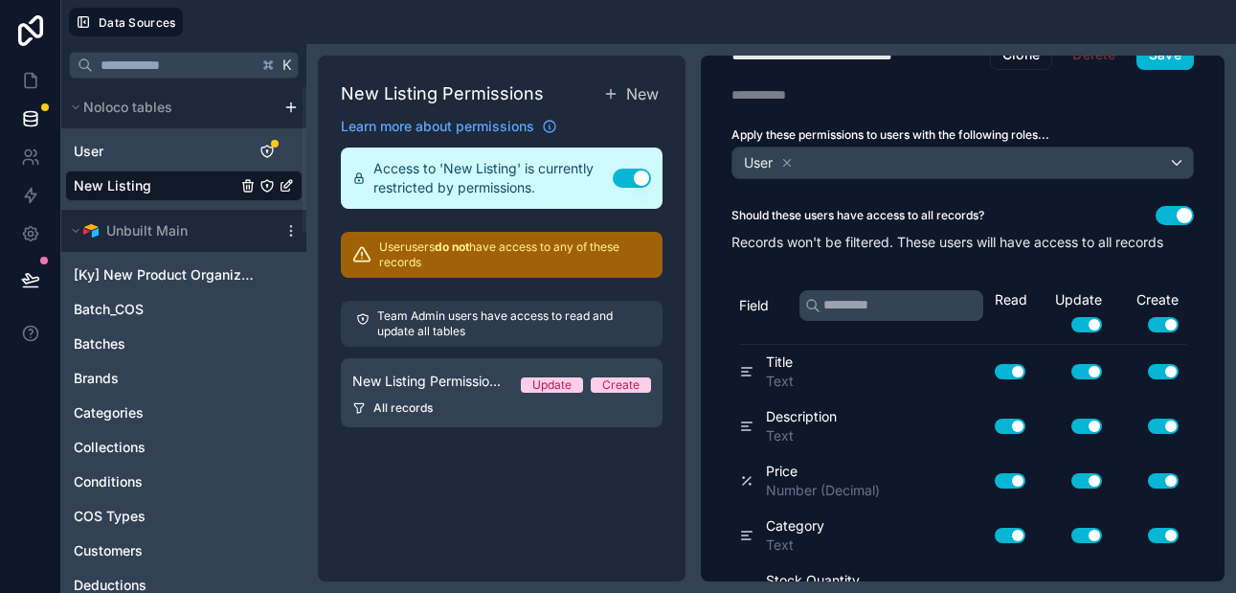
scroll to position [0, 0]
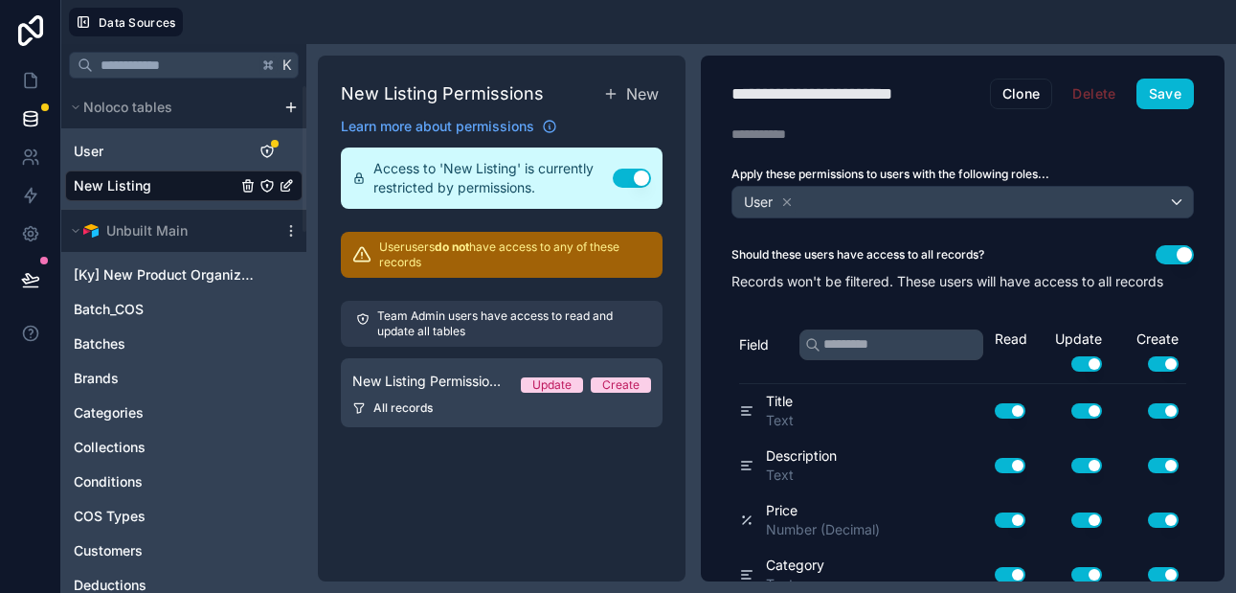
click at [1167, 252] on button "Use setting" at bounding box center [1174, 254] width 38 height 19
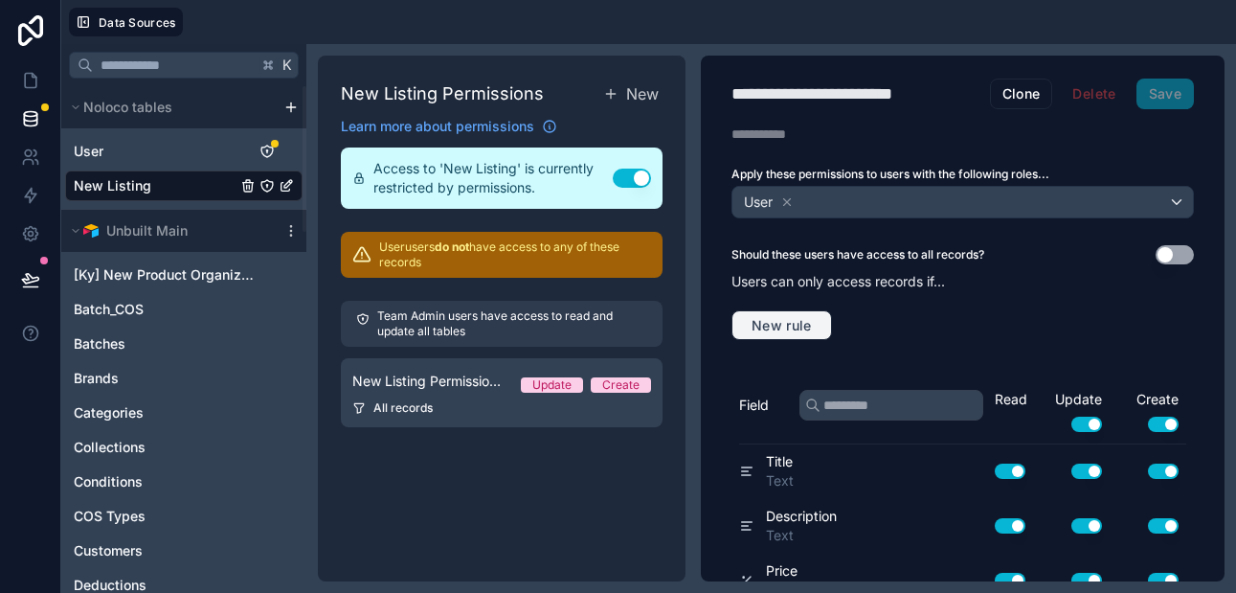
click at [805, 329] on span "New rule" at bounding box center [782, 325] width 76 height 17
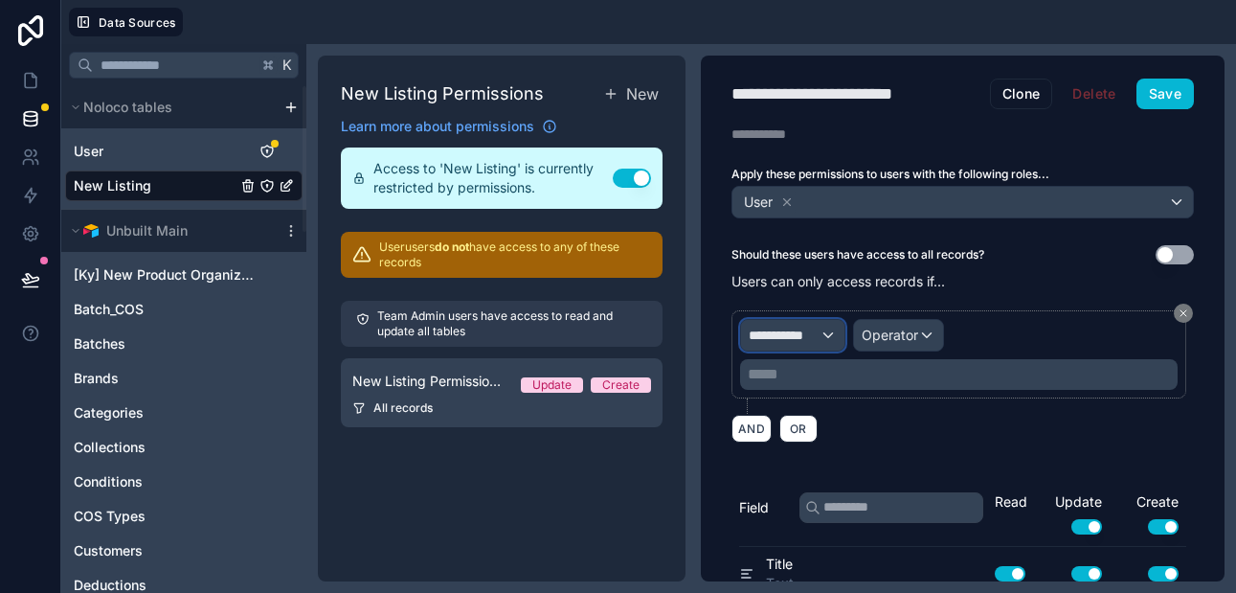
click at [810, 332] on span "**********" at bounding box center [784, 334] width 71 height 19
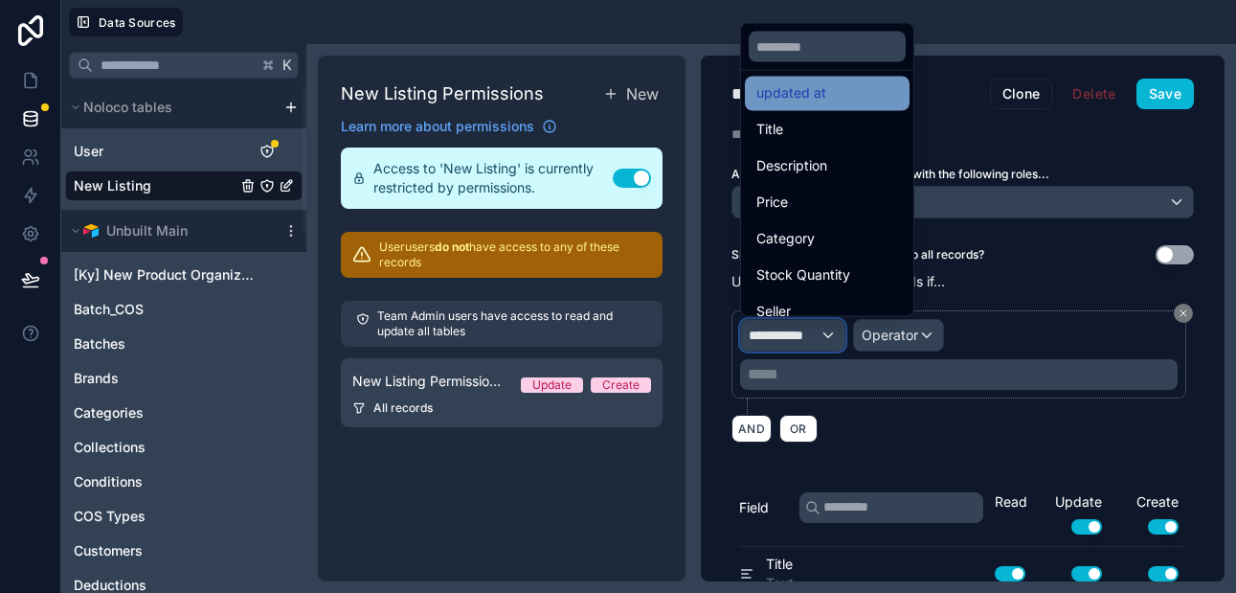
scroll to position [136, 0]
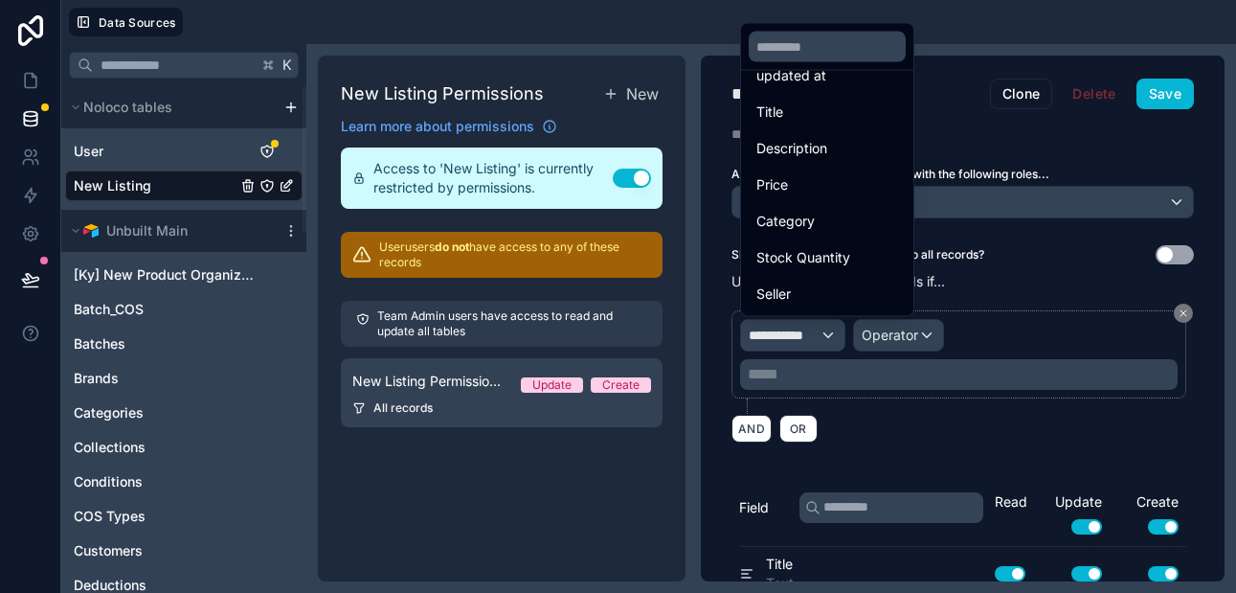
click at [850, 439] on div at bounding box center [618, 296] width 1236 height 593
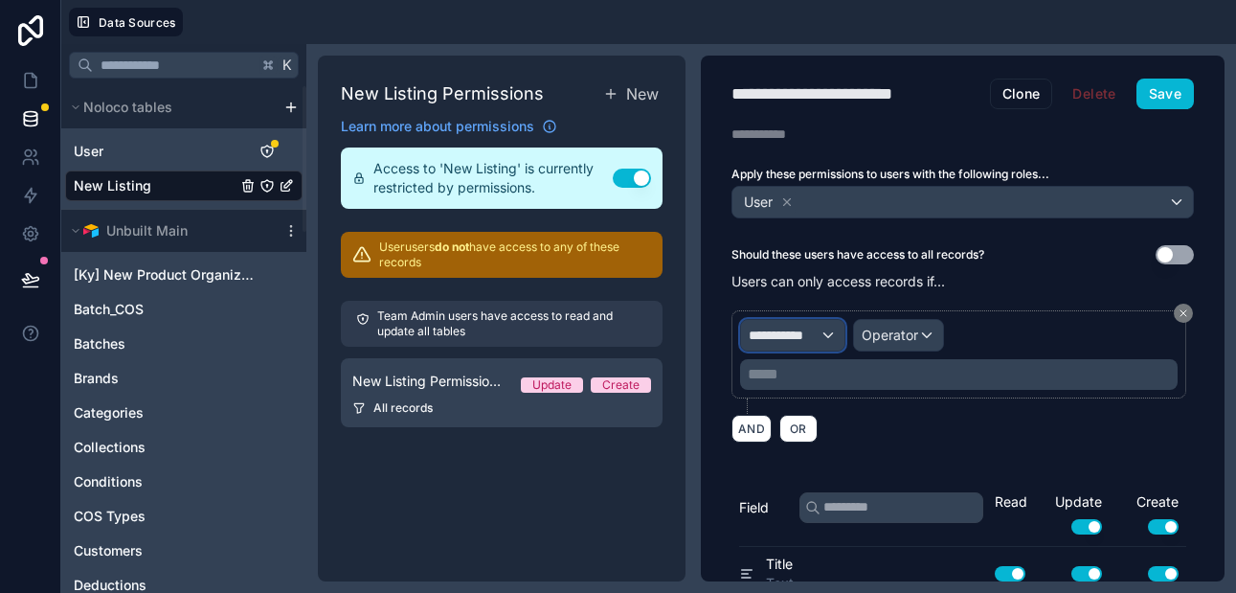
click at [818, 336] on span "**********" at bounding box center [784, 334] width 71 height 19
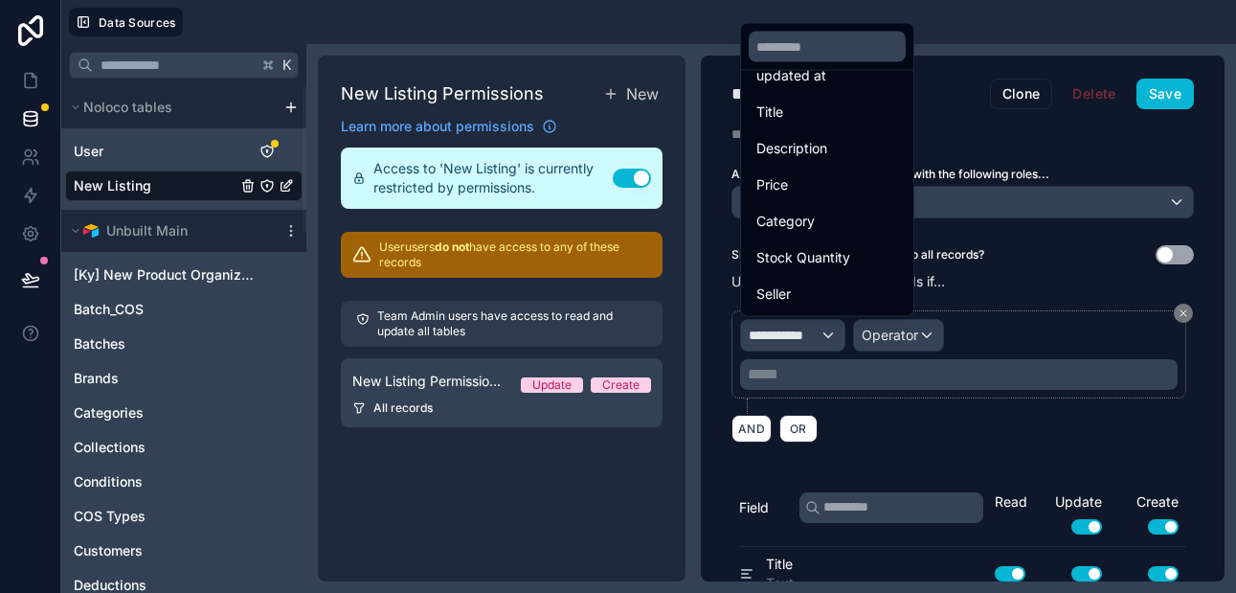
click at [987, 260] on div at bounding box center [618, 296] width 1236 height 593
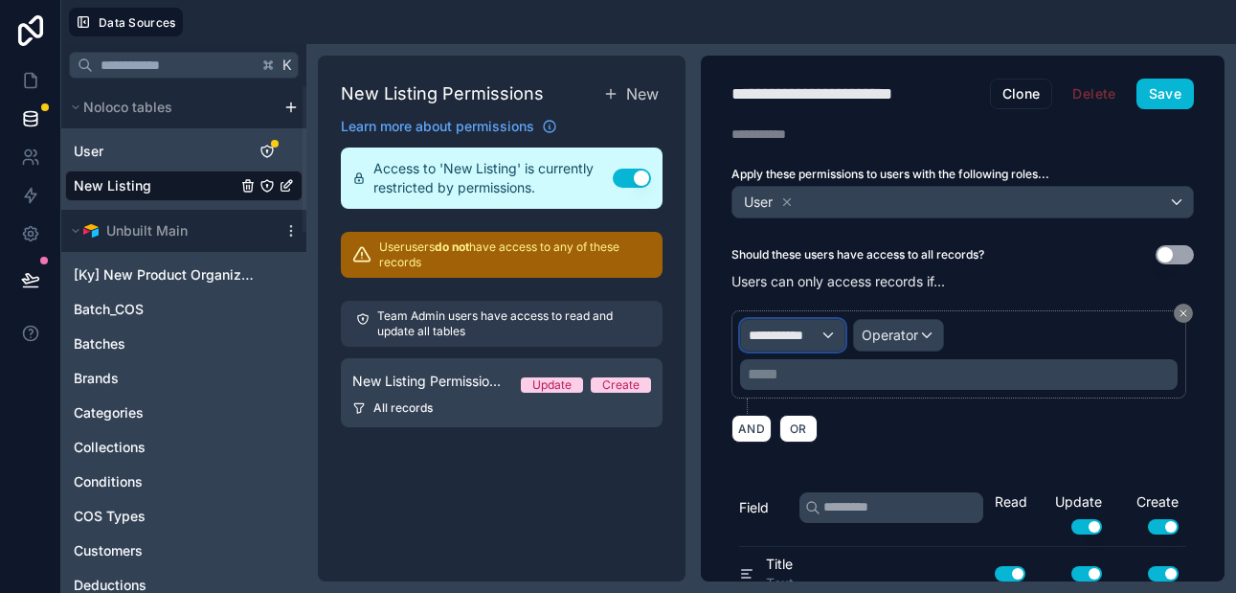
click at [825, 335] on div "**********" at bounding box center [792, 335] width 103 height 31
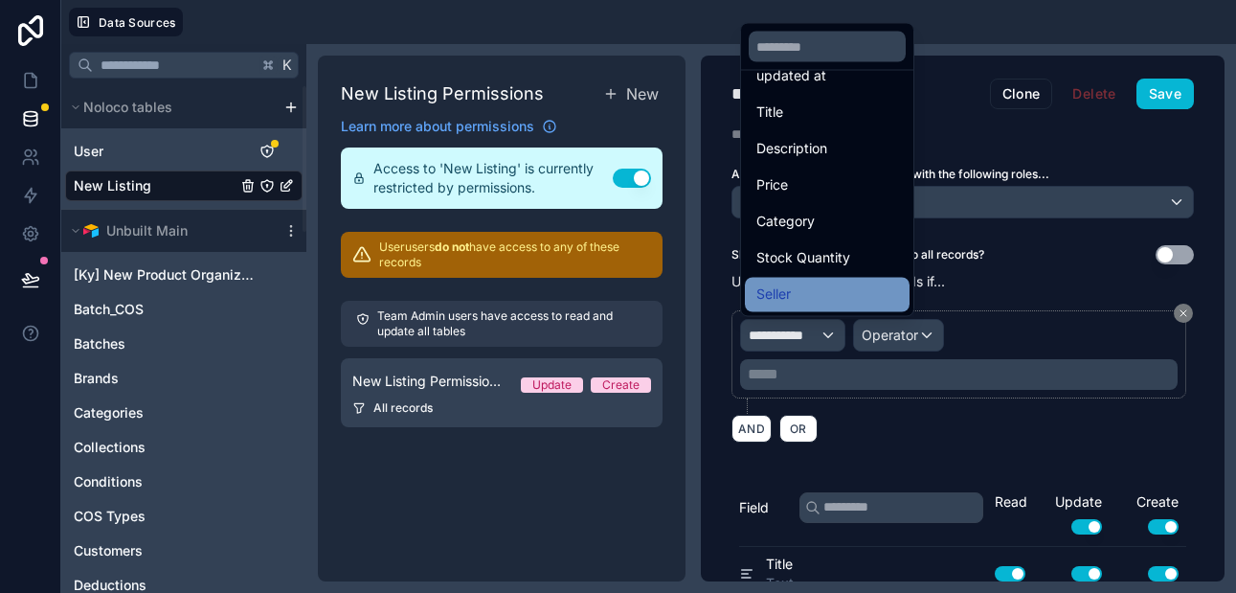
click at [800, 287] on div "Seller" at bounding box center [827, 294] width 142 height 23
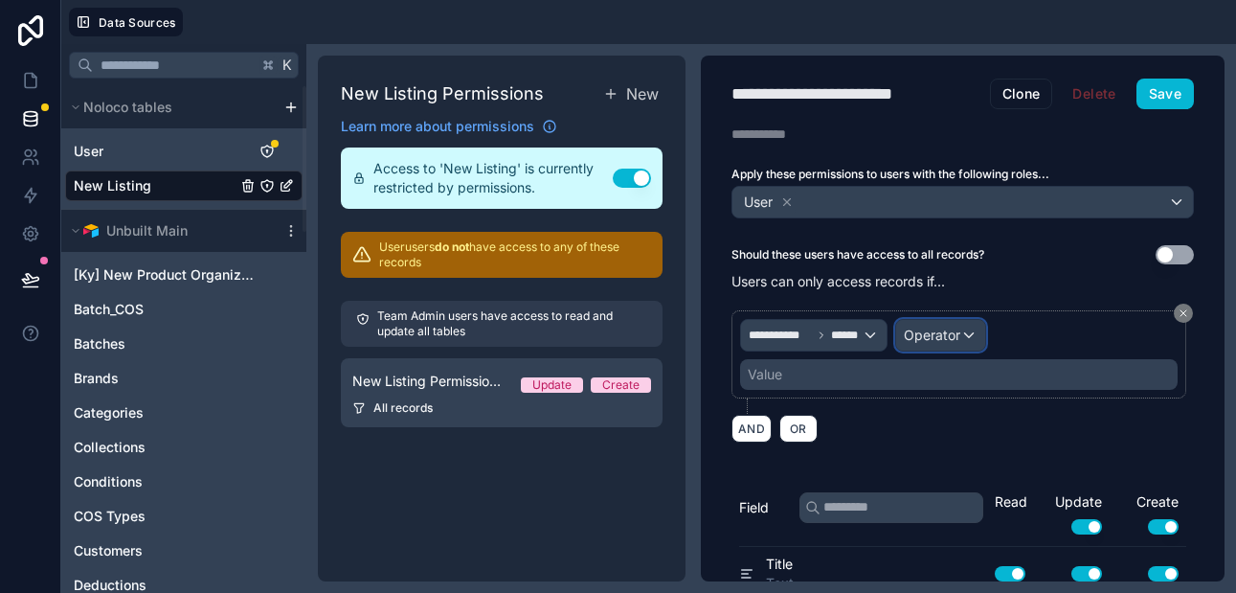
click at [918, 337] on span "Operator" at bounding box center [932, 334] width 56 height 16
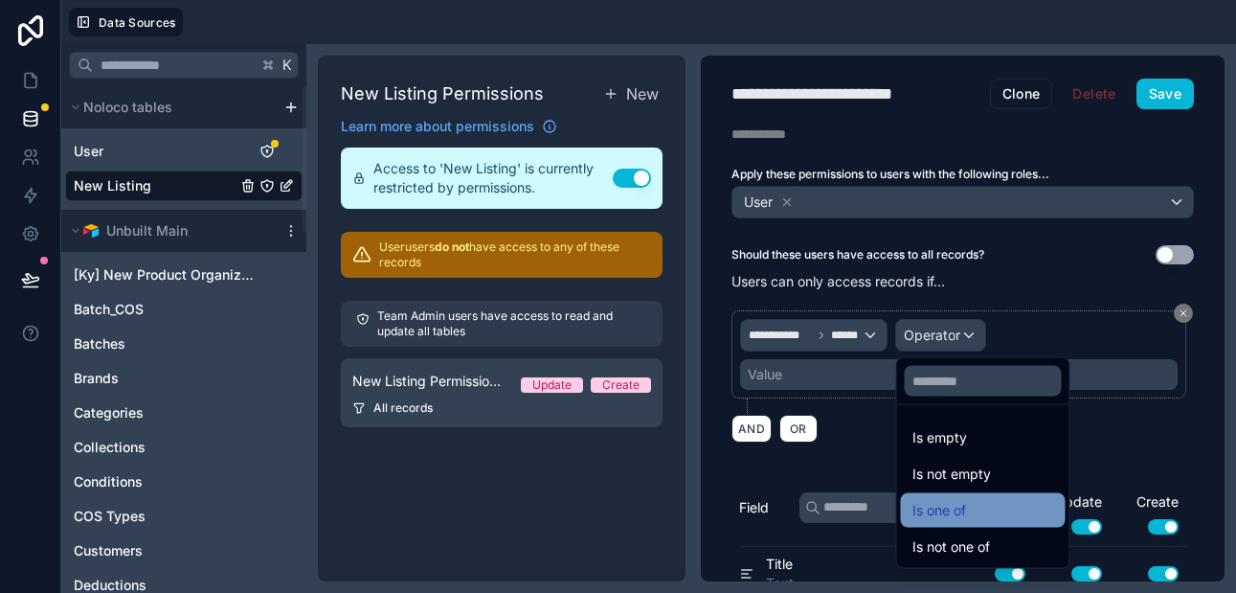
click at [950, 504] on span "Is one of" at bounding box center [939, 510] width 54 height 23
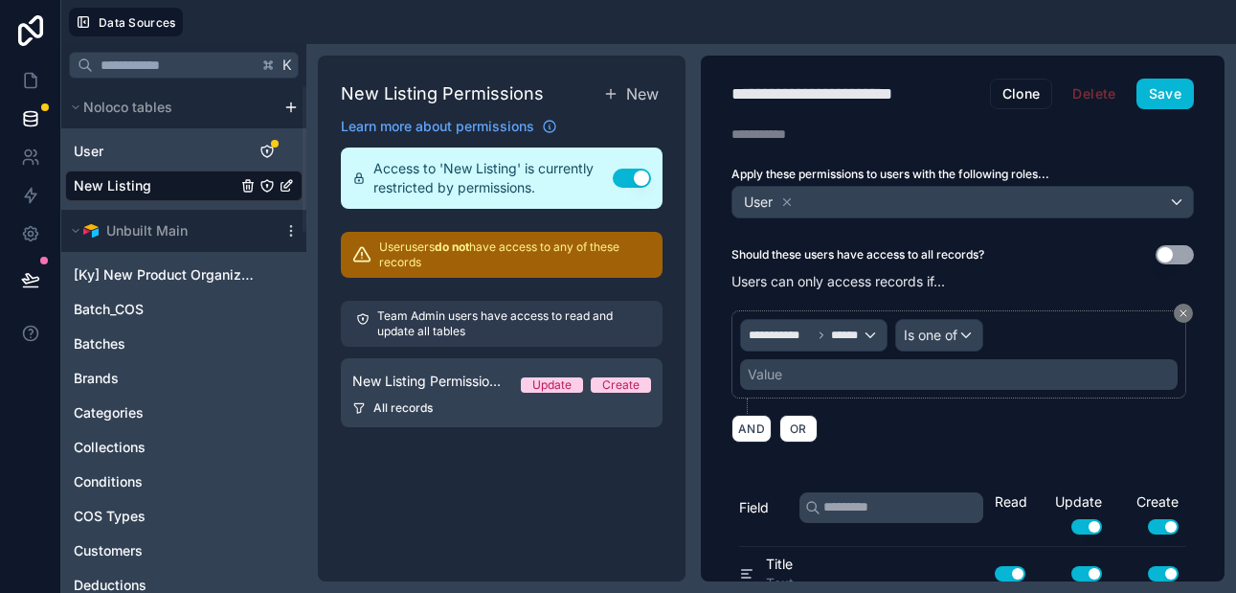
click at [782, 368] on div "Value" at bounding box center [765, 374] width 34 height 19
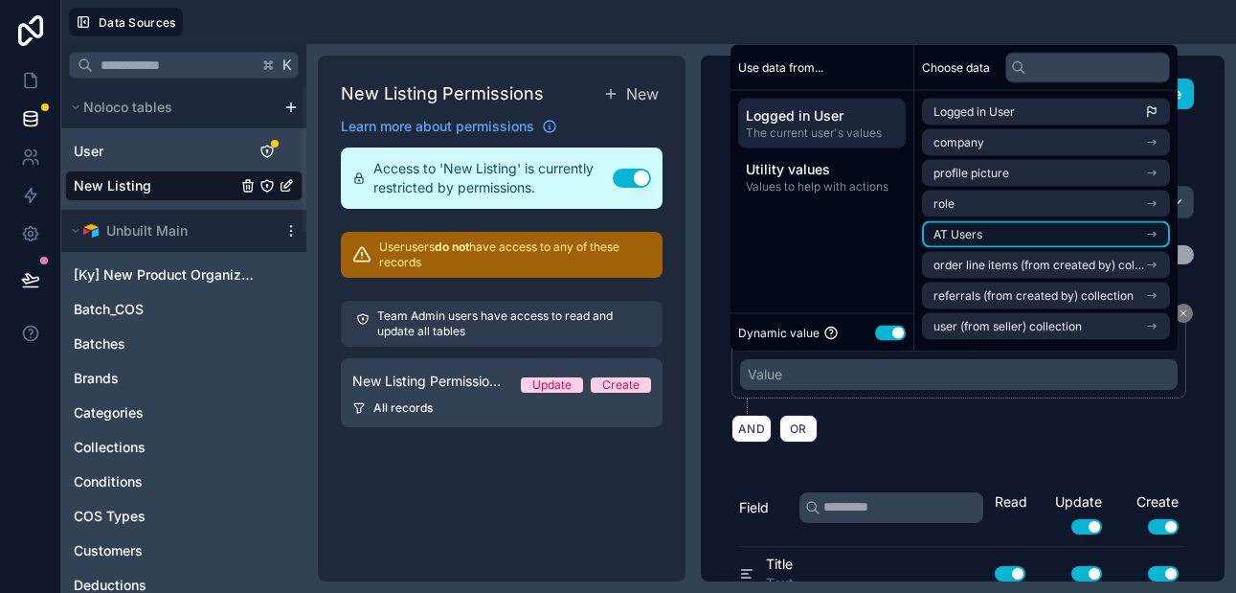
click at [987, 224] on li "AT Users" at bounding box center [1046, 234] width 248 height 27
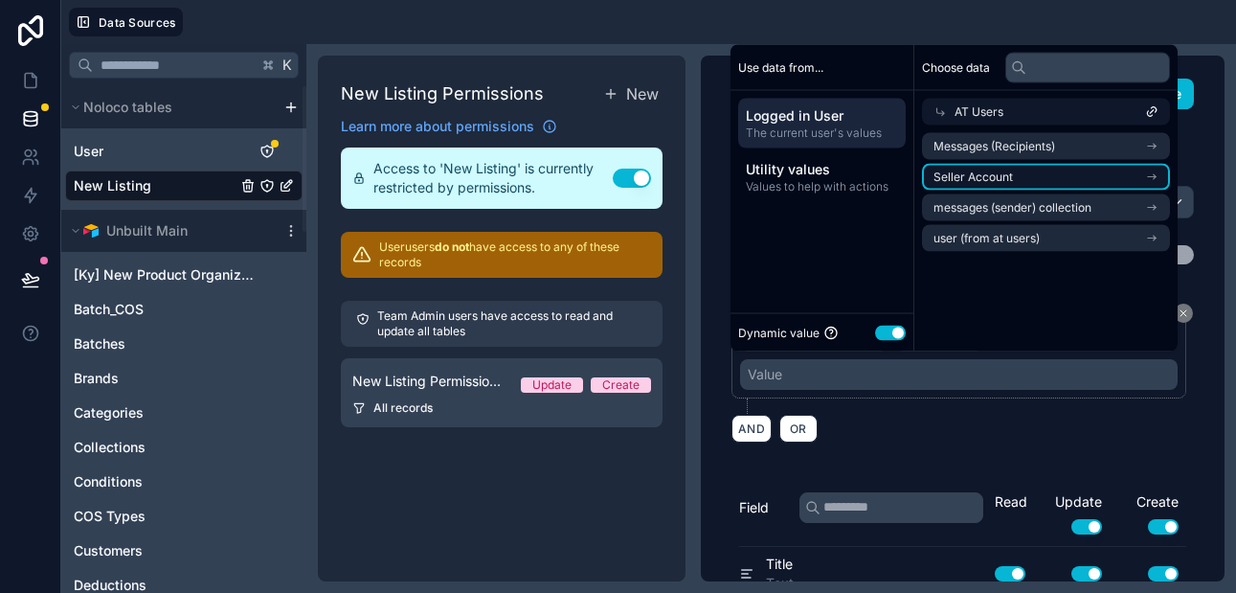
click at [976, 175] on span "Seller Account" at bounding box center [972, 176] width 79 height 15
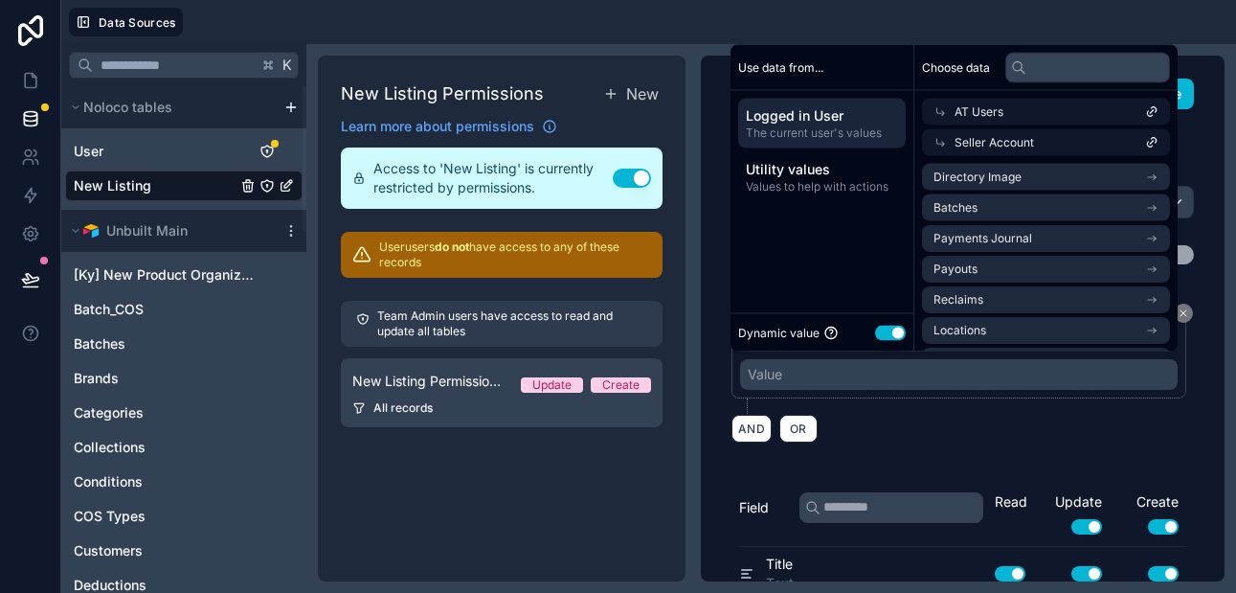
click at [1027, 146] on span "Seller Account" at bounding box center [993, 142] width 79 height 15
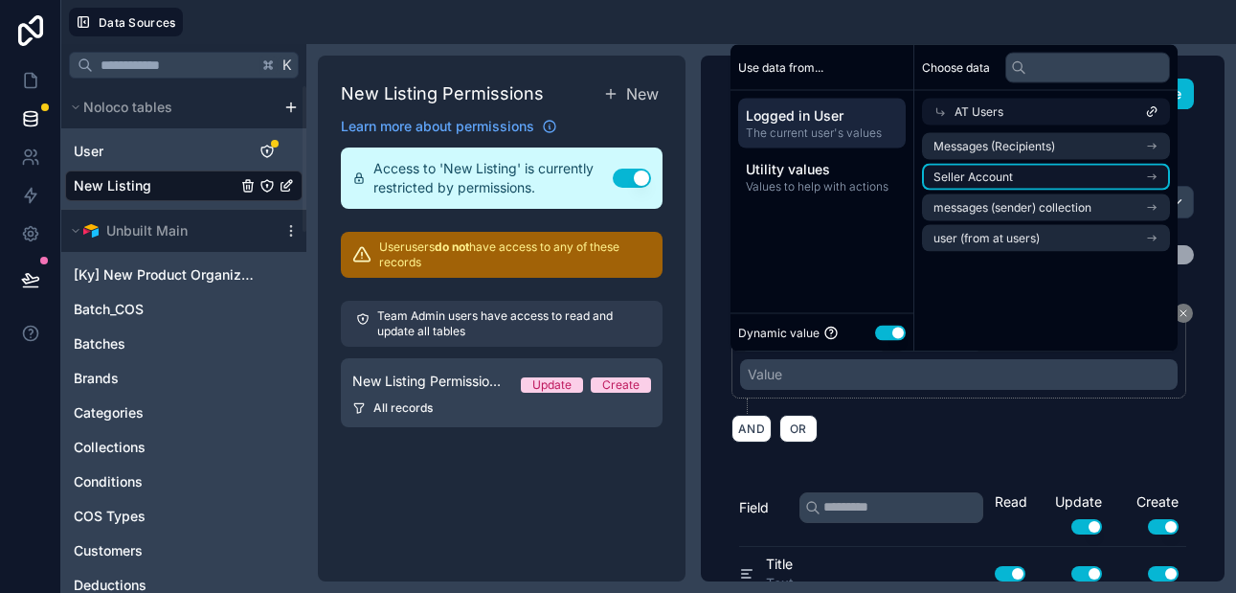
click at [1005, 174] on span "Seller Account" at bounding box center [972, 176] width 79 height 15
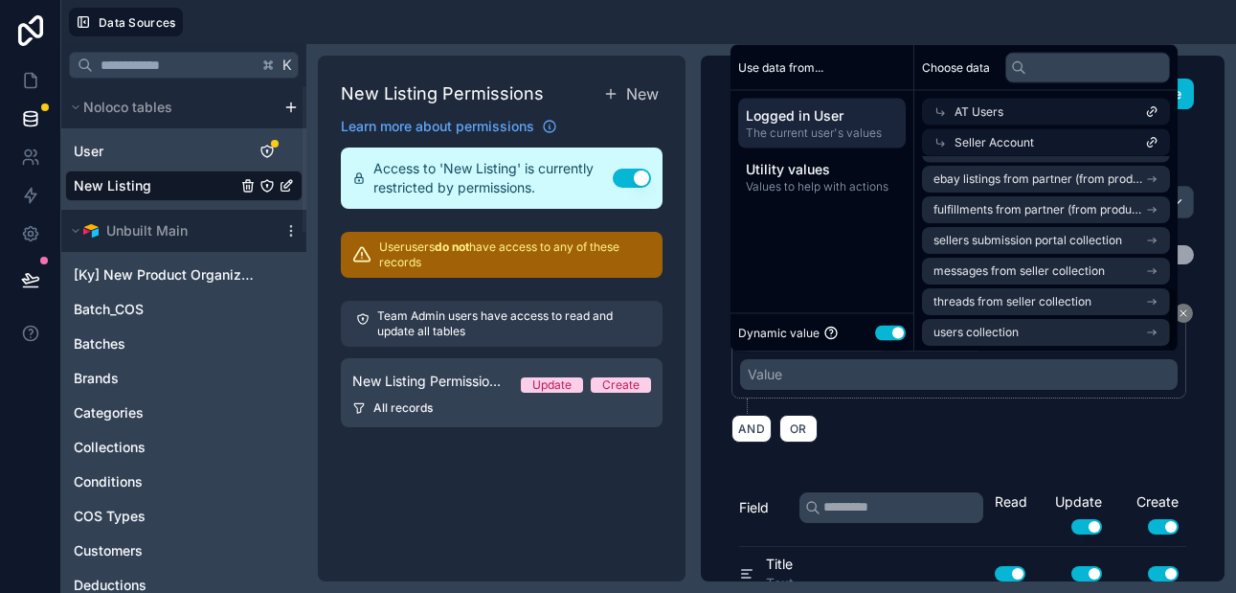
scroll to position [398, 0]
click at [980, 115] on span "AT Users" at bounding box center [978, 111] width 49 height 15
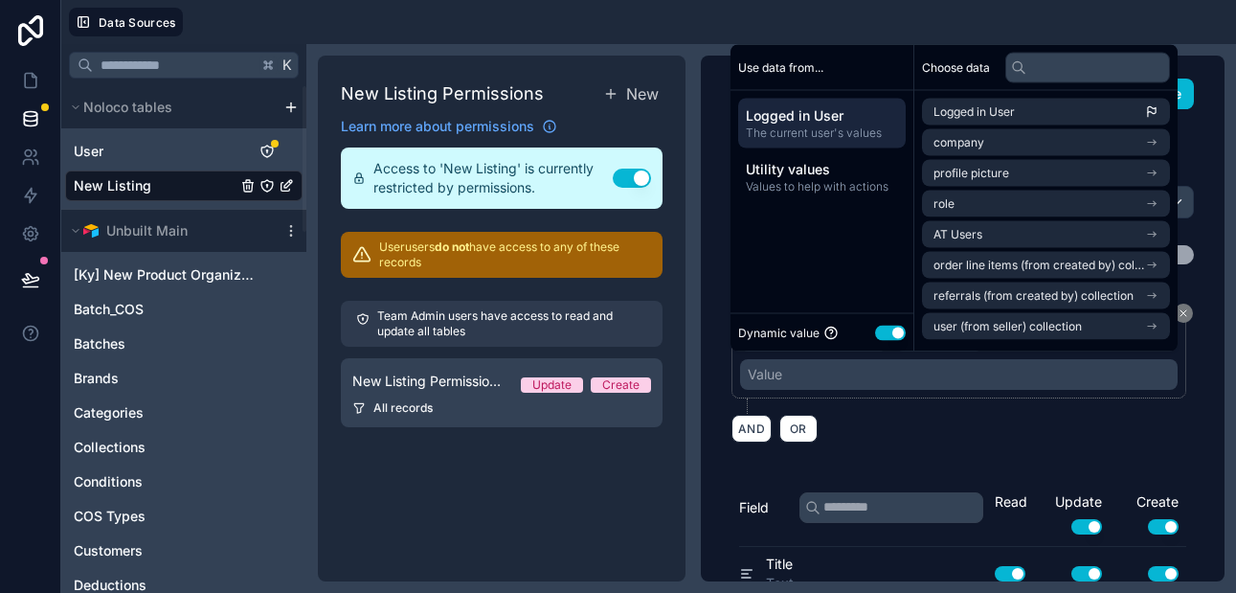
click at [980, 115] on span "Logged in User" at bounding box center [973, 111] width 81 height 15
click at [868, 123] on span "Logged in User" at bounding box center [822, 115] width 152 height 19
click at [956, 237] on span "AT Users" at bounding box center [957, 234] width 49 height 15
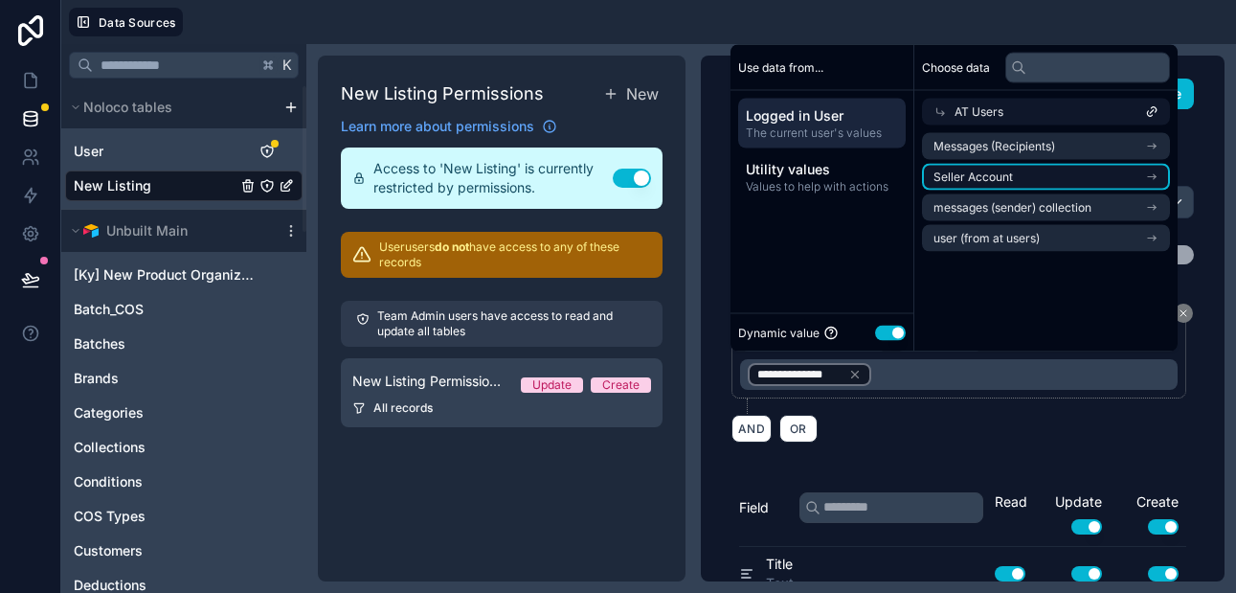
click at [1003, 167] on li "Seller Account" at bounding box center [1046, 177] width 248 height 27
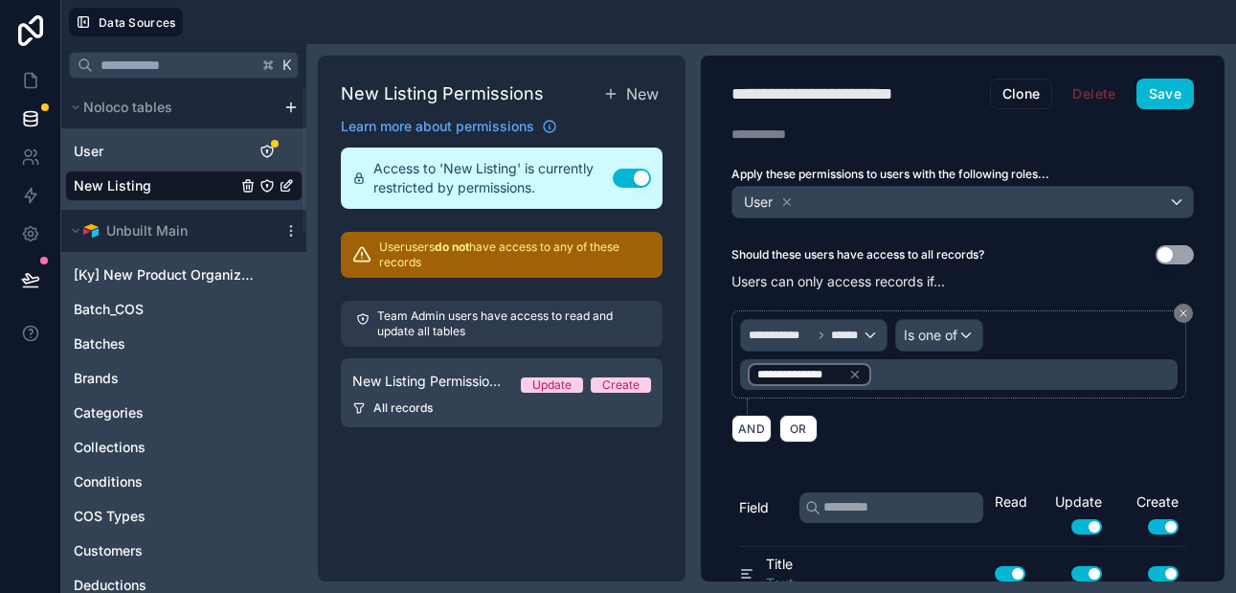
click at [943, 427] on div "AND OR" at bounding box center [962, 428] width 462 height 29
click at [868, 329] on div "**********" at bounding box center [813, 335] width 145 height 31
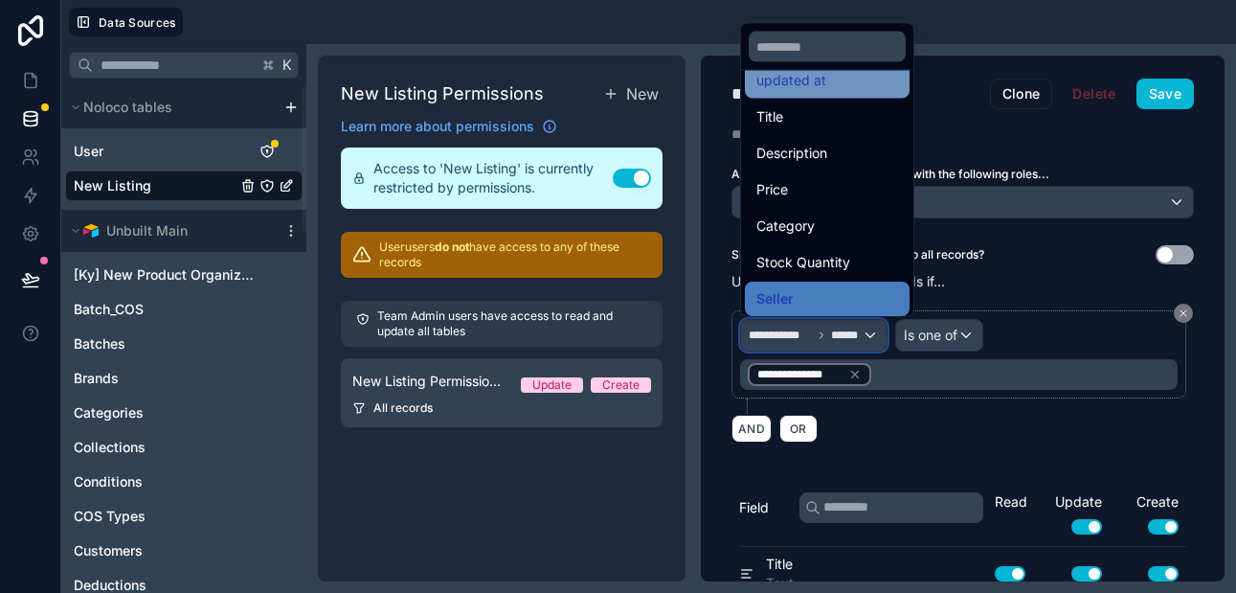
scroll to position [136, 0]
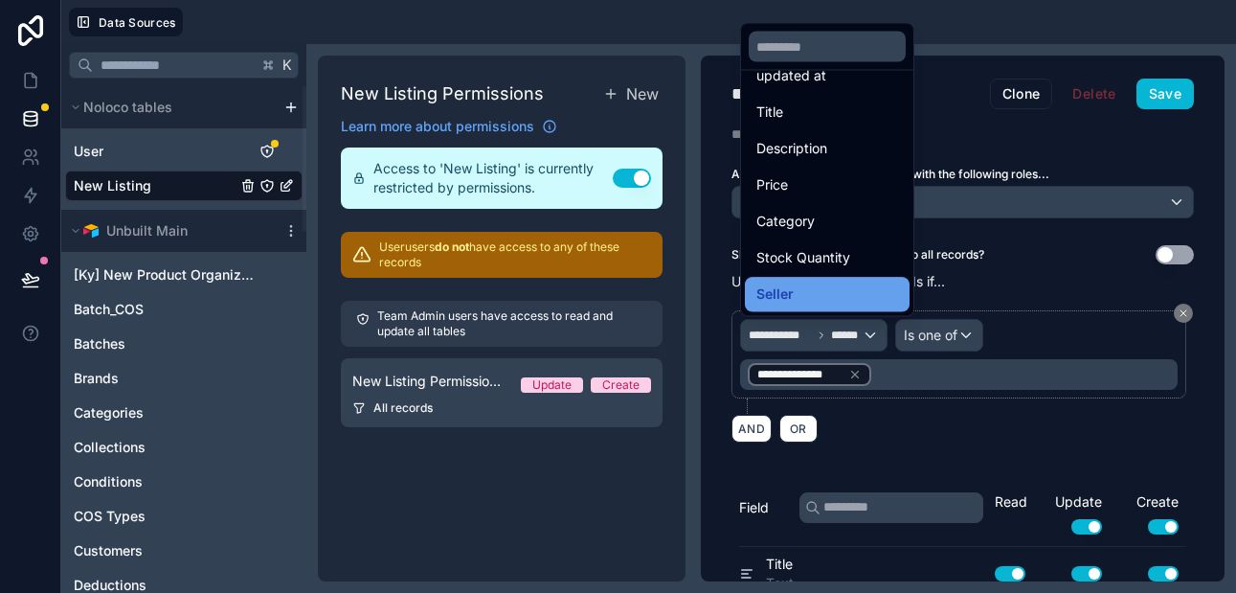
click at [821, 282] on div "Seller" at bounding box center [827, 295] width 165 height 34
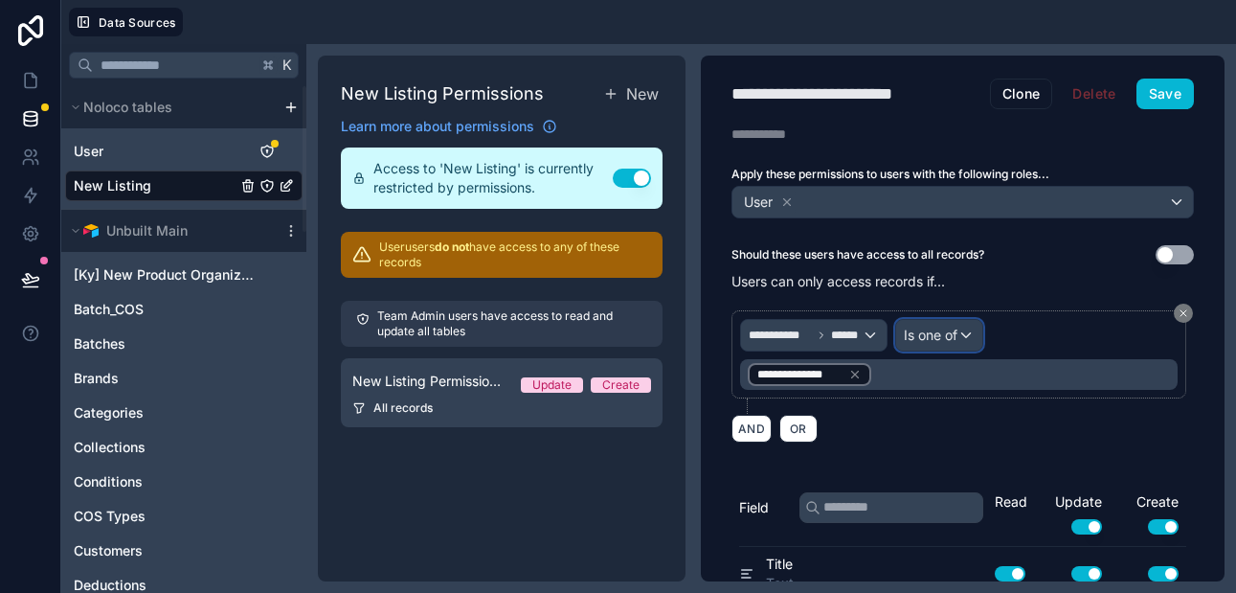
click at [926, 335] on span "Is one of" at bounding box center [931, 334] width 54 height 19
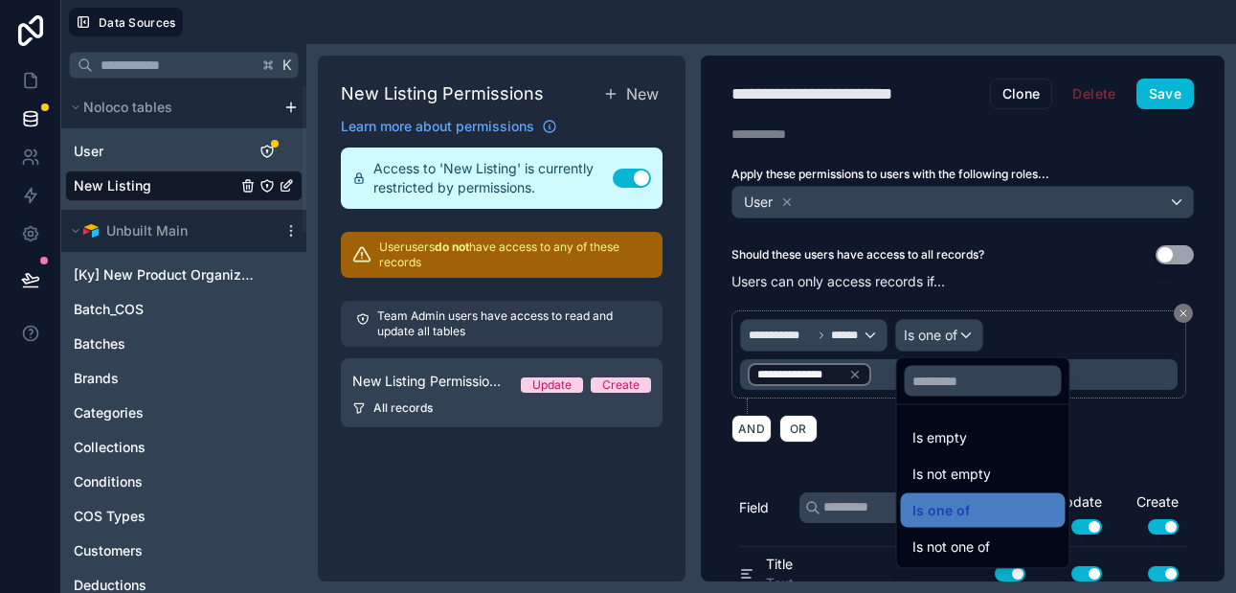
click at [870, 434] on div at bounding box center [618, 296] width 1236 height 593
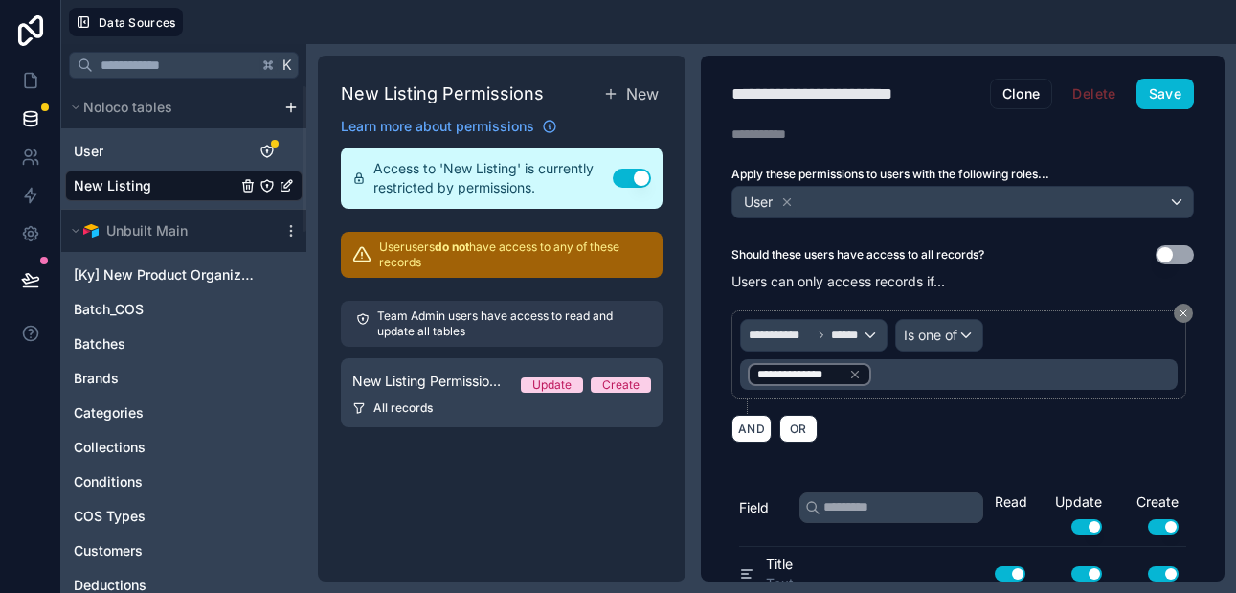
click at [892, 373] on div "**********" at bounding box center [958, 374] width 437 height 31
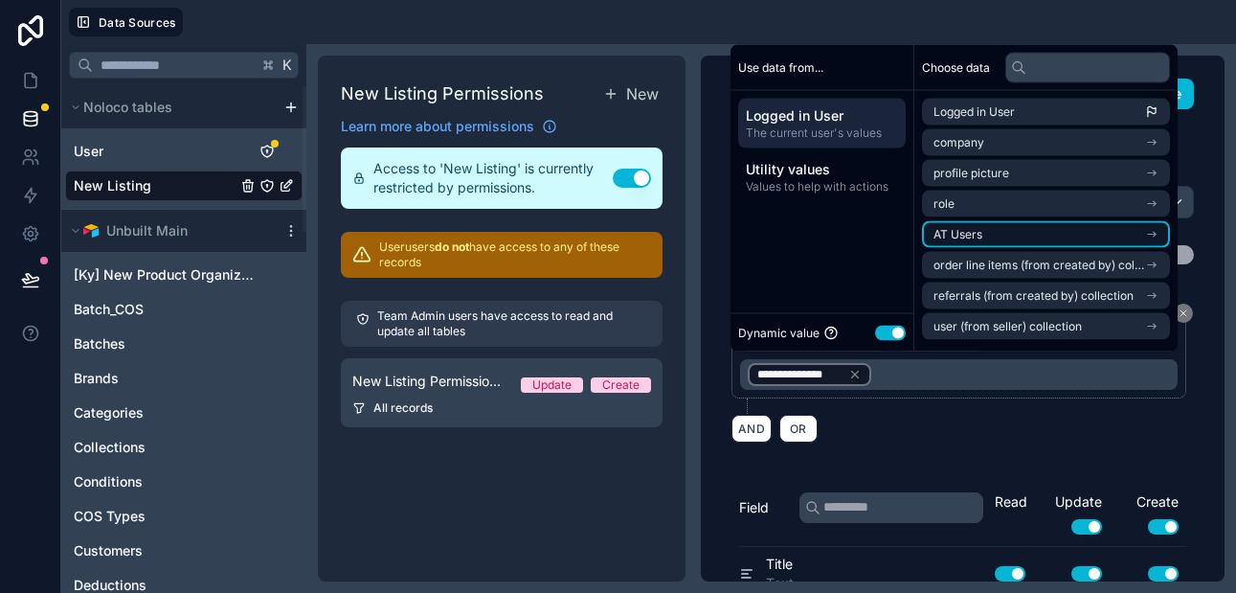
click at [996, 230] on li "AT Users" at bounding box center [1046, 234] width 248 height 27
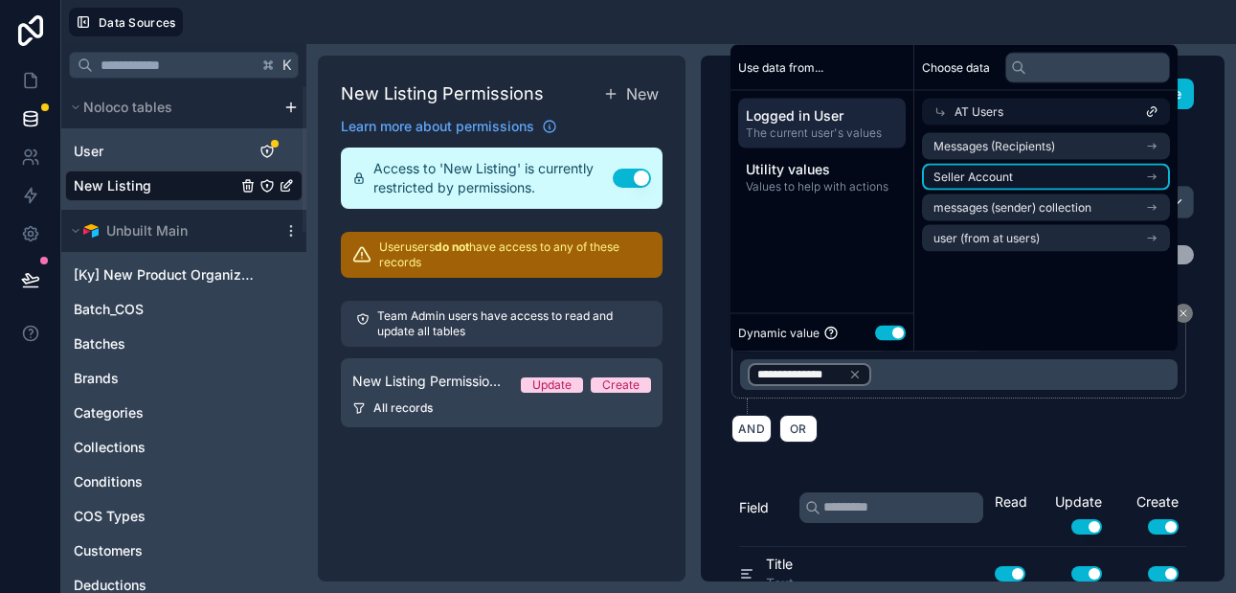
click at [984, 177] on span "Seller Account" at bounding box center [972, 176] width 79 height 15
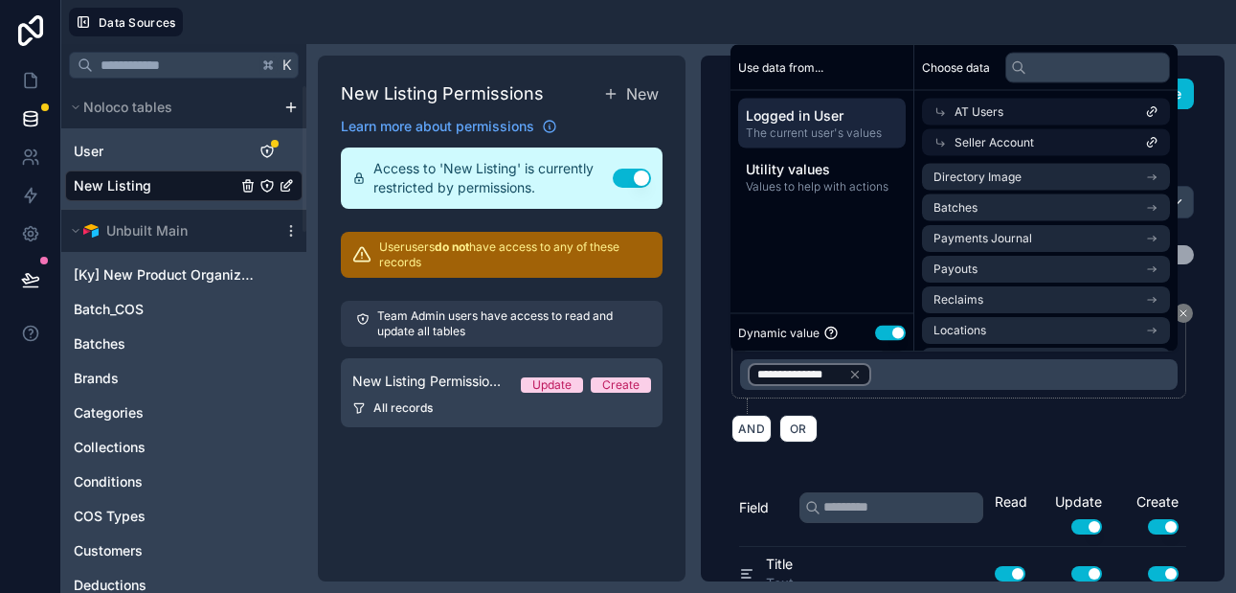
click at [1025, 143] on span "Seller Account" at bounding box center [993, 142] width 79 height 15
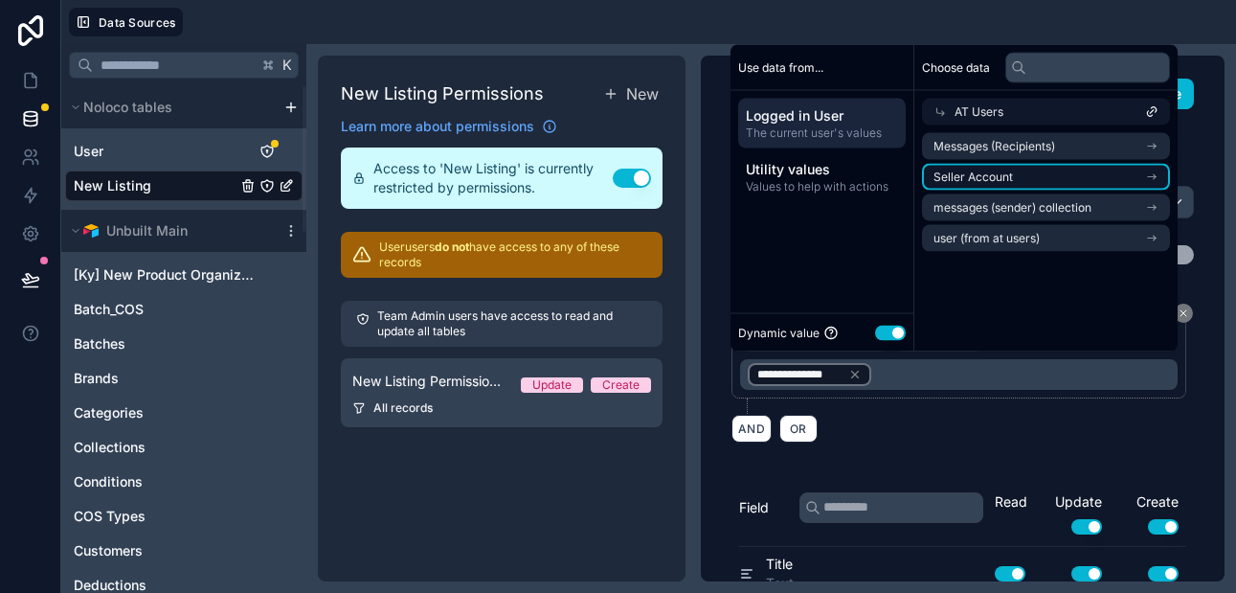
click at [1019, 174] on li "Seller Account" at bounding box center [1046, 177] width 248 height 27
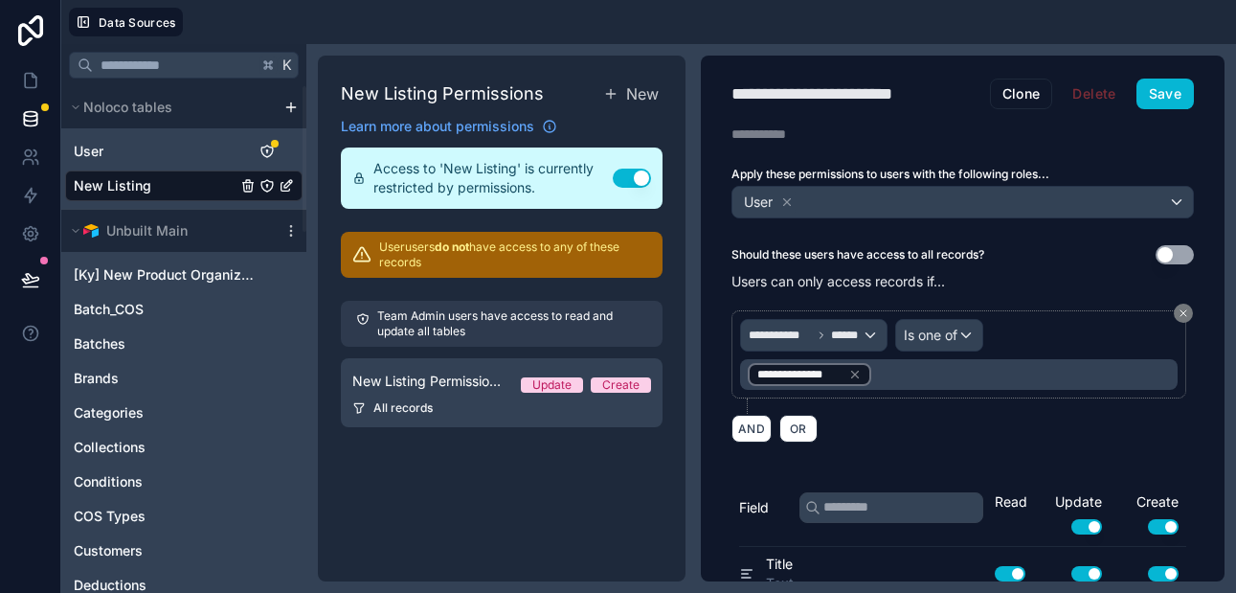
click at [1006, 417] on div "AND OR" at bounding box center [962, 428] width 462 height 29
click at [869, 333] on div "**********" at bounding box center [813, 335] width 145 height 31
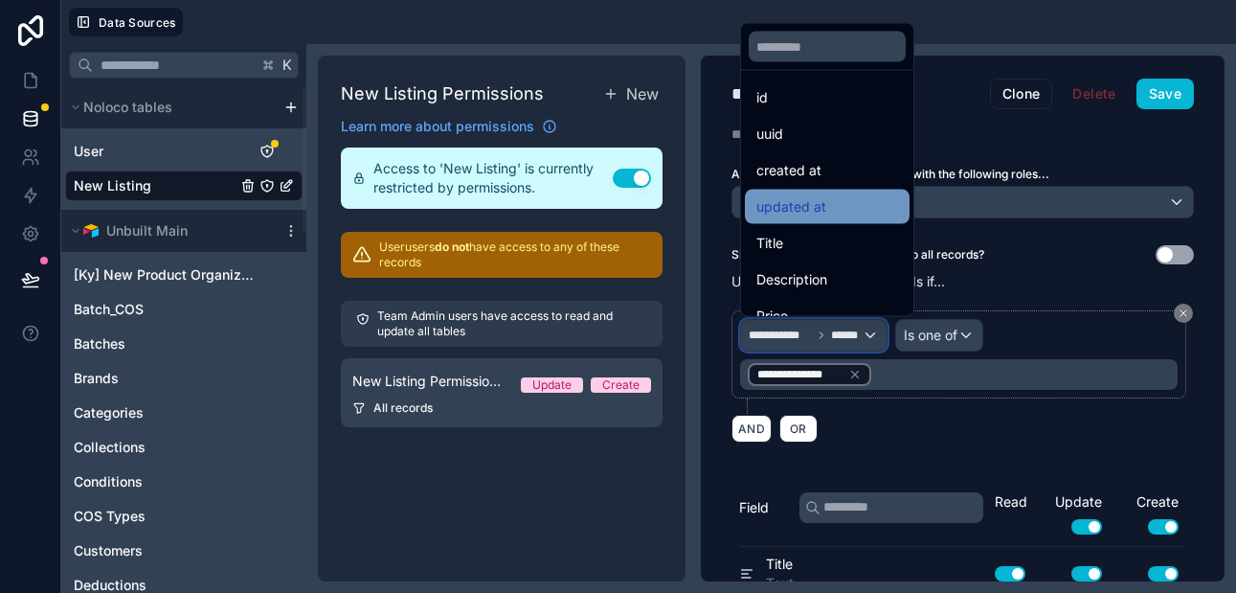
scroll to position [0, 0]
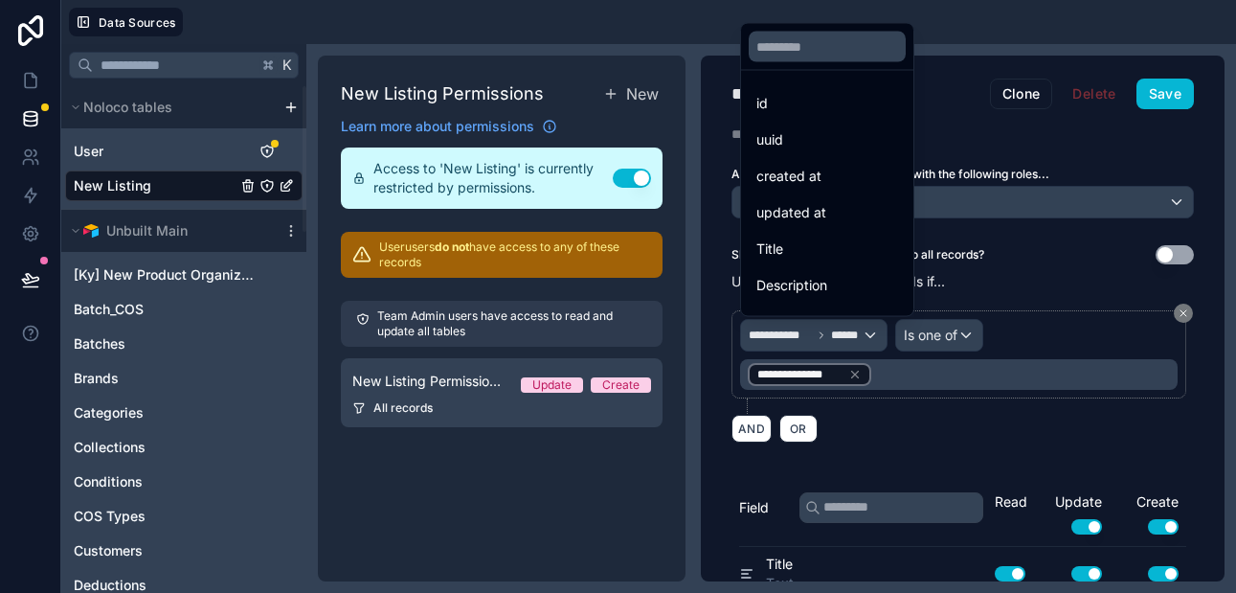
click at [701, 82] on div at bounding box center [618, 296] width 1236 height 593
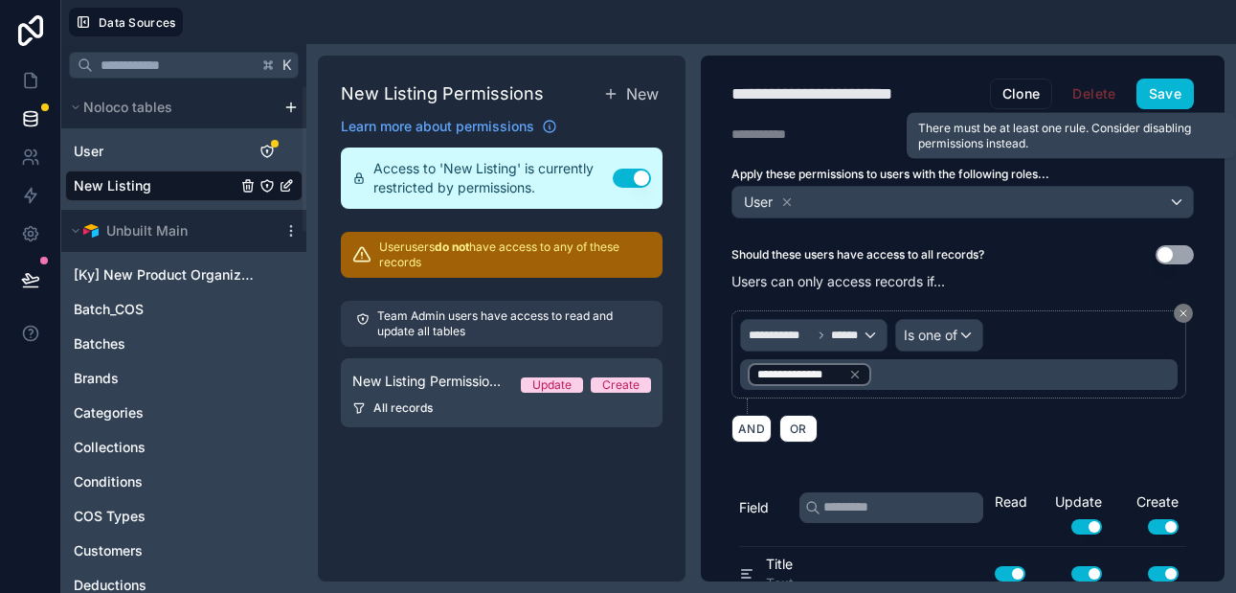
click at [1079, 95] on span "Delete" at bounding box center [1094, 93] width 68 height 31
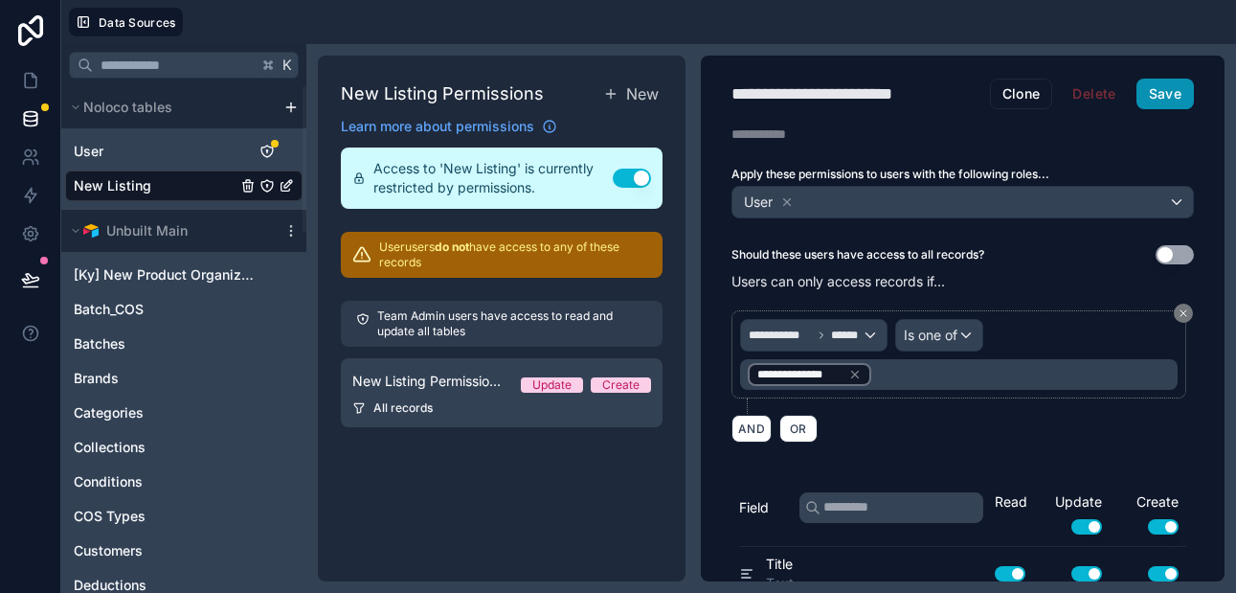
click at [1150, 89] on button "Save" at bounding box center [1164, 93] width 57 height 31
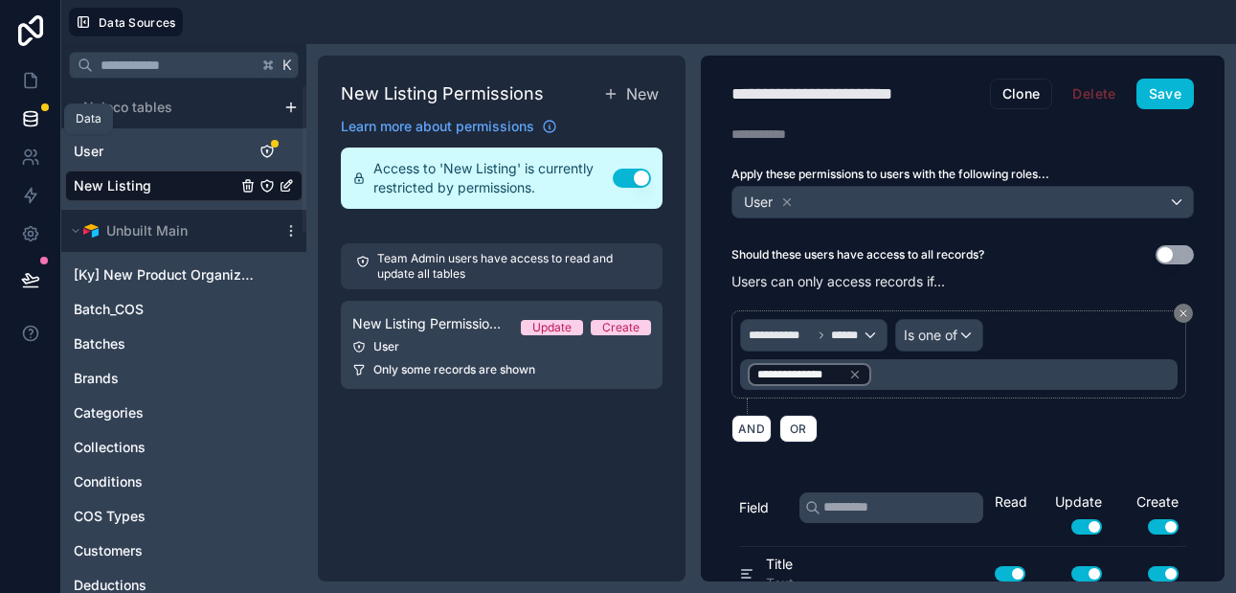
click at [28, 115] on icon at bounding box center [30, 114] width 12 height 5
click at [167, 184] on link "New Listing" at bounding box center [155, 185] width 163 height 19
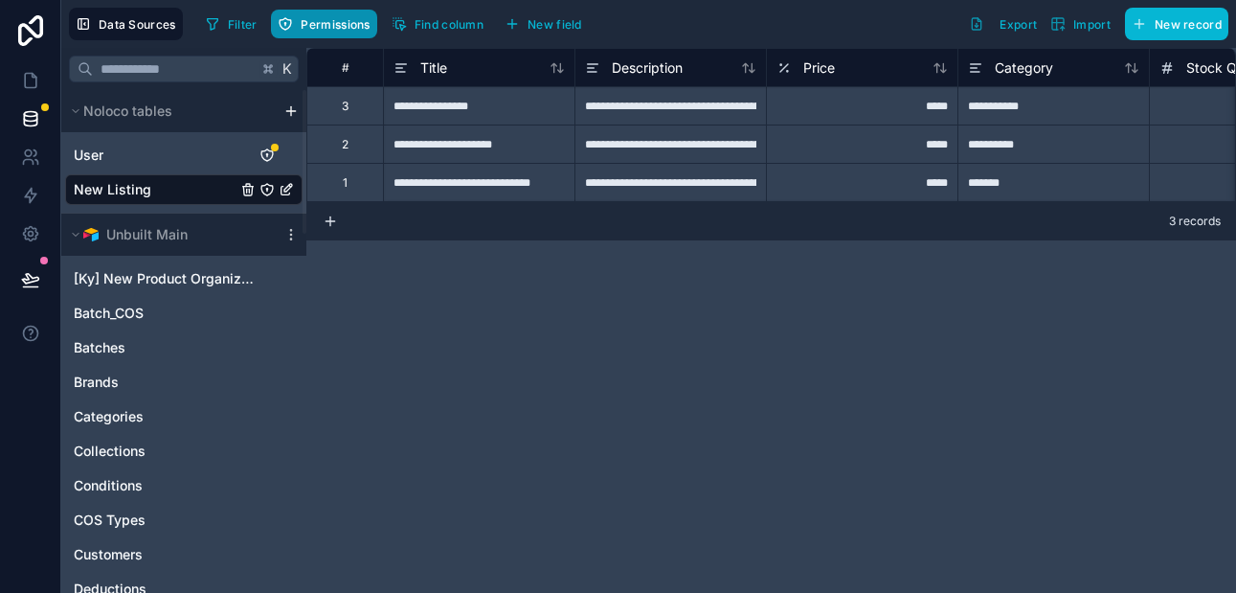
click at [348, 27] on span "Permissions" at bounding box center [335, 24] width 69 height 14
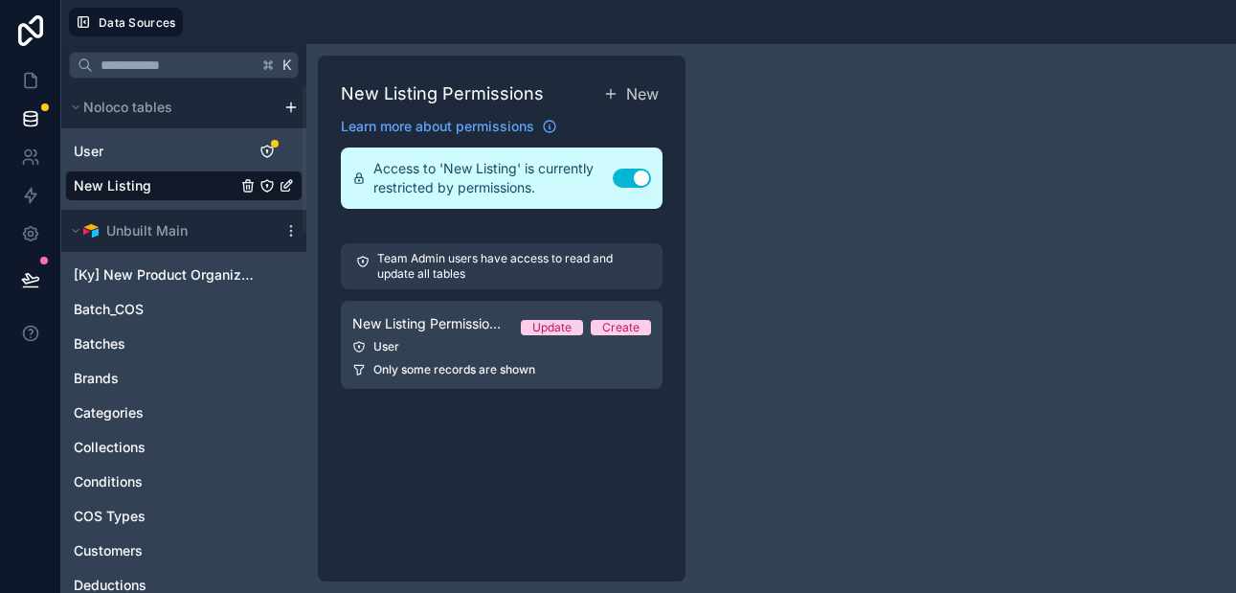
click at [212, 183] on link "New Listing" at bounding box center [155, 185] width 163 height 19
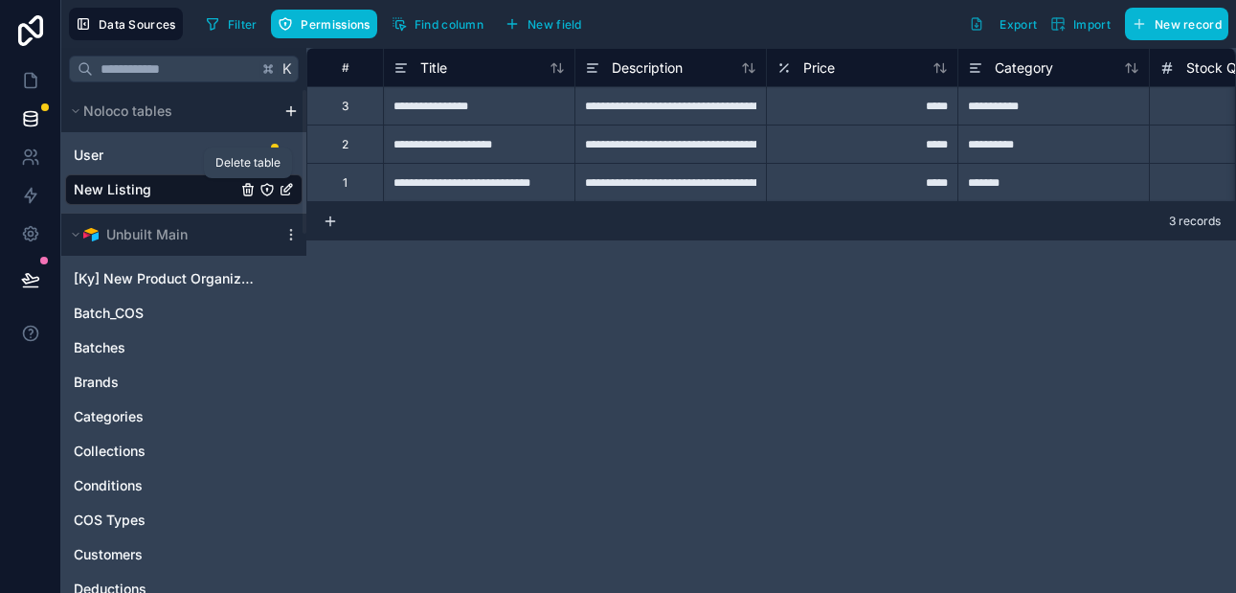
click at [249, 190] on icon "New Listing" at bounding box center [249, 191] width 0 height 4
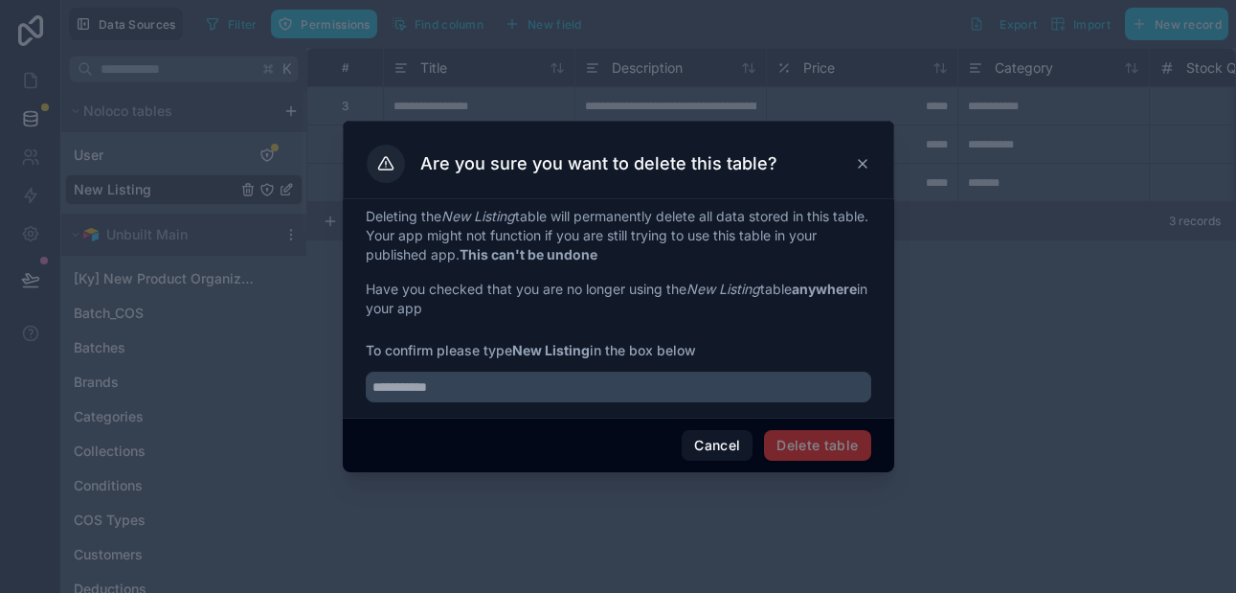
click at [796, 442] on span "Delete table" at bounding box center [817, 445] width 106 height 31
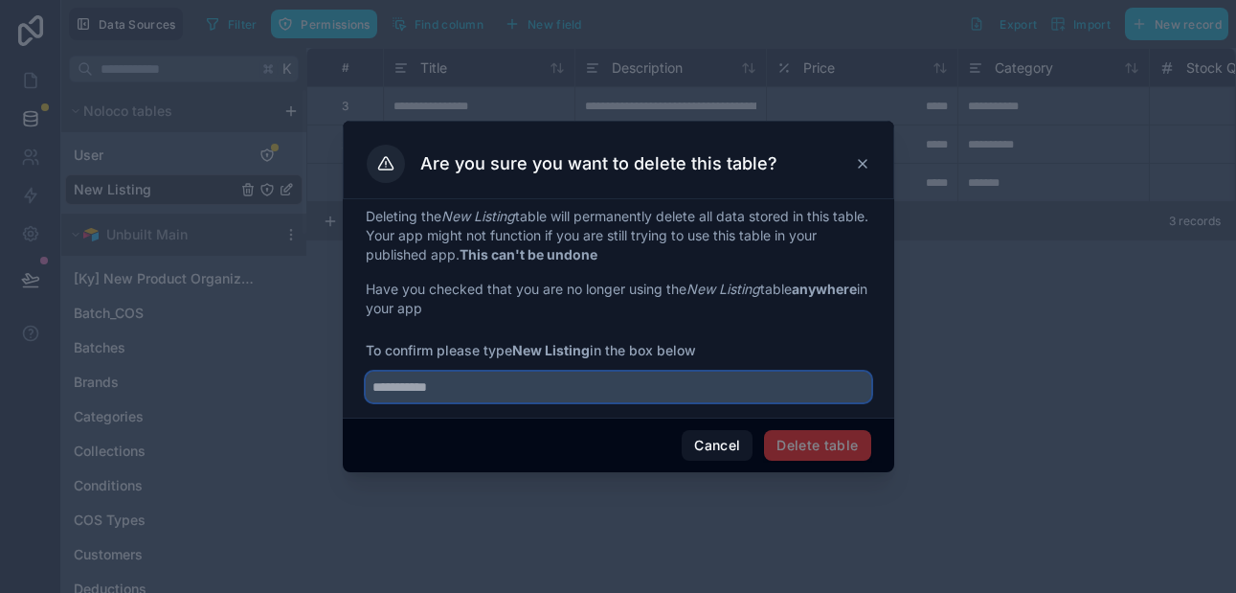
click at [485, 384] on input "text" at bounding box center [618, 386] width 505 height 31
type input "**********"
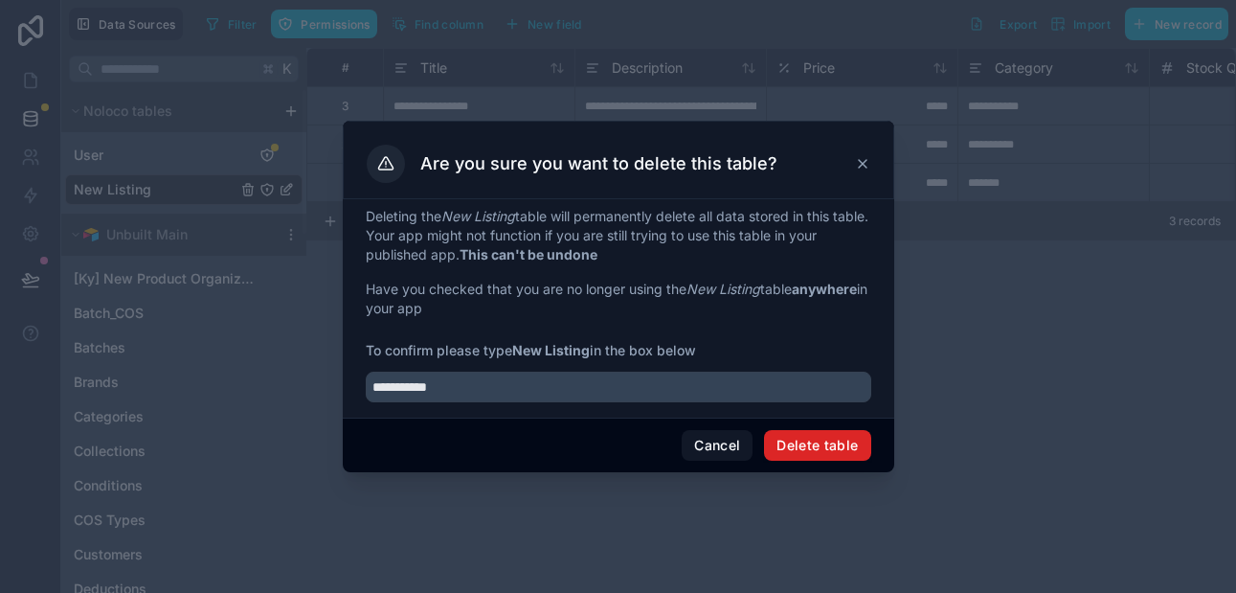
click at [779, 436] on button "Delete table" at bounding box center [817, 445] width 106 height 31
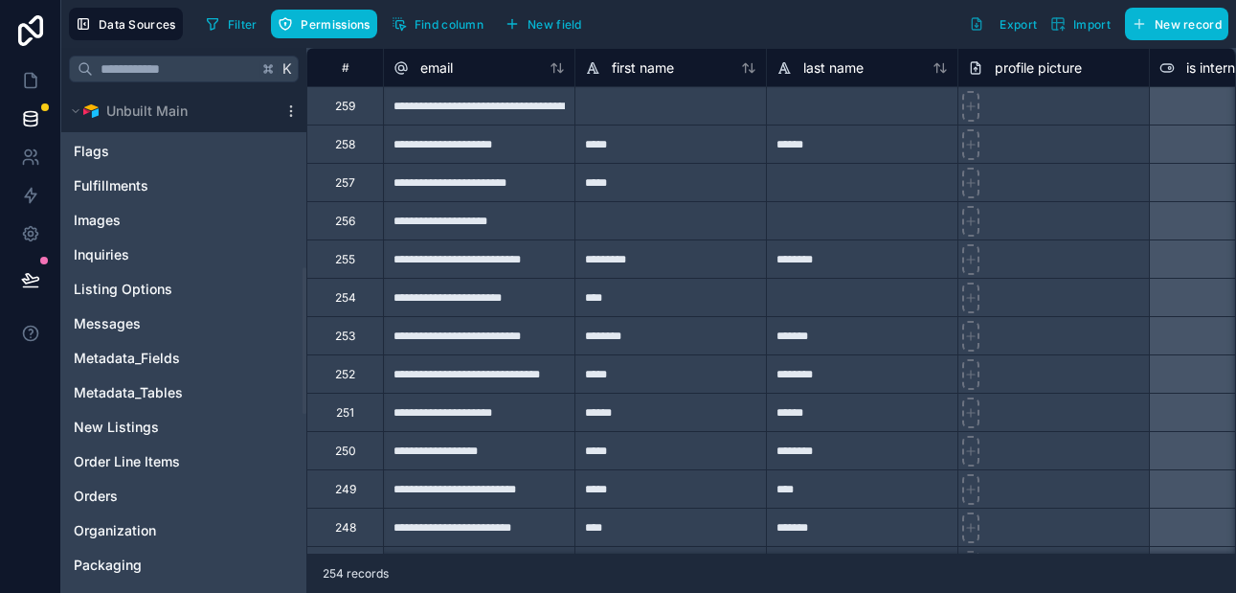
scroll to position [611, 0]
click at [141, 426] on span "New Listings" at bounding box center [116, 425] width 85 height 19
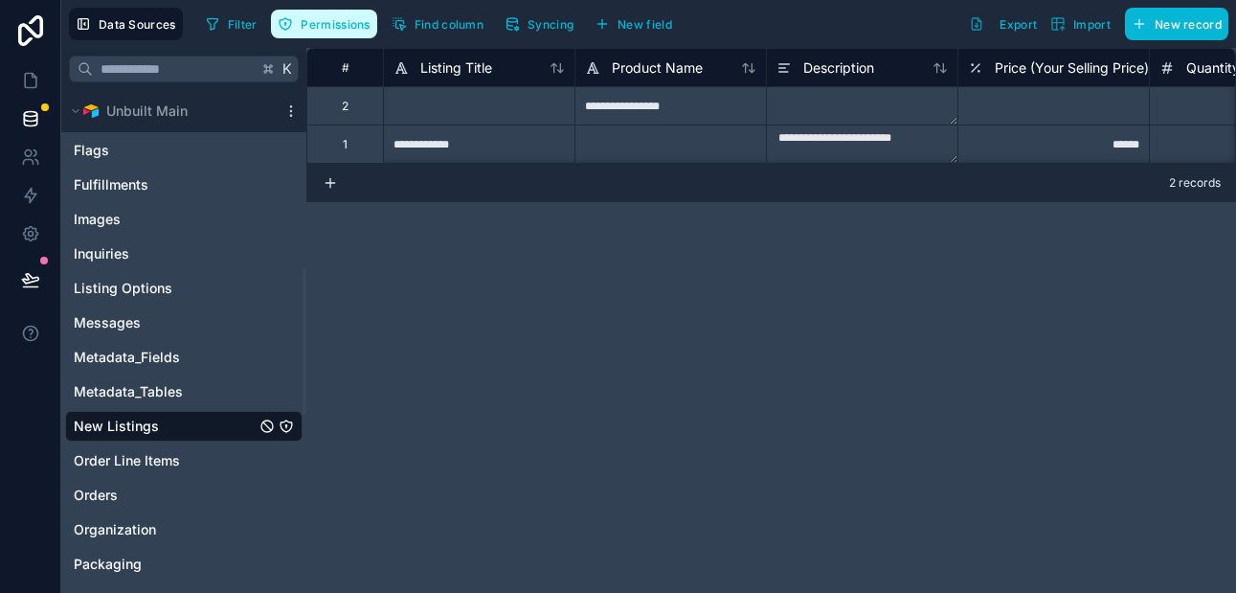
click at [347, 26] on span "Permissions" at bounding box center [335, 24] width 69 height 14
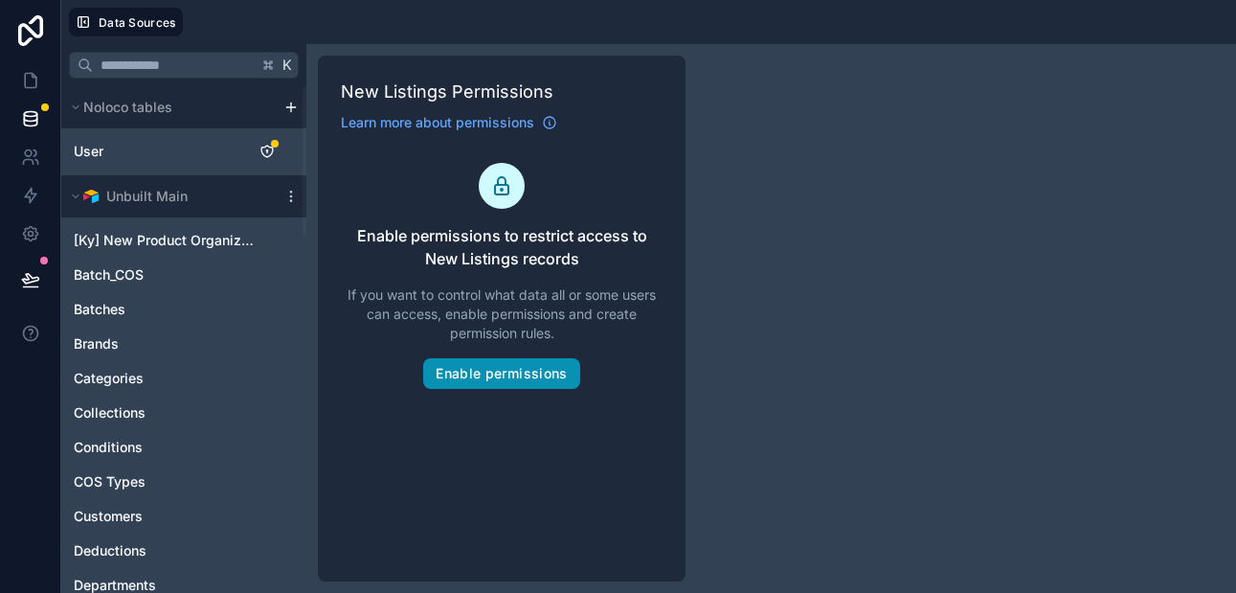
click at [475, 370] on button "Enable permissions" at bounding box center [501, 373] width 156 height 31
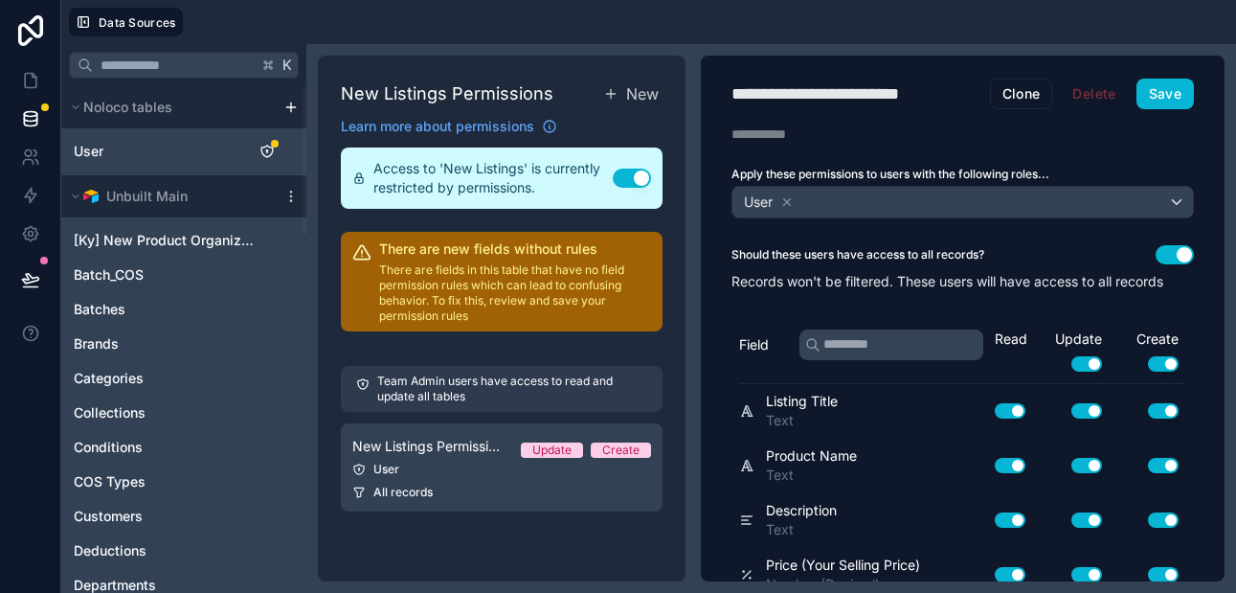
click at [1164, 255] on button "Use setting" at bounding box center [1174, 254] width 38 height 19
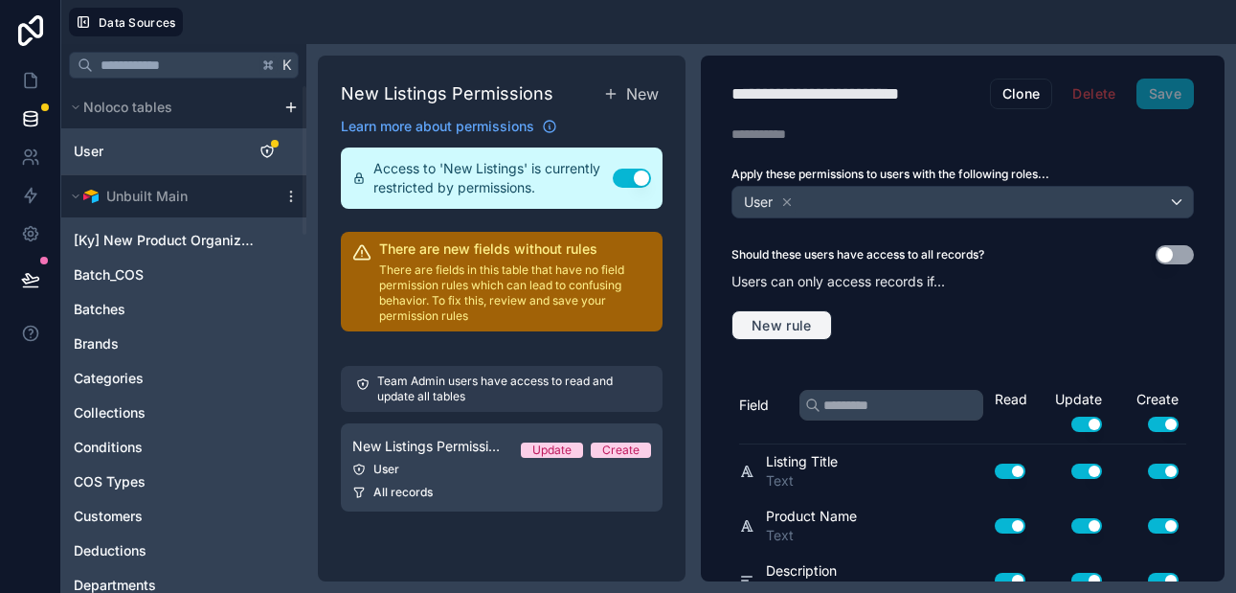
click at [813, 319] on span "New rule" at bounding box center [782, 325] width 76 height 17
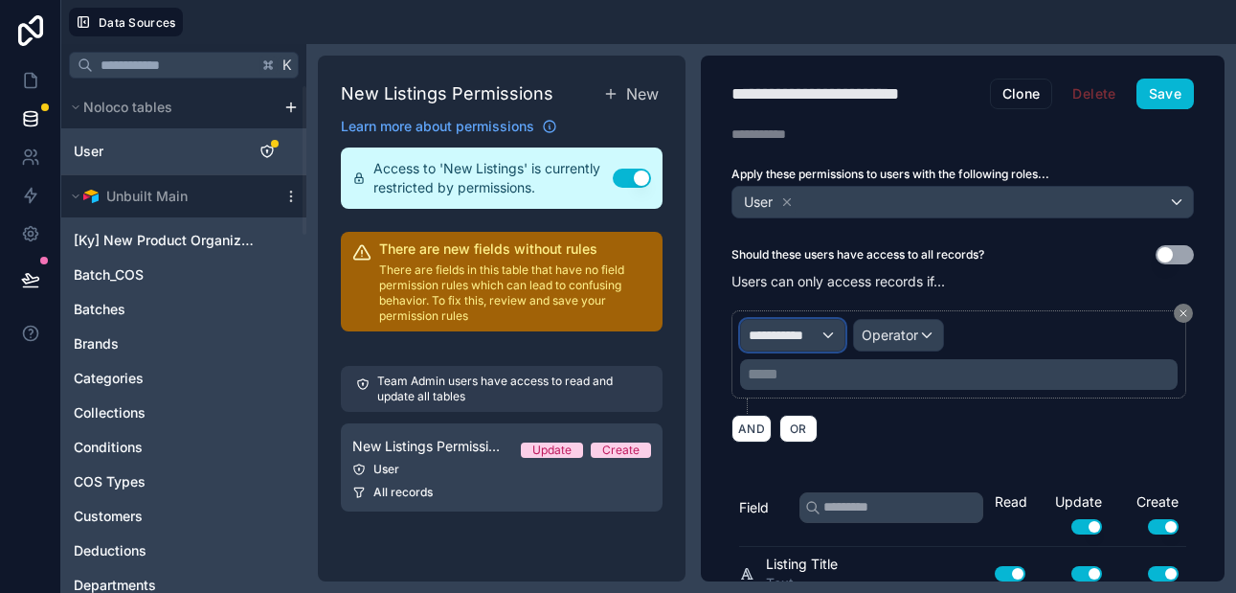
click at [823, 333] on div "**********" at bounding box center [792, 335] width 103 height 31
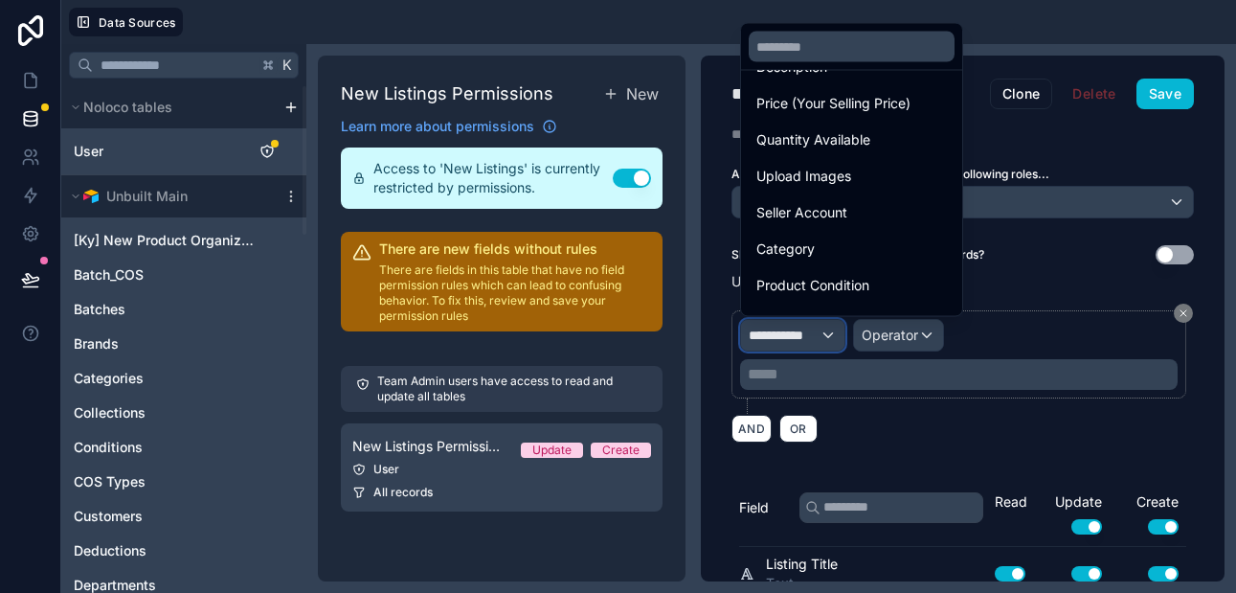
scroll to position [274, 0]
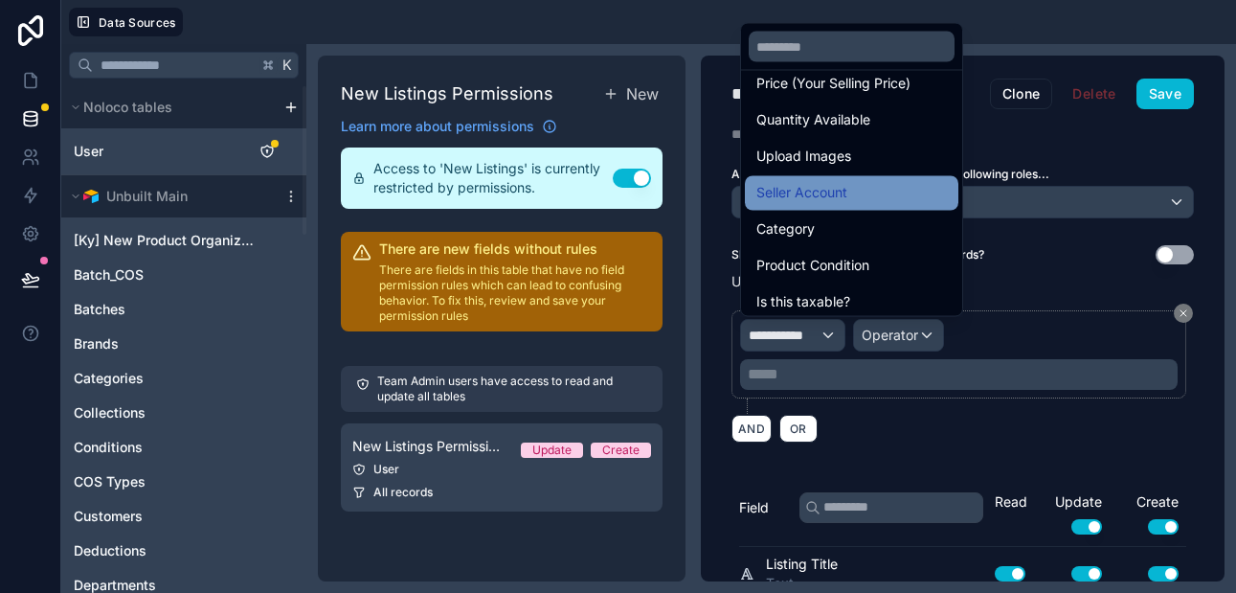
click at [787, 185] on span "Seller Account" at bounding box center [801, 193] width 91 height 23
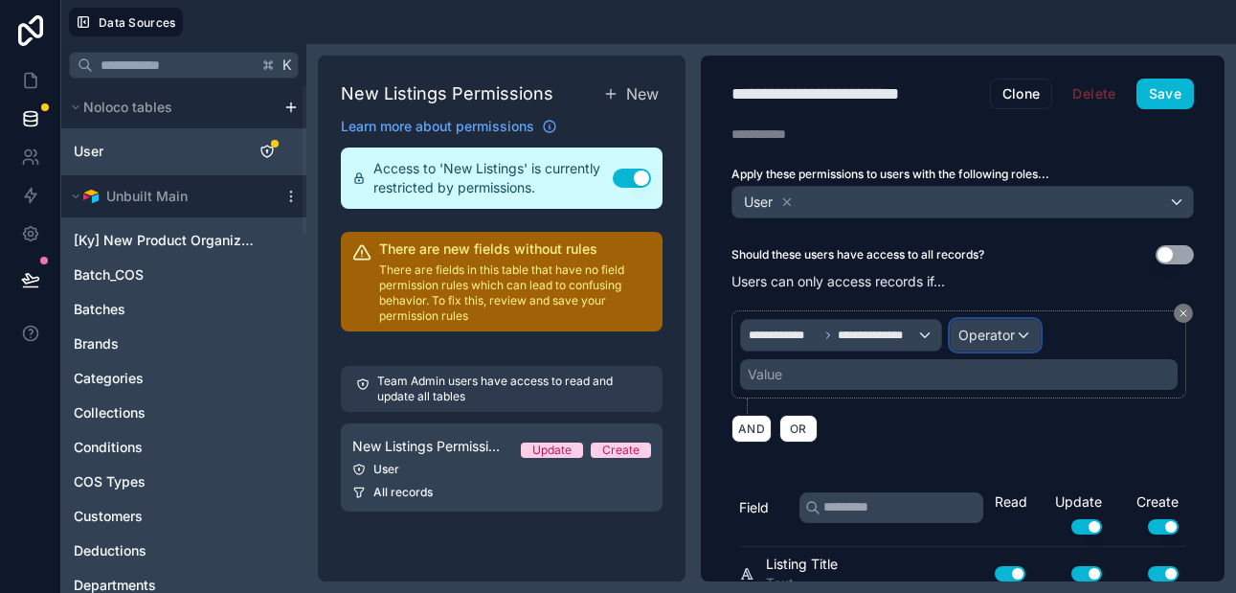
click at [967, 336] on span "Operator" at bounding box center [986, 334] width 56 height 16
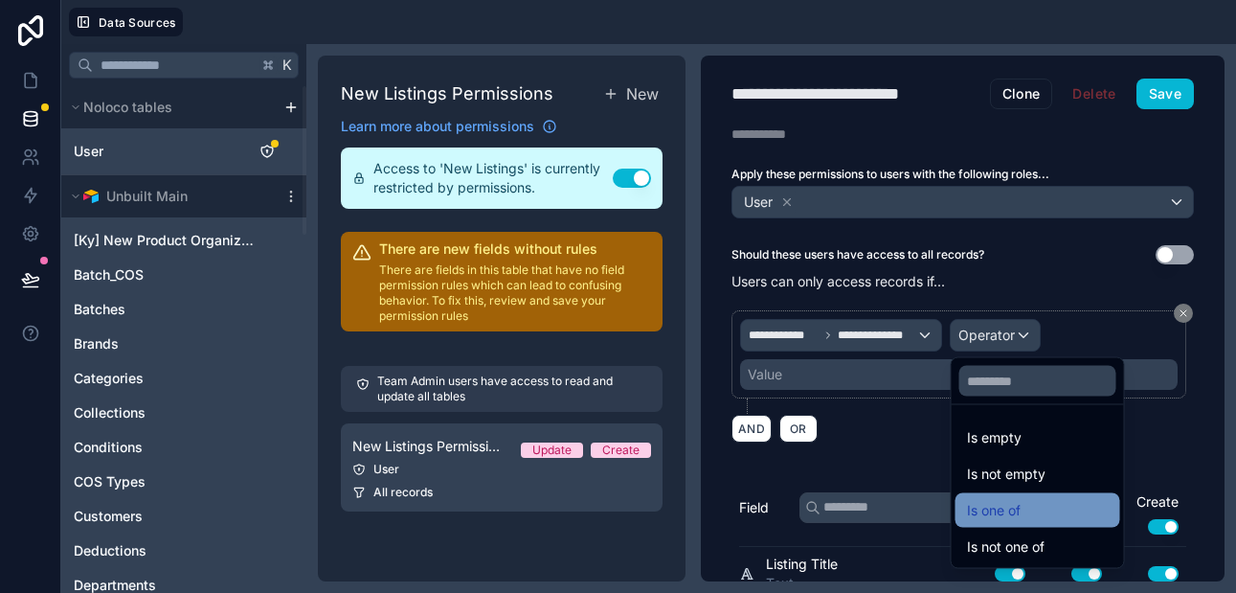
click at [997, 510] on span "Is one of" at bounding box center [994, 510] width 54 height 23
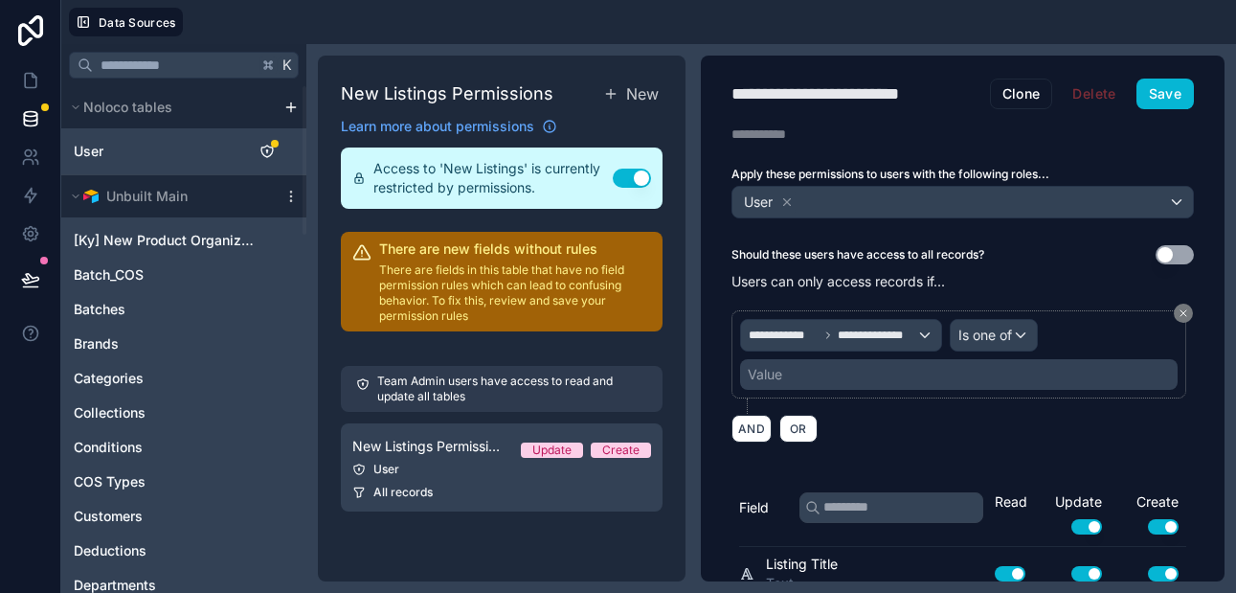
click at [829, 373] on div "Value" at bounding box center [958, 374] width 437 height 31
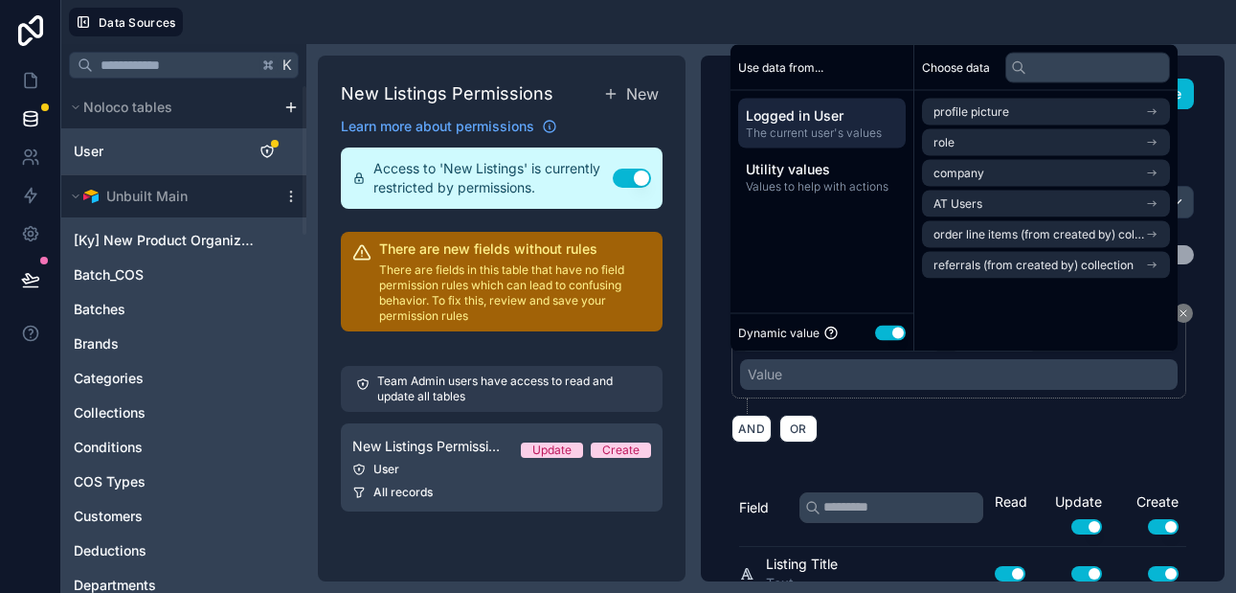
click at [829, 111] on span "Logged in User" at bounding box center [822, 115] width 152 height 19
click at [972, 203] on span "AT Users" at bounding box center [957, 203] width 49 height 15
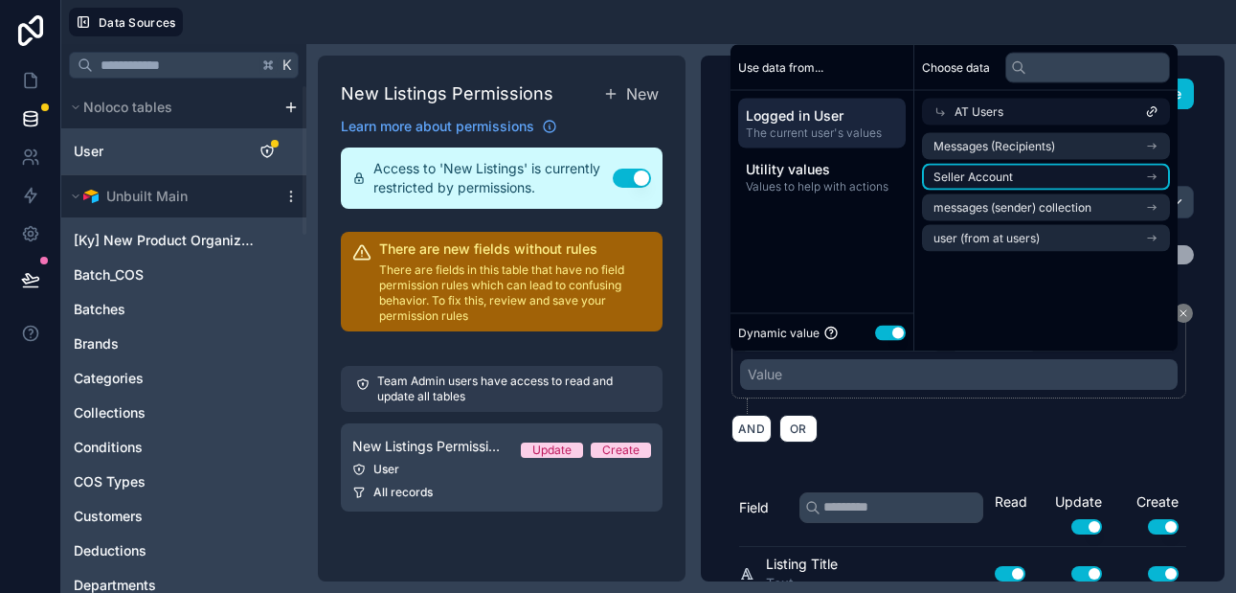
click at [963, 175] on span "Seller Account" at bounding box center [972, 176] width 79 height 15
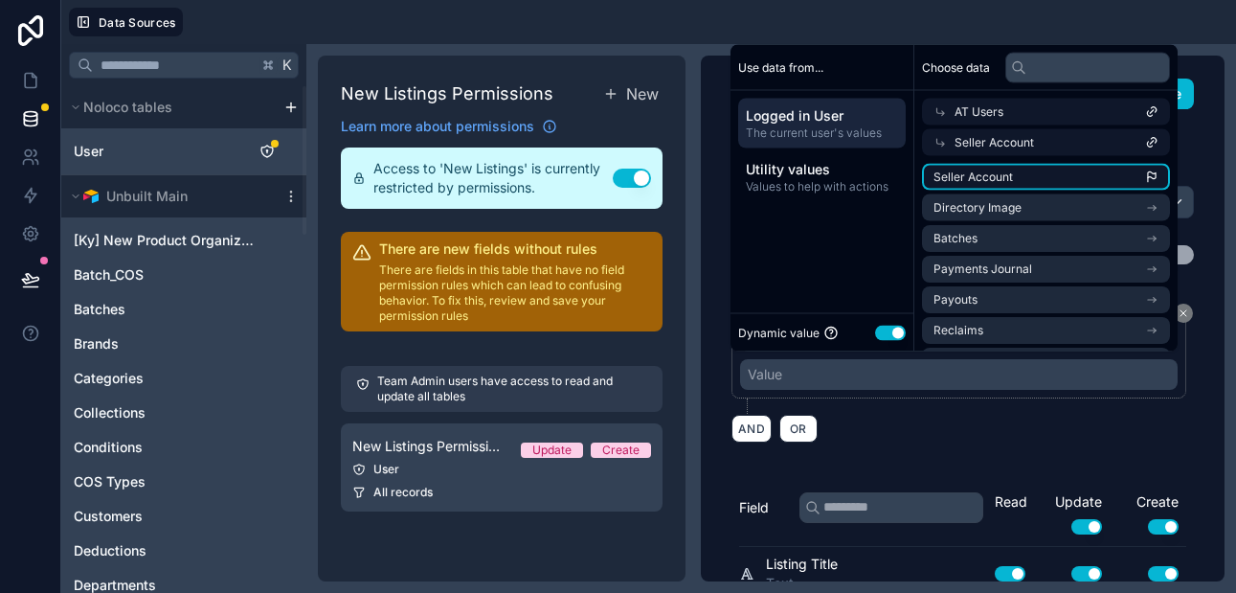
click at [987, 174] on span "Seller Account" at bounding box center [972, 176] width 79 height 15
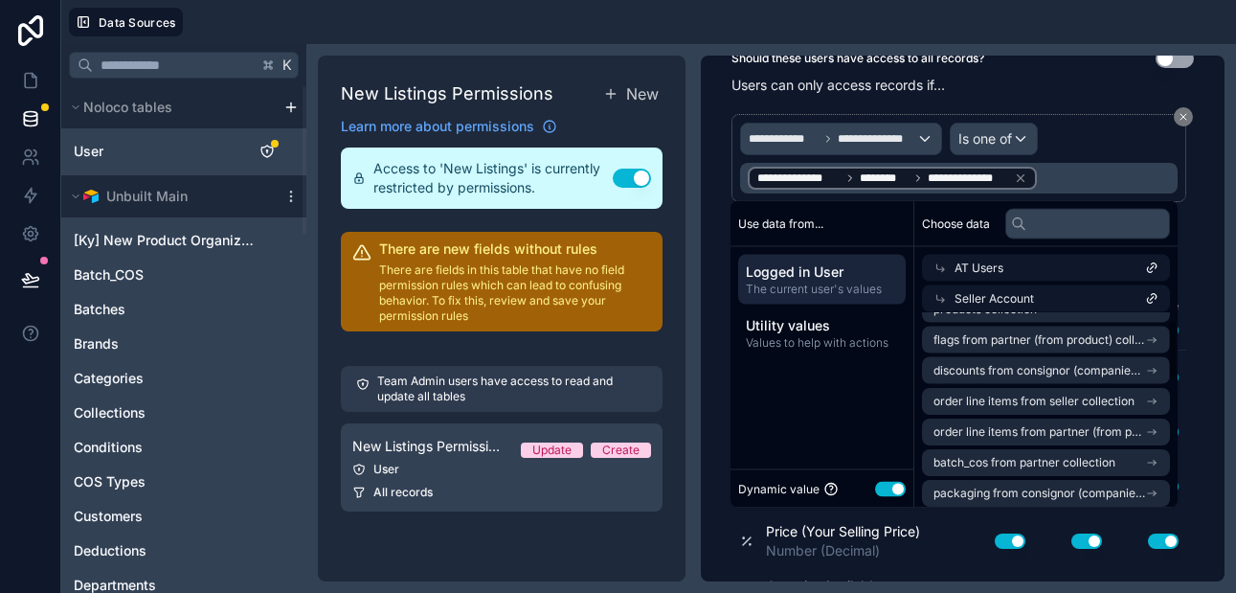
scroll to position [429, 0]
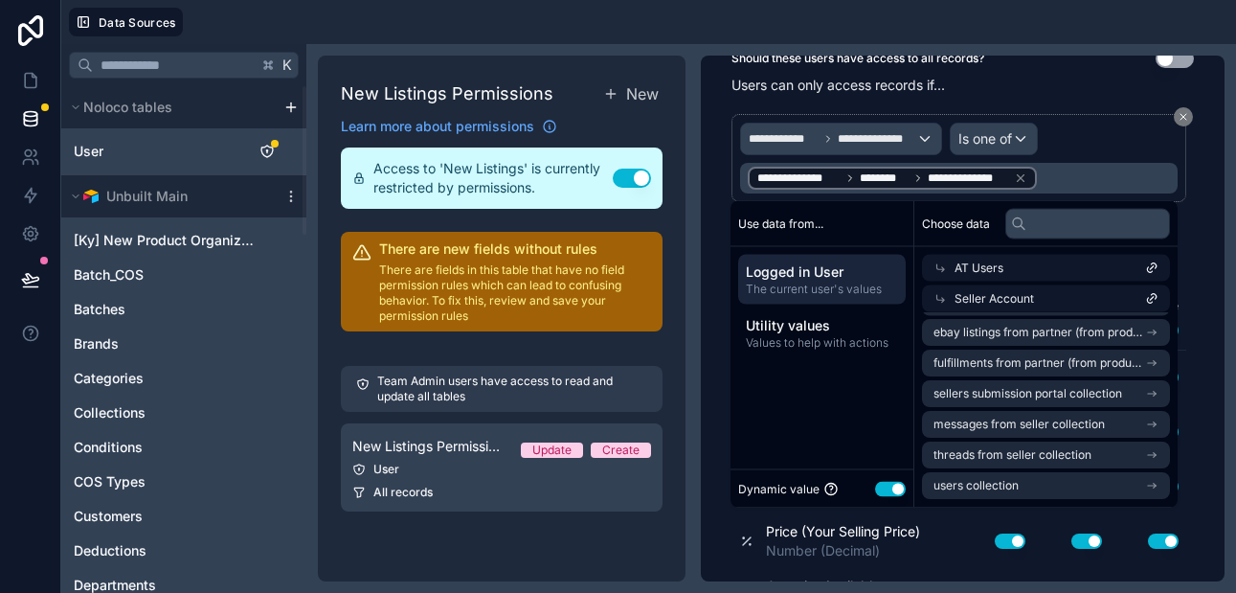
click at [1202, 166] on div "**********" at bounding box center [963, 153] width 524 height 209
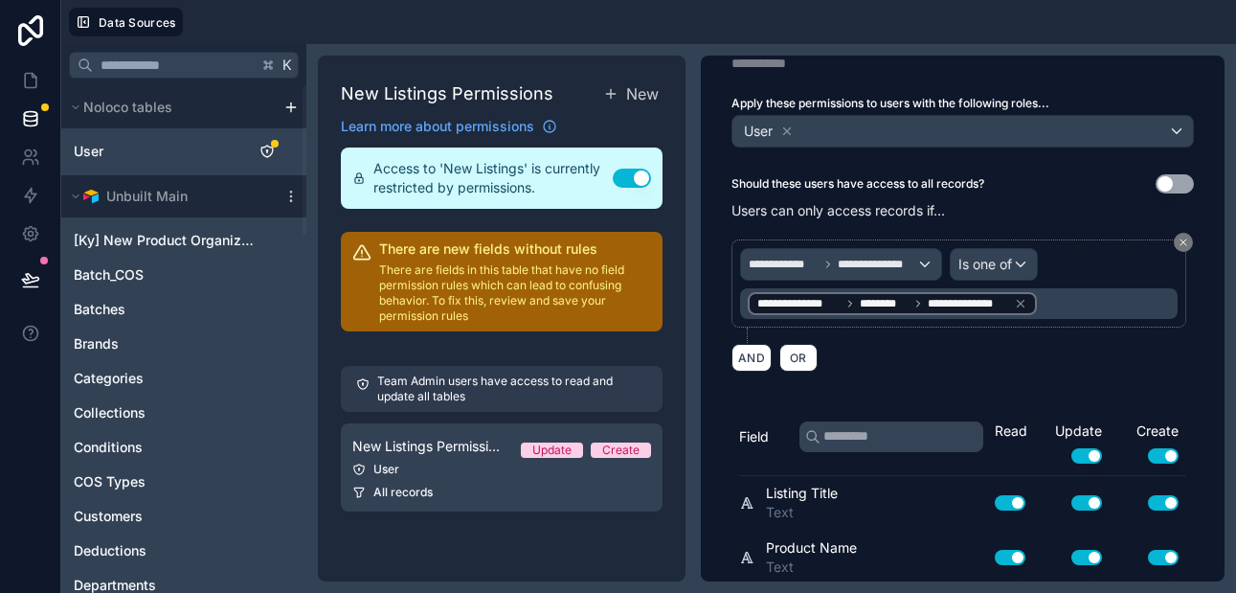
scroll to position [0, 0]
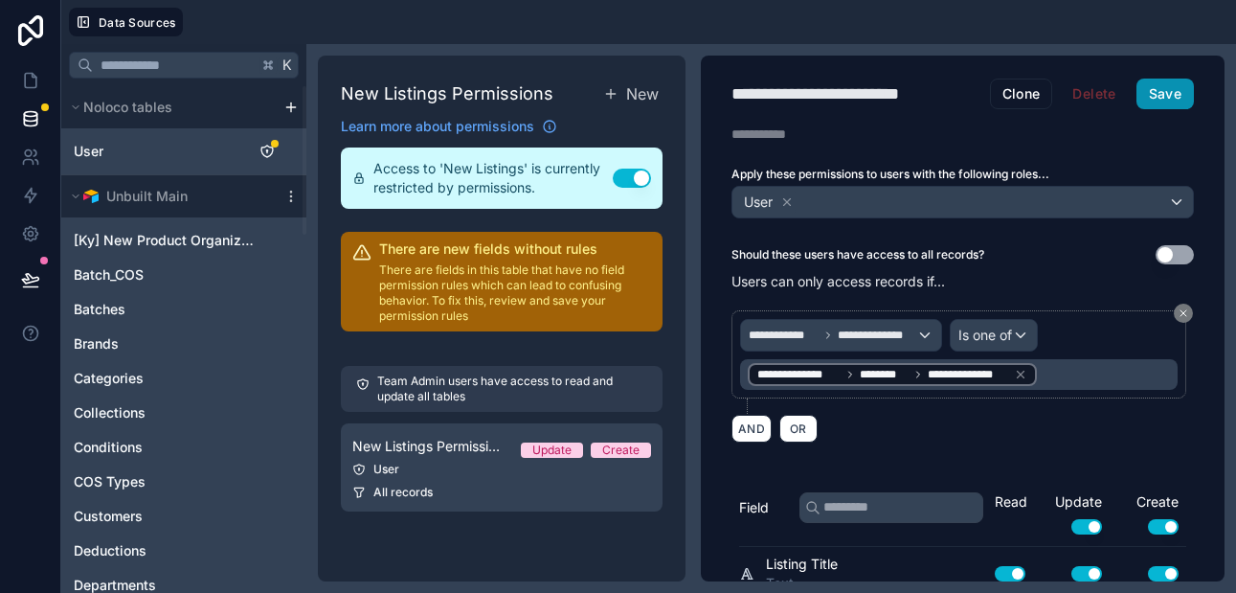
click at [1149, 89] on button "Save" at bounding box center [1164, 93] width 57 height 31
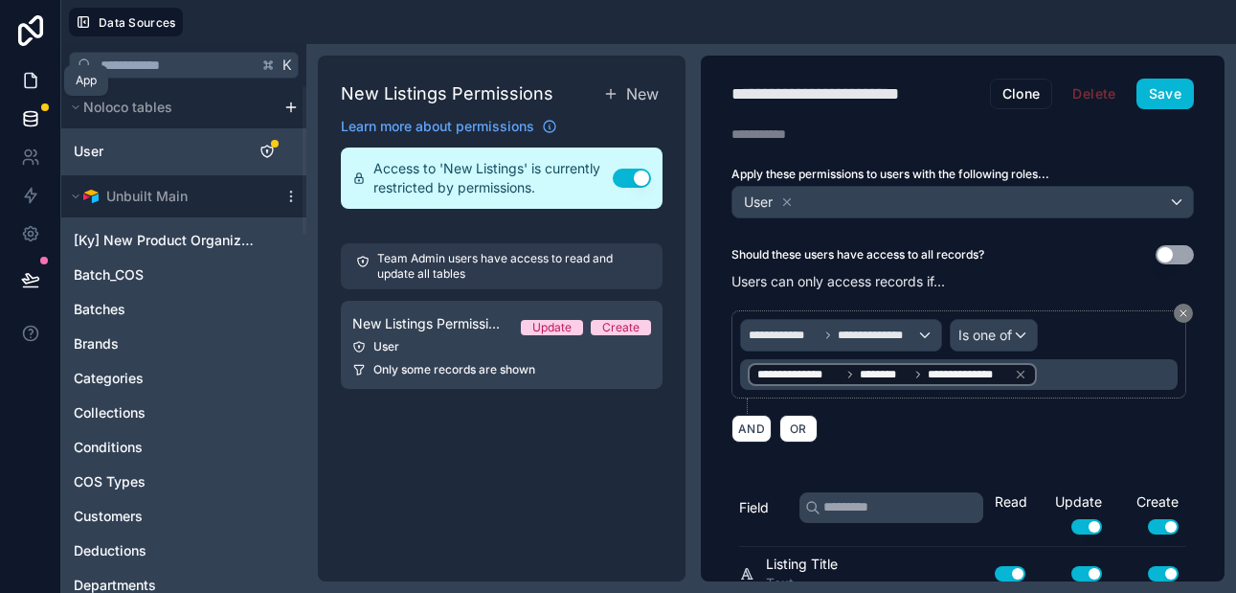
click at [31, 80] on icon at bounding box center [30, 80] width 19 height 19
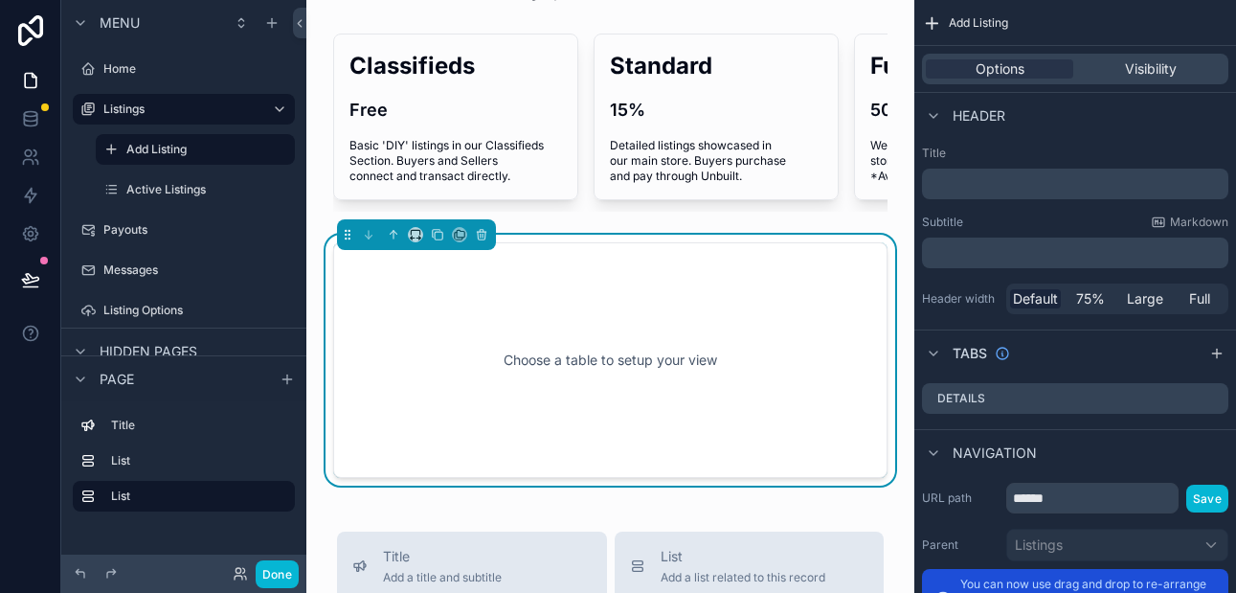
scroll to position [84, 0]
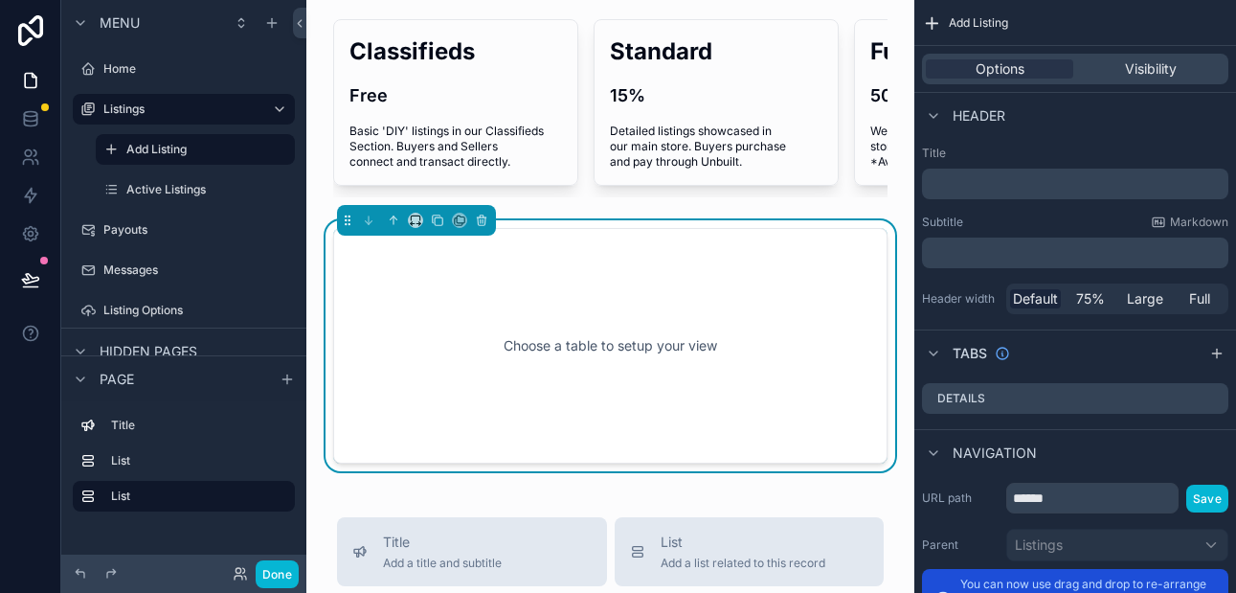
click at [483, 353] on div "Choose a table to setup your view" at bounding box center [610, 345] width 491 height 172
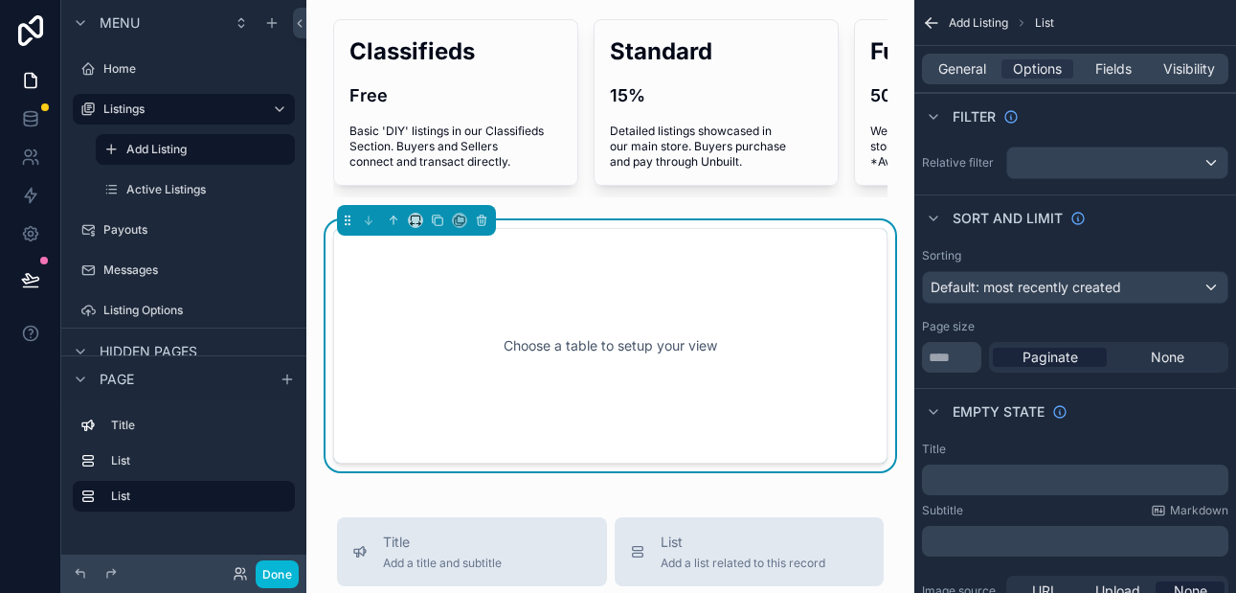
scroll to position [97, 0]
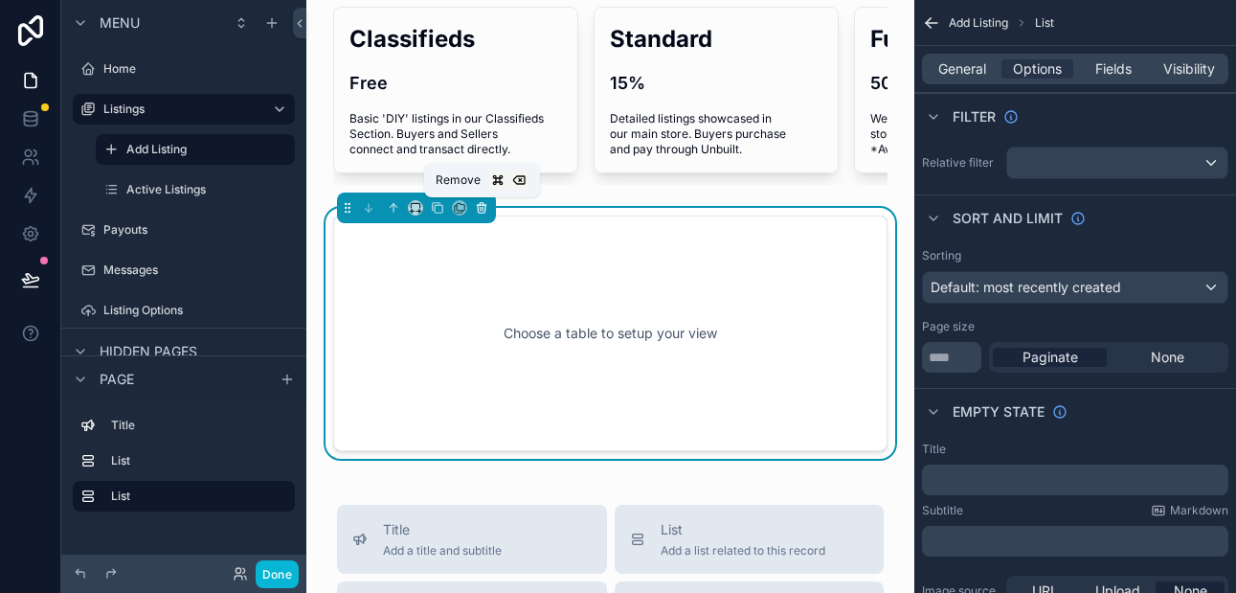
click at [483, 208] on icon "scrollable content" at bounding box center [481, 207] width 13 height 13
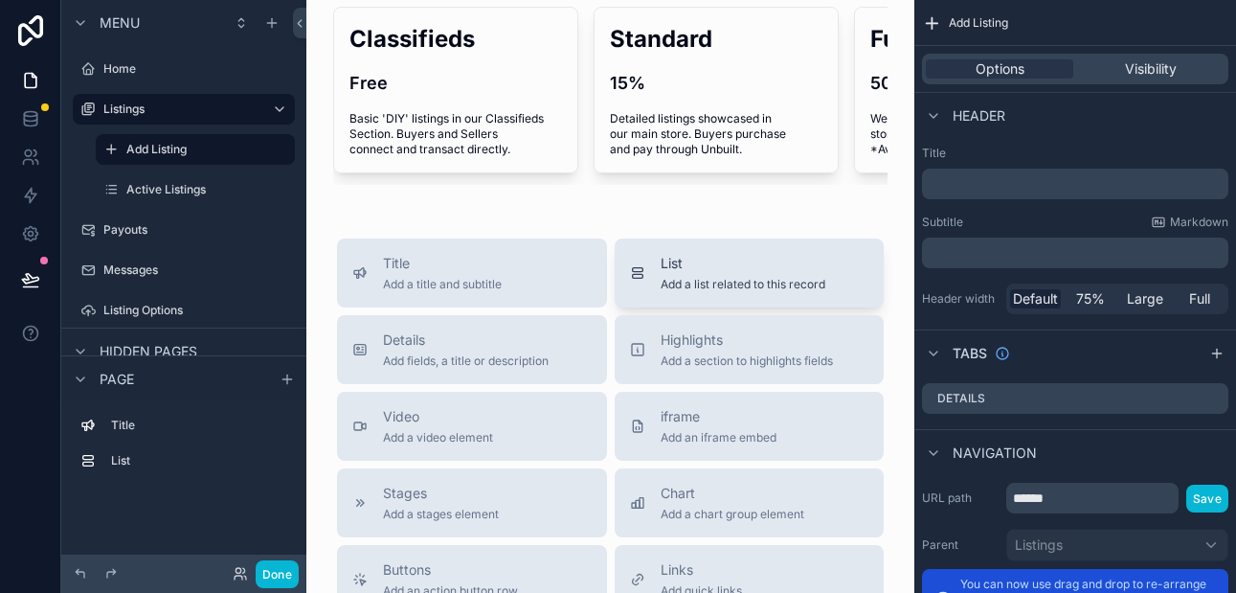
click at [662, 283] on span "Add a list related to this record" at bounding box center [742, 284] width 165 height 15
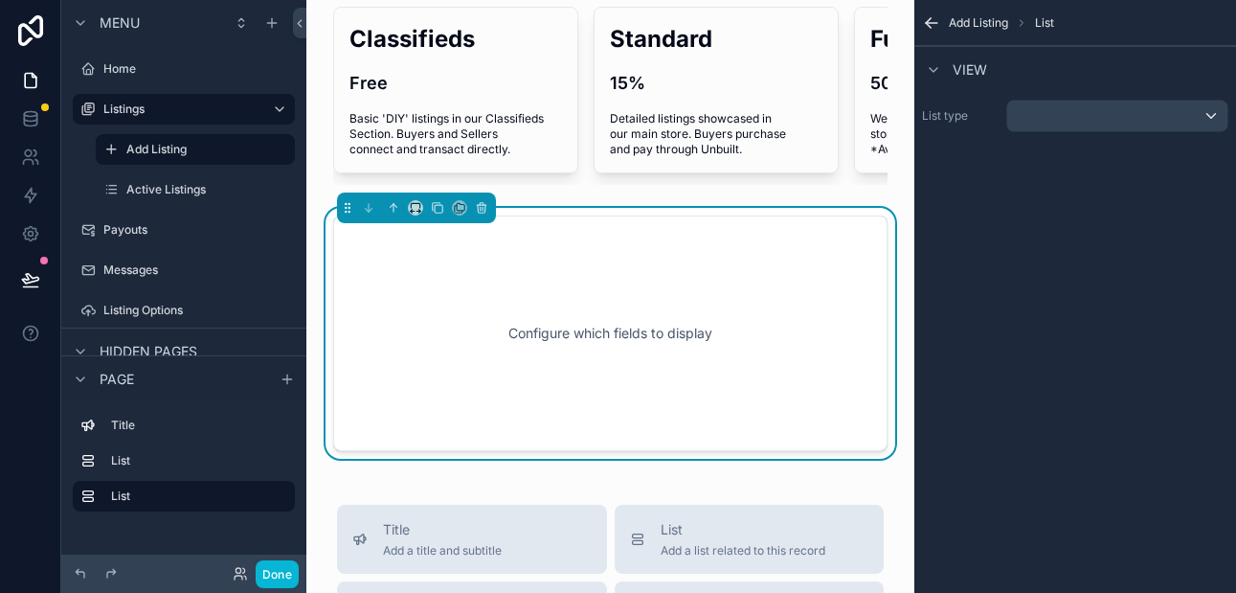
scroll to position [133, 0]
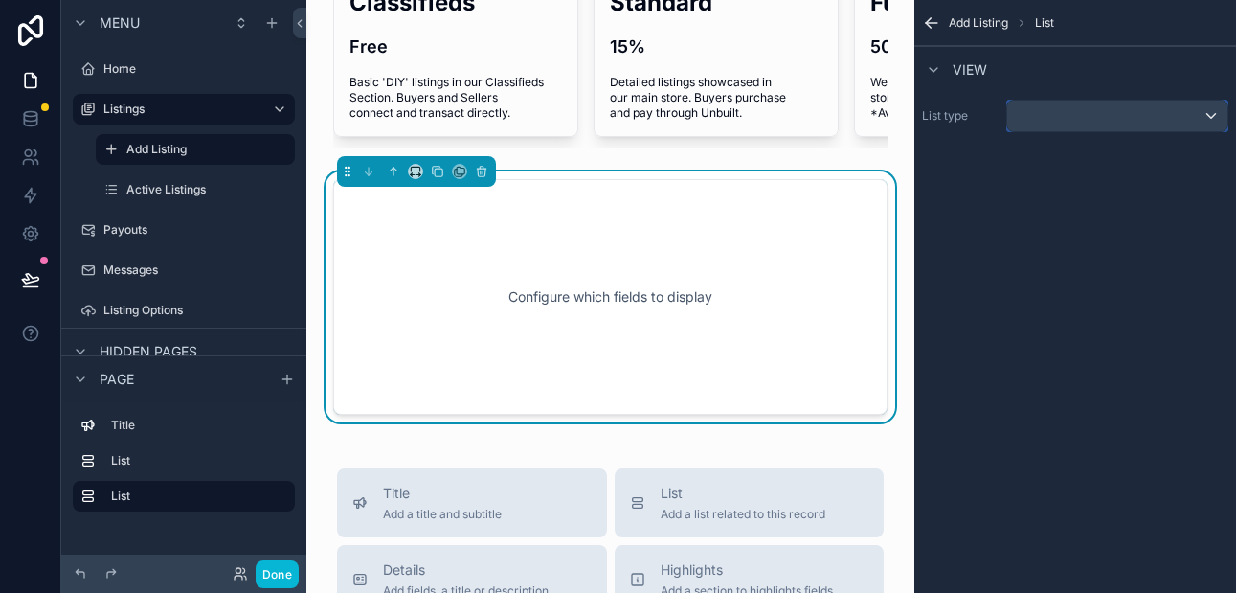
click at [1028, 117] on div "scrollable content" at bounding box center [1117, 116] width 220 height 31
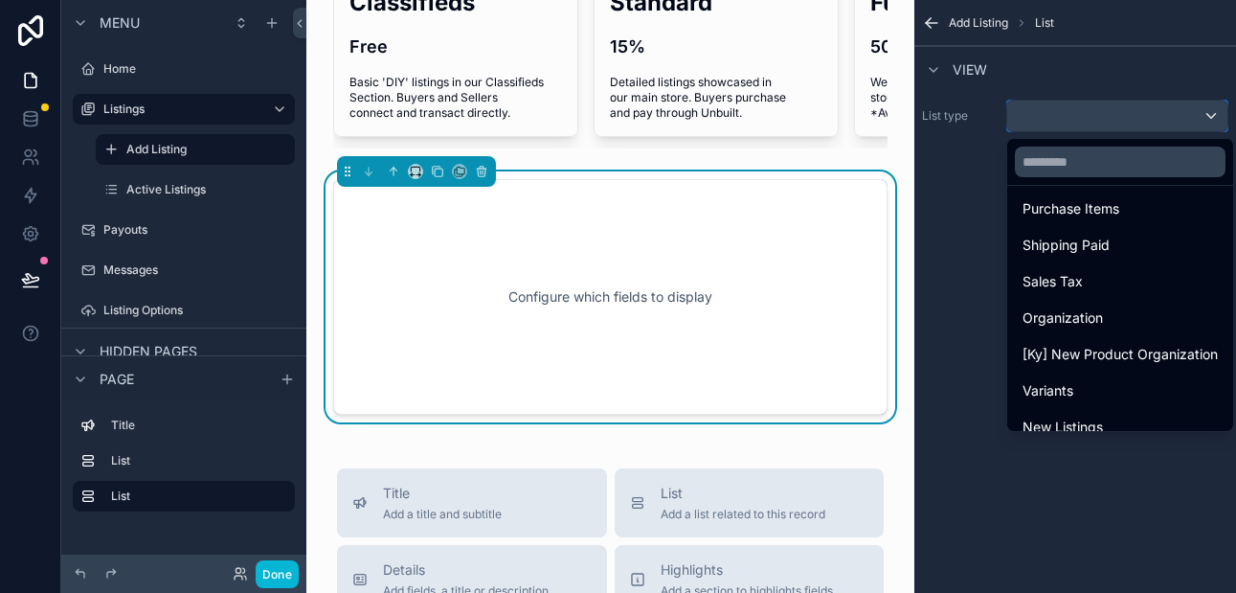
scroll to position [1449, 0]
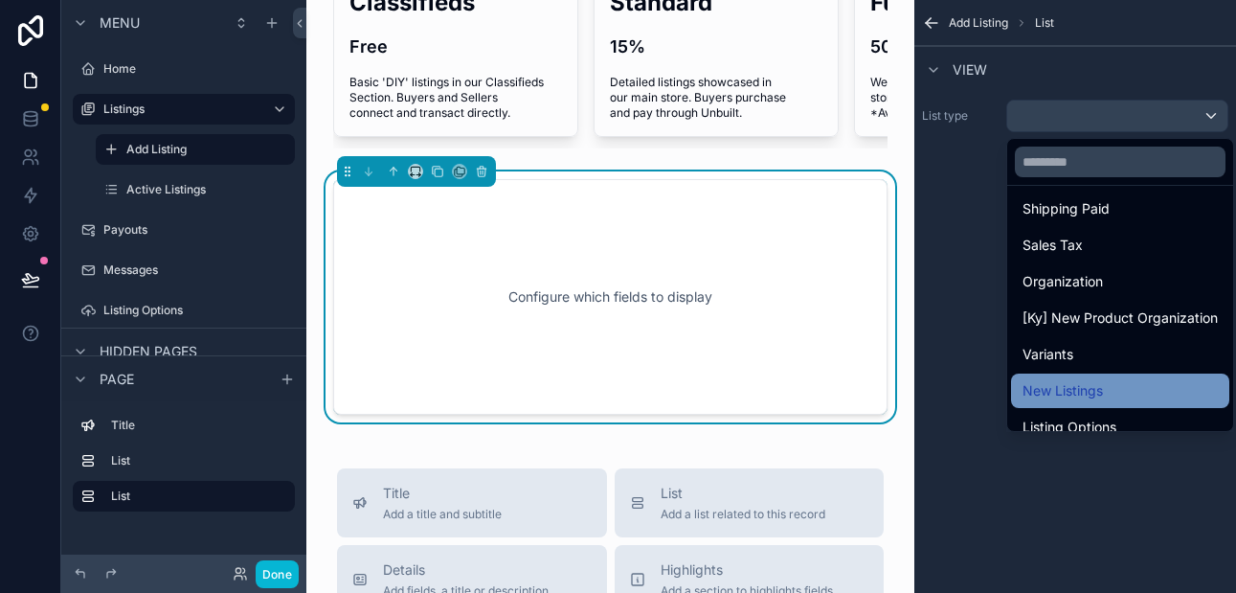
click at [1060, 390] on span "New Listings" at bounding box center [1062, 390] width 80 height 23
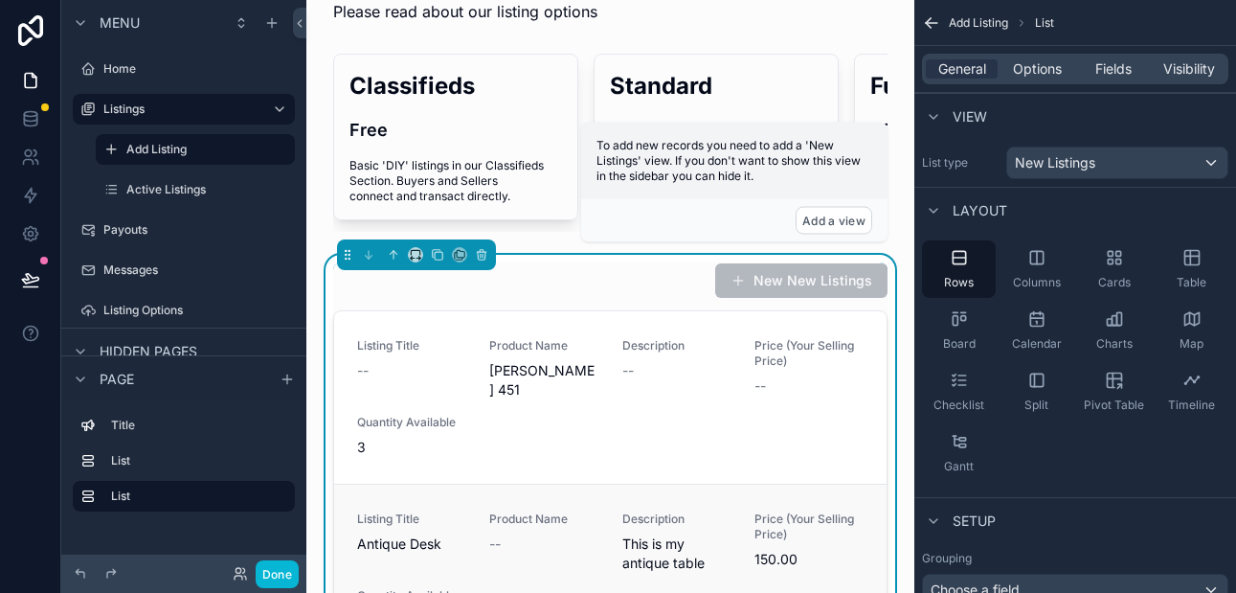
scroll to position [0, 0]
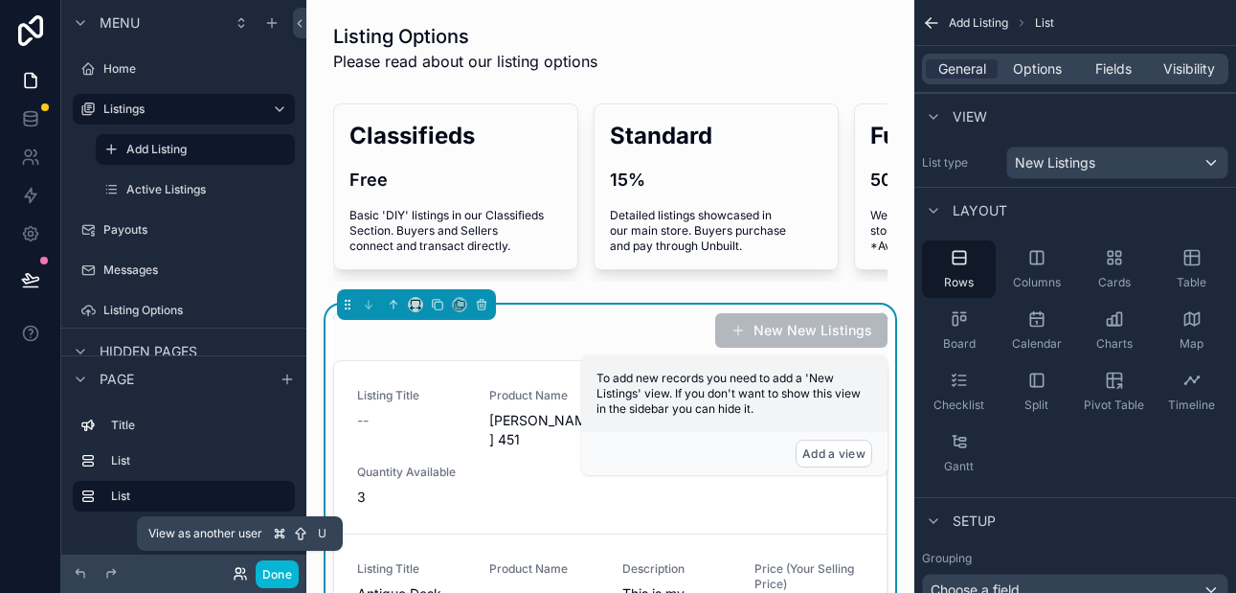
click at [235, 576] on icon at bounding box center [240, 573] width 15 height 15
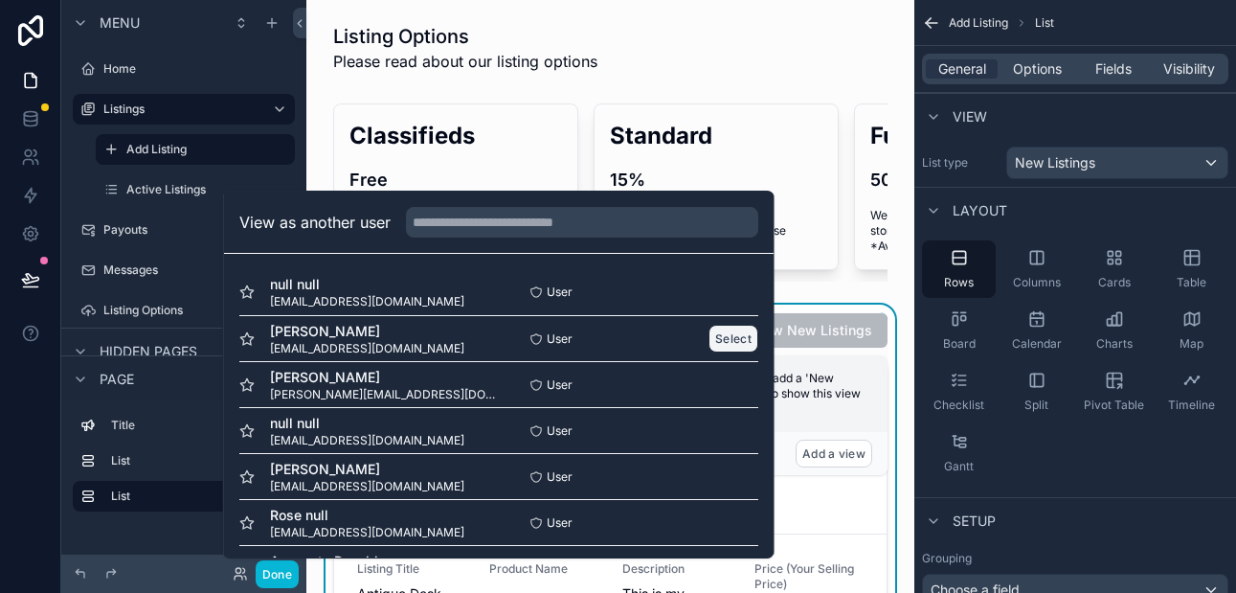
click at [719, 336] on button "Select" at bounding box center [733, 338] width 50 height 28
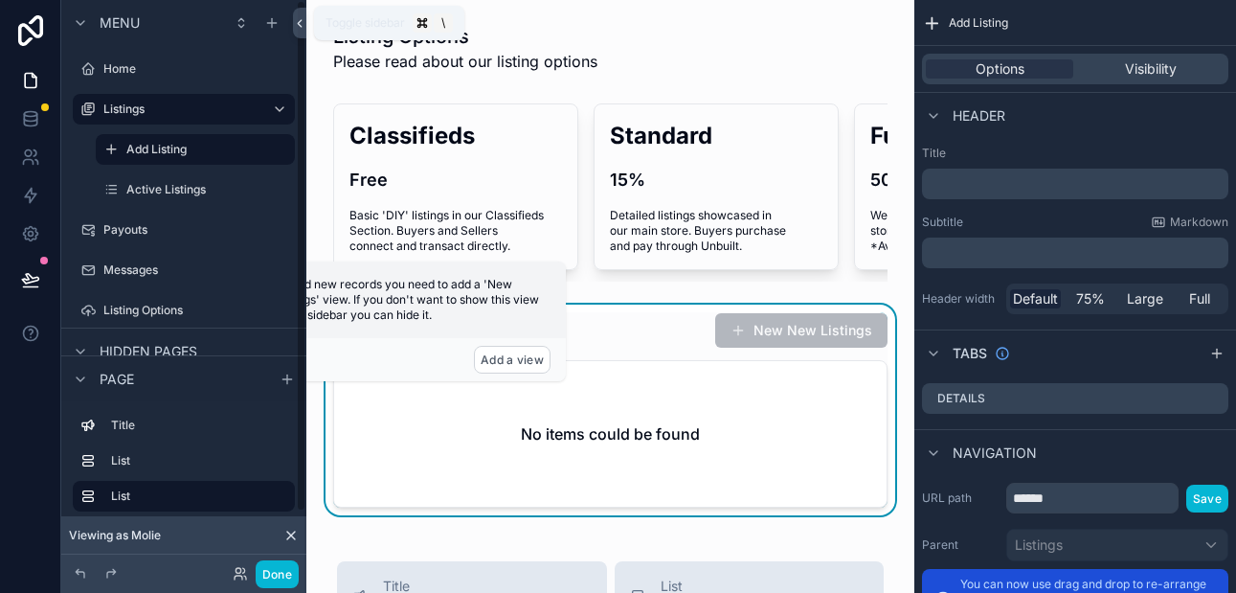
click at [299, 25] on icon at bounding box center [299, 23] width 13 height 14
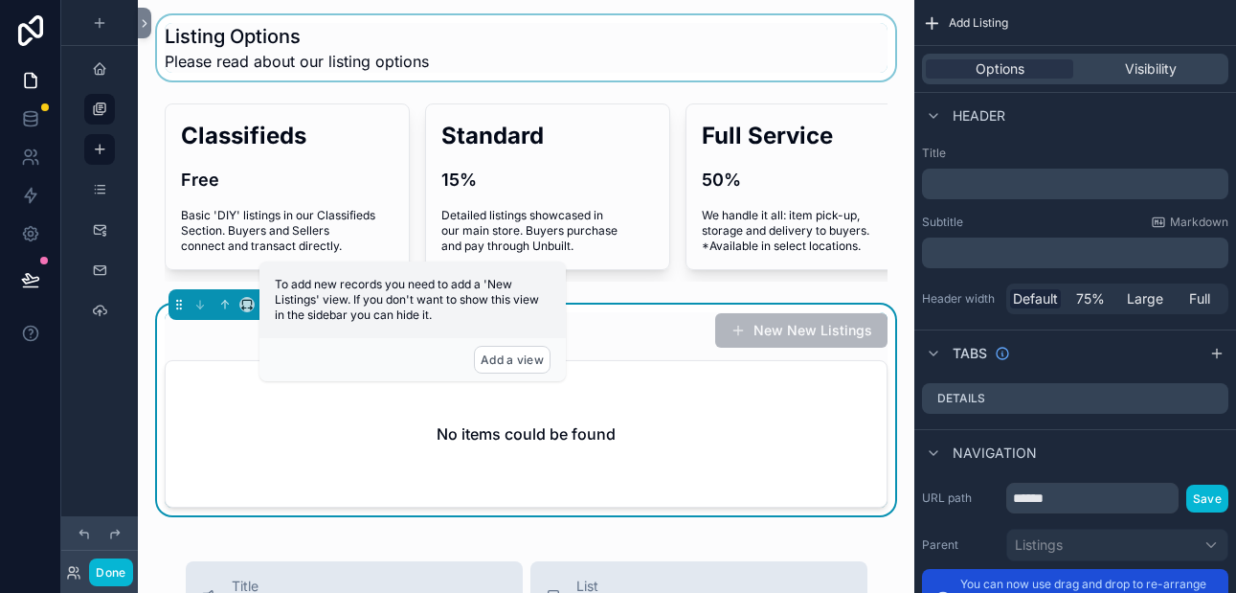
click at [592, 77] on div "scrollable content" at bounding box center [526, 47] width 746 height 65
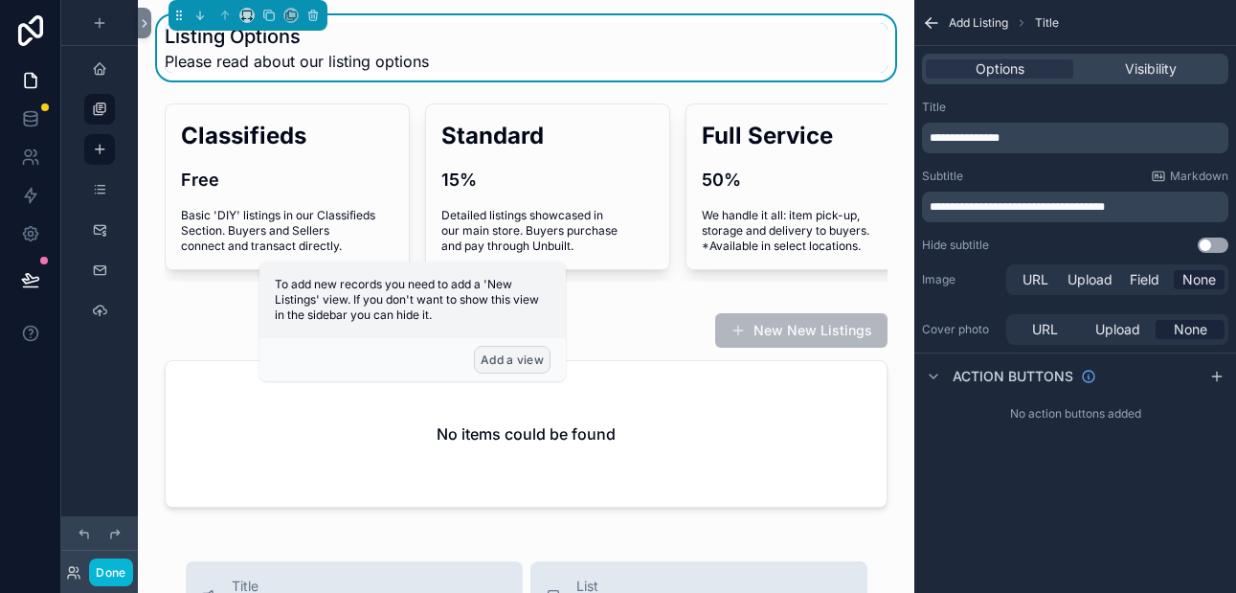
click at [532, 365] on button "Add a view" at bounding box center [512, 360] width 77 height 28
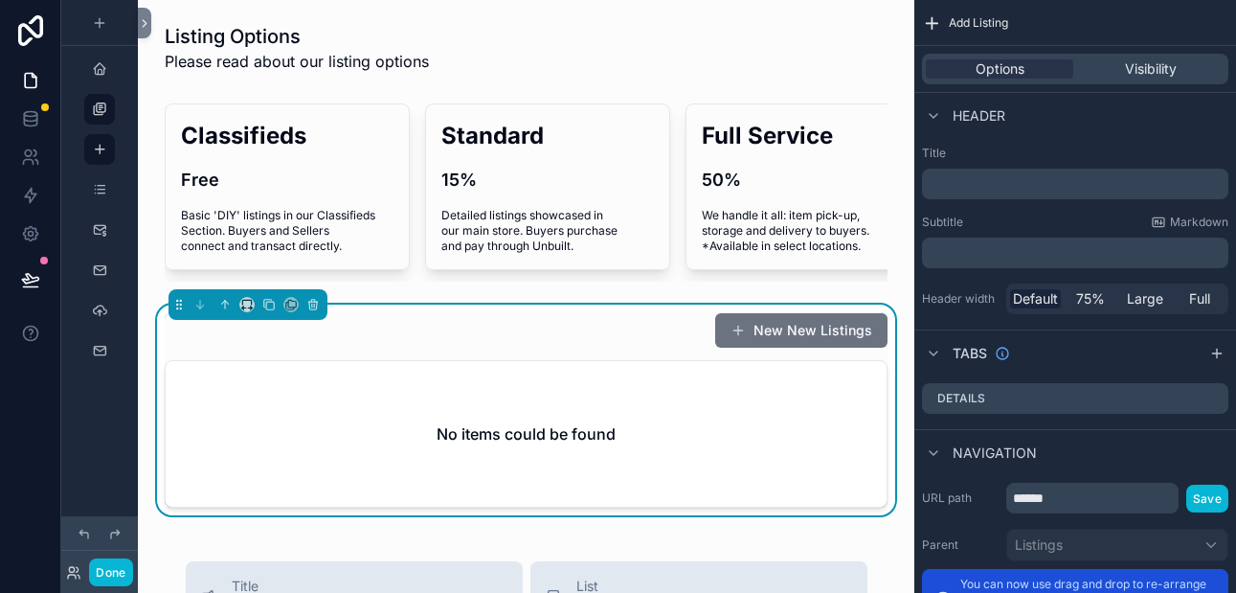
click at [962, 185] on p "﻿" at bounding box center [1076, 183] width 295 height 19
click at [563, 339] on div "New New Listings" at bounding box center [526, 330] width 723 height 36
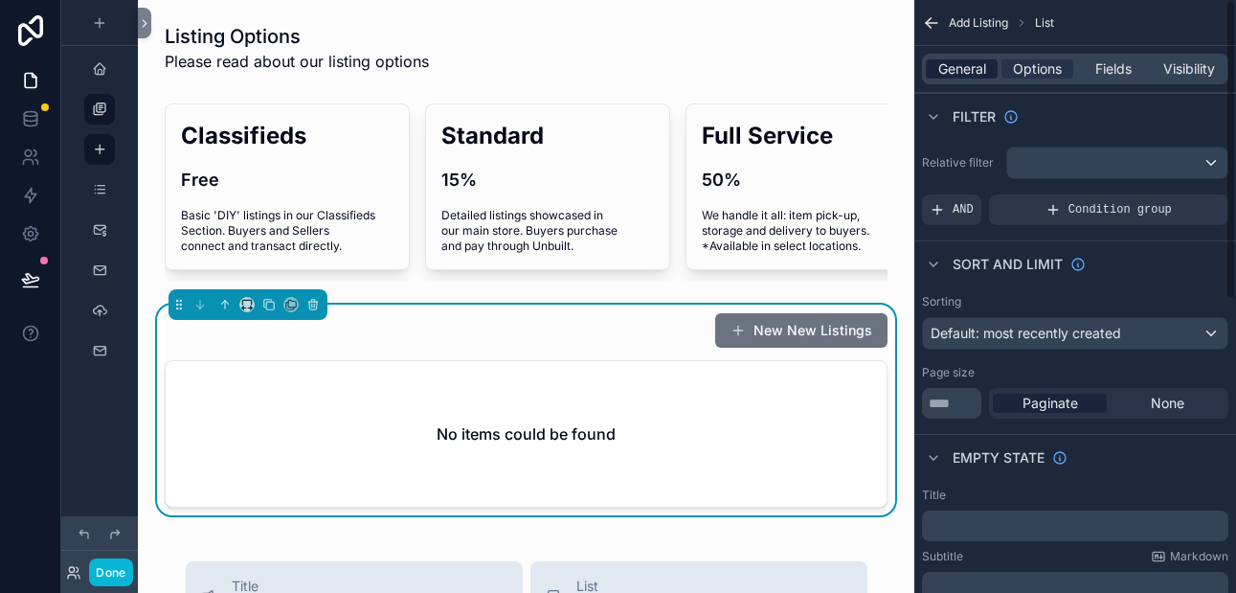
click at [959, 73] on span "General" at bounding box center [962, 68] width 48 height 19
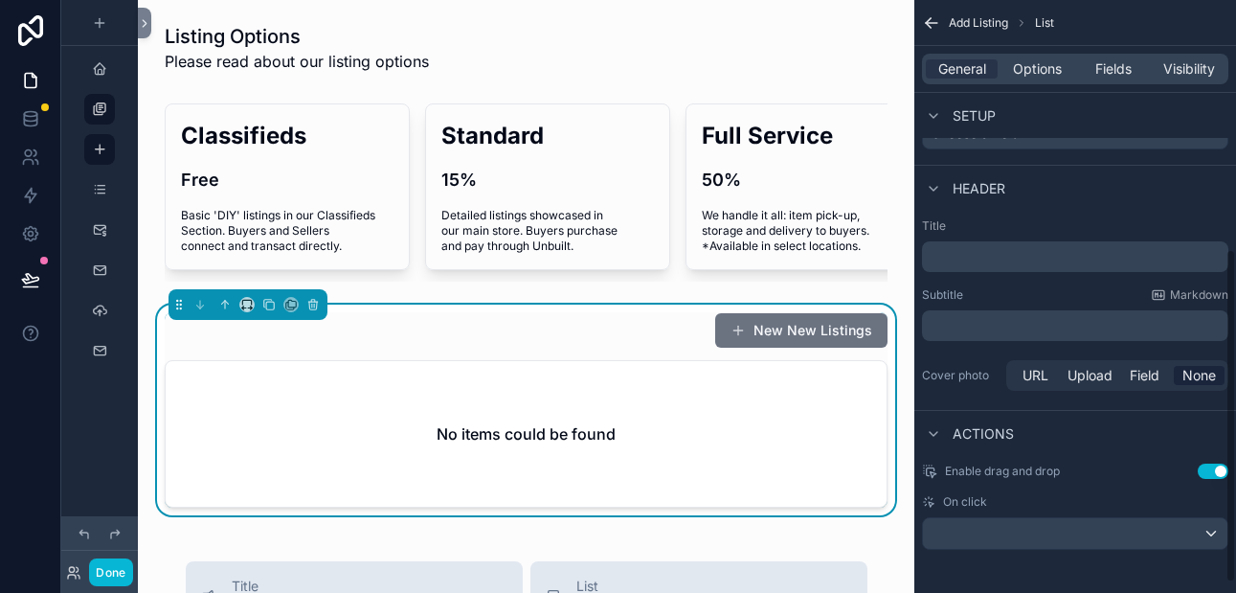
scroll to position [459, 0]
click at [980, 255] on p "﻿" at bounding box center [1076, 253] width 295 height 19
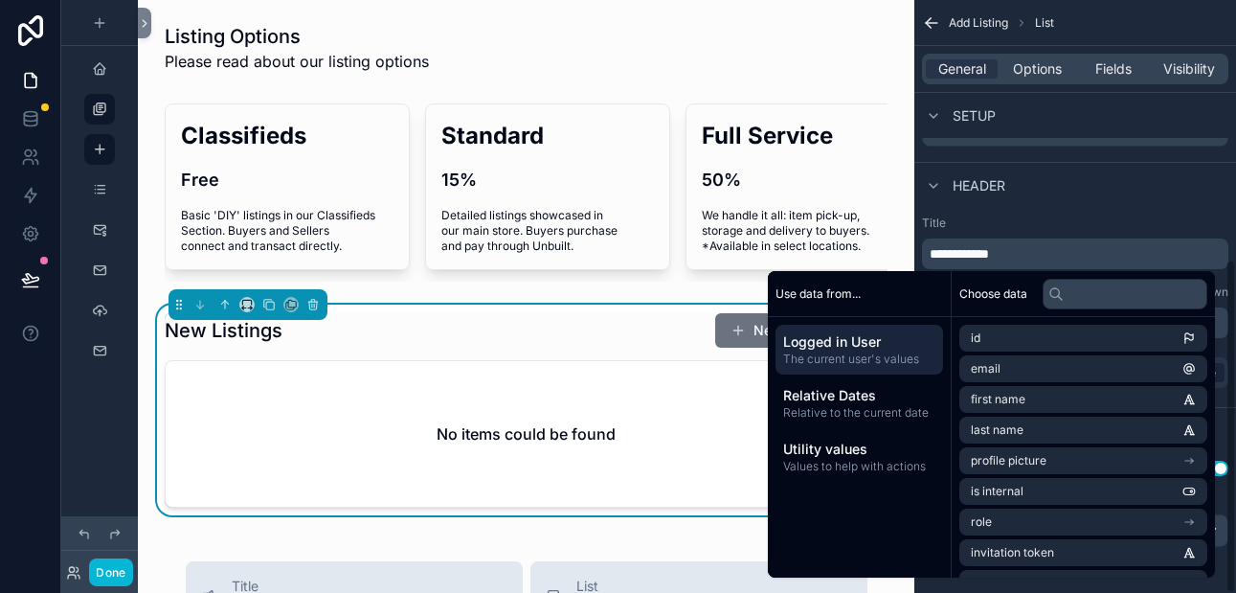
click at [1020, 231] on div "**********" at bounding box center [1075, 242] width 306 height 54
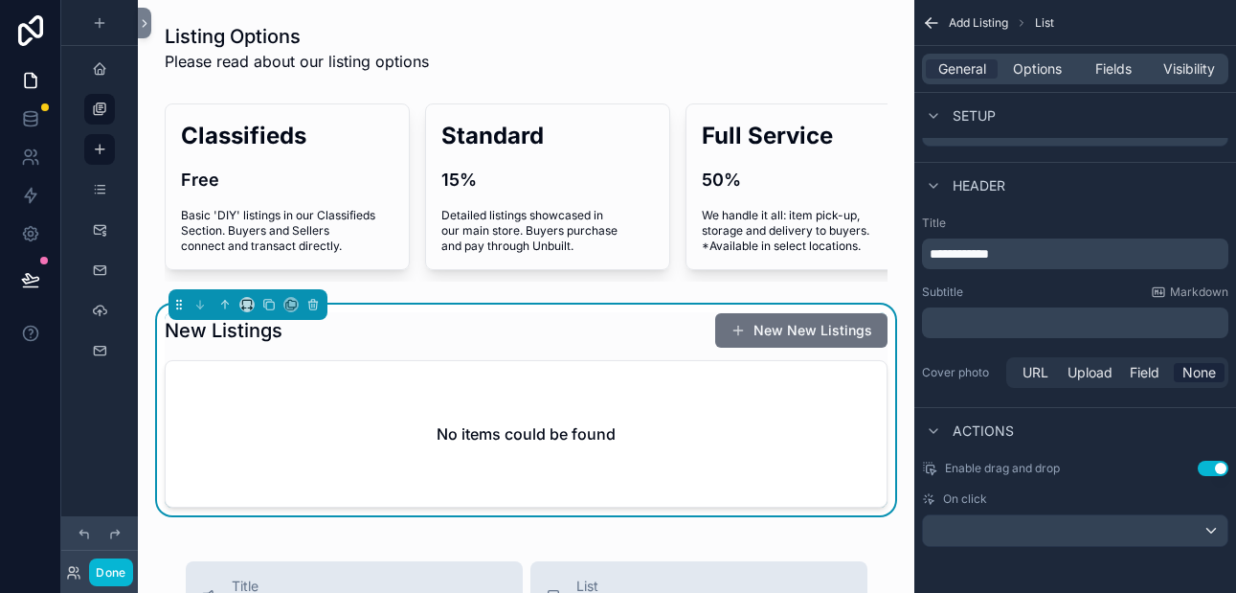
click at [953, 314] on p "﻿" at bounding box center [1076, 322] width 295 height 19
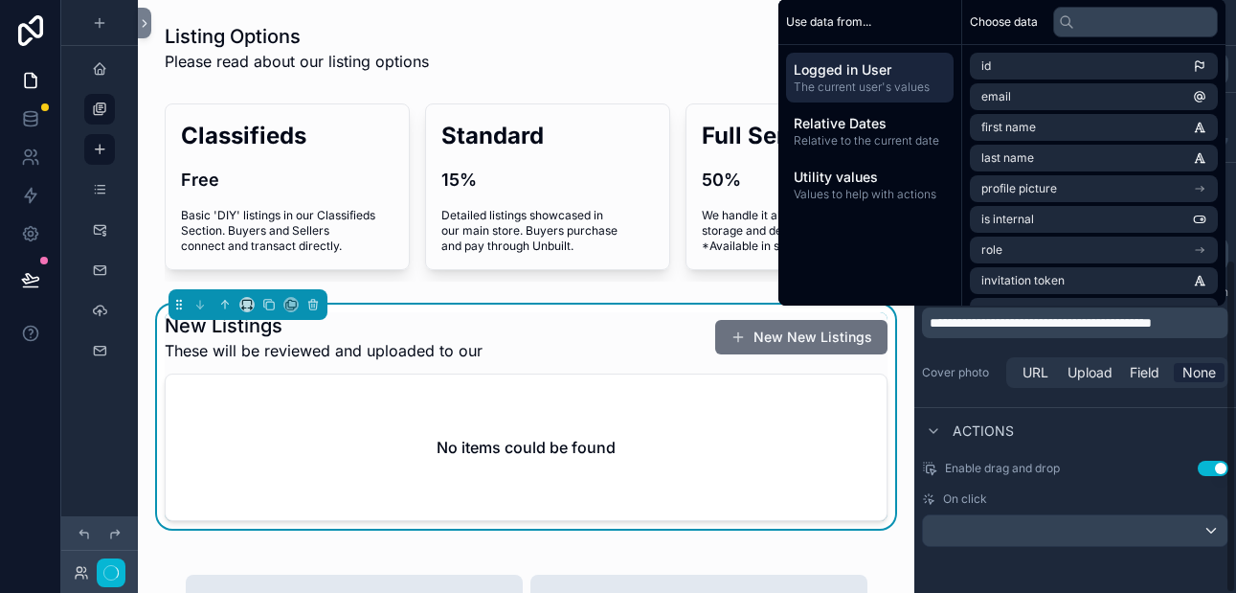
scroll to position [458, 0]
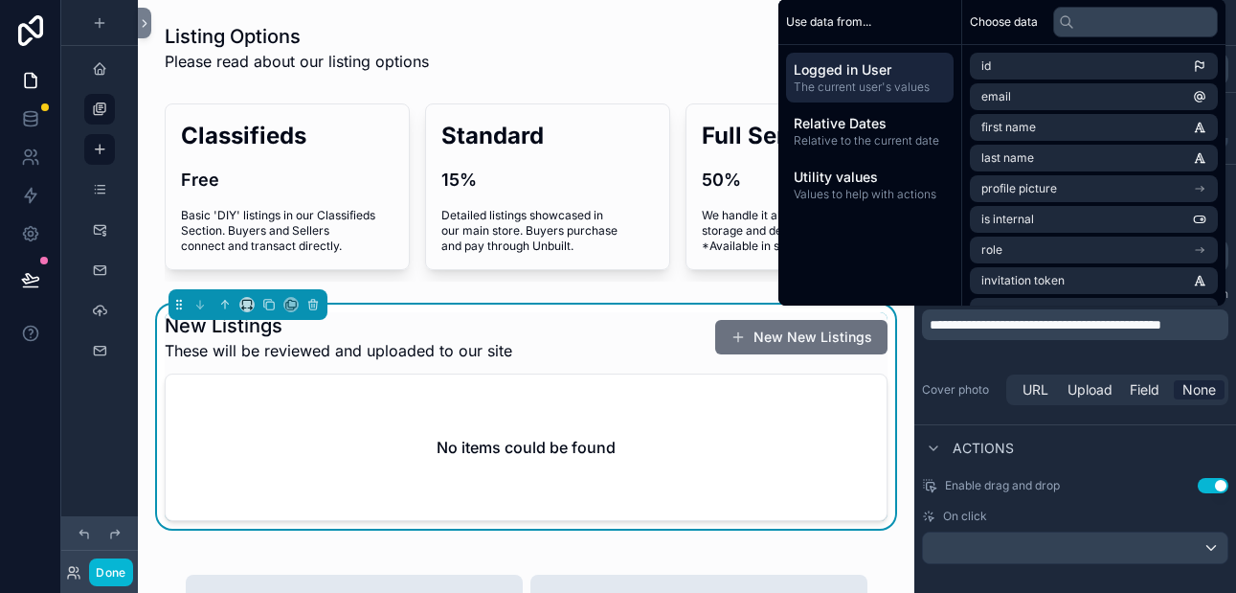
click at [515, 347] on div "New Listings These will be reviewed and uploaded to our site New New Listings" at bounding box center [526, 337] width 723 height 50
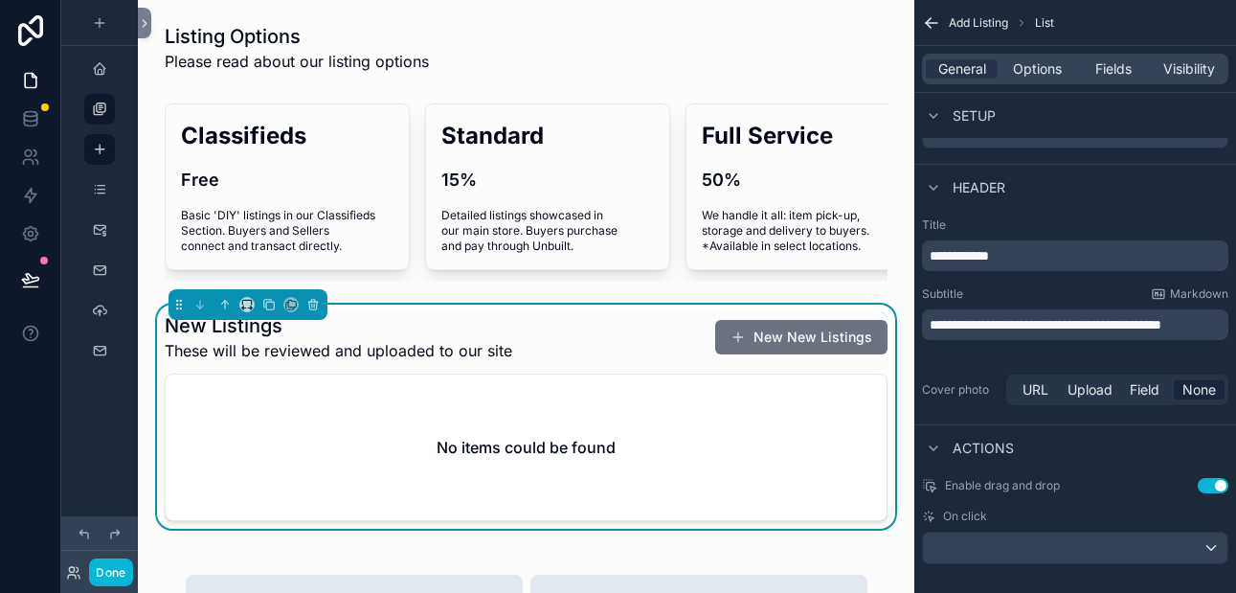
click at [510, 348] on div "New Listings These will be reviewed and uploaded to our site New New Listings" at bounding box center [526, 337] width 723 height 50
click at [490, 347] on span "These will be reviewed and uploaded to our site" at bounding box center [338, 350] width 347 height 23
drag, startPoint x: 237, startPoint y: 352, endPoint x: 168, endPoint y: 353, distance: 68.9
click at [168, 353] on span "These will be reviewed and uploaded to our site" at bounding box center [338, 350] width 347 height 23
drag, startPoint x: 995, startPoint y: 323, endPoint x: 926, endPoint y: 326, distance: 70.0
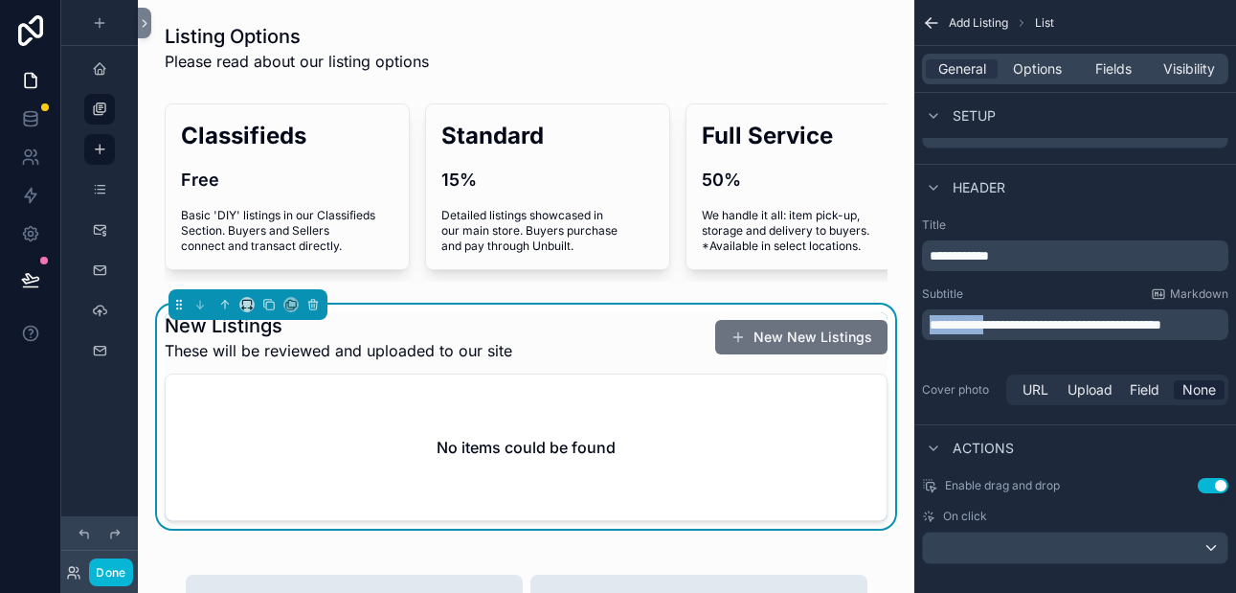
click at [926, 326] on div "**********" at bounding box center [1075, 324] width 306 height 31
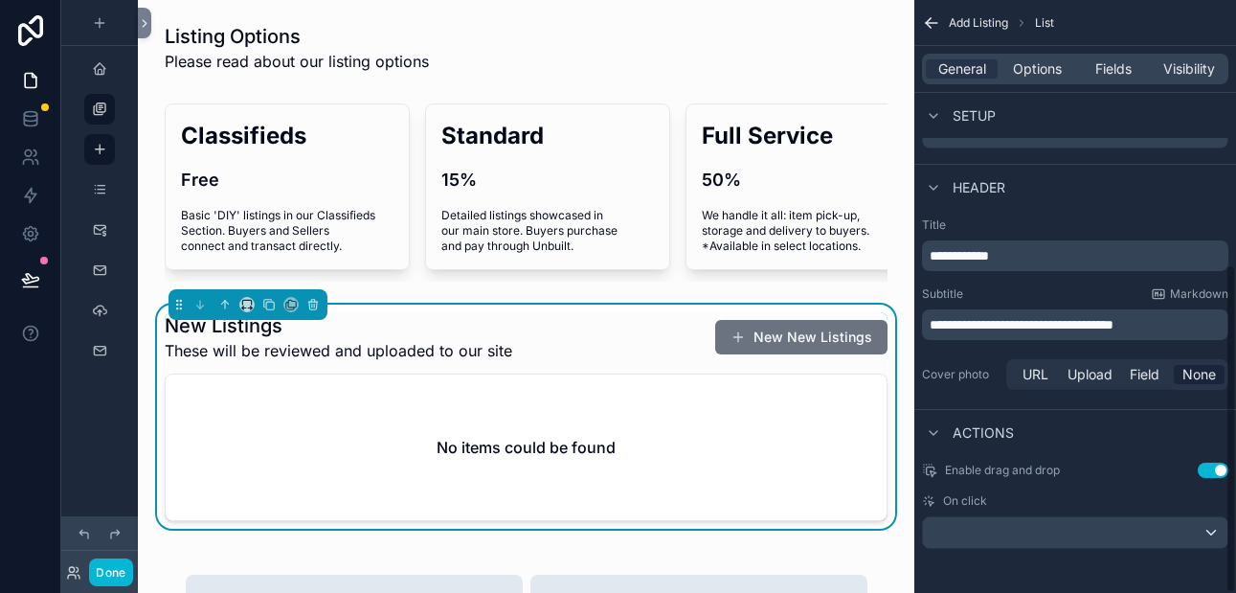
scroll to position [459, 0]
drag, startPoint x: 972, startPoint y: 323, endPoint x: 1060, endPoint y: 322, distance: 88.1
click at [1060, 322] on span "**********" at bounding box center [1025, 322] width 193 height 13
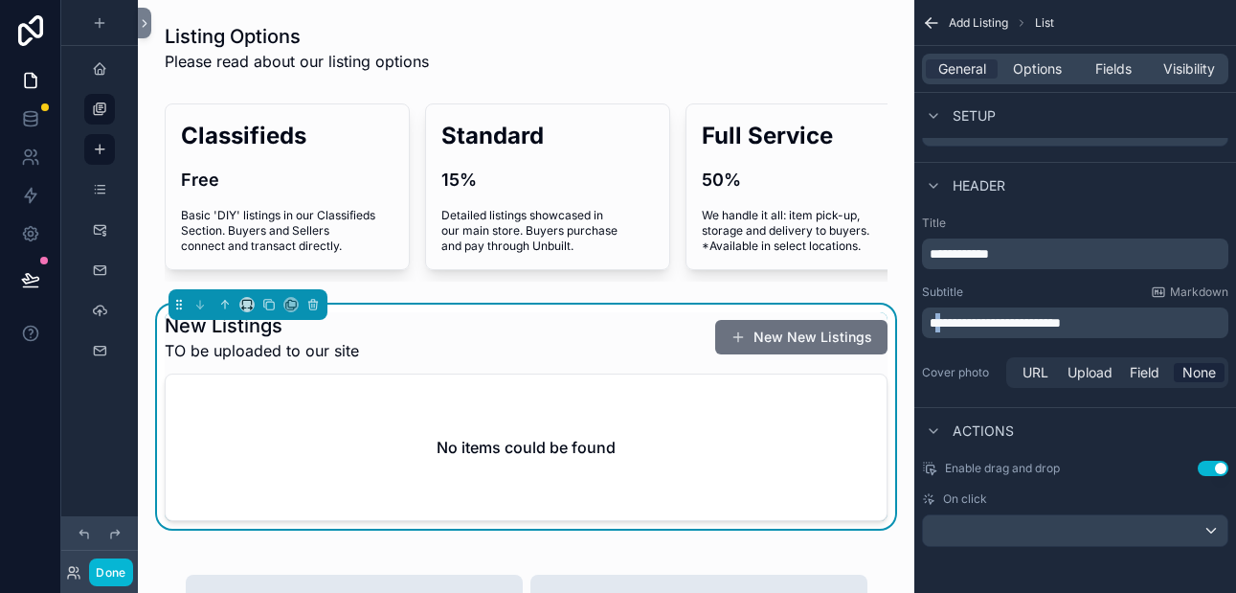
click at [946, 325] on span "**********" at bounding box center [994, 322] width 131 height 13
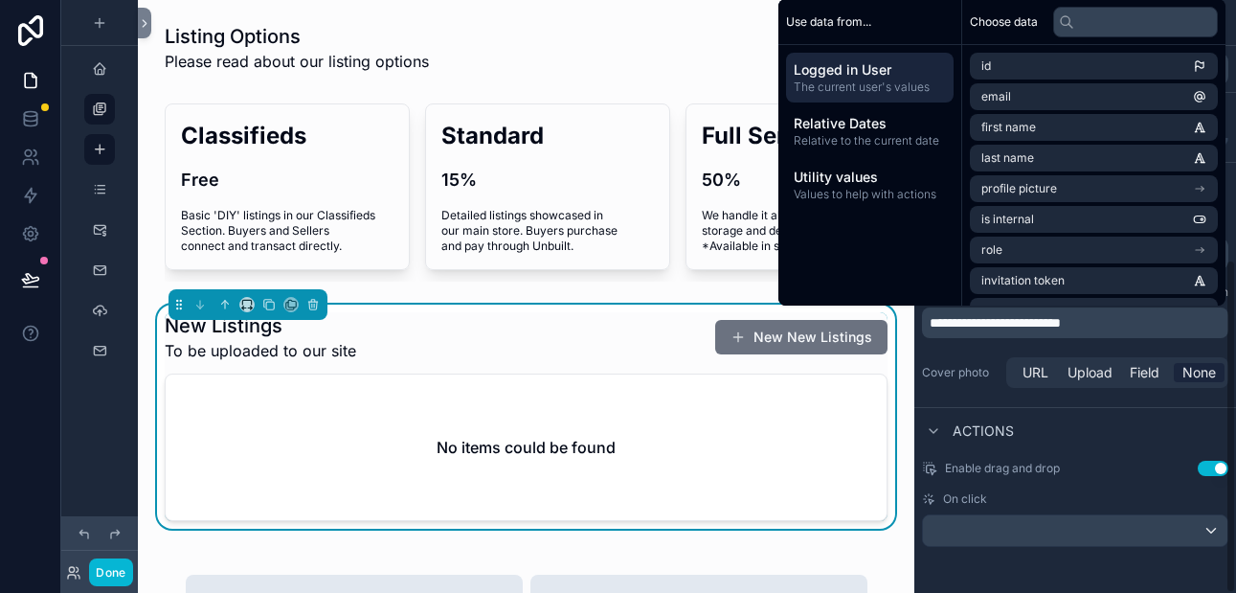
click at [1118, 326] on p "**********" at bounding box center [1076, 322] width 295 height 19
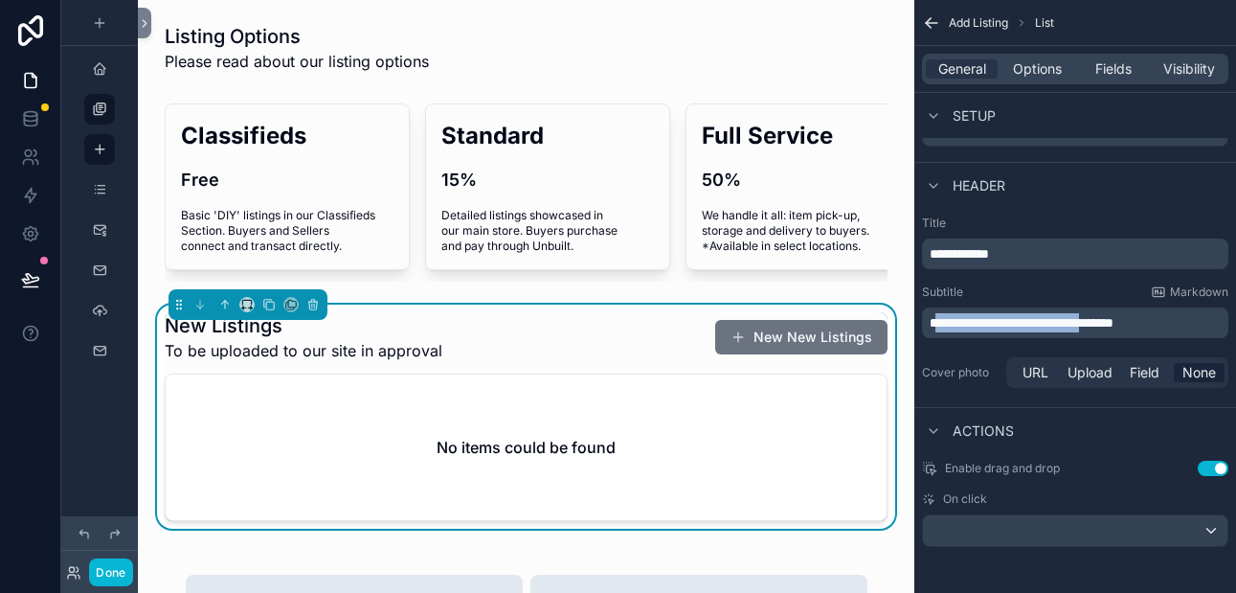
drag, startPoint x: 1121, startPoint y: 322, endPoint x: 935, endPoint y: 321, distance: 185.7
click at [935, 321] on span "**********" at bounding box center [1021, 322] width 184 height 13
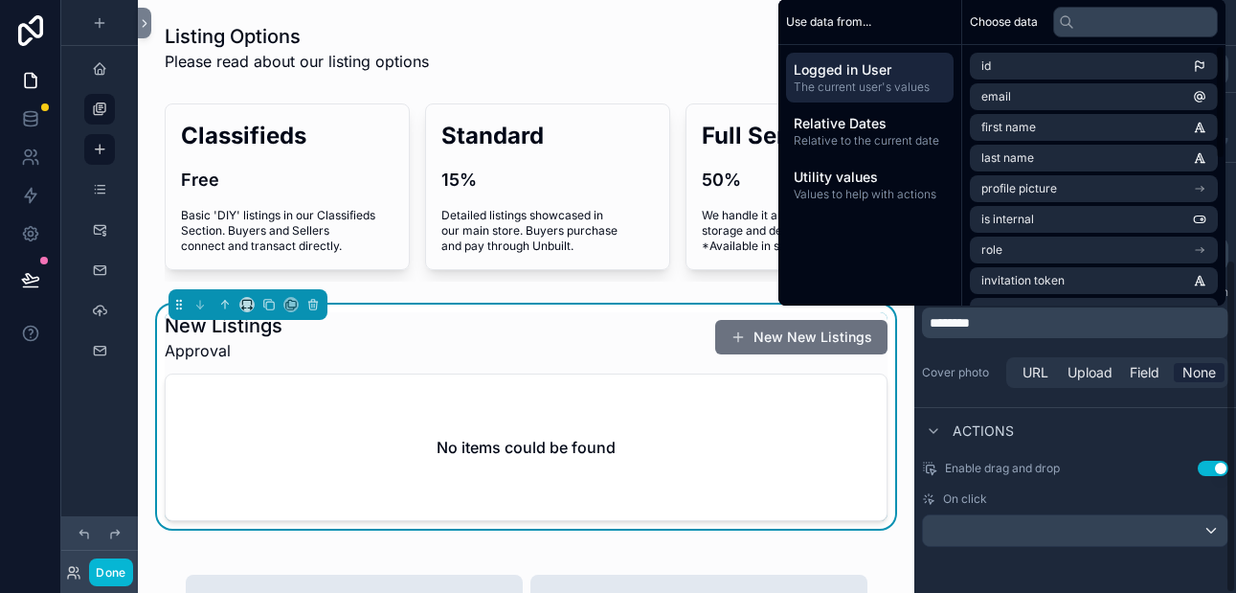
click at [1001, 320] on p "********" at bounding box center [1076, 322] width 295 height 19
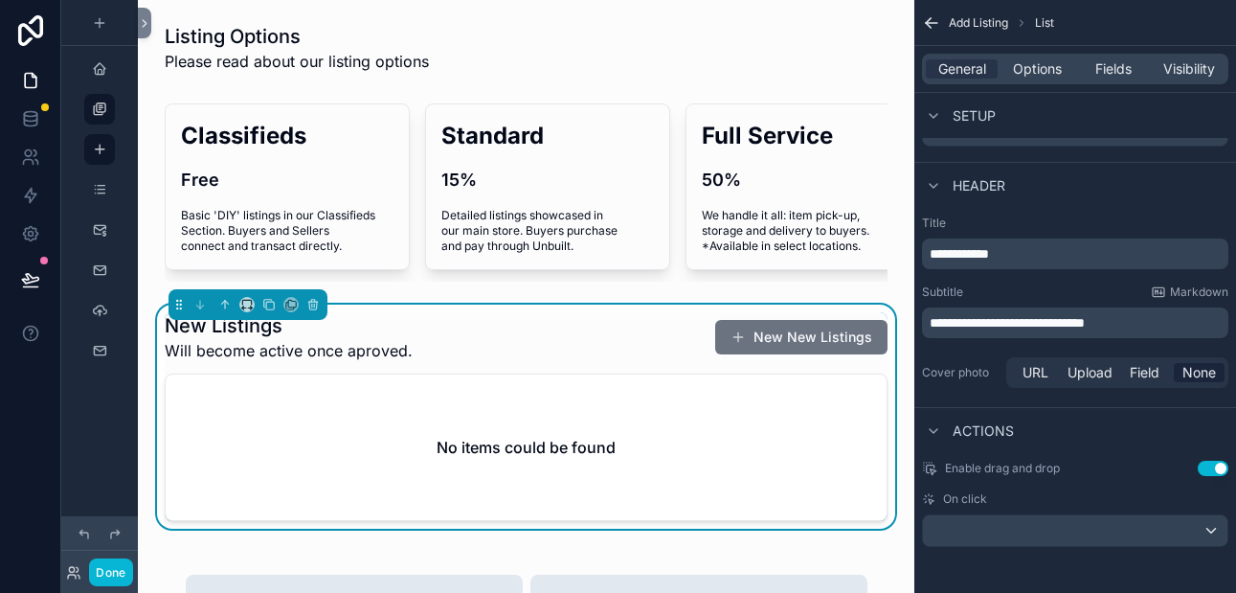
click at [625, 337] on div "New Listings Will become active once aproved. New New Listings" at bounding box center [526, 337] width 723 height 50
click at [1111, 71] on span "Fields" at bounding box center [1113, 68] width 36 height 19
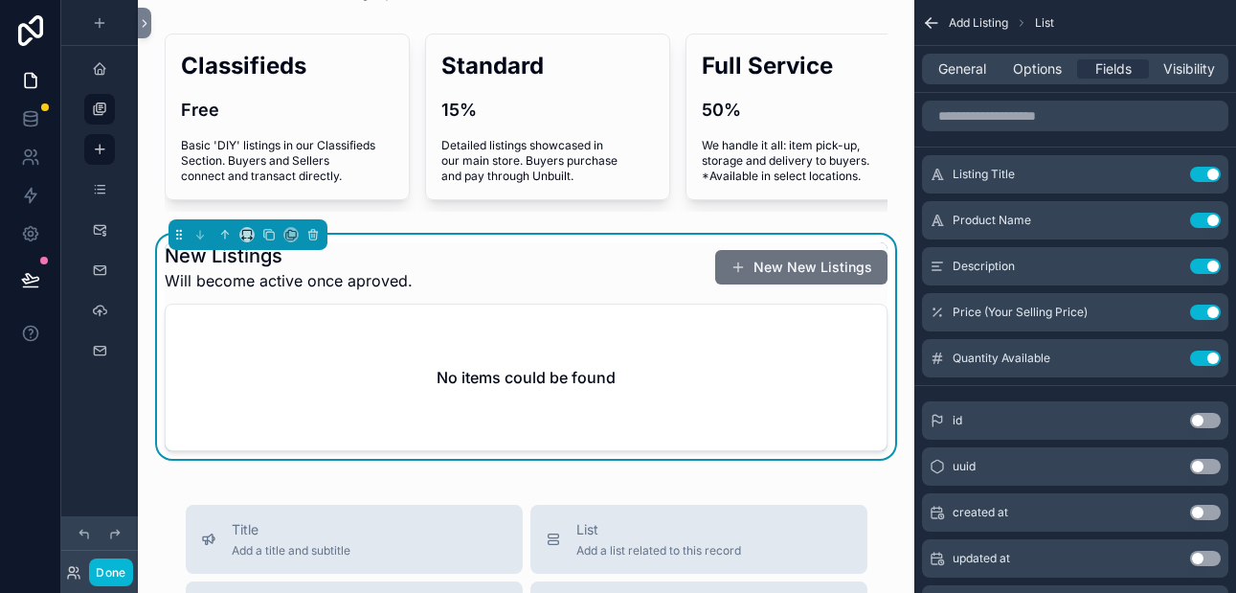
scroll to position [0, 0]
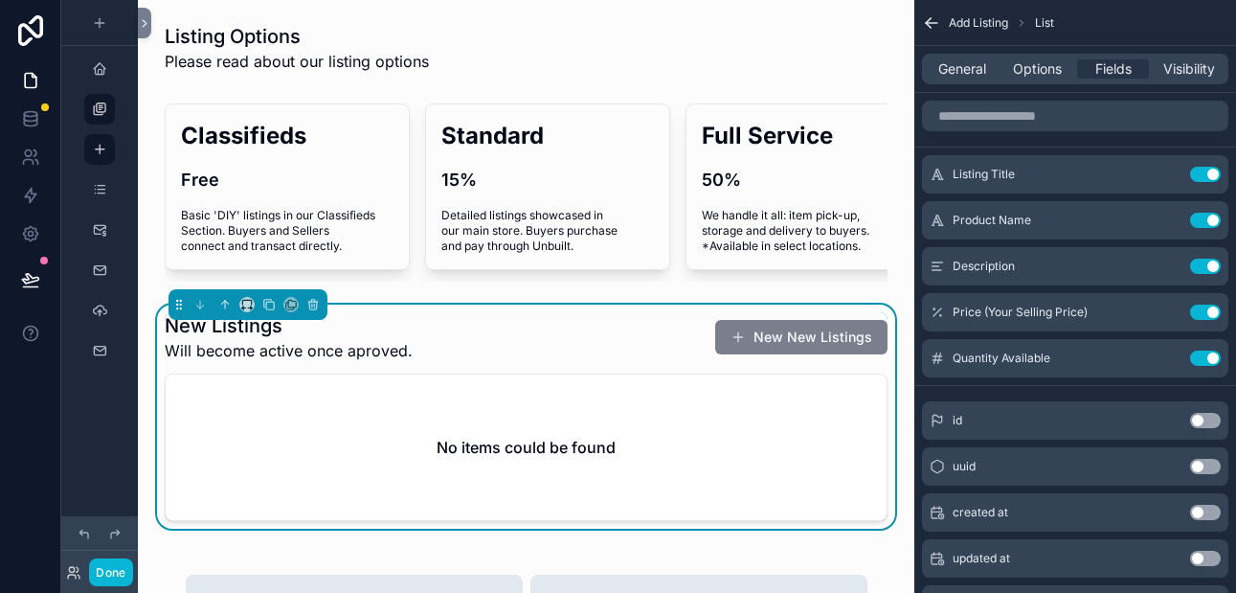
click at [800, 334] on button "New New Listings" at bounding box center [801, 337] width 172 height 34
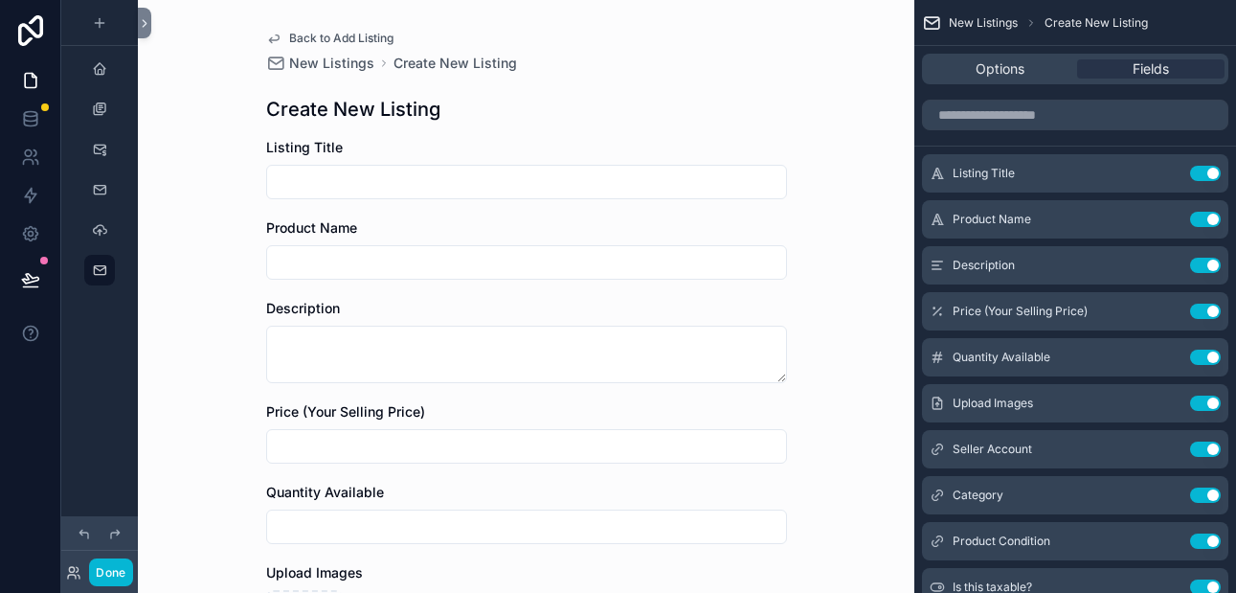
click at [279, 37] on icon "scrollable content" at bounding box center [273, 38] width 15 height 15
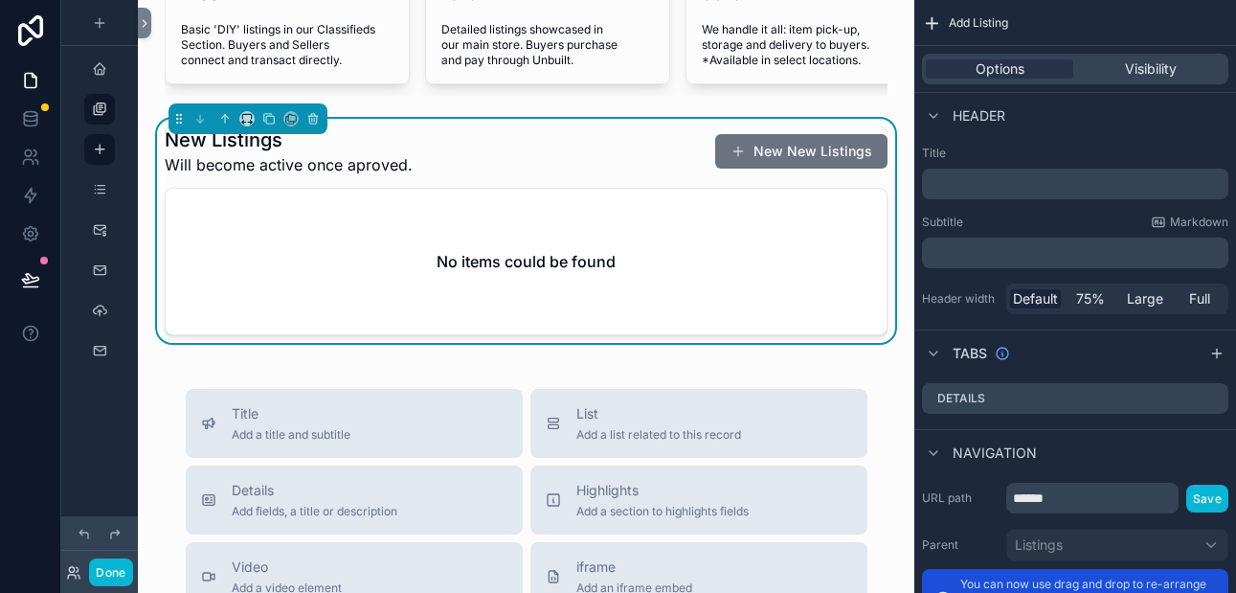
scroll to position [188, 0]
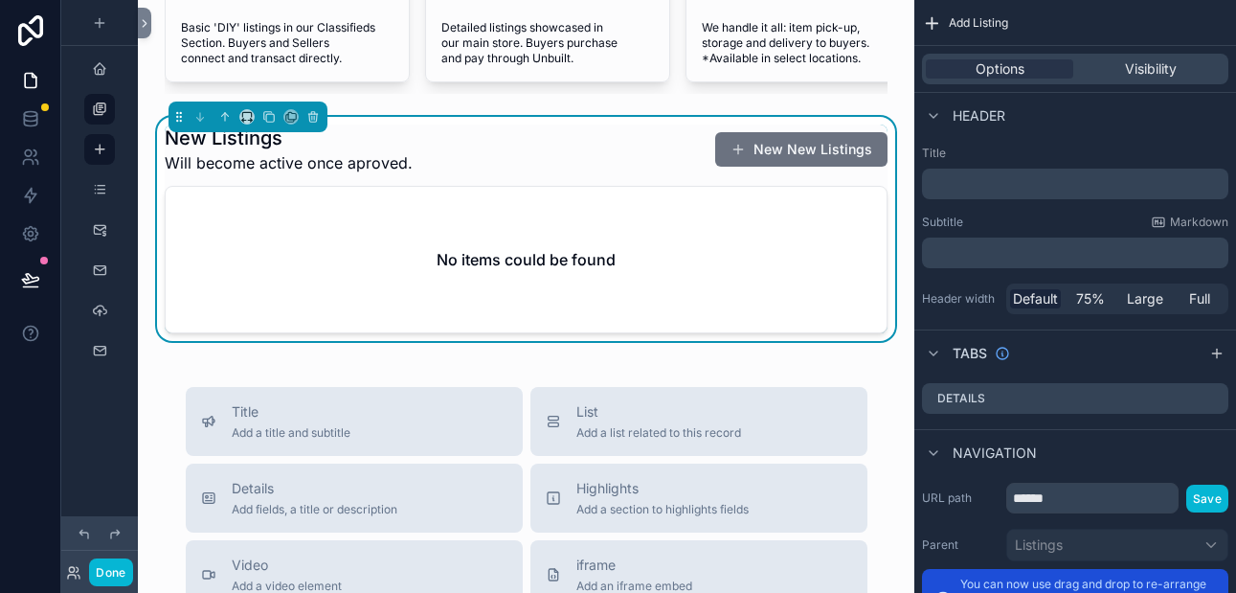
click at [515, 270] on h2 "No items could be found" at bounding box center [525, 259] width 179 height 23
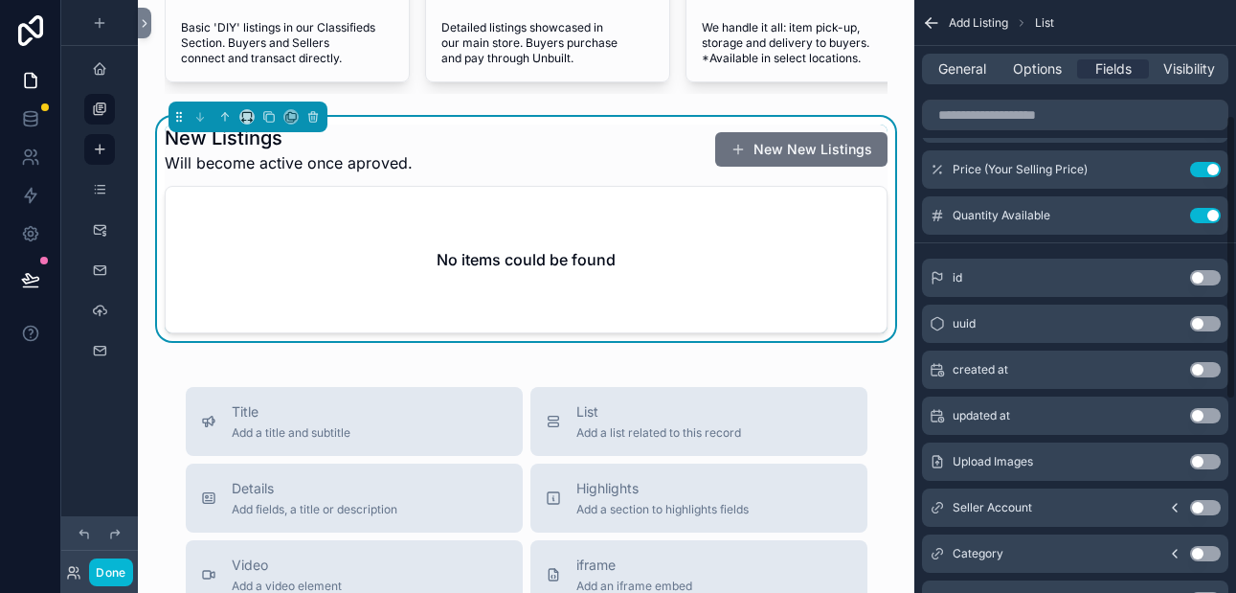
scroll to position [0, 0]
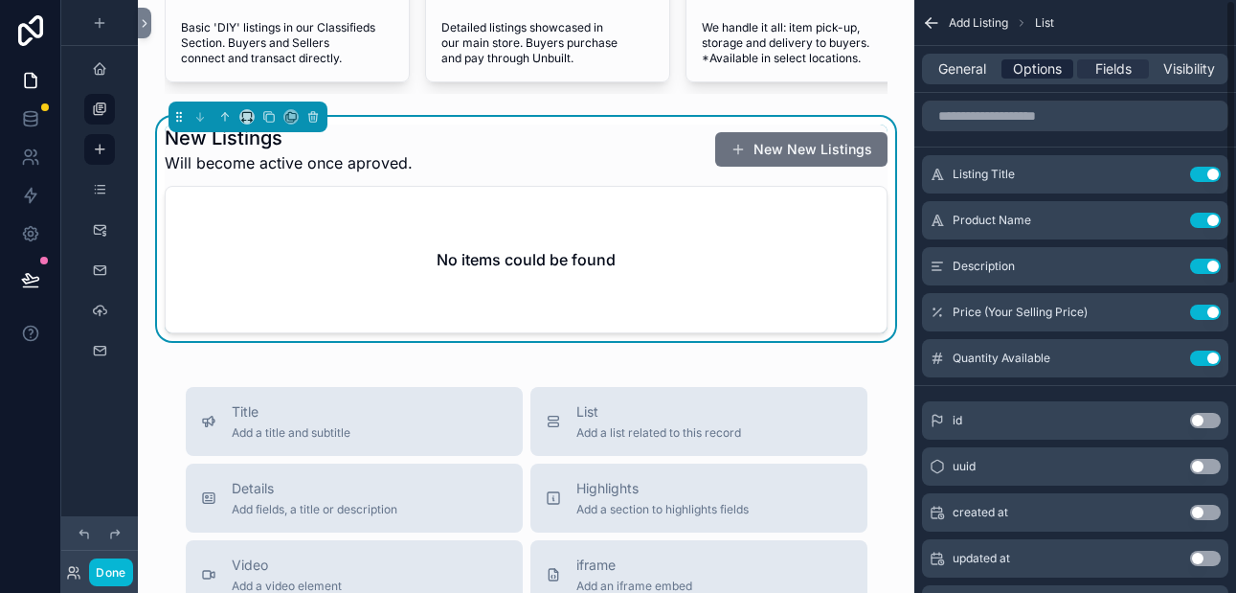
click at [1040, 66] on span "Options" at bounding box center [1037, 68] width 49 height 19
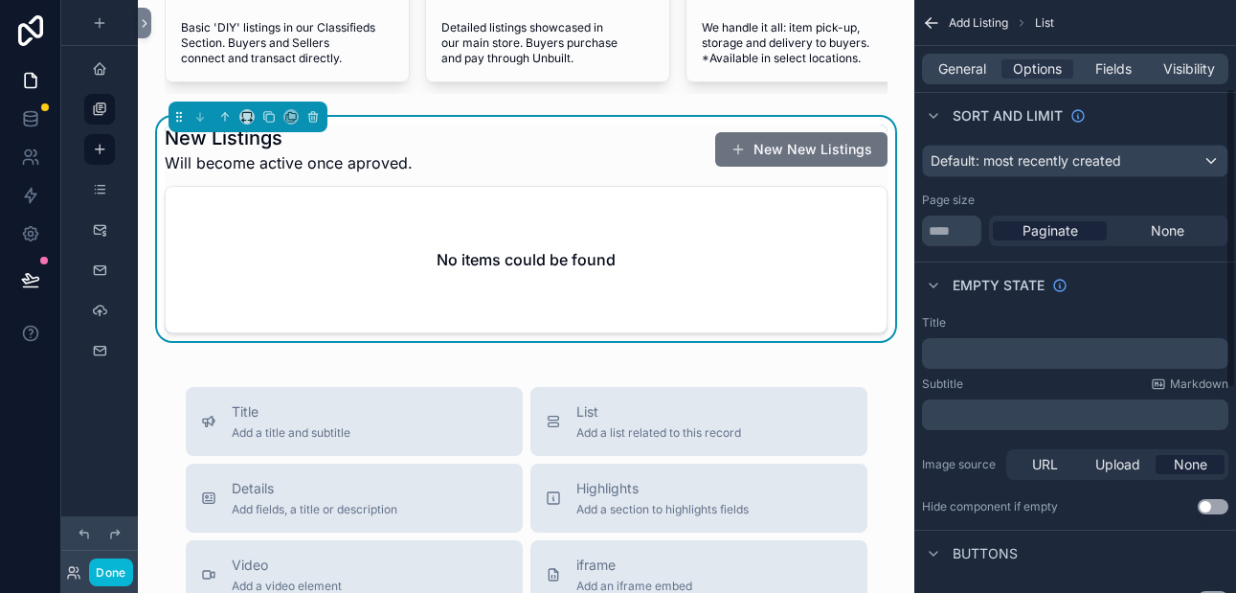
scroll to position [187, 0]
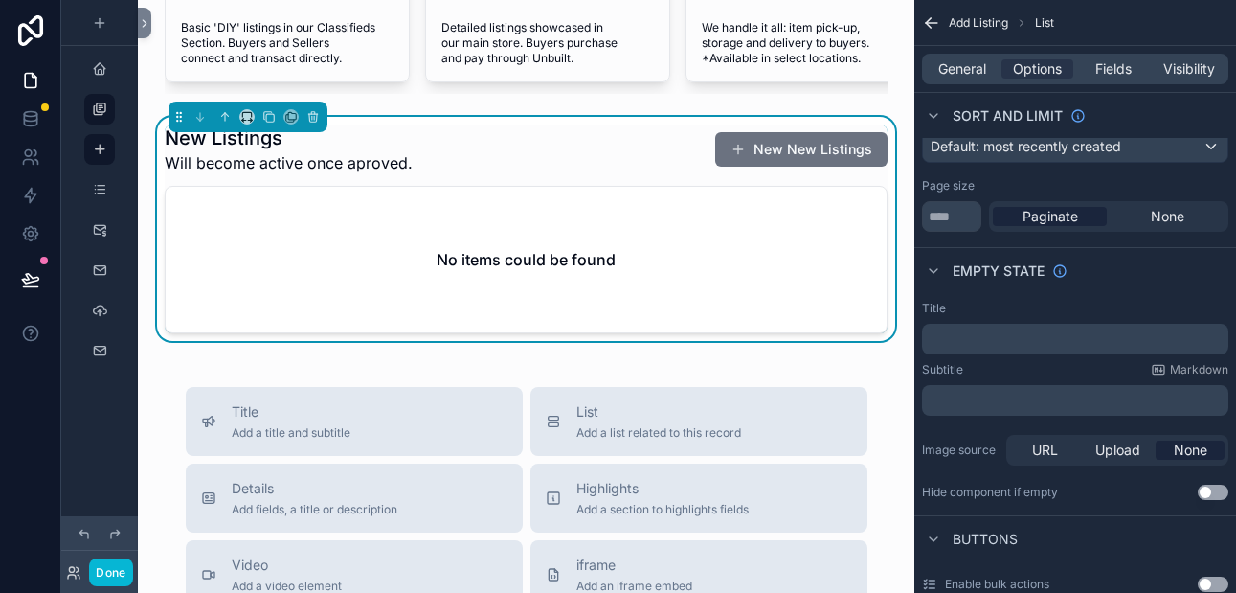
click at [970, 334] on p "﻿" at bounding box center [1076, 338] width 295 height 15
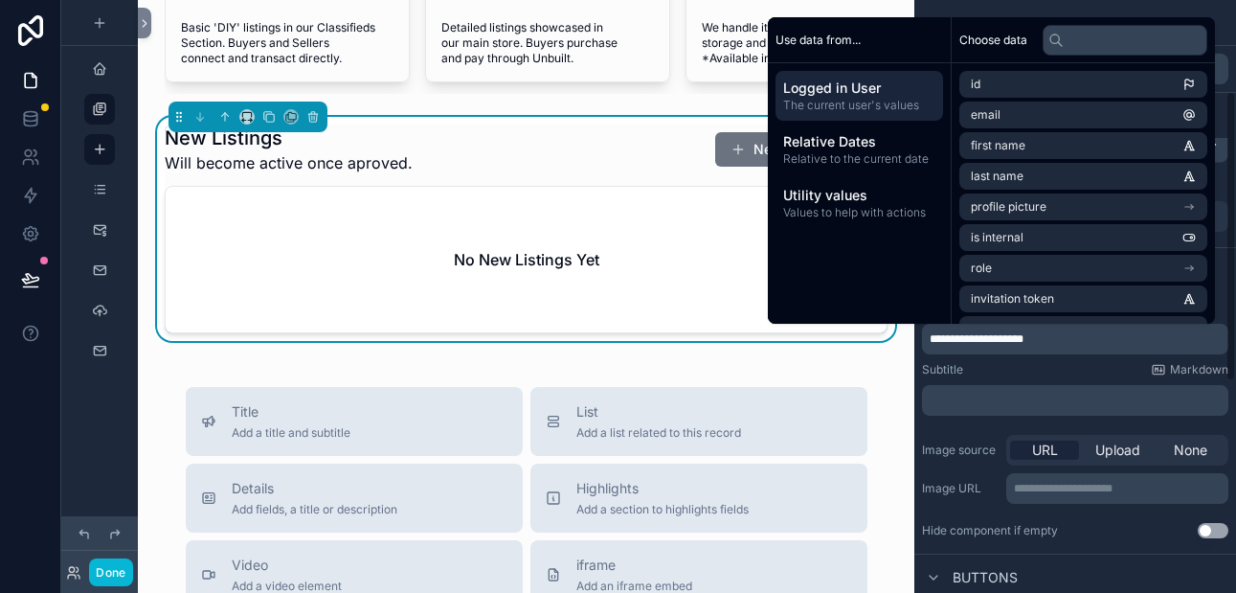
click at [937, 396] on p "﻿" at bounding box center [1076, 399] width 295 height 15
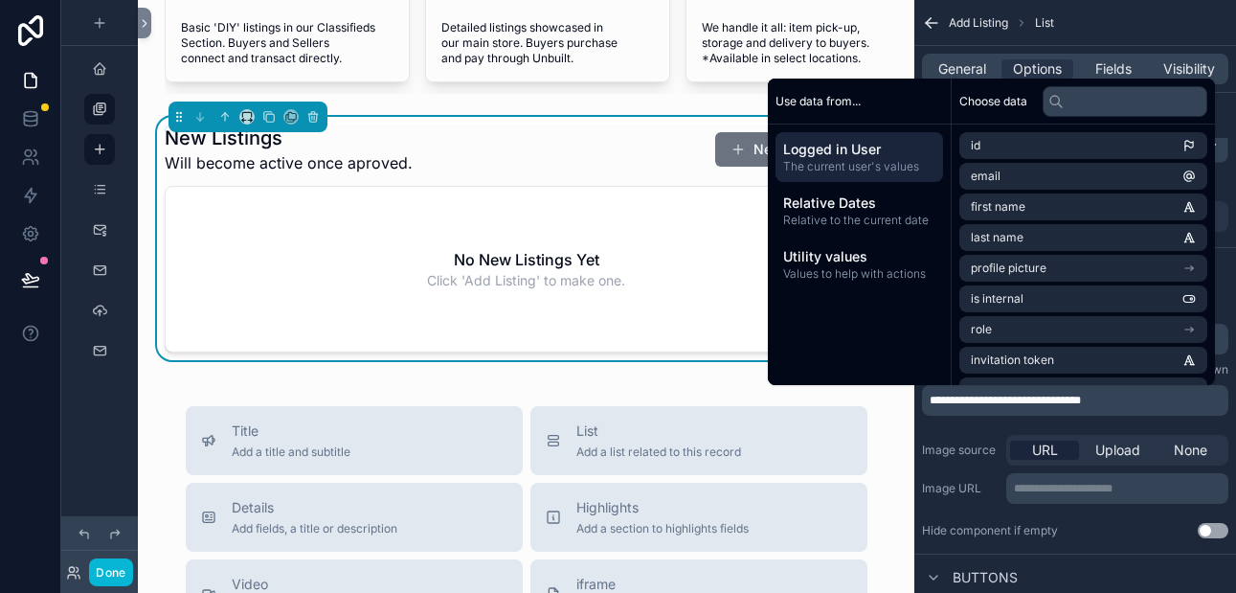
click at [670, 347] on div "No New Listings Yet Click 'Add Listing' to make one." at bounding box center [526, 269] width 721 height 165
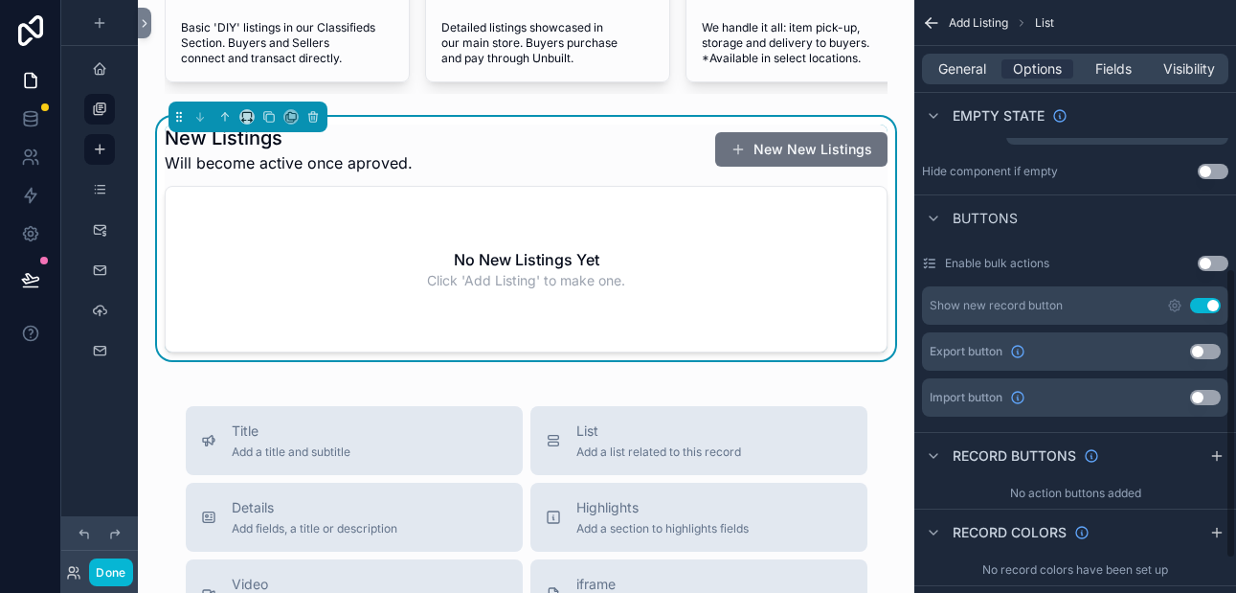
scroll to position [547, 0]
click at [1205, 394] on button "Use setting" at bounding box center [1205, 396] width 31 height 15
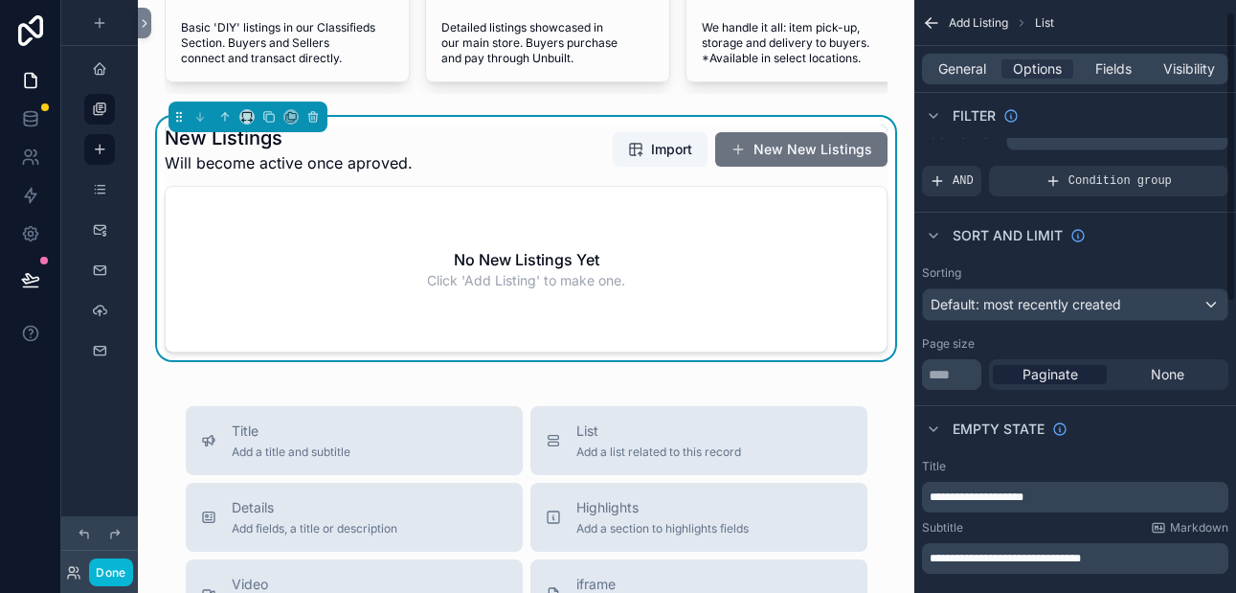
scroll to position [0, 0]
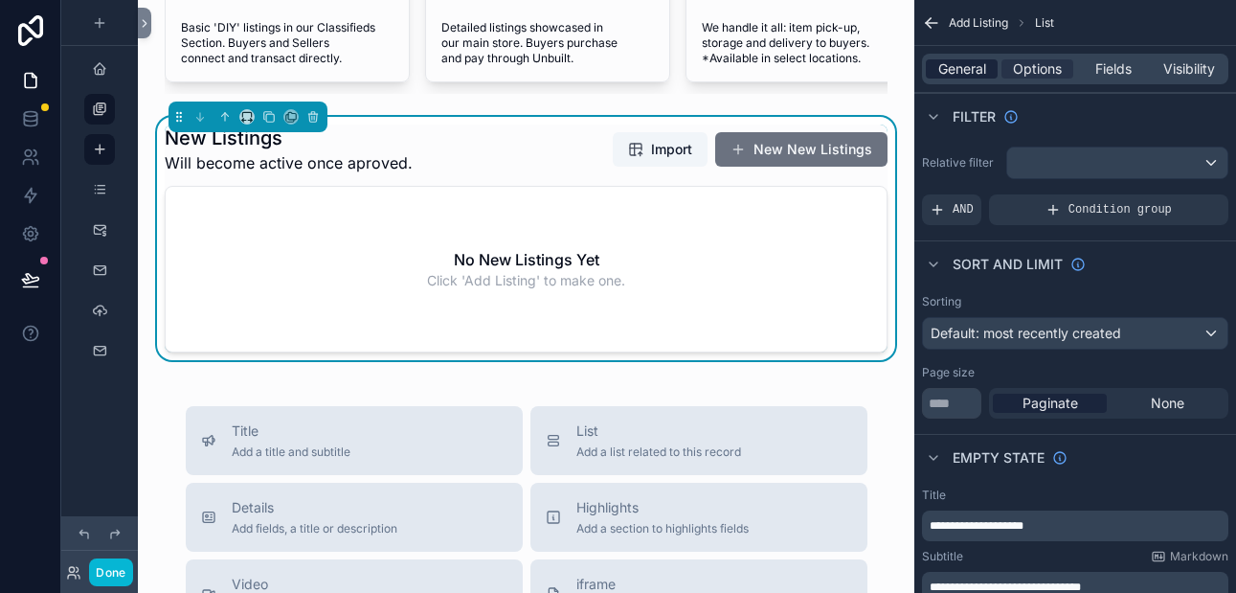
click at [960, 65] on span "General" at bounding box center [962, 68] width 48 height 19
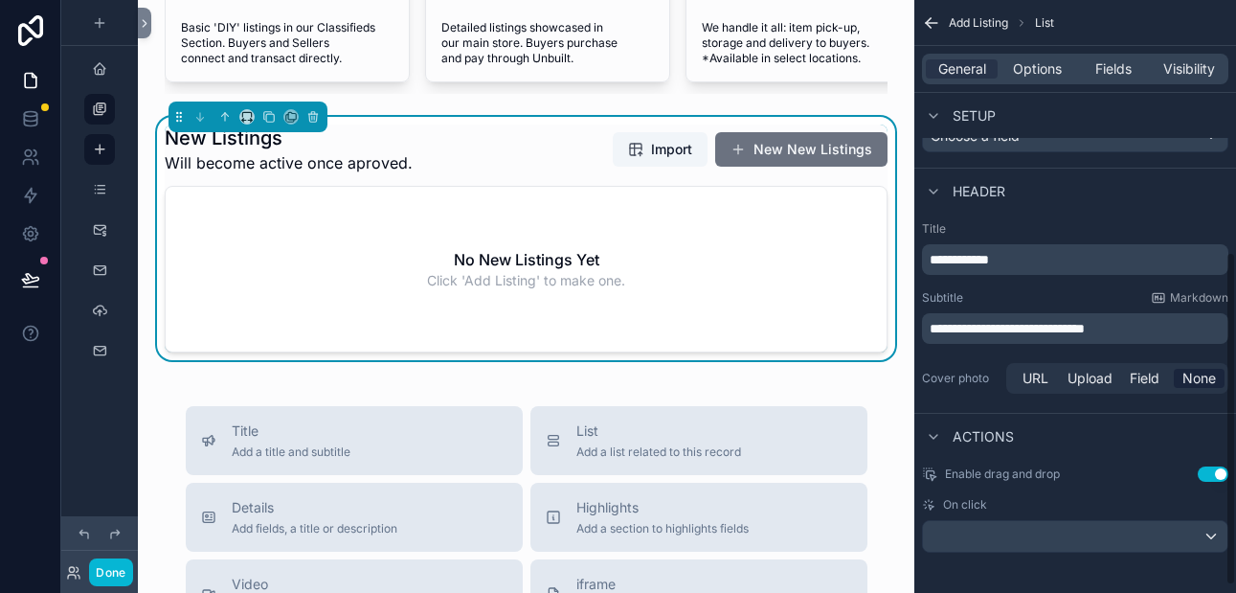
scroll to position [459, 0]
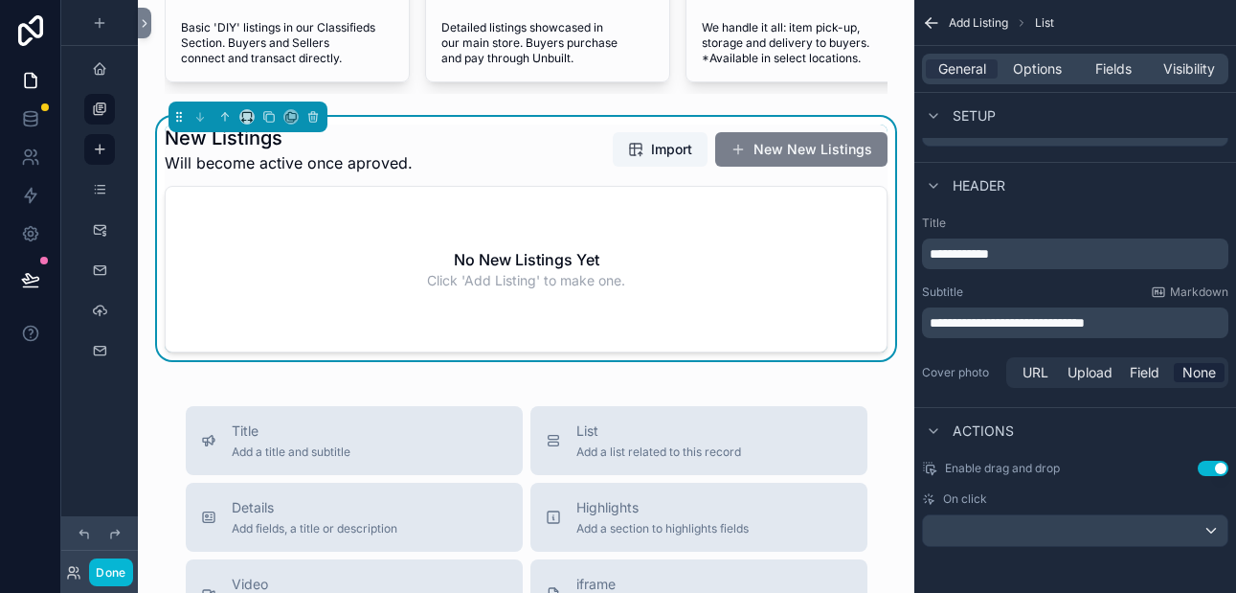
click at [827, 149] on button "New New Listings" at bounding box center [801, 149] width 172 height 34
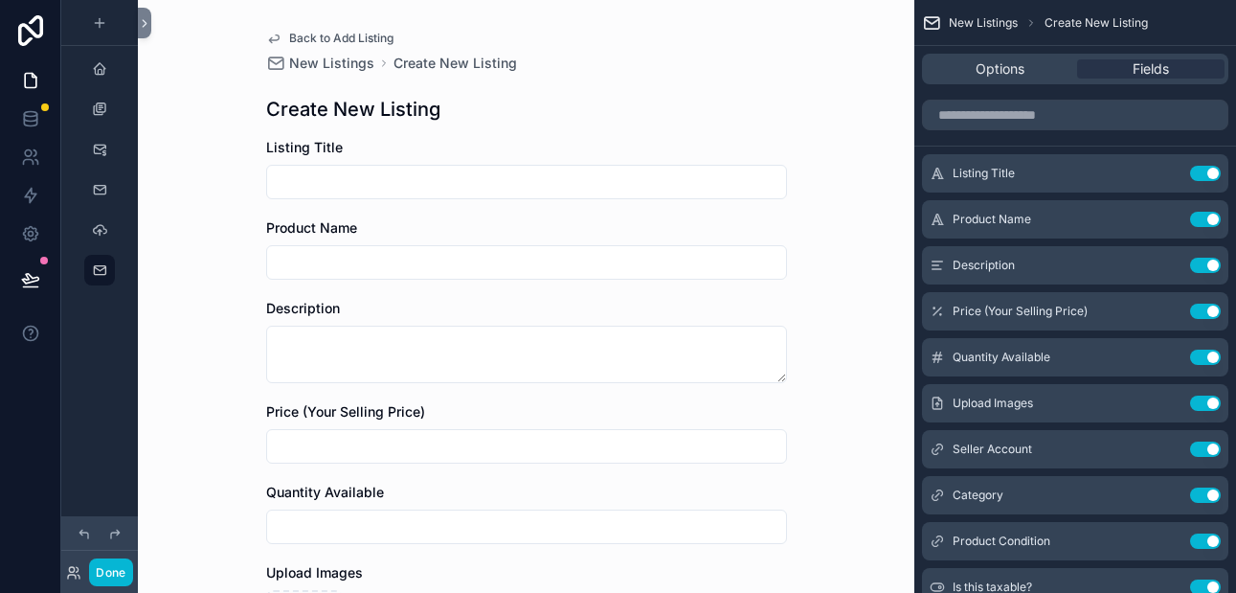
click at [347, 40] on span "Back to Add Listing" at bounding box center [341, 38] width 104 height 15
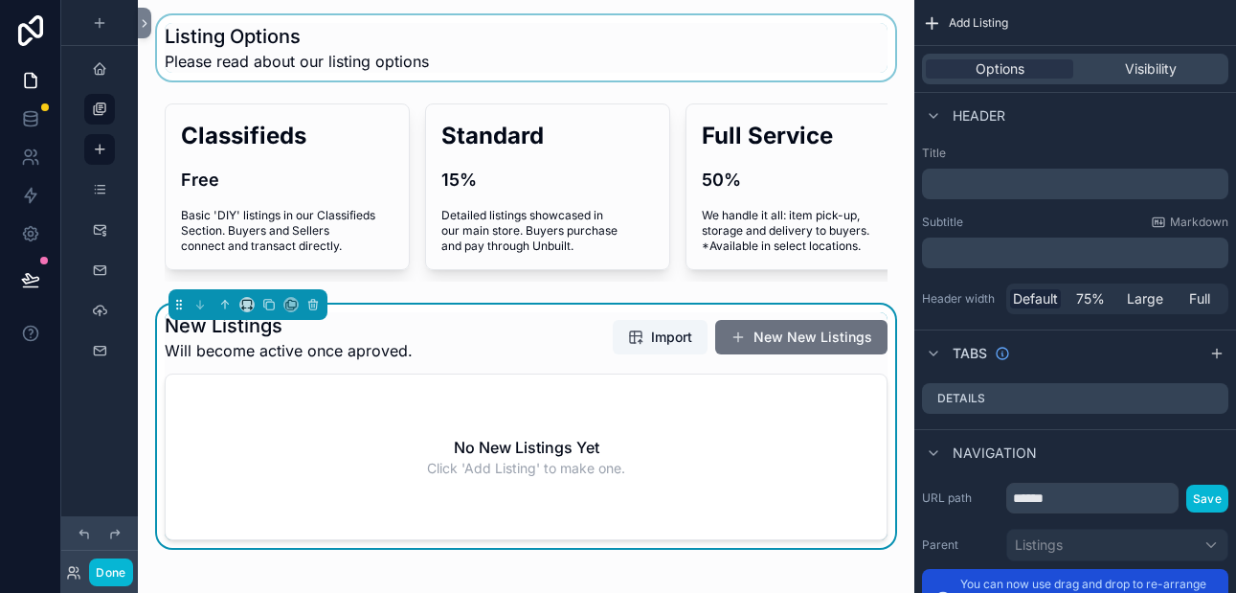
click at [282, 32] on div "scrollable content" at bounding box center [526, 47] width 746 height 65
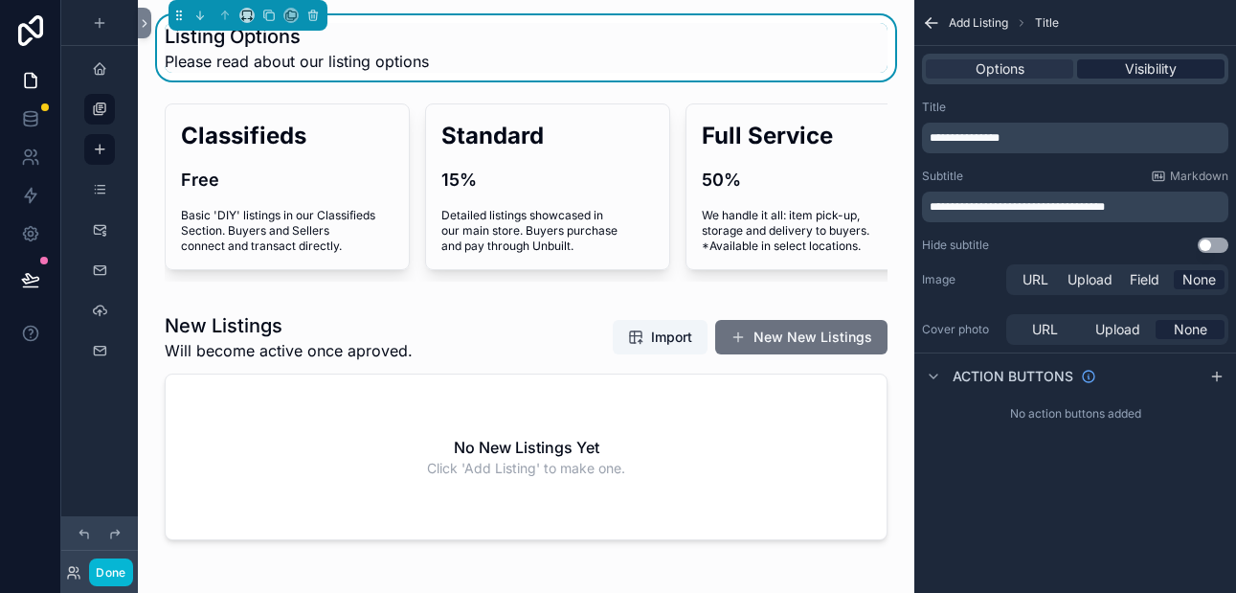
click at [1134, 73] on span "Visibility" at bounding box center [1151, 68] width 52 height 19
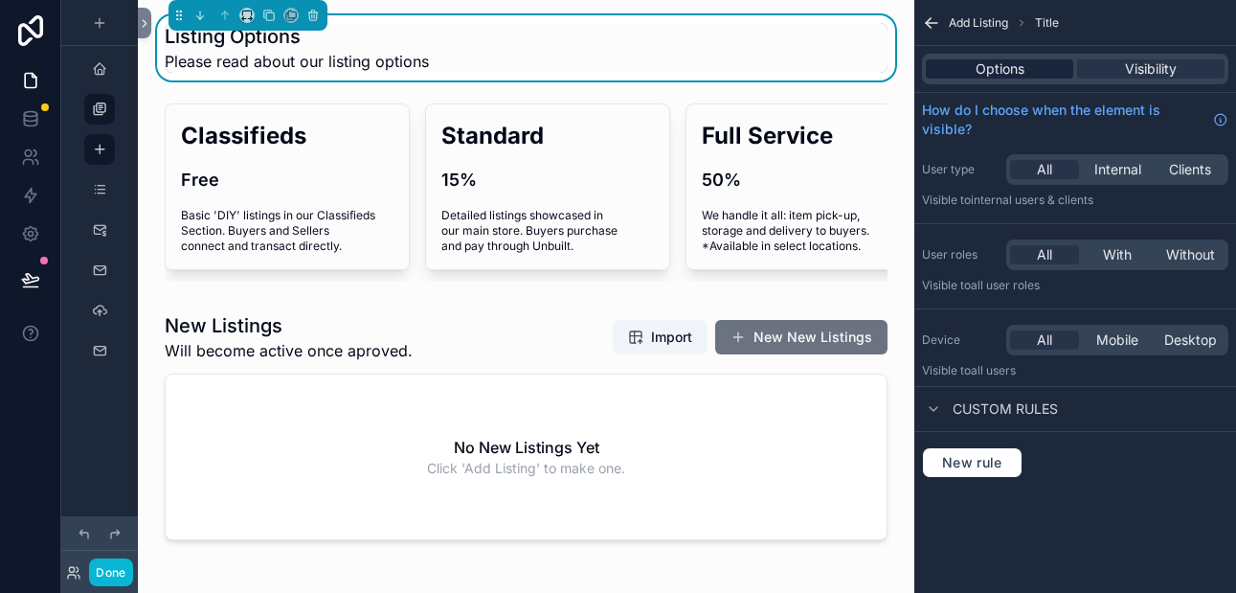
click at [982, 63] on span "Options" at bounding box center [999, 68] width 49 height 19
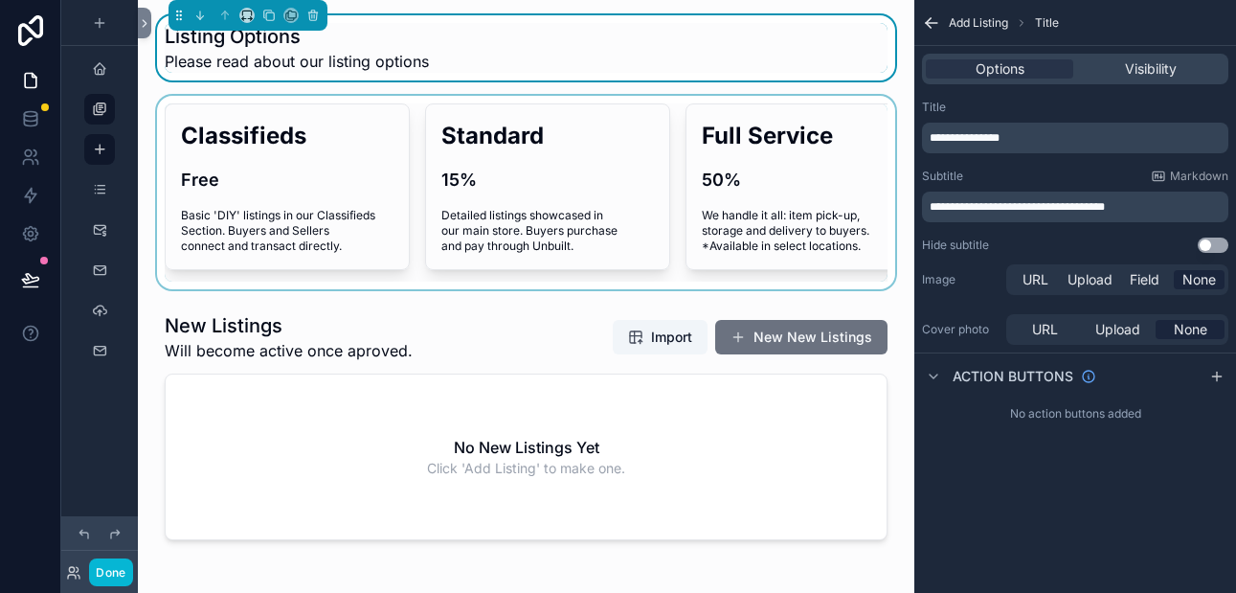
click at [414, 281] on div "scrollable content" at bounding box center [526, 192] width 746 height 193
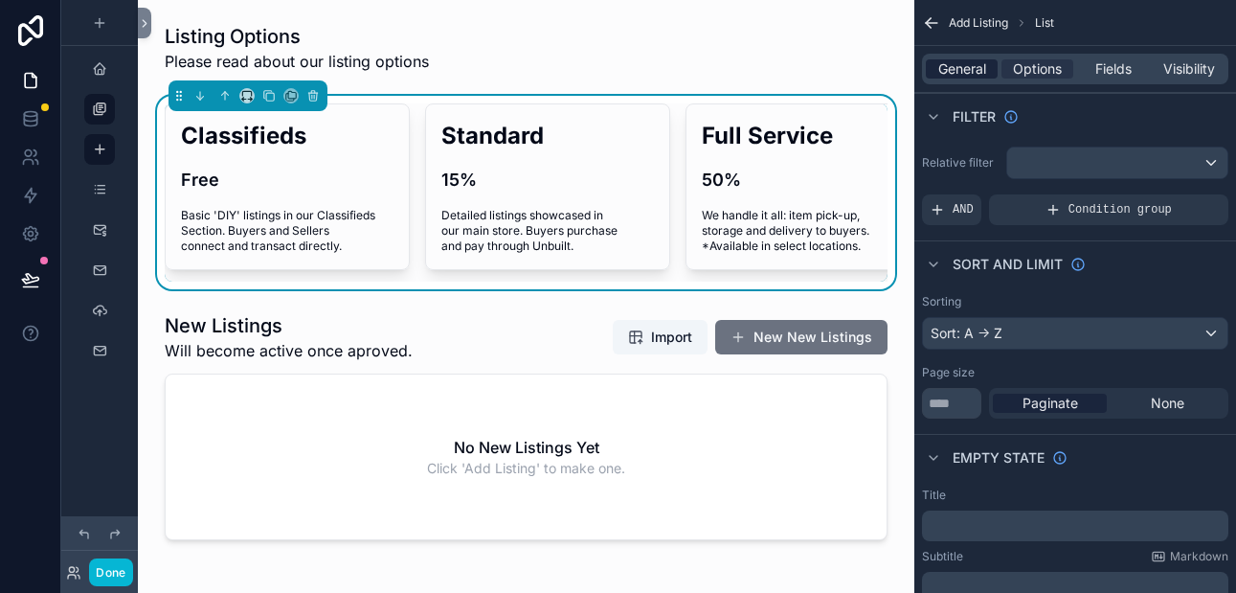
click at [981, 73] on span "General" at bounding box center [962, 68] width 48 height 19
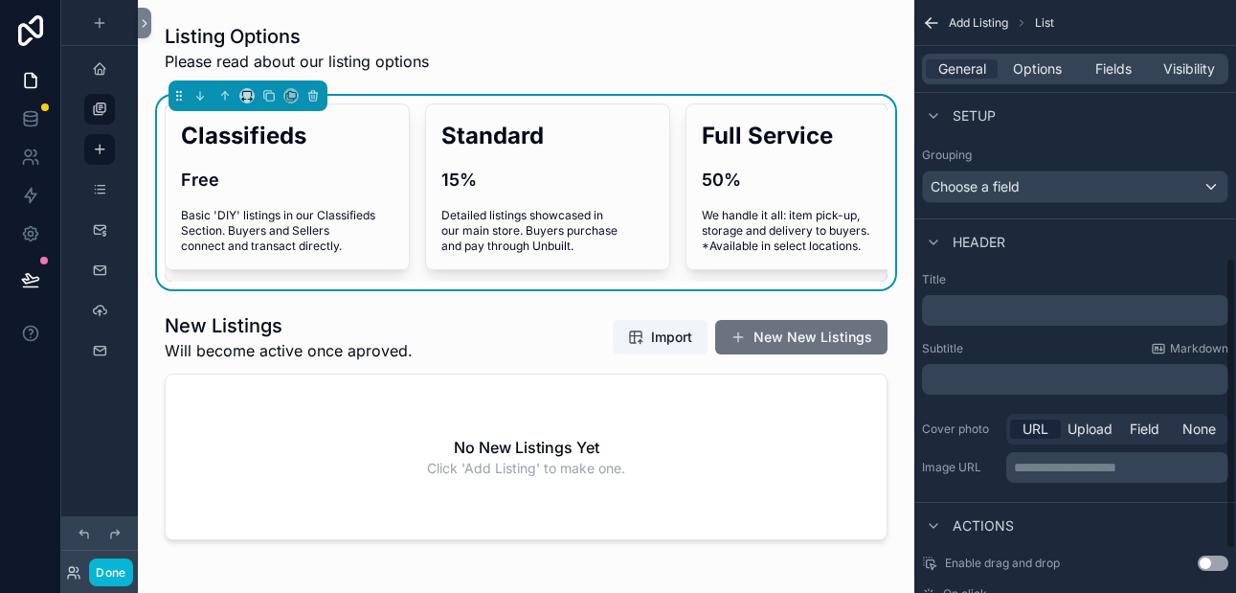
scroll to position [526, 0]
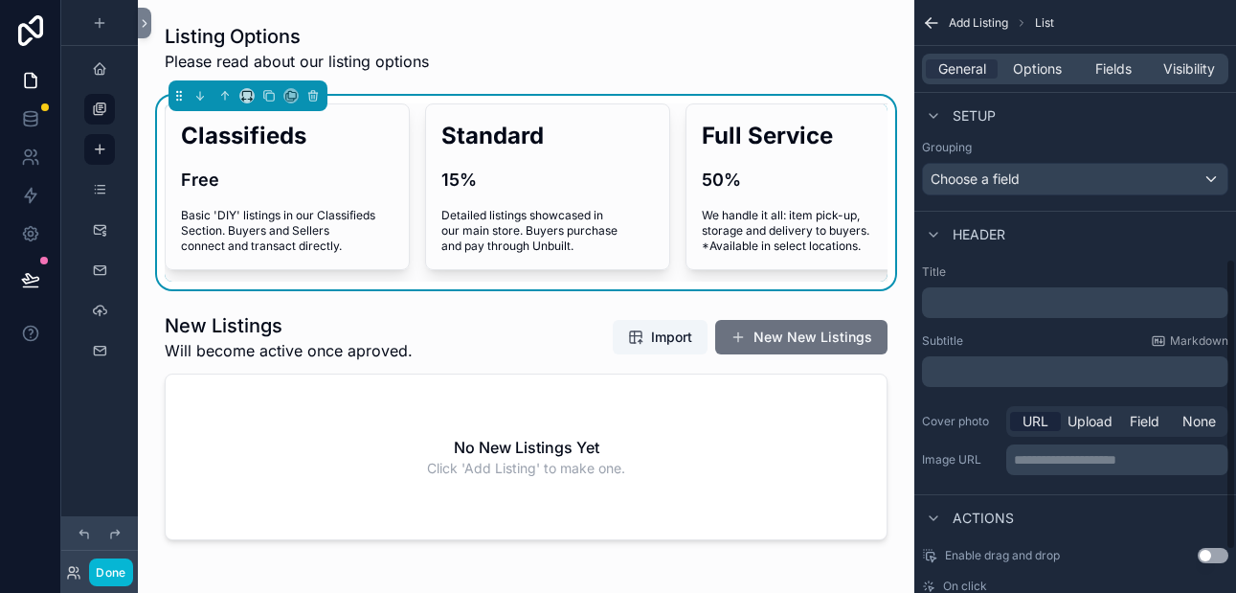
click at [959, 305] on p "﻿" at bounding box center [1076, 302] width 295 height 19
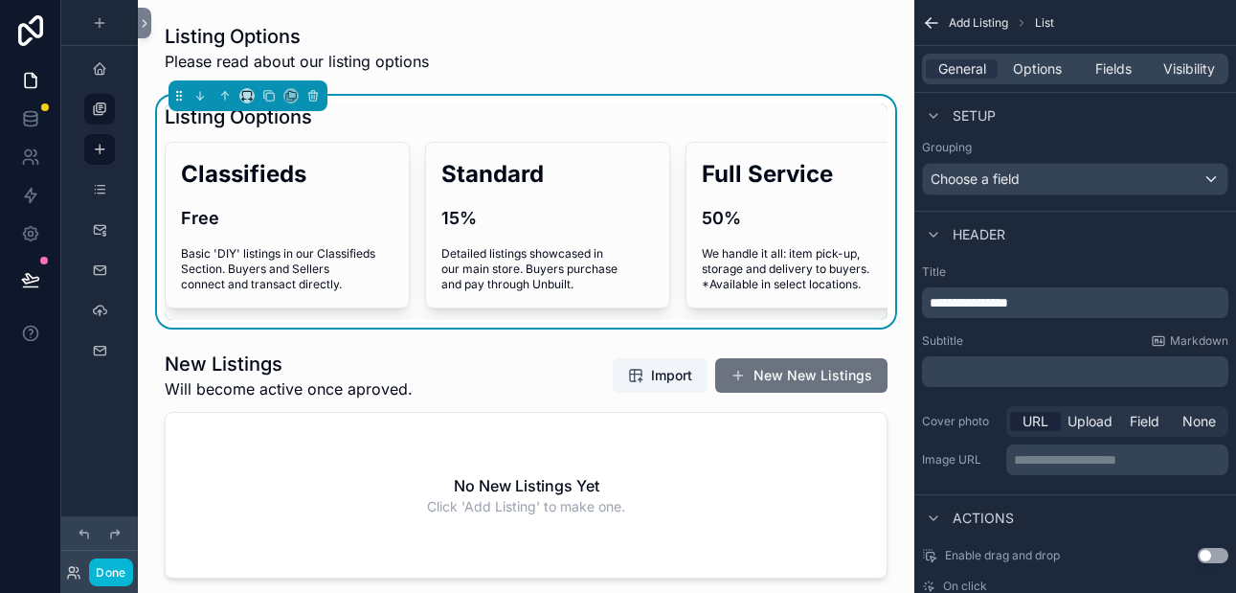
click at [989, 302] on span "**********" at bounding box center [968, 302] width 78 height 13
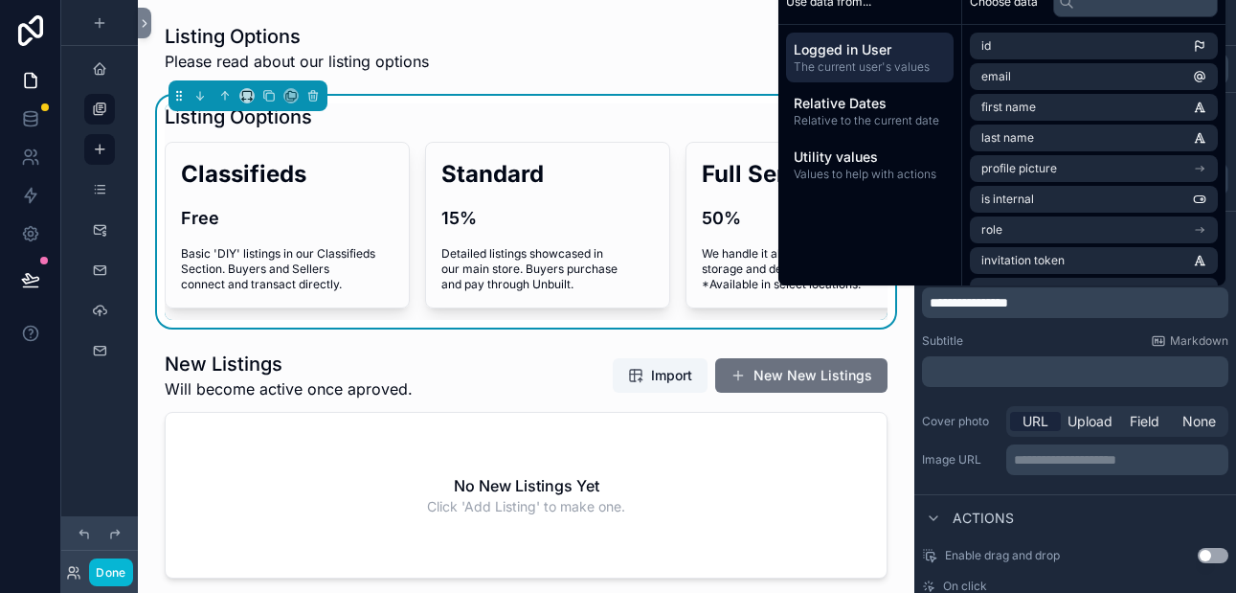
scroll to position [525, 0]
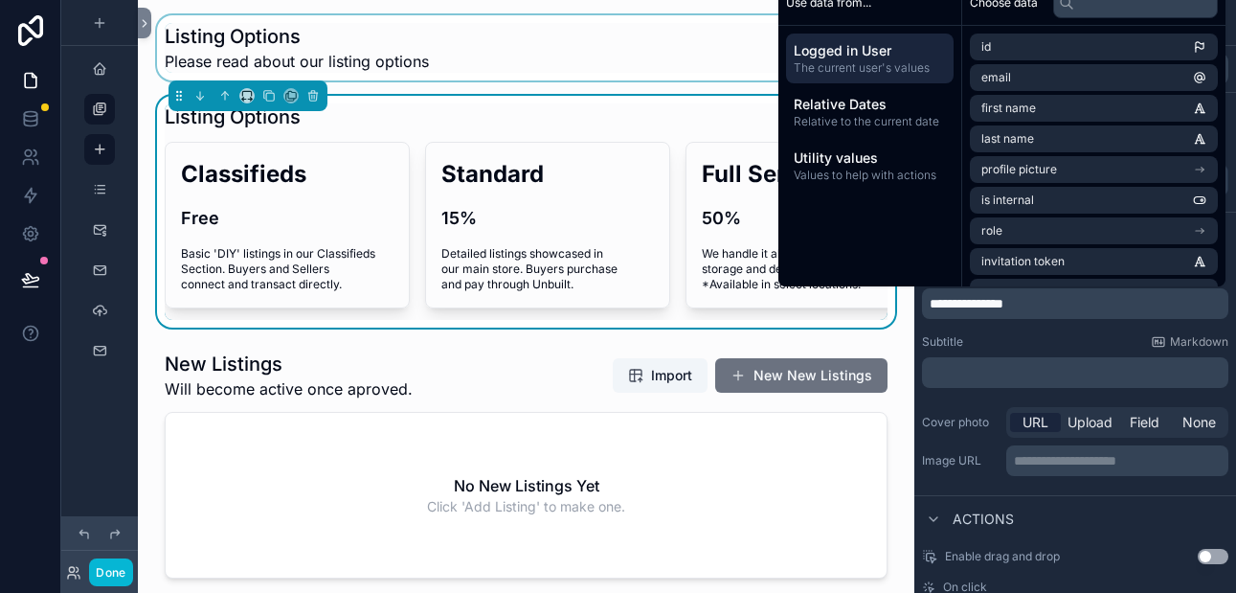
click at [555, 50] on div "scrollable content" at bounding box center [526, 47] width 746 height 65
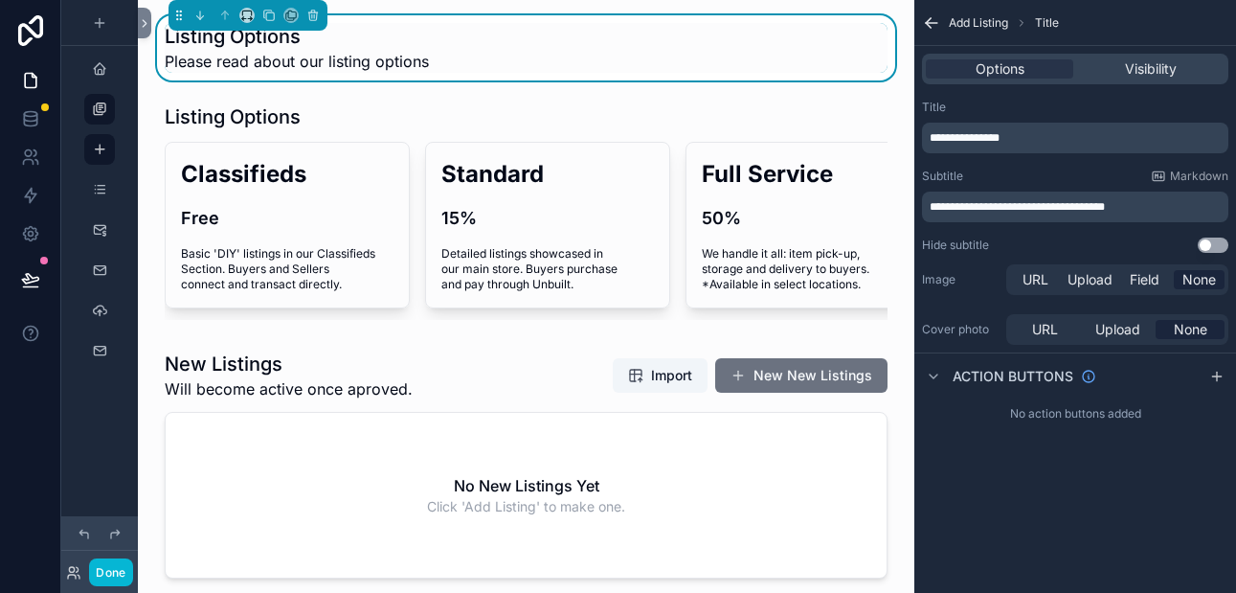
scroll to position [0, 0]
click at [315, 18] on icon "scrollable content" at bounding box center [312, 15] width 13 height 13
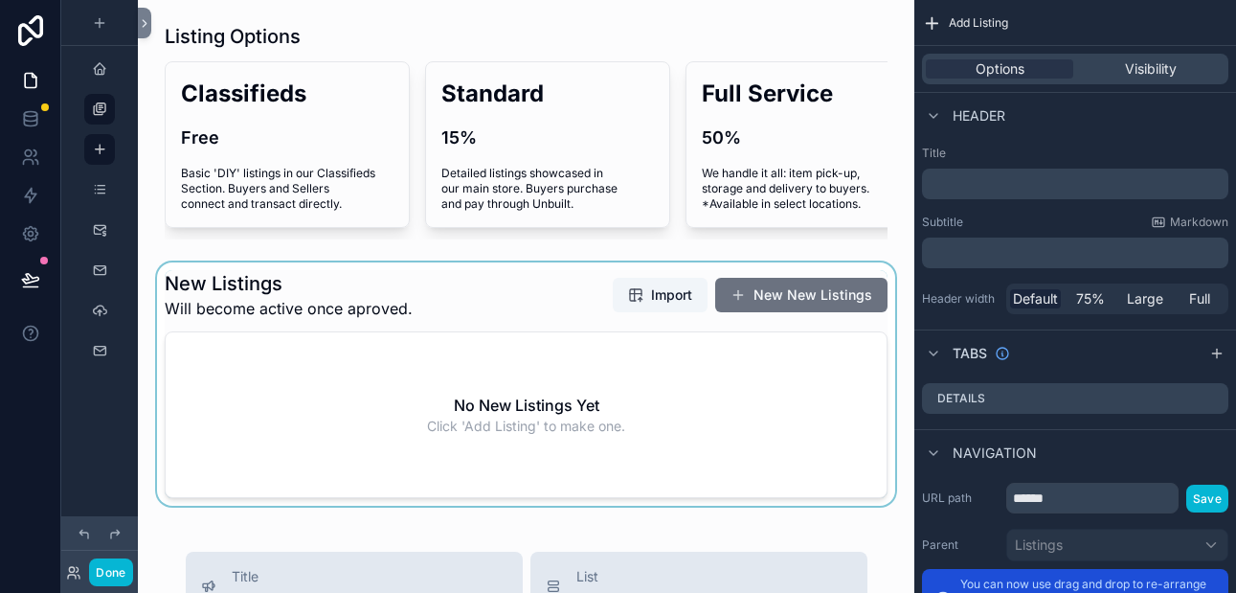
click at [767, 289] on div "scrollable content" at bounding box center [526, 383] width 746 height 243
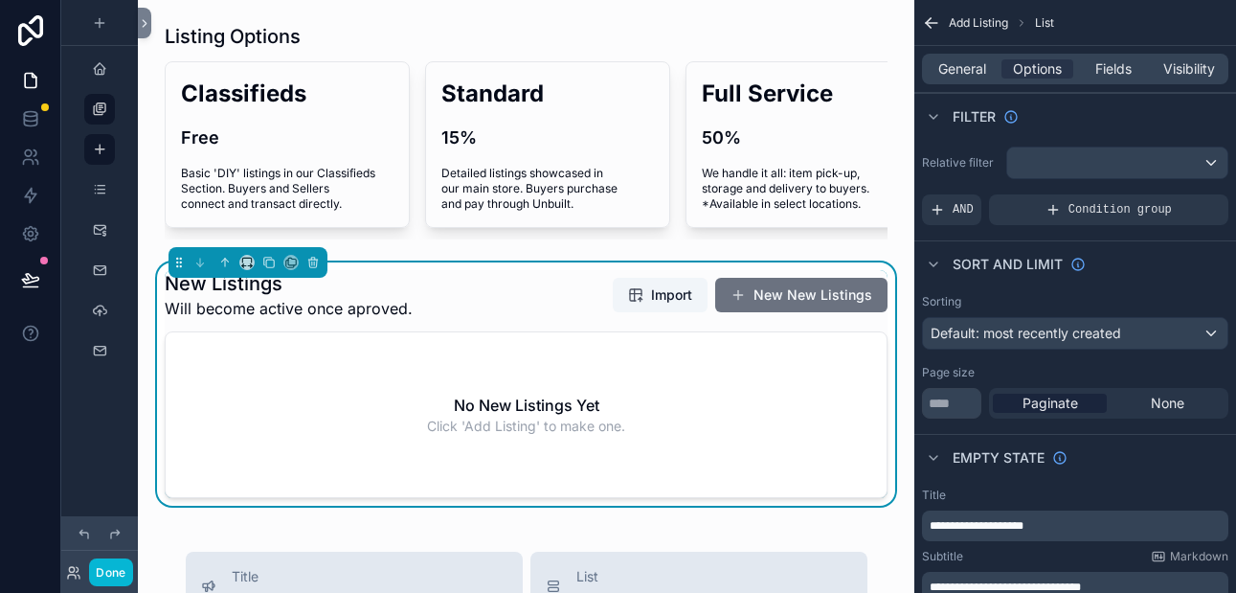
click at [767, 289] on button "New New Listings" at bounding box center [801, 295] width 172 height 34
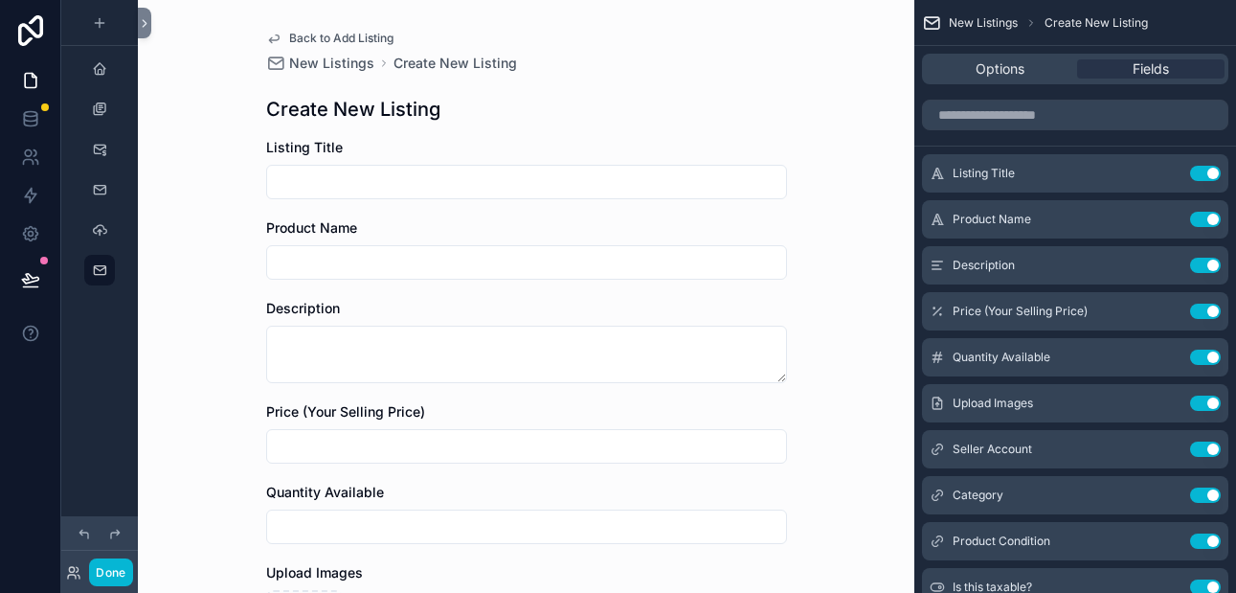
click at [744, 262] on input "scrollable content" at bounding box center [526, 262] width 519 height 27
click at [634, 186] on input "scrollable content" at bounding box center [526, 181] width 519 height 27
click at [571, 261] on input "scrollable content" at bounding box center [526, 262] width 519 height 27
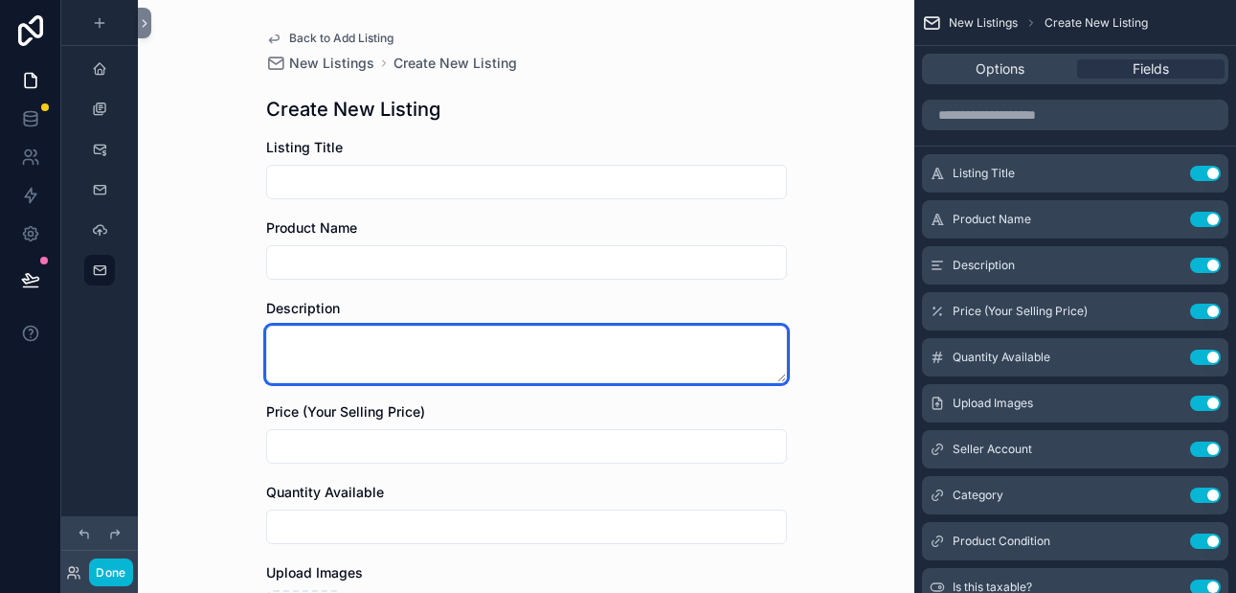
click at [532, 346] on textarea "scrollable content" at bounding box center [526, 353] width 521 height 57
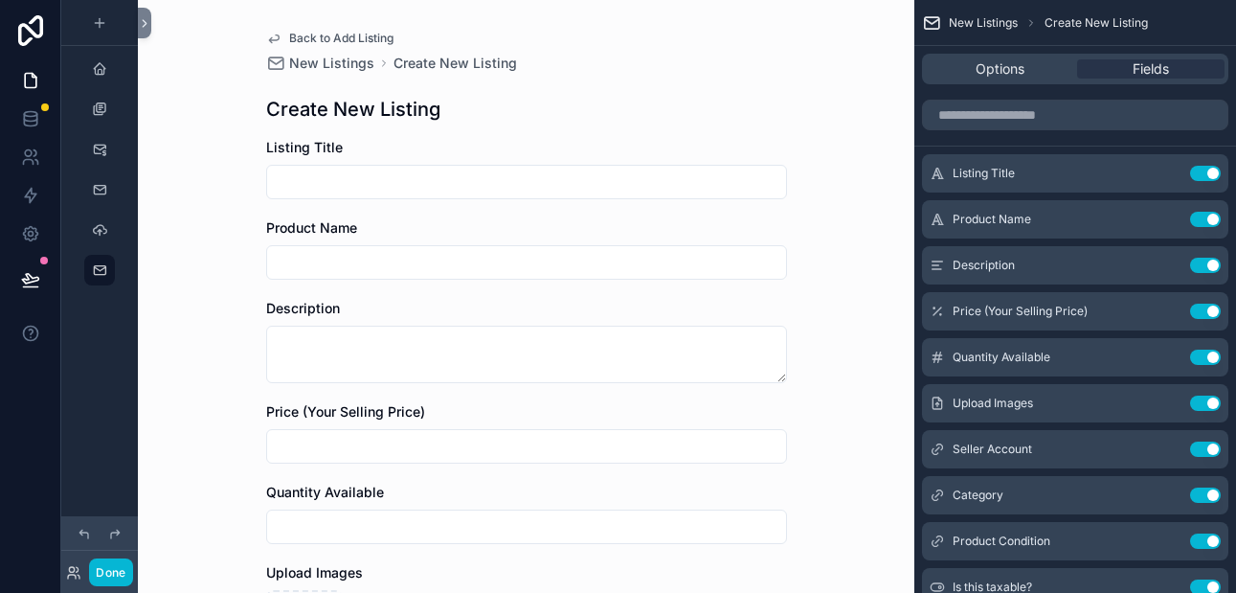
click at [501, 437] on input "scrollable content" at bounding box center [526, 446] width 519 height 27
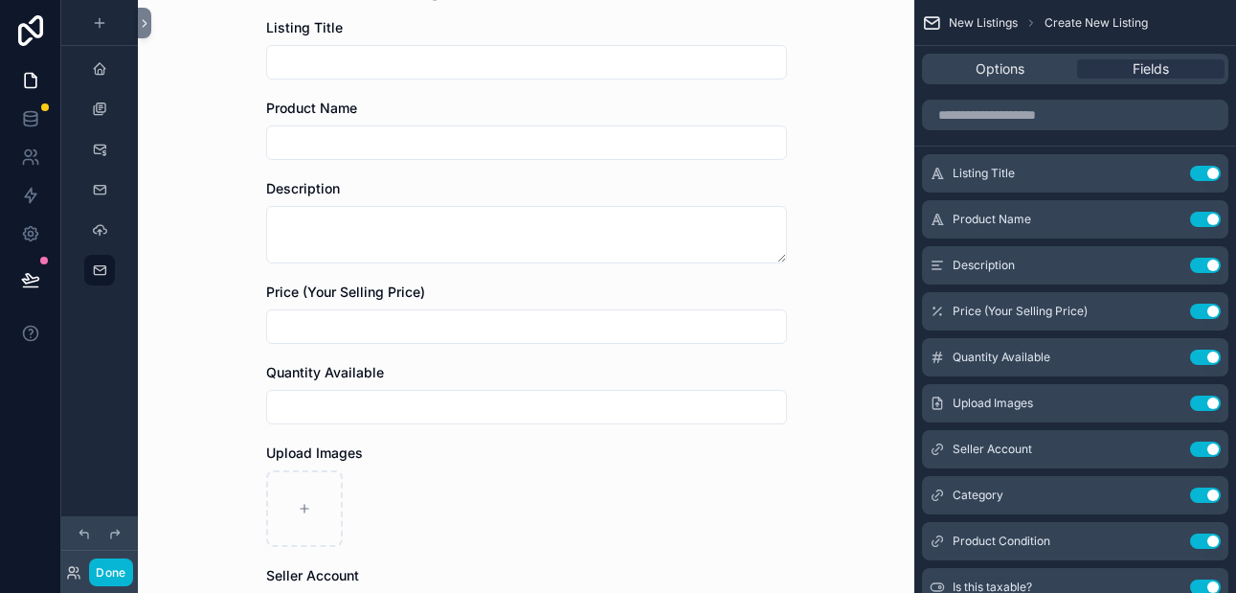
scroll to position [127, 0]
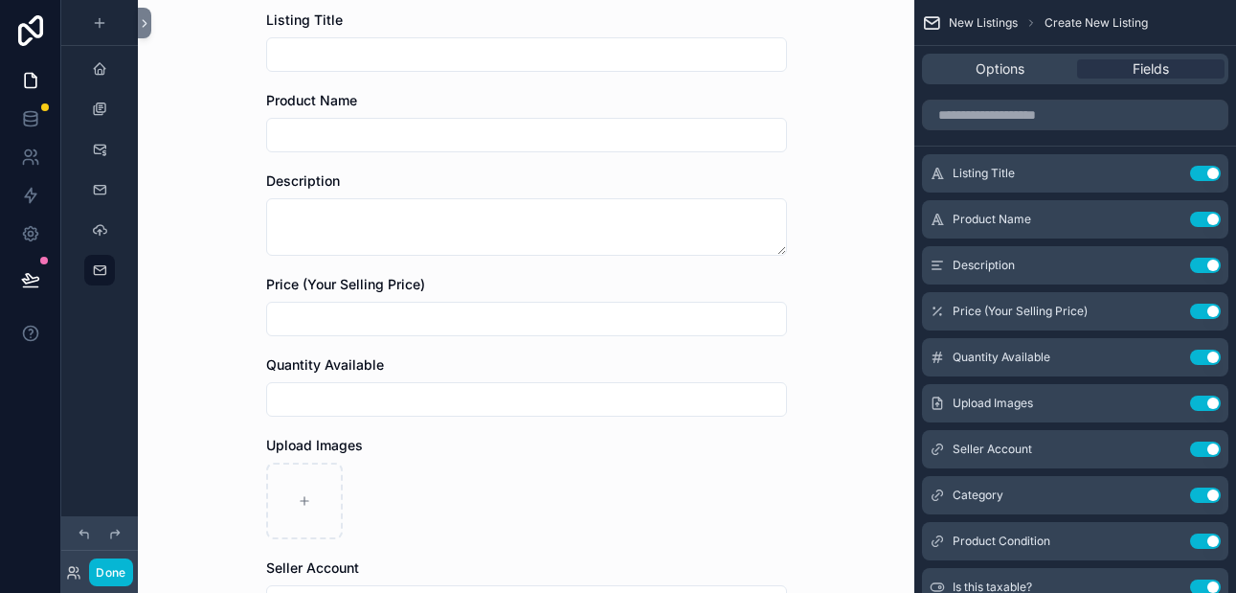
click at [476, 398] on input "scrollable content" at bounding box center [526, 399] width 519 height 27
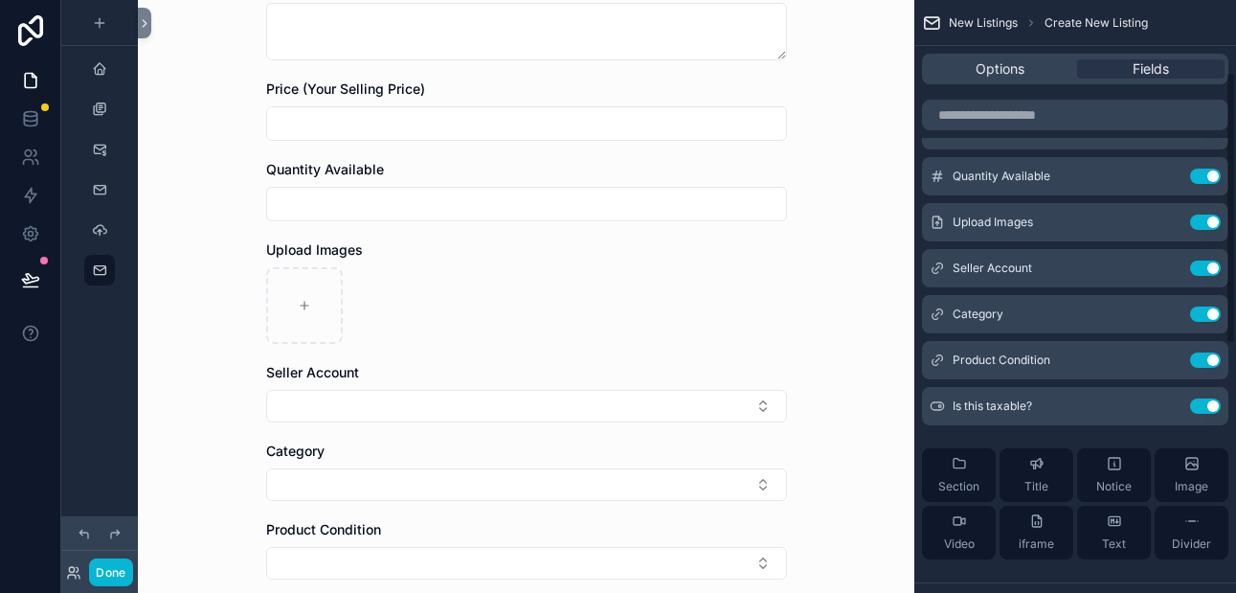
scroll to position [0, 0]
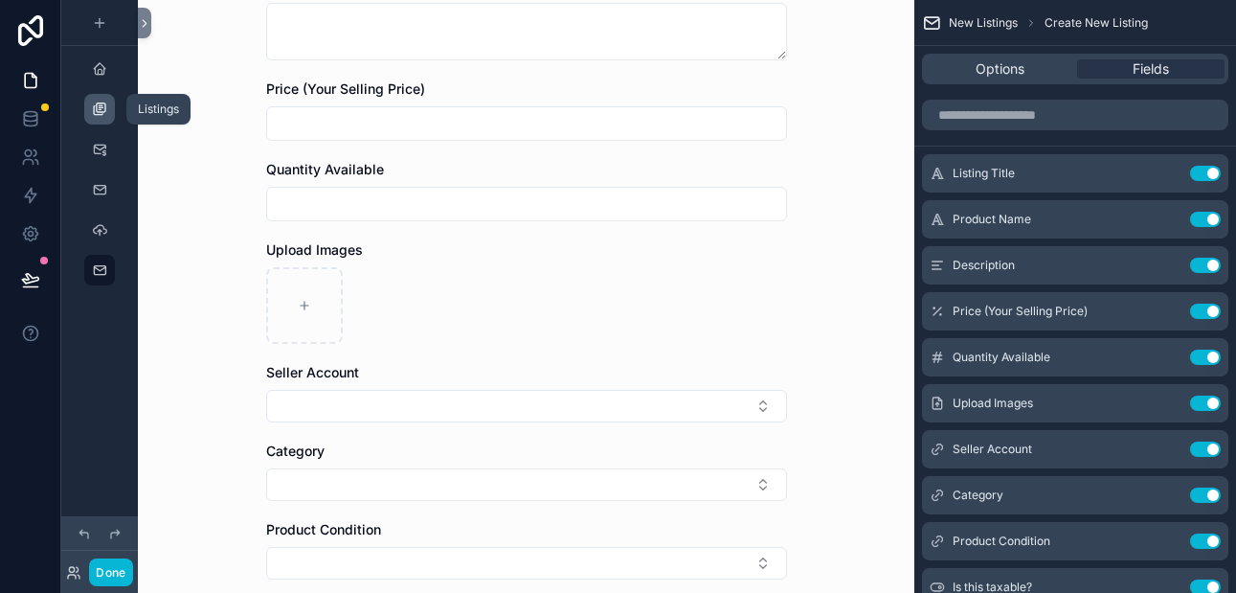
click at [105, 108] on icon "scrollable content" at bounding box center [99, 108] width 15 height 15
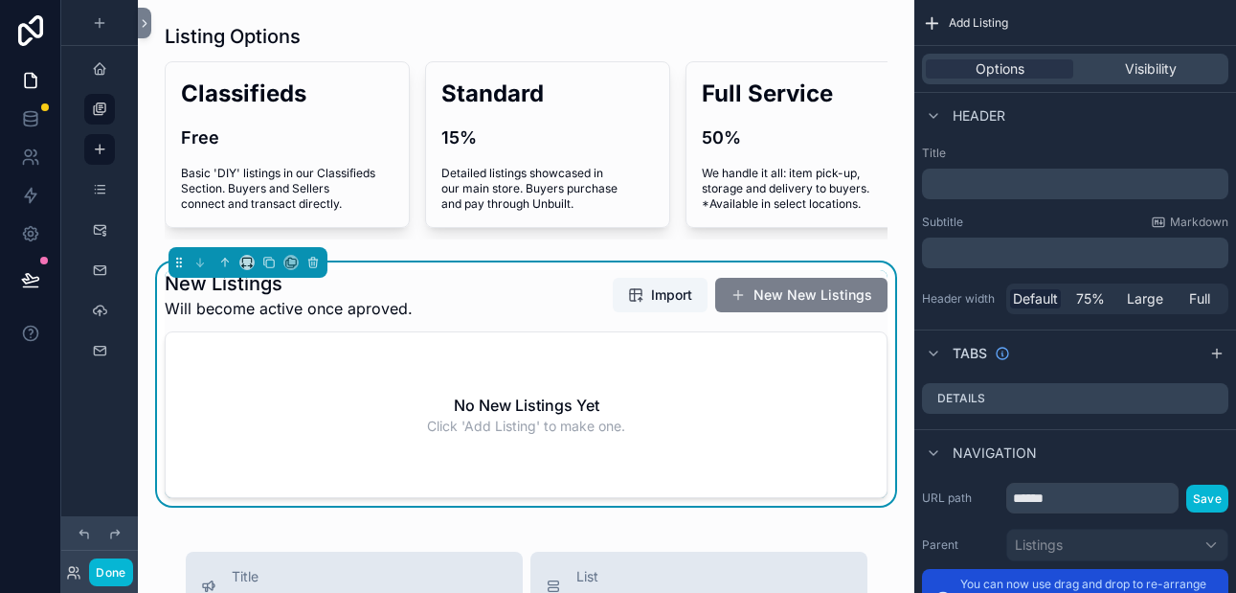
click at [766, 298] on button "New New Listings" at bounding box center [801, 295] width 172 height 34
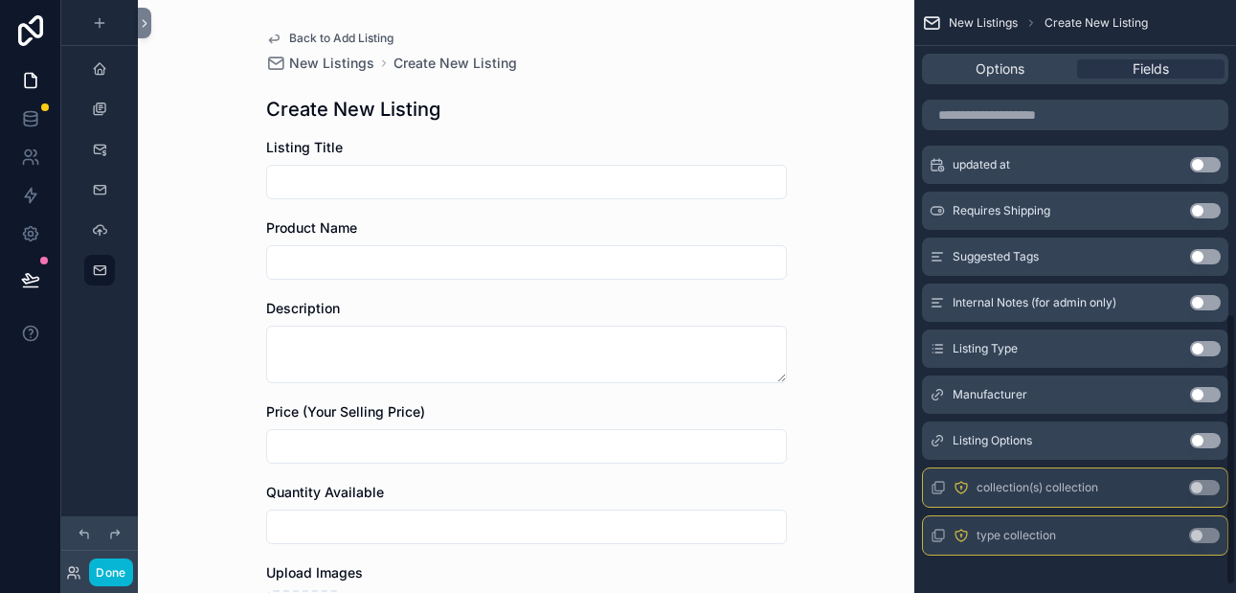
scroll to position [696, 0]
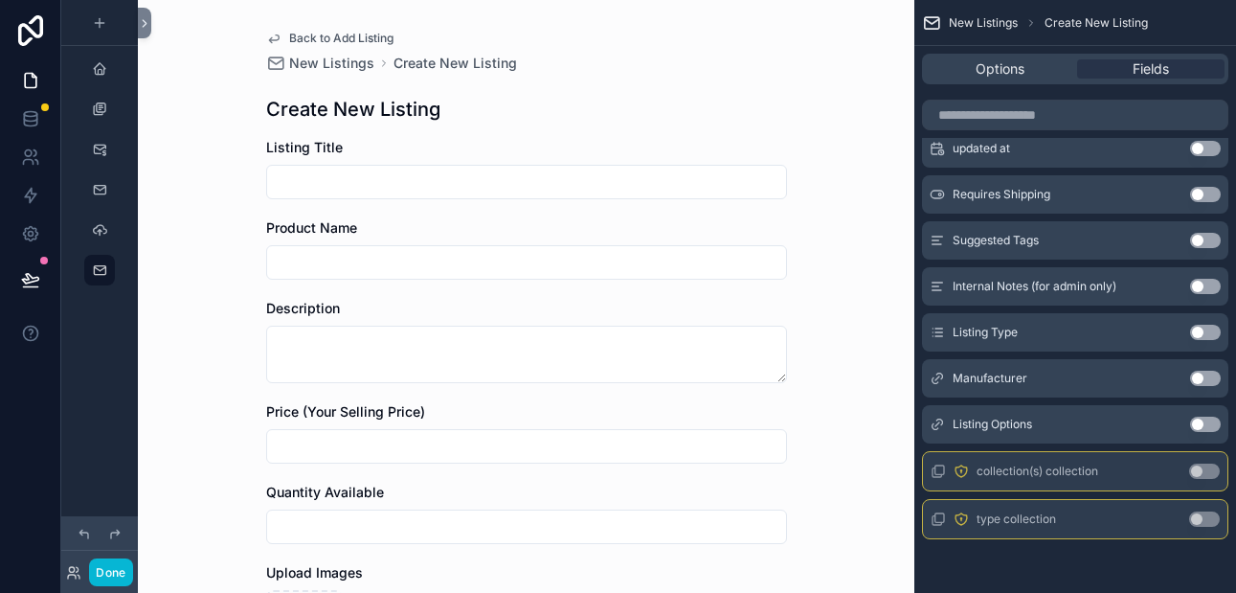
click at [1203, 428] on button "Use setting" at bounding box center [1205, 423] width 31 height 15
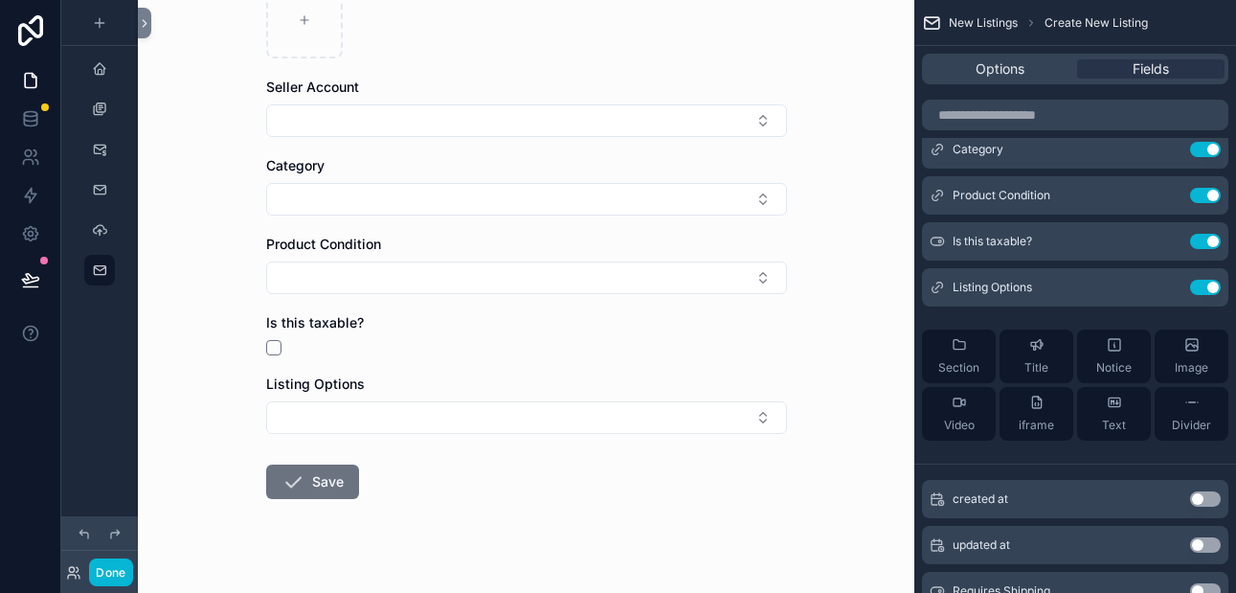
scroll to position [619, 0]
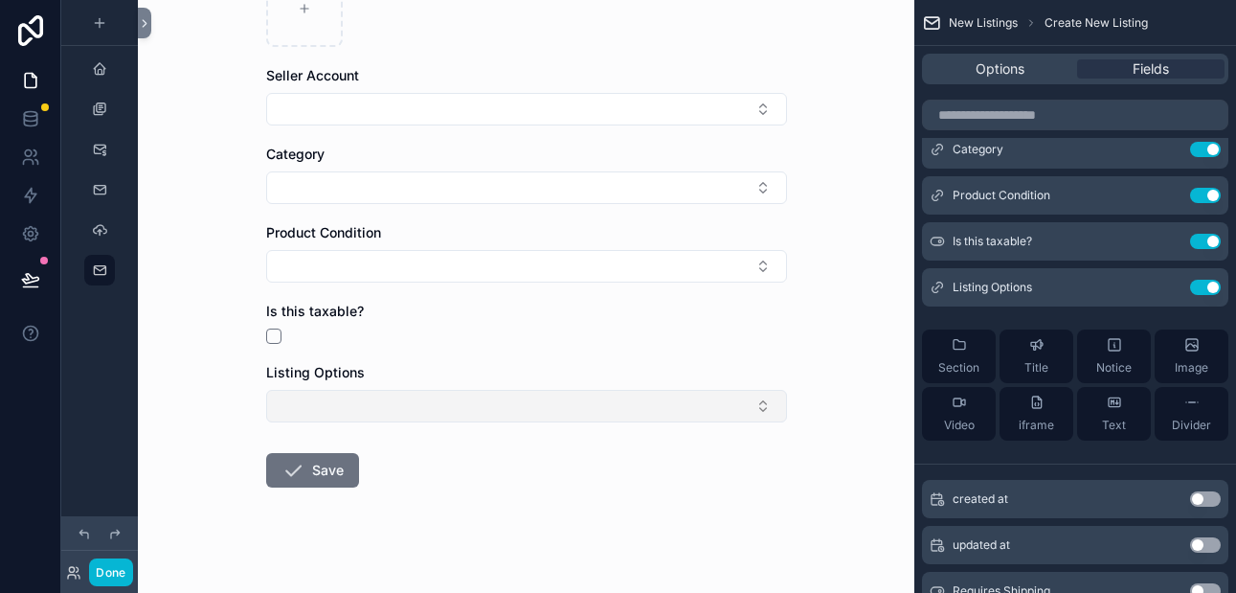
click at [764, 402] on button "Select Button" at bounding box center [526, 406] width 521 height 33
click at [848, 358] on div "Back to Add Listing New Listings Create New Listing Create New Listing Listing …" at bounding box center [526, 296] width 776 height 593
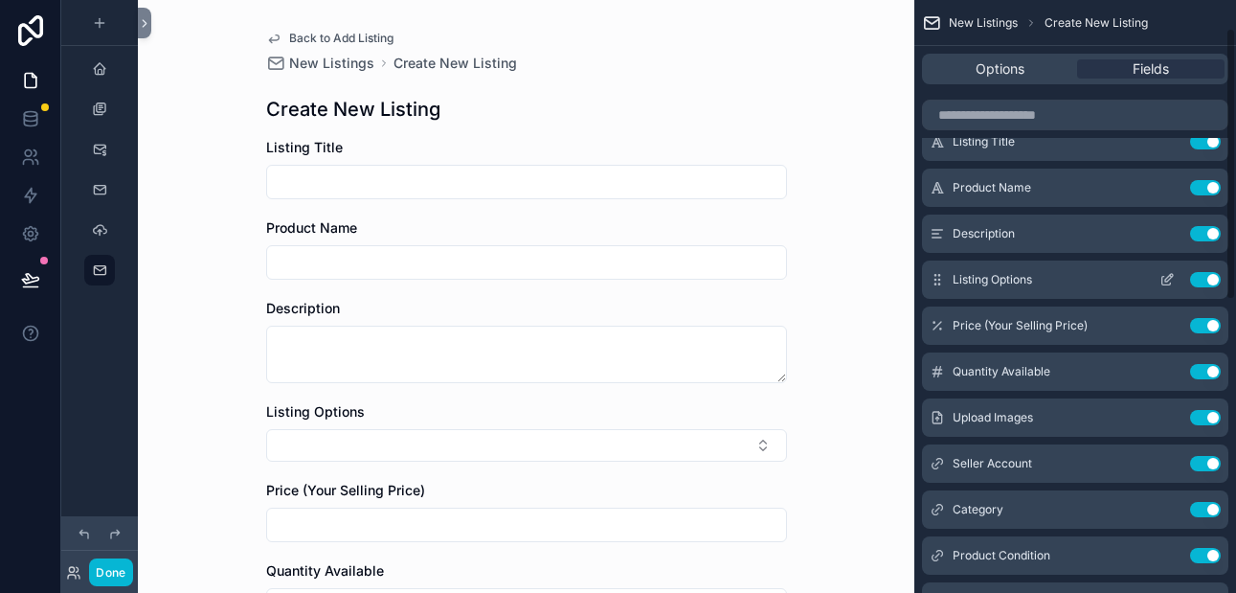
scroll to position [19, 0]
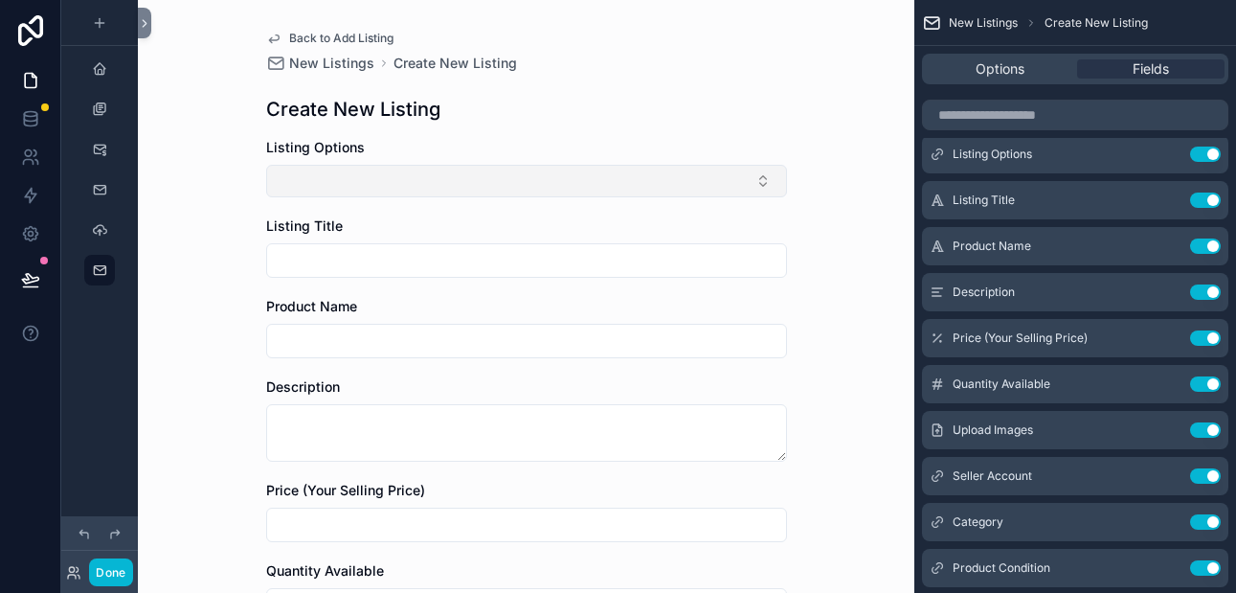
click at [766, 177] on button "Select Button" at bounding box center [526, 181] width 521 height 33
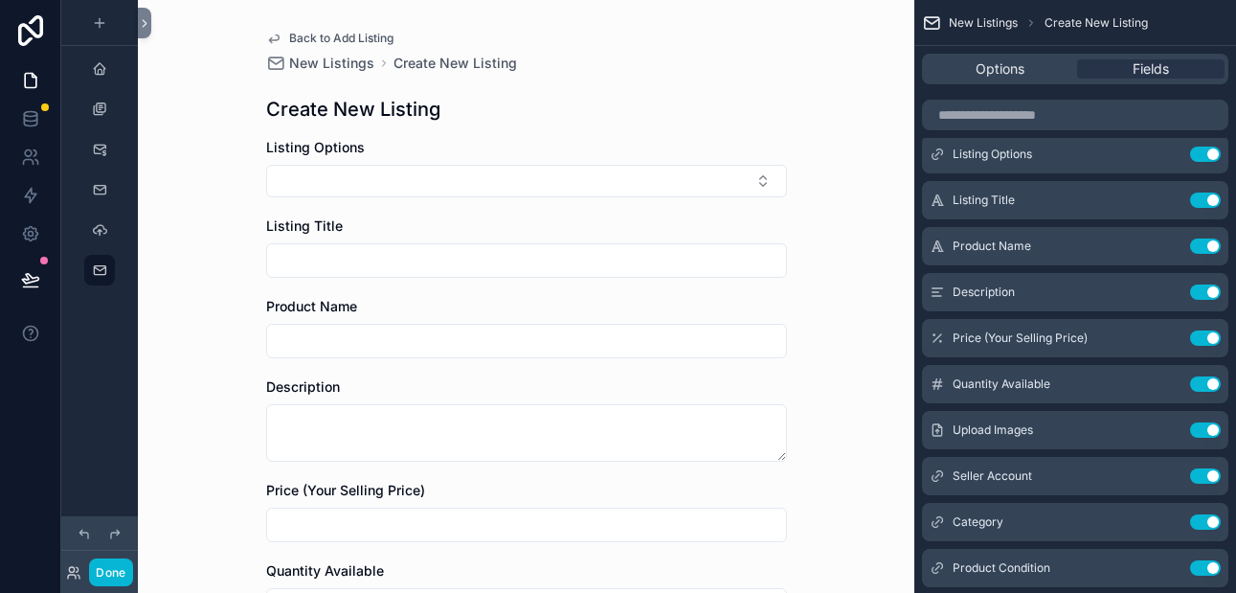
click at [519, 260] on input "scrollable content" at bounding box center [526, 260] width 519 height 27
click at [770, 343] on input "scrollable content" at bounding box center [526, 340] width 519 height 27
click at [1204, 239] on button "Use setting" at bounding box center [1205, 245] width 31 height 15
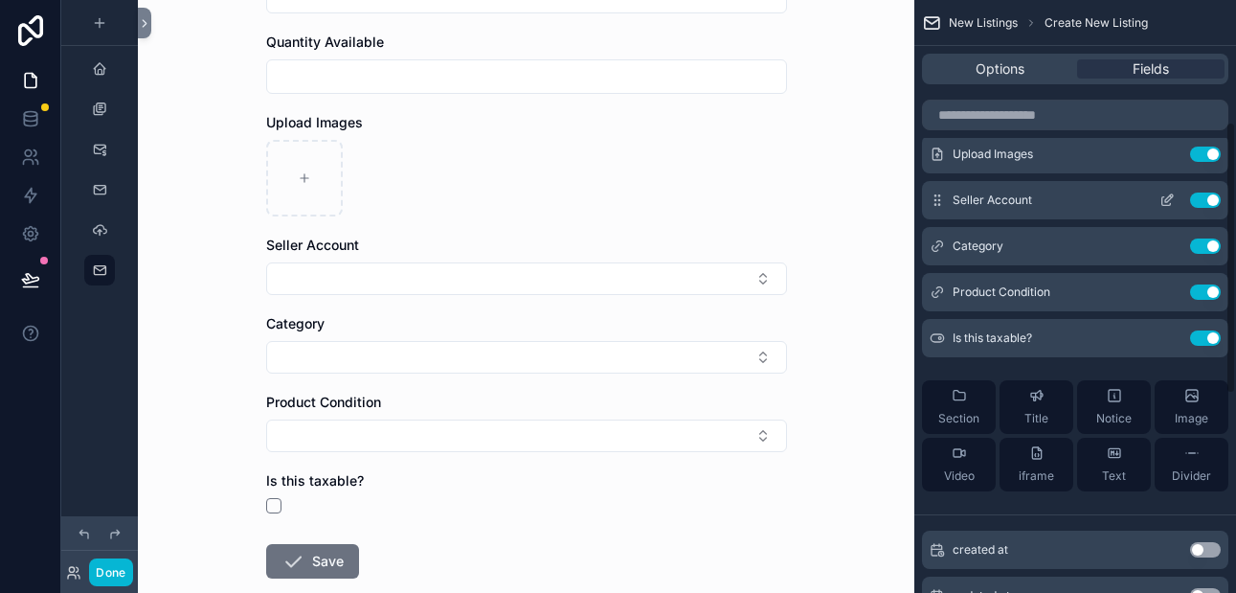
scroll to position [169, 0]
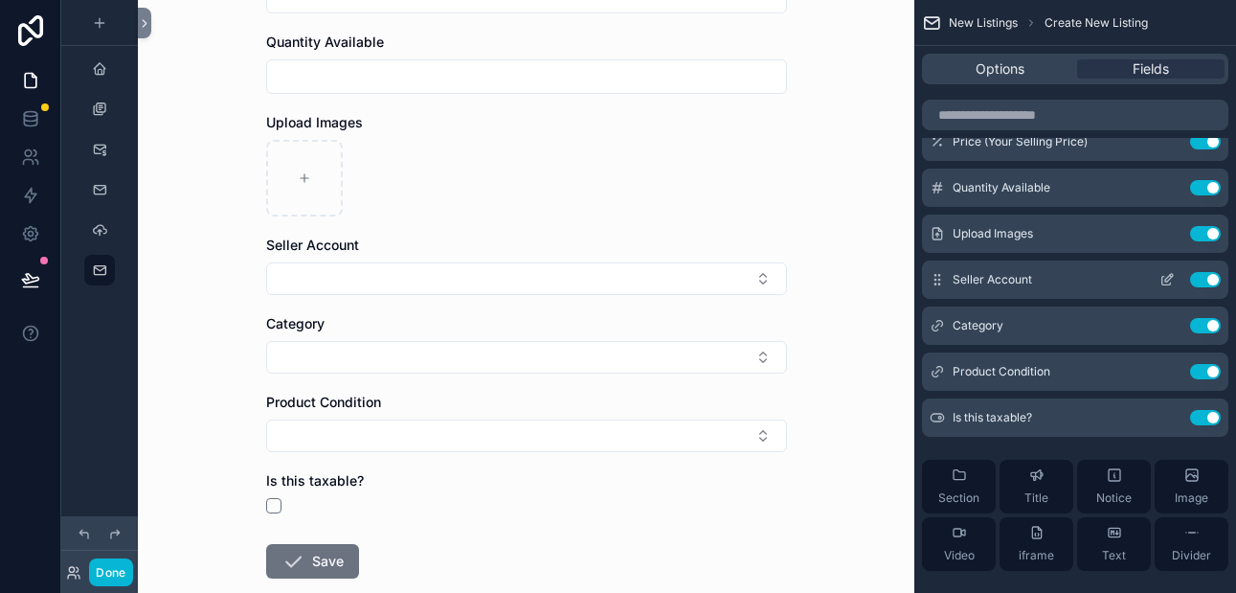
click at [1201, 281] on button "Use setting" at bounding box center [1205, 279] width 31 height 15
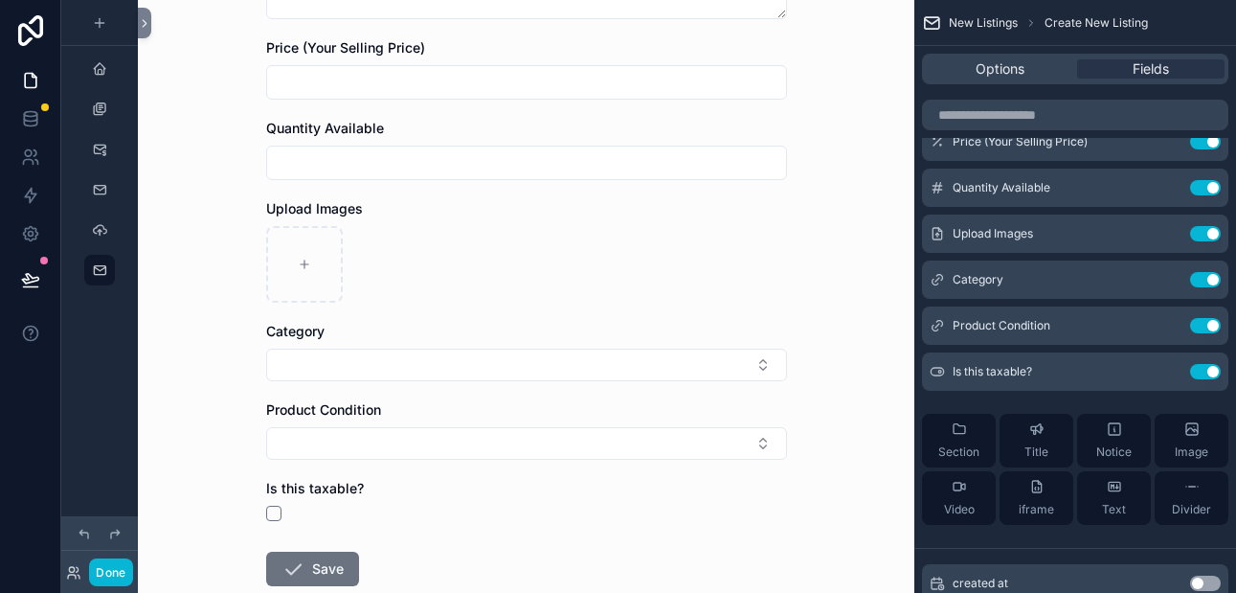
scroll to position [364, 0]
click at [1197, 372] on button "Use setting" at bounding box center [1205, 371] width 31 height 15
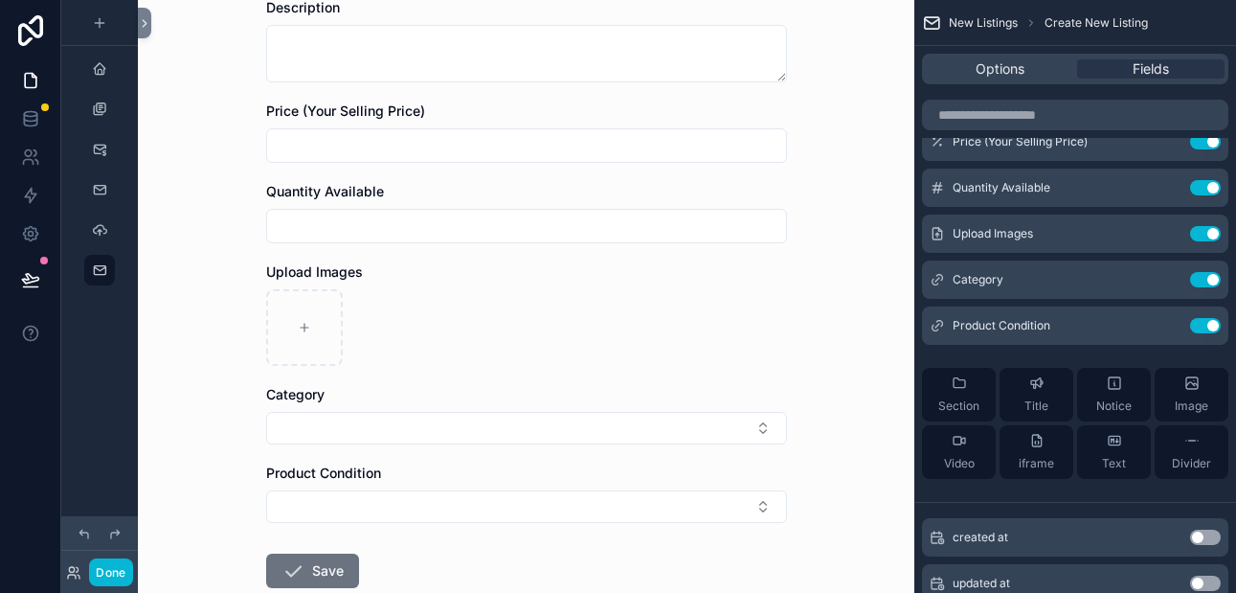
scroll to position [0, 0]
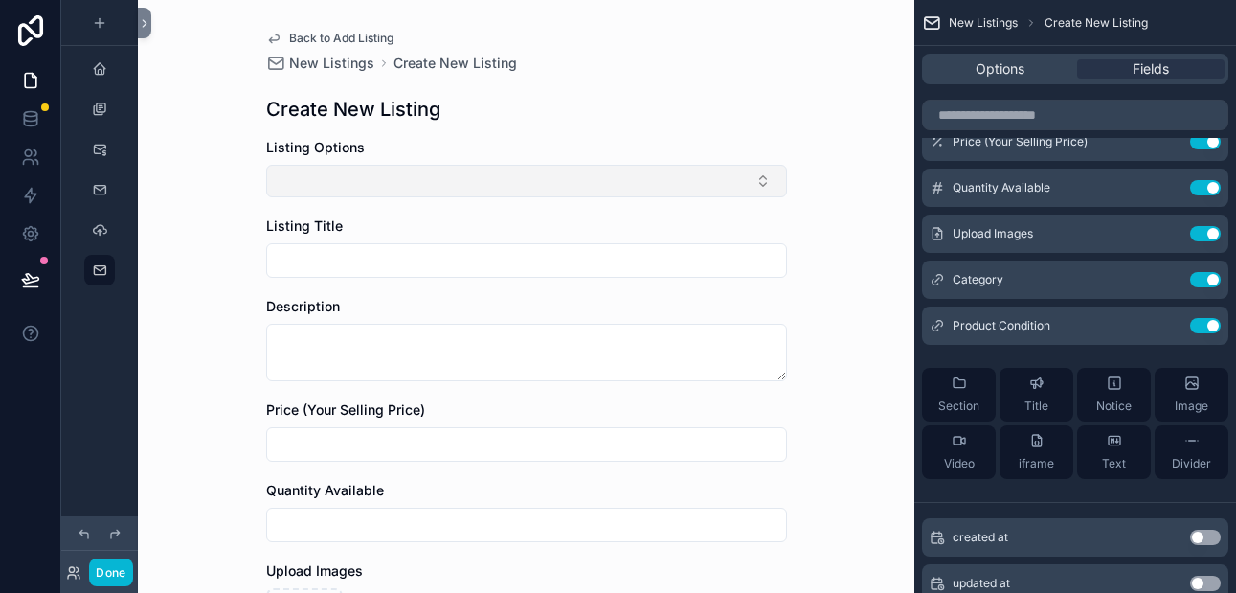
click at [771, 185] on button "Select Button" at bounding box center [526, 181] width 521 height 33
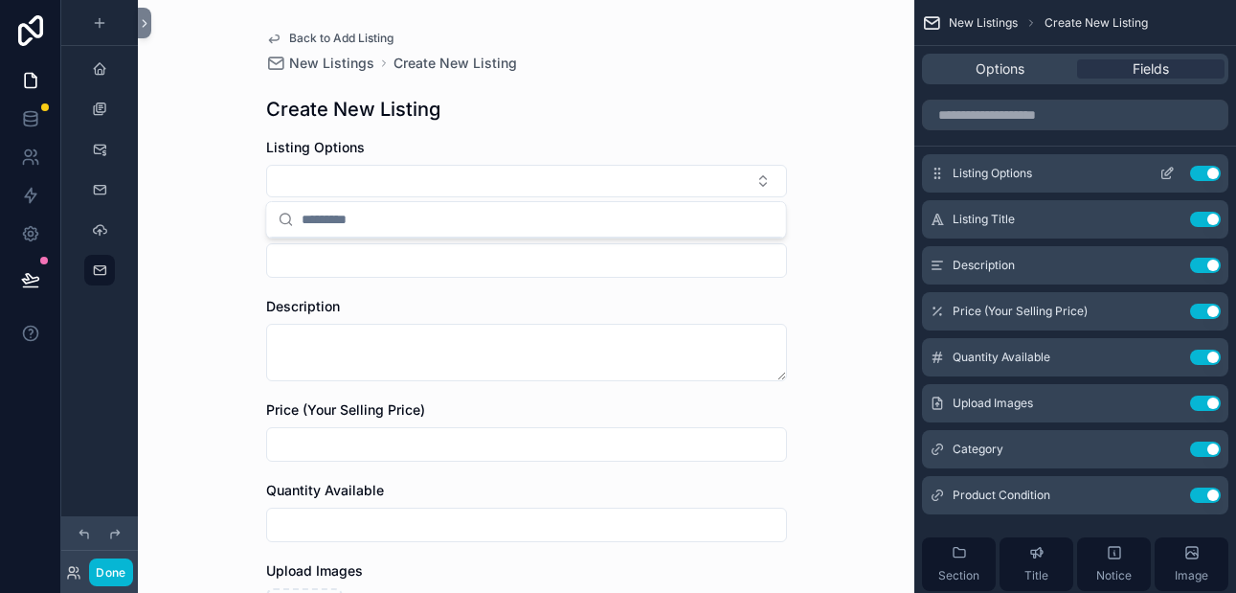
click at [1166, 174] on icon "scrollable content" at bounding box center [1166, 173] width 15 height 15
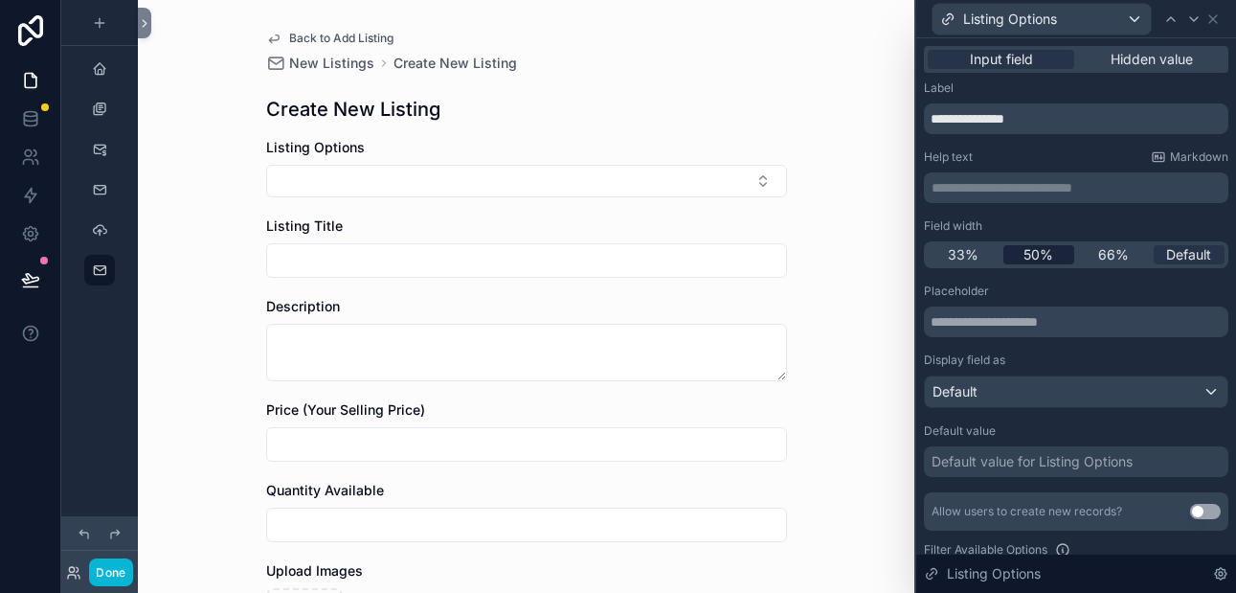
click at [1031, 255] on span "50%" at bounding box center [1038, 254] width 30 height 19
click at [970, 255] on span "33%" at bounding box center [963, 254] width 31 height 19
click at [411, 182] on button "Select Button" at bounding box center [350, 181] width 168 height 33
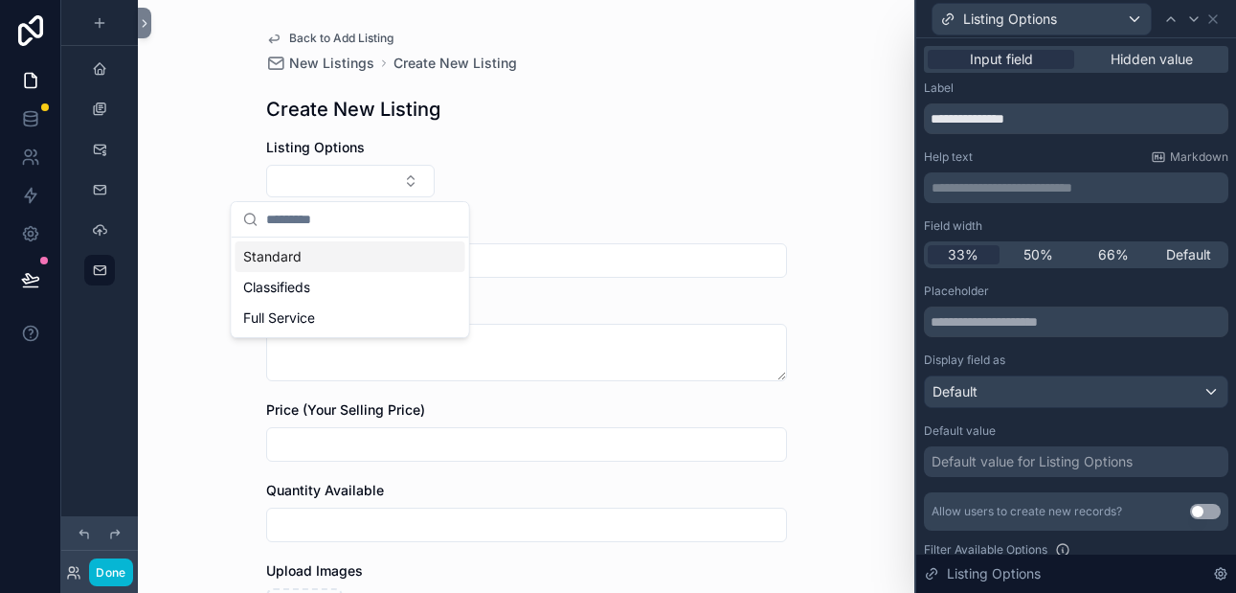
click at [605, 158] on form "Listing Options Listing Title Description Price (Your Selling Price) Quantity A…" at bounding box center [526, 573] width 521 height 871
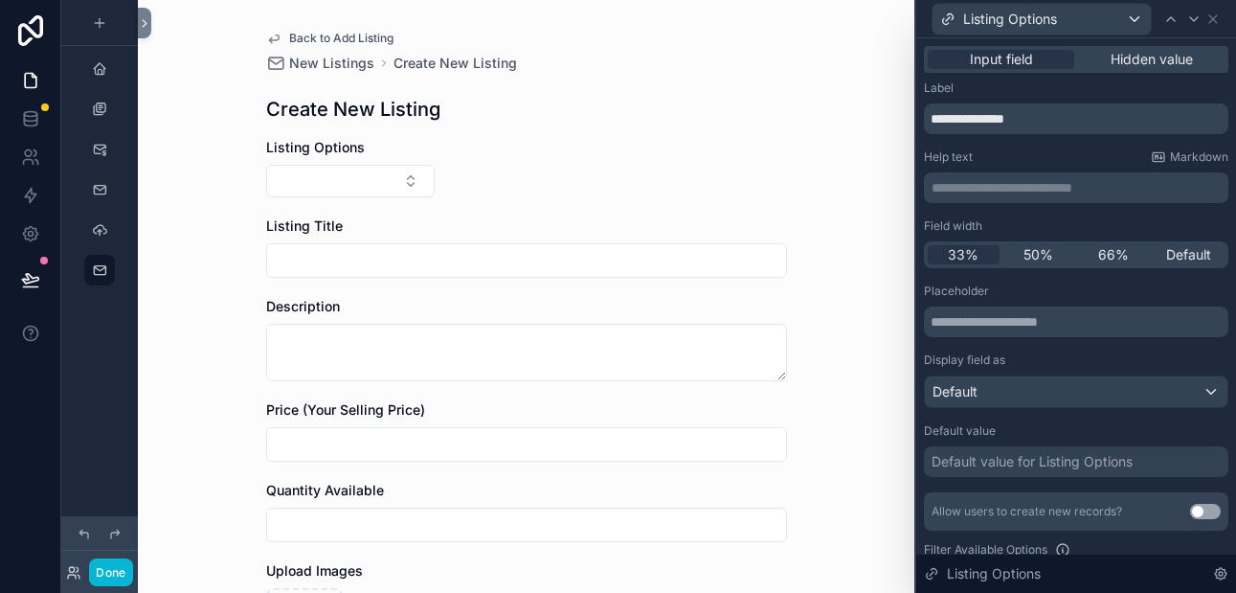
click at [1003, 191] on p "**********" at bounding box center [1077, 187] width 293 height 19
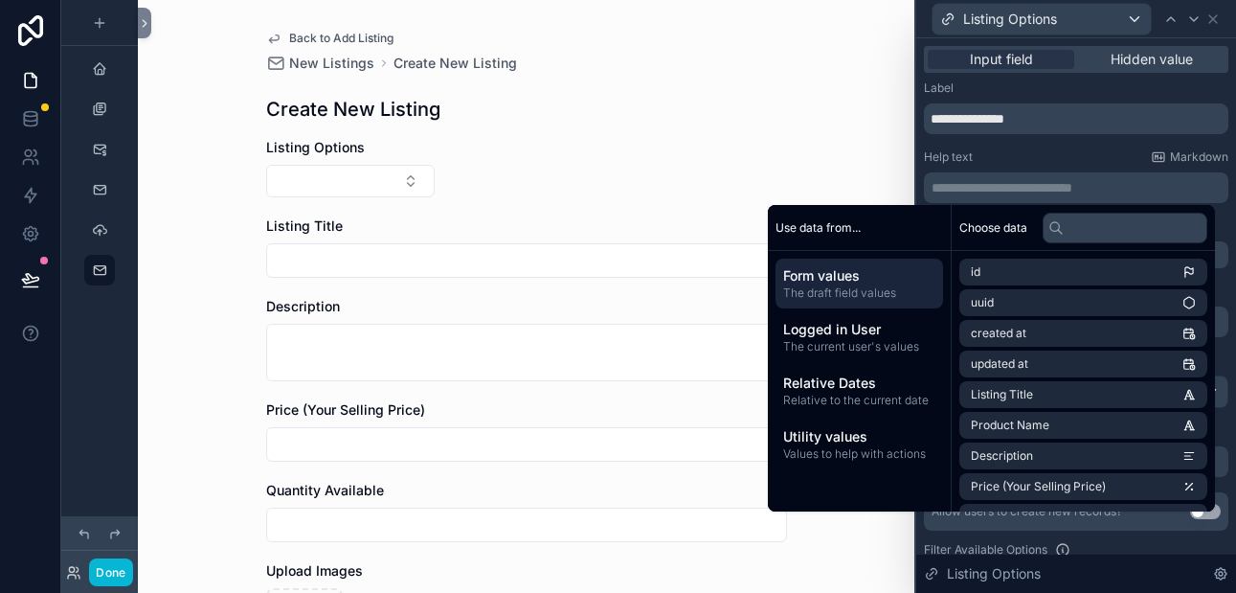
click at [1003, 191] on p "**********" at bounding box center [1077, 187] width 293 height 19
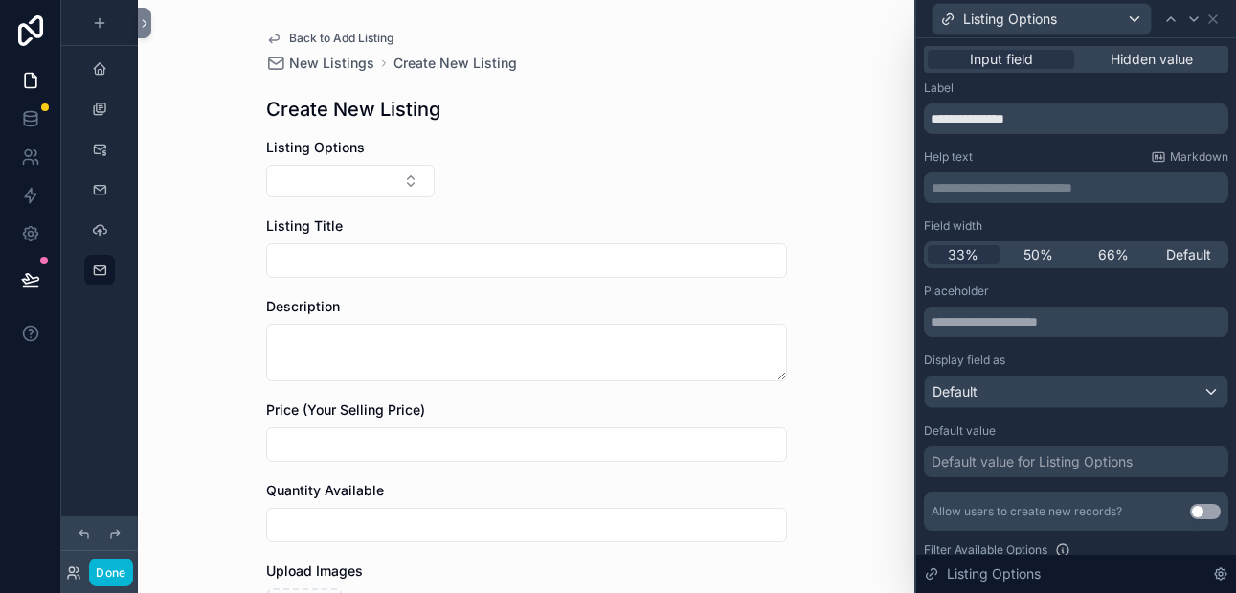
click at [1003, 191] on p "**********" at bounding box center [1077, 187] width 293 height 19
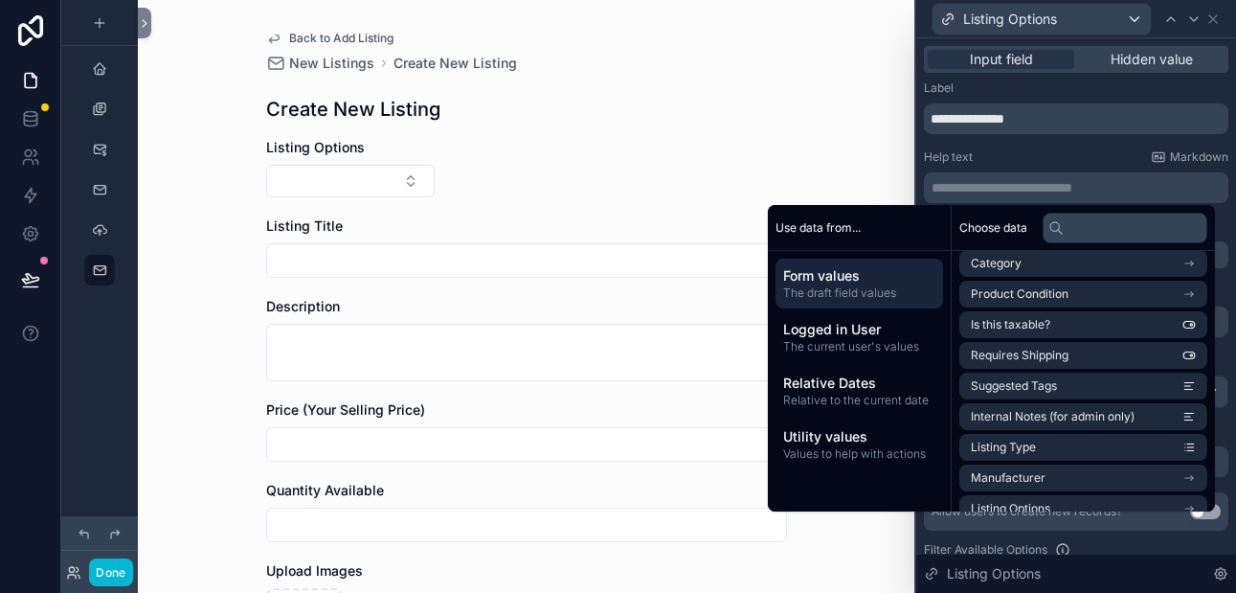
scroll to position [347, 0]
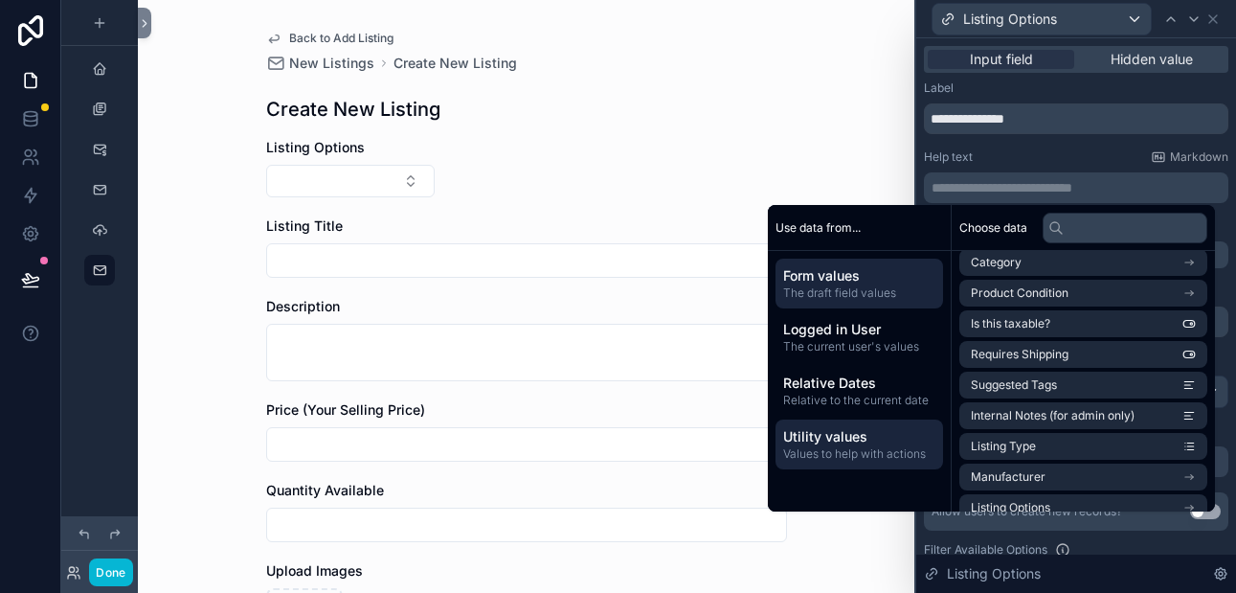
click at [879, 447] on span "Values to help with actions" at bounding box center [859, 453] width 152 height 15
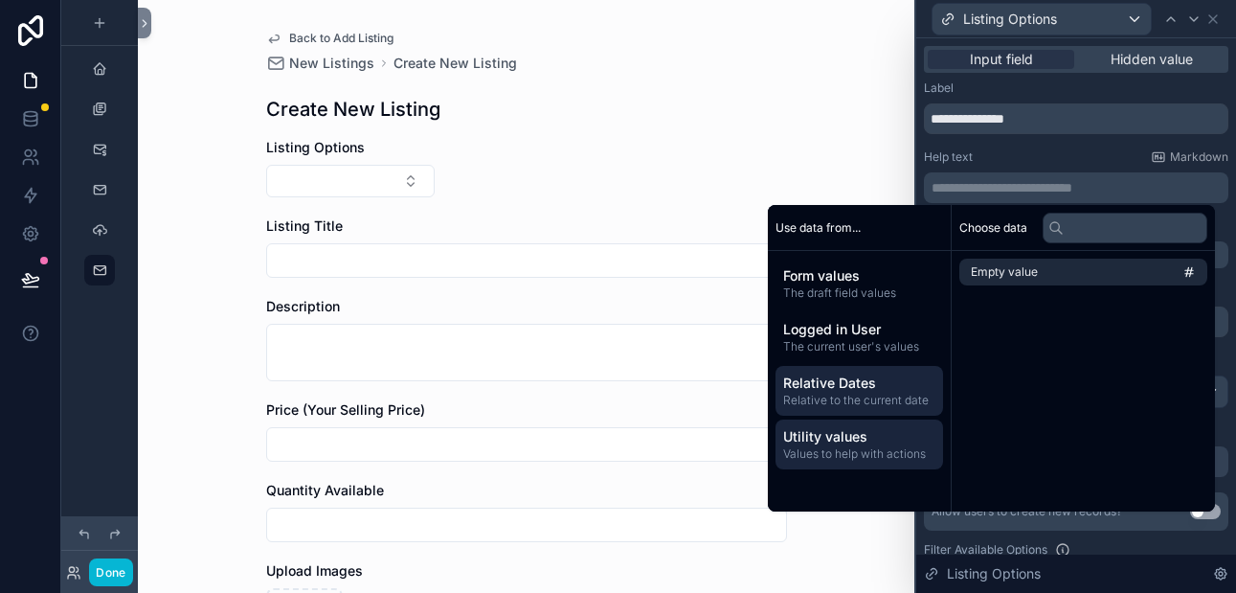
click at [850, 385] on span "Relative Dates" at bounding box center [859, 382] width 152 height 19
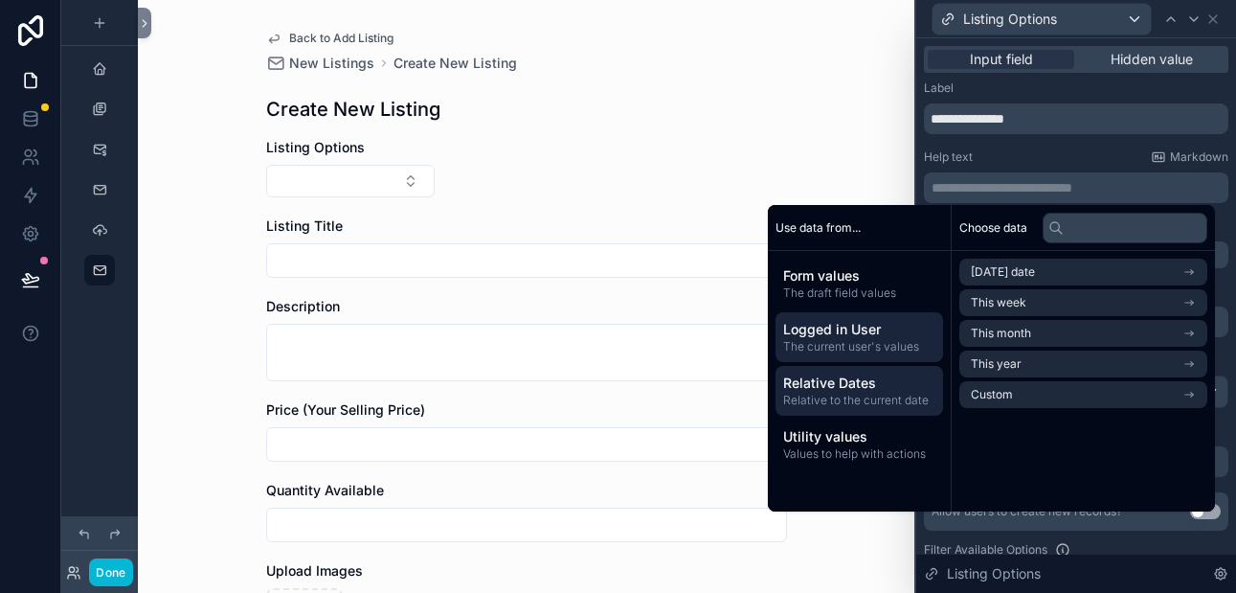
click at [842, 331] on span "Logged in User" at bounding box center [859, 329] width 152 height 19
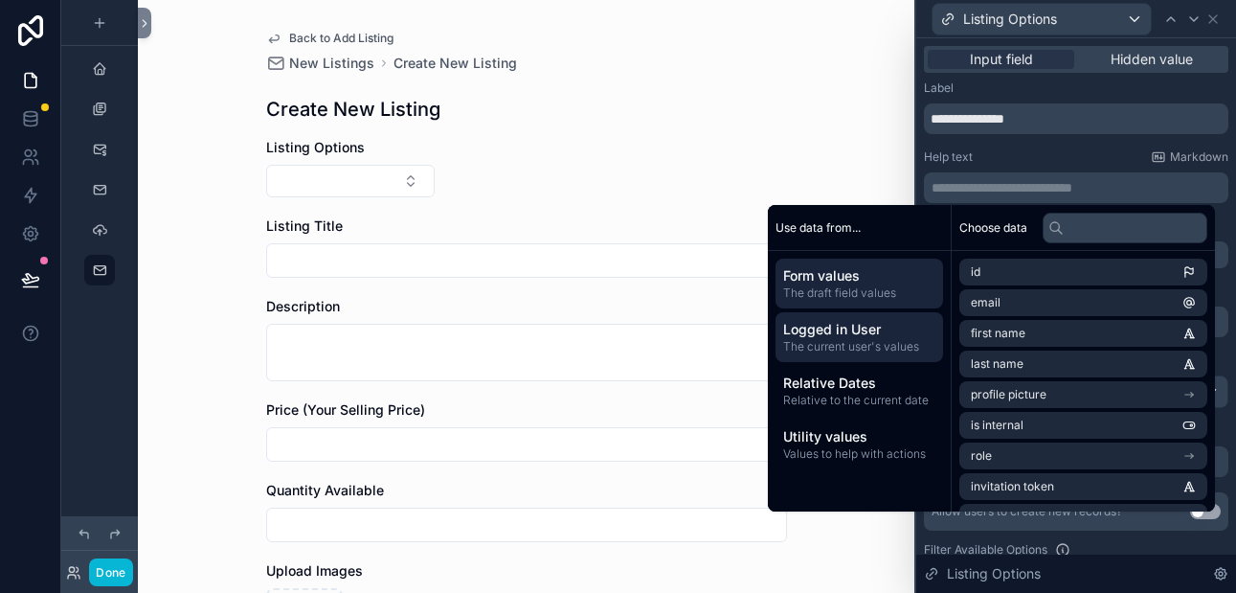
click at [837, 286] on span "The draft field values" at bounding box center [859, 292] width 152 height 15
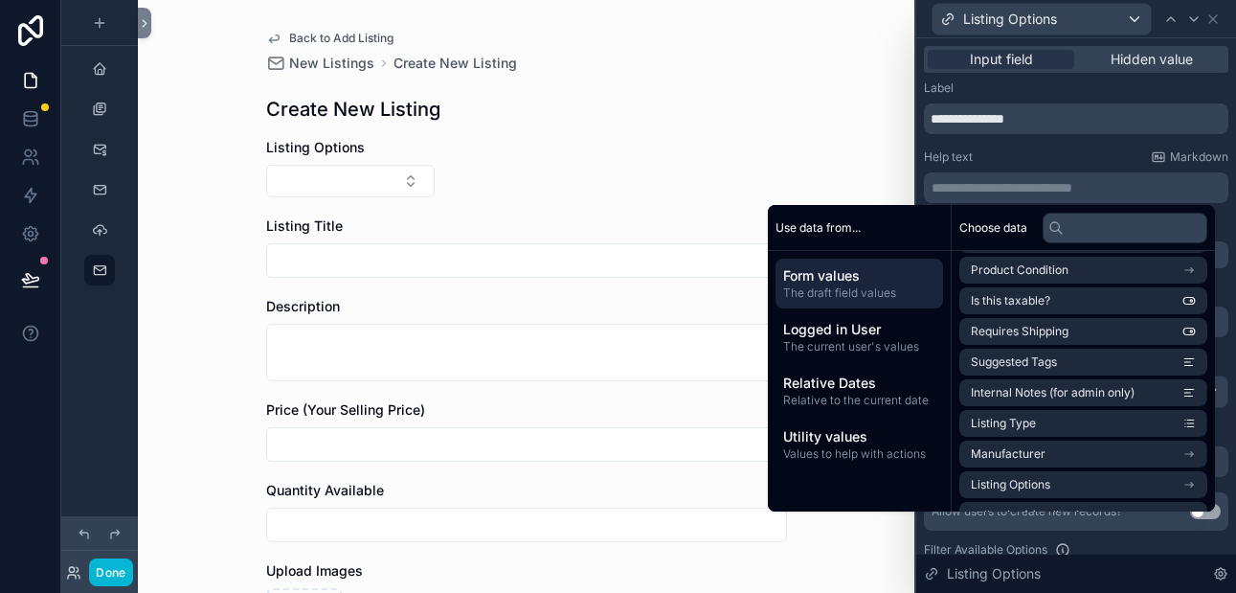
scroll to position [371, 0]
click at [988, 179] on p "**********" at bounding box center [1077, 187] width 293 height 19
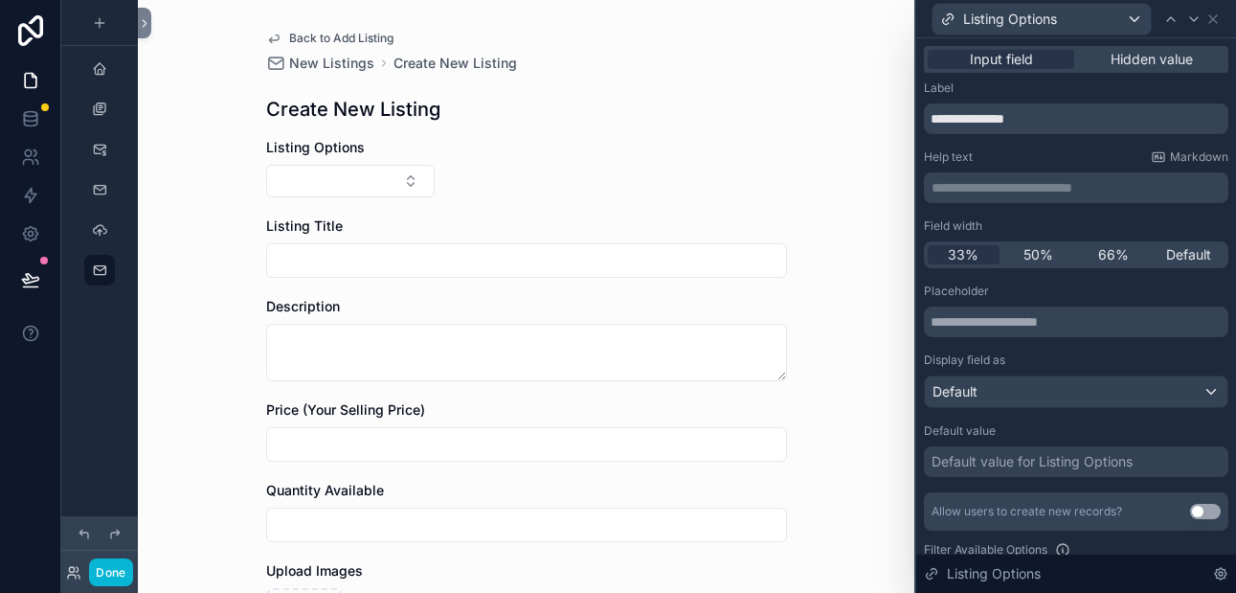
click at [988, 179] on p "**********" at bounding box center [1077, 187] width 293 height 19
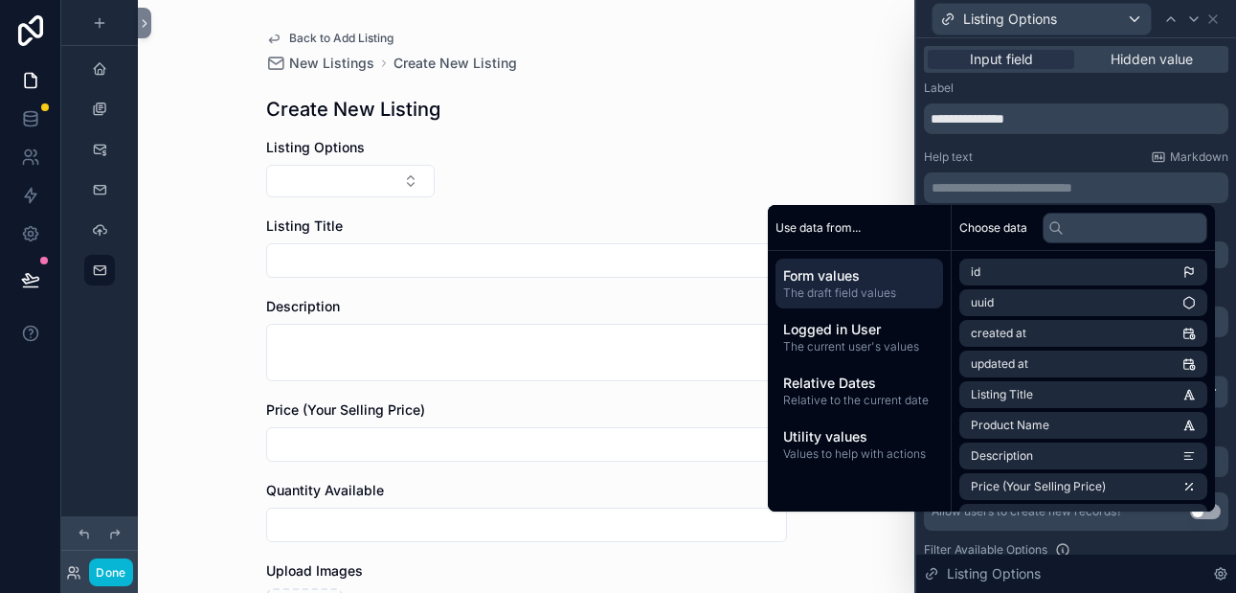
click at [985, 191] on p "**********" at bounding box center [1077, 187] width 293 height 19
click at [1021, 151] on div "Help text Markdown" at bounding box center [1076, 156] width 304 height 15
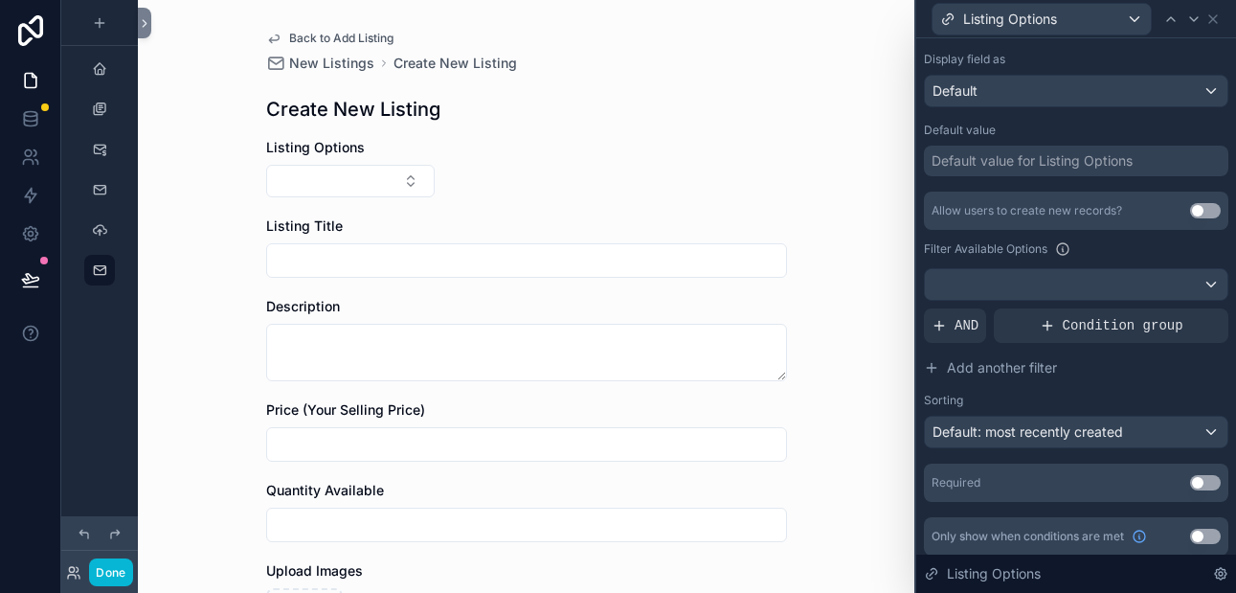
scroll to position [309, 0]
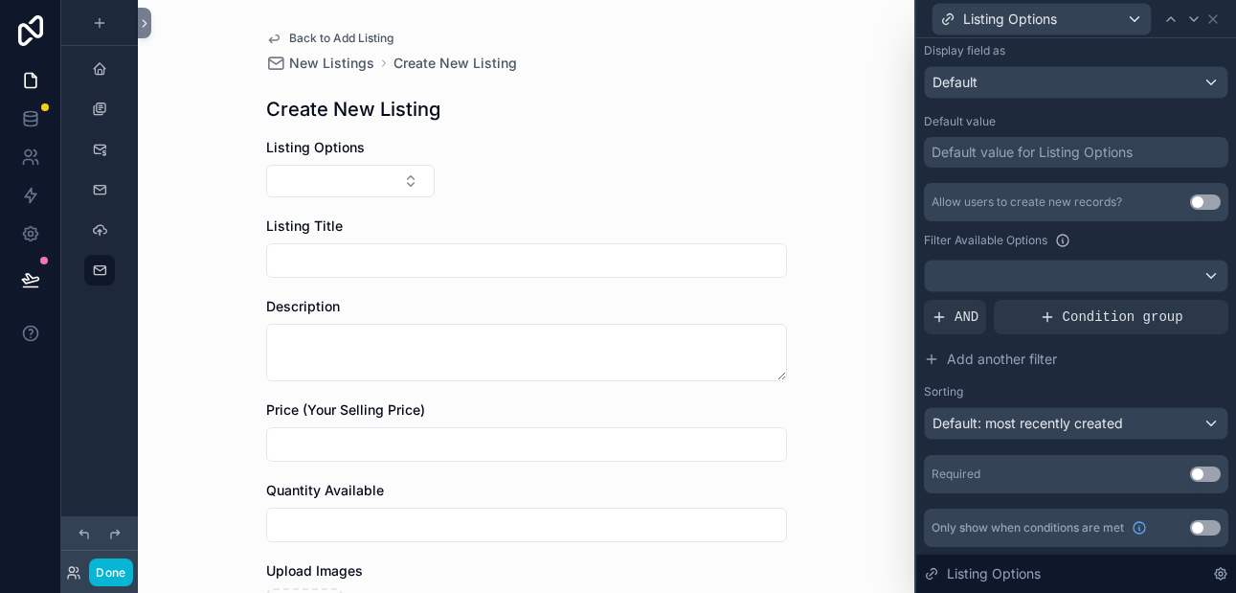
click at [1210, 472] on button "Use setting" at bounding box center [1205, 473] width 31 height 15
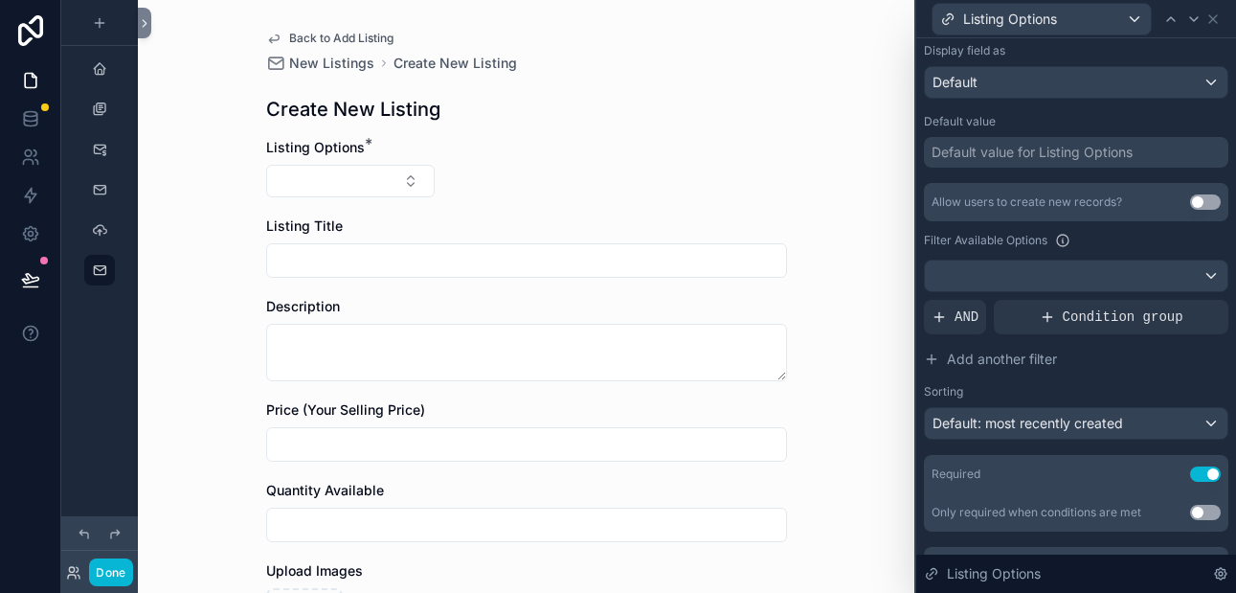
scroll to position [347, 0]
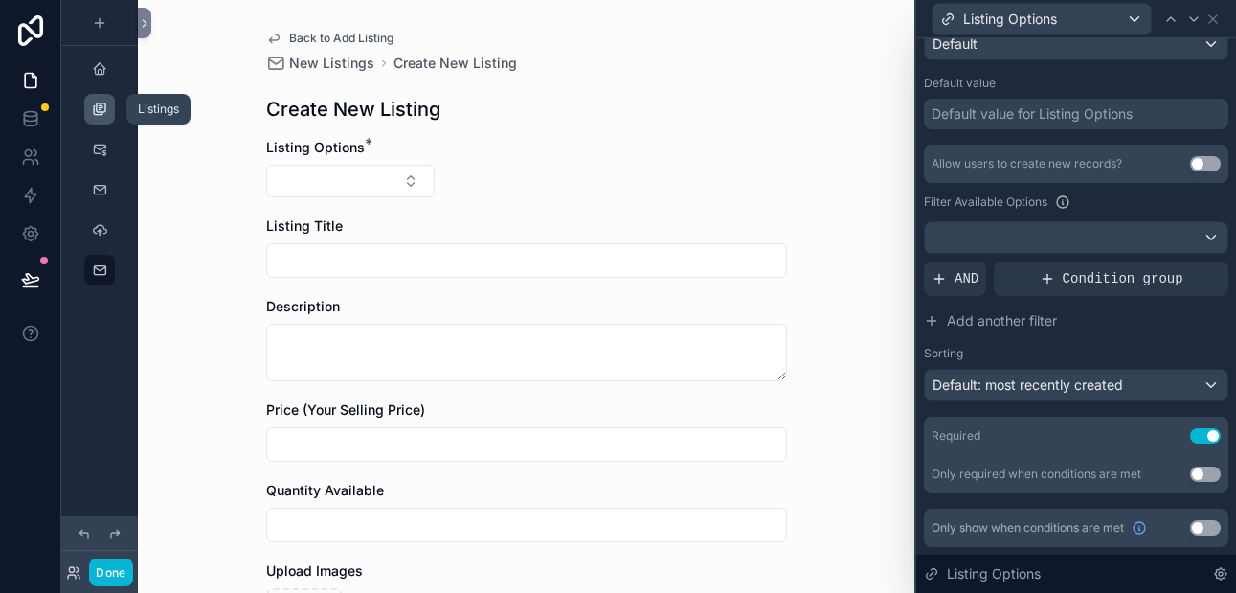
click at [99, 113] on icon "scrollable content" at bounding box center [99, 108] width 15 height 15
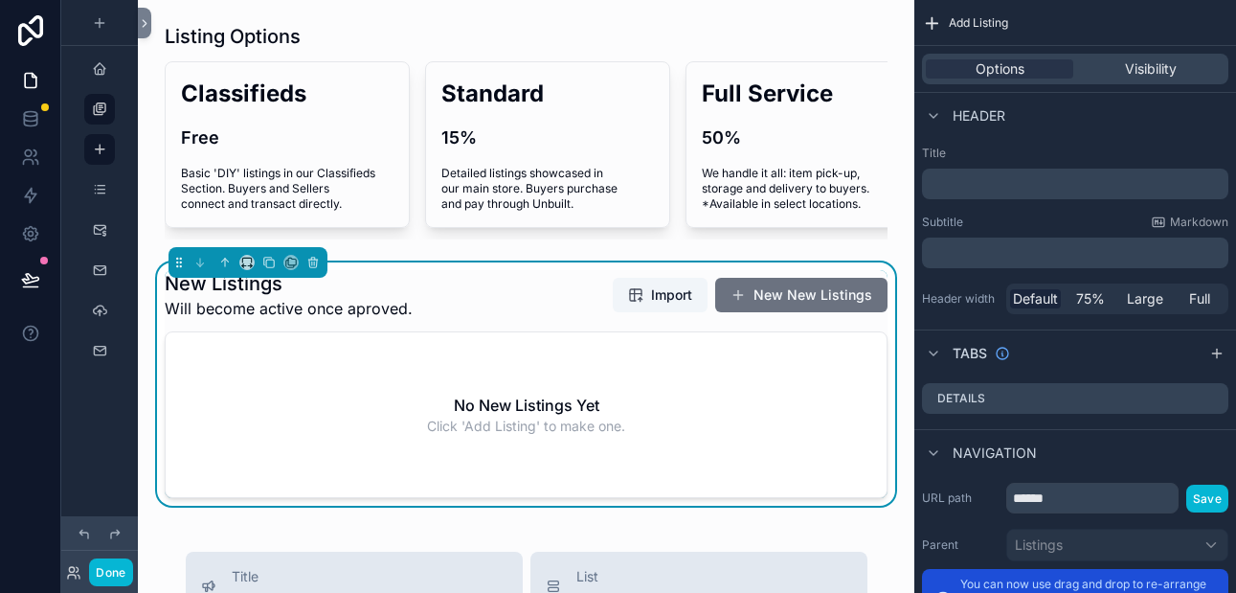
click at [101, 104] on icon "scrollable content" at bounding box center [99, 108] width 15 height 15
click at [102, 190] on icon "scrollable content" at bounding box center [99, 189] width 15 height 15
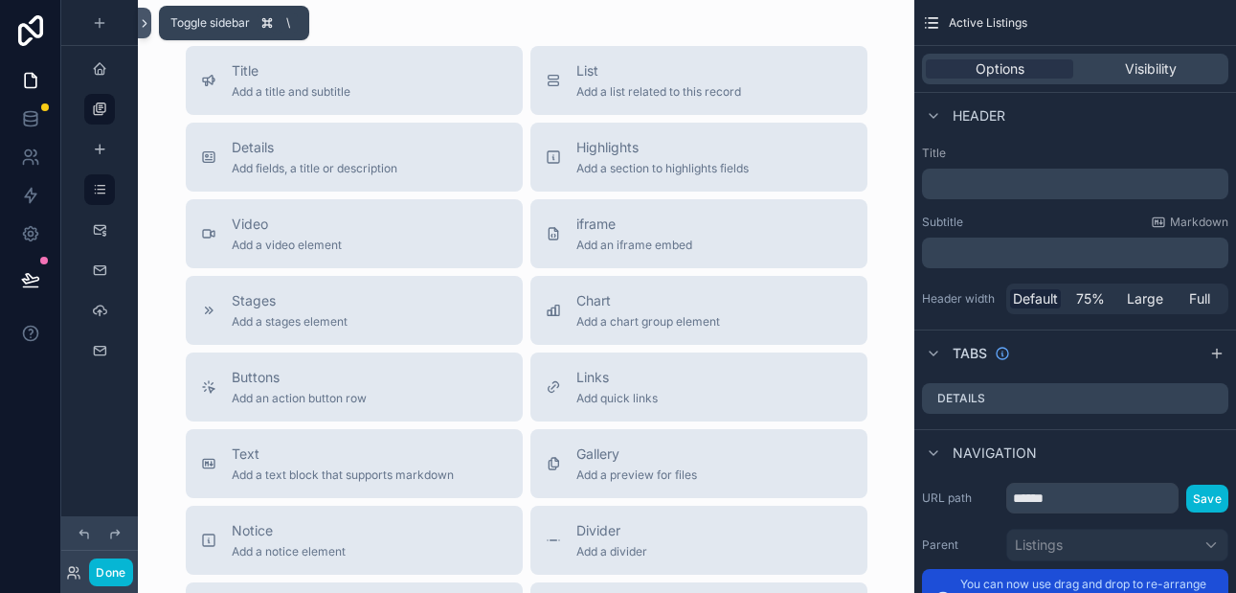
click at [145, 20] on icon at bounding box center [144, 23] width 13 height 14
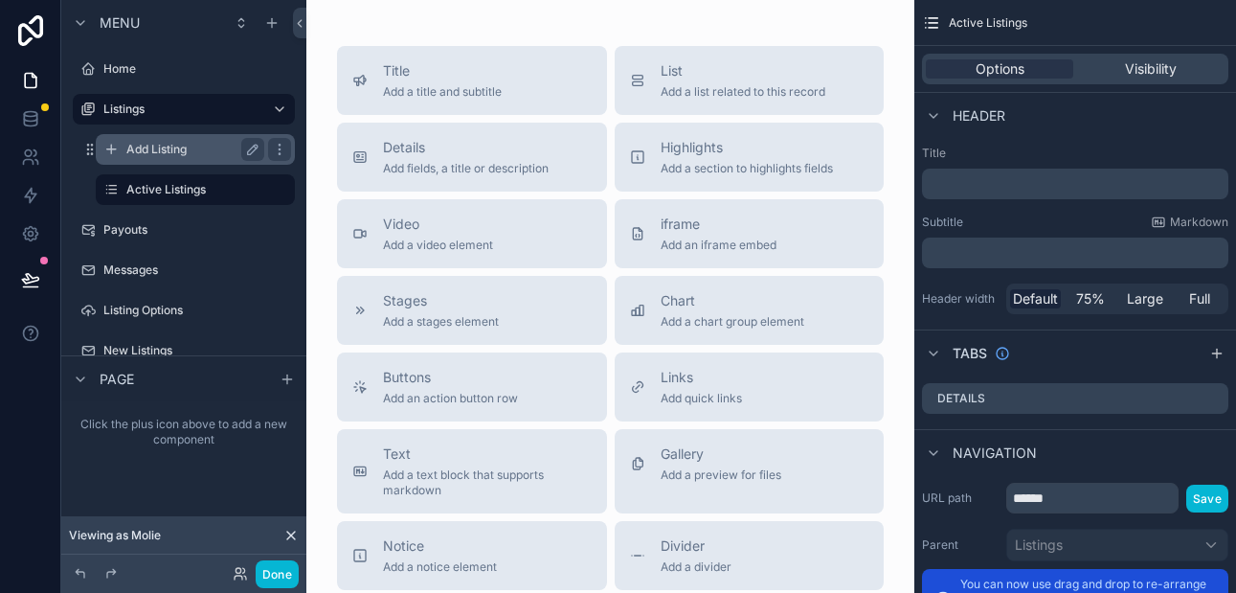
click at [148, 148] on label "Add Listing" at bounding box center [191, 149] width 130 height 15
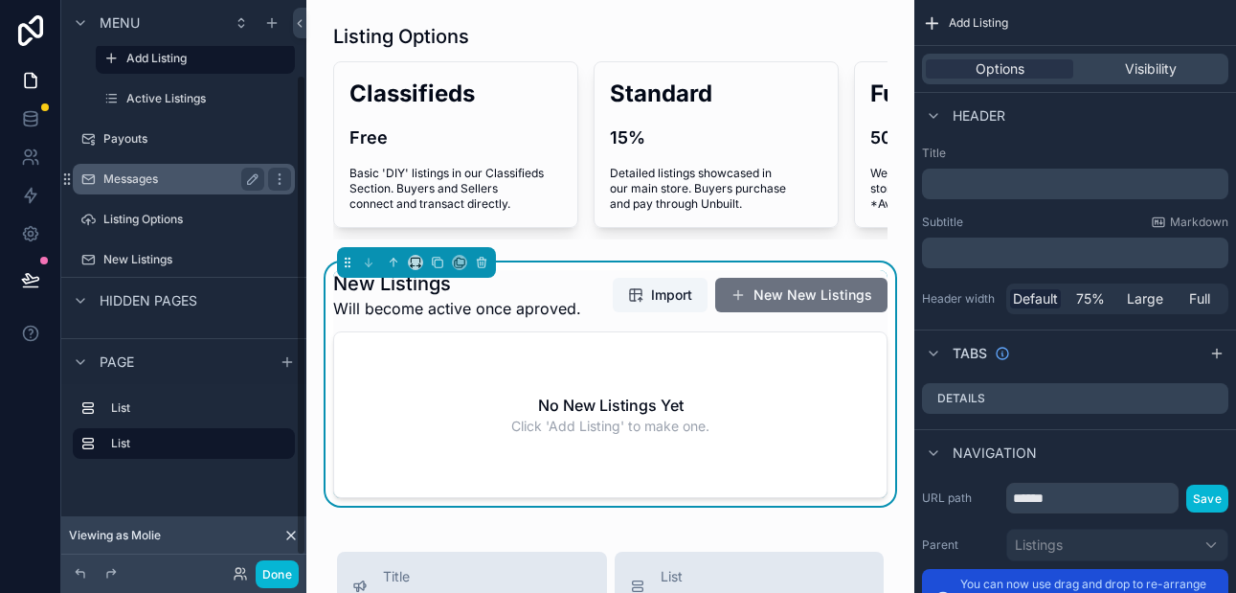
scroll to position [93, 0]
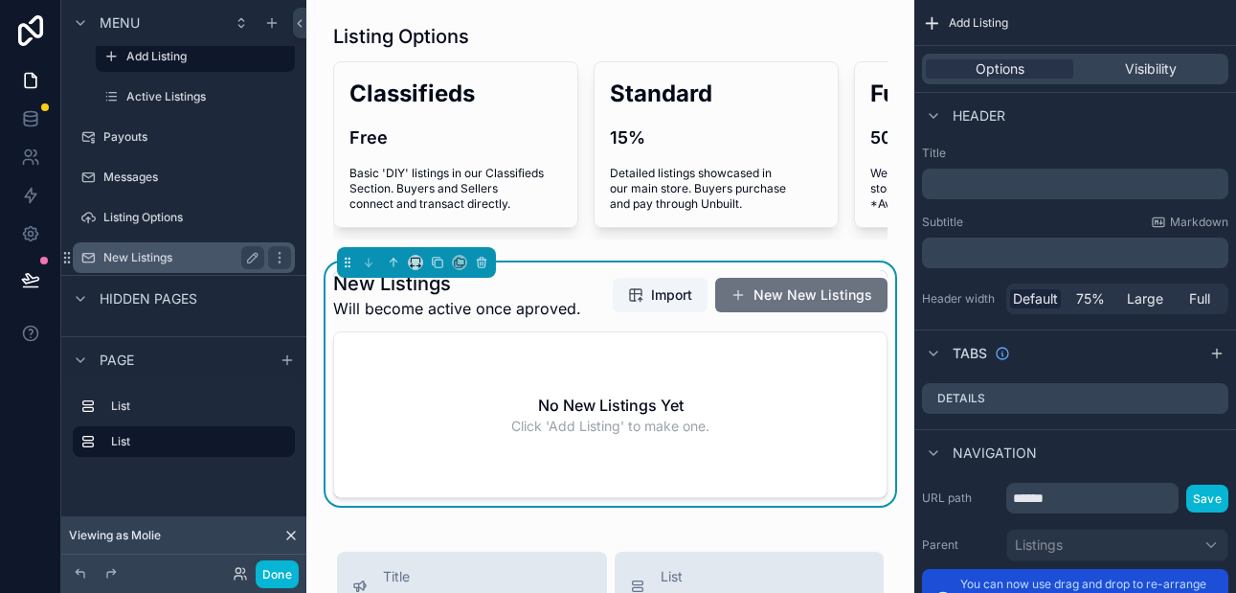
click at [143, 257] on label "New Listings" at bounding box center [179, 257] width 153 height 15
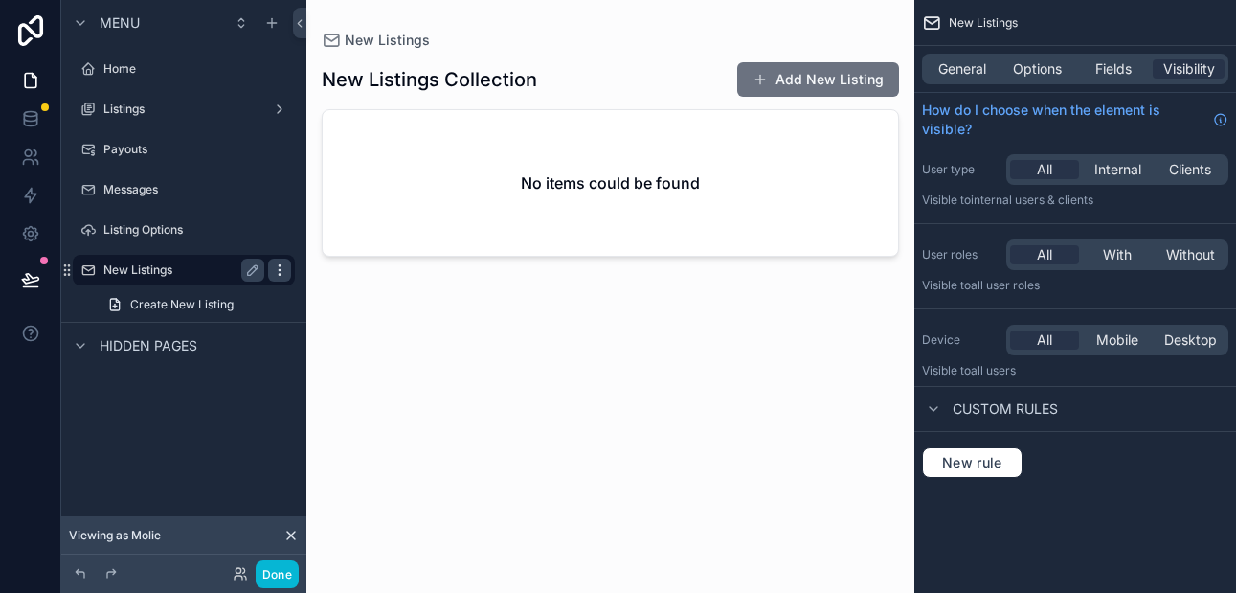
click at [276, 266] on icon "scrollable content" at bounding box center [279, 269] width 15 height 15
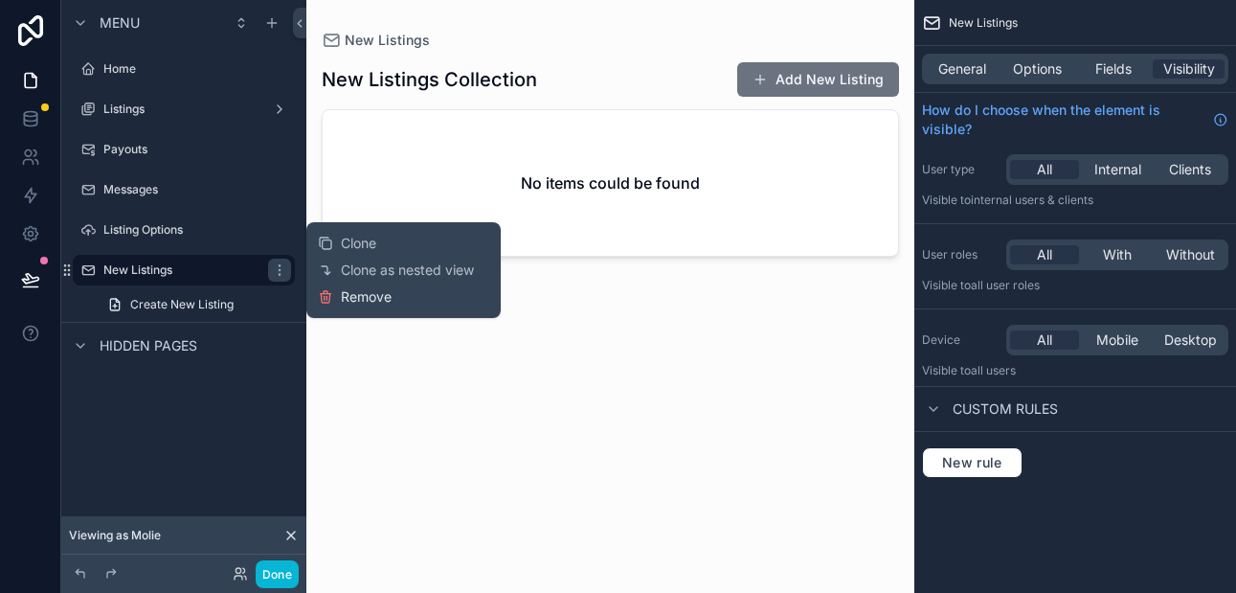
click at [337, 296] on button "Remove" at bounding box center [355, 296] width 74 height 19
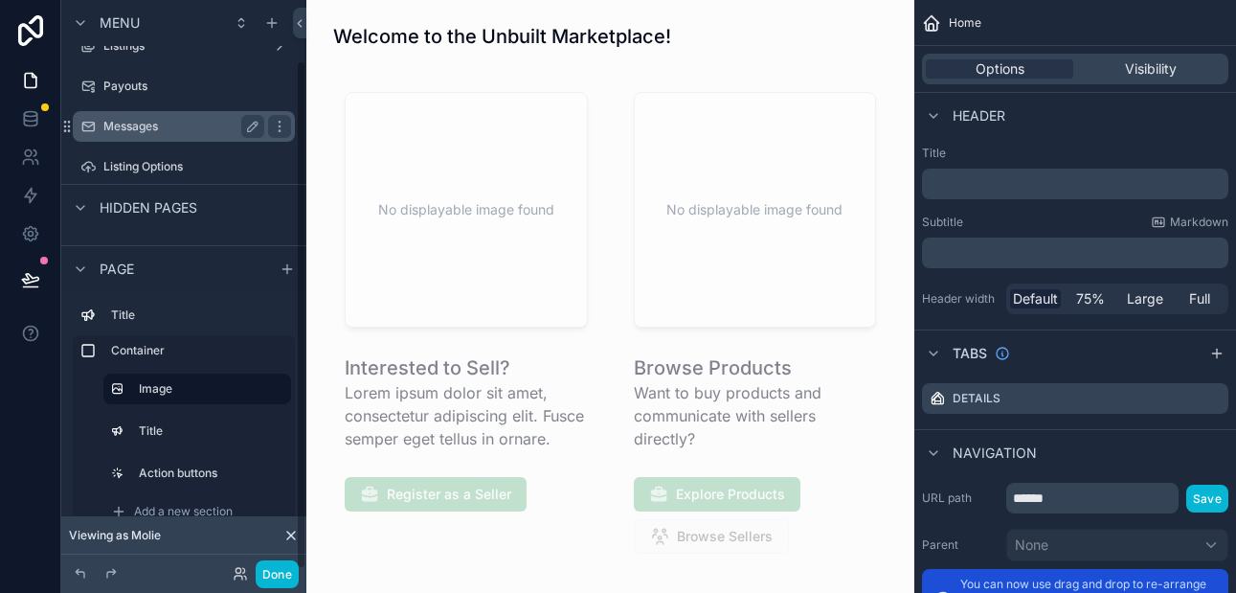
scroll to position [67, 0]
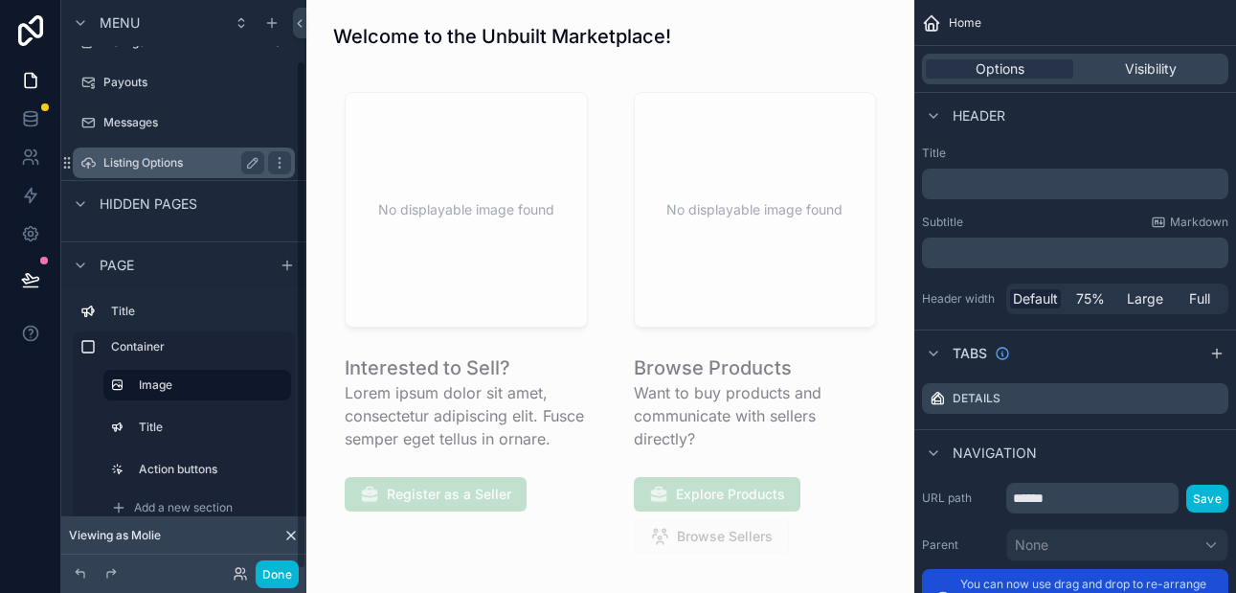
click at [204, 161] on label "Listing Options" at bounding box center [179, 162] width 153 height 15
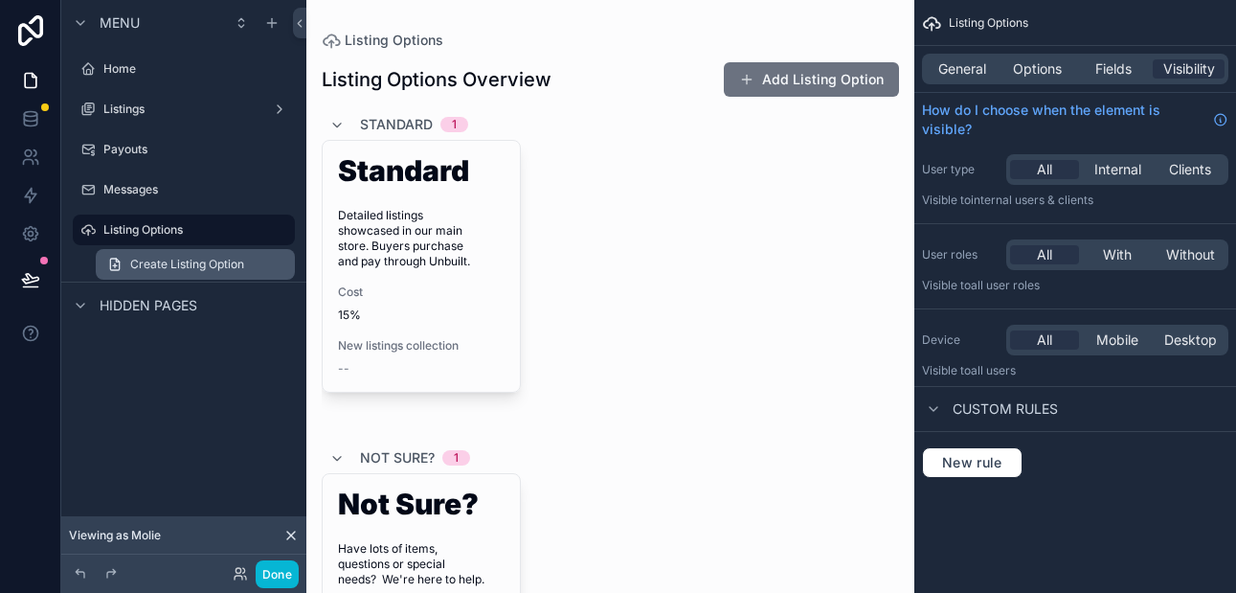
click at [199, 263] on span "Create Listing Option" at bounding box center [187, 264] width 114 height 15
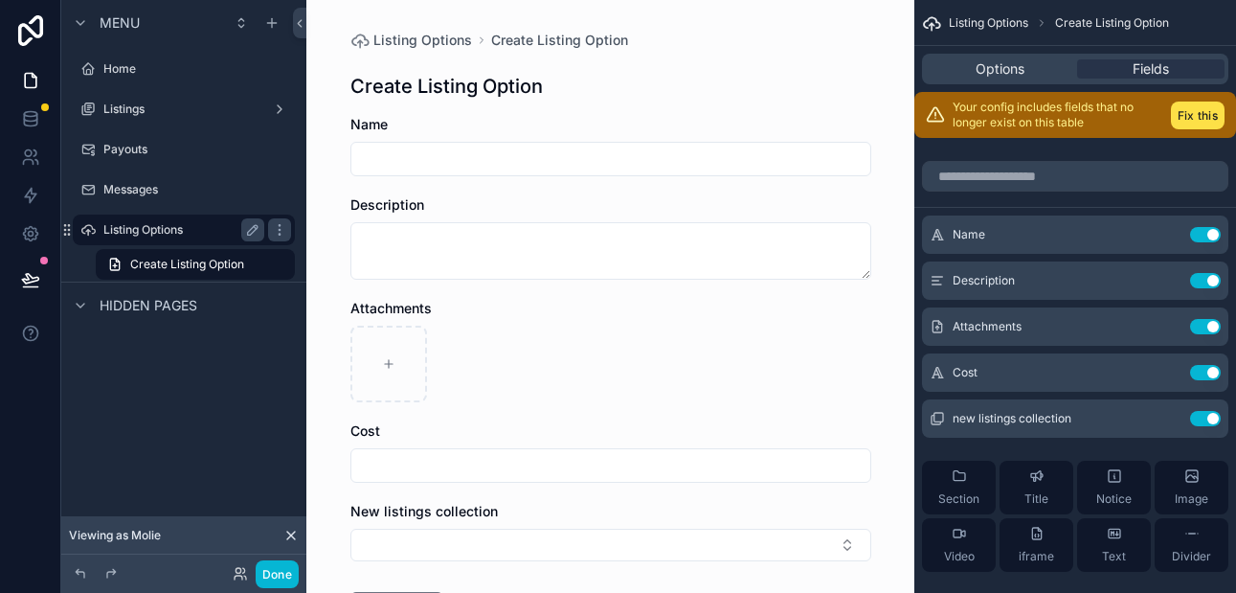
click at [199, 232] on label "Listing Options" at bounding box center [179, 229] width 153 height 15
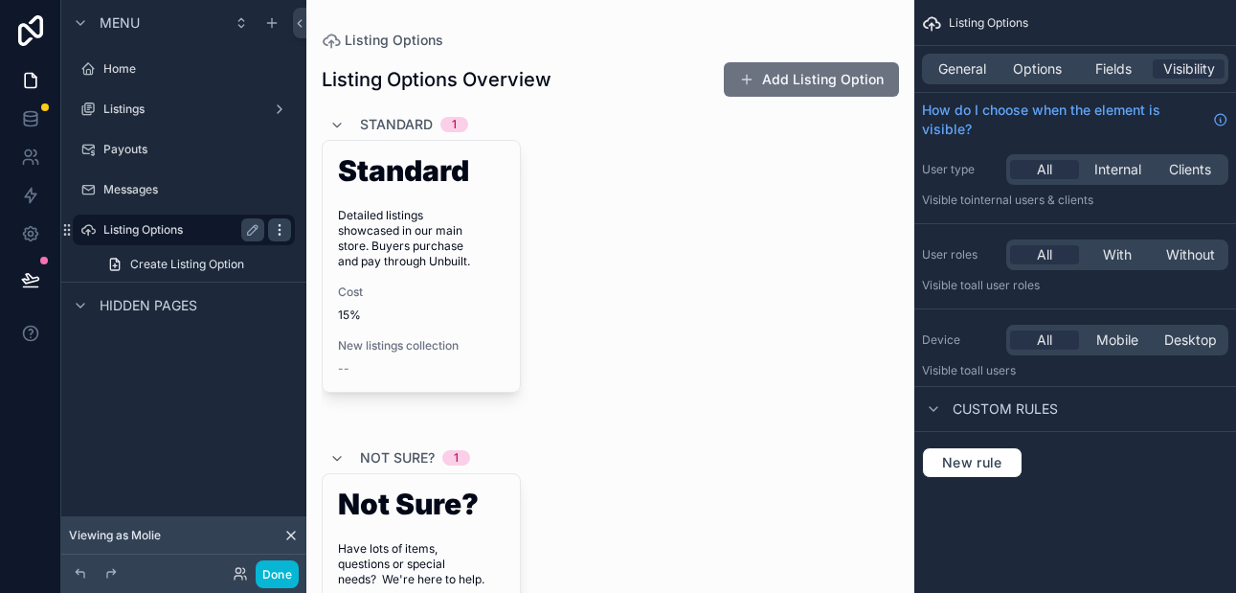
click at [274, 231] on icon "scrollable content" at bounding box center [279, 229] width 15 height 15
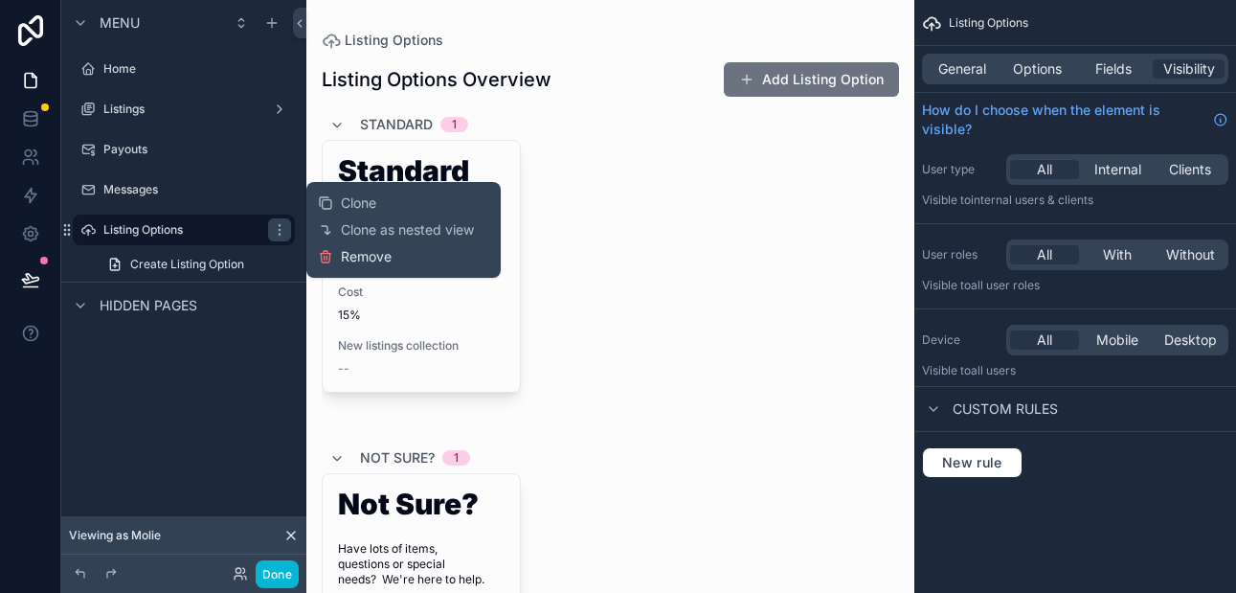
click at [343, 262] on span "Remove" at bounding box center [366, 256] width 51 height 19
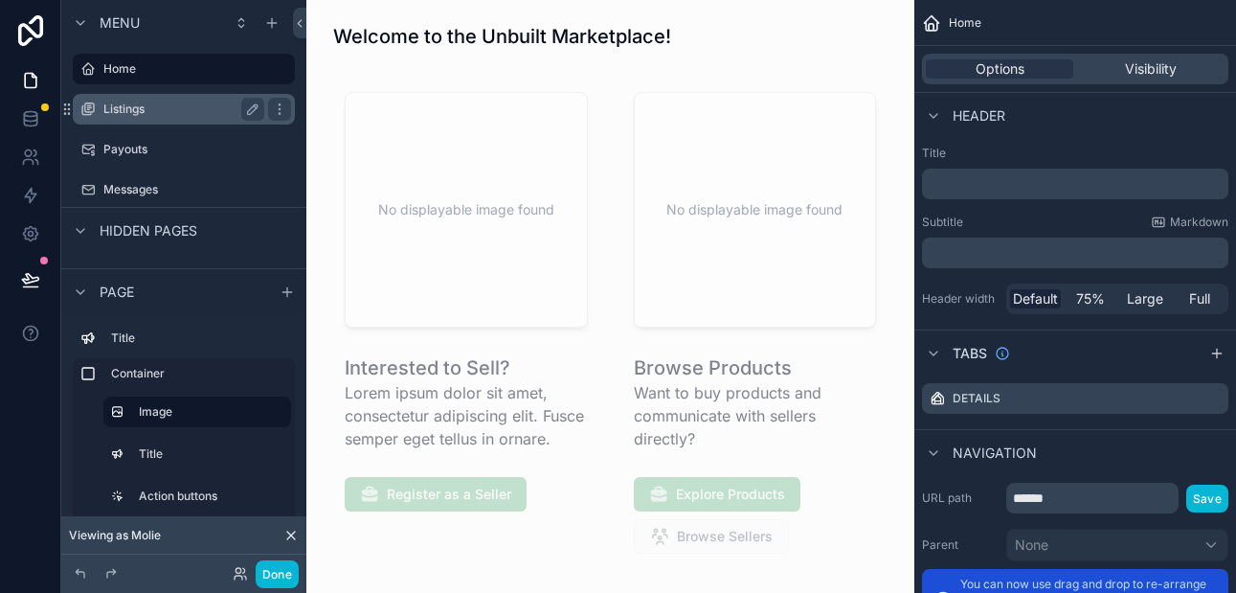
click at [127, 114] on label "Listings" at bounding box center [179, 108] width 153 height 15
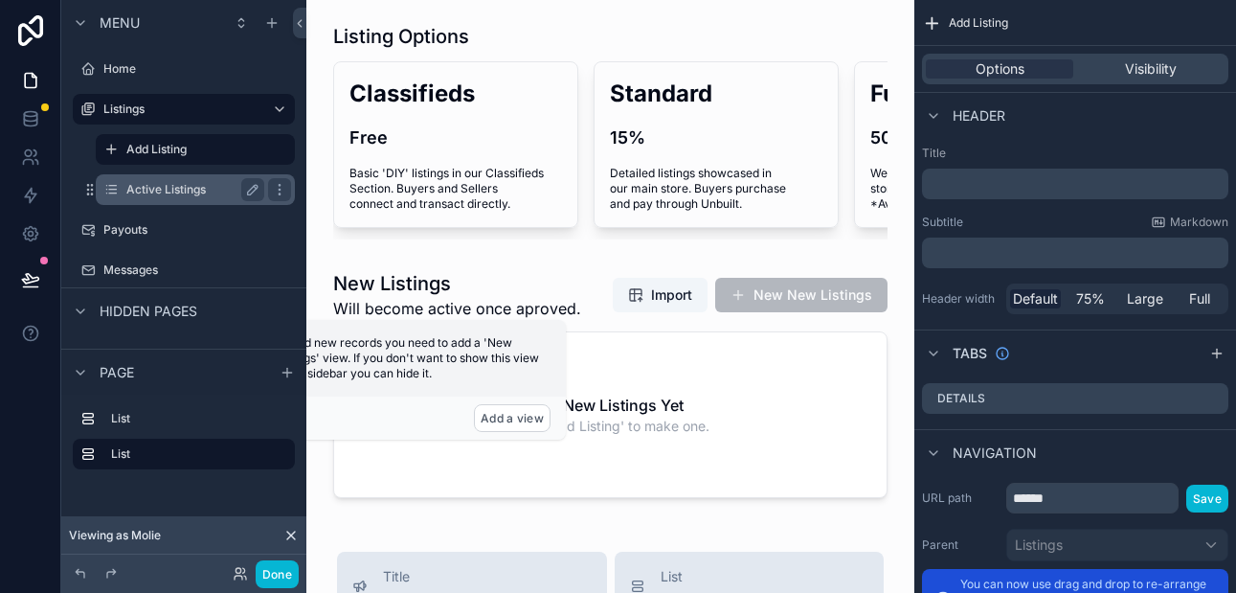
click at [147, 182] on label "Active Listings" at bounding box center [191, 189] width 130 height 15
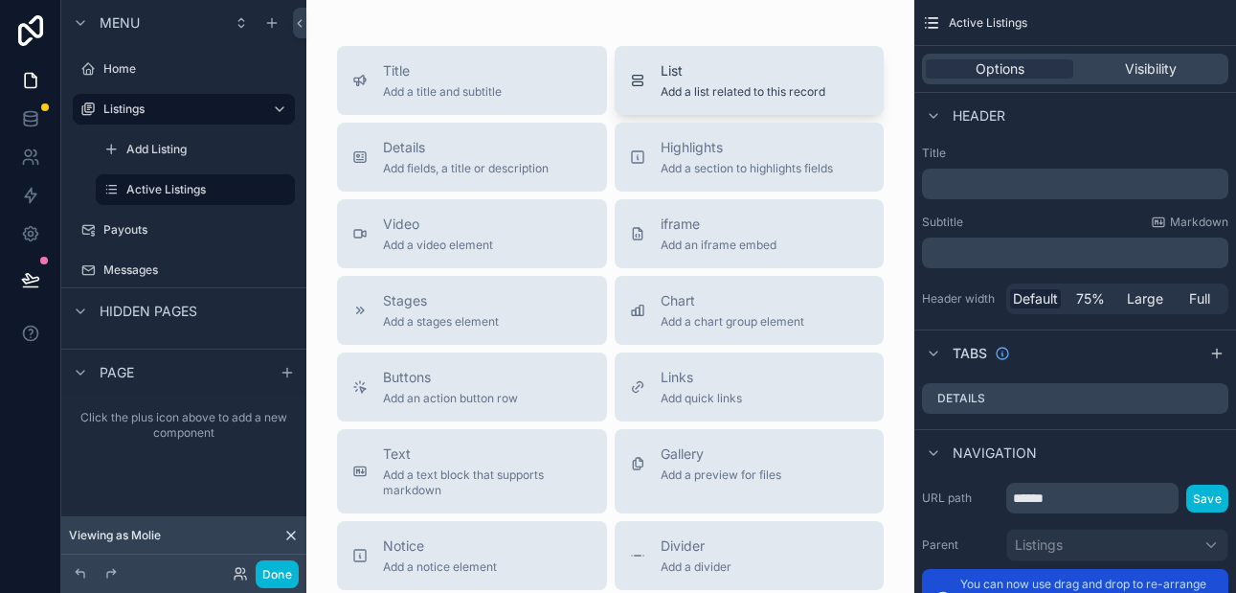
click at [677, 93] on span "Add a list related to this record" at bounding box center [742, 91] width 165 height 15
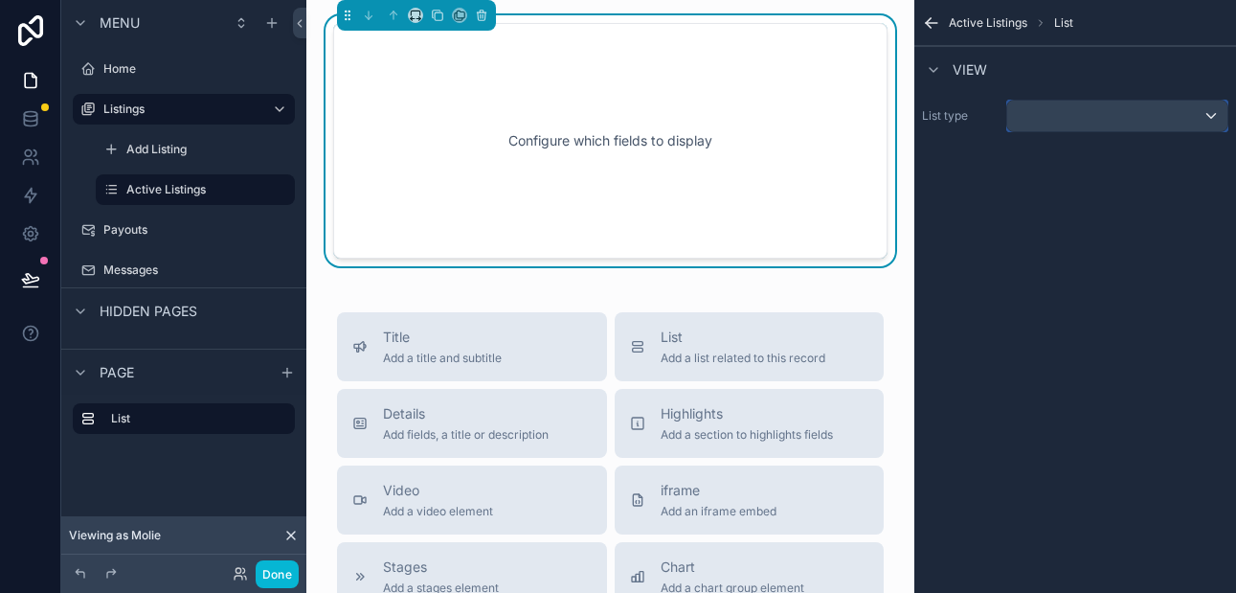
click at [1134, 118] on div "scrollable content" at bounding box center [1117, 116] width 220 height 31
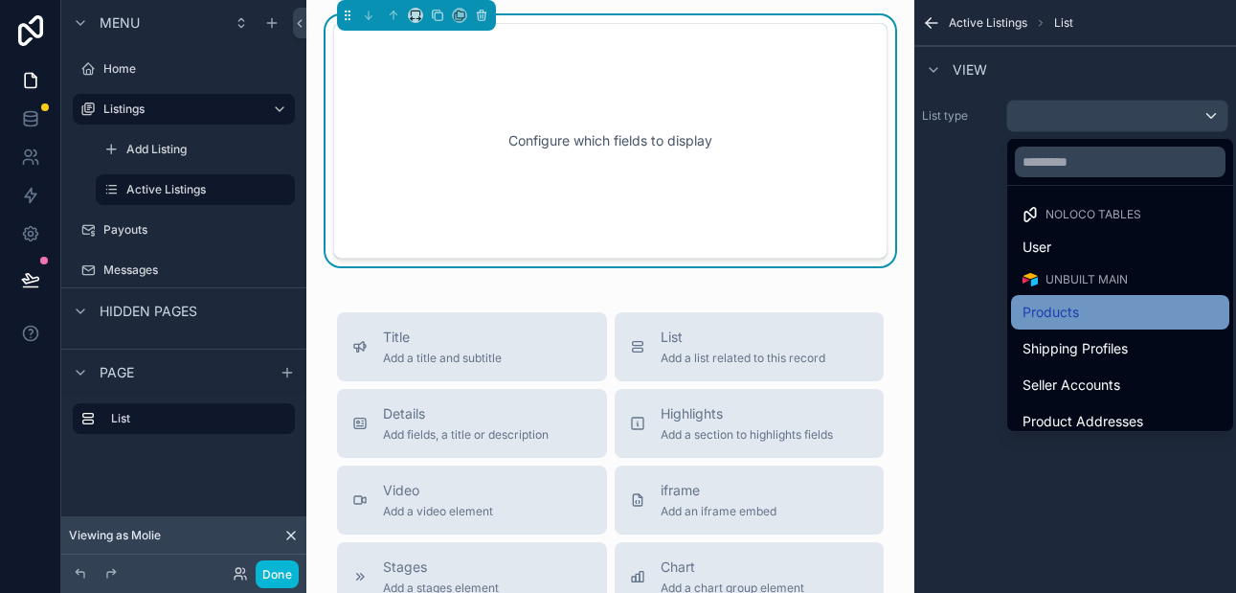
click at [1086, 313] on div "Products" at bounding box center [1119, 312] width 195 height 23
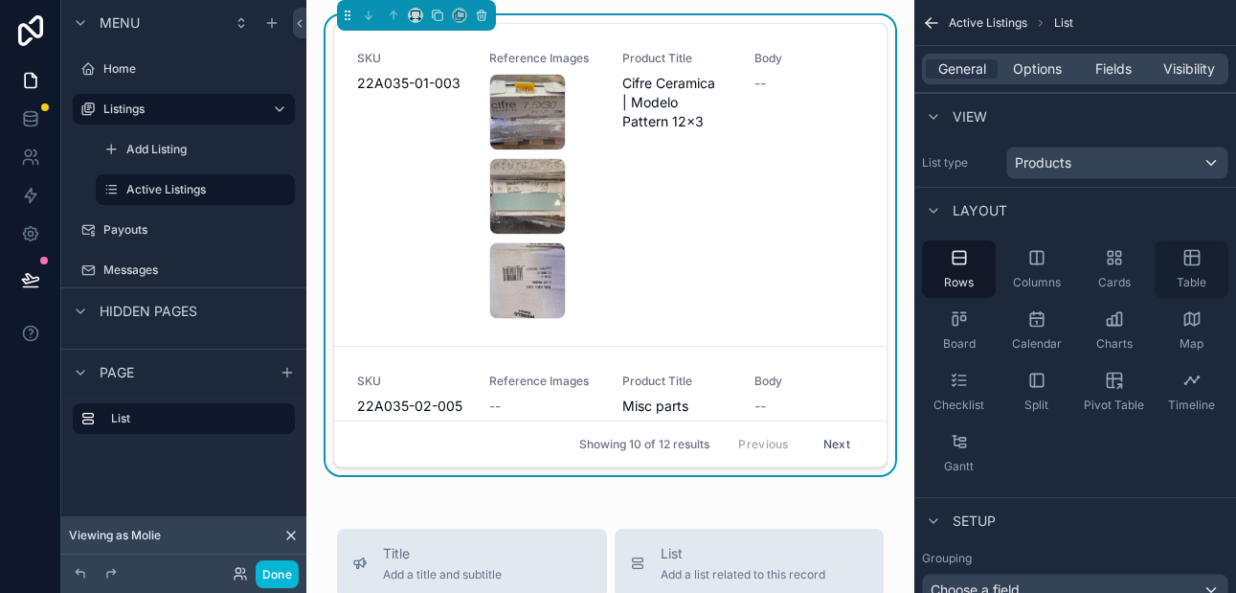
click at [1184, 256] on icon "scrollable content" at bounding box center [1191, 256] width 14 height 0
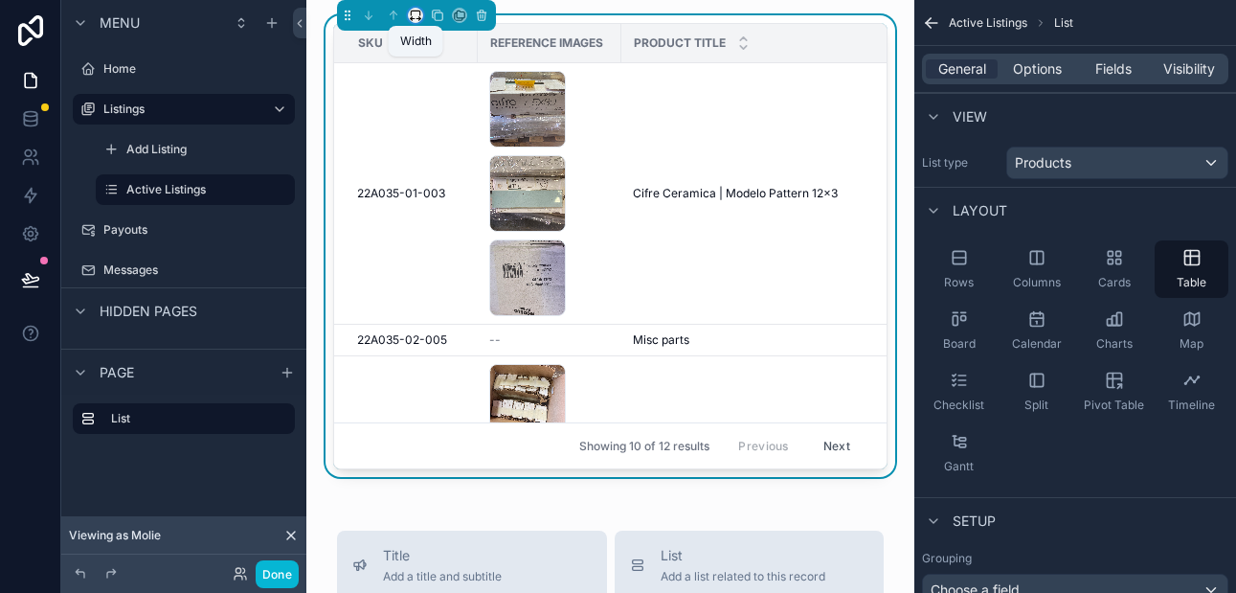
click at [416, 13] on icon "scrollable content" at bounding box center [415, 15] width 13 height 13
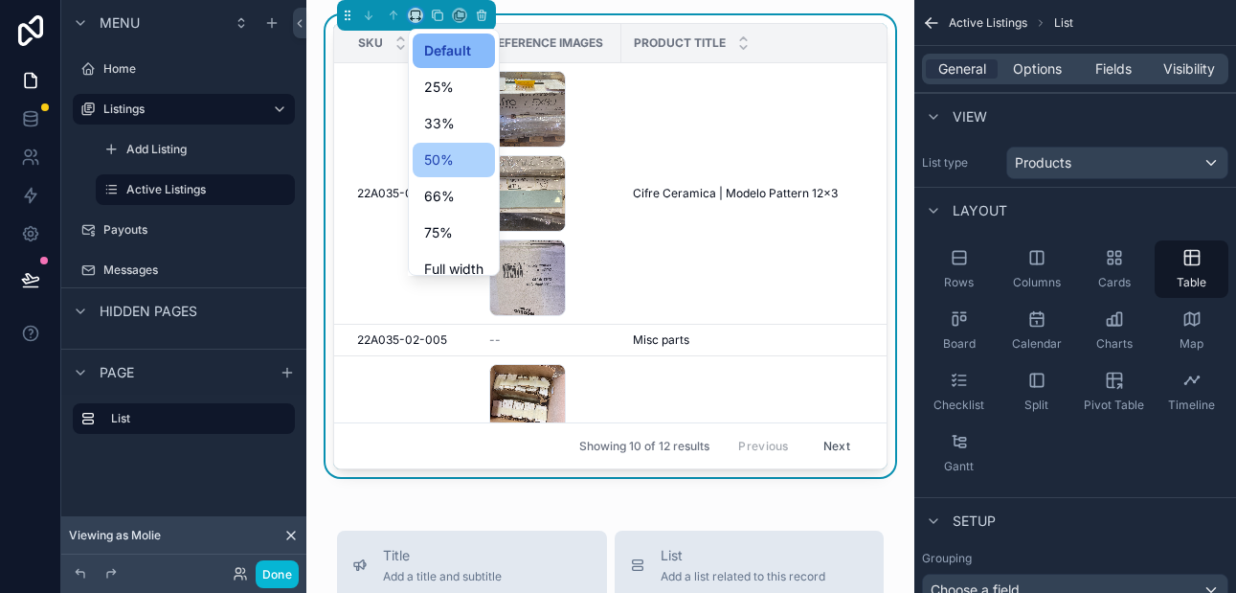
scroll to position [52, 0]
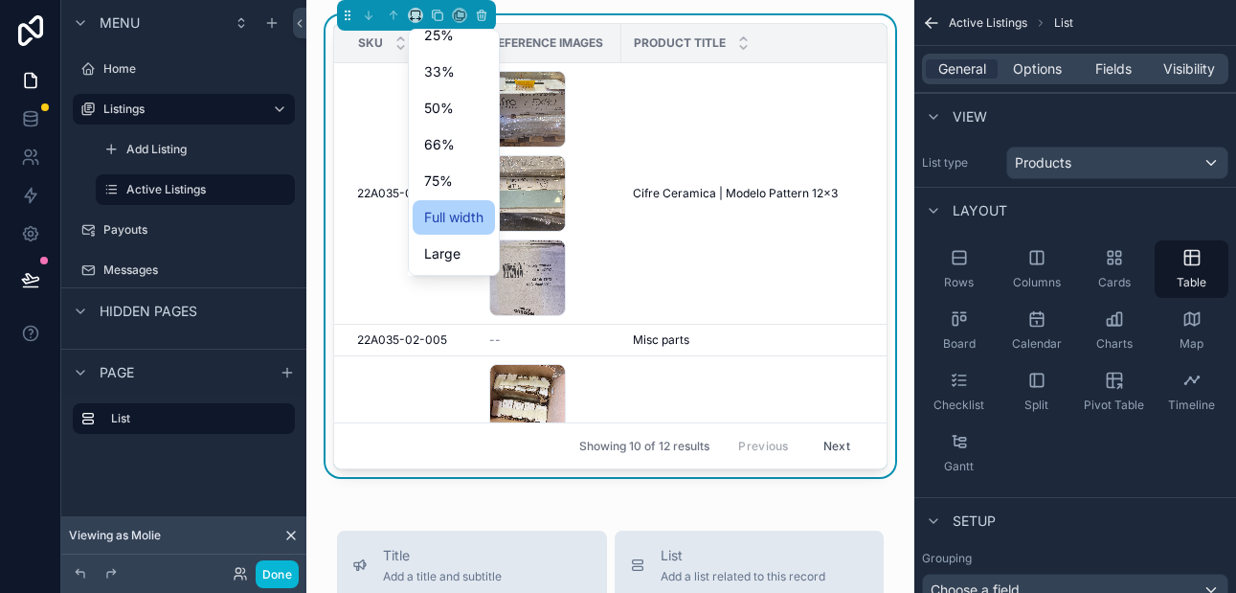
click at [457, 221] on span "Full width" at bounding box center [453, 217] width 59 height 23
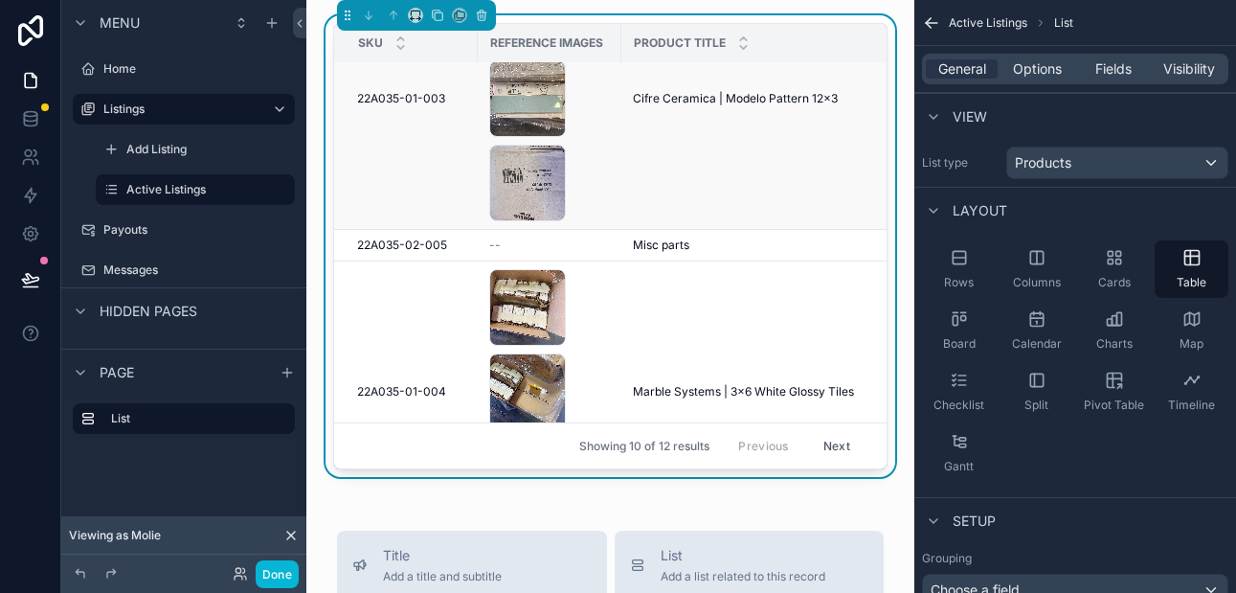
scroll to position [0, 0]
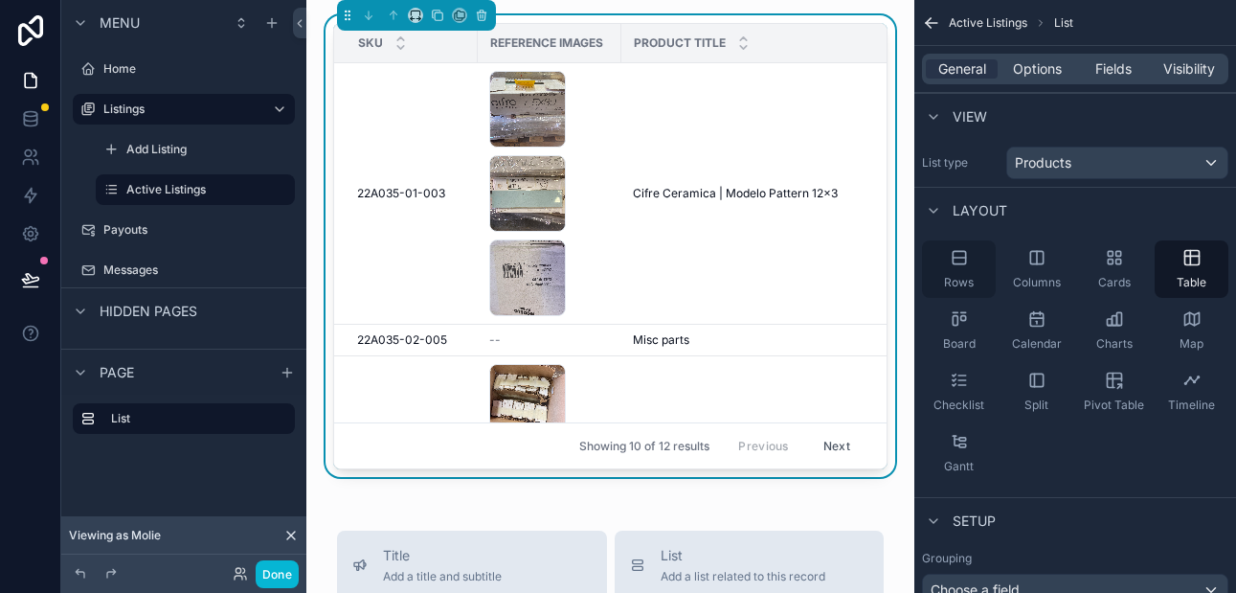
click at [956, 257] on icon "scrollable content" at bounding box center [958, 257] width 12 height 0
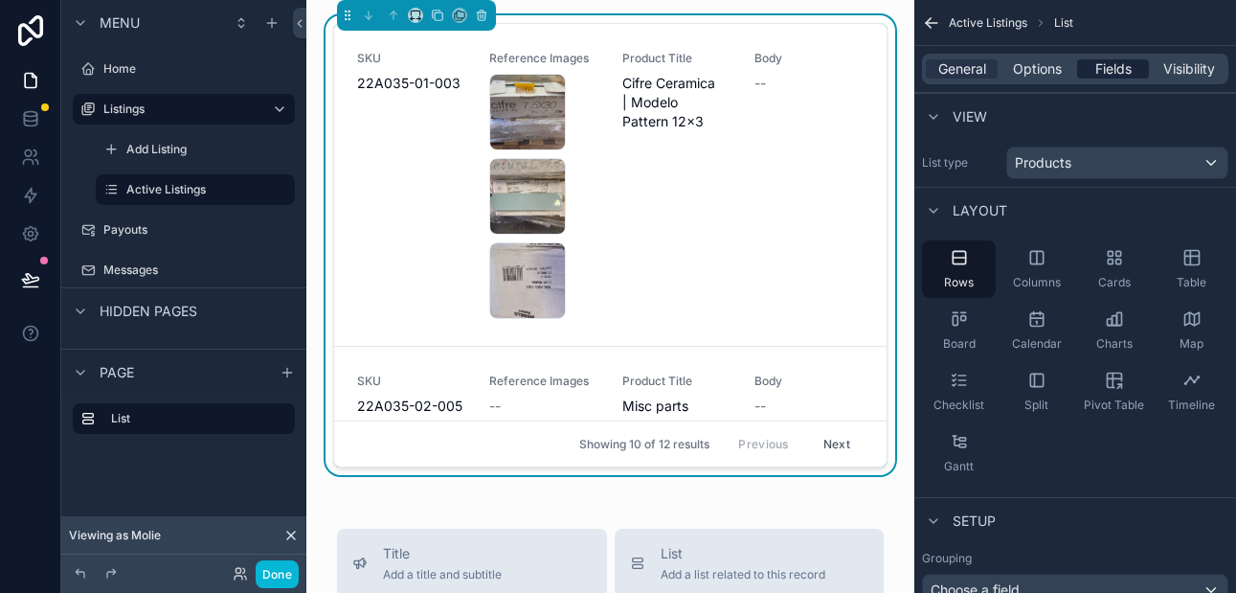
click at [1113, 66] on span "Fields" at bounding box center [1113, 68] width 36 height 19
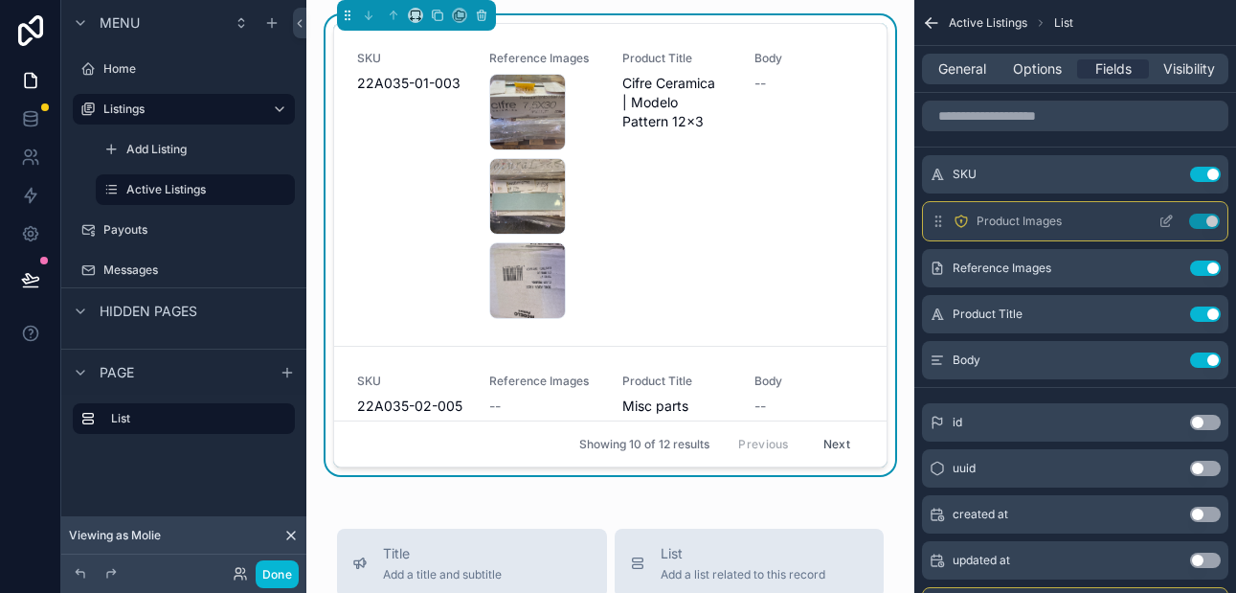
click at [1164, 223] on icon "scrollable content" at bounding box center [1168, 219] width 8 height 8
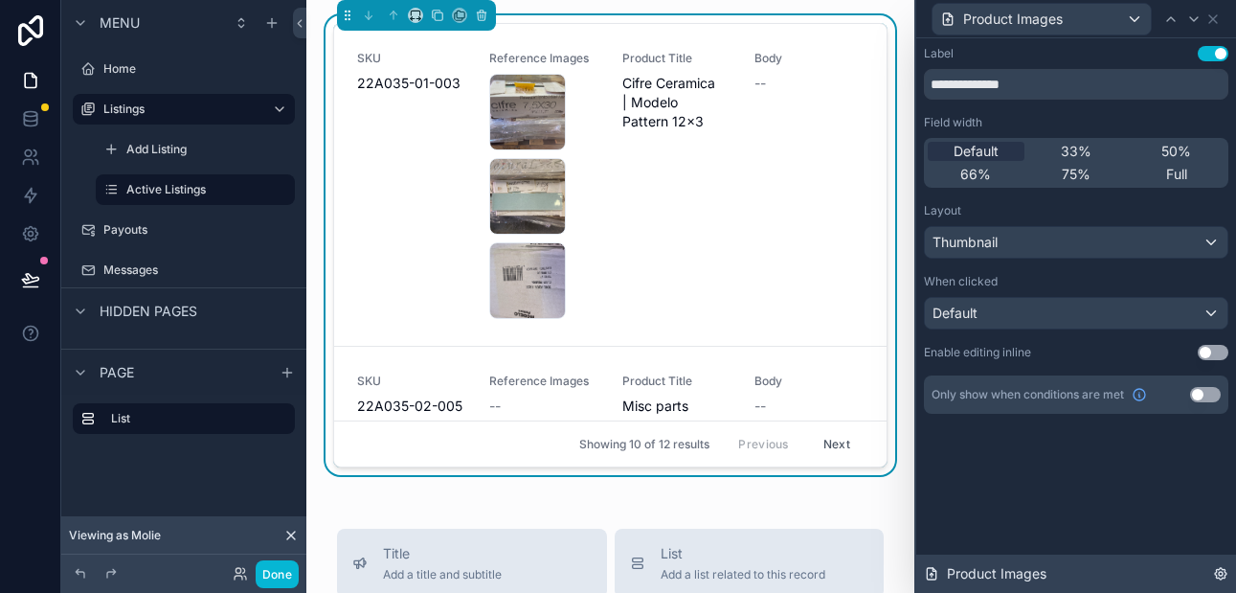
click at [1223, 568] on icon at bounding box center [1220, 573] width 11 height 11
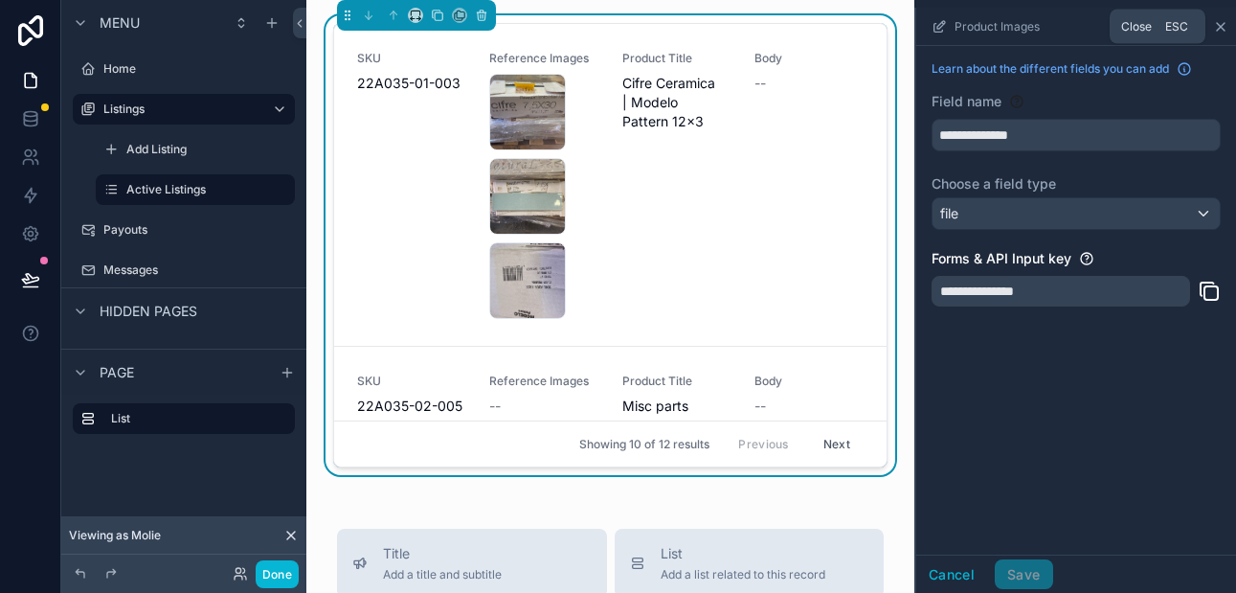
click at [1215, 27] on icon "scrollable content" at bounding box center [1220, 26] width 15 height 15
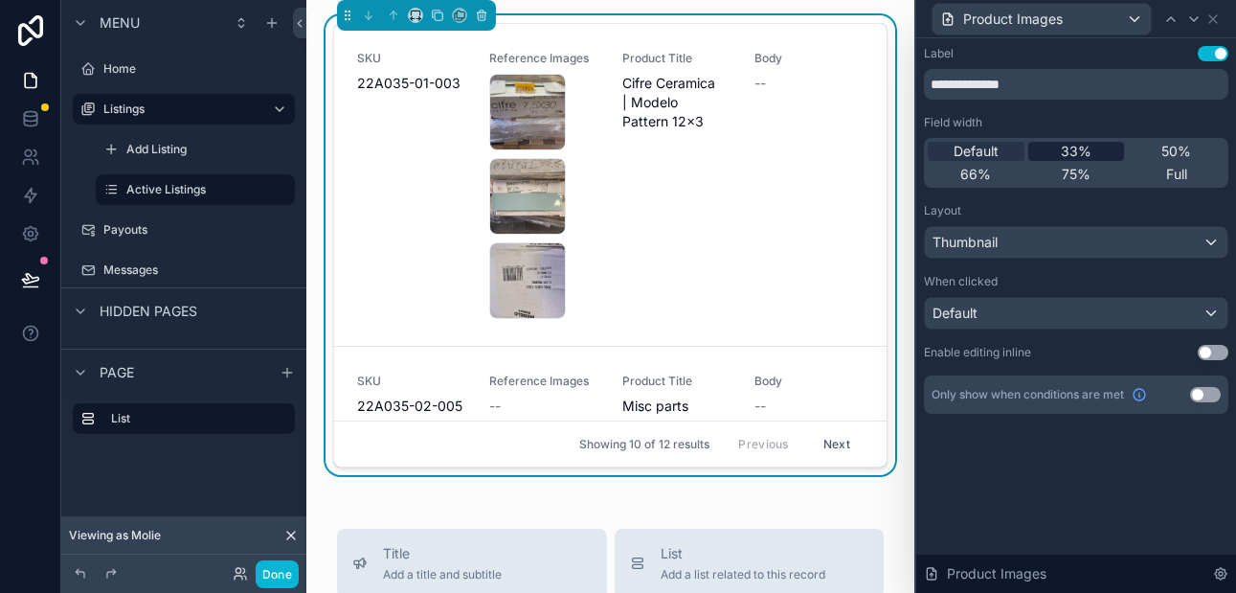
click at [1072, 149] on span "33%" at bounding box center [1076, 151] width 31 height 19
click at [993, 152] on span "Default" at bounding box center [975, 151] width 45 height 19
click at [1211, 23] on icon at bounding box center [1212, 18] width 15 height 15
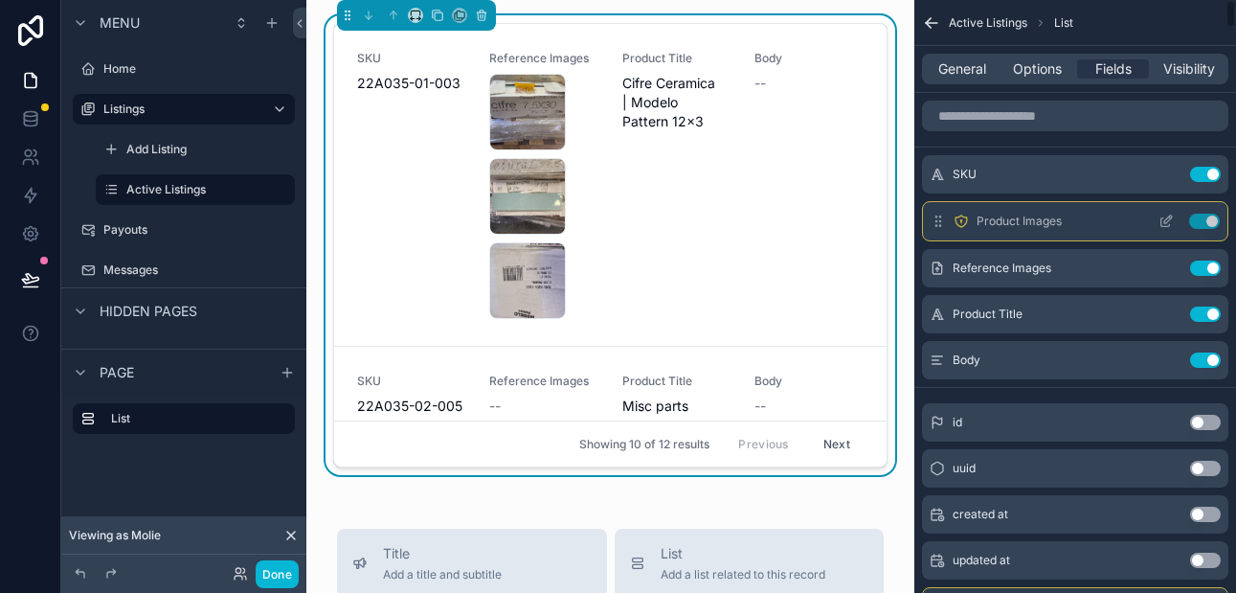
click at [1199, 220] on button "Use setting" at bounding box center [1204, 220] width 31 height 15
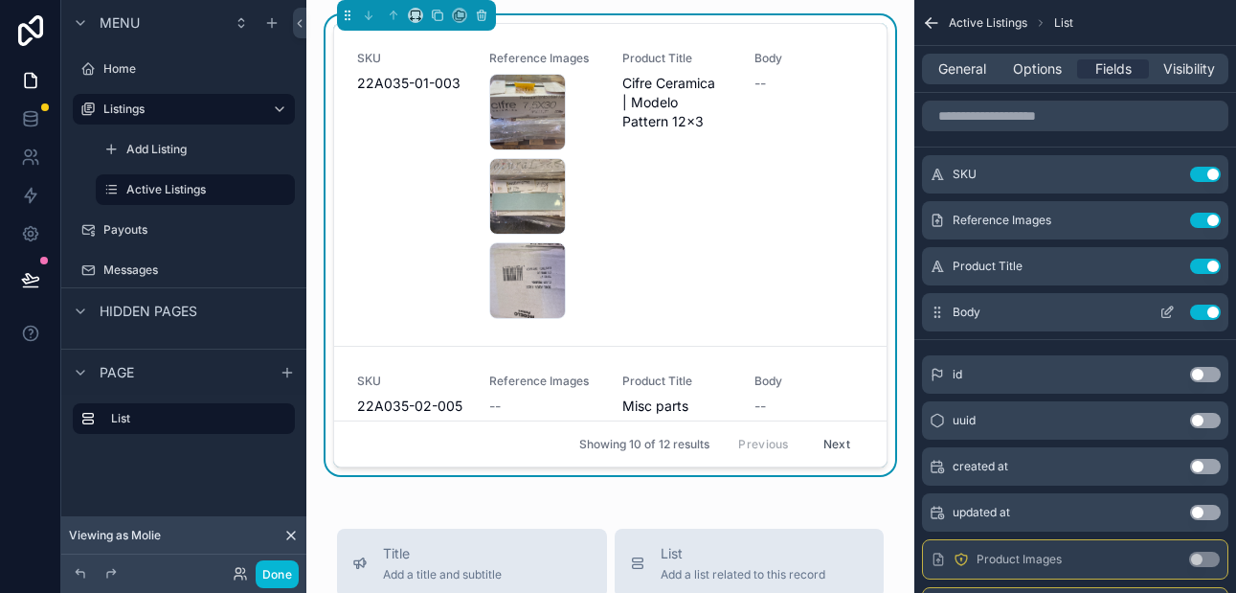
click at [1207, 308] on button "Use setting" at bounding box center [1205, 311] width 31 height 15
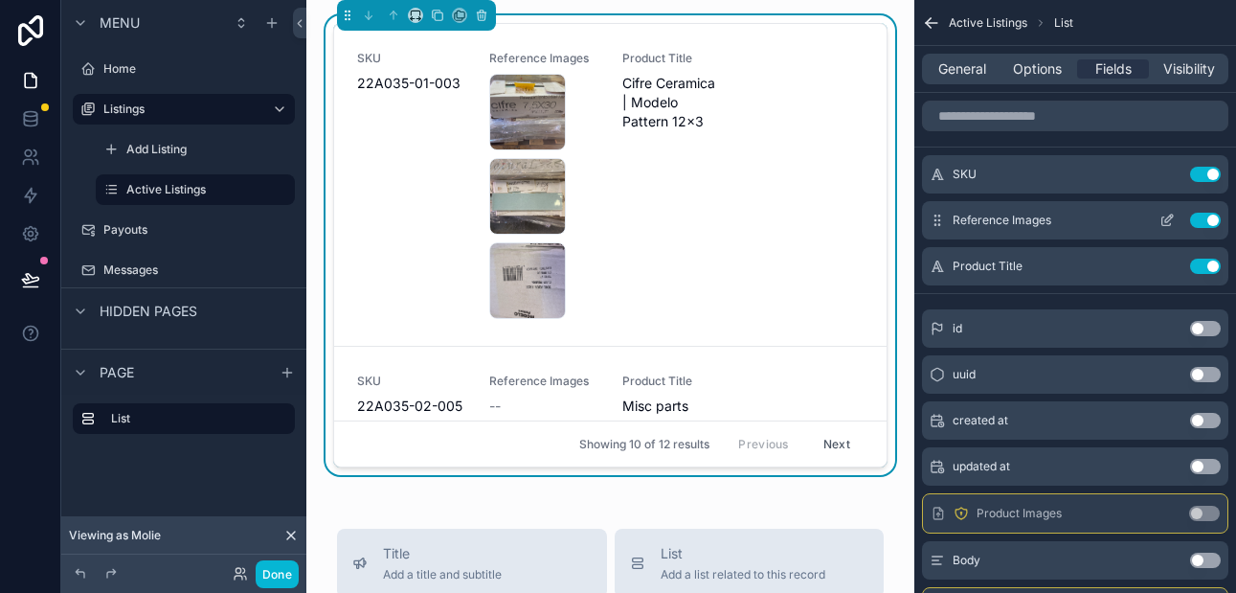
click at [1196, 224] on button "Use setting" at bounding box center [1205, 219] width 31 height 15
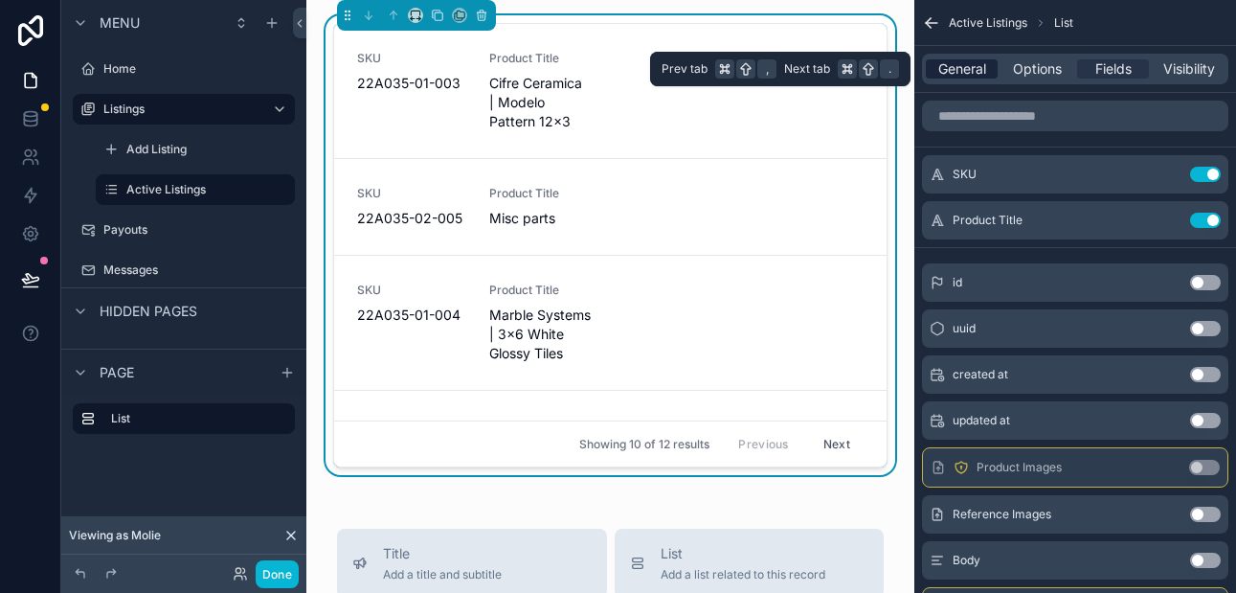
click at [964, 66] on span "General" at bounding box center [962, 68] width 48 height 19
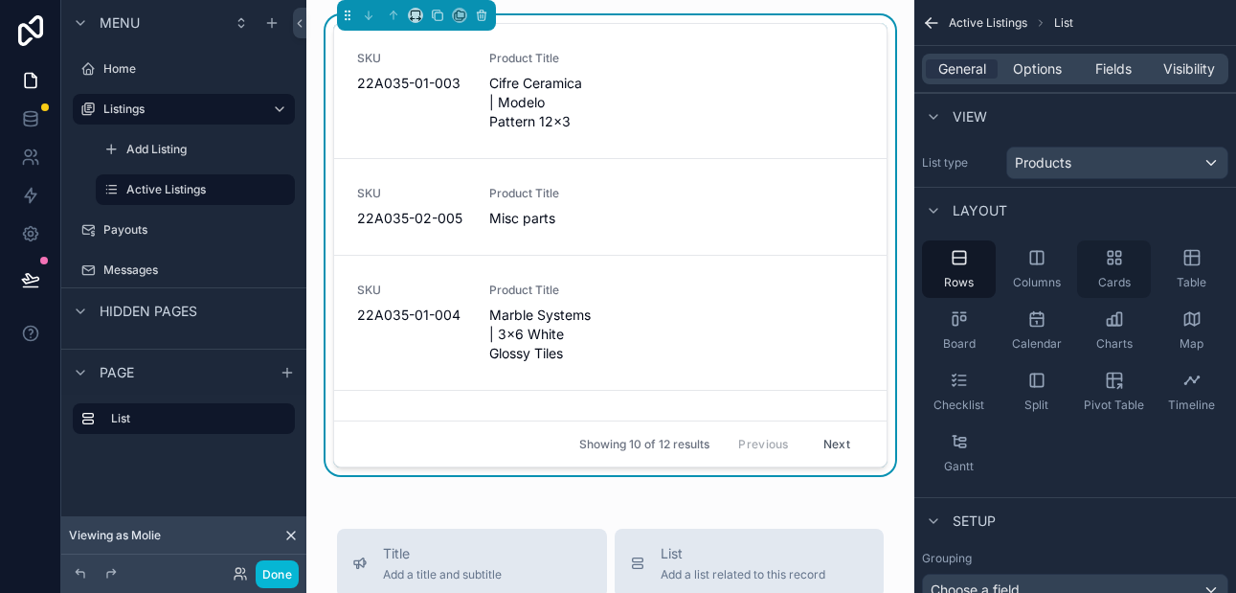
click at [1116, 268] on div "Cards" at bounding box center [1114, 268] width 74 height 57
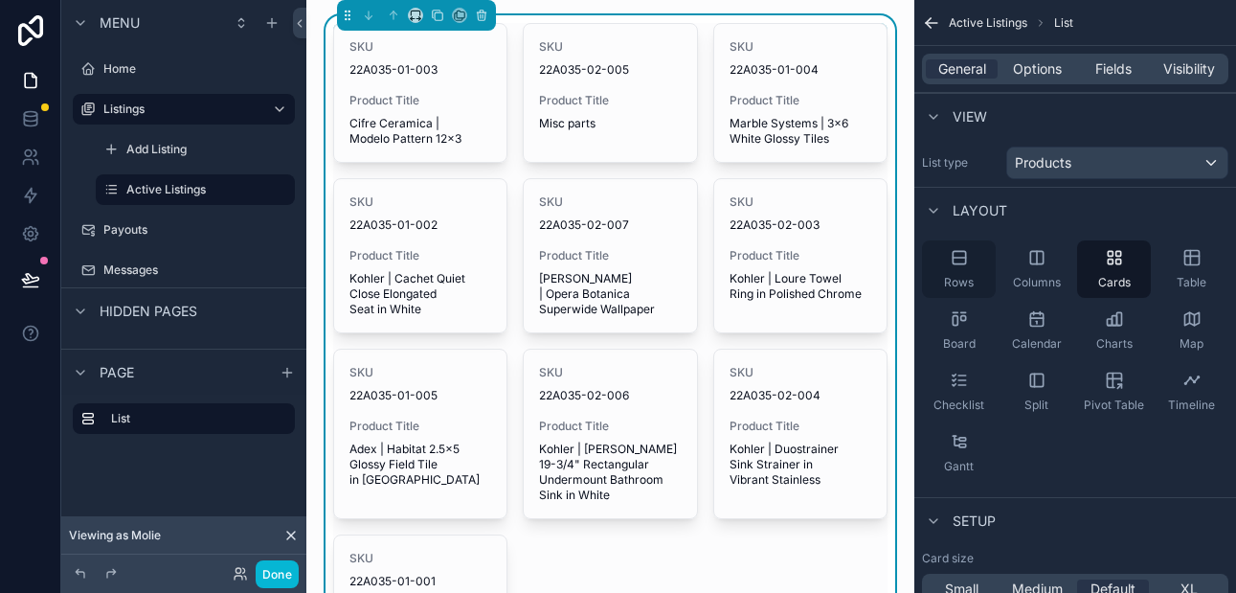
click at [951, 257] on icon "scrollable content" at bounding box center [959, 257] width 19 height 19
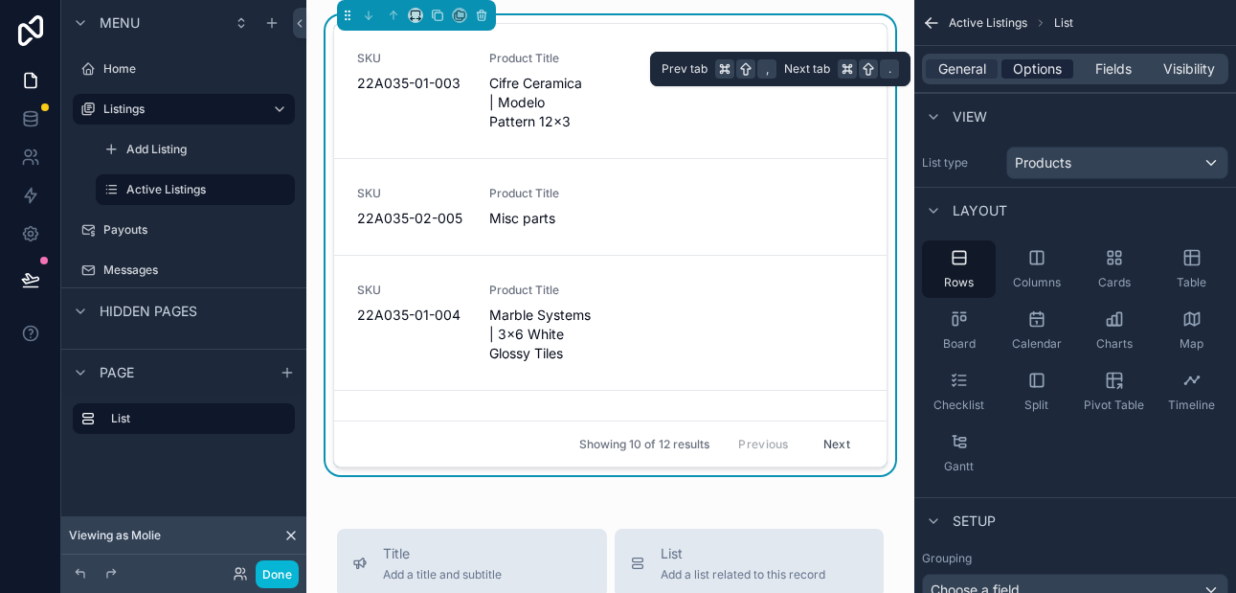
click at [1032, 65] on span "Options" at bounding box center [1037, 68] width 49 height 19
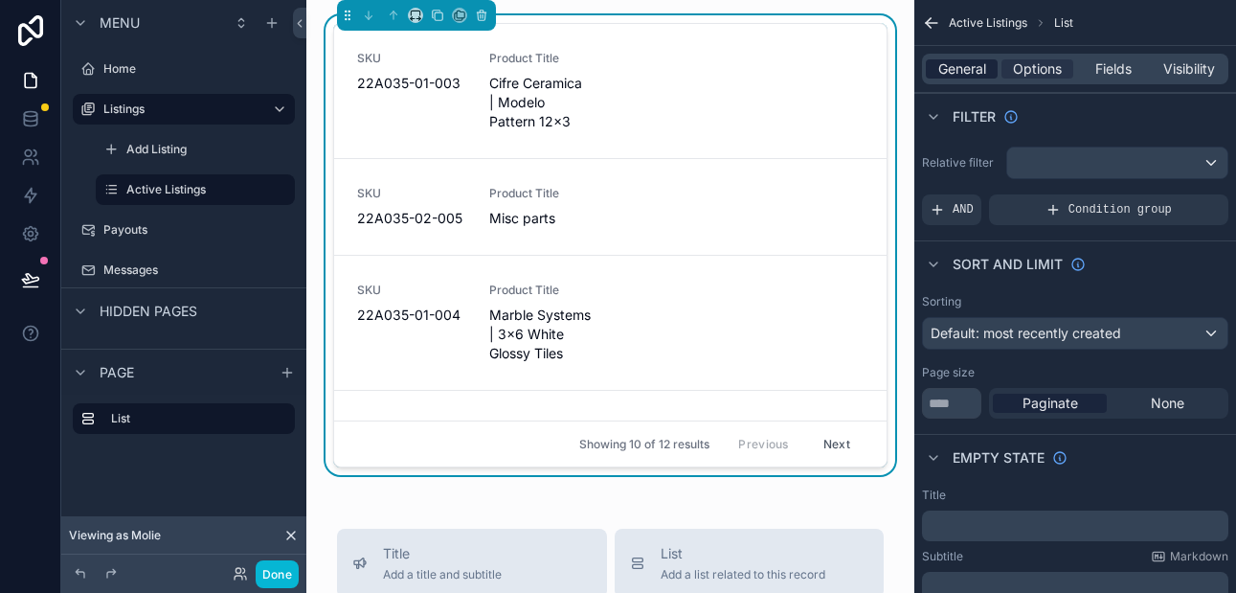
click at [970, 74] on span "General" at bounding box center [962, 68] width 48 height 19
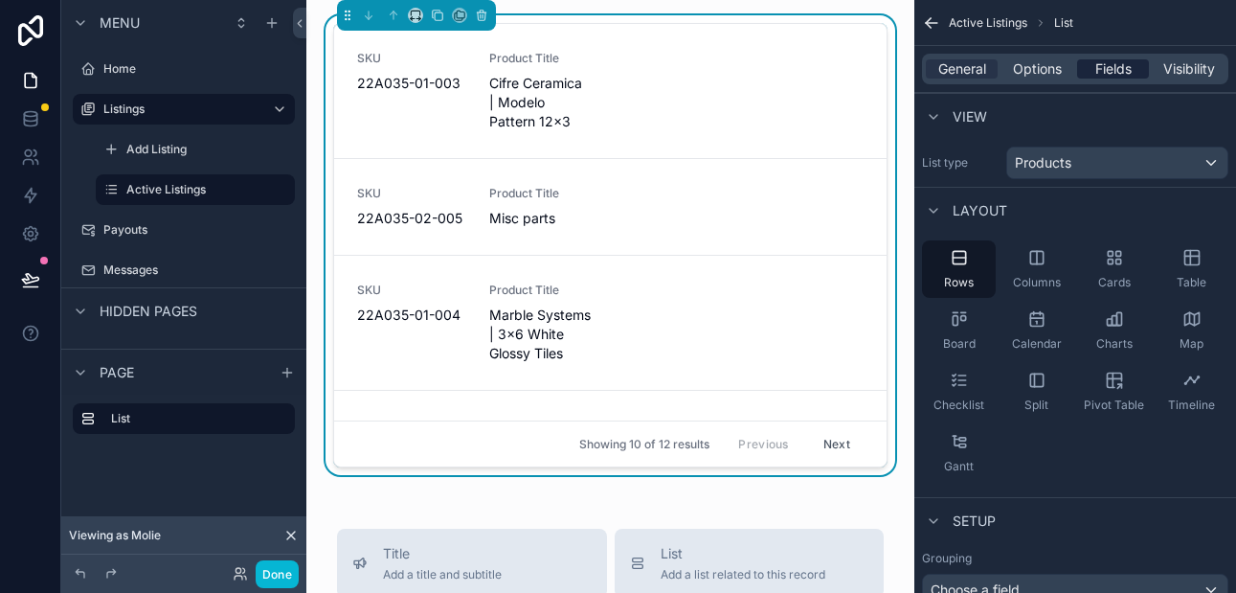
click at [1105, 68] on span "Fields" at bounding box center [1113, 68] width 36 height 19
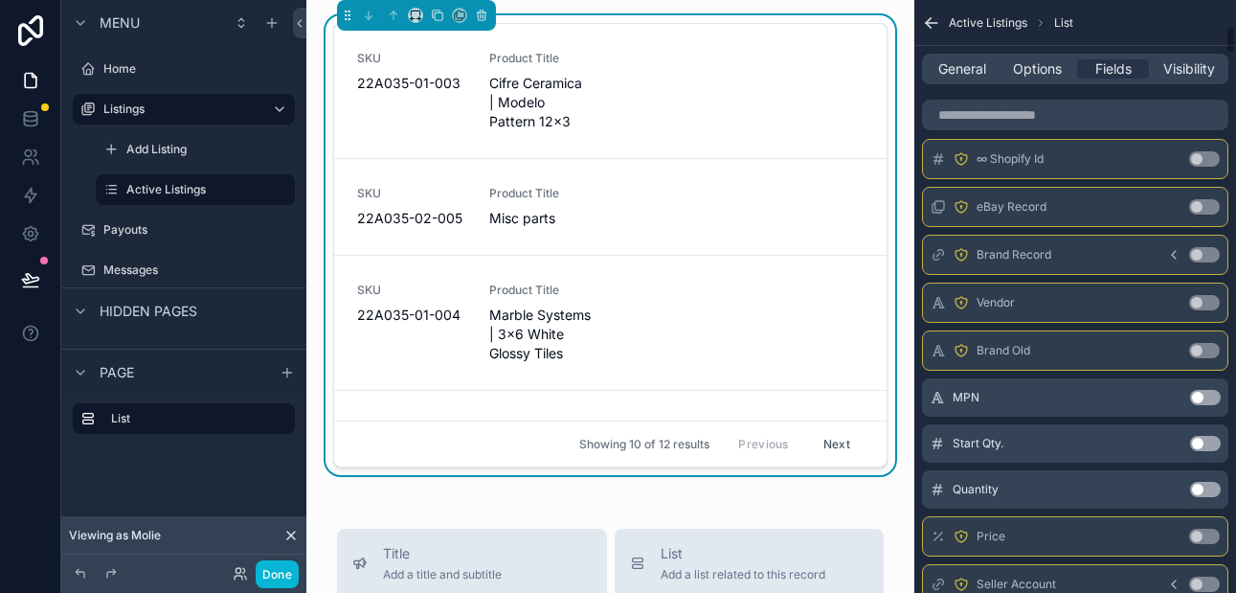
scroll to position [570, 0]
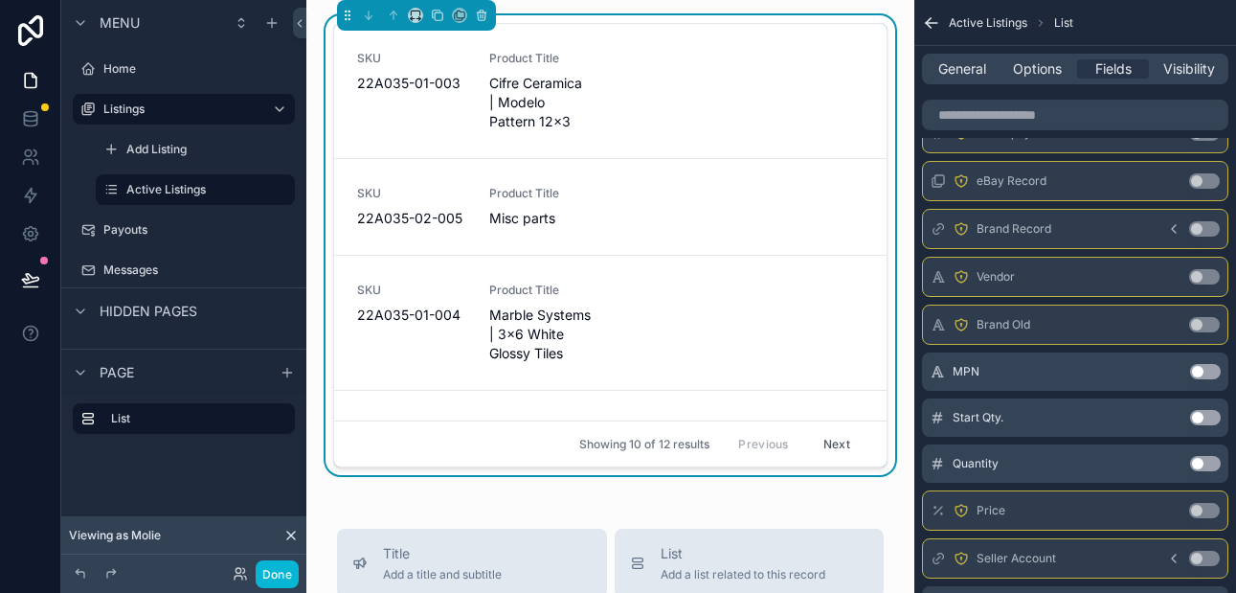
click at [1209, 423] on button "Use setting" at bounding box center [1205, 417] width 31 height 15
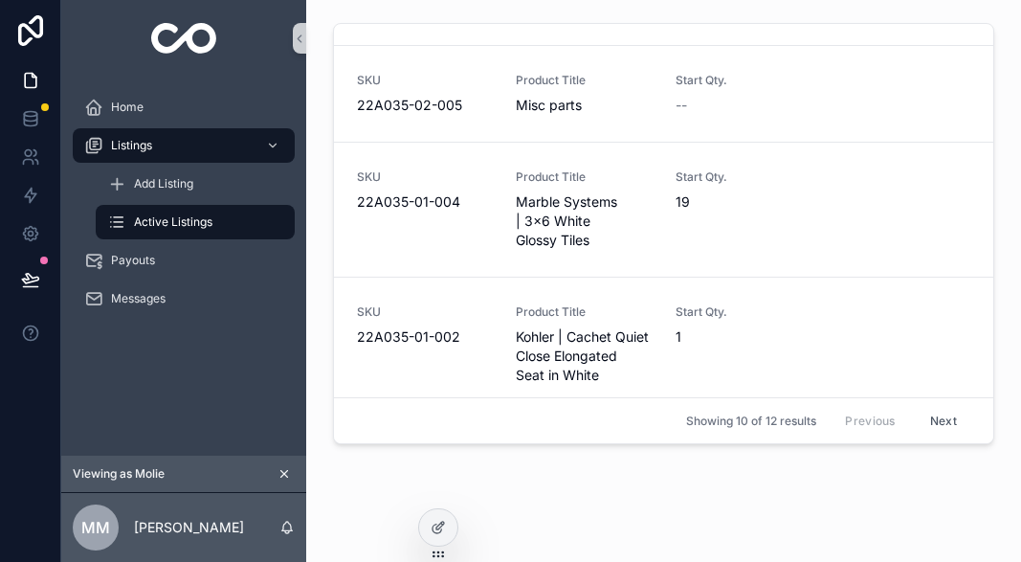
scroll to position [0, 0]
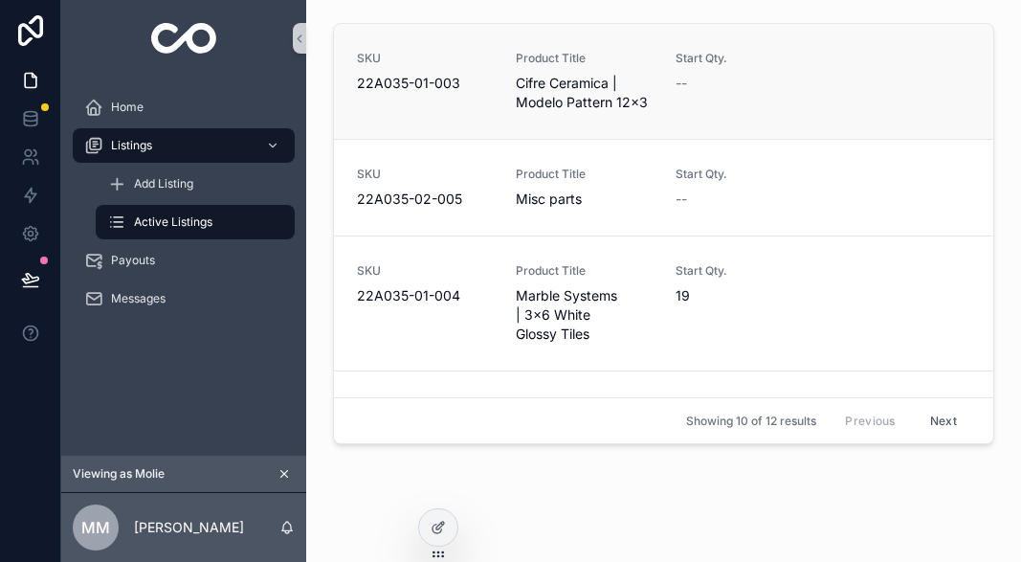
click at [714, 101] on div "Start Qty. --" at bounding box center [744, 81] width 136 height 61
click at [579, 89] on span "Cifre Ceramica | Modelo Pattern 12x3" at bounding box center [584, 93] width 136 height 38
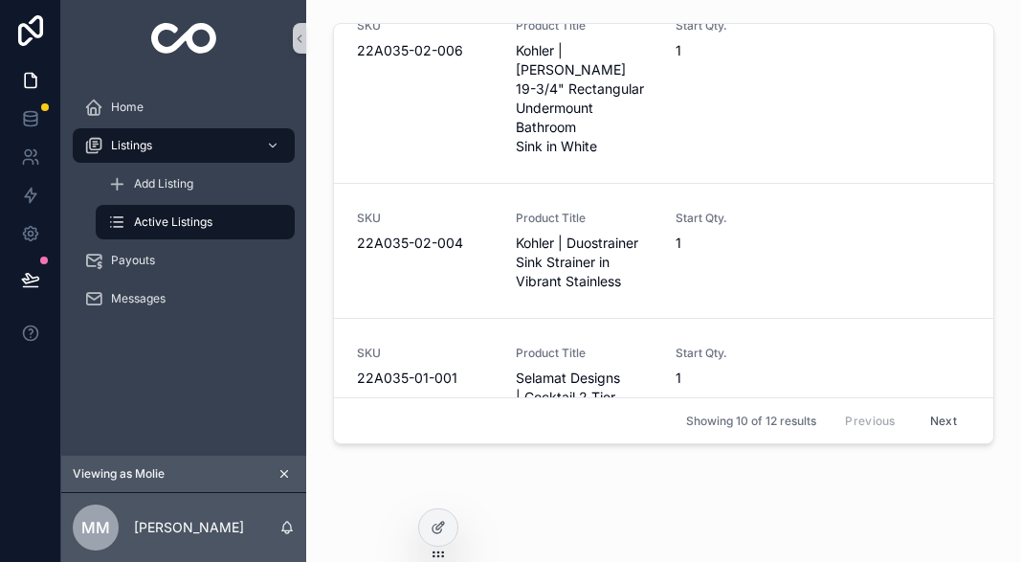
scroll to position [955, 0]
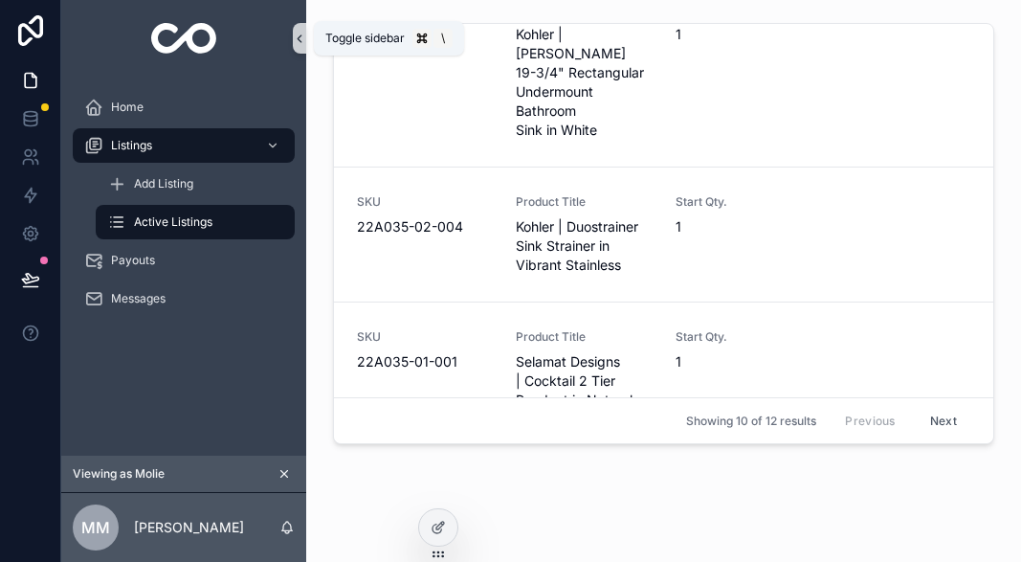
click at [302, 40] on icon "scrollable content" at bounding box center [299, 39] width 13 height 14
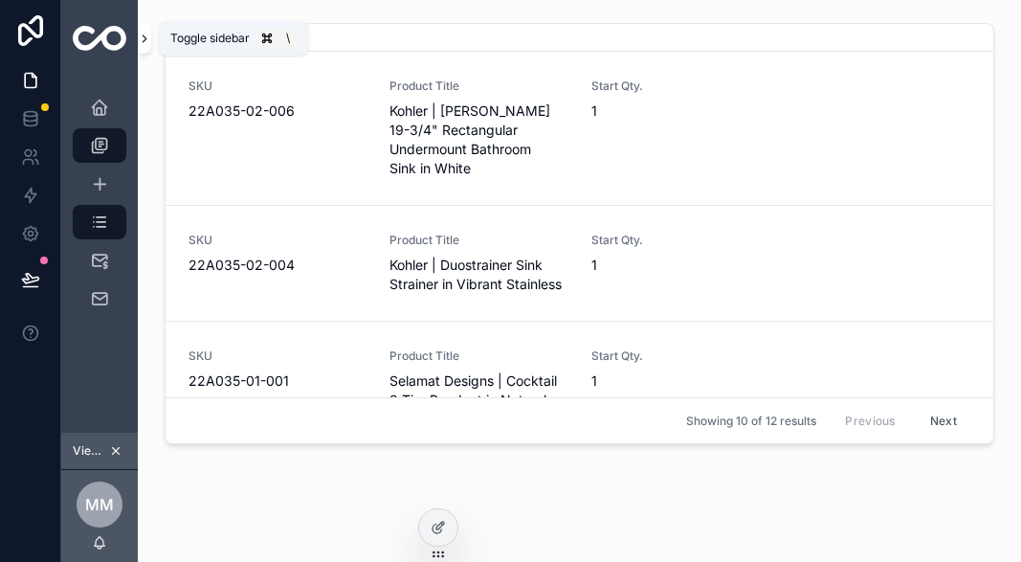
click at [145, 33] on icon "scrollable content" at bounding box center [144, 39] width 13 height 14
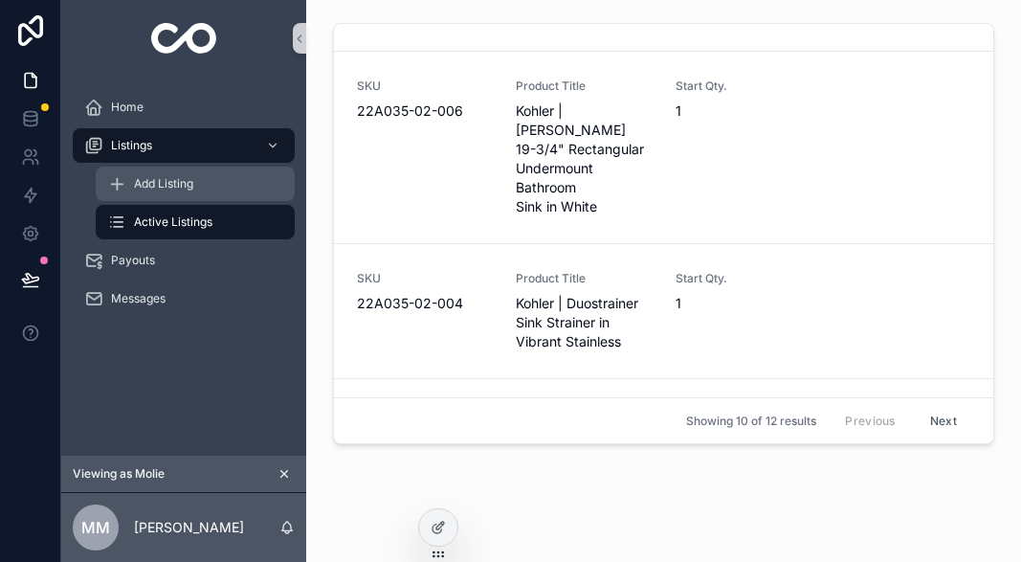
click at [173, 176] on span "Add Listing" at bounding box center [163, 183] width 59 height 15
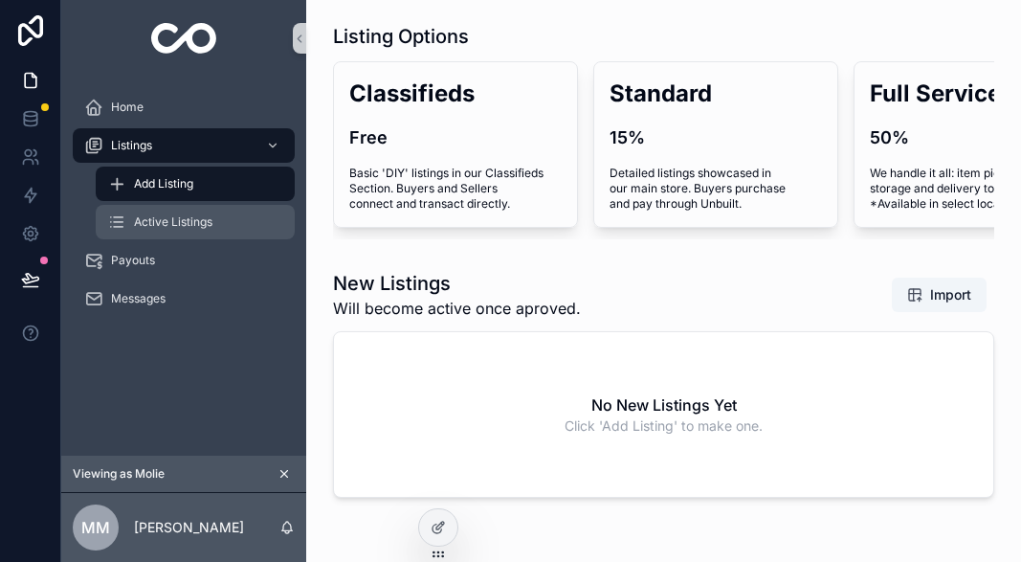
click at [173, 222] on span "Active Listings" at bounding box center [173, 221] width 78 height 15
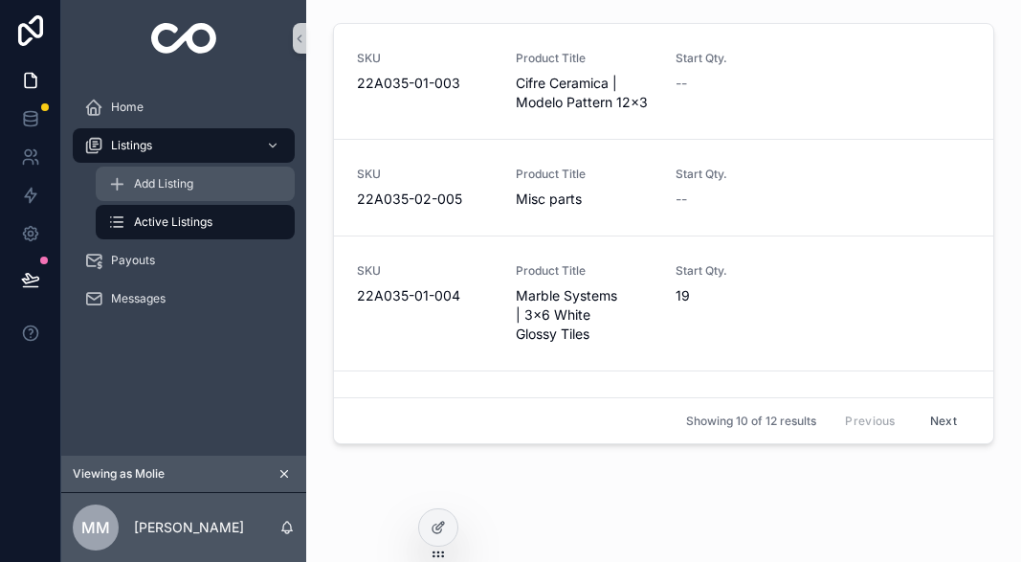
click at [175, 176] on span "Add Listing" at bounding box center [163, 183] width 59 height 15
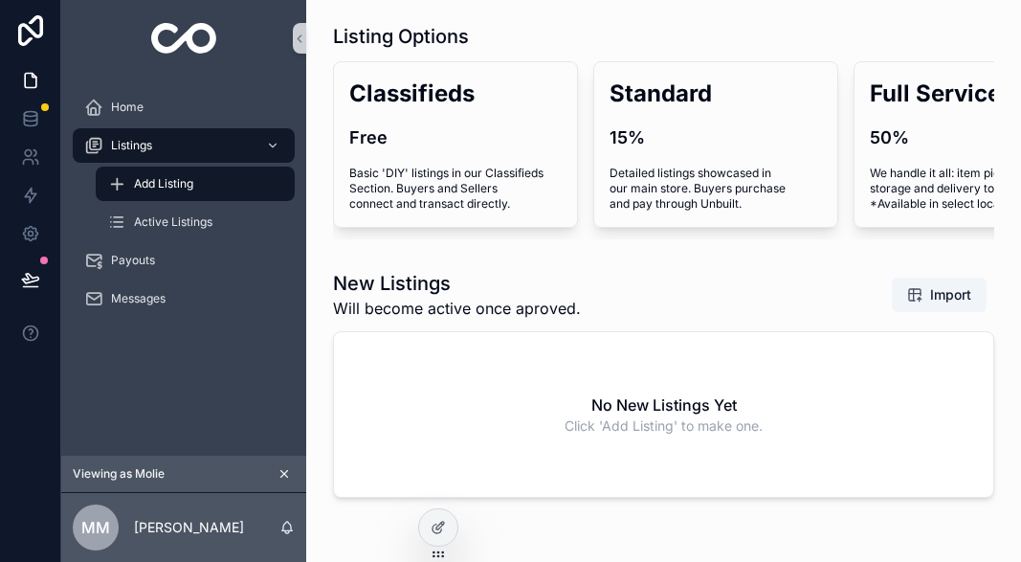
click at [243, 183] on div "Add Listing" at bounding box center [195, 183] width 176 height 31
click at [763, 385] on div "No New Listings Yet Click 'Add Listing' to make one." at bounding box center [664, 414] width 660 height 165
click at [857, 297] on div "Import" at bounding box center [923, 295] width 144 height 36
click at [914, 299] on span "Import" at bounding box center [939, 294] width 64 height 19
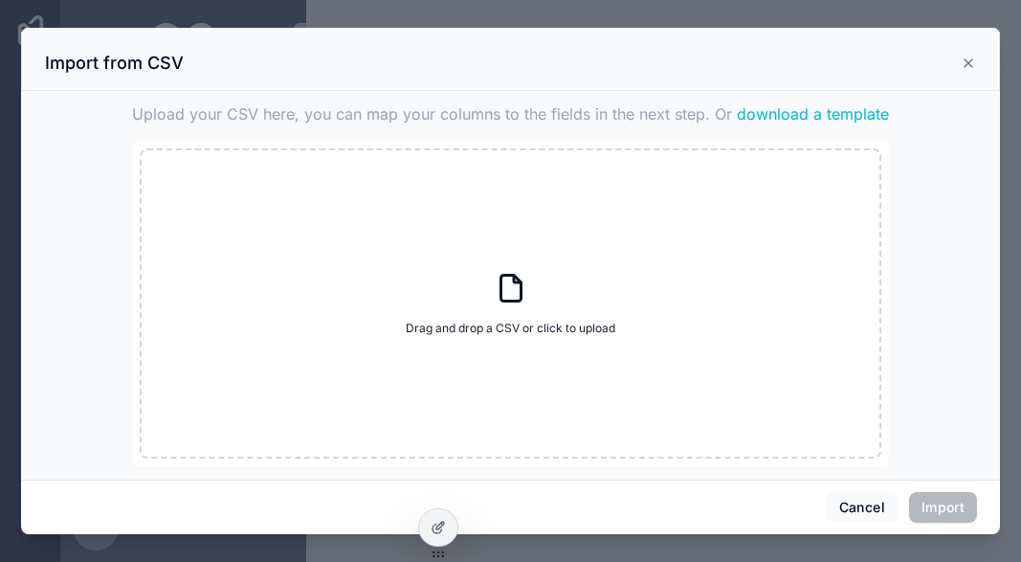
click at [969, 62] on icon "scrollable content" at bounding box center [969, 63] width 8 height 8
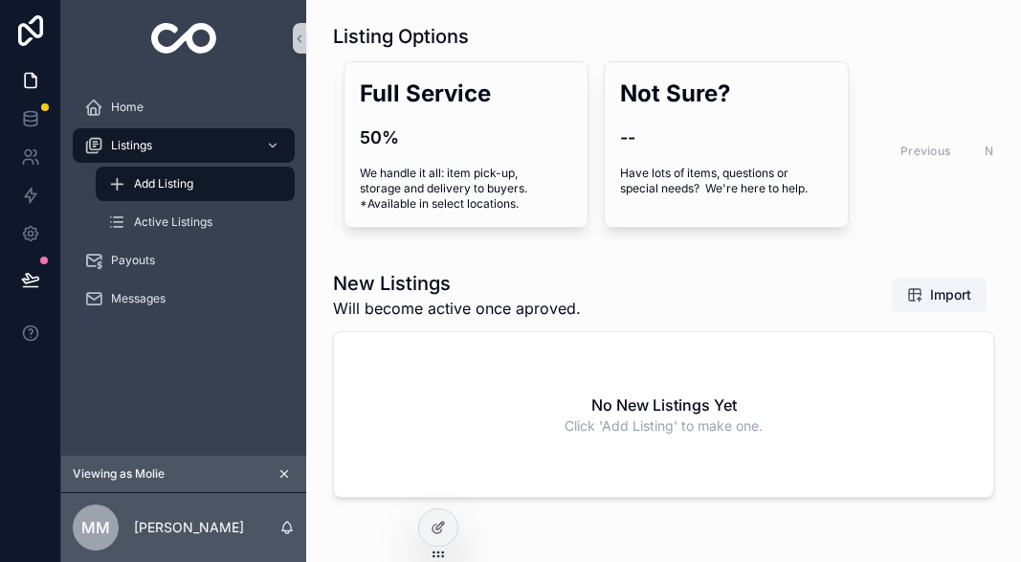
scroll to position [0, 564]
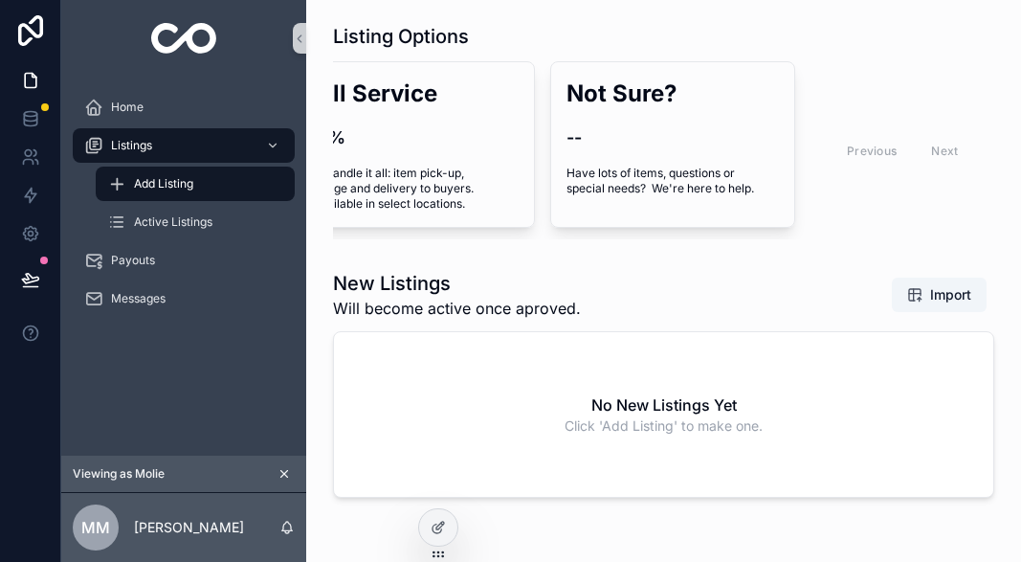
click at [614, 425] on span "Click 'Add Listing' to make one." at bounding box center [664, 425] width 198 height 19
click at [707, 406] on h2 "No New Listings Yet" at bounding box center [664, 404] width 145 height 23
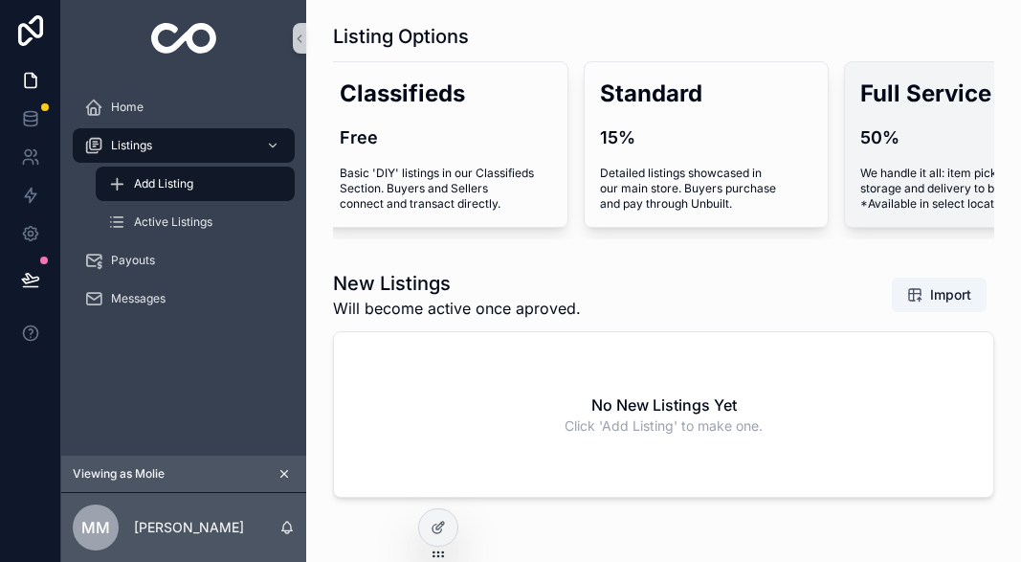
scroll to position [0, 0]
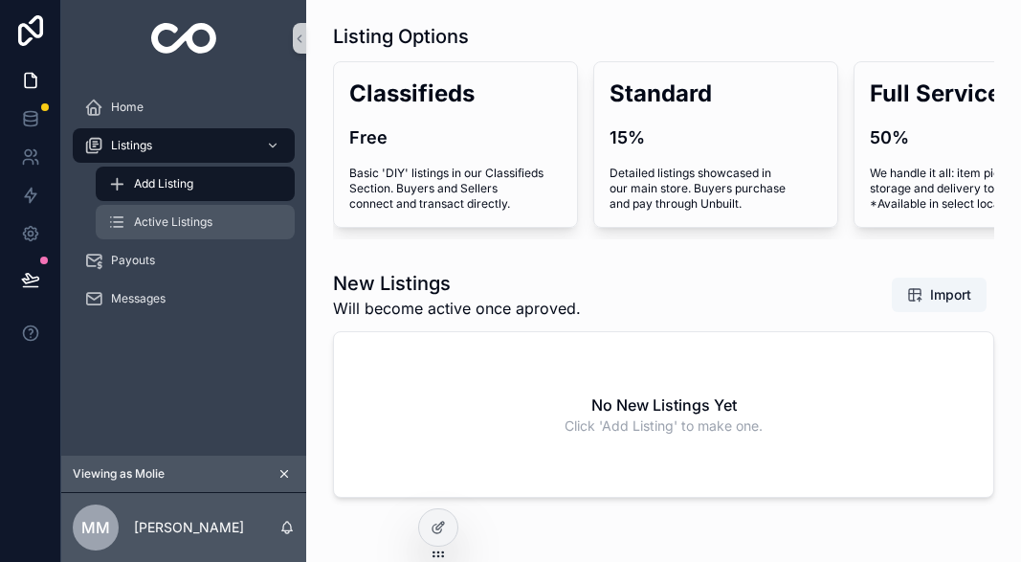
click at [198, 219] on span "Active Listings" at bounding box center [173, 221] width 78 height 15
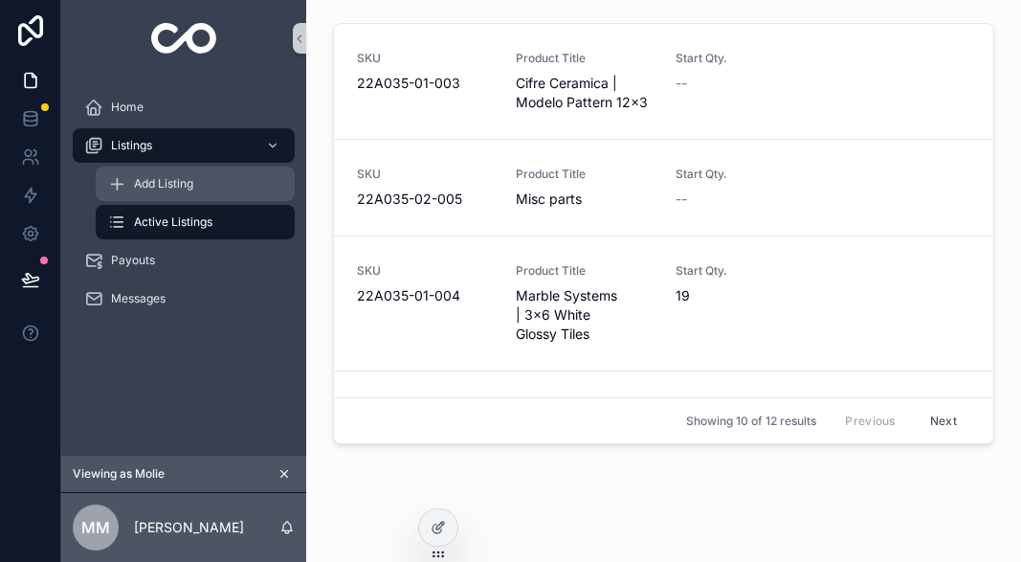
click at [232, 182] on div "Add Listing" at bounding box center [195, 183] width 176 height 31
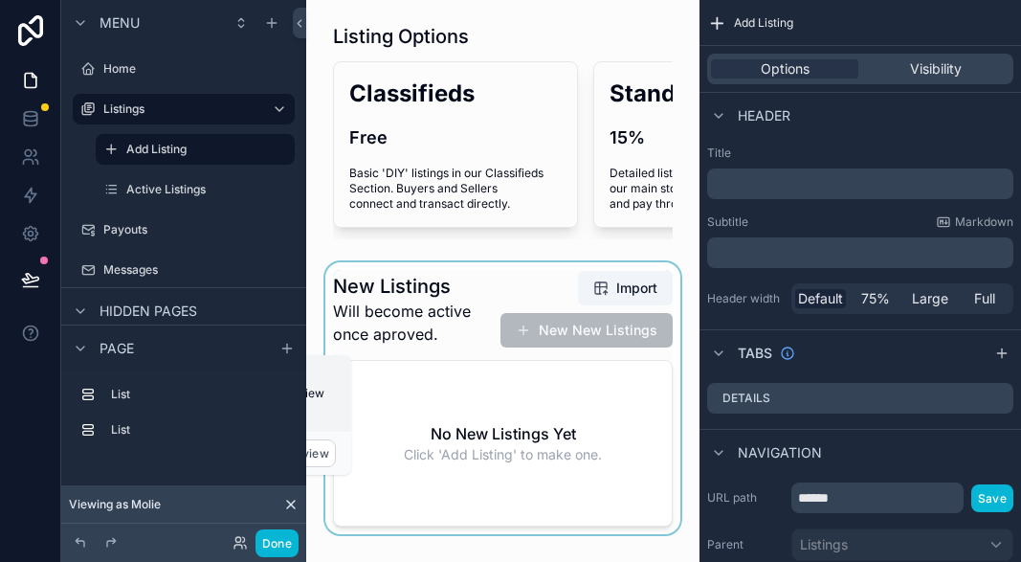
click at [552, 289] on div "scrollable content" at bounding box center [503, 398] width 363 height 272
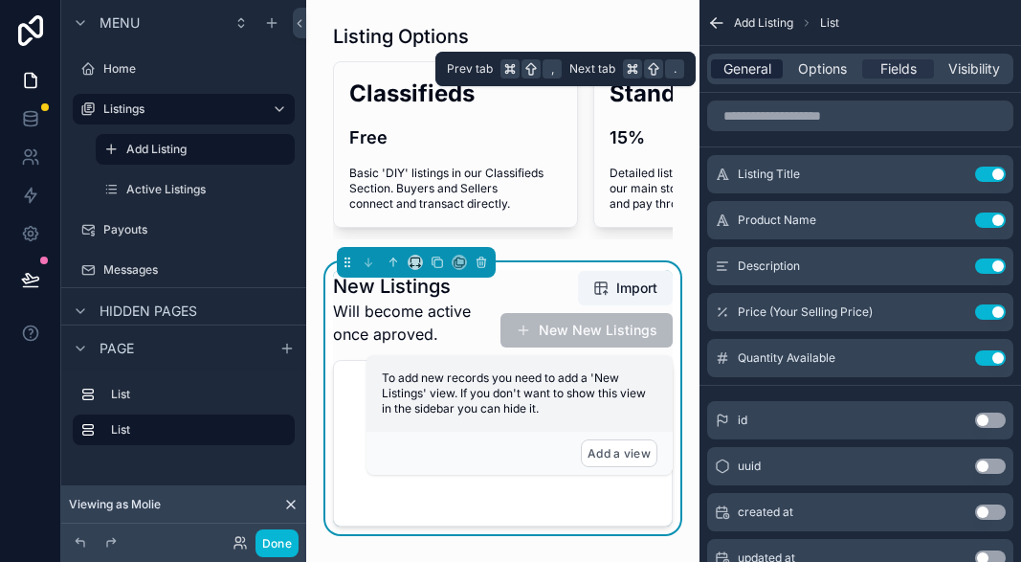
click at [752, 73] on span "General" at bounding box center [748, 68] width 48 height 19
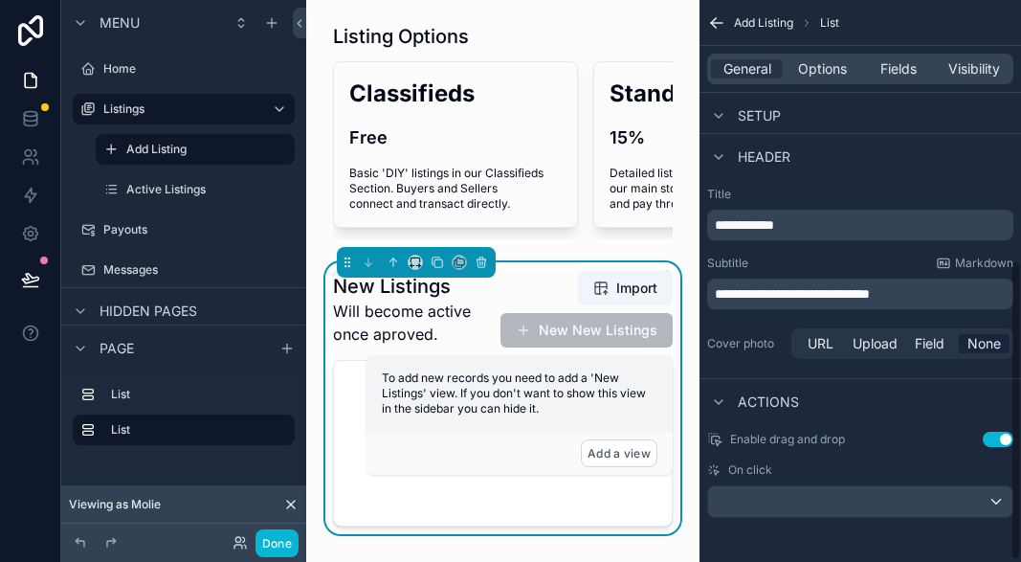
scroll to position [490, 0]
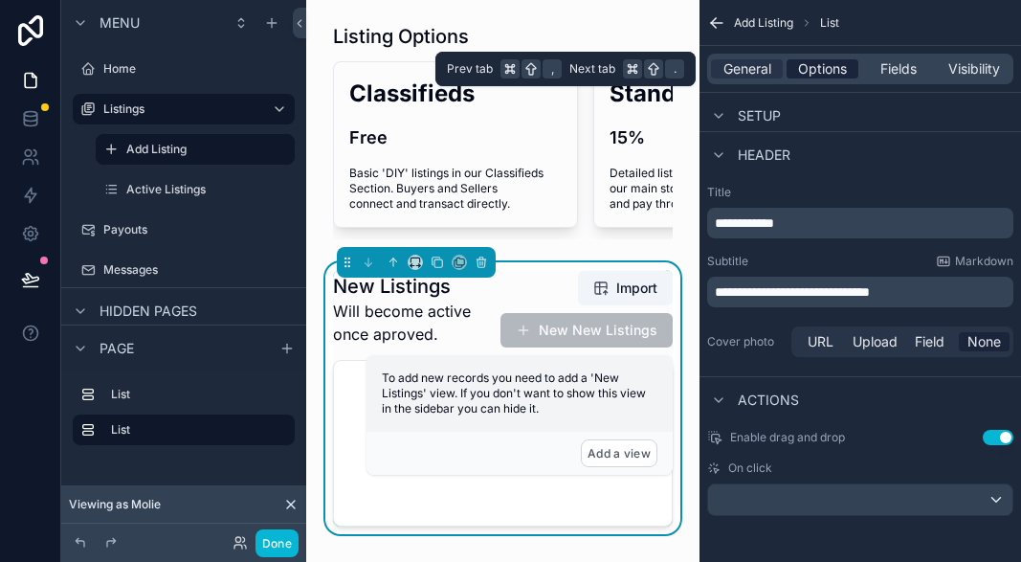
click at [822, 67] on span "Options" at bounding box center [822, 68] width 49 height 19
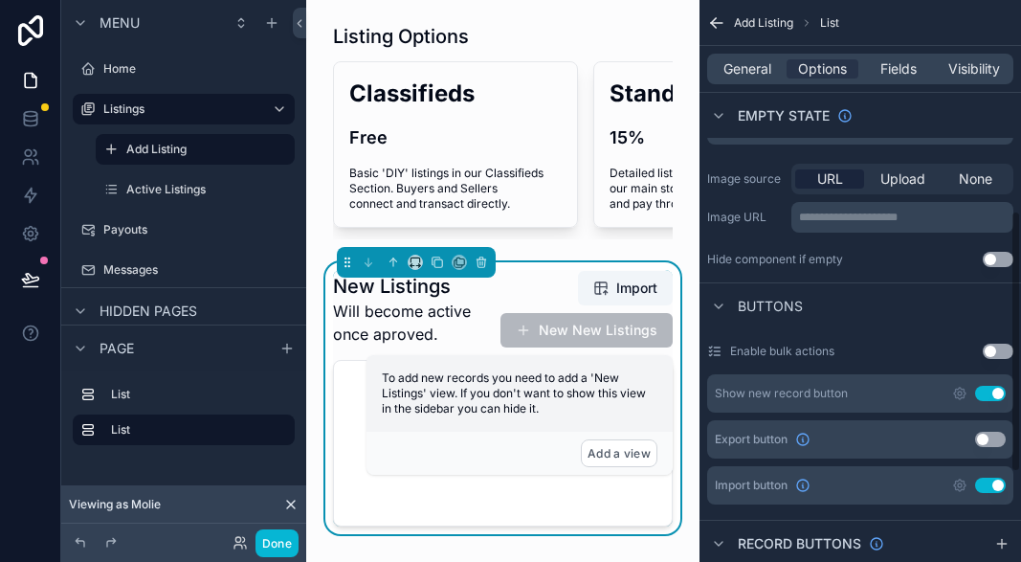
scroll to position [491, 0]
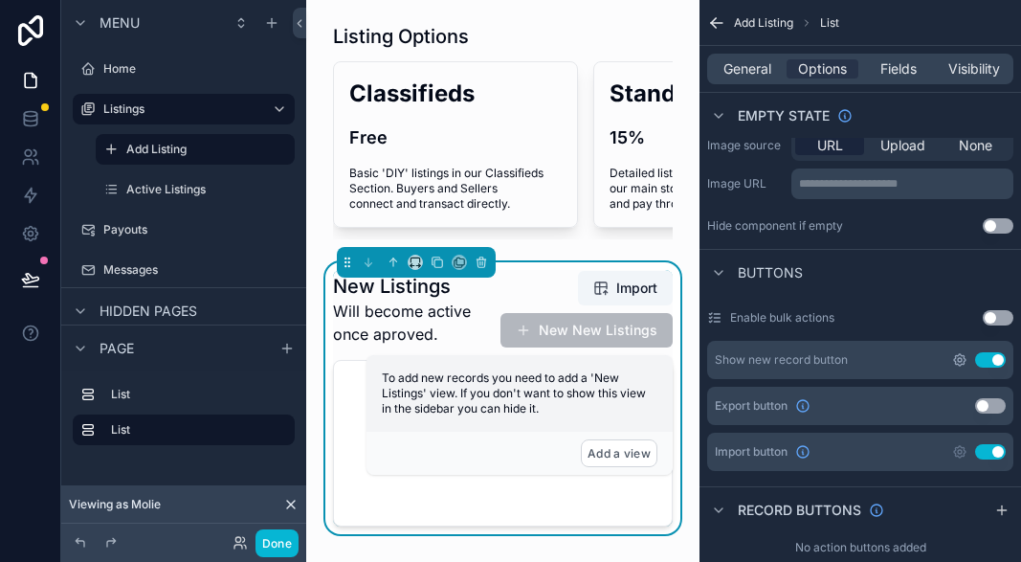
click at [958, 361] on icon "scrollable content" at bounding box center [960, 360] width 4 height 4
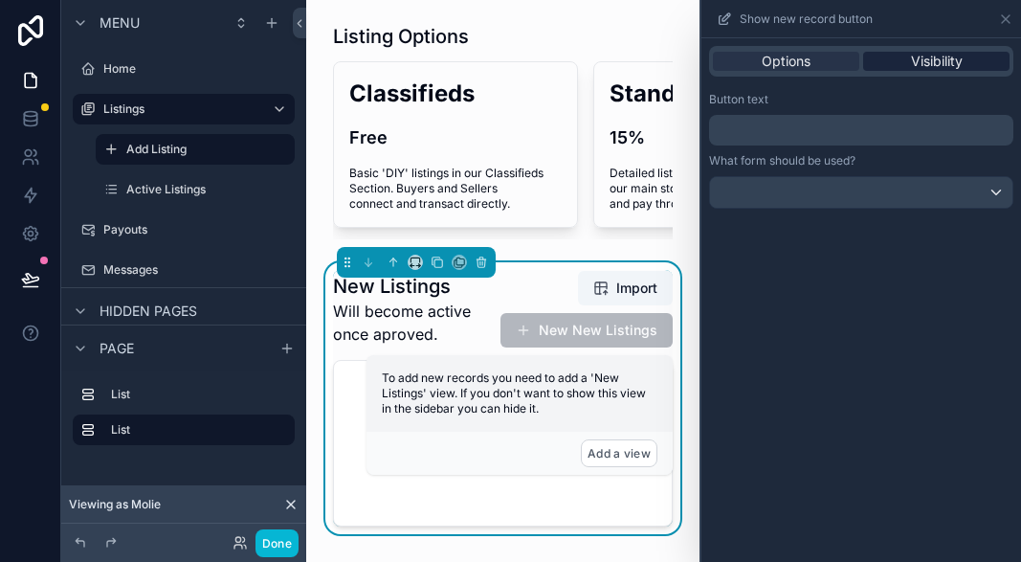
click at [954, 60] on span "Visibility" at bounding box center [937, 61] width 52 height 19
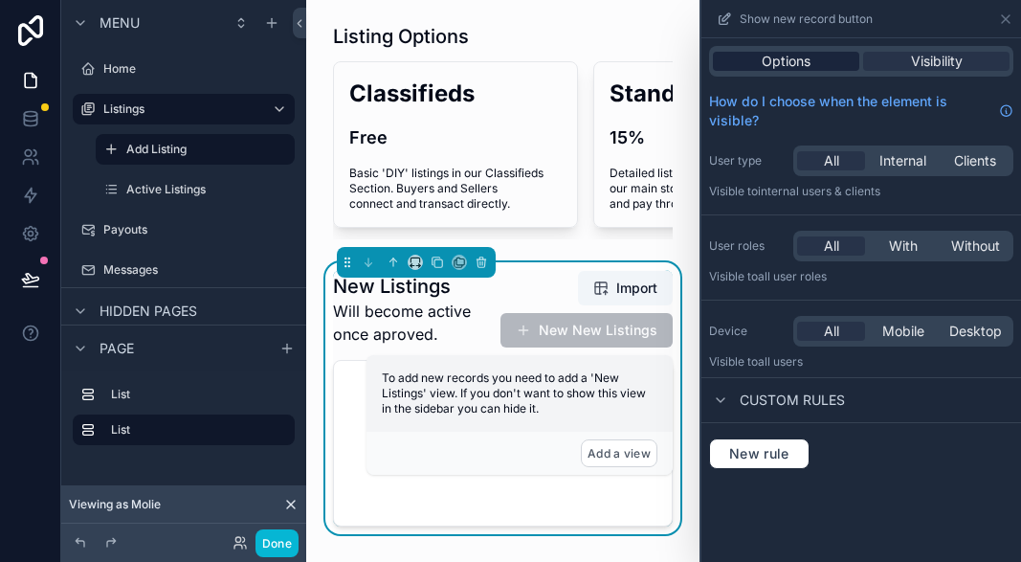
click at [797, 60] on span "Options" at bounding box center [786, 61] width 49 height 19
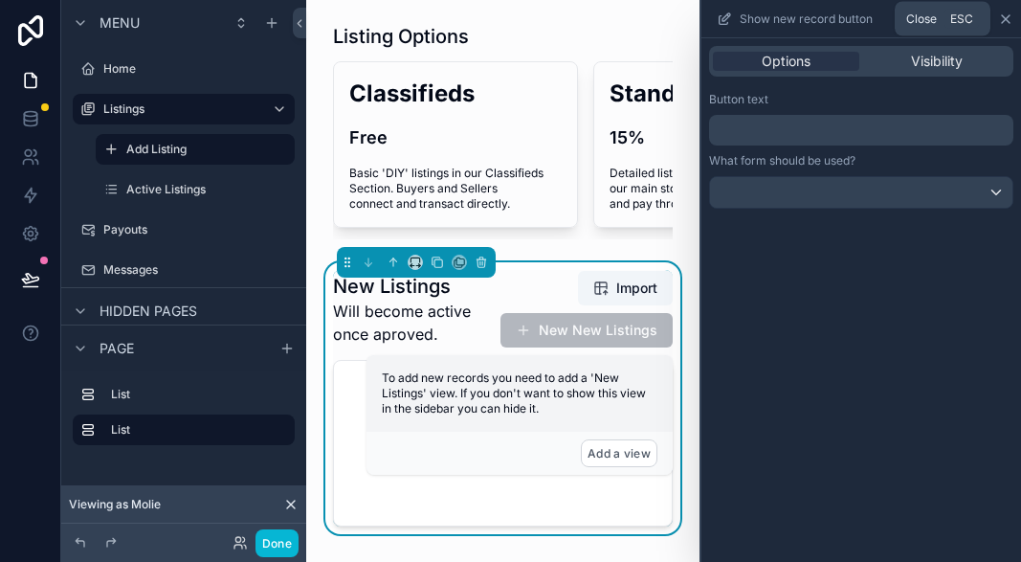
click at [1006, 16] on icon at bounding box center [1005, 18] width 15 height 15
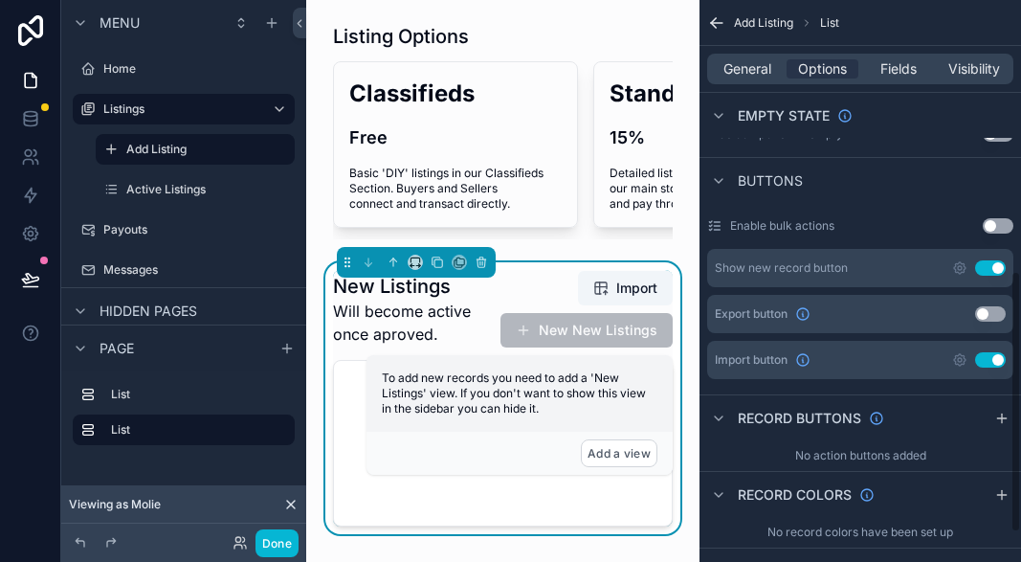
scroll to position [585, 0]
click at [1002, 218] on button "Use setting" at bounding box center [998, 223] width 31 height 15
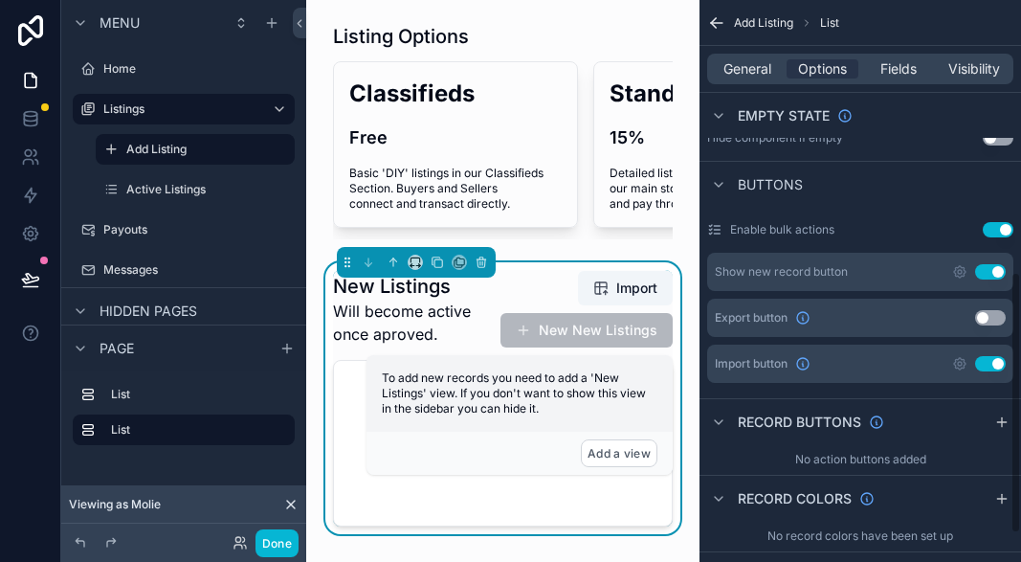
scroll to position [645, 0]
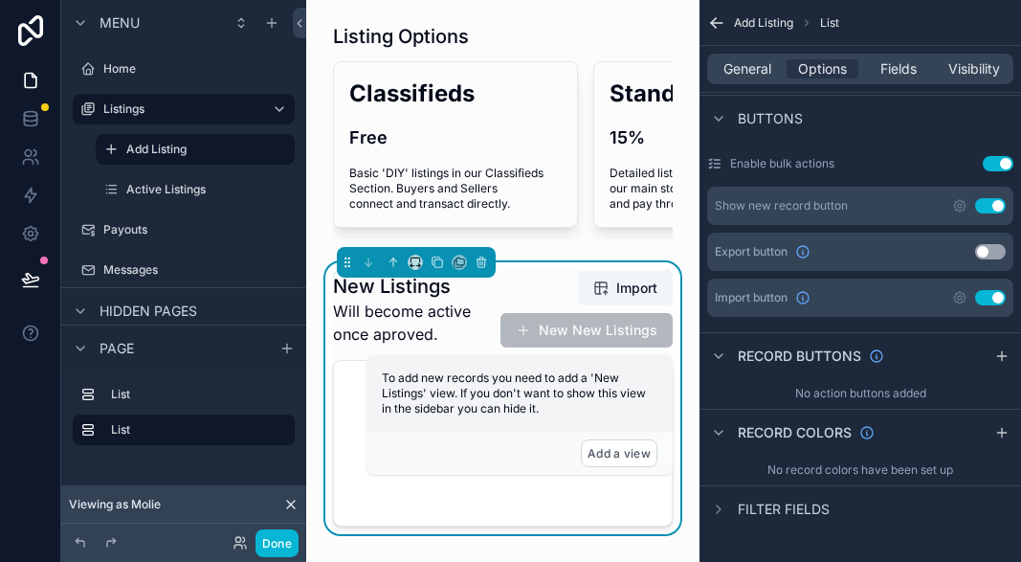
click at [990, 251] on button "Use setting" at bounding box center [990, 251] width 31 height 15
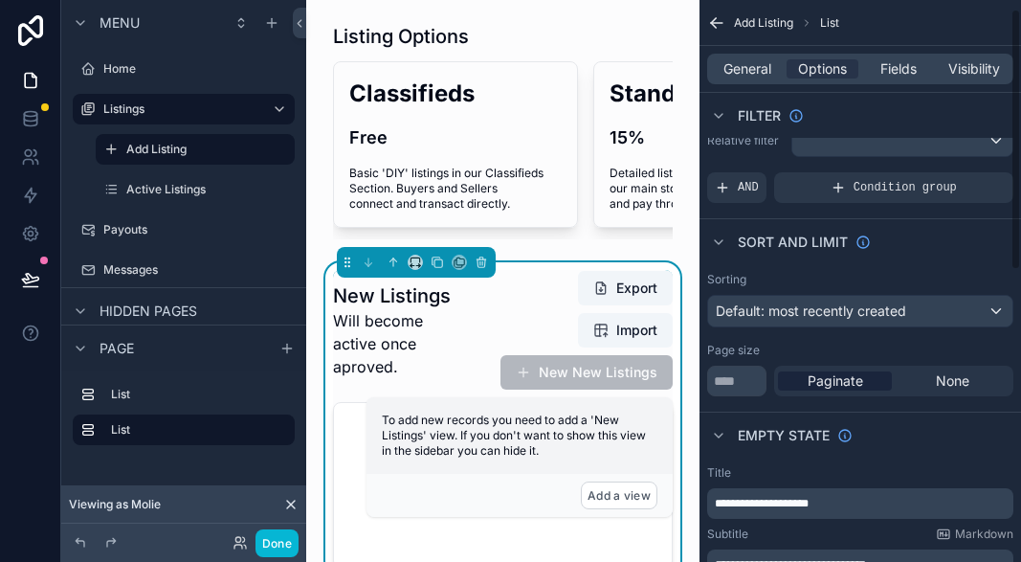
scroll to position [0, 0]
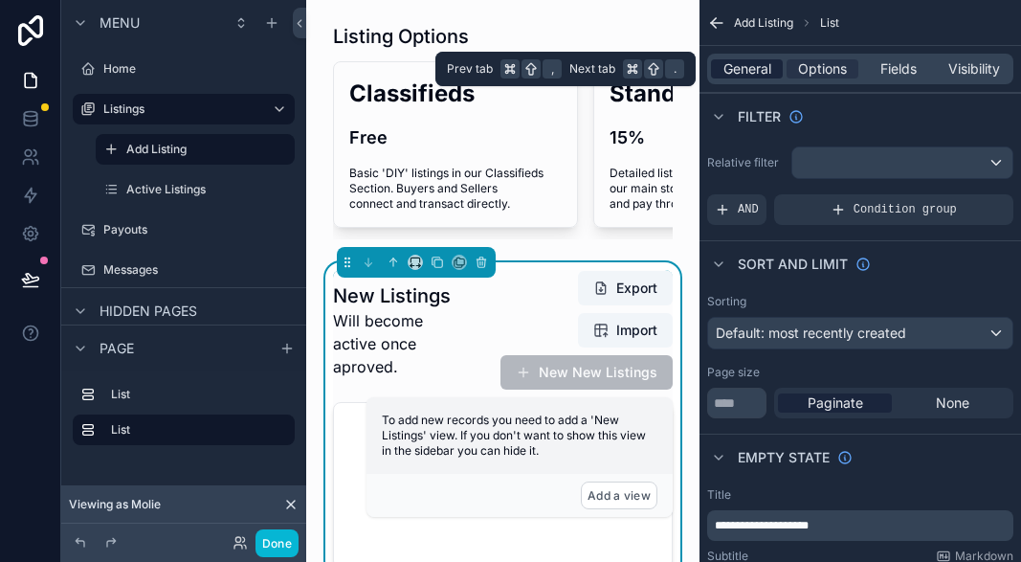
click at [750, 73] on span "General" at bounding box center [748, 68] width 48 height 19
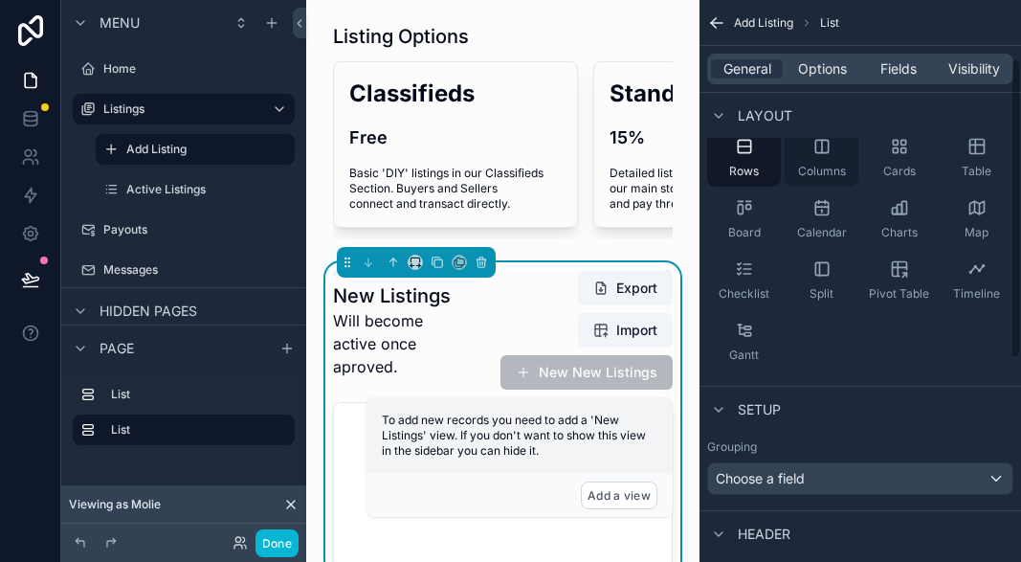
scroll to position [110, 0]
click at [825, 72] on span "Options" at bounding box center [822, 68] width 49 height 19
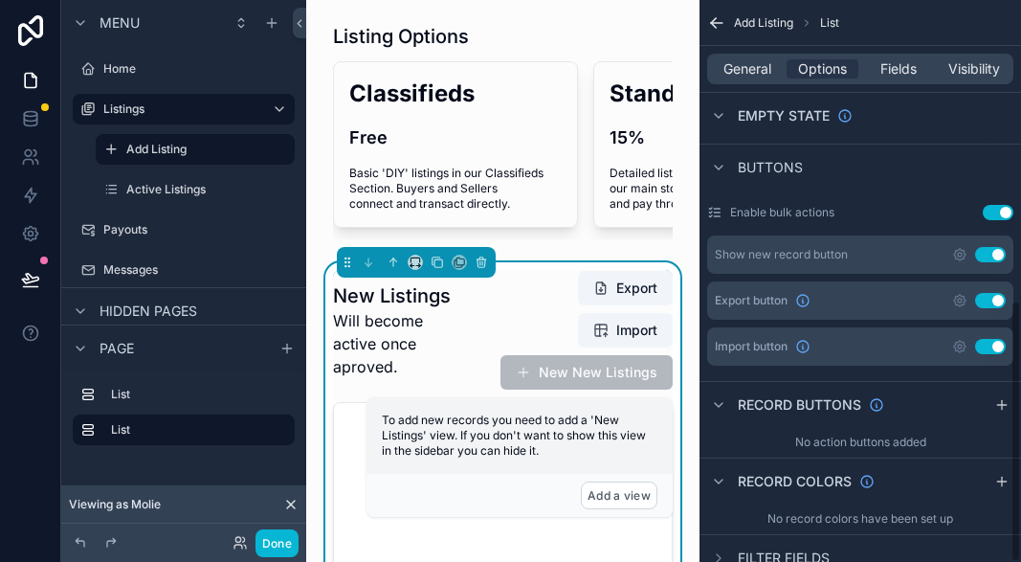
scroll to position [645, 0]
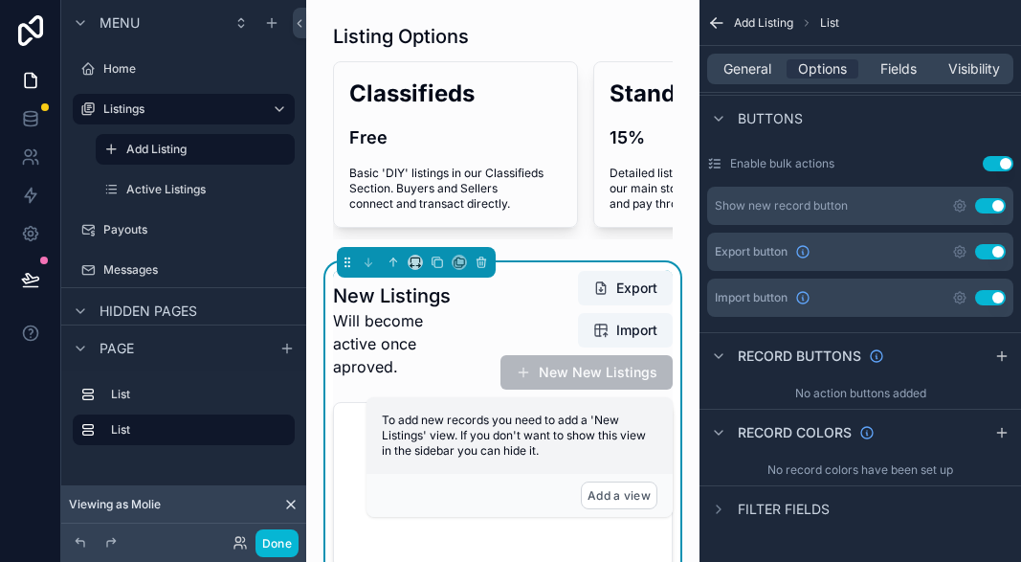
click at [989, 206] on button "Use setting" at bounding box center [990, 205] width 31 height 15
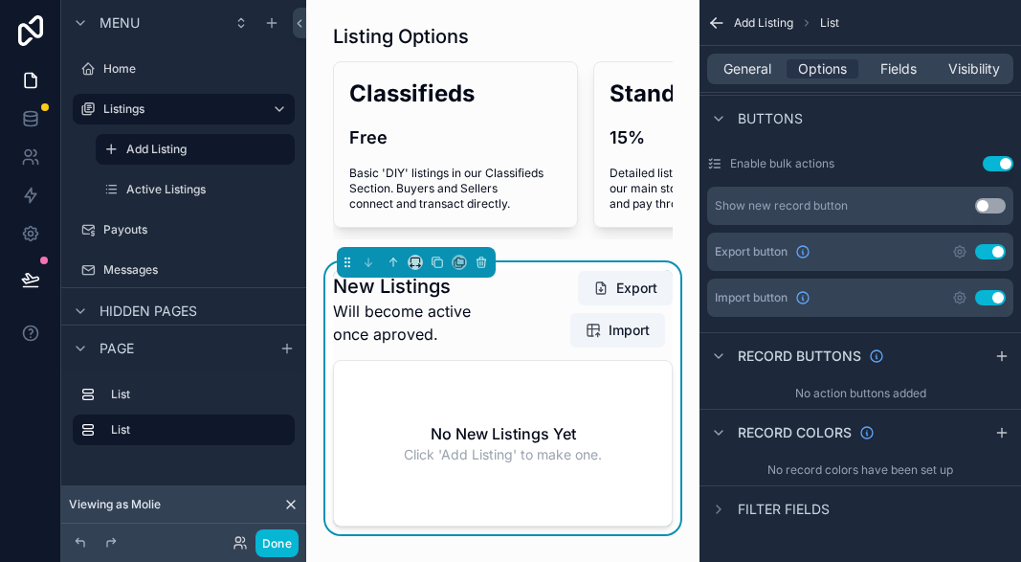
click at [989, 208] on button "Use setting" at bounding box center [990, 205] width 31 height 15
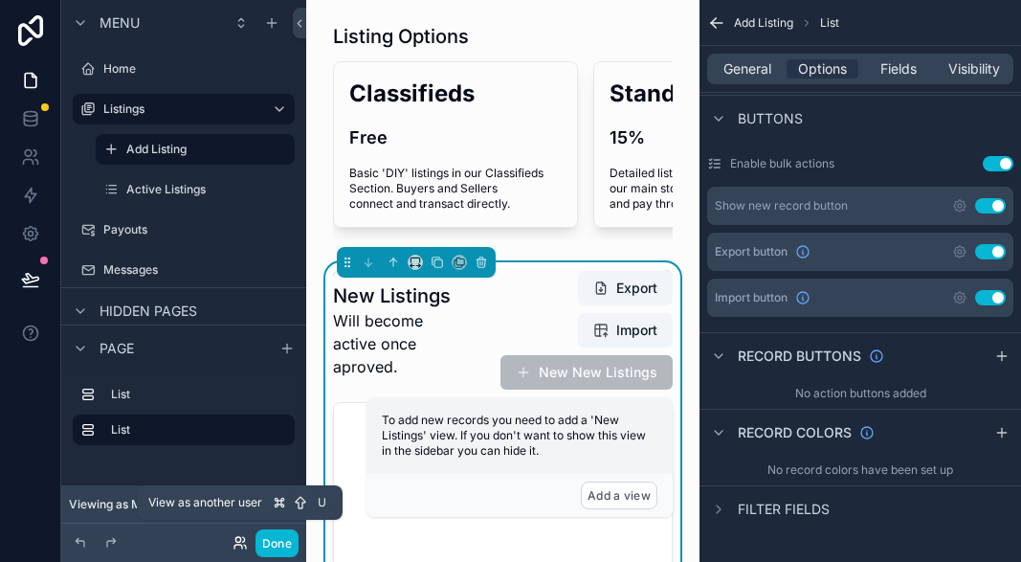
click at [238, 548] on icon at bounding box center [240, 542] width 15 height 15
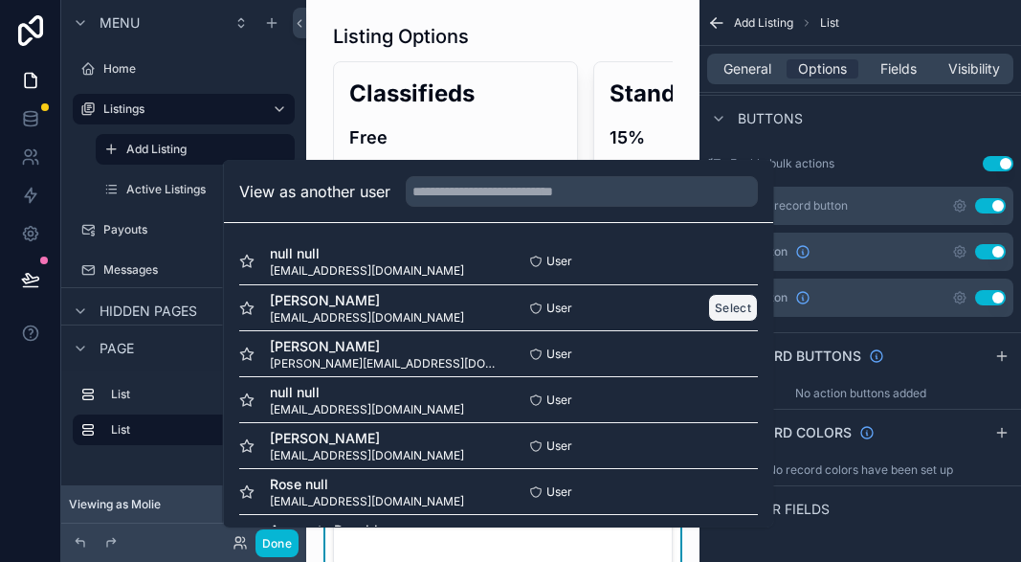
click at [725, 315] on button "Select" at bounding box center [733, 308] width 50 height 28
click at [724, 311] on button "Select" at bounding box center [733, 308] width 50 height 28
click at [457, 314] on div "Molie Malone molie@moliemalone.com" at bounding box center [368, 308] width 259 height 34
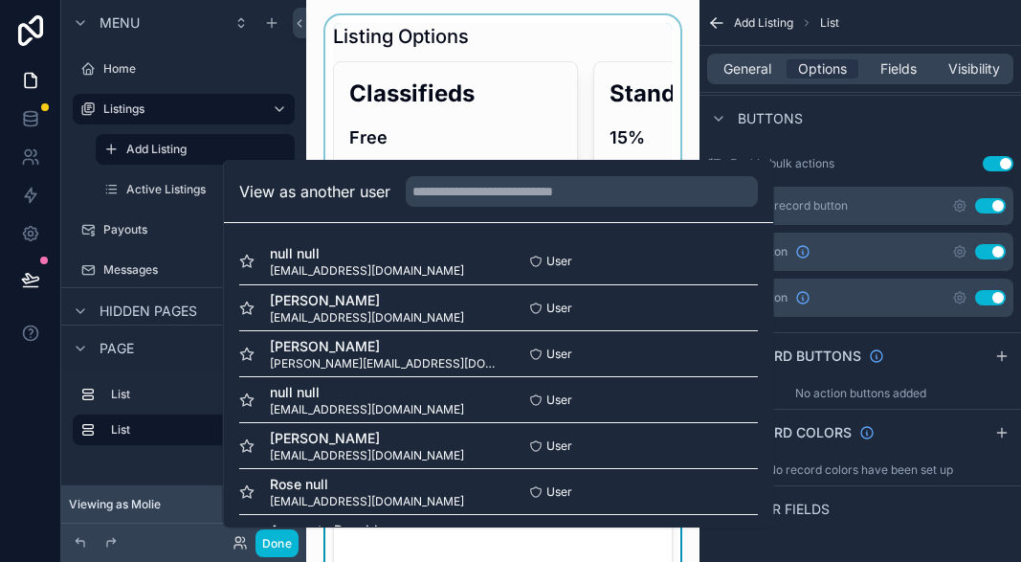
click at [501, 76] on div "scrollable content" at bounding box center [503, 131] width 363 height 232
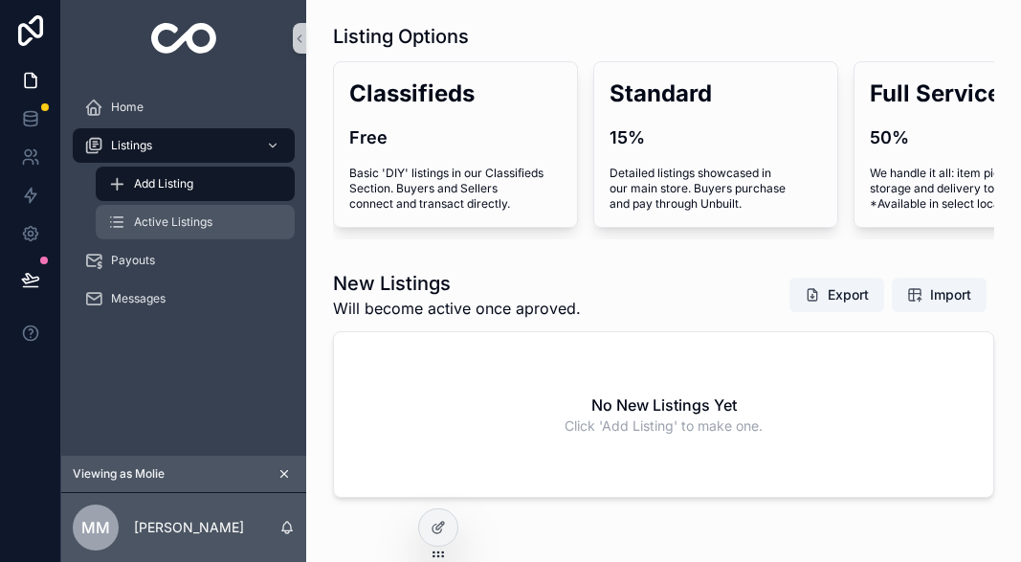
click at [197, 224] on span "Active Listings" at bounding box center [173, 221] width 78 height 15
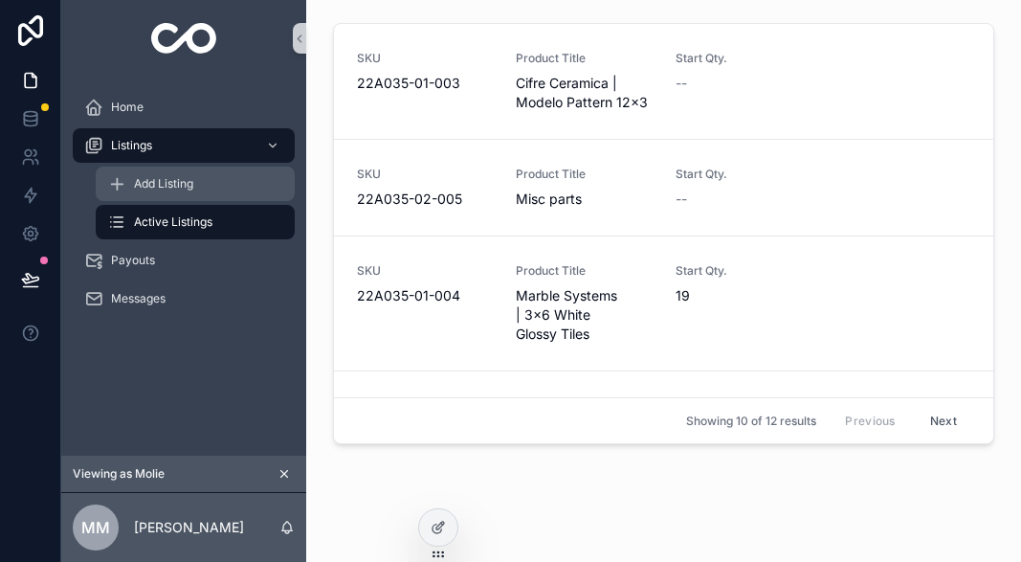
click at [183, 177] on span "Add Listing" at bounding box center [163, 183] width 59 height 15
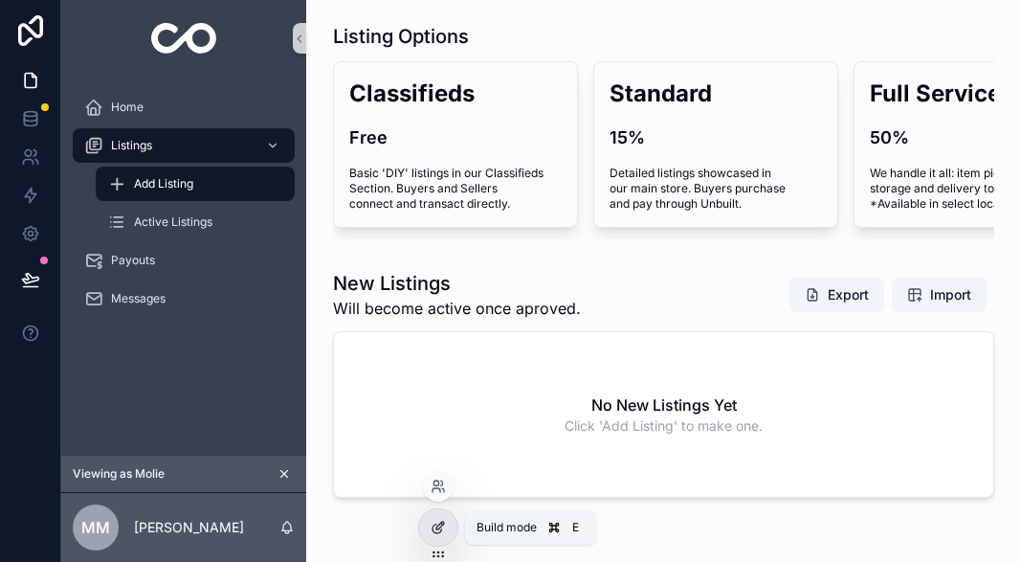
click at [443, 530] on icon at bounding box center [438, 527] width 15 height 15
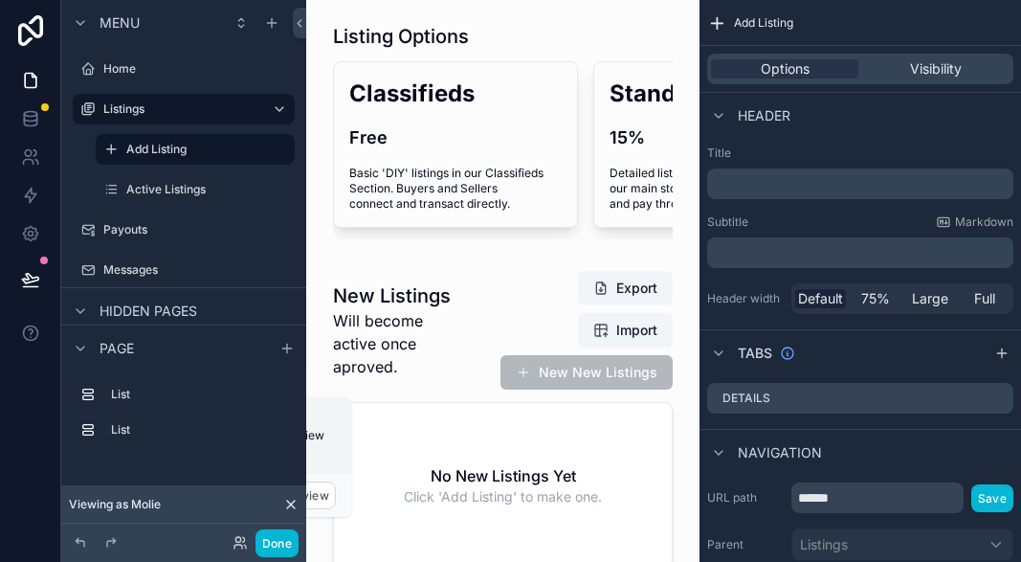
click at [323, 461] on div "To add new records you need to add a 'New Listings' view. If you don't want to …" at bounding box center [198, 435] width 306 height 77
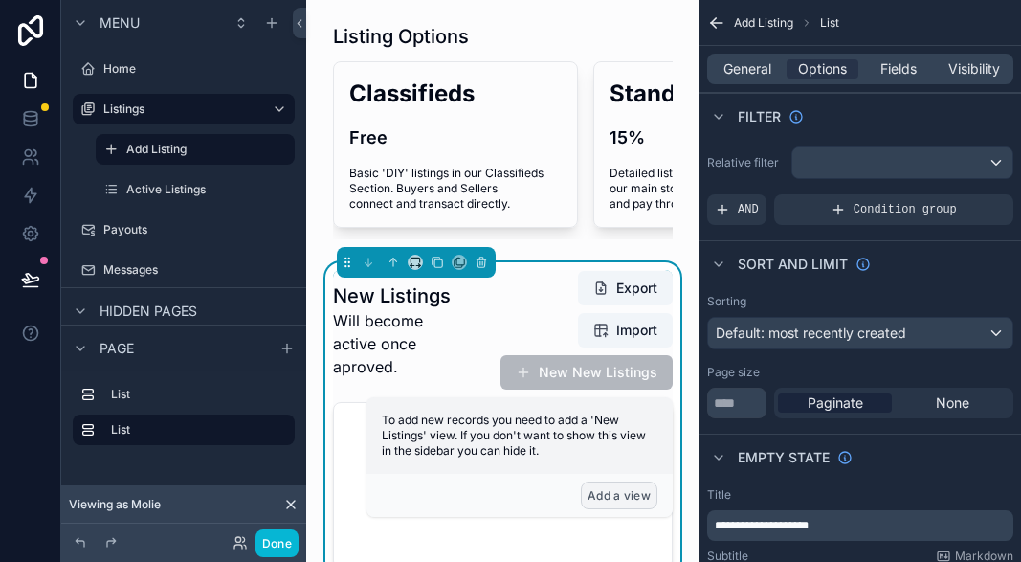
click at [611, 492] on button "Add a view" at bounding box center [619, 495] width 77 height 28
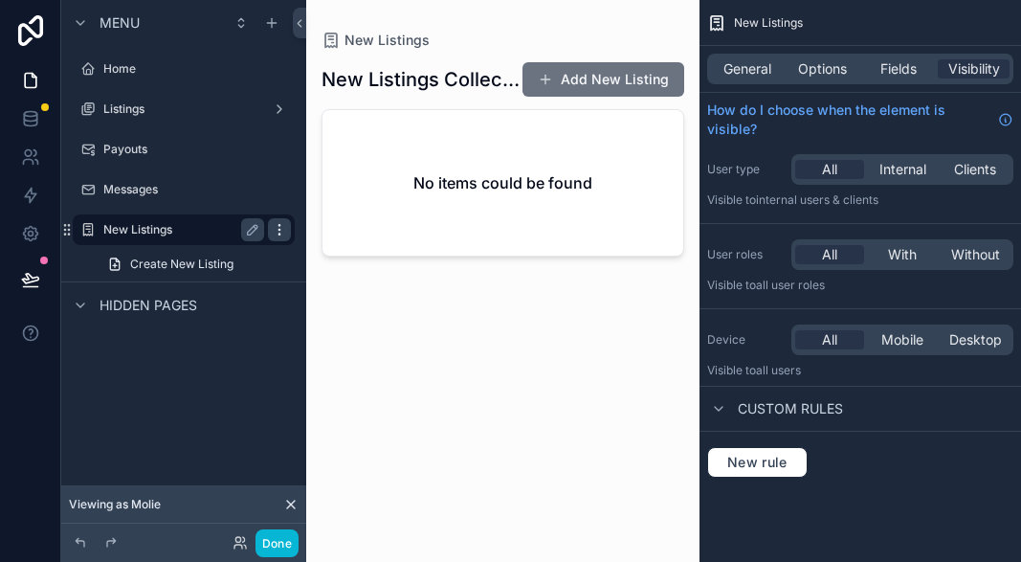
click at [277, 233] on icon "scrollable content" at bounding box center [279, 229] width 15 height 15
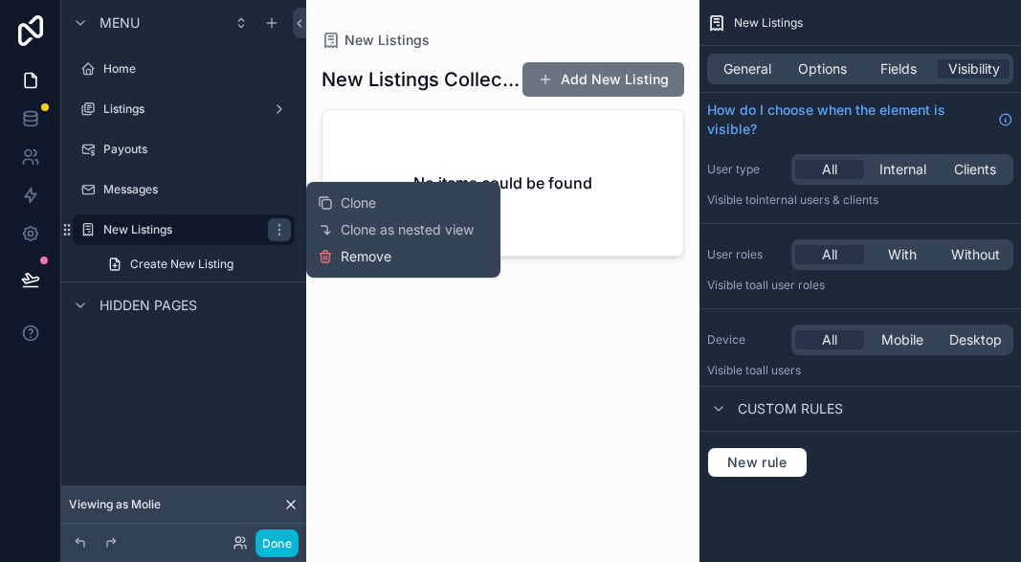
click at [336, 257] on button "Remove" at bounding box center [355, 256] width 74 height 19
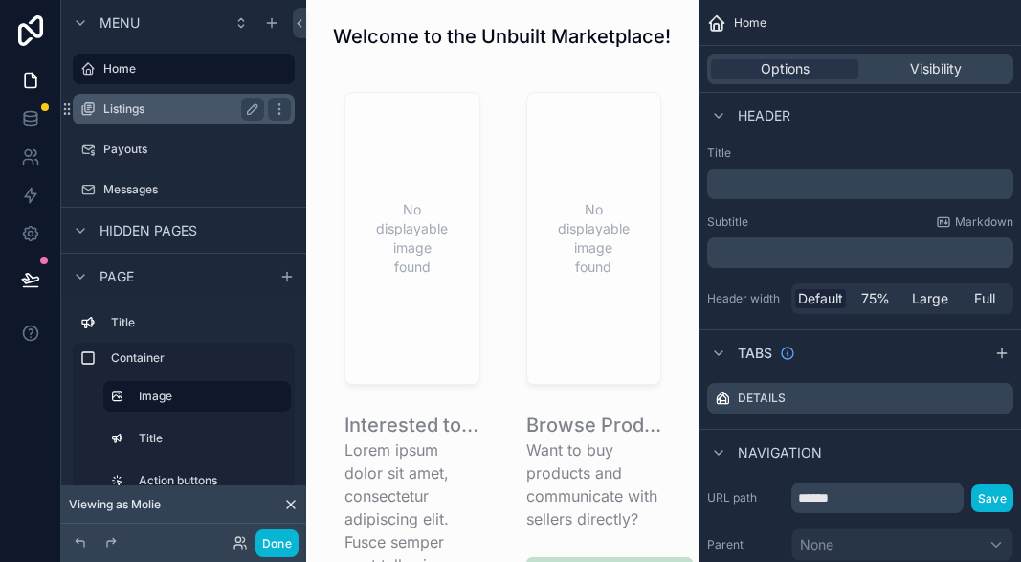
click at [180, 107] on label "Listings" at bounding box center [179, 108] width 153 height 15
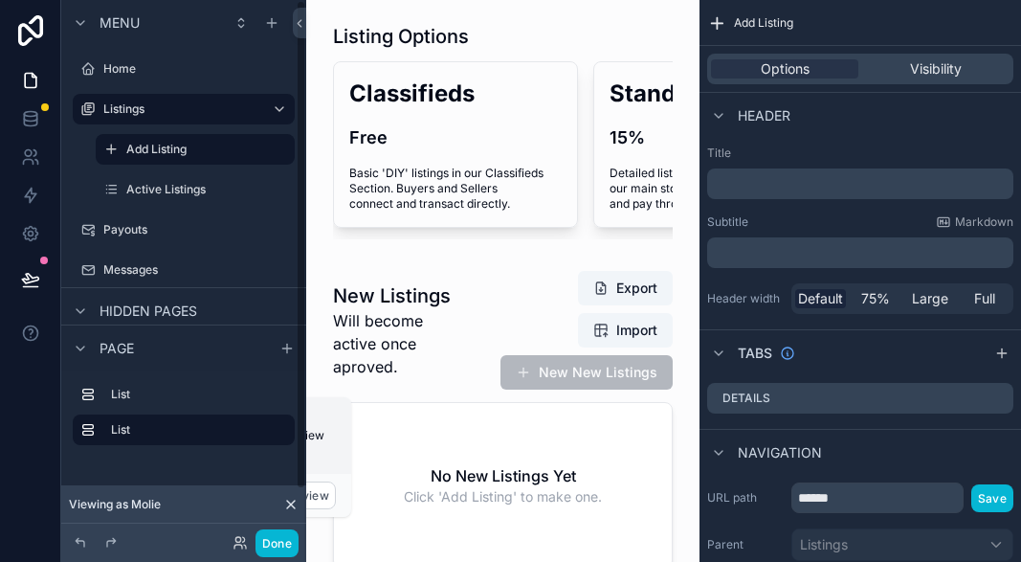
click at [292, 14] on div "Menu" at bounding box center [183, 23] width 245 height 46
click at [292, 16] on div "Menu Home Listings Add Listing Active Listings Payouts Messages Hidden pages Pa…" at bounding box center [183, 281] width 245 height 562
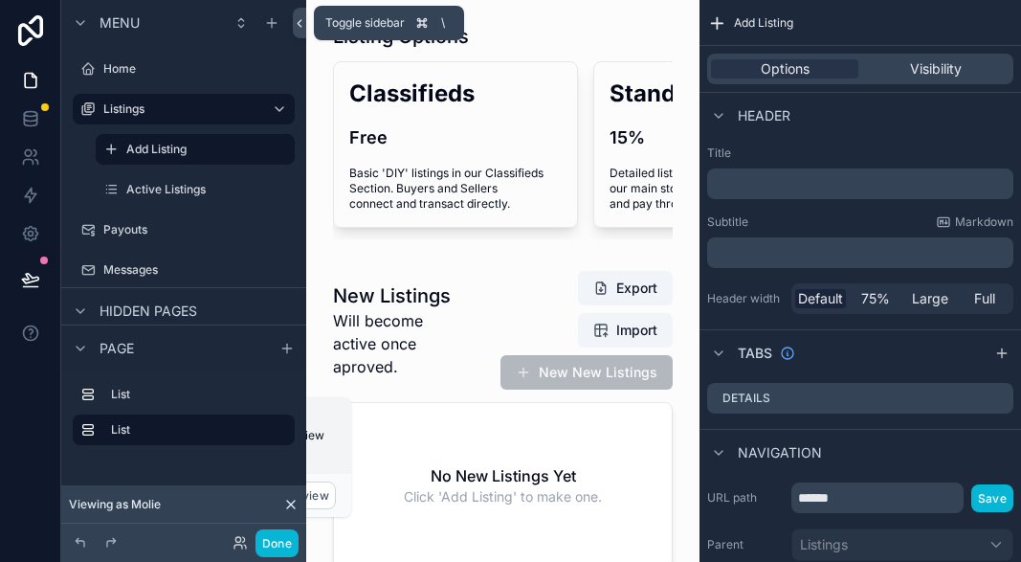
click at [299, 19] on icon at bounding box center [299, 23] width 13 height 14
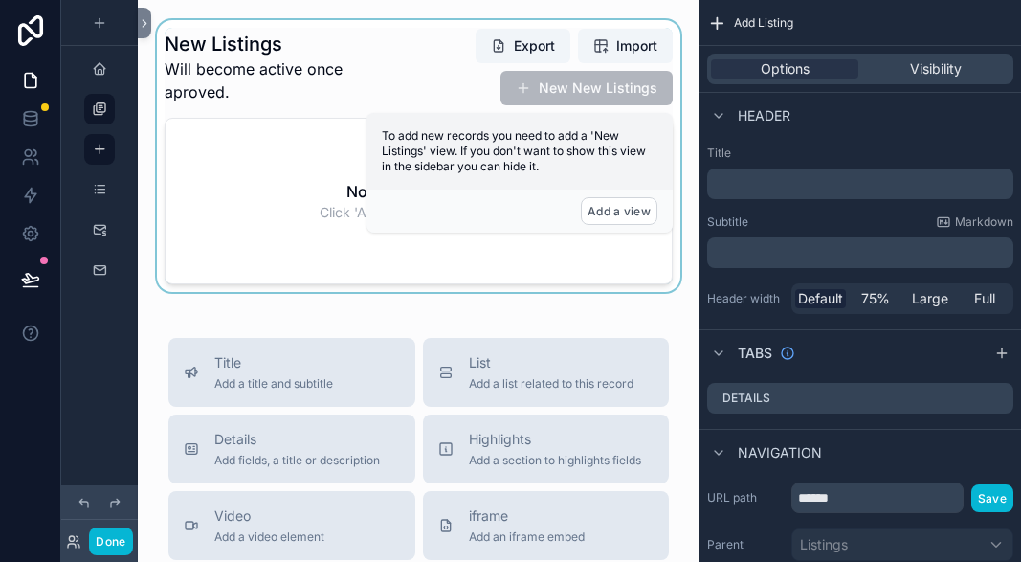
scroll to position [222, 0]
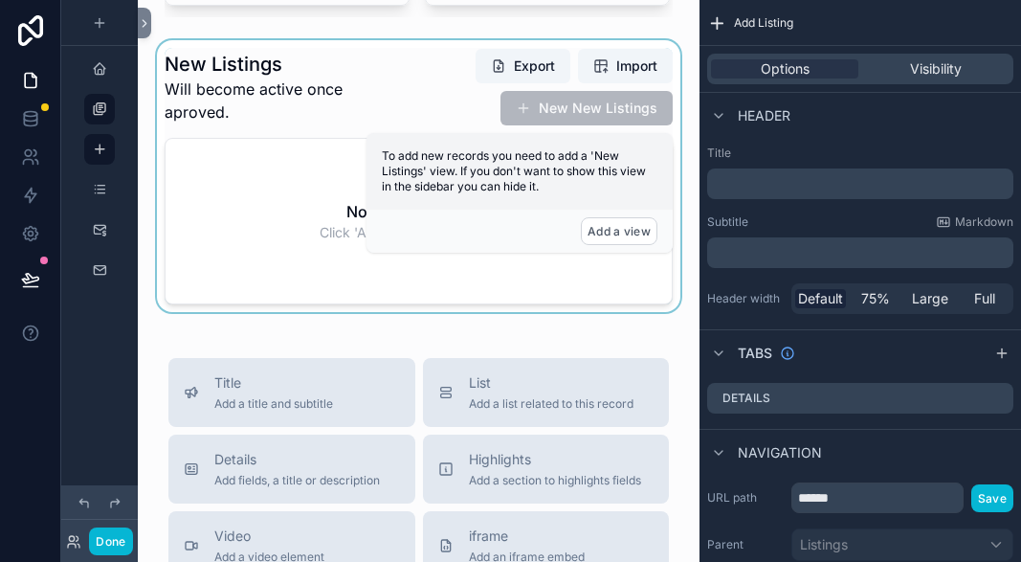
click at [300, 242] on div "scrollable content" at bounding box center [418, 176] width 531 height 272
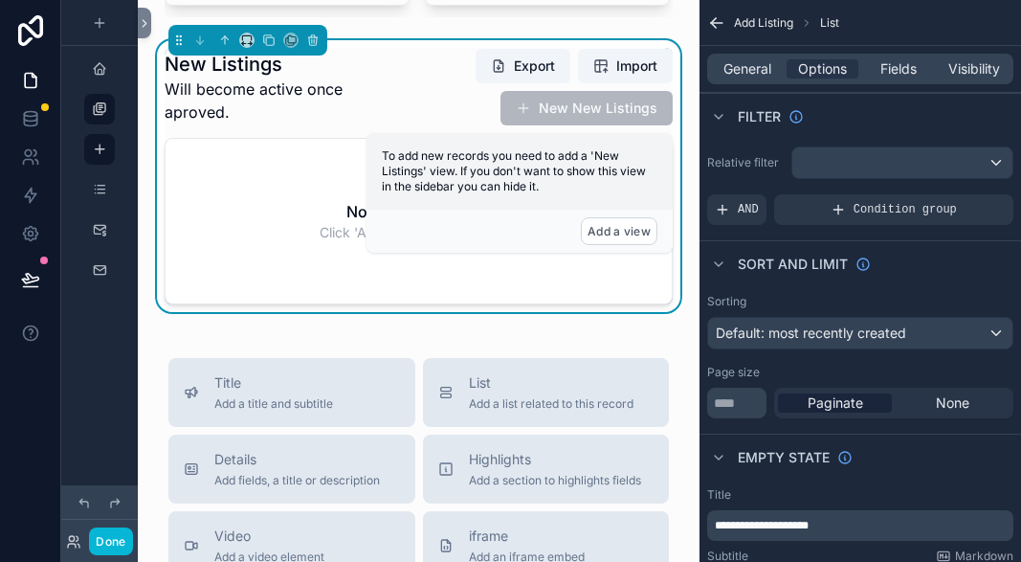
click at [497, 113] on div "Export Import New New Listings" at bounding box center [516, 87] width 313 height 78
click at [525, 110] on span "scrollable content" at bounding box center [523, 108] width 15 height 15
click at [546, 109] on button "New New Listings" at bounding box center [587, 108] width 172 height 34
click at [606, 244] on button "Add a view" at bounding box center [619, 231] width 77 height 28
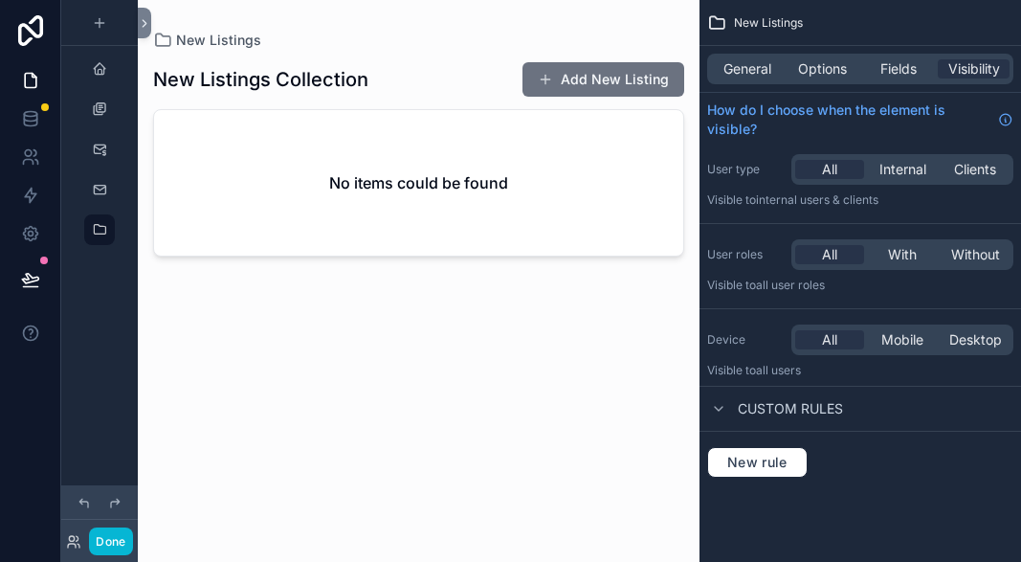
click at [581, 82] on div "scrollable content" at bounding box center [419, 269] width 562 height 539
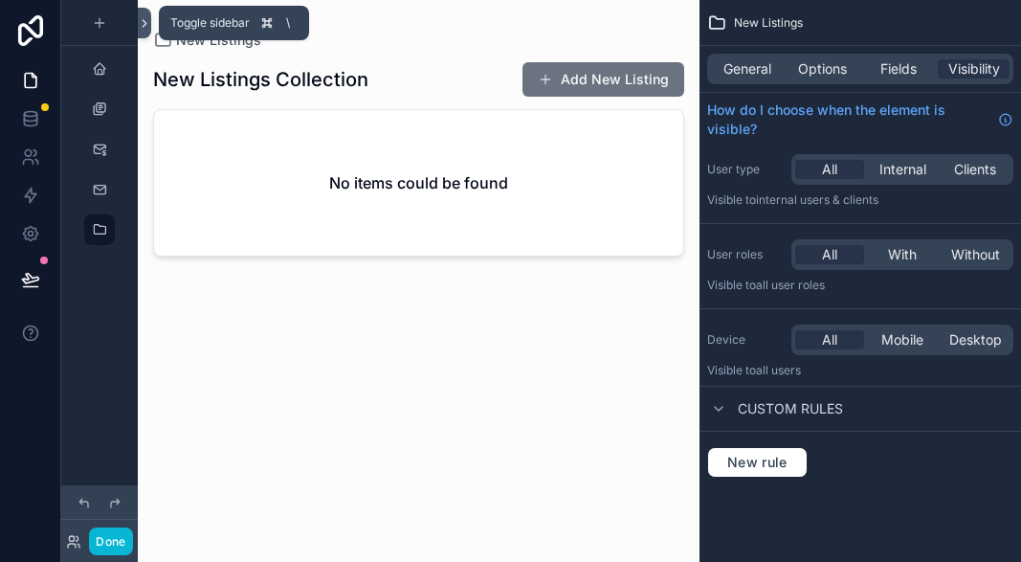
click at [145, 24] on icon at bounding box center [145, 23] width 4 height 7
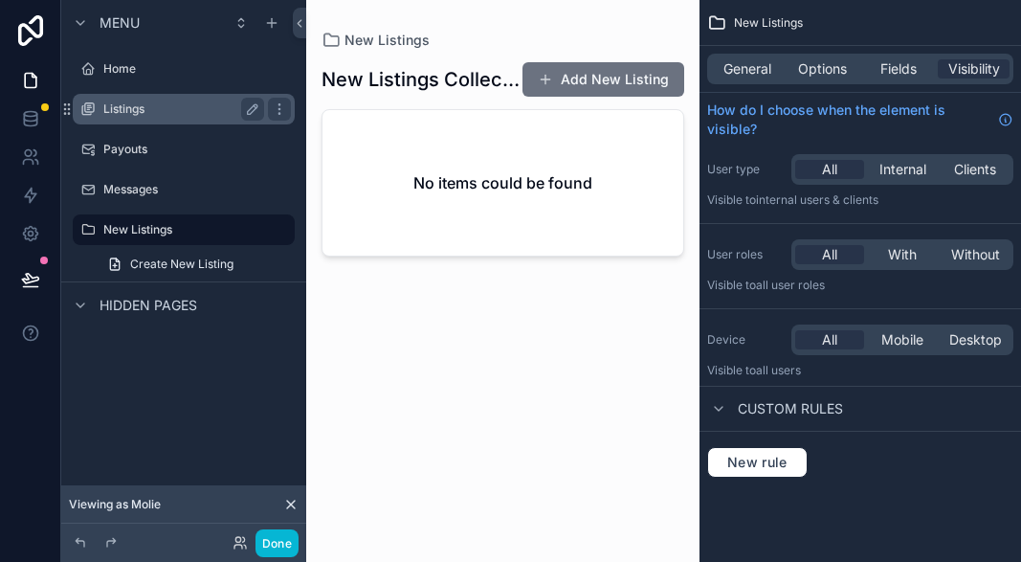
click at [140, 108] on label "Listings" at bounding box center [179, 108] width 153 height 15
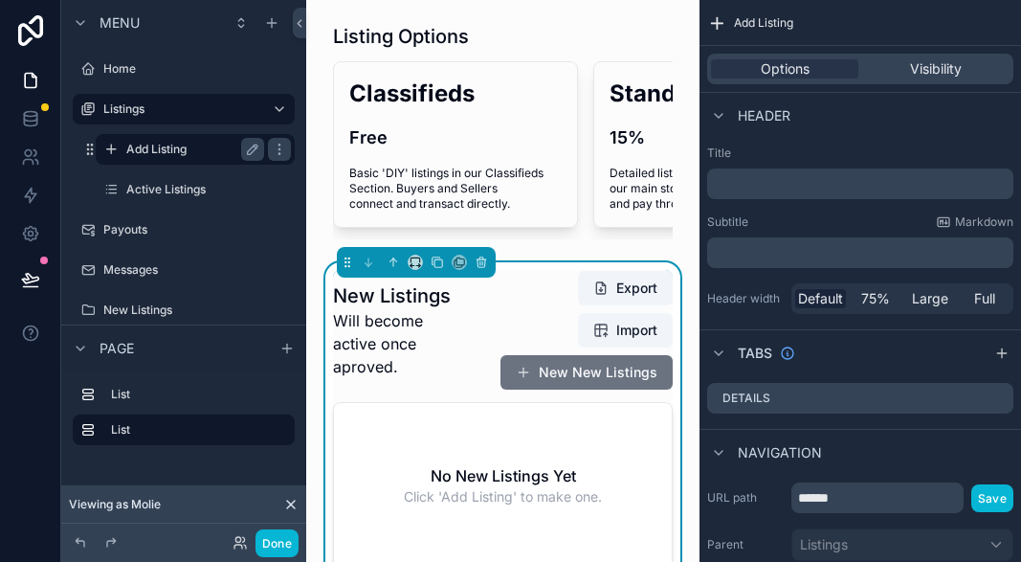
click at [156, 150] on label "Add Listing" at bounding box center [191, 149] width 130 height 15
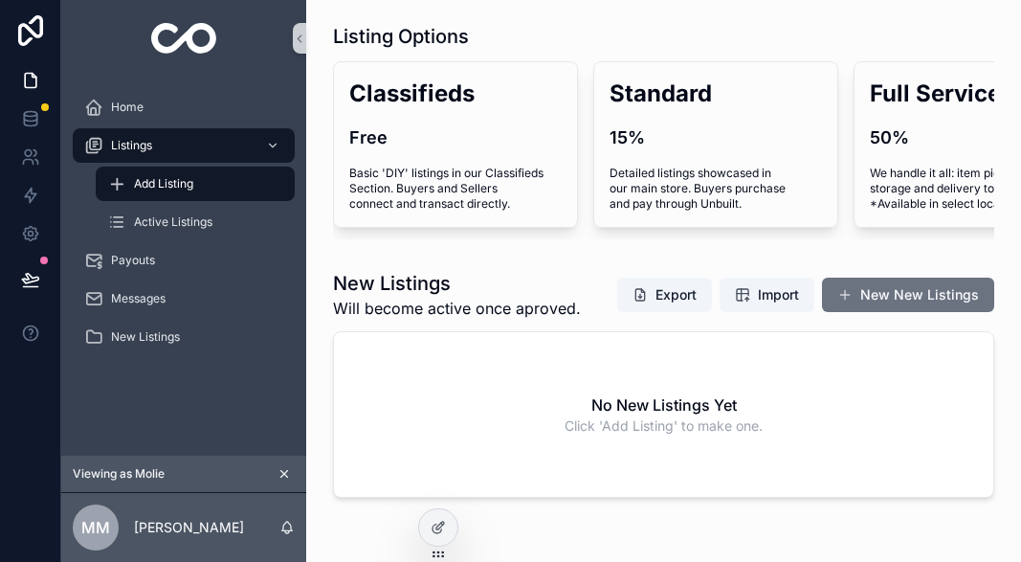
click at [212, 188] on div "Add Listing" at bounding box center [195, 183] width 176 height 31
click at [885, 298] on button "New New Listings" at bounding box center [908, 295] width 172 height 34
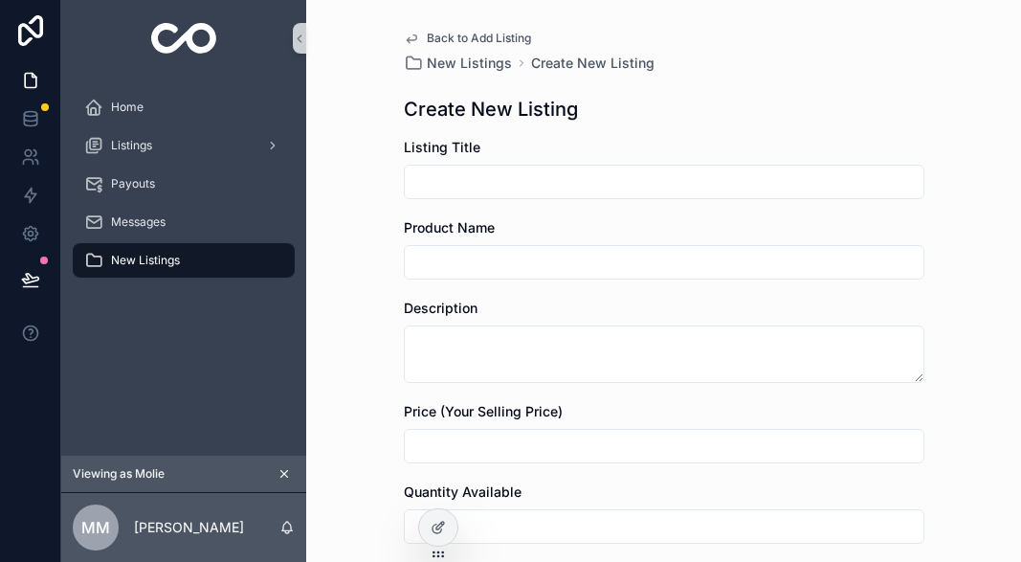
click at [202, 262] on div "New Listings" at bounding box center [183, 260] width 199 height 31
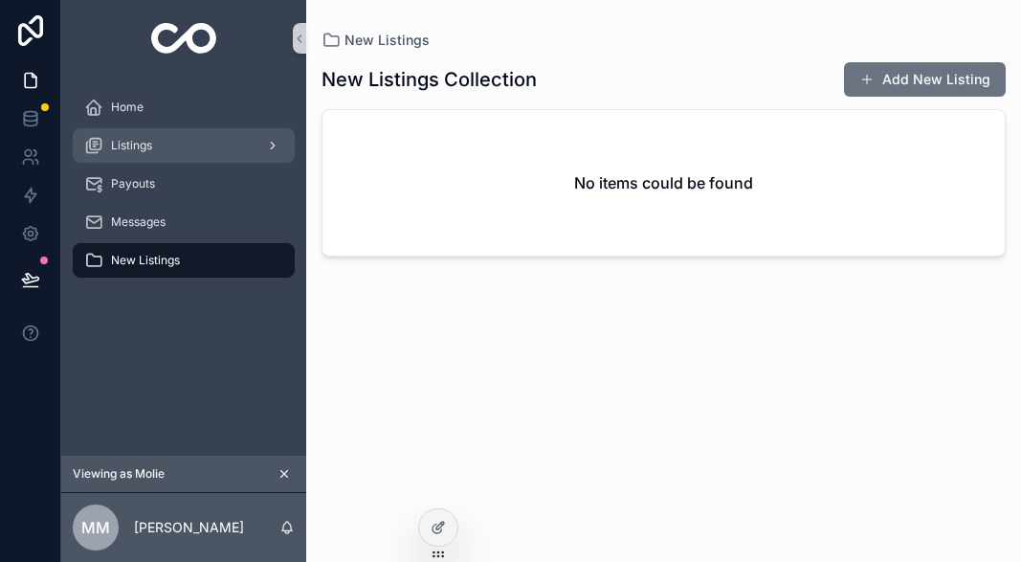
click at [182, 147] on div "Listings" at bounding box center [183, 145] width 199 height 31
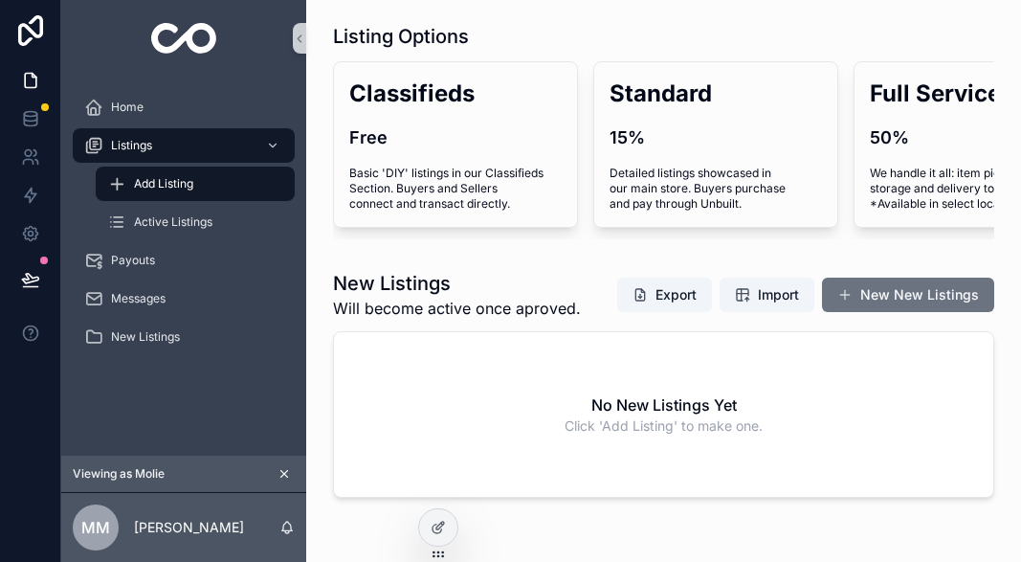
click at [185, 177] on span "Add Listing" at bounding box center [163, 183] width 59 height 15
click at [887, 293] on button "New New Listings" at bounding box center [908, 295] width 172 height 34
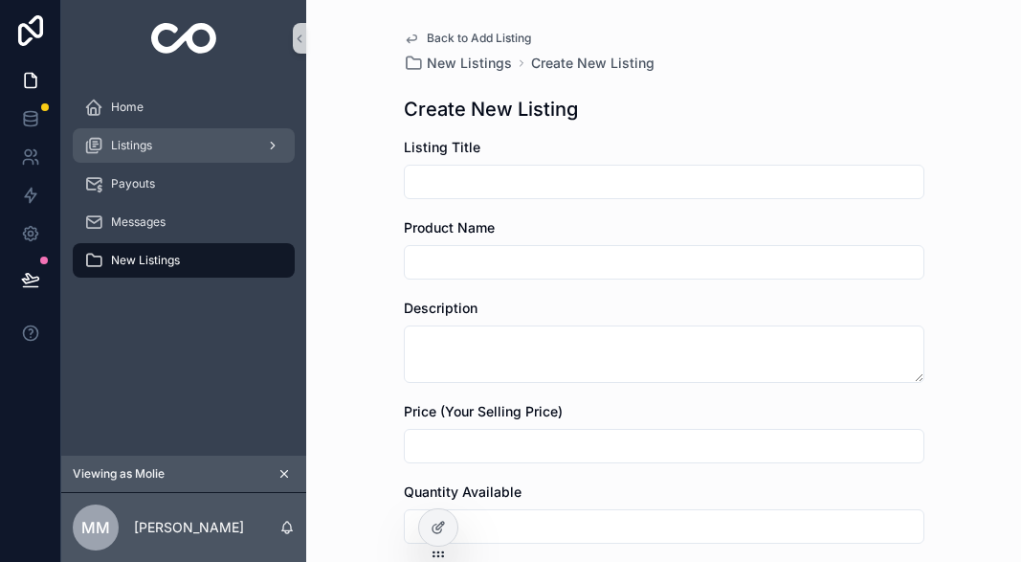
click at [245, 145] on div "Listings" at bounding box center [183, 145] width 199 height 31
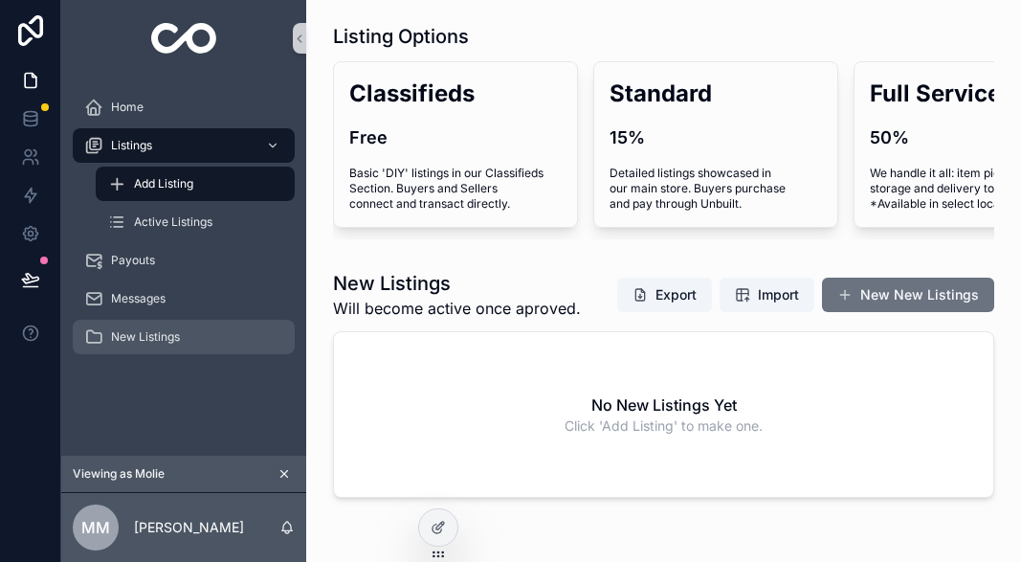
click at [188, 343] on div "New Listings" at bounding box center [183, 337] width 199 height 31
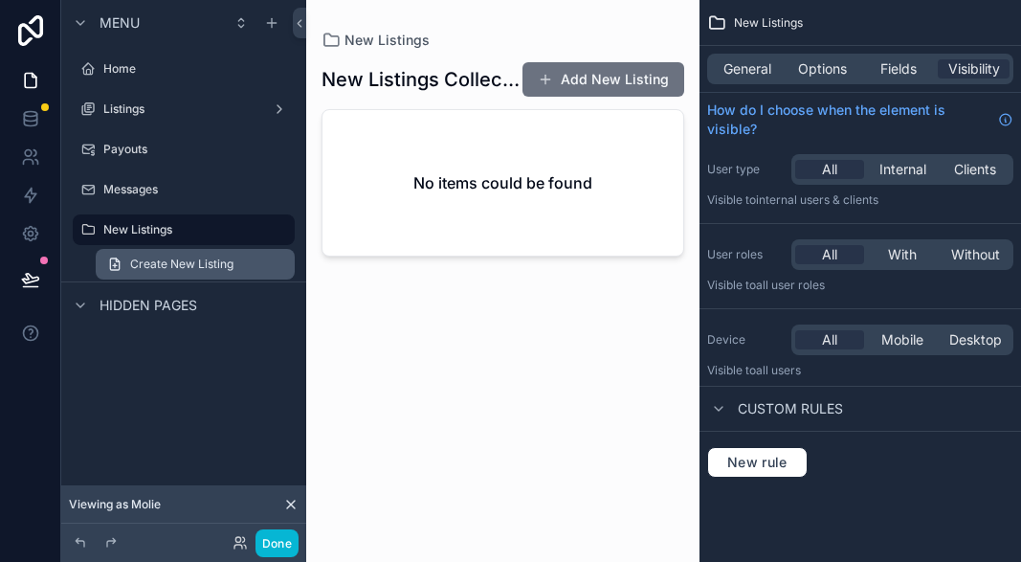
click at [153, 260] on span "Create New Listing" at bounding box center [181, 264] width 103 height 15
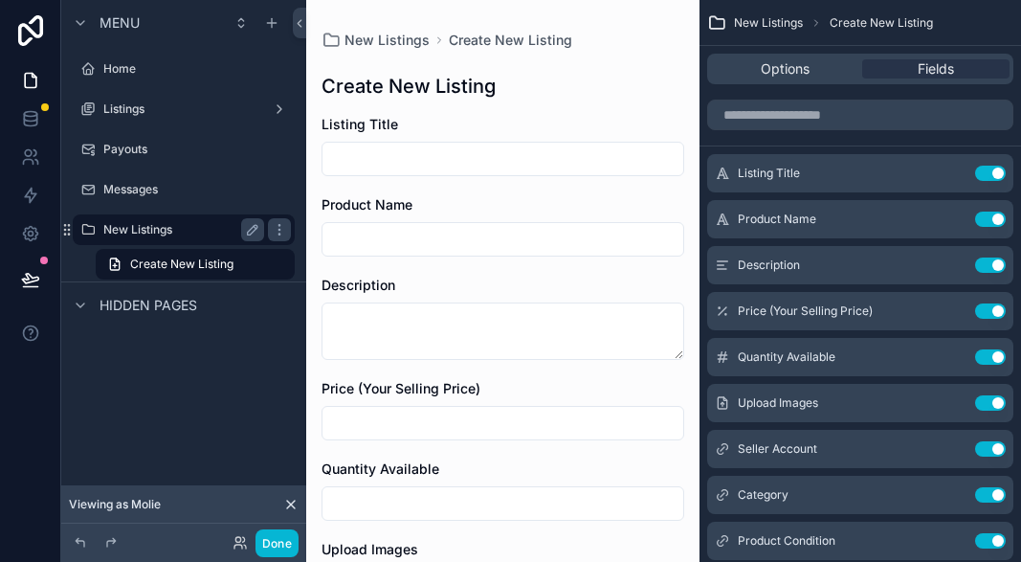
click at [157, 231] on label "New Listings" at bounding box center [179, 229] width 153 height 15
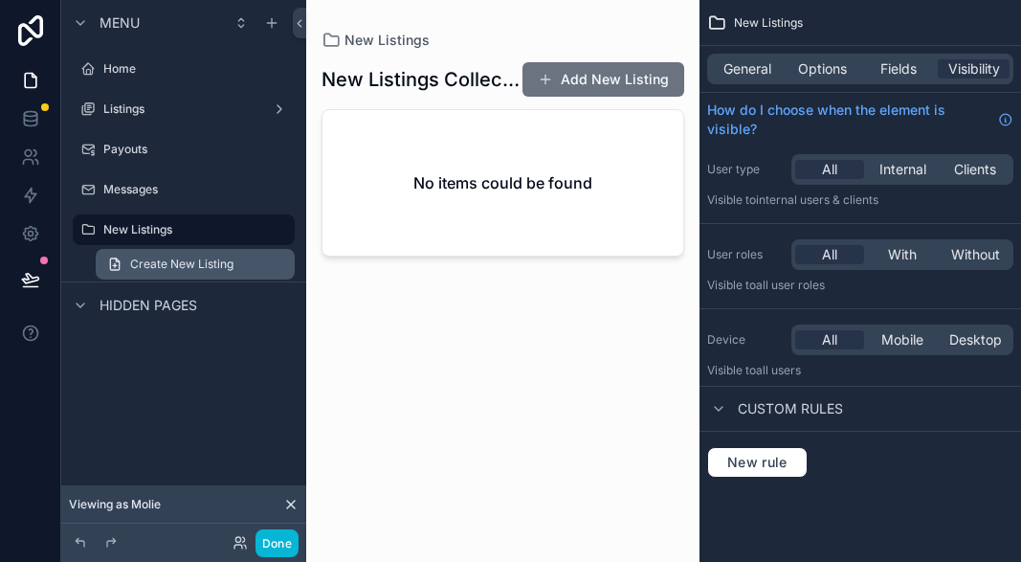
click at [153, 262] on span "Create New Listing" at bounding box center [181, 264] width 103 height 15
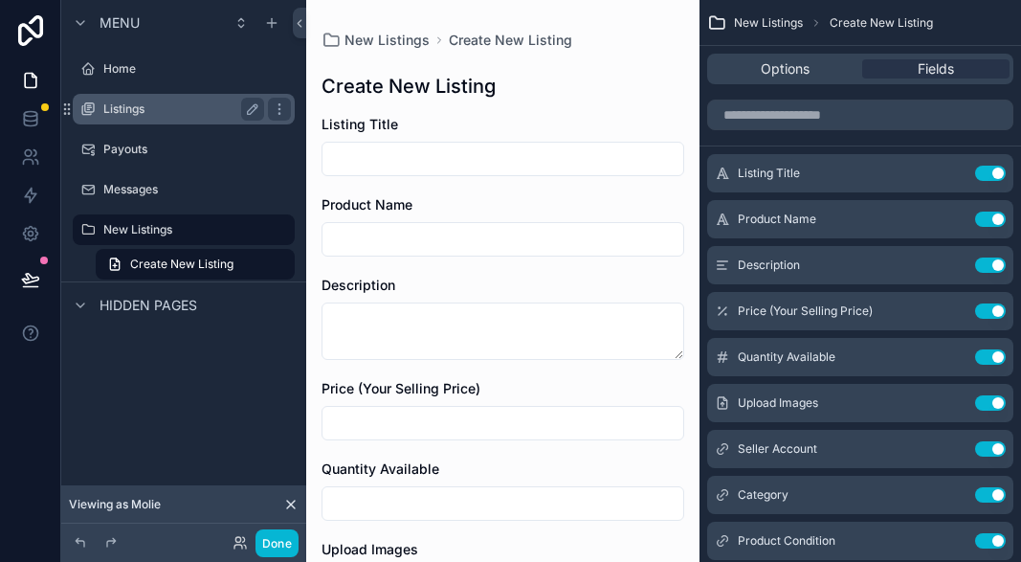
click at [142, 107] on label "Listings" at bounding box center [179, 108] width 153 height 15
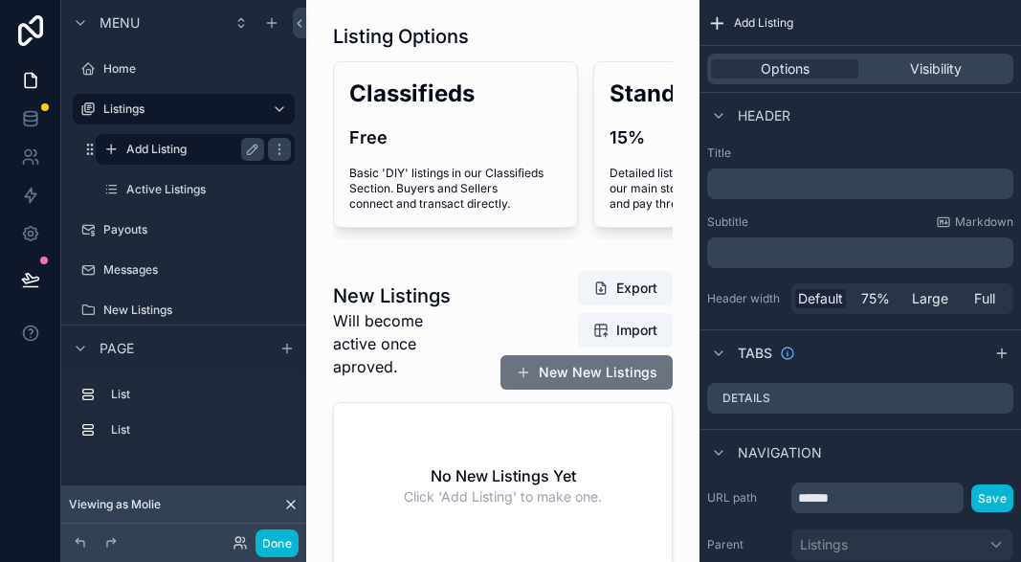
click at [143, 149] on label "Add Listing" at bounding box center [191, 149] width 130 height 15
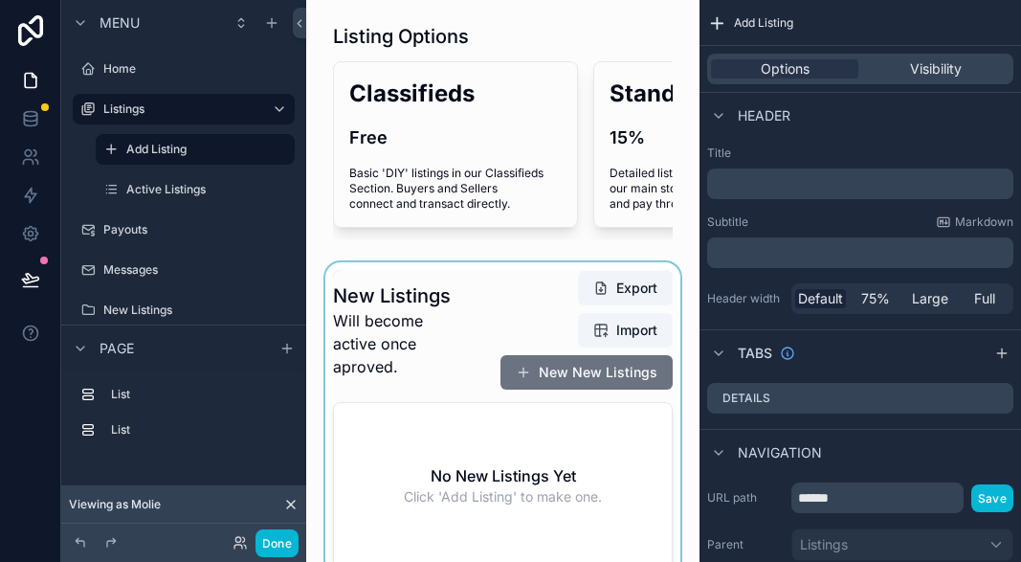
click at [543, 372] on div "scrollable content" at bounding box center [503, 419] width 363 height 314
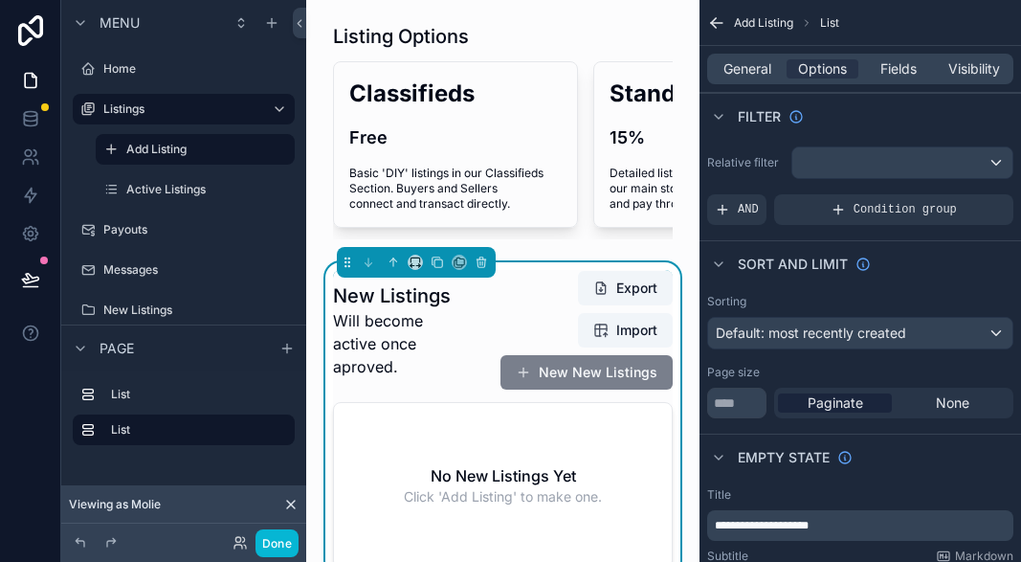
click at [543, 370] on button "New New Listings" at bounding box center [587, 372] width 172 height 34
